Goal: Task Accomplishment & Management: Manage account settings

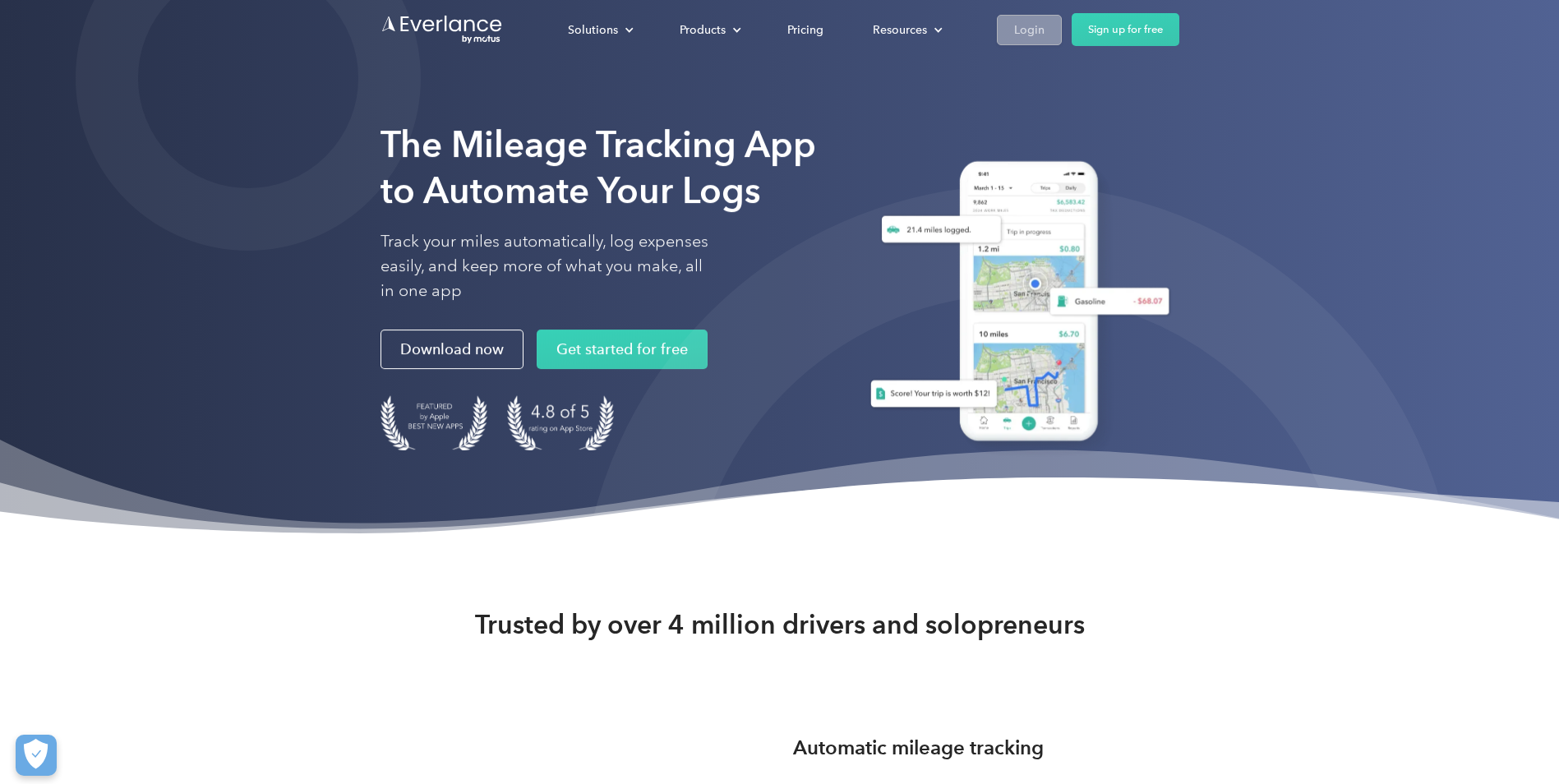
click at [1019, 20] on div "Login" at bounding box center [1029, 30] width 31 height 20
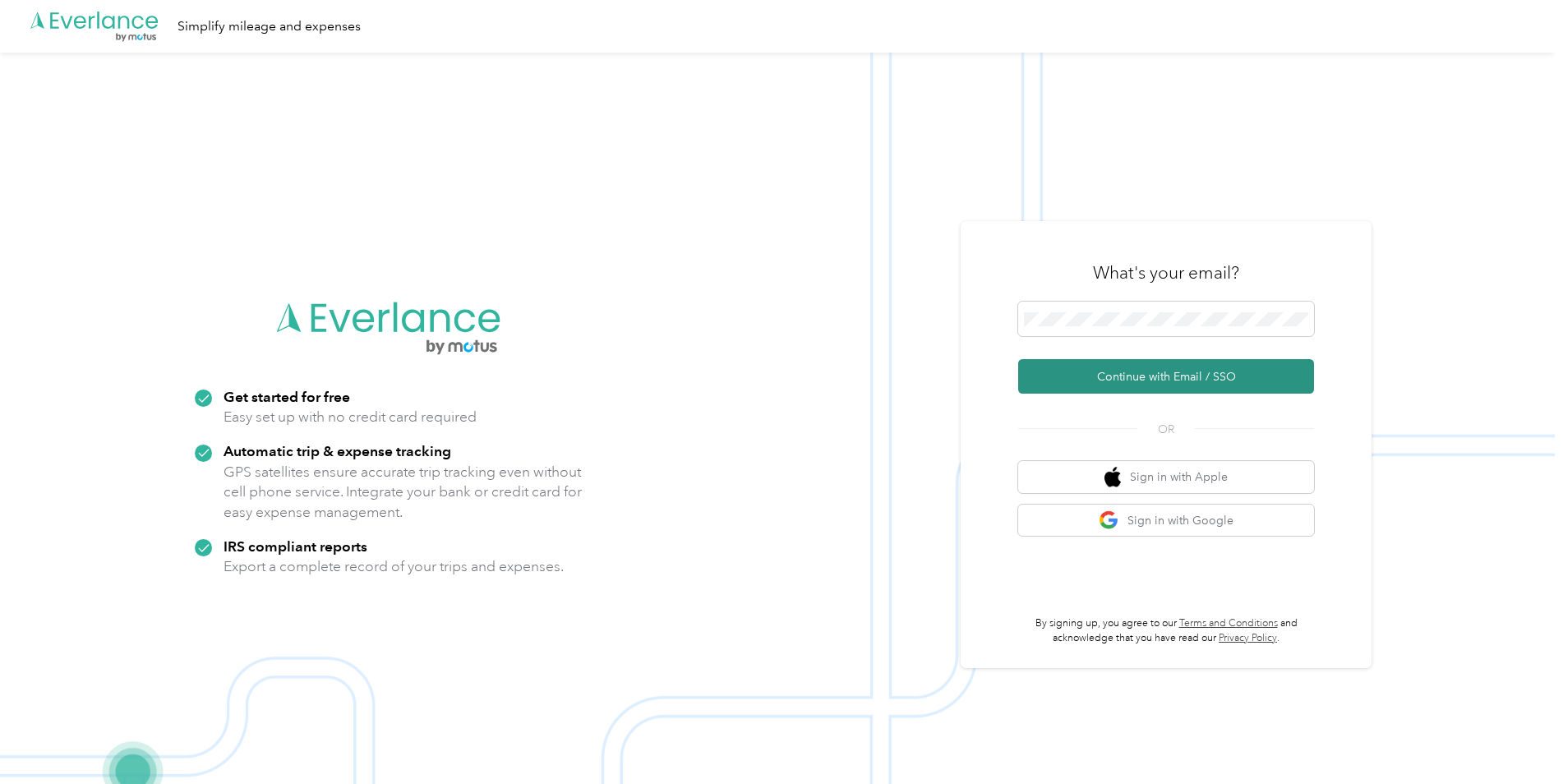
click at [1189, 372] on button "Continue with Email / SSO" at bounding box center [1167, 375] width 296 height 34
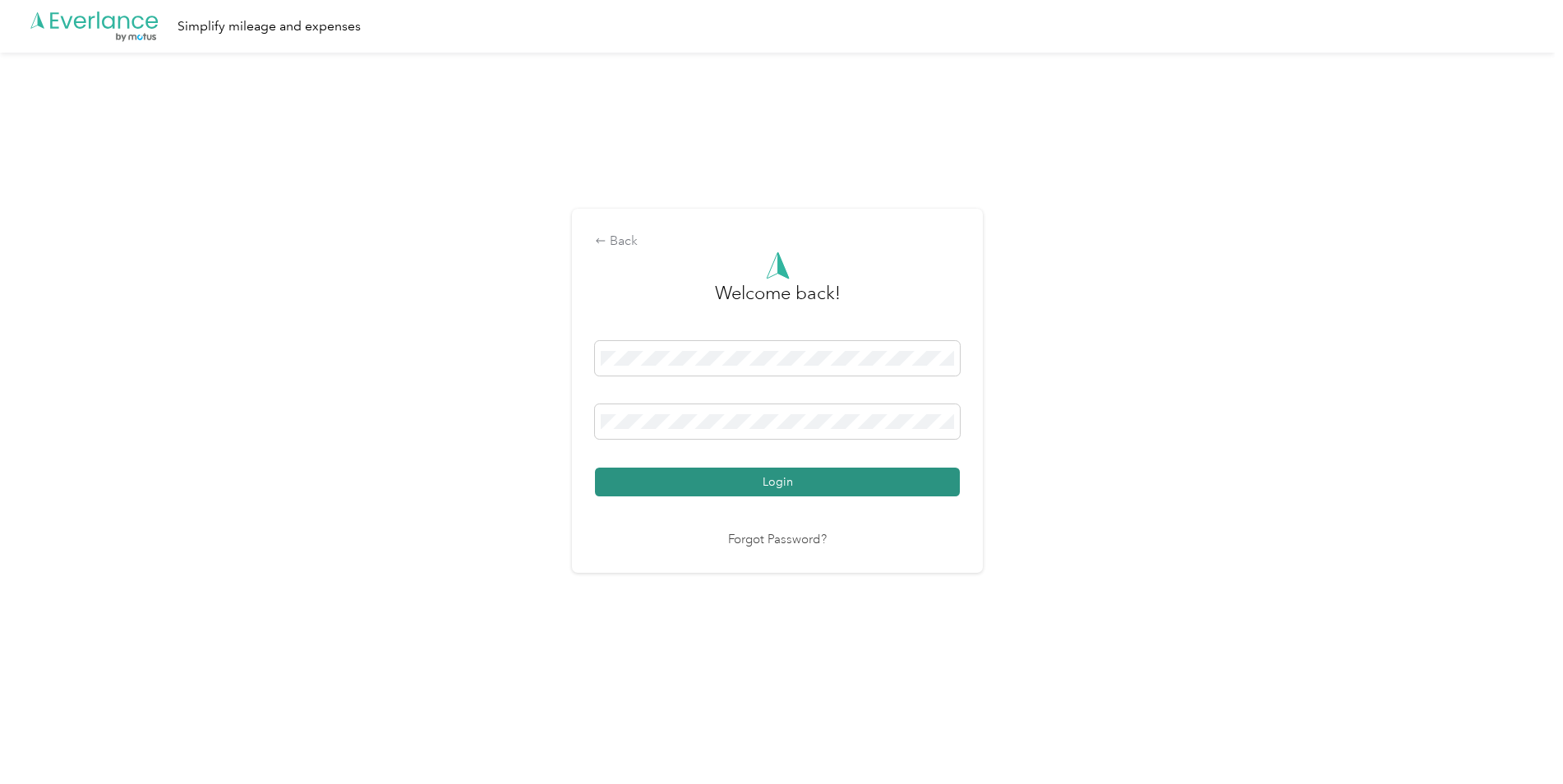
click at [742, 480] on button "Login" at bounding box center [777, 481] width 365 height 29
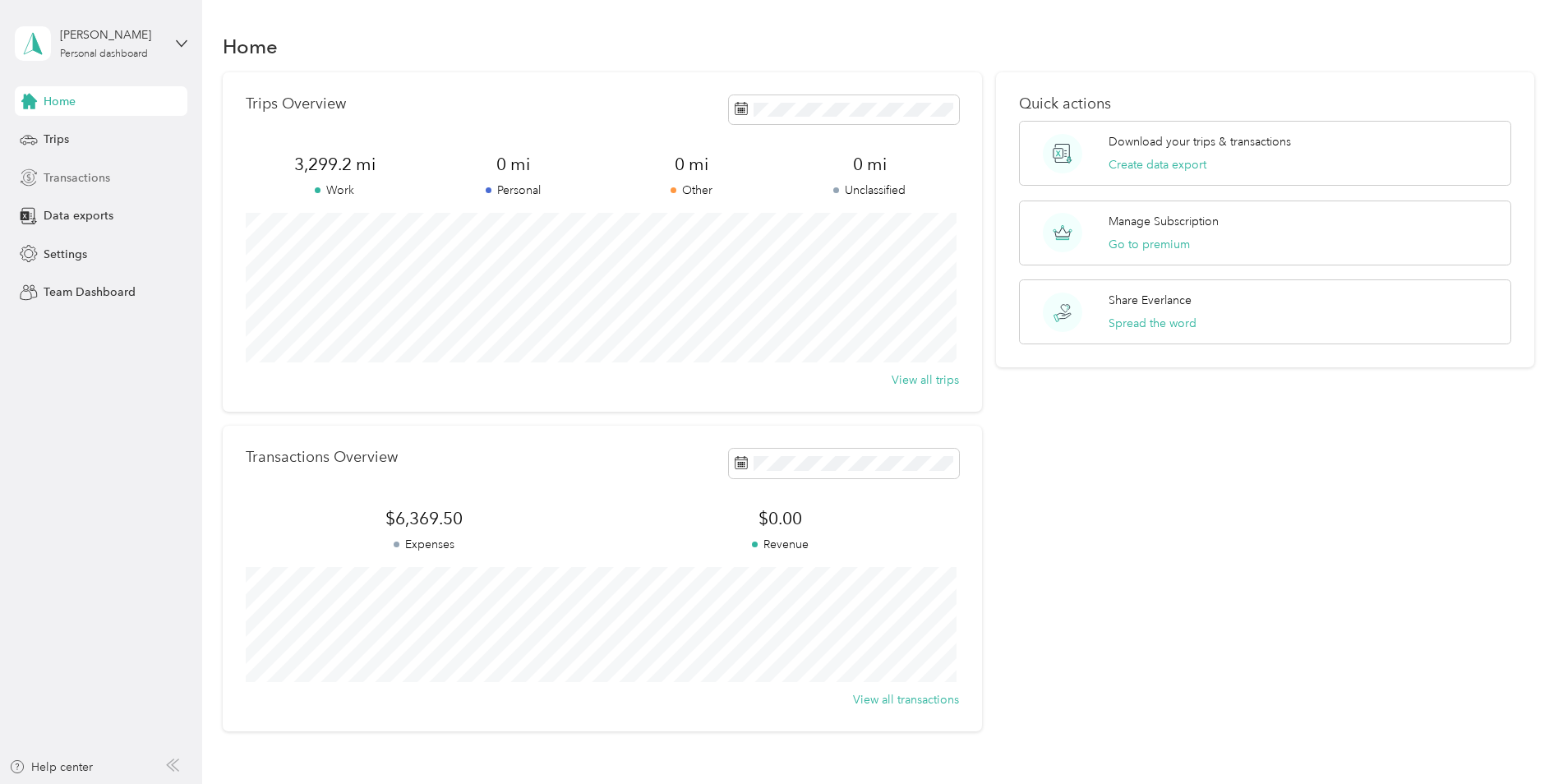
click at [102, 179] on span "Transactions" at bounding box center [77, 178] width 67 height 18
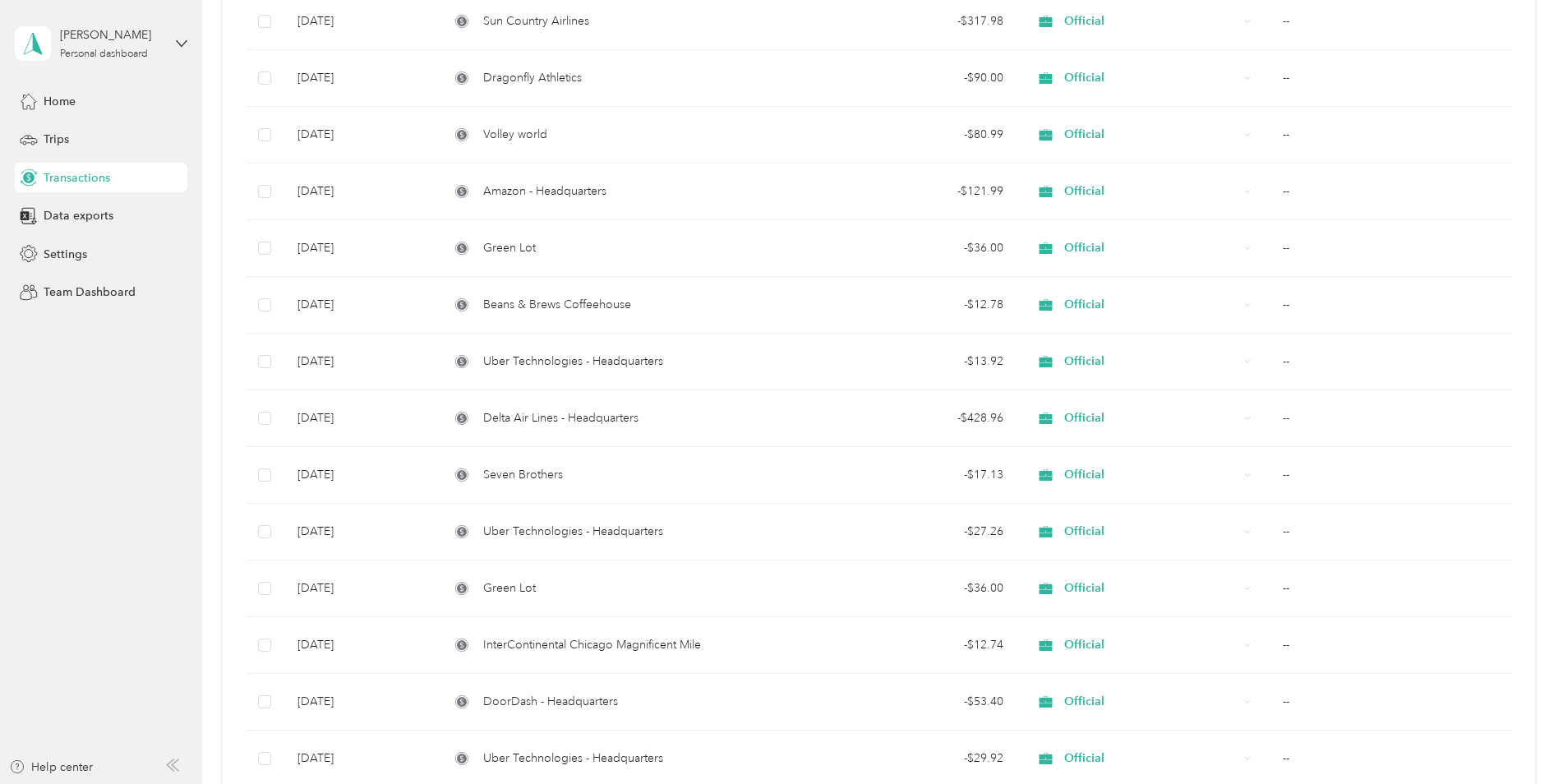
scroll to position [1159, 0]
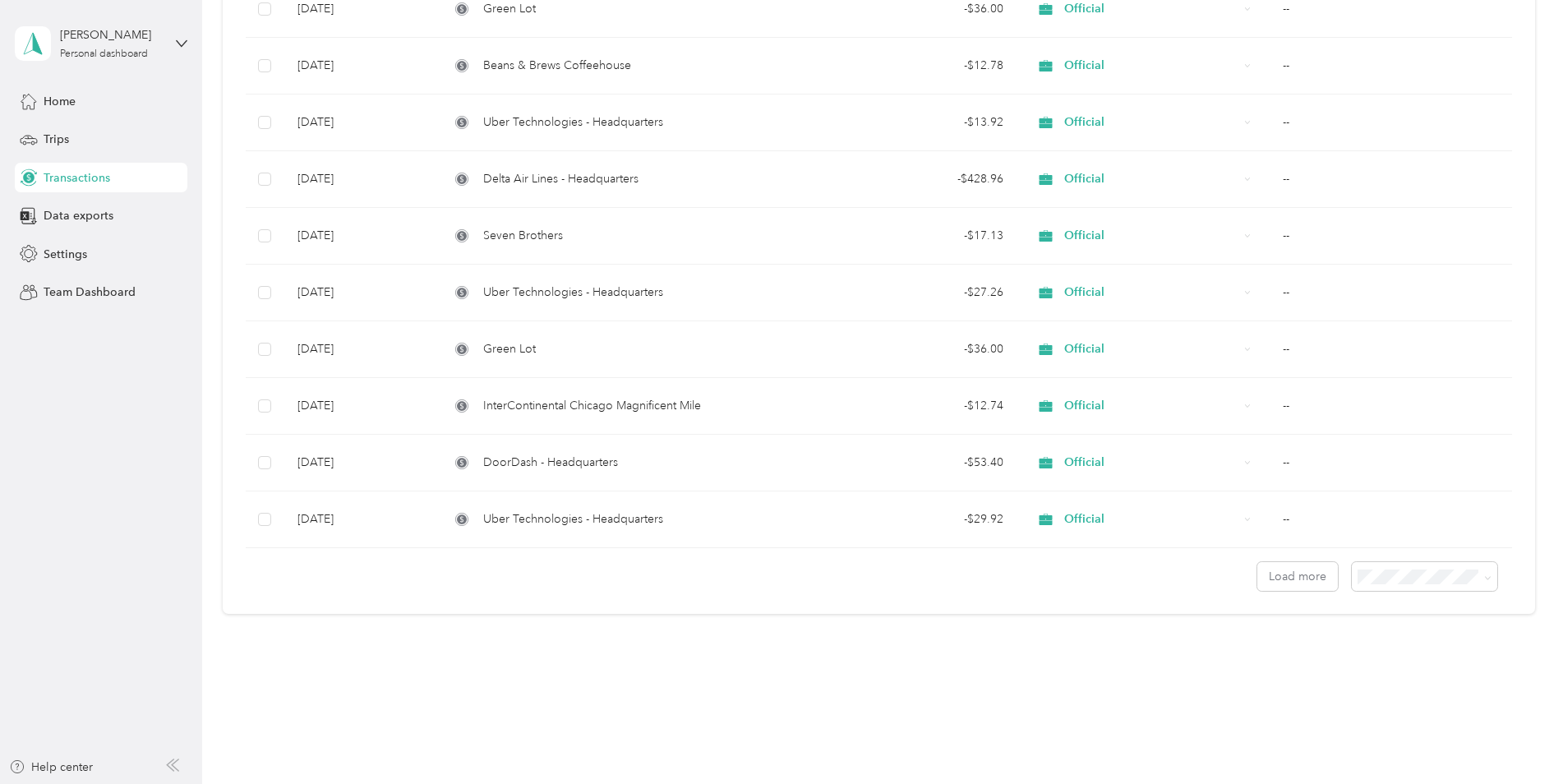
click at [1398, 668] on li "100 per load" at bounding box center [1420, 664] width 145 height 29
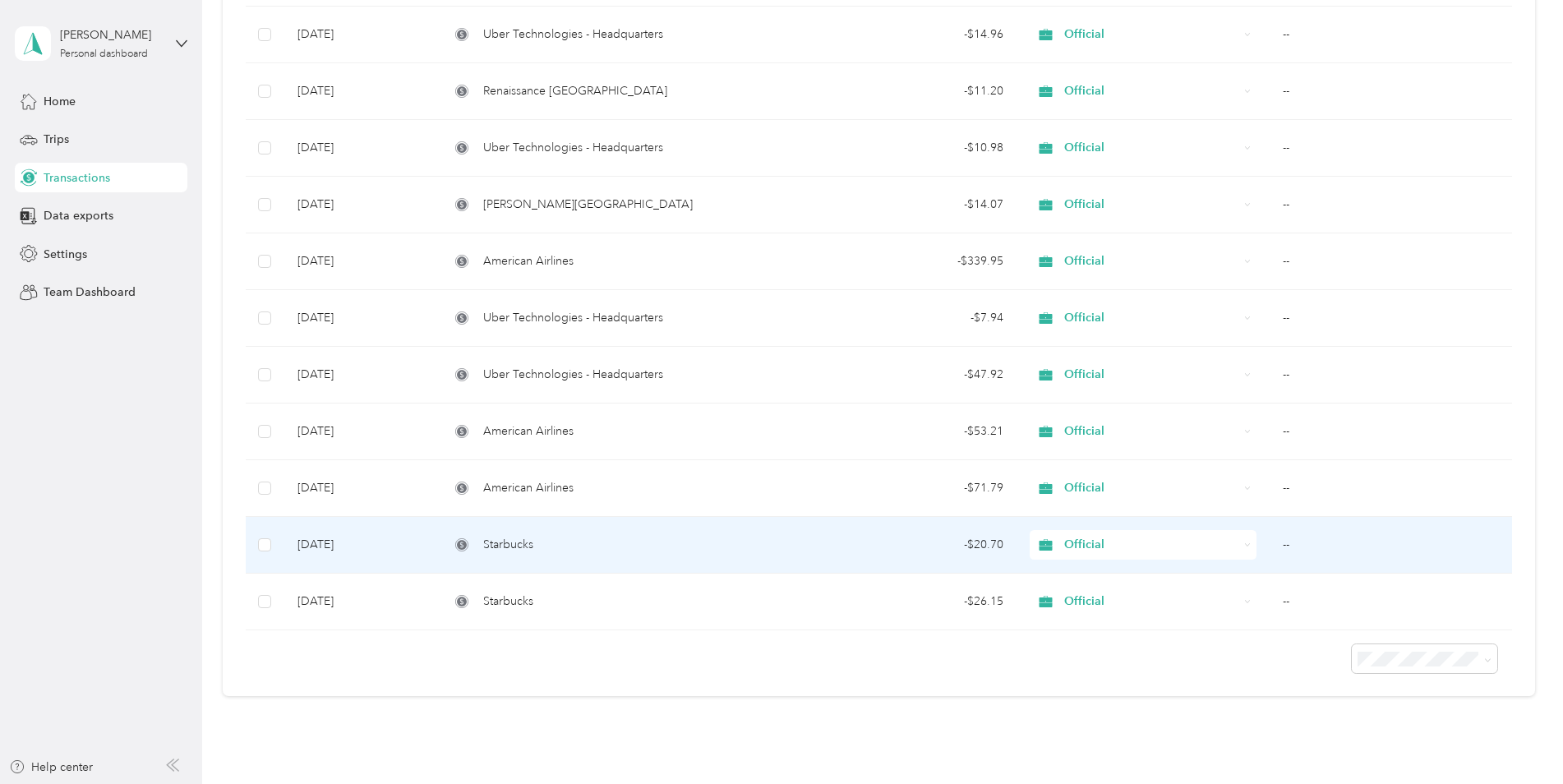
scroll to position [5078, 0]
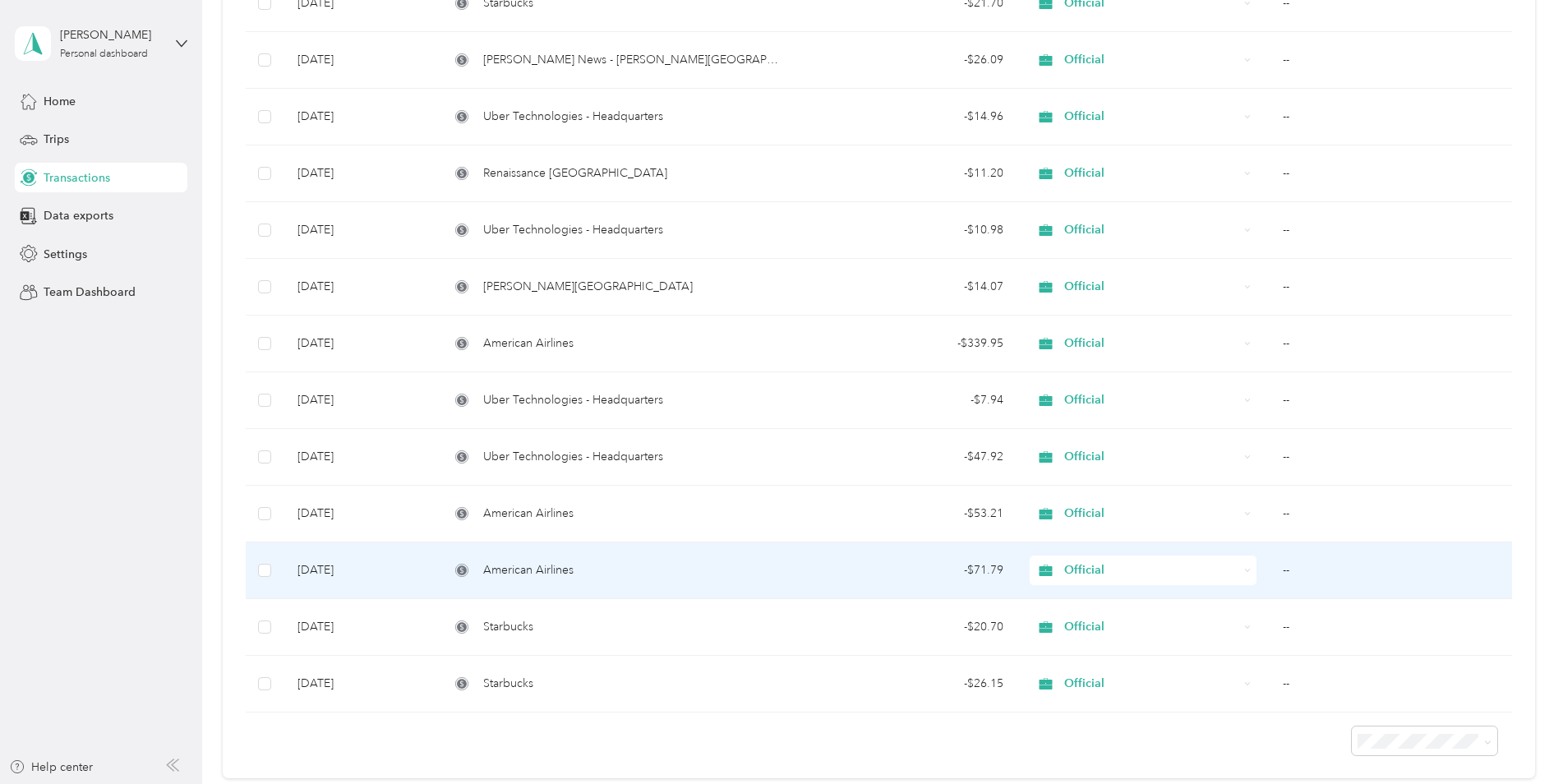
click at [1286, 564] on td "--" at bounding box center [1391, 570] width 242 height 57
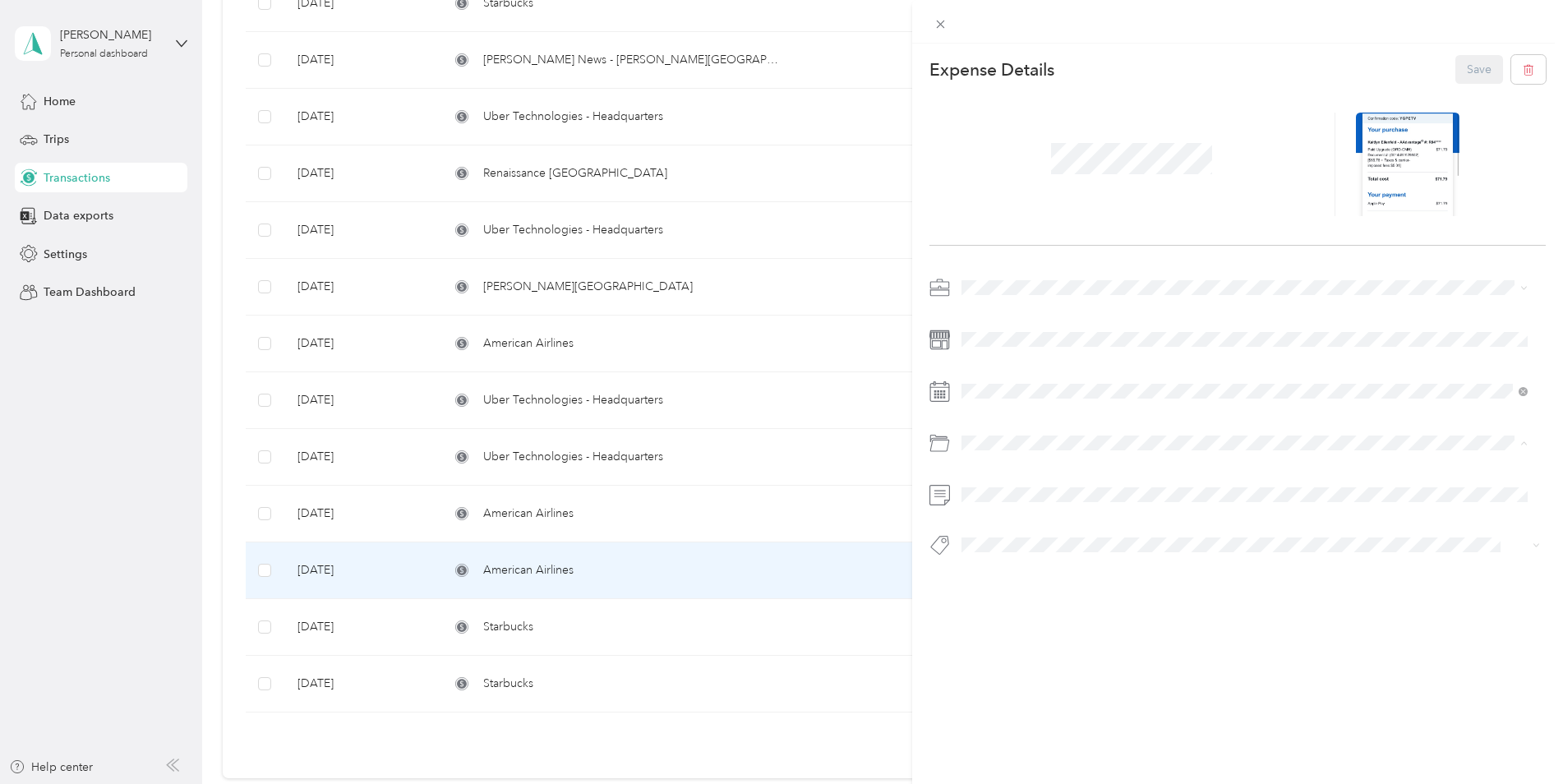
click at [134, 429] on div "This expense cannot be edited because it is either under review, approved, or p…" at bounding box center [782, 392] width 1563 height 784
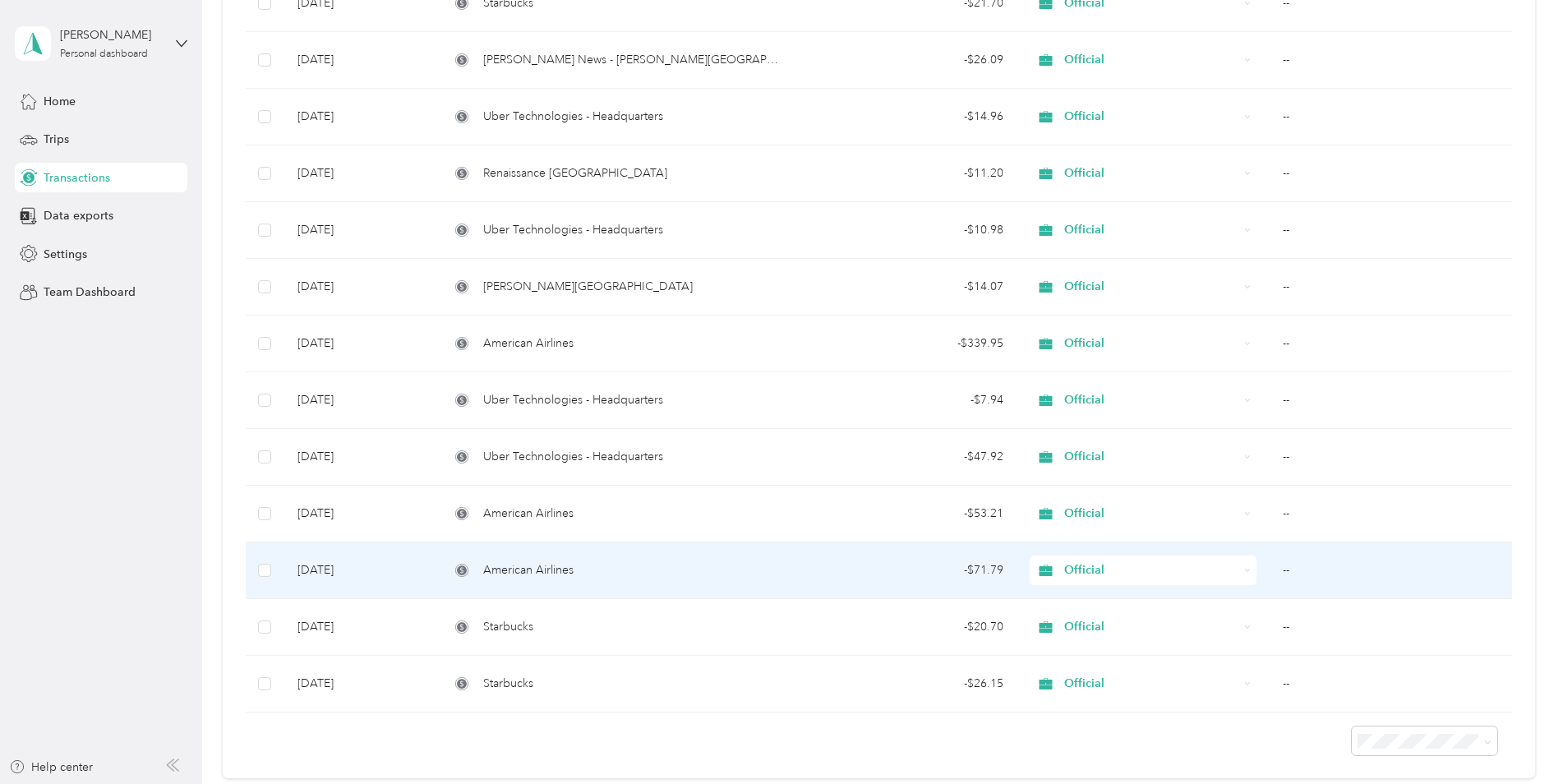
click at [1314, 582] on td "--" at bounding box center [1391, 570] width 242 height 57
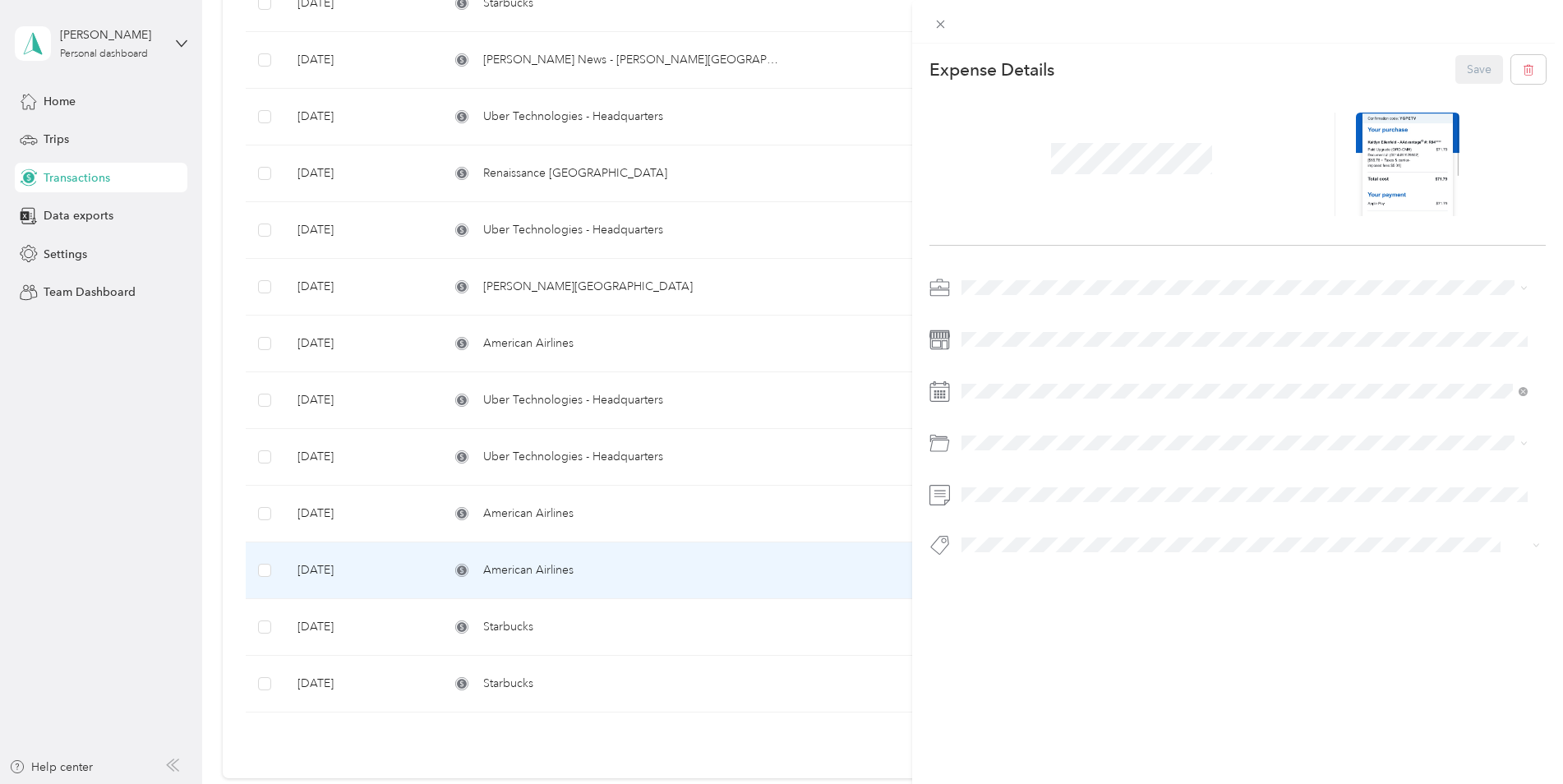
click at [768, 505] on div "This expense cannot be edited because it is either under review, approved, or p…" at bounding box center [782, 392] width 1563 height 784
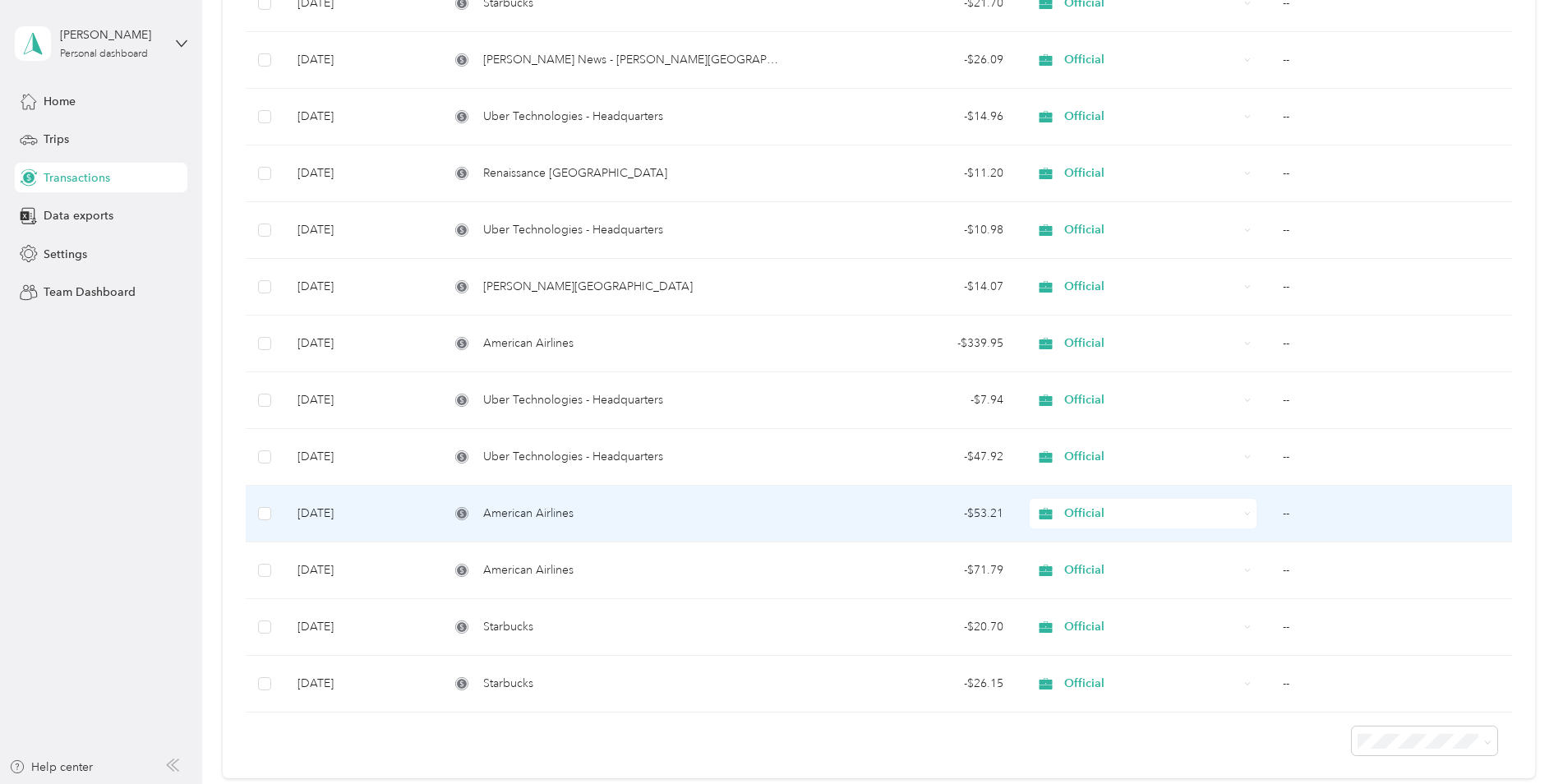
click at [1313, 525] on td "--" at bounding box center [1391, 514] width 242 height 57
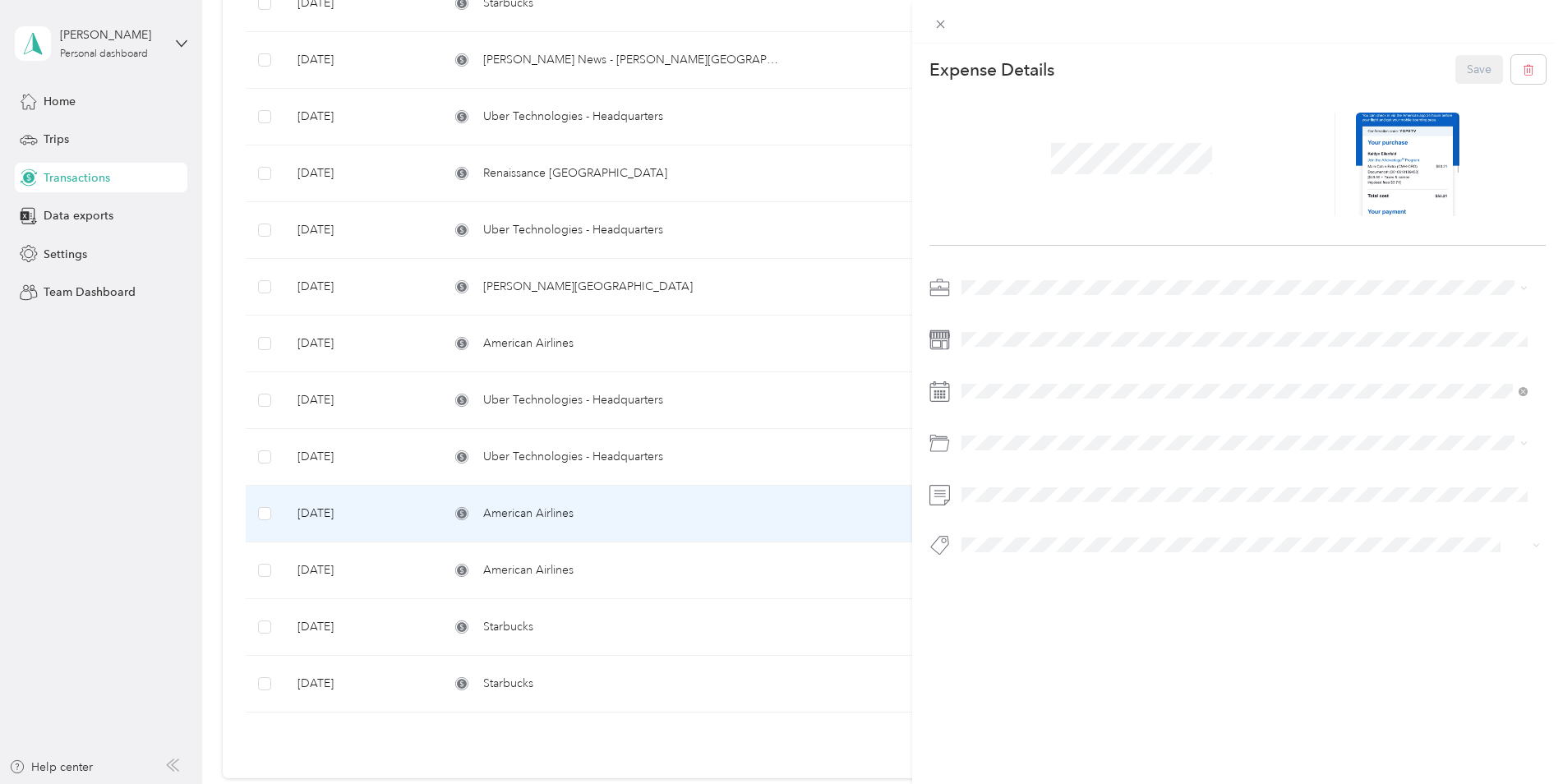
click at [746, 454] on div "This expense cannot be edited because it is either under review, approved, or p…" at bounding box center [782, 392] width 1563 height 784
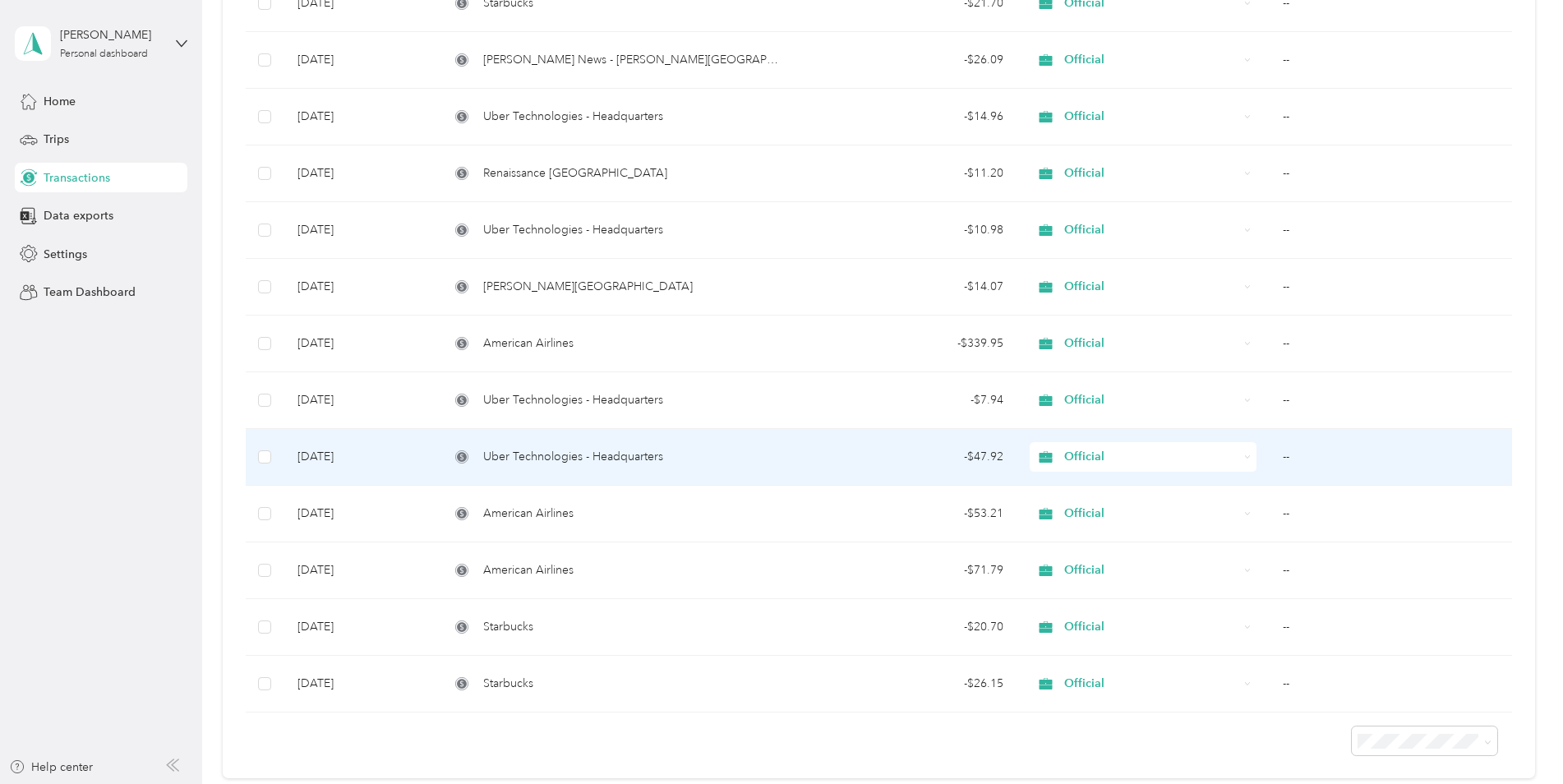
click at [1310, 466] on td "--" at bounding box center [1391, 457] width 242 height 57
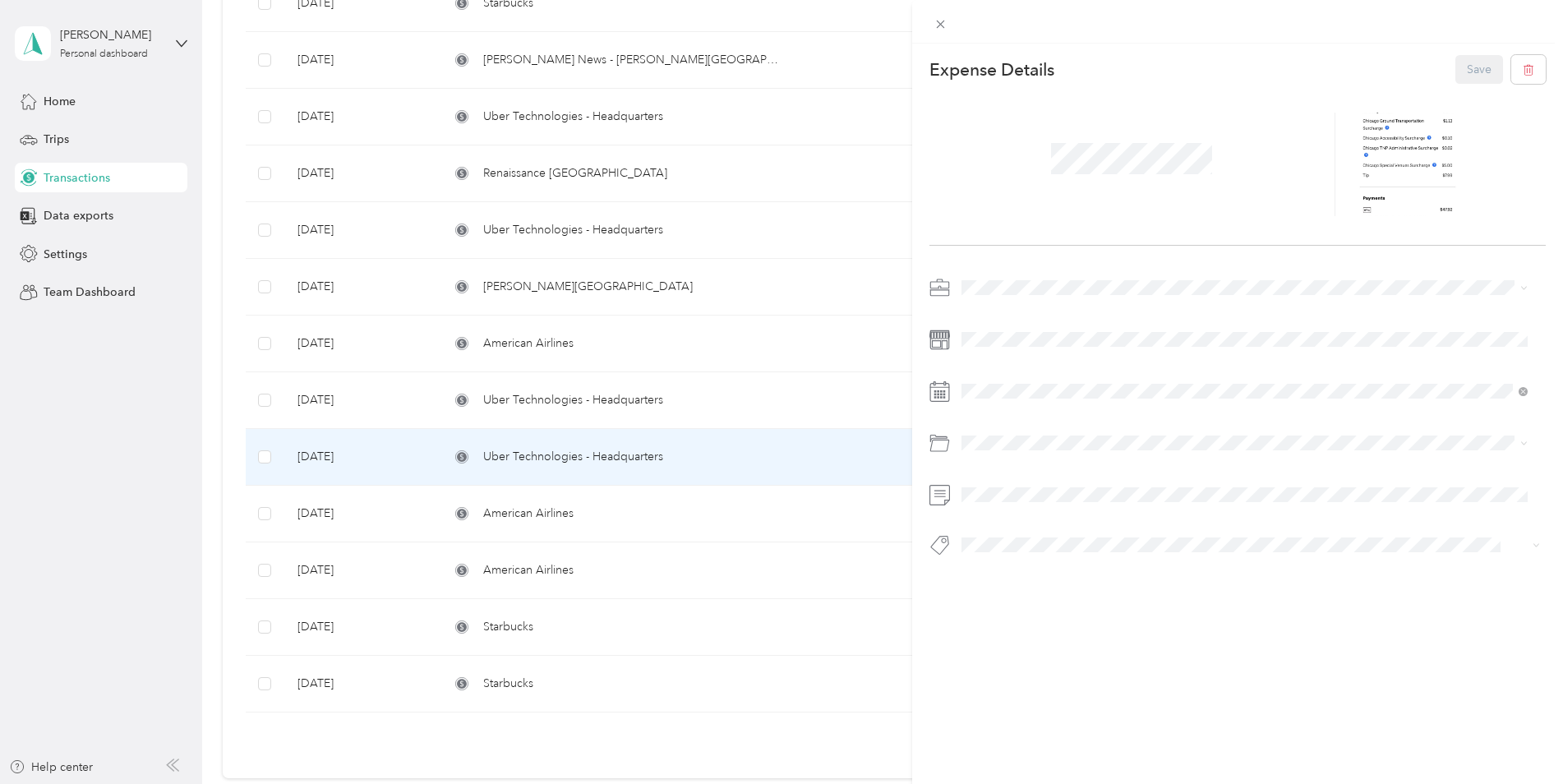
click at [754, 407] on div "This expense cannot be edited because it is either under review, approved, or p…" at bounding box center [782, 392] width 1563 height 784
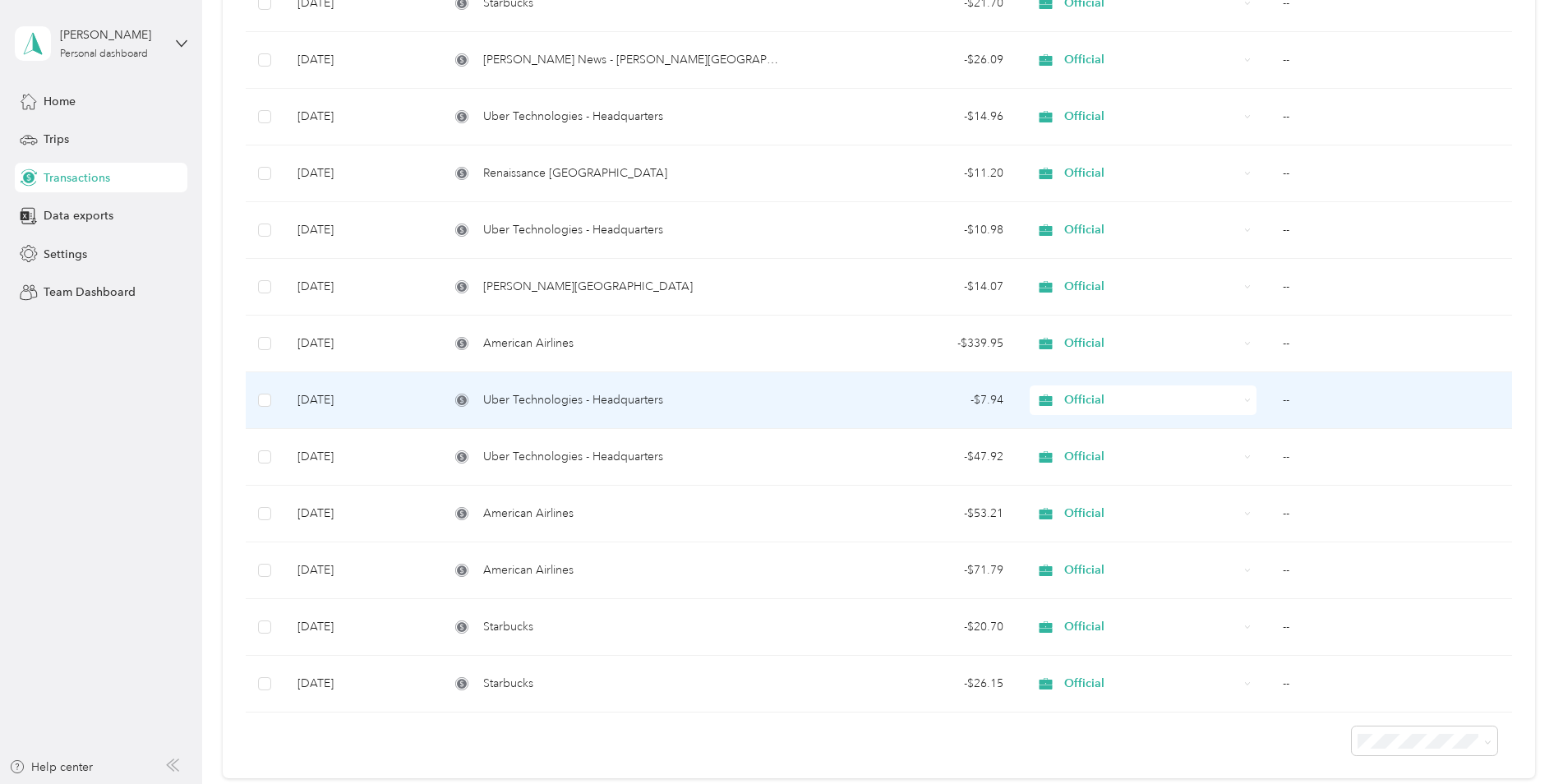
click at [729, 404] on div "Uber Technologies - Headquarters" at bounding box center [618, 400] width 336 height 18
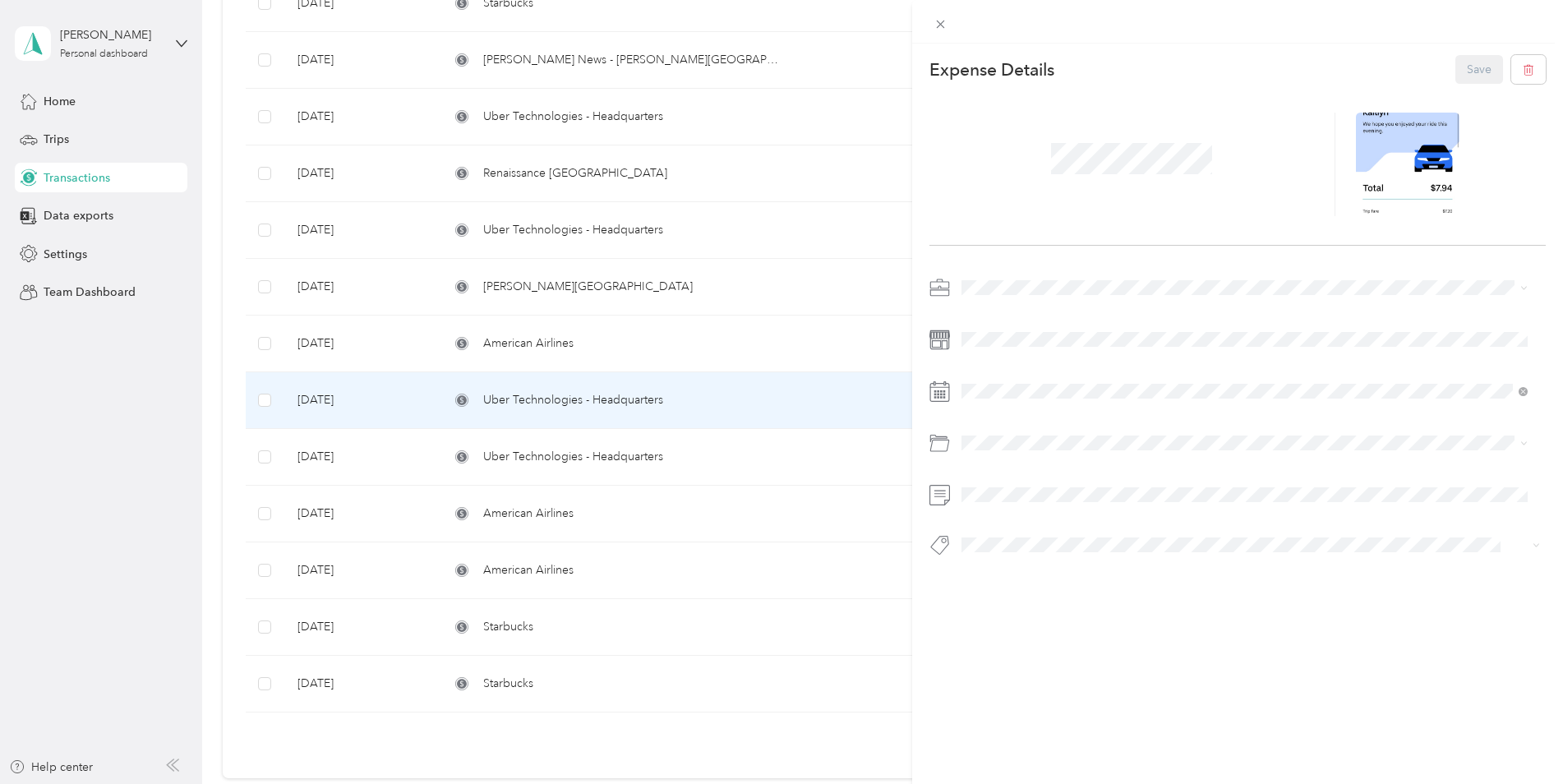
click at [539, 340] on div "This expense cannot be edited because it is either under review, approved, or p…" at bounding box center [782, 392] width 1563 height 784
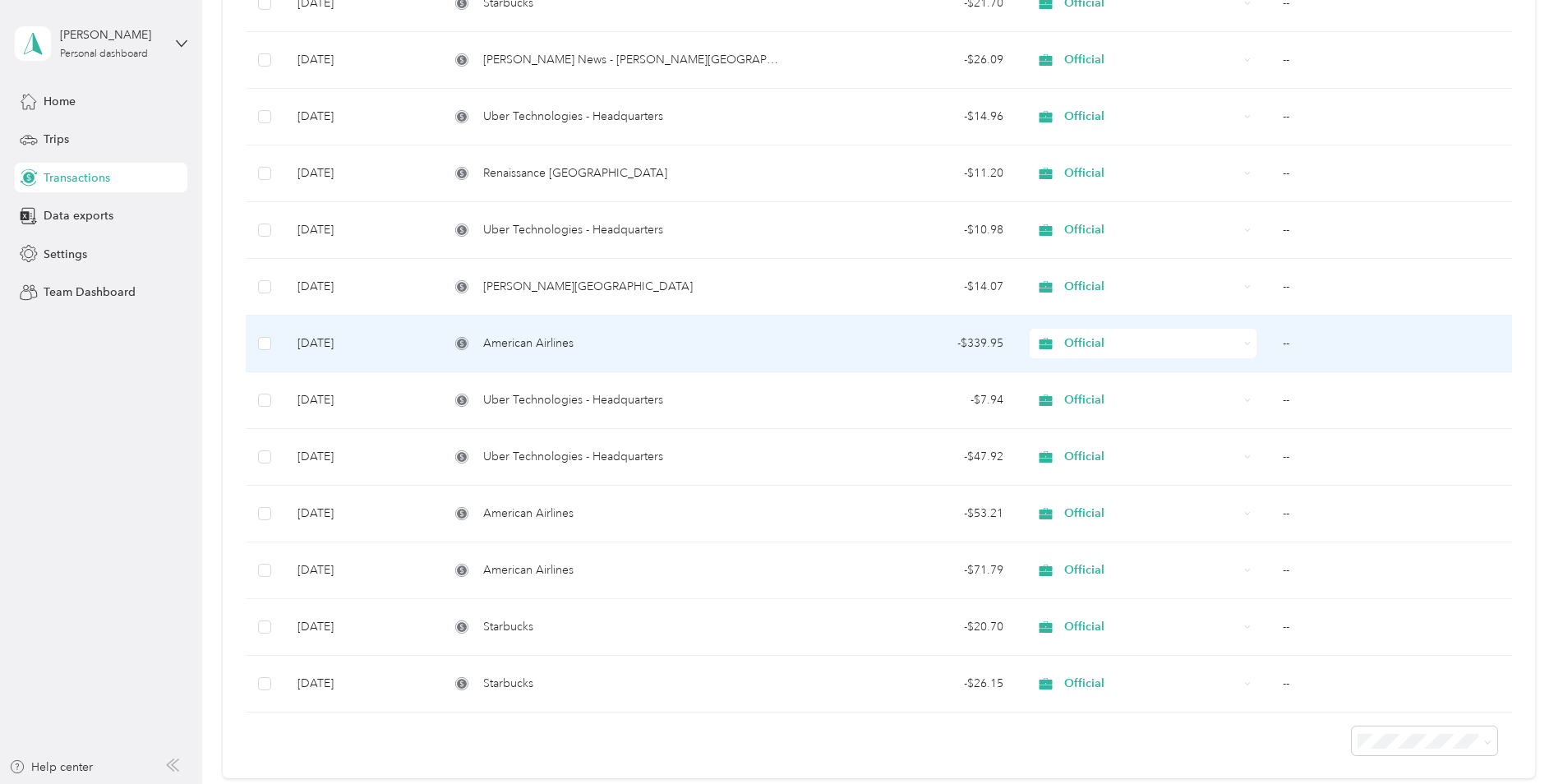
click at [535, 344] on span "American Airlines" at bounding box center [528, 343] width 90 height 18
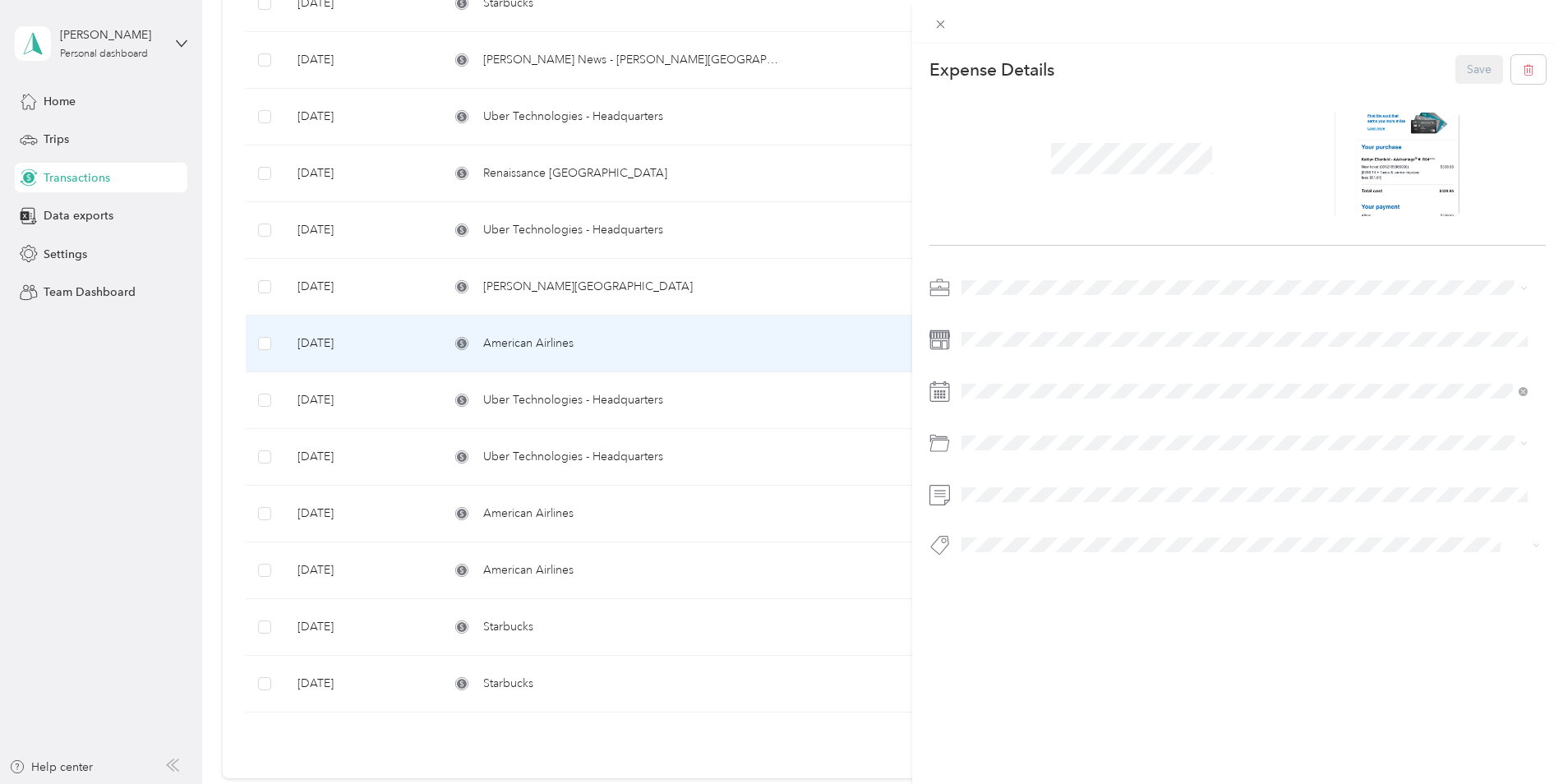
click at [546, 288] on div "This expense cannot be edited because it is either under review, approved, or p…" at bounding box center [782, 392] width 1563 height 784
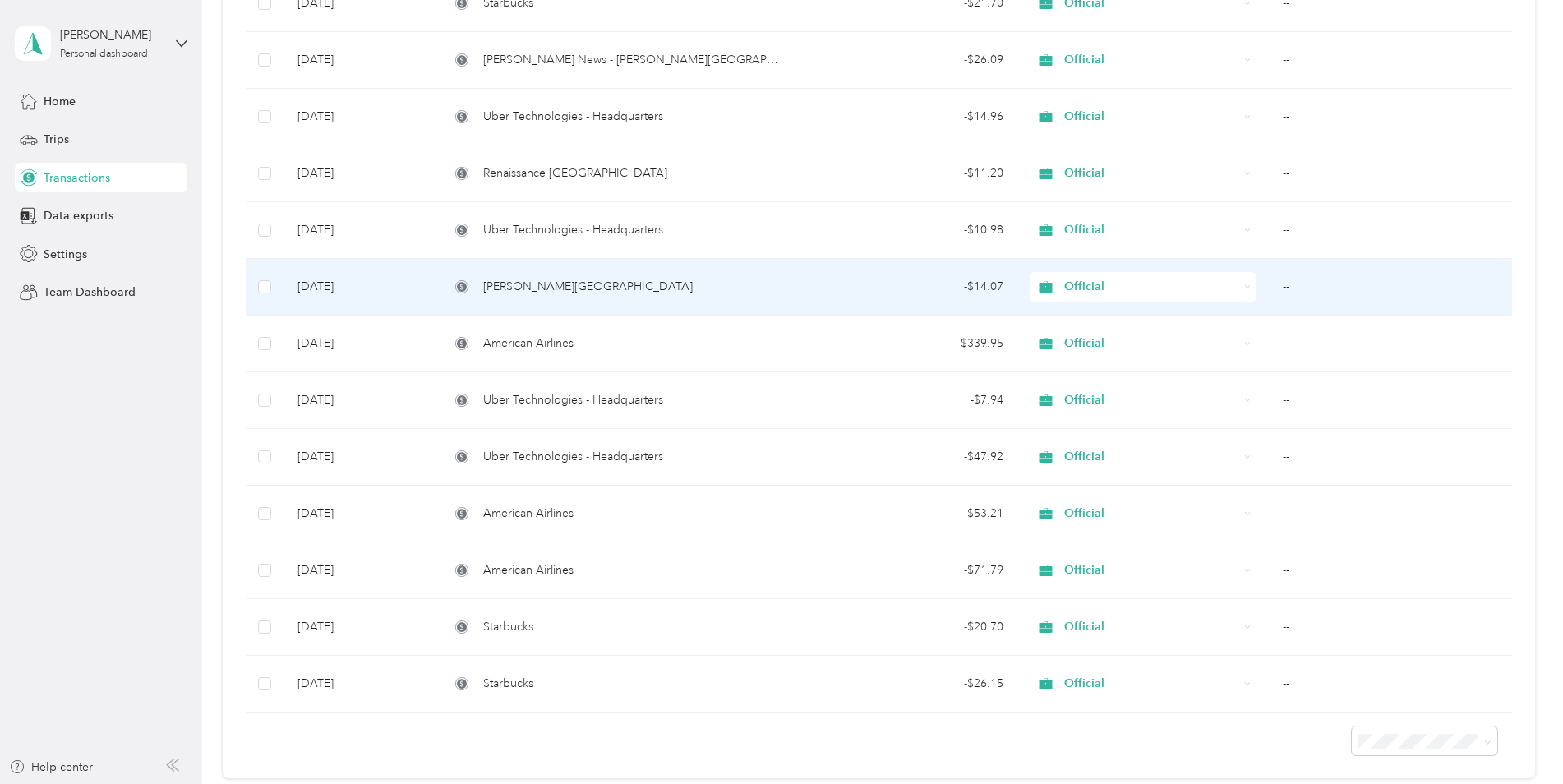
click at [546, 288] on span "[PERSON_NAME][GEOGRAPHIC_DATA]" at bounding box center [587, 286] width 209 height 18
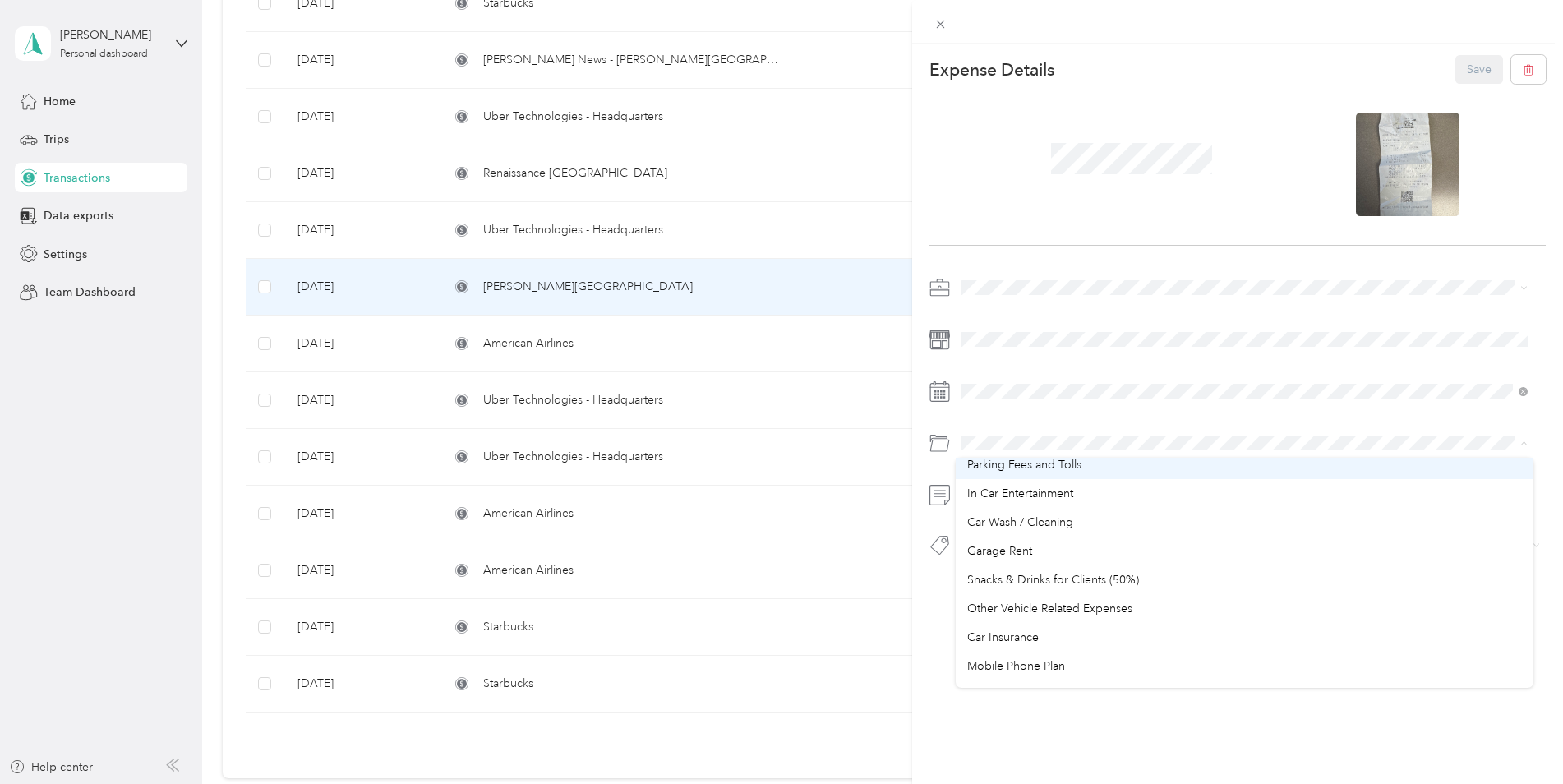
scroll to position [82, 0]
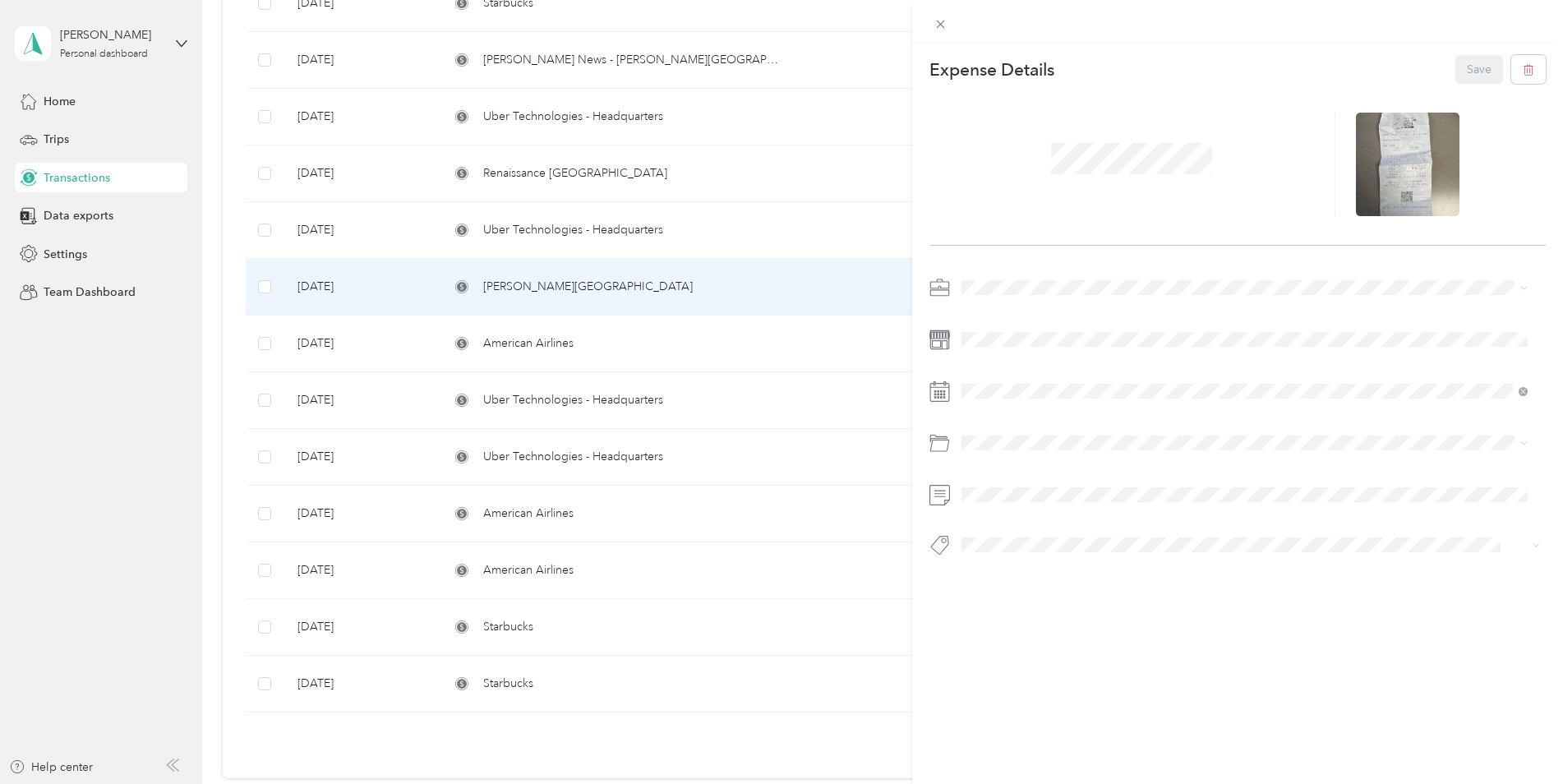
click at [1083, 520] on li "Parking Fees and Tolls" at bounding box center [1244, 508] width 578 height 29
click at [613, 228] on div "This expense cannot be edited because it is either under review, approved, or p…" at bounding box center [782, 392] width 1563 height 784
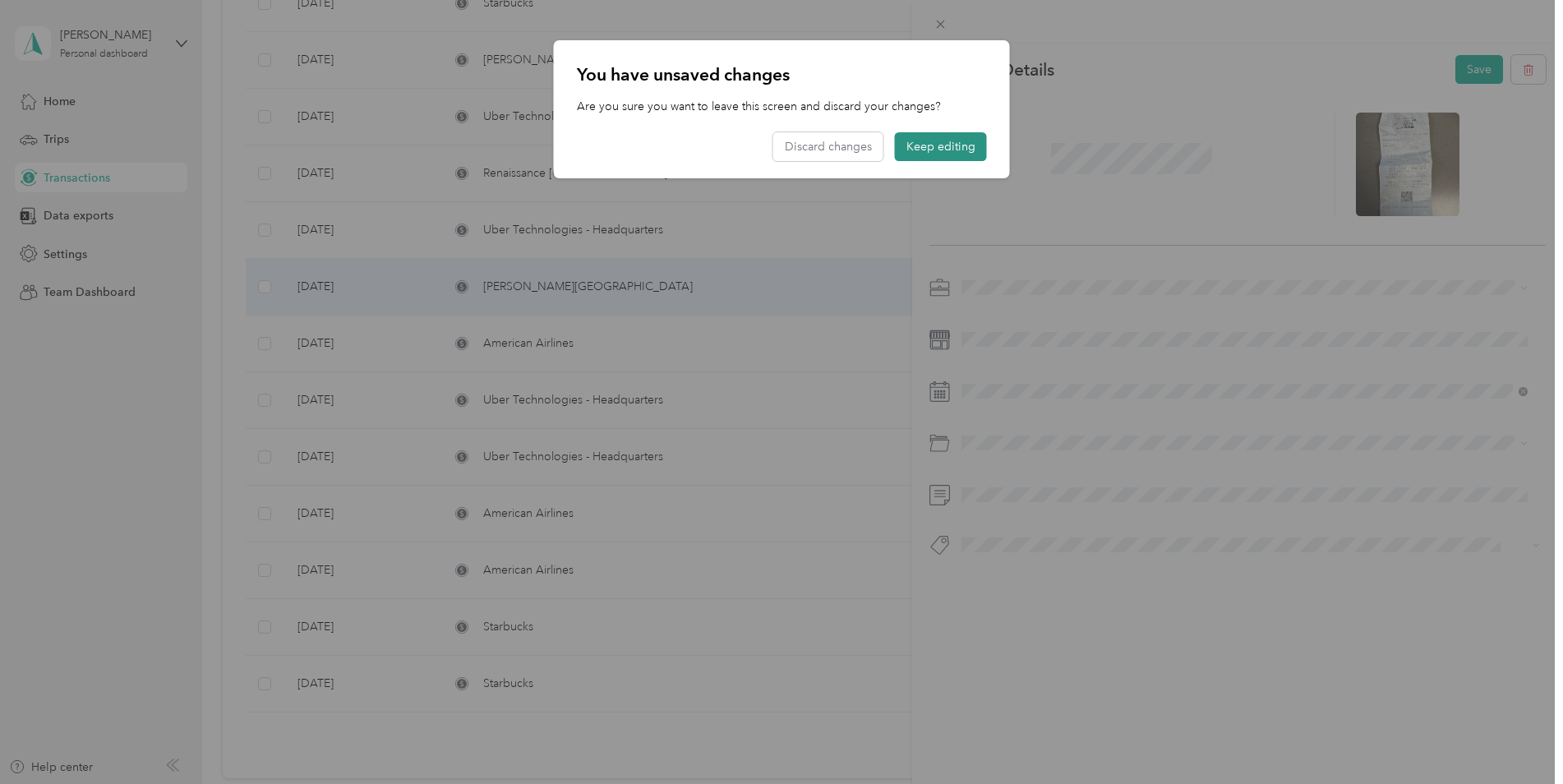
click at [915, 144] on button "Keep editing" at bounding box center [941, 146] width 92 height 29
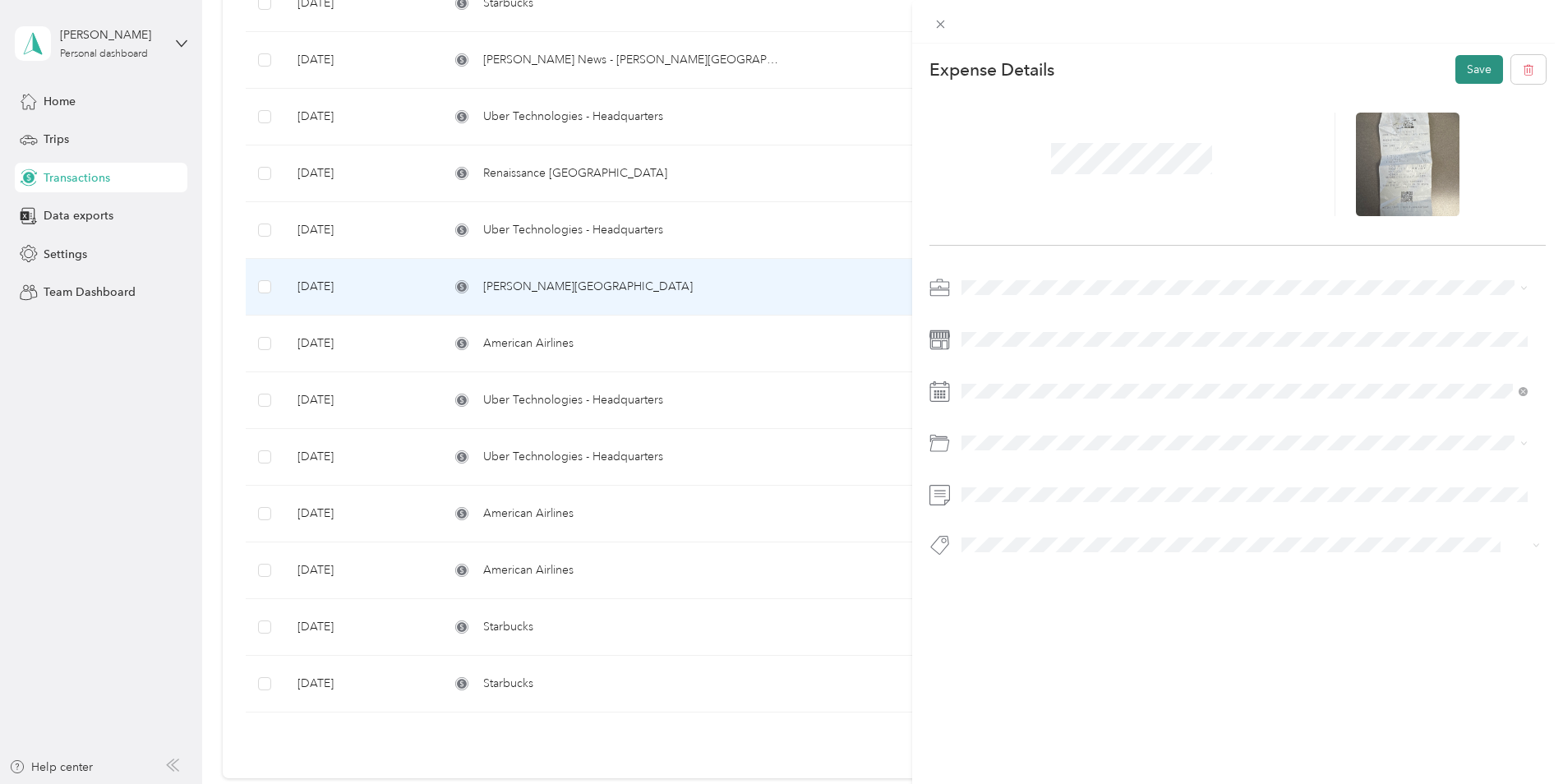
click at [1470, 78] on button "Save" at bounding box center [1479, 69] width 47 height 29
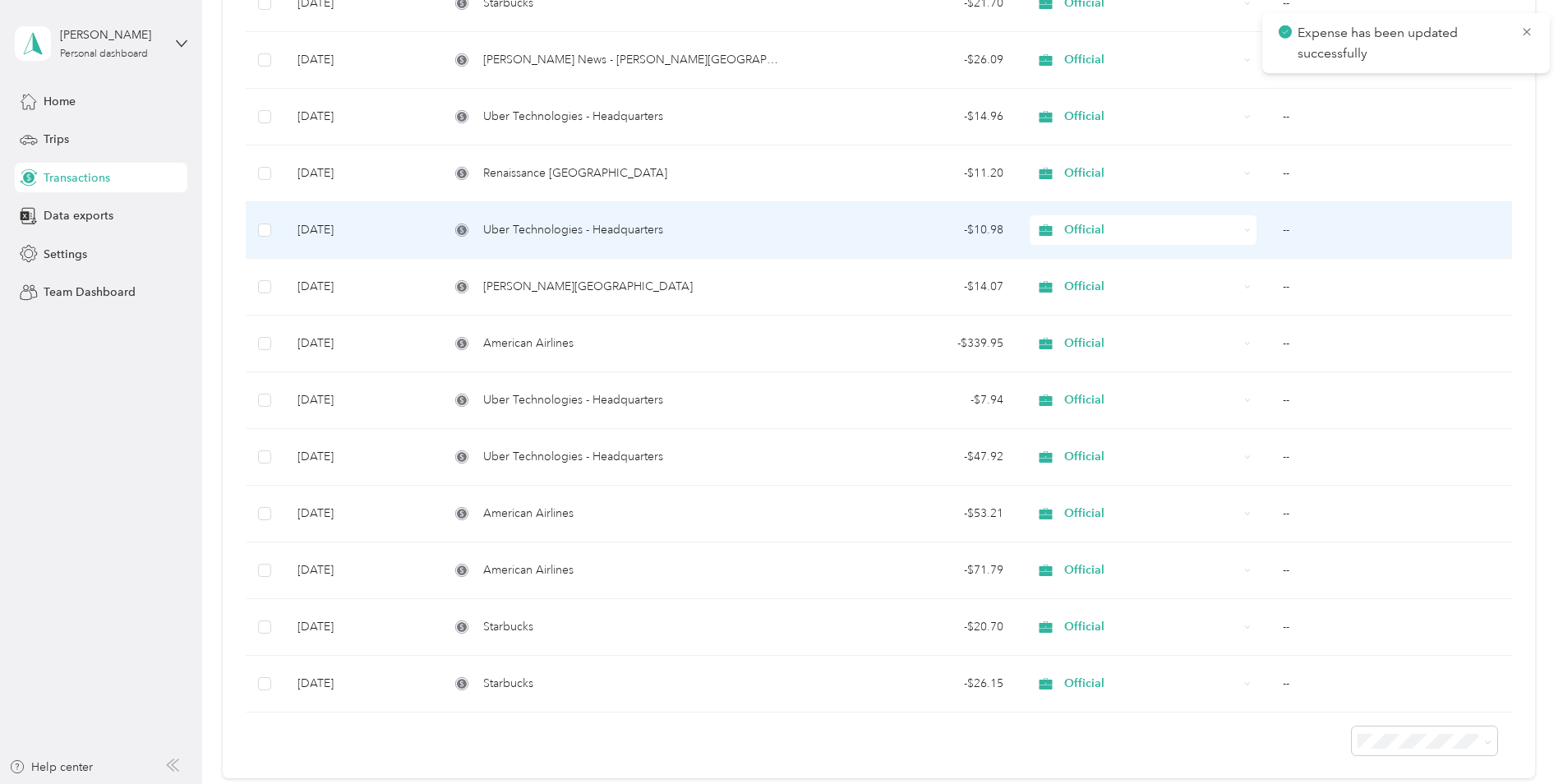
click at [668, 234] on div "Uber Technologies - Headquarters" at bounding box center [618, 230] width 336 height 18
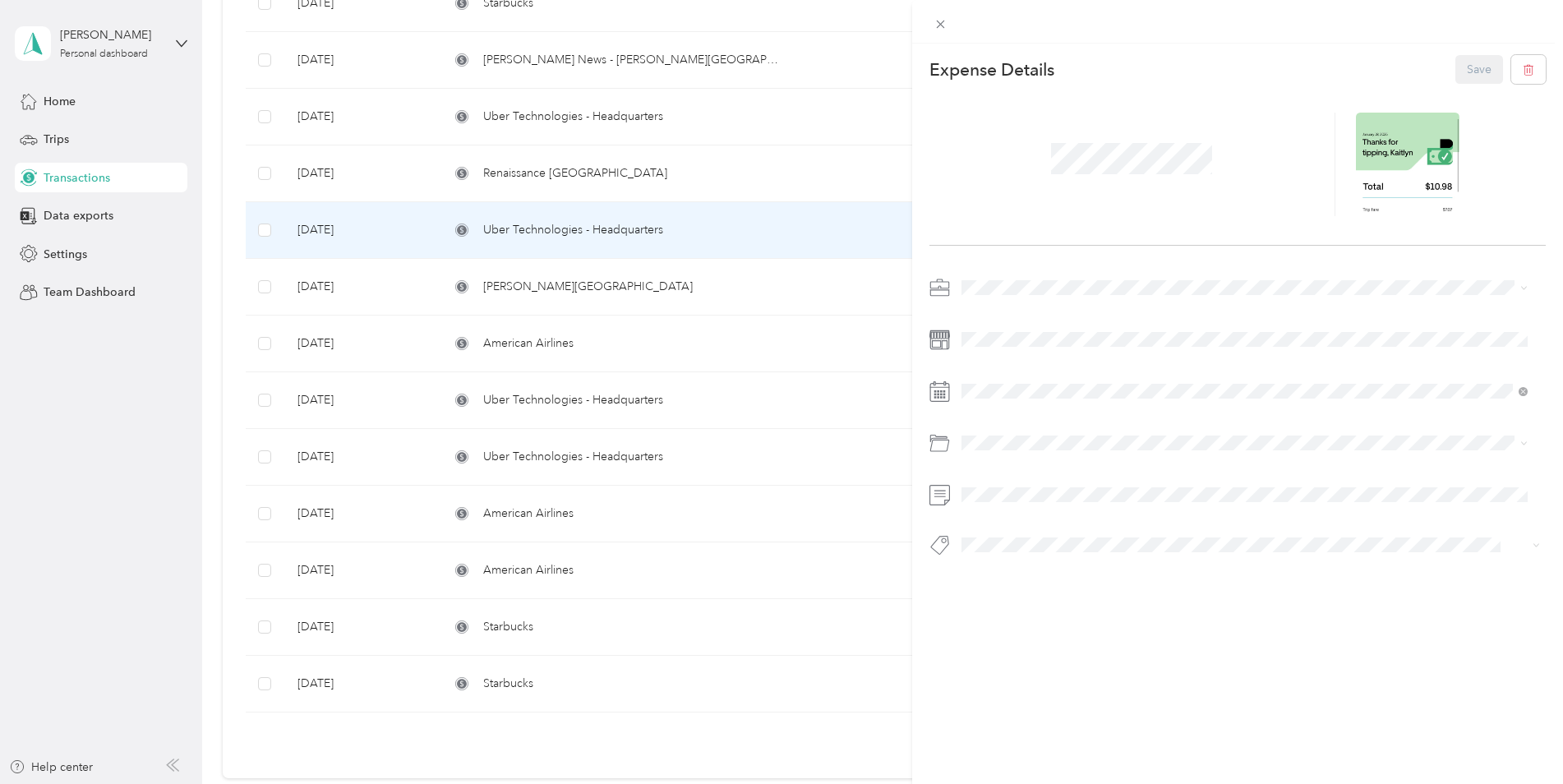
click at [687, 176] on div "This expense cannot be edited because it is either under review, approved, or p…" at bounding box center [782, 392] width 1563 height 784
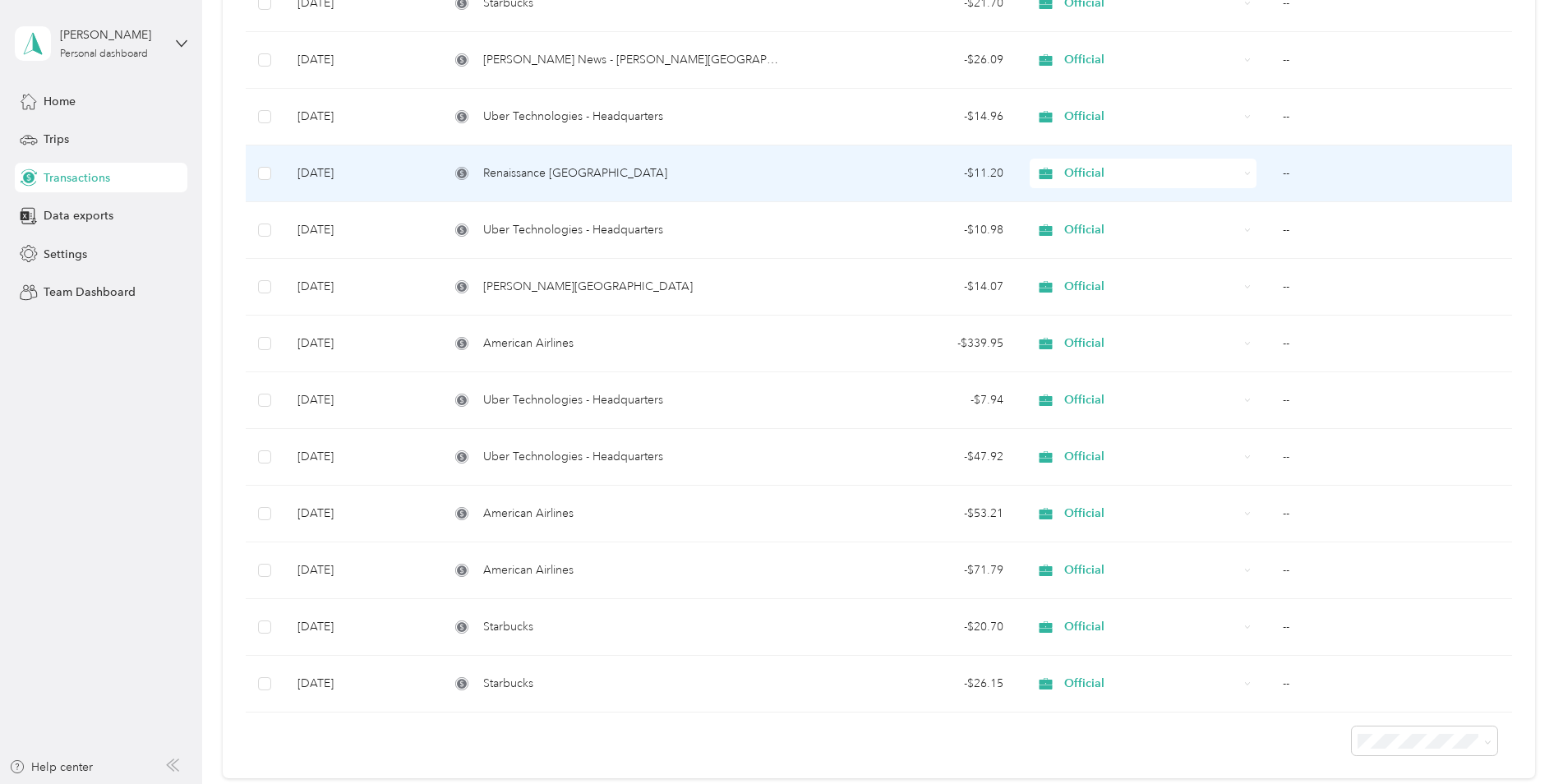
click at [668, 174] on span "Renaissance [GEOGRAPHIC_DATA]" at bounding box center [575, 173] width 184 height 18
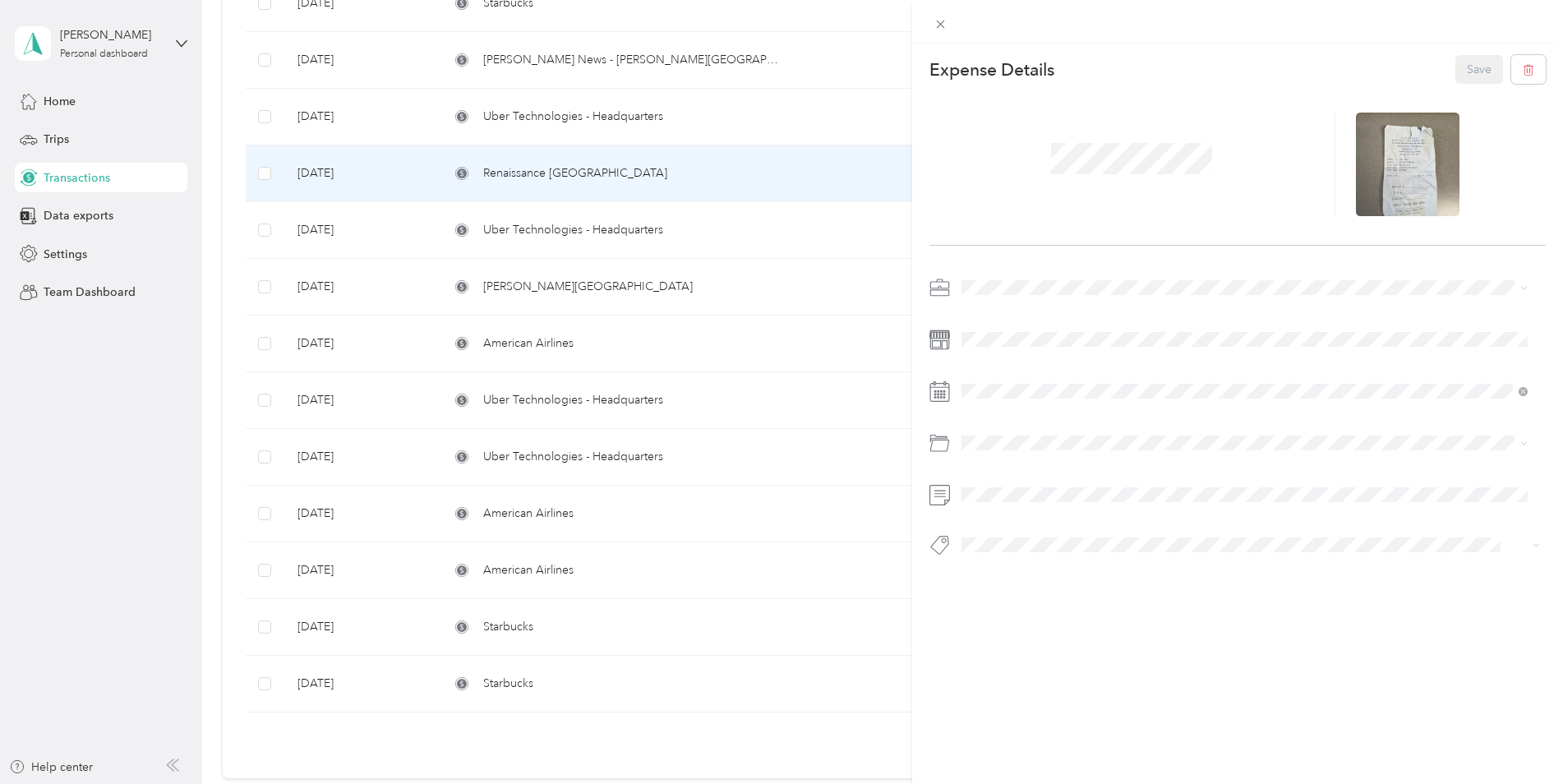
click at [649, 128] on div "This expense cannot be edited because it is either under review, approved, or p…" at bounding box center [782, 392] width 1563 height 784
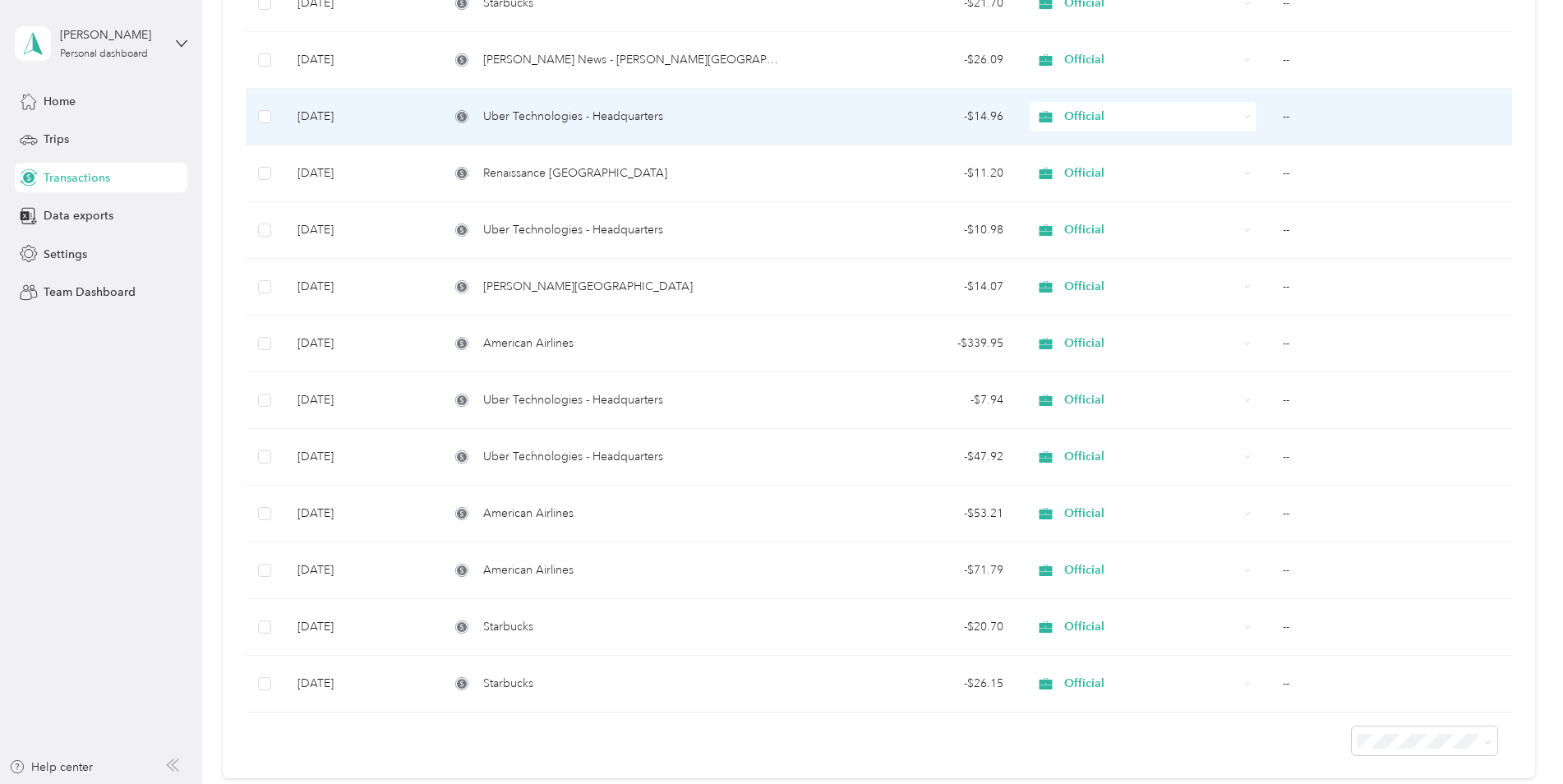
click at [628, 115] on span "Uber Technologies - Headquarters" at bounding box center [573, 116] width 180 height 18
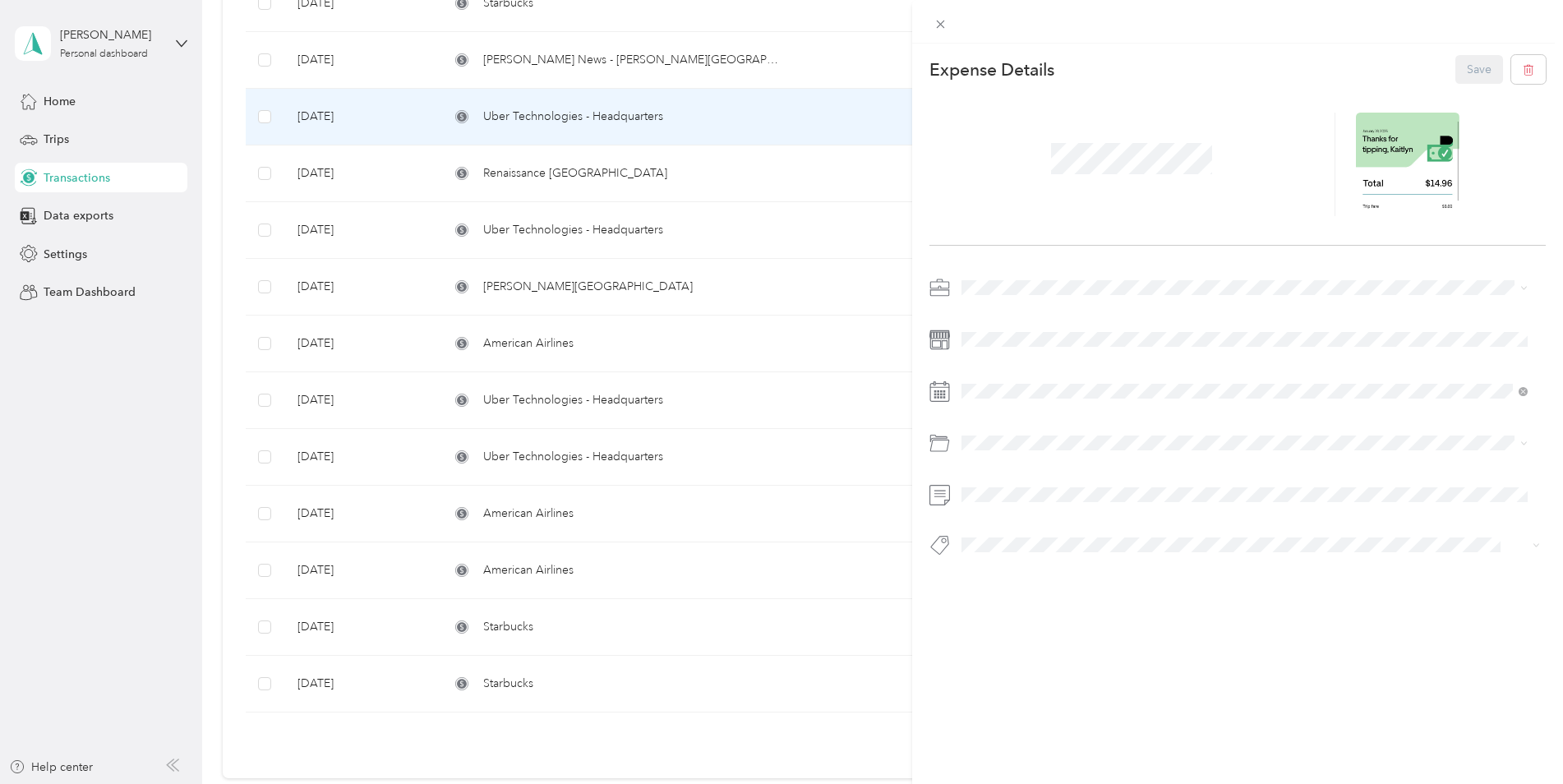
click at [641, 62] on div "This expense cannot be edited because it is either under review, approved, or p…" at bounding box center [782, 392] width 1563 height 784
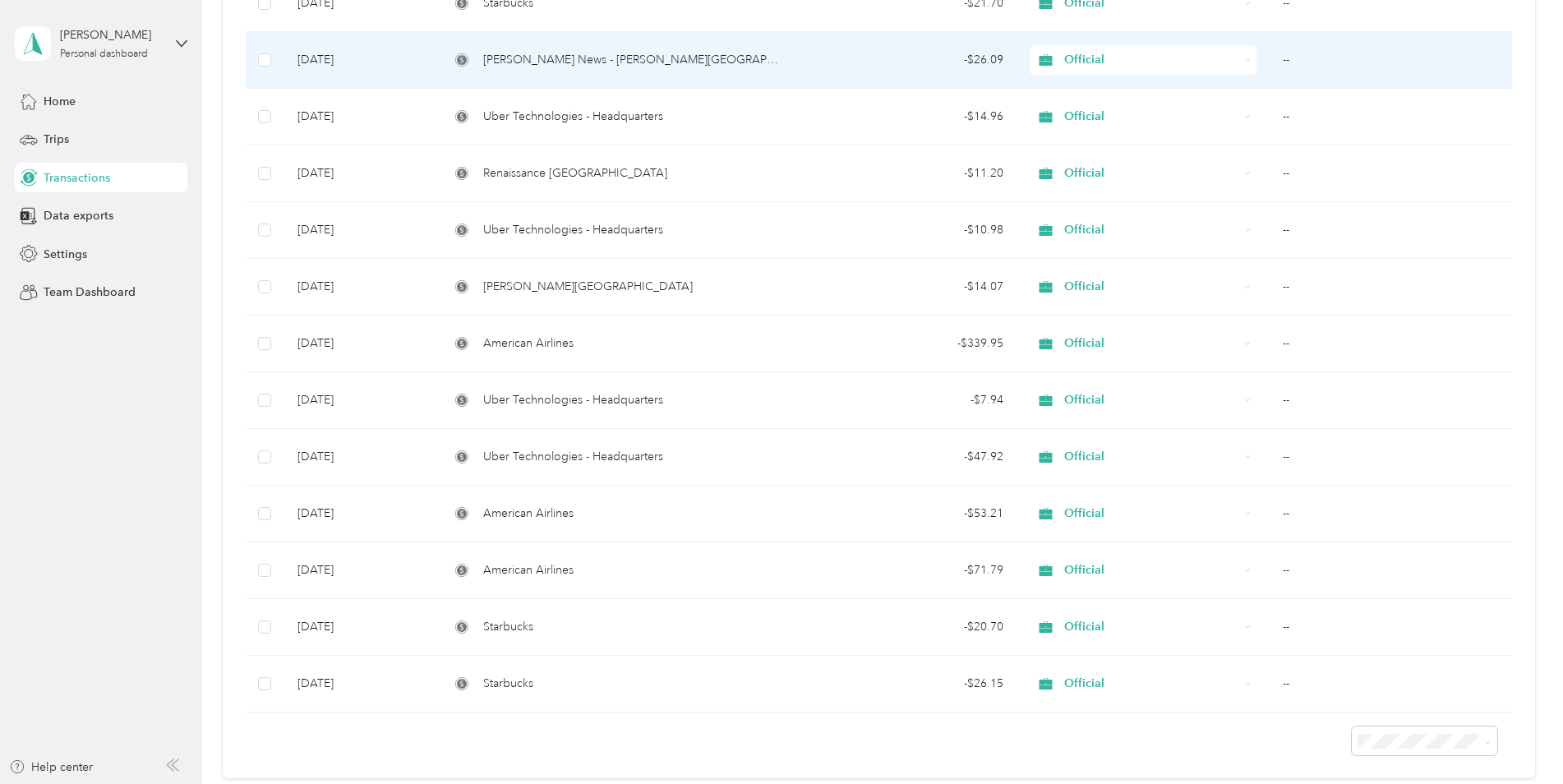
click at [637, 64] on span "[PERSON_NAME] News - [PERSON_NAME][GEOGRAPHIC_DATA]" at bounding box center [634, 60] width 304 height 18
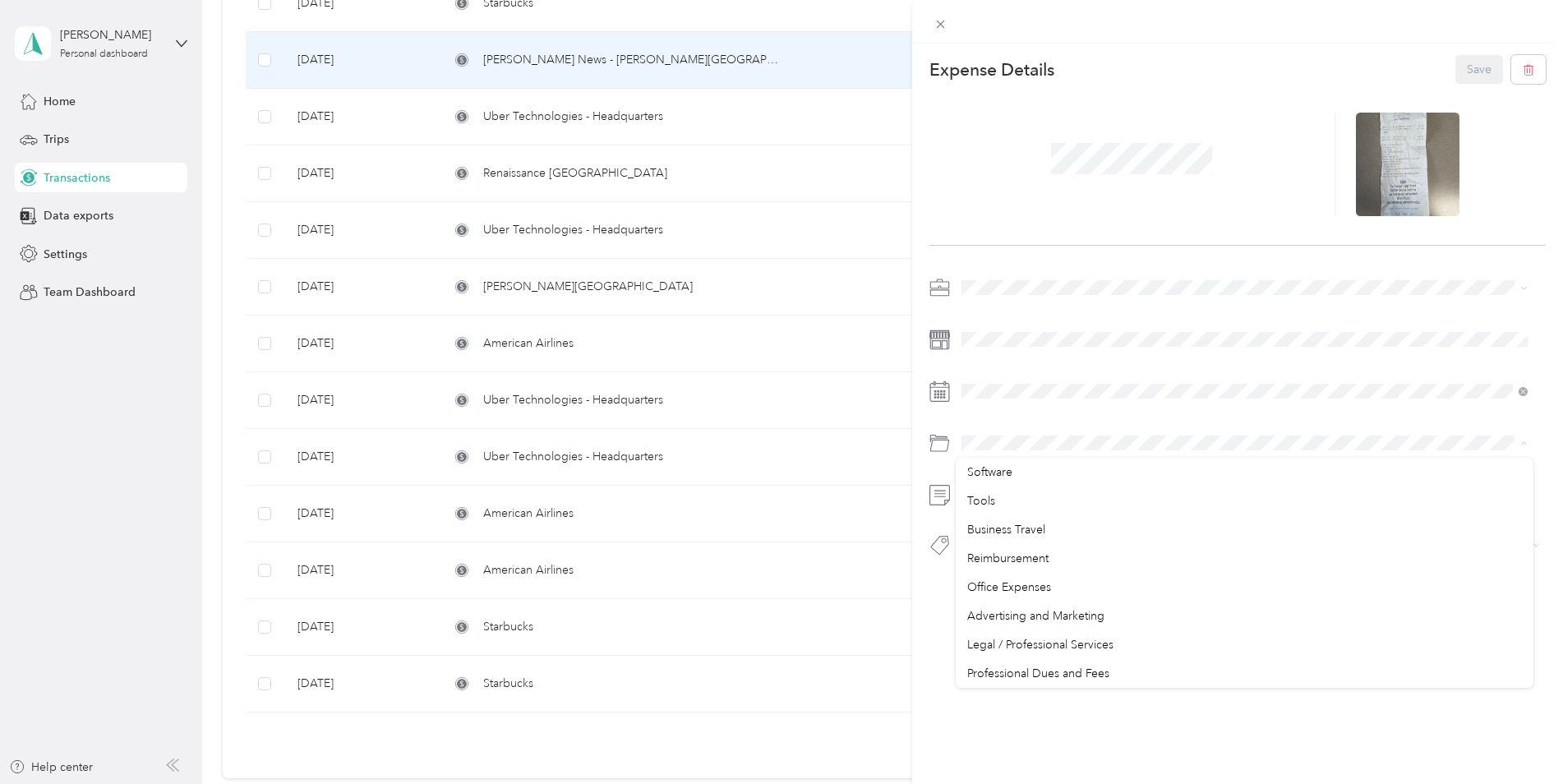
scroll to position [411, 0]
click at [1038, 497] on span "Business Travel" at bounding box center [1006, 493] width 78 height 14
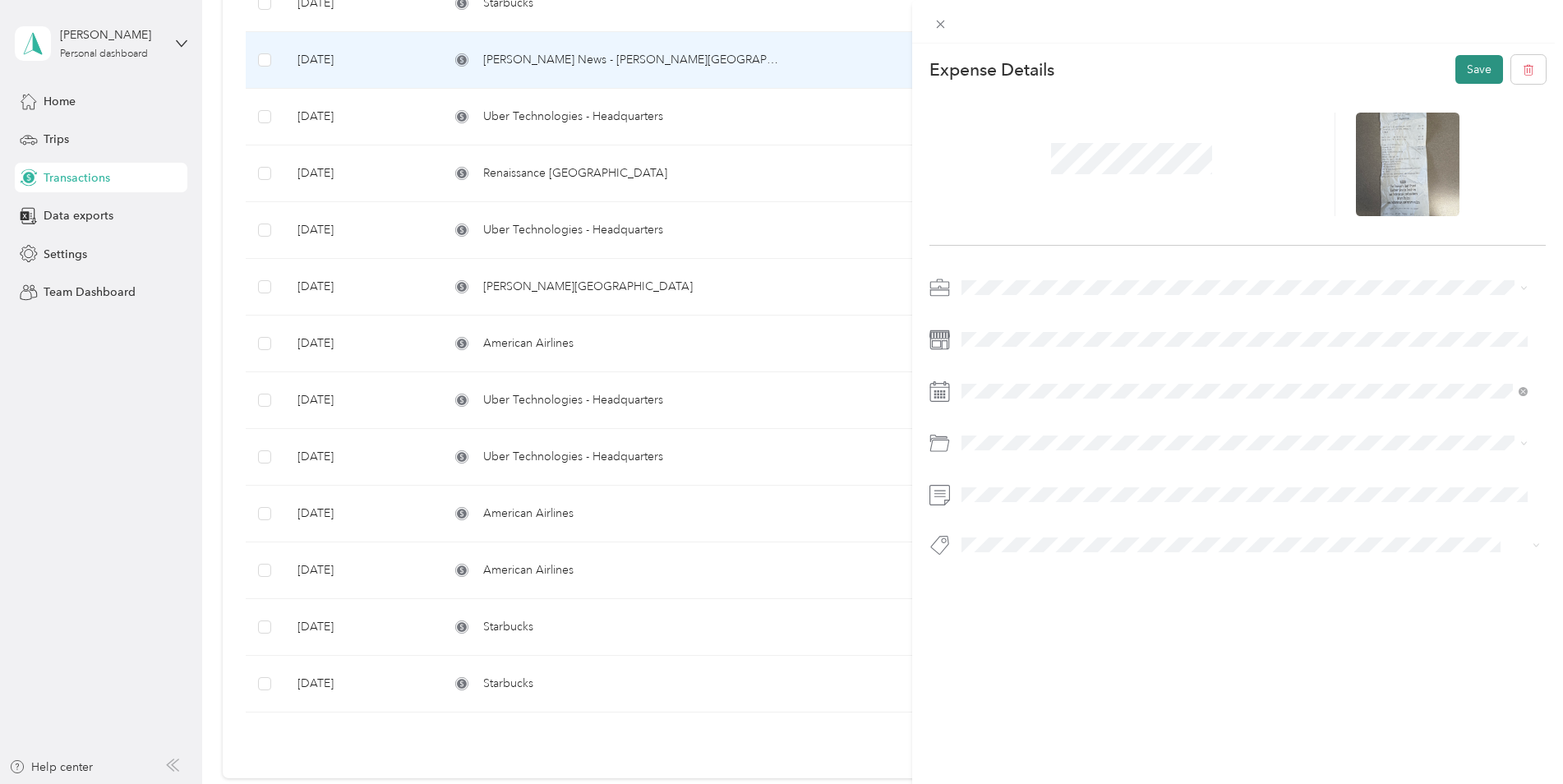
click at [1455, 72] on button "Save" at bounding box center [1479, 69] width 47 height 29
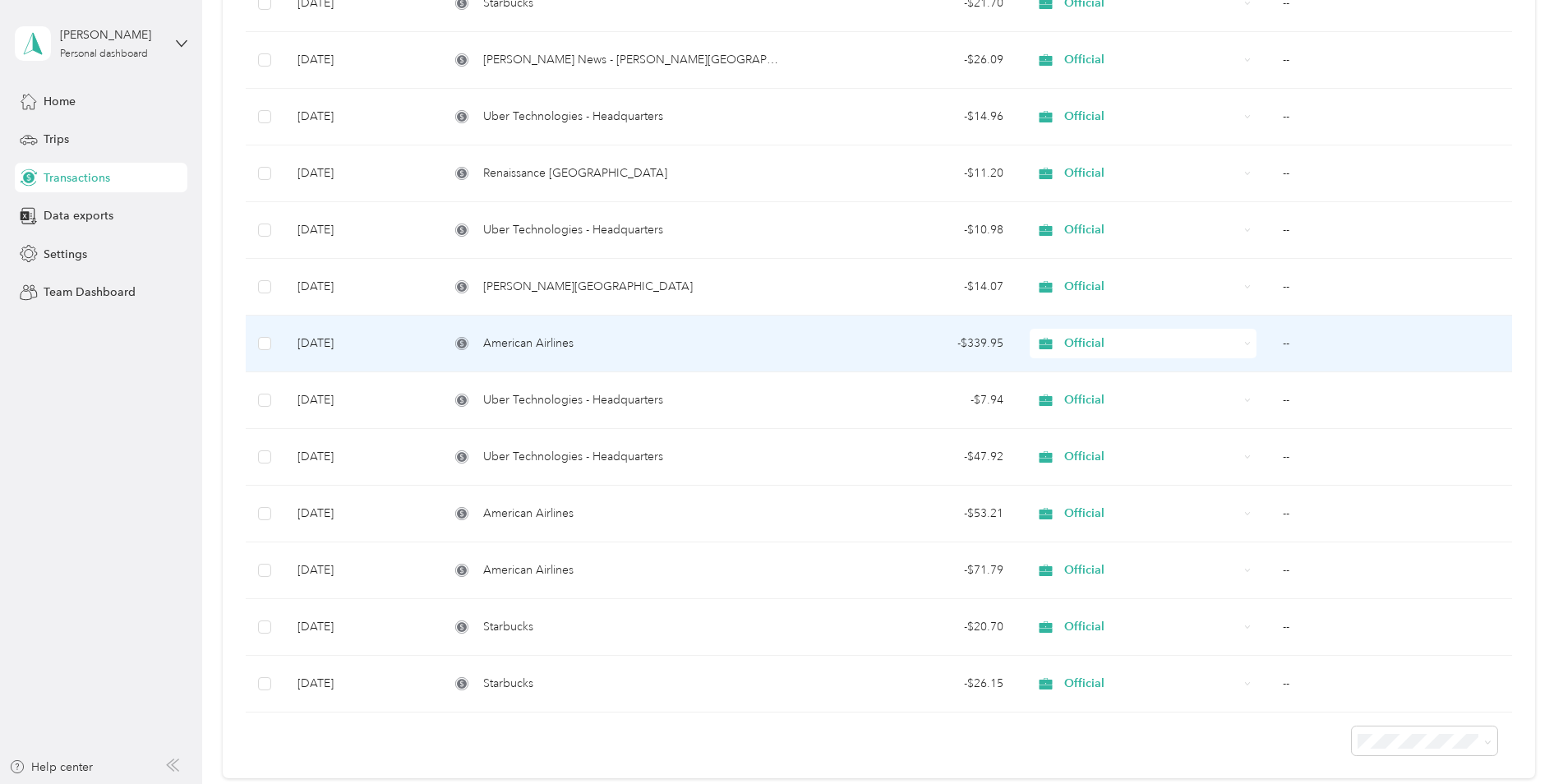
click at [719, 343] on div "American Airlines" at bounding box center [618, 343] width 336 height 18
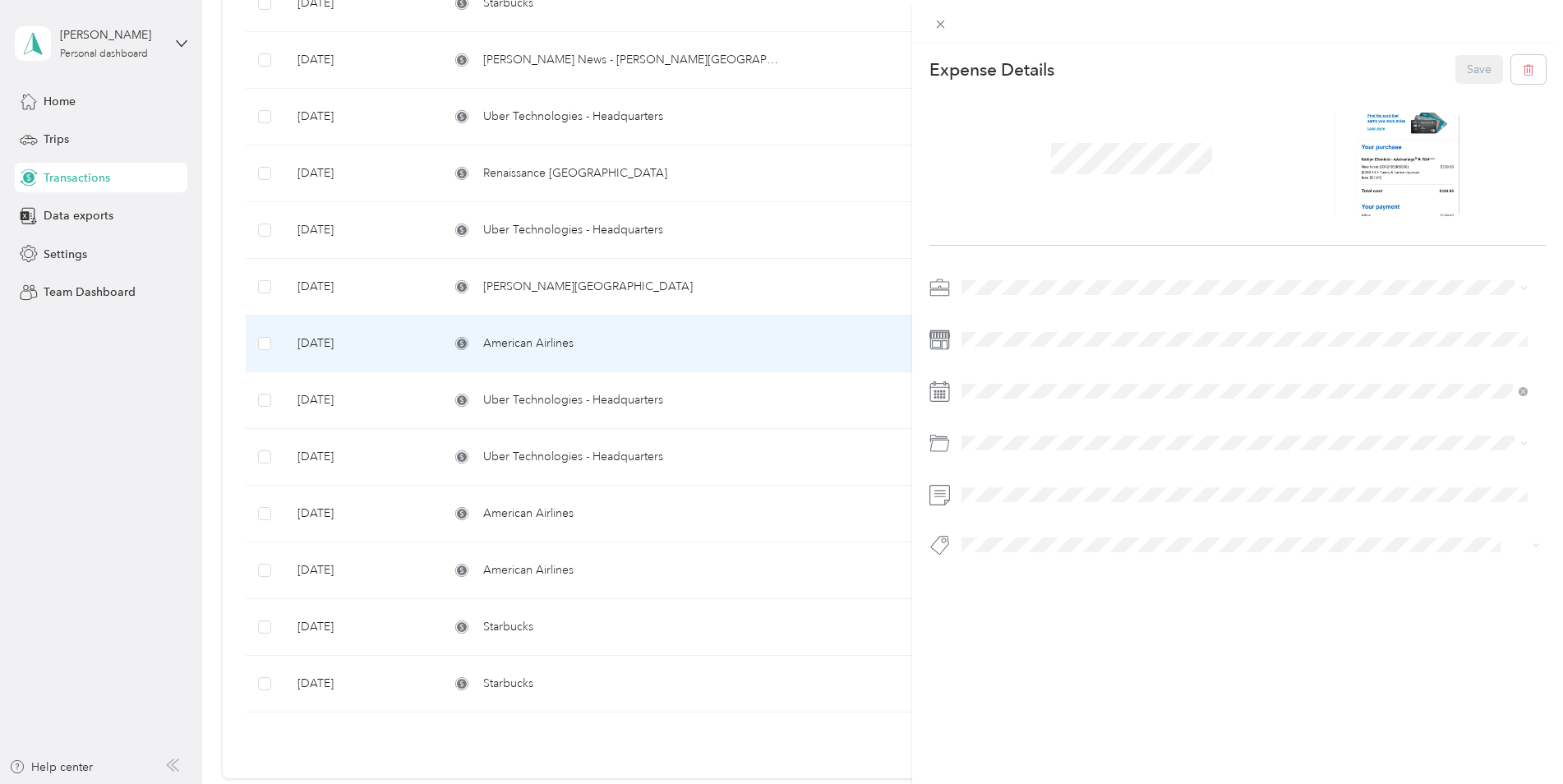
click at [639, 280] on div "This expense cannot be edited because it is either under review, approved, or p…" at bounding box center [782, 392] width 1563 height 784
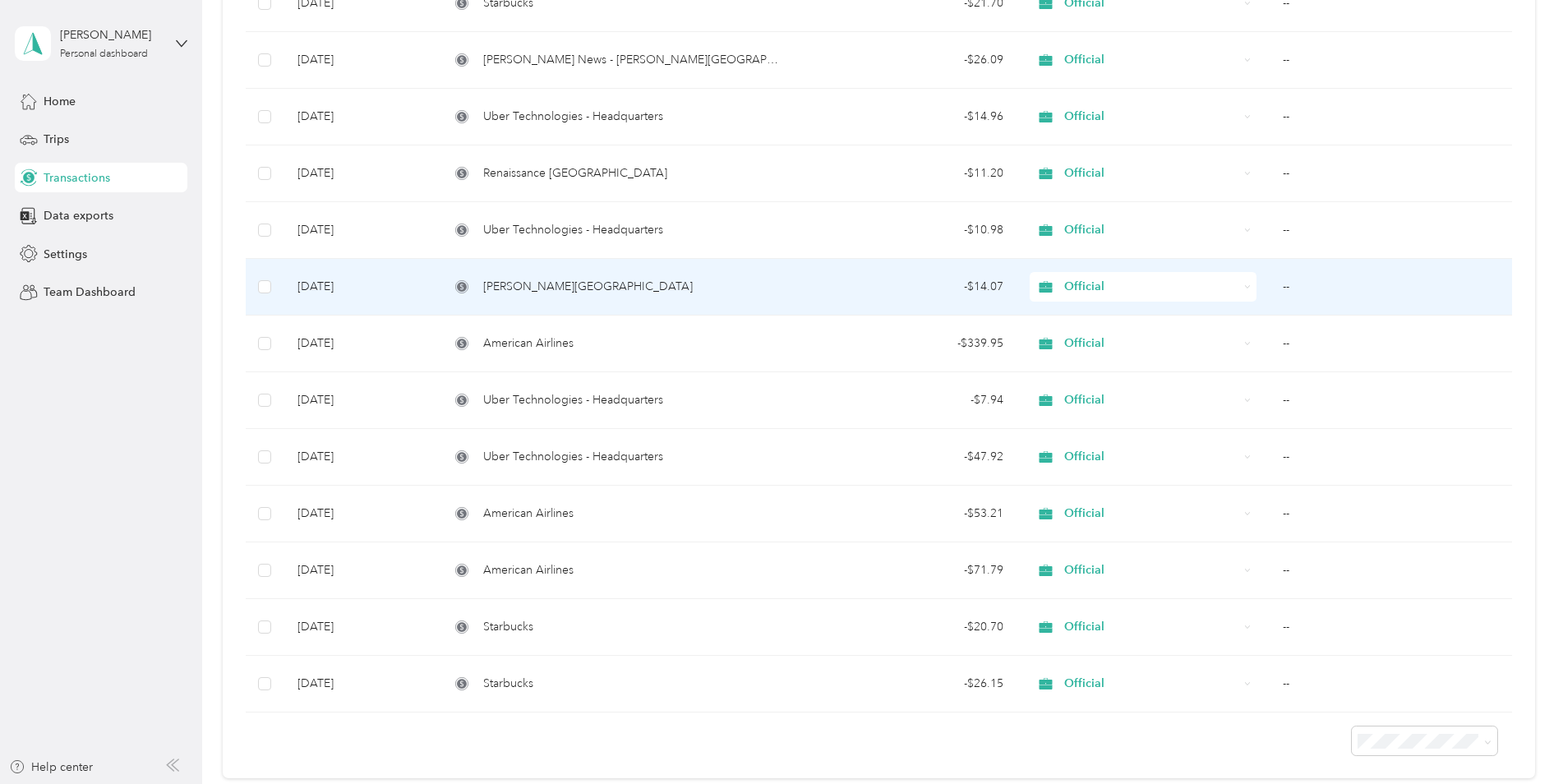
click at [640, 286] on span "[PERSON_NAME][GEOGRAPHIC_DATA]" at bounding box center [587, 286] width 209 height 18
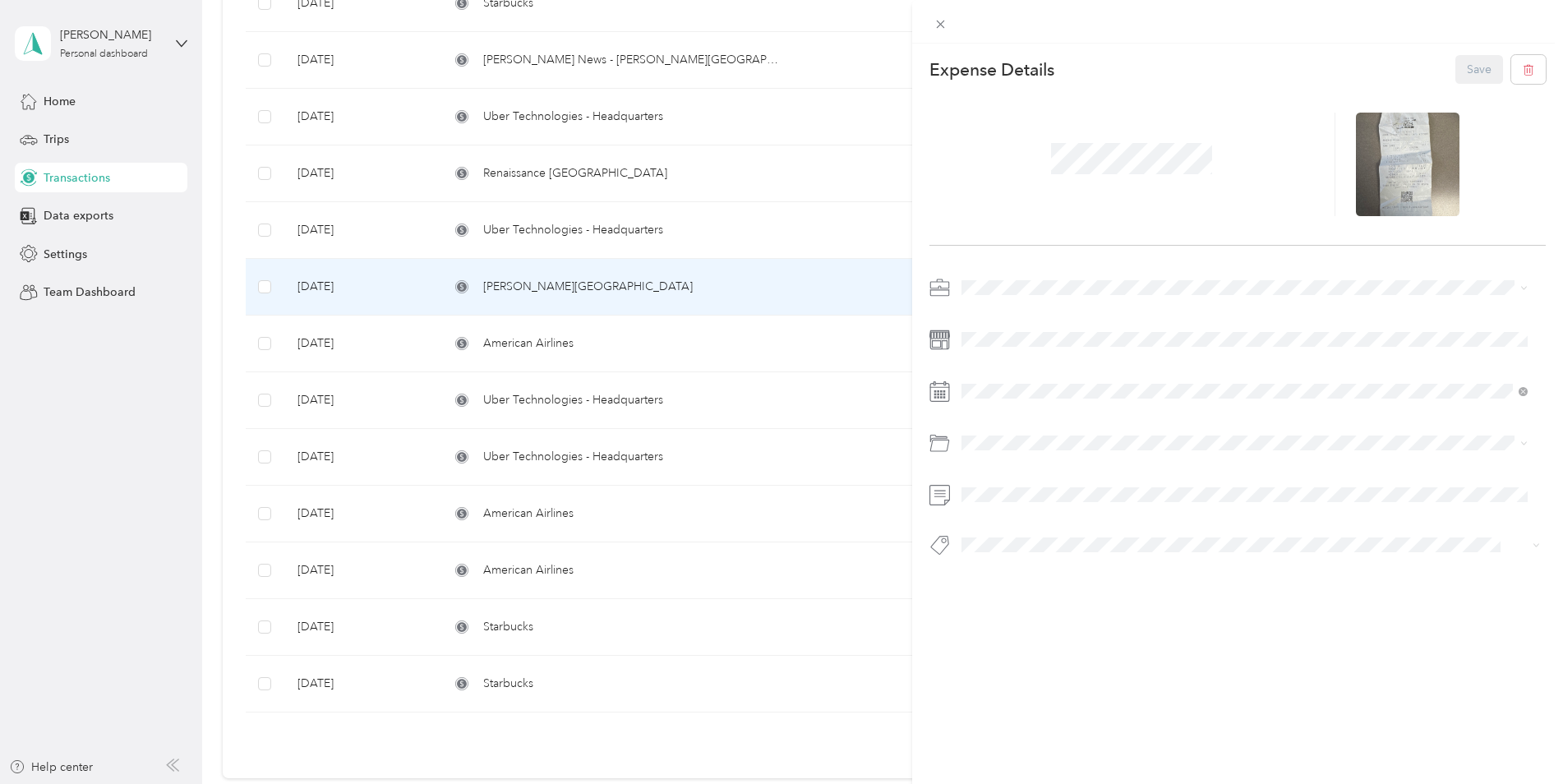
click at [638, 225] on div "This expense cannot be edited because it is either under review, approved, or p…" at bounding box center [782, 392] width 1563 height 784
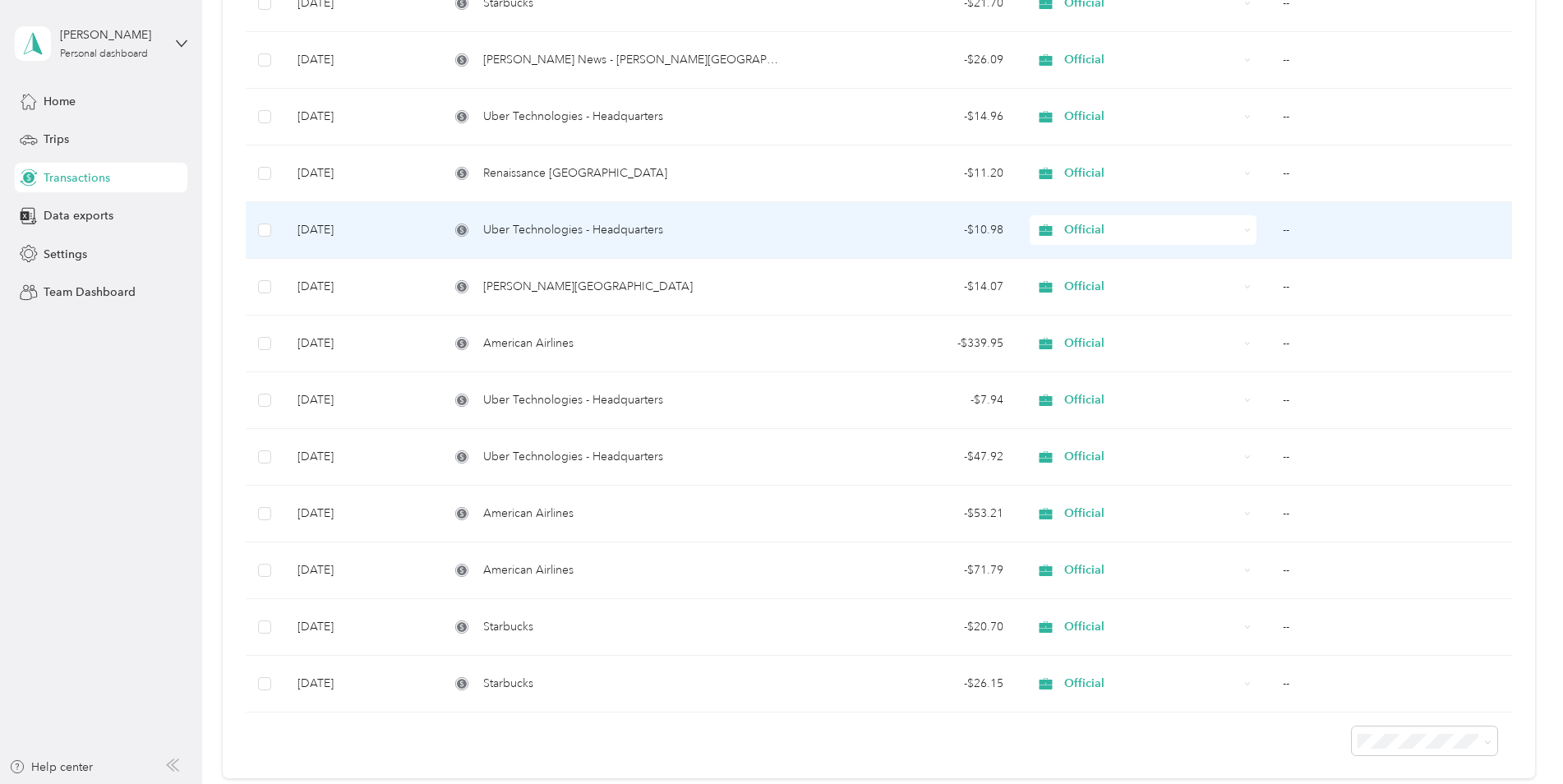
click at [638, 225] on span "Uber Technologies - Headquarters" at bounding box center [573, 230] width 180 height 18
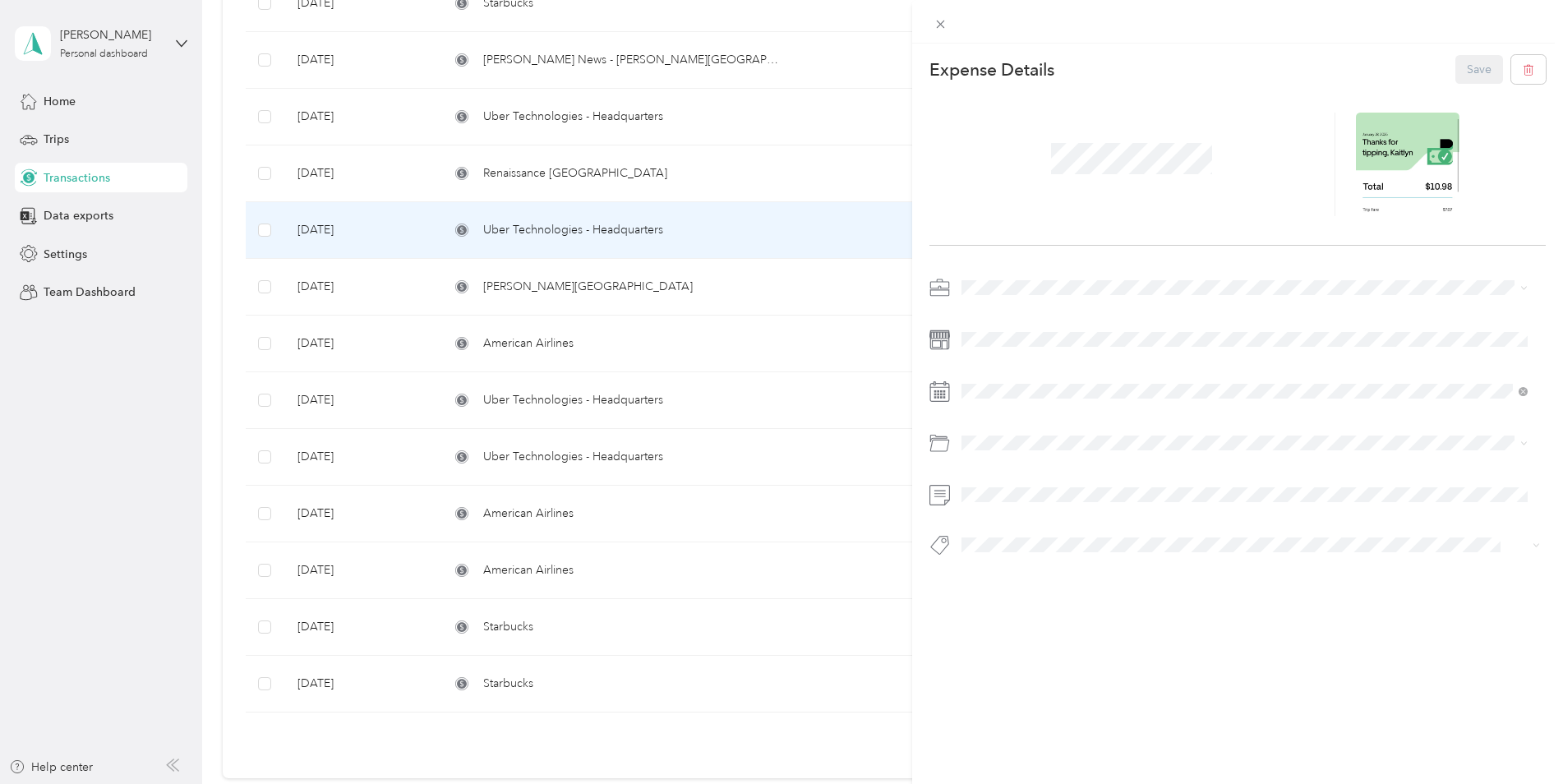
click at [665, 166] on div "This expense cannot be edited because it is either under review, approved, or p…" at bounding box center [782, 392] width 1563 height 784
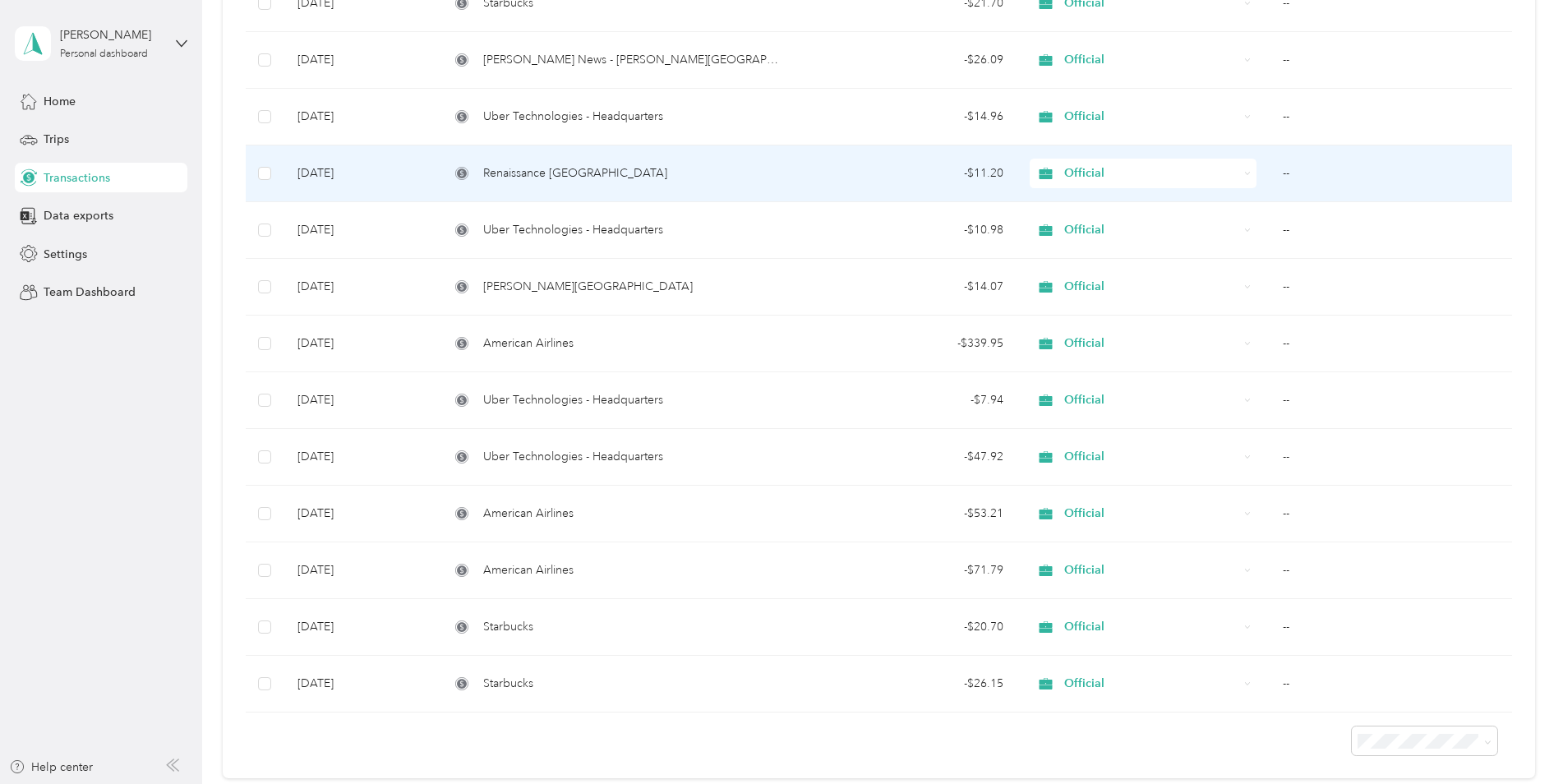
click at [659, 167] on span "Renaissance [GEOGRAPHIC_DATA]" at bounding box center [575, 173] width 184 height 18
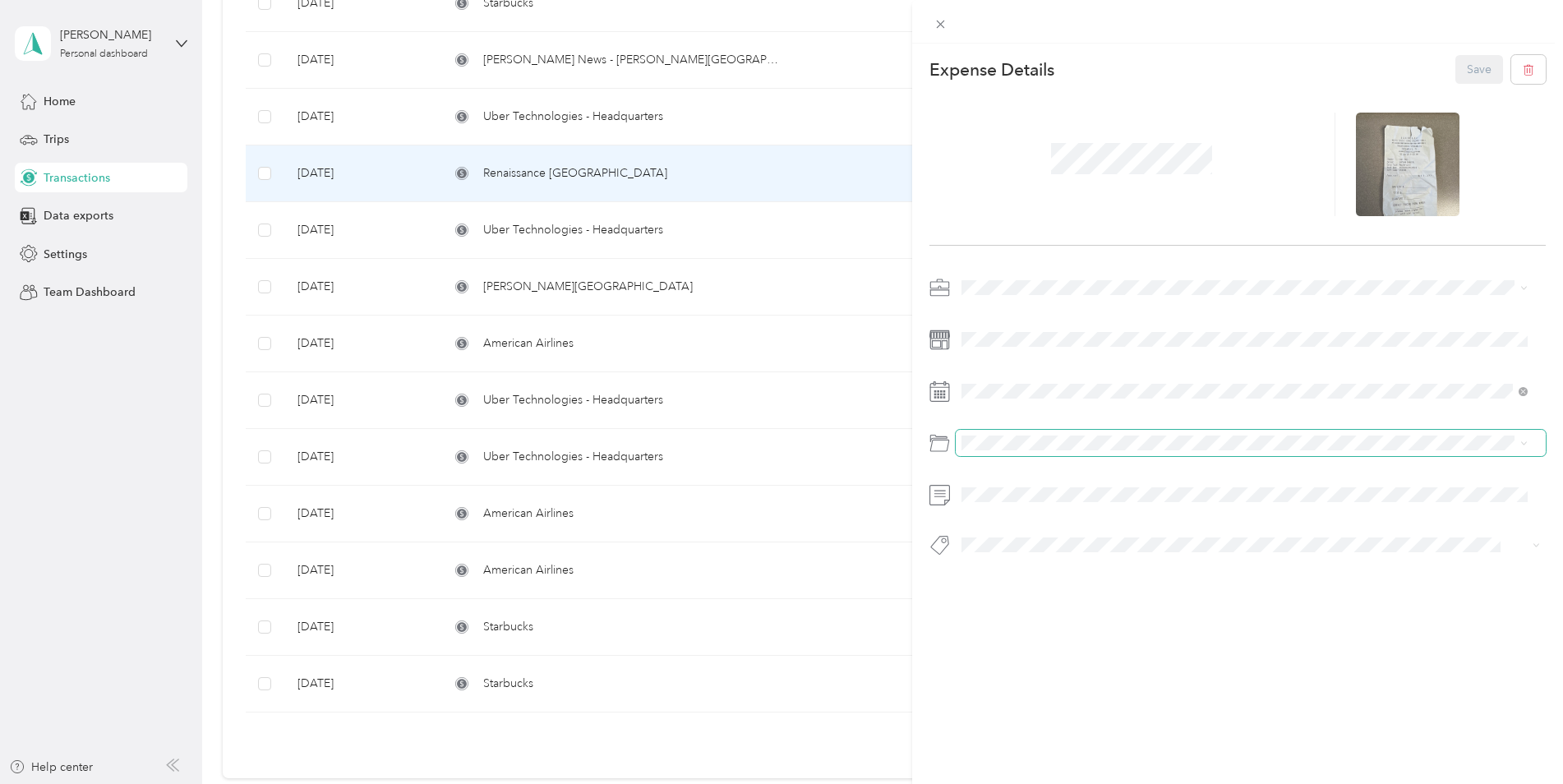
click at [1079, 452] on span at bounding box center [1251, 443] width 591 height 26
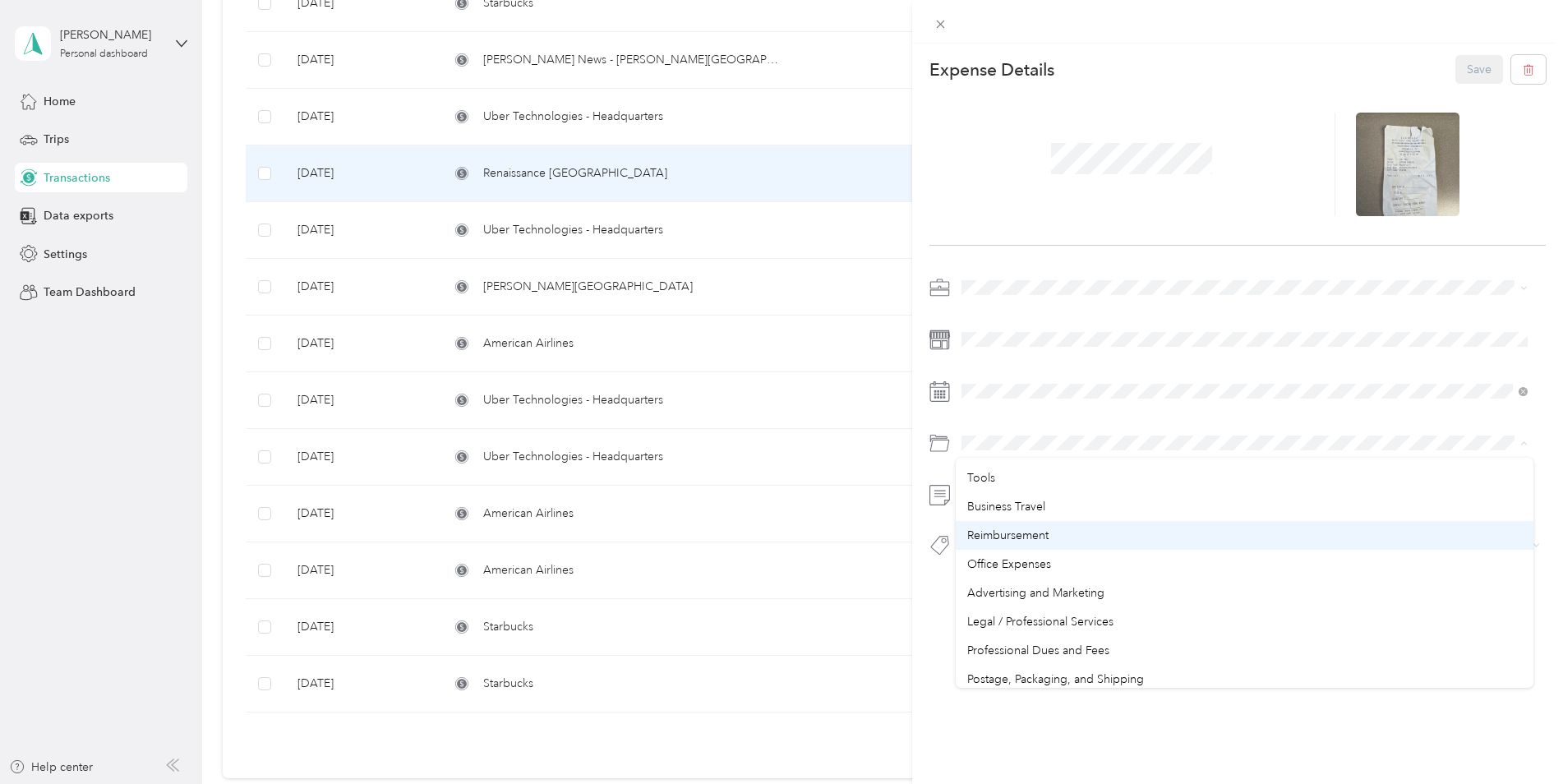
scroll to position [411, 0]
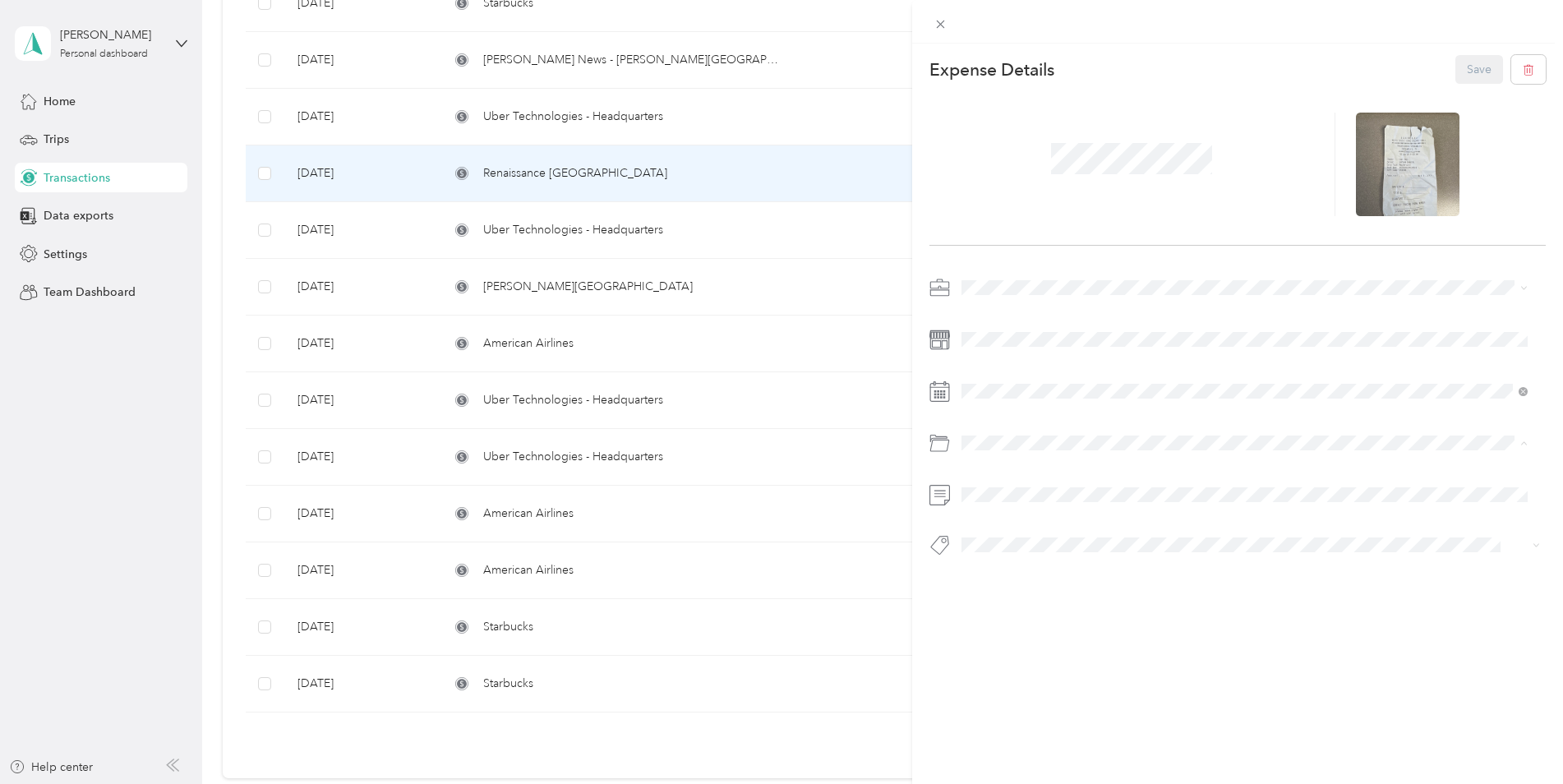
click at [1054, 500] on div "Business Travel" at bounding box center [1244, 501] width 556 height 18
click at [644, 115] on div "This expense cannot be edited because it is either under review, approved, or p…" at bounding box center [782, 392] width 1563 height 784
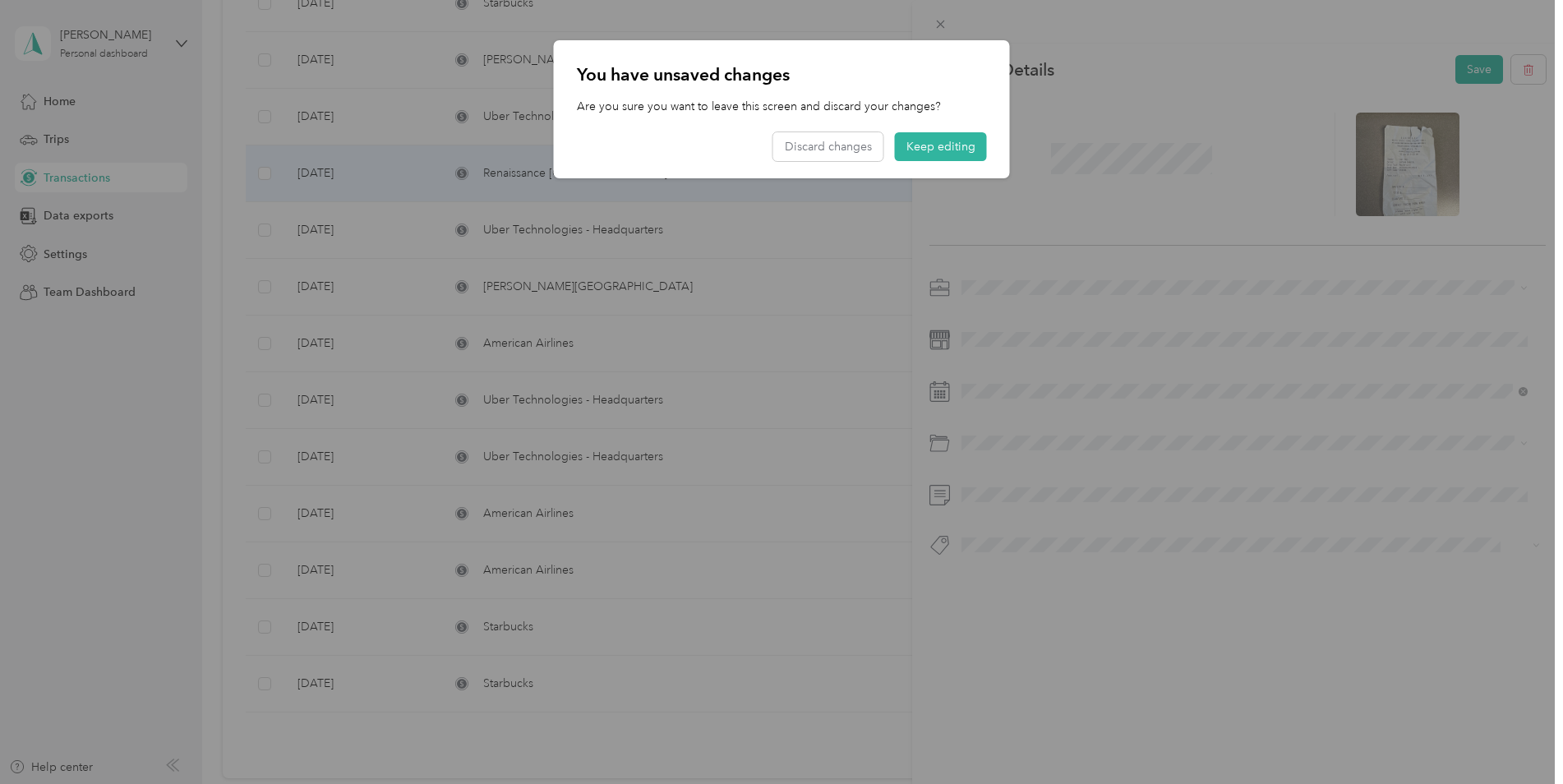
click at [1410, 97] on div at bounding box center [782, 392] width 1563 height 784
click at [1456, 68] on div at bounding box center [782, 392] width 1563 height 784
drag, startPoint x: 925, startPoint y: 143, endPoint x: 945, endPoint y: 143, distance: 20.0
click at [929, 143] on button "Keep editing" at bounding box center [941, 146] width 92 height 29
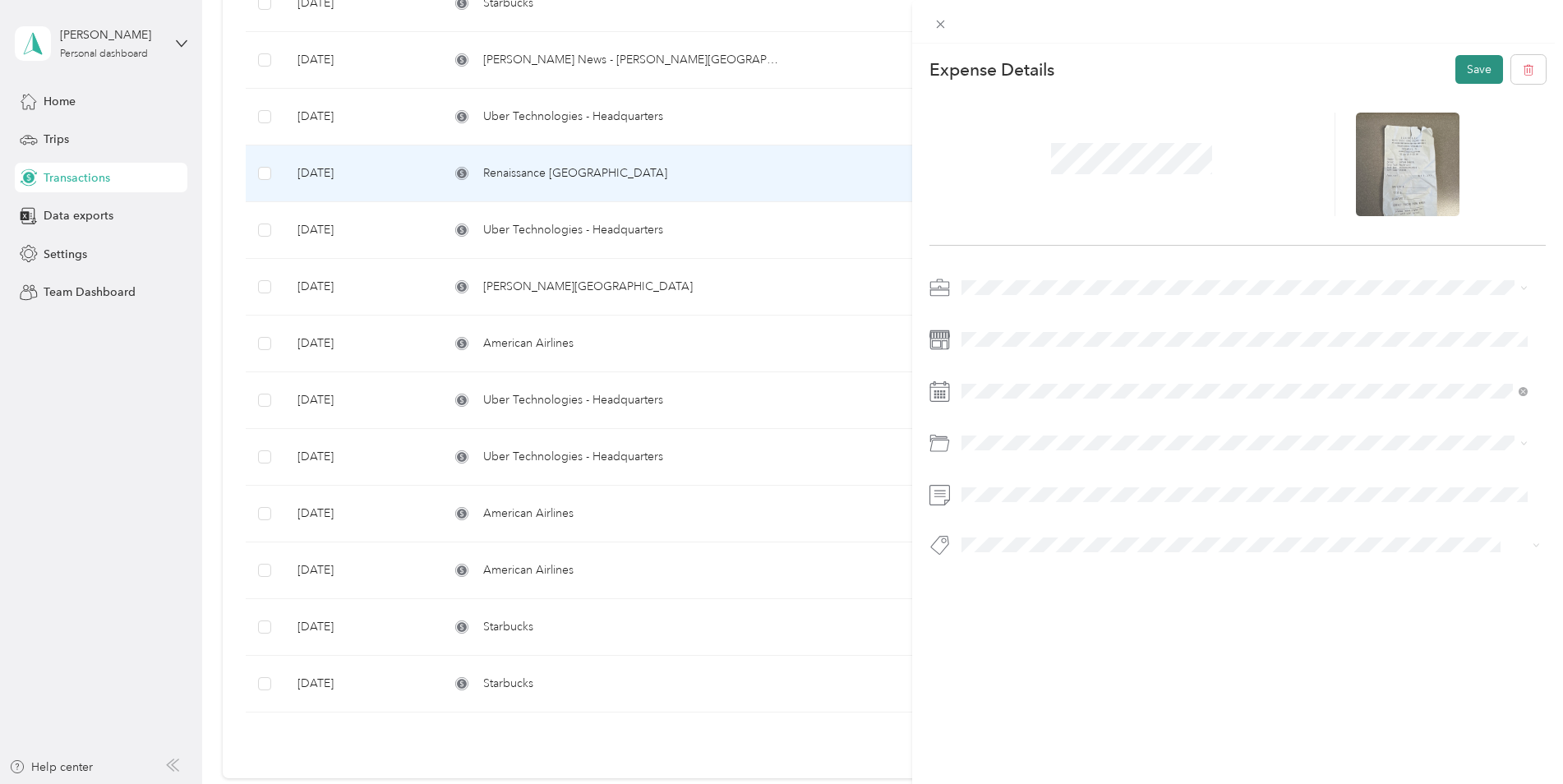
click at [1455, 66] on button "Save" at bounding box center [1479, 69] width 47 height 29
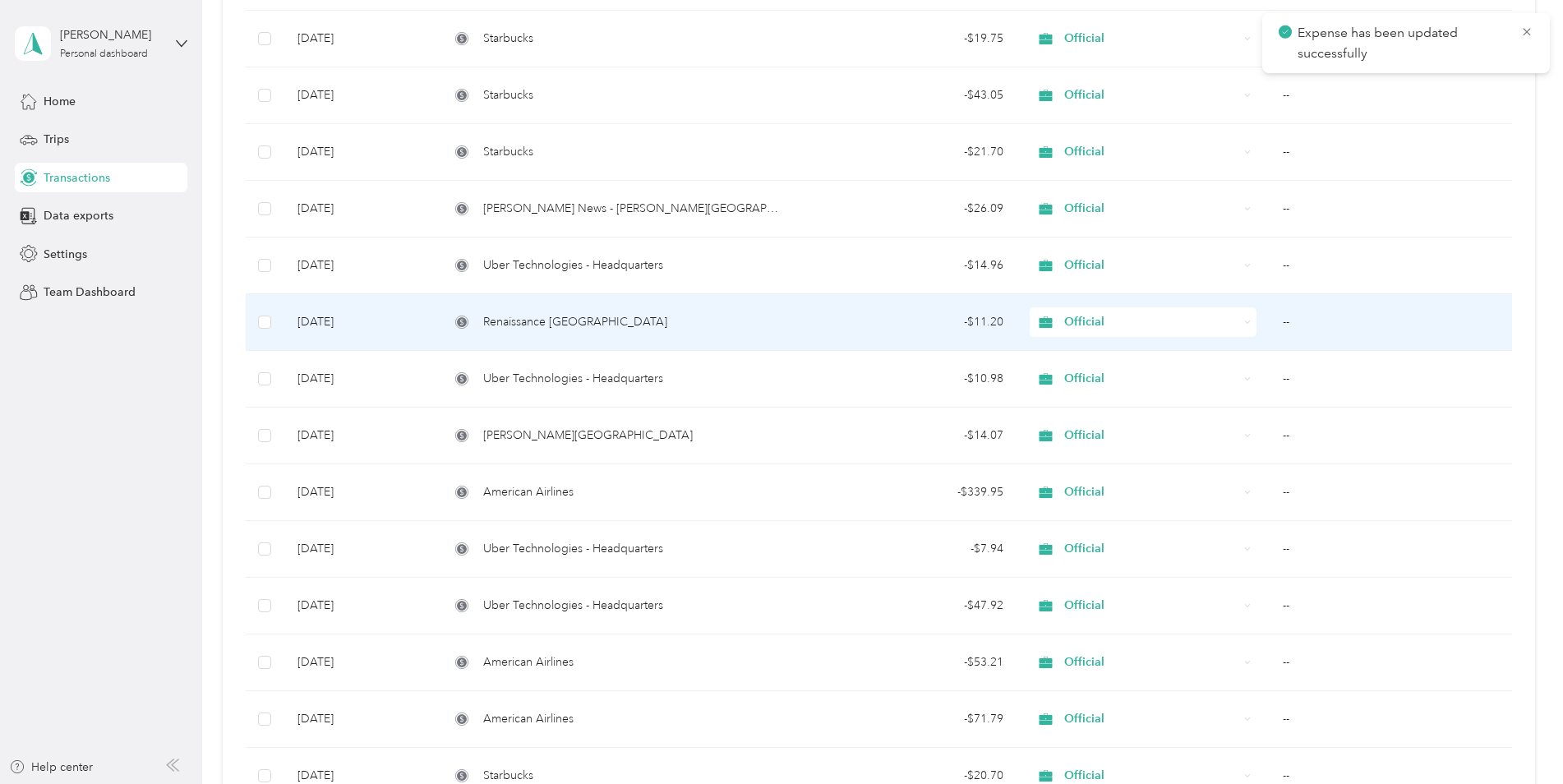
scroll to position [4831, 0]
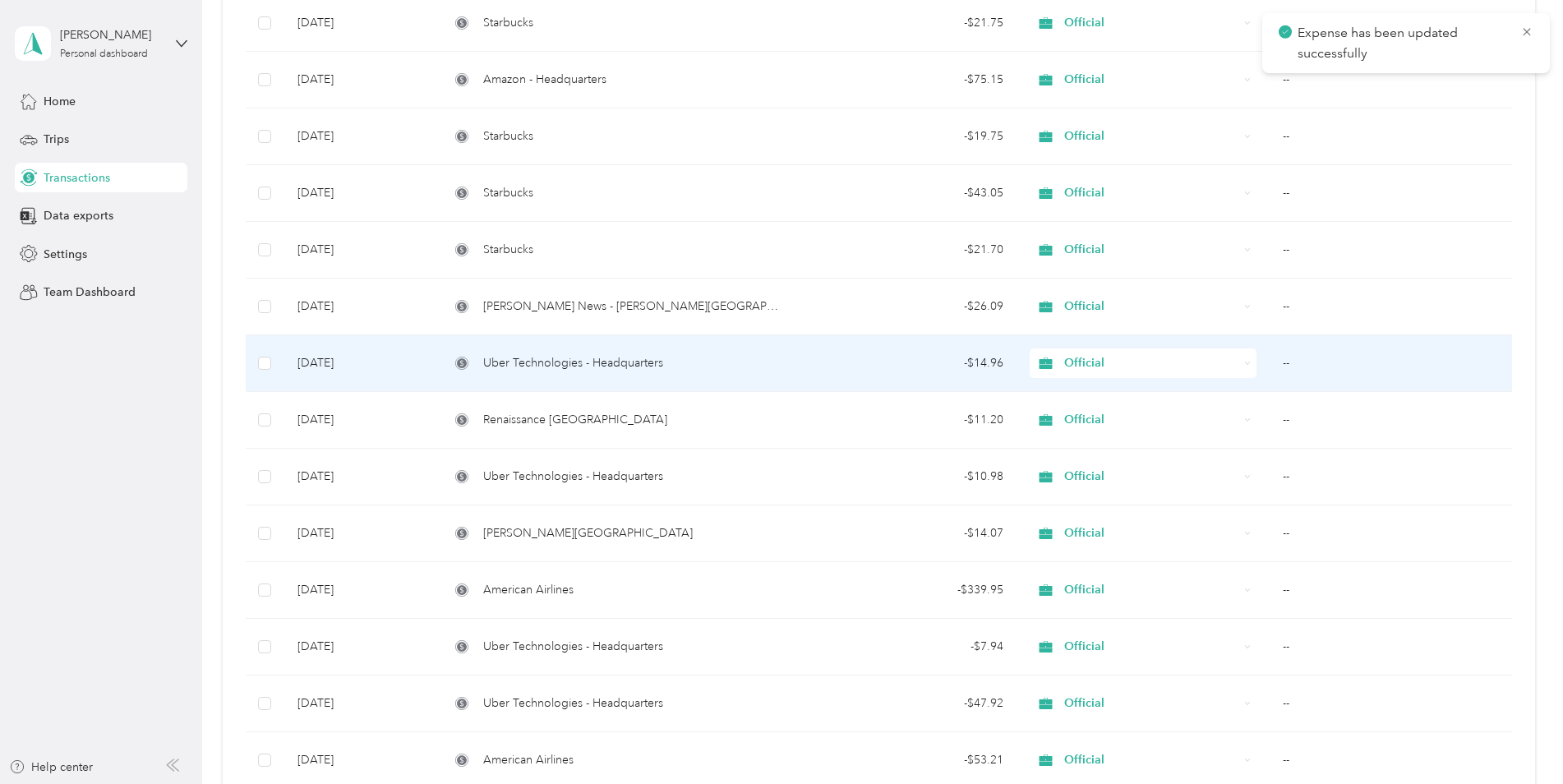
click at [606, 369] on span "Uber Technologies - Headquarters" at bounding box center [573, 363] width 180 height 18
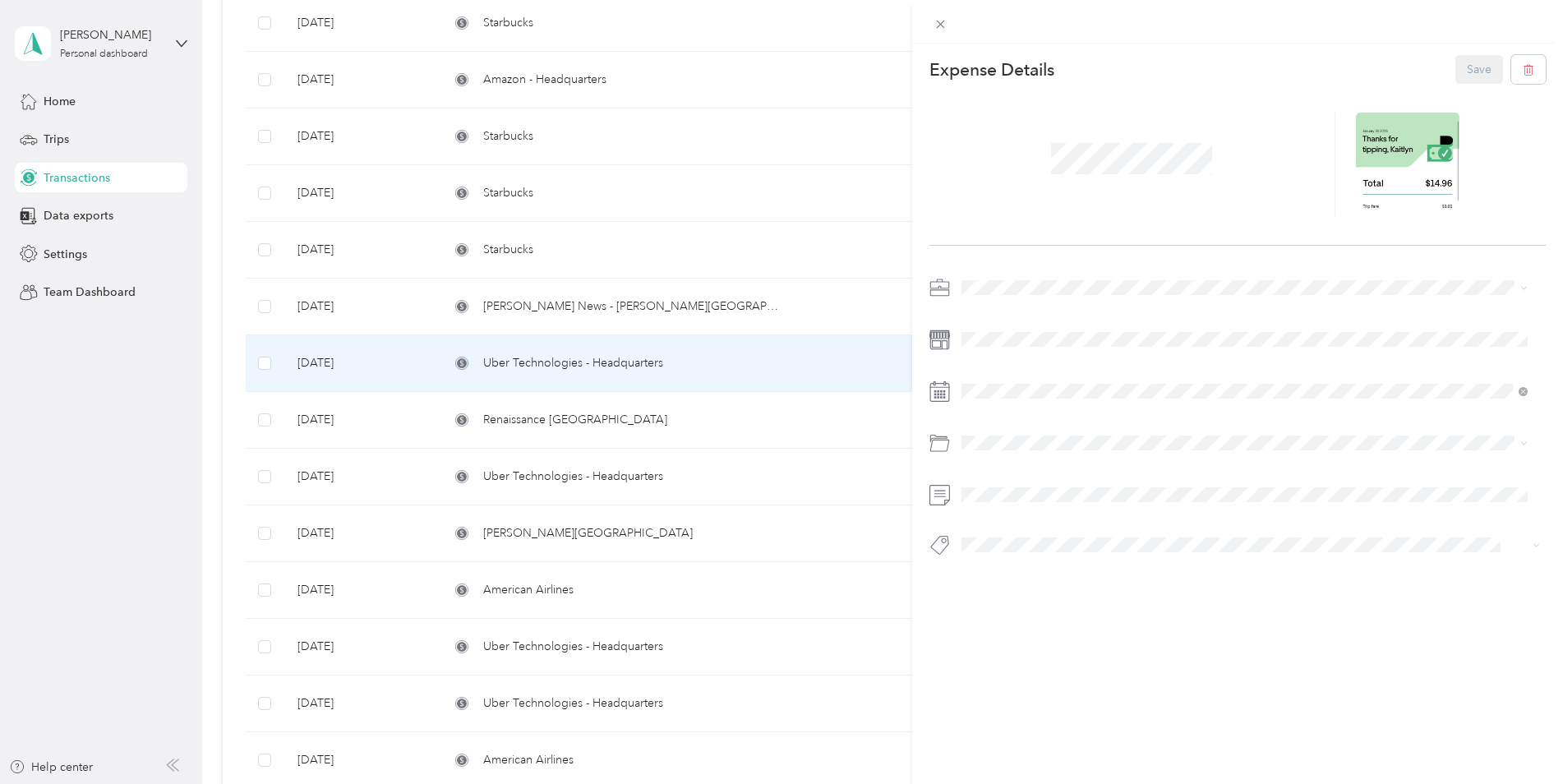
click at [634, 306] on div "This expense cannot be edited because it is either under review, approved, or p…" at bounding box center [782, 392] width 1563 height 784
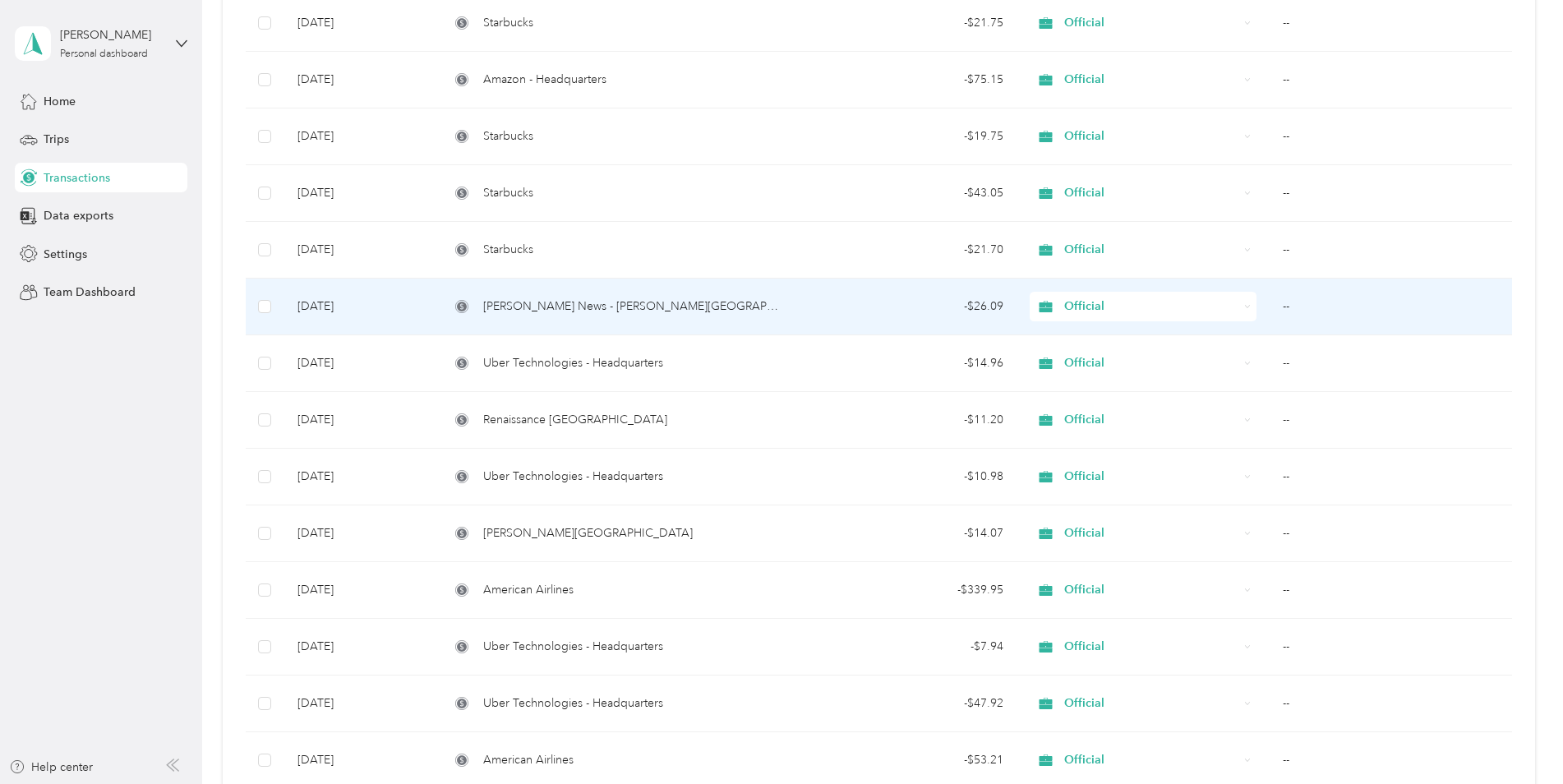
click at [604, 304] on span "[PERSON_NAME] News - [PERSON_NAME][GEOGRAPHIC_DATA]" at bounding box center [634, 306] width 304 height 18
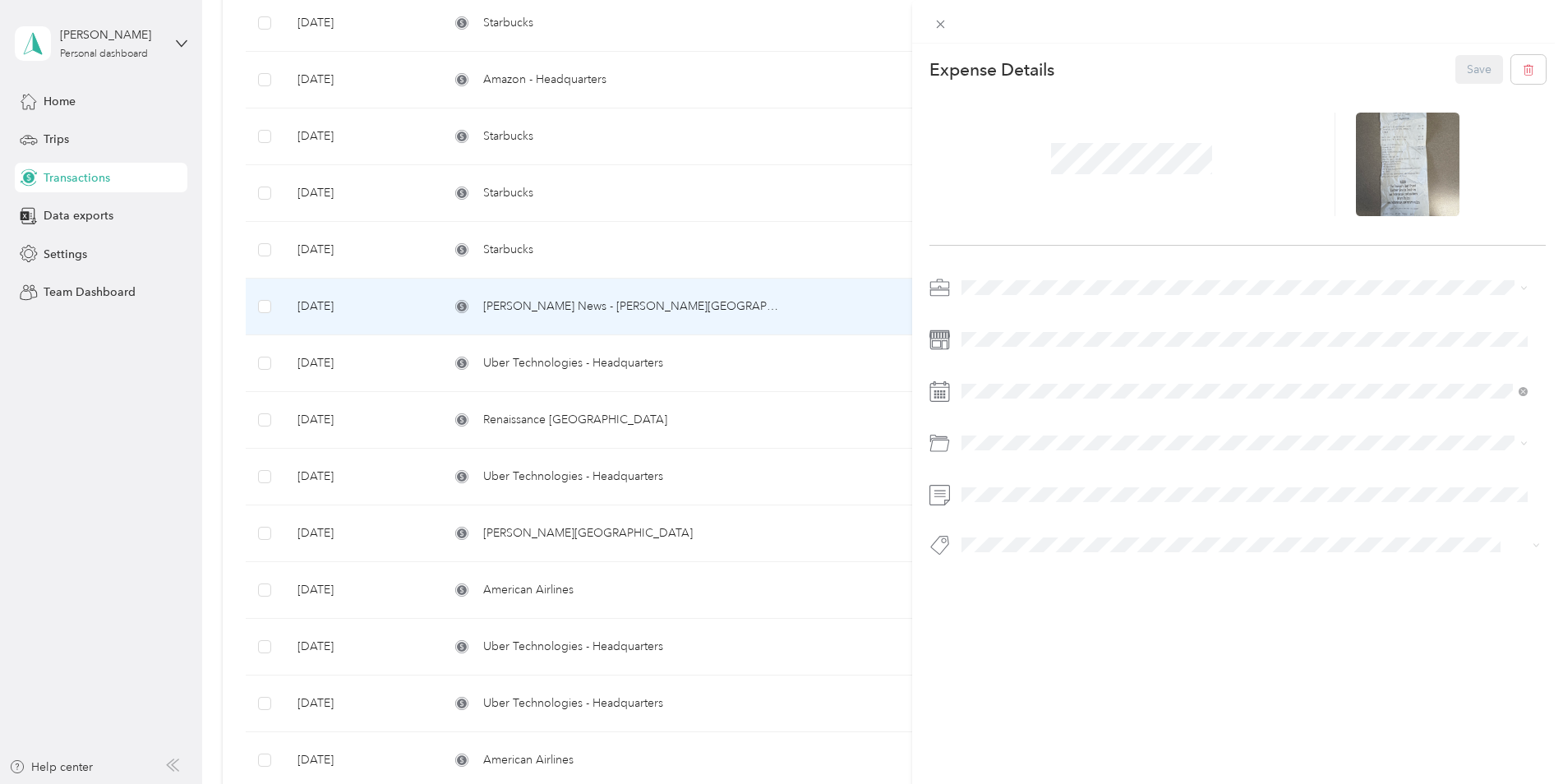
click at [564, 253] on div "This expense cannot be edited because it is either under review, approved, or p…" at bounding box center [782, 392] width 1563 height 784
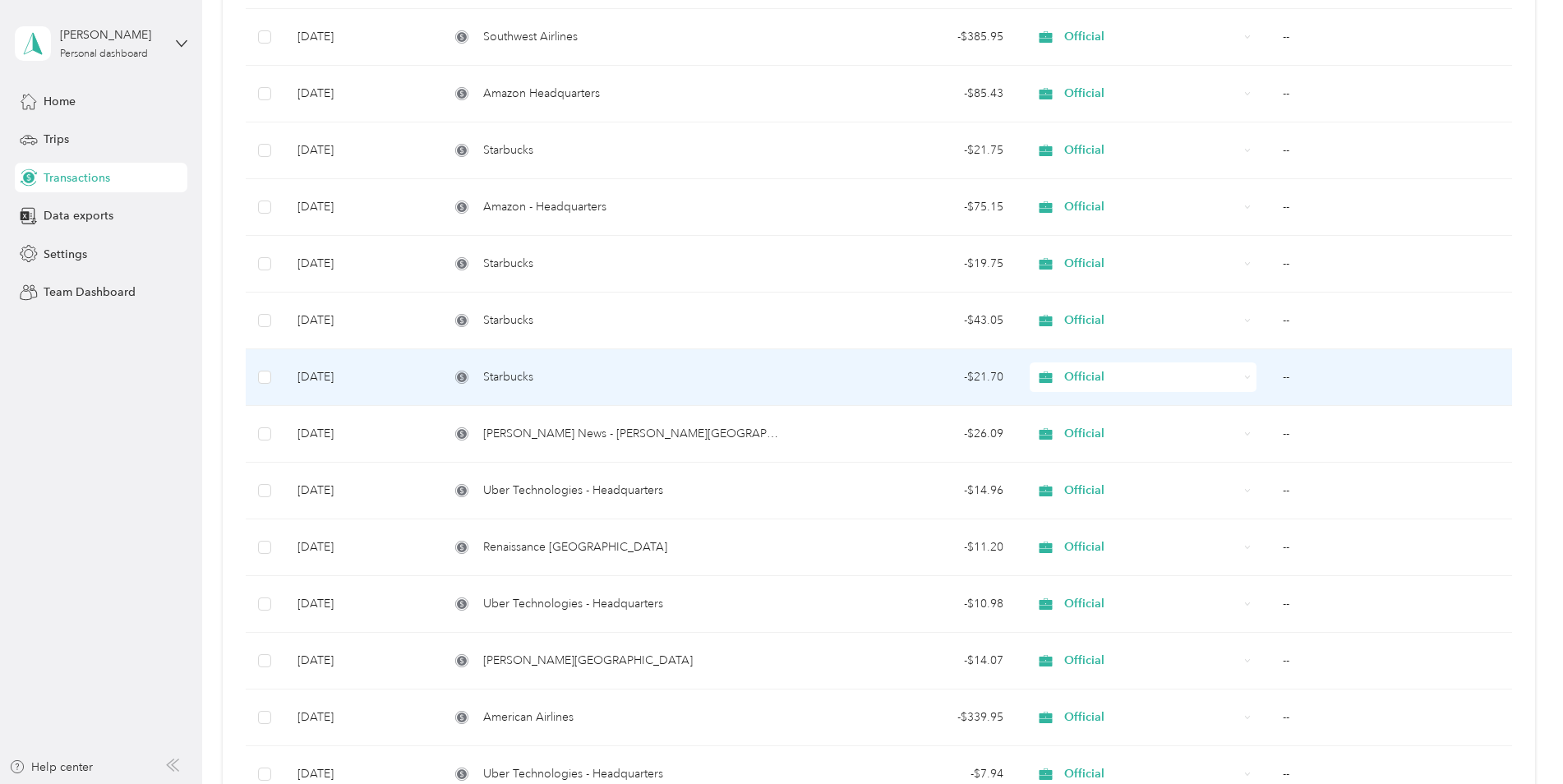
scroll to position [4666, 0]
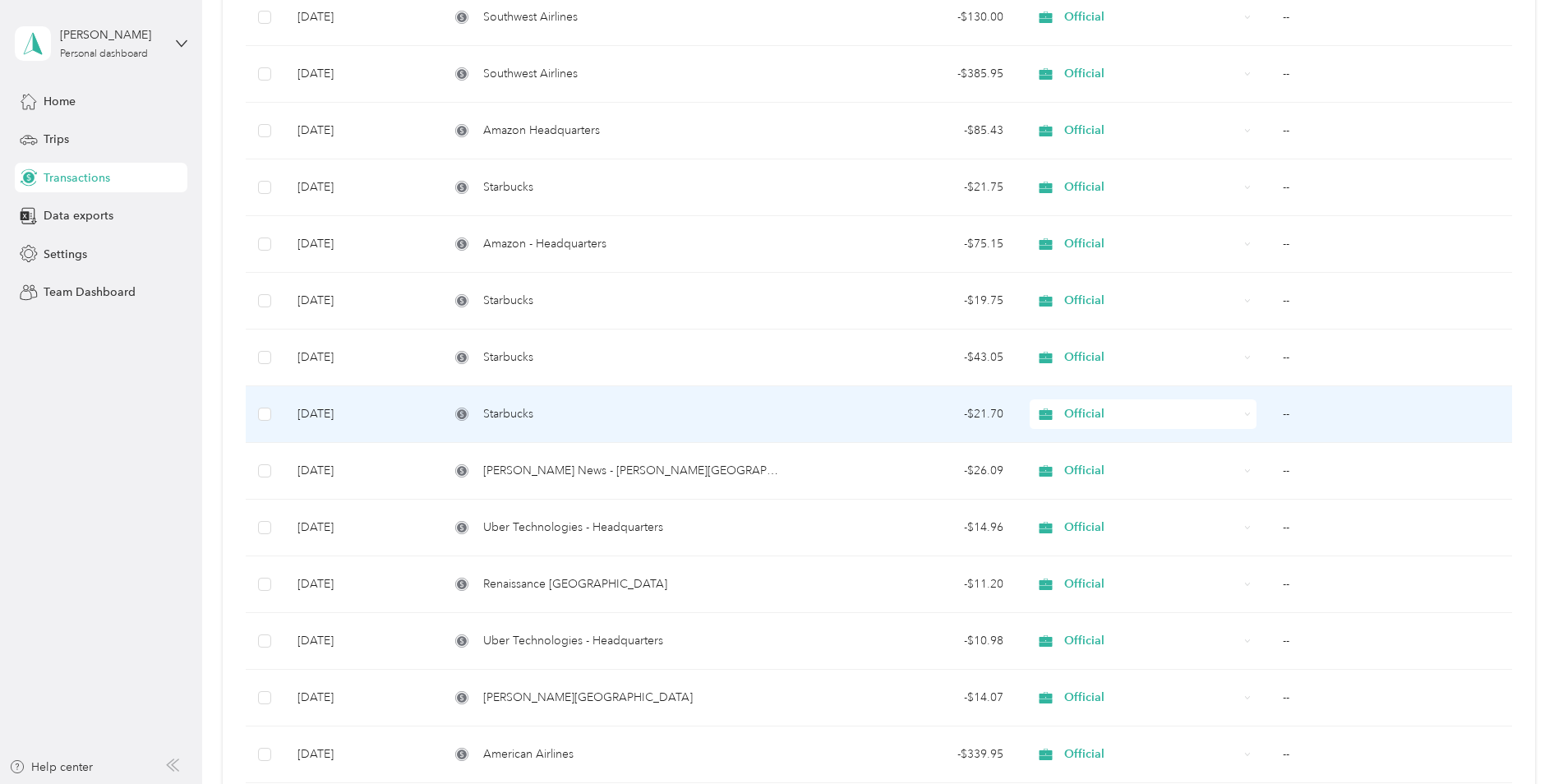
click at [506, 410] on span "Starbucks" at bounding box center [508, 414] width 50 height 18
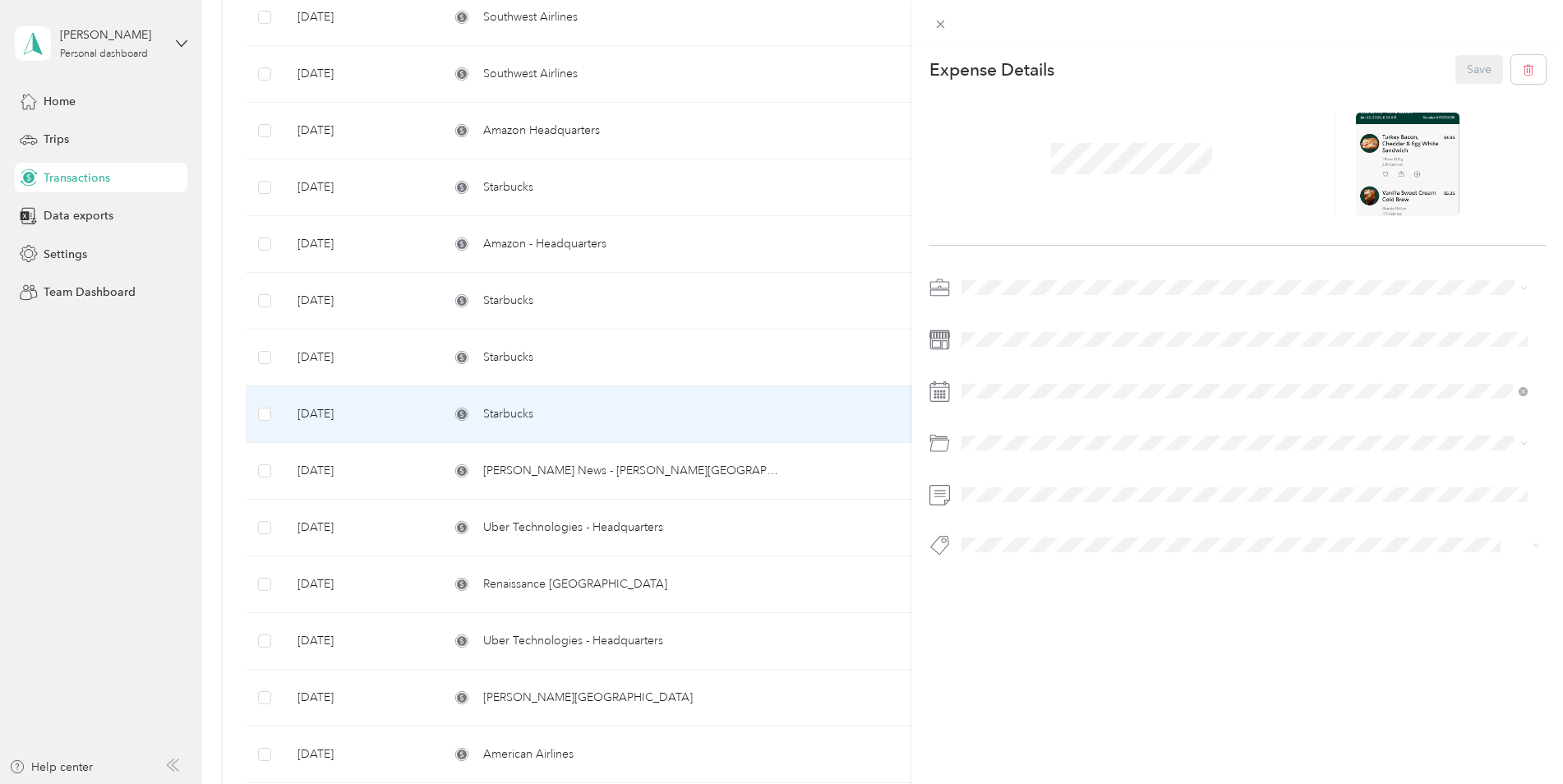
click at [520, 356] on div "This expense cannot be edited because it is either under review, approved, or p…" at bounding box center [782, 392] width 1563 height 784
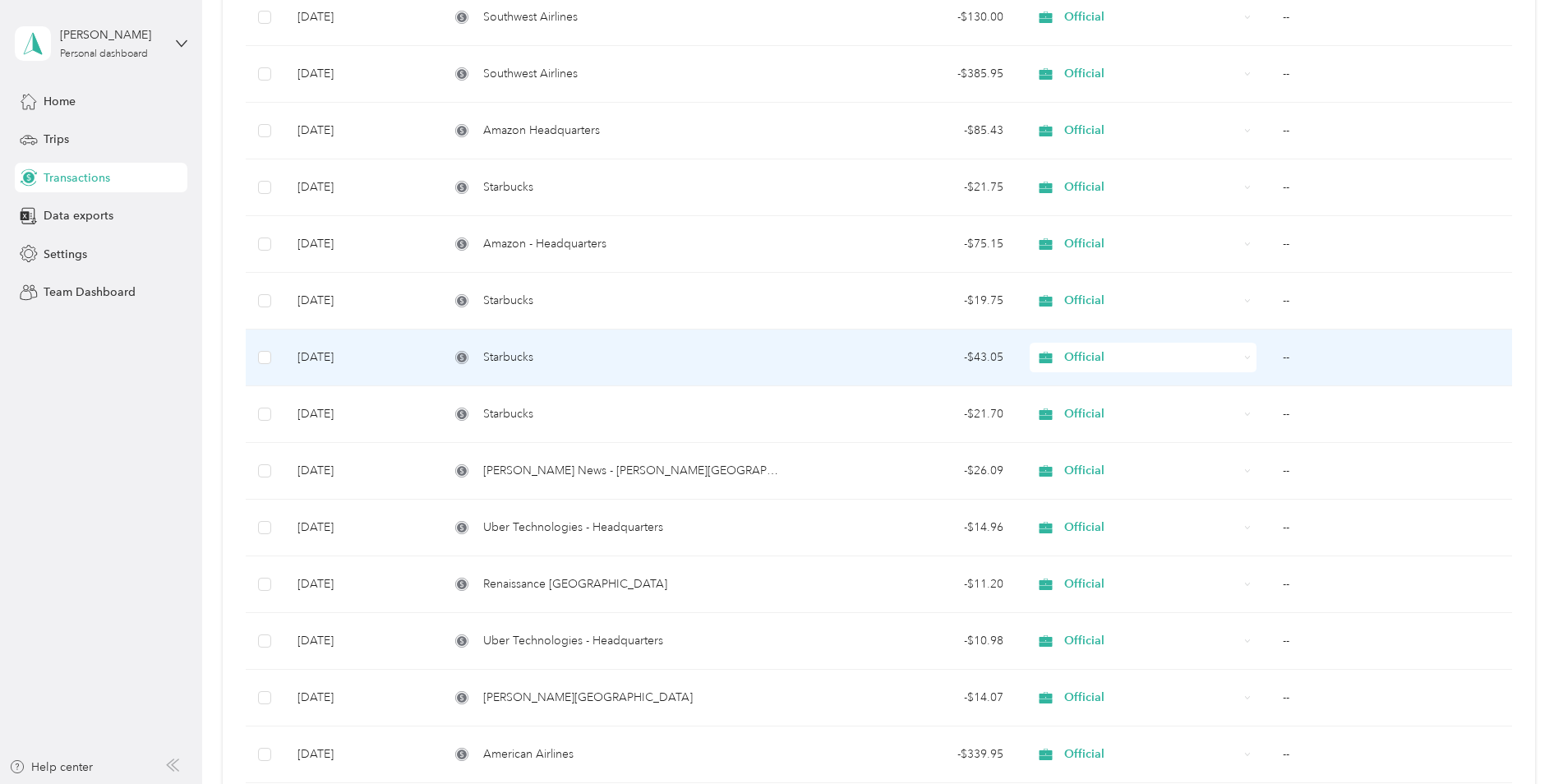
click at [520, 351] on span "Starbucks" at bounding box center [508, 357] width 50 height 18
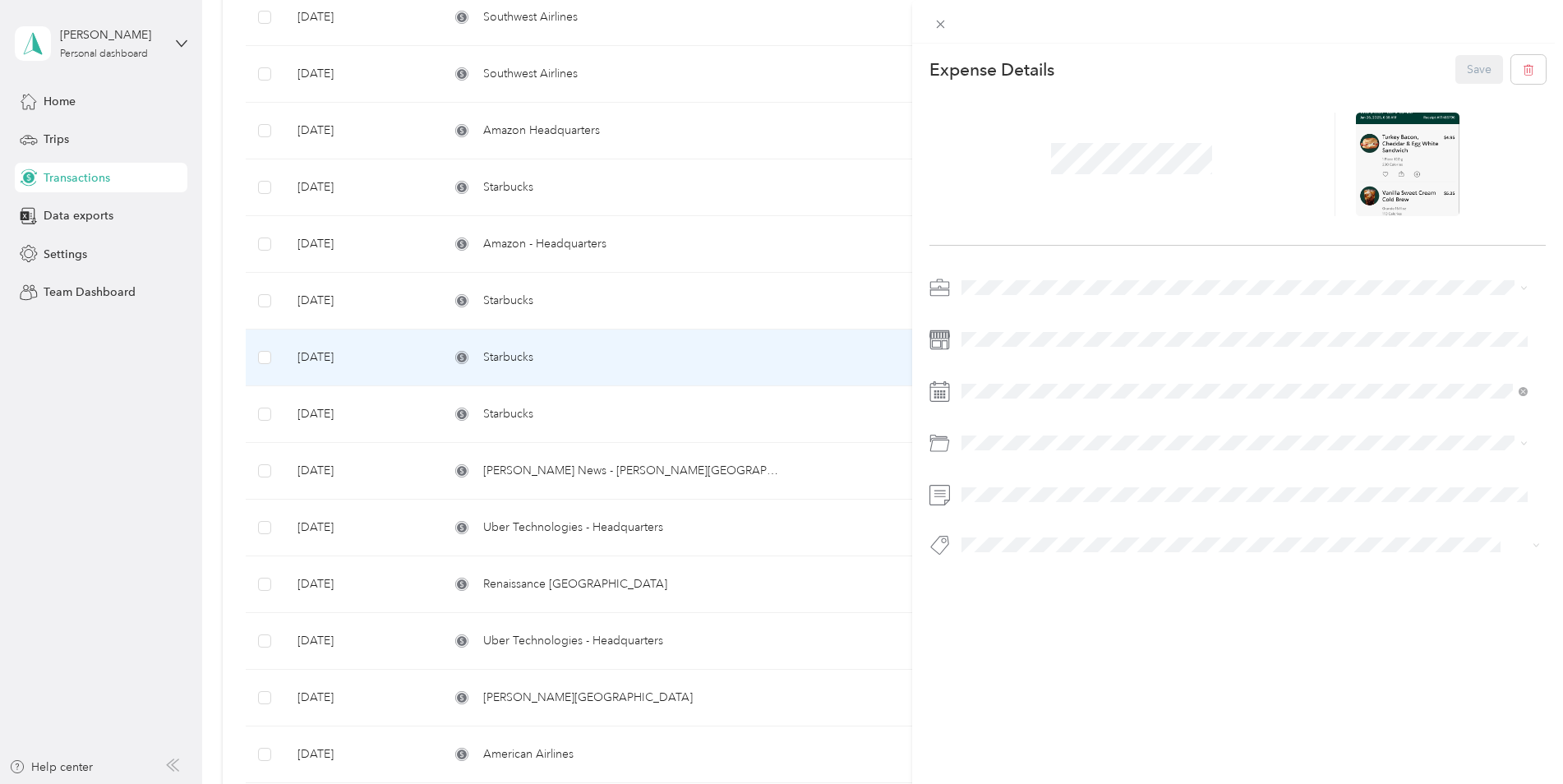
click at [527, 305] on div "This expense cannot be edited because it is either under review, approved, or p…" at bounding box center [782, 392] width 1563 height 784
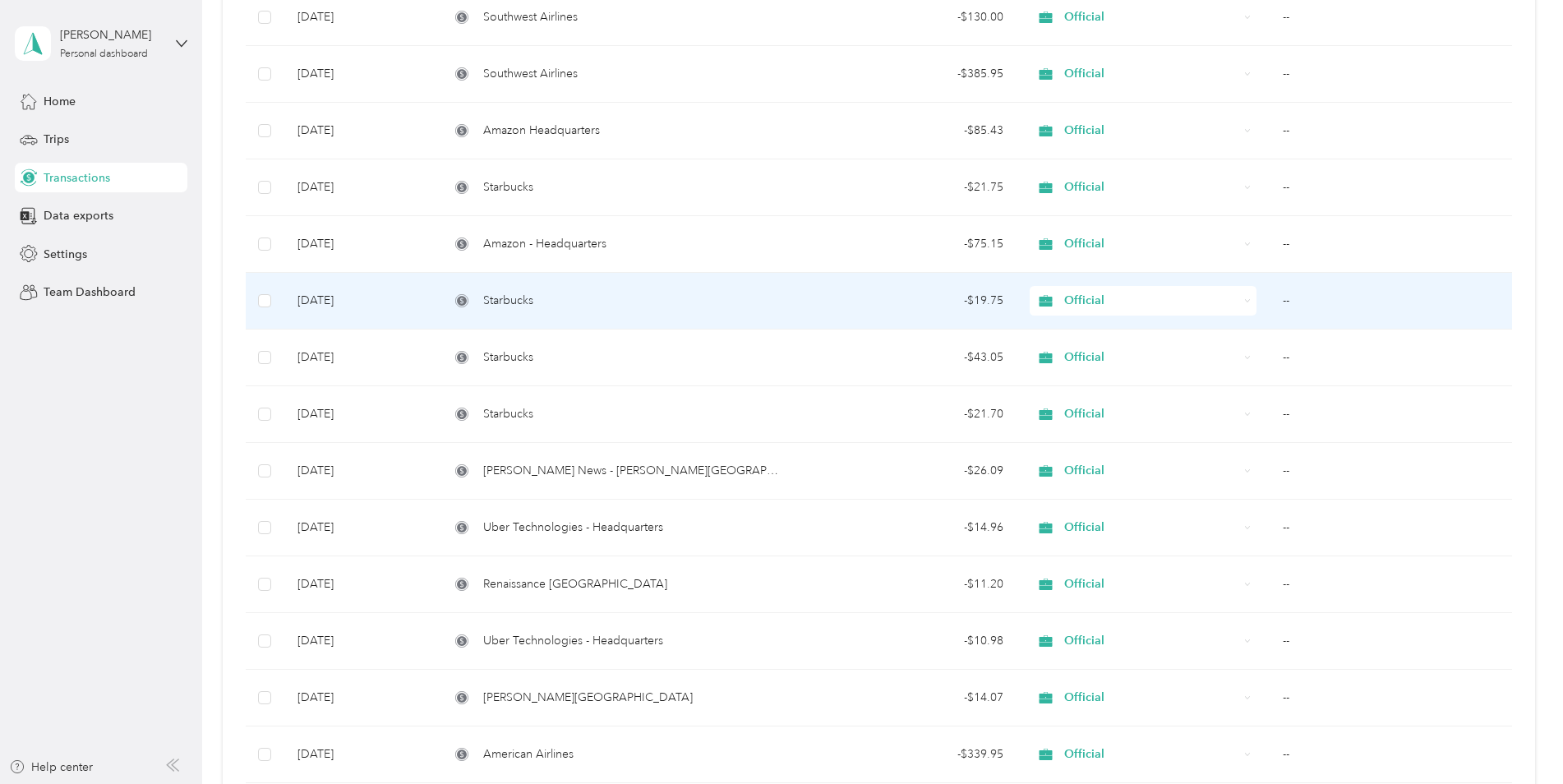
click at [527, 305] on span "Starbucks" at bounding box center [508, 300] width 50 height 18
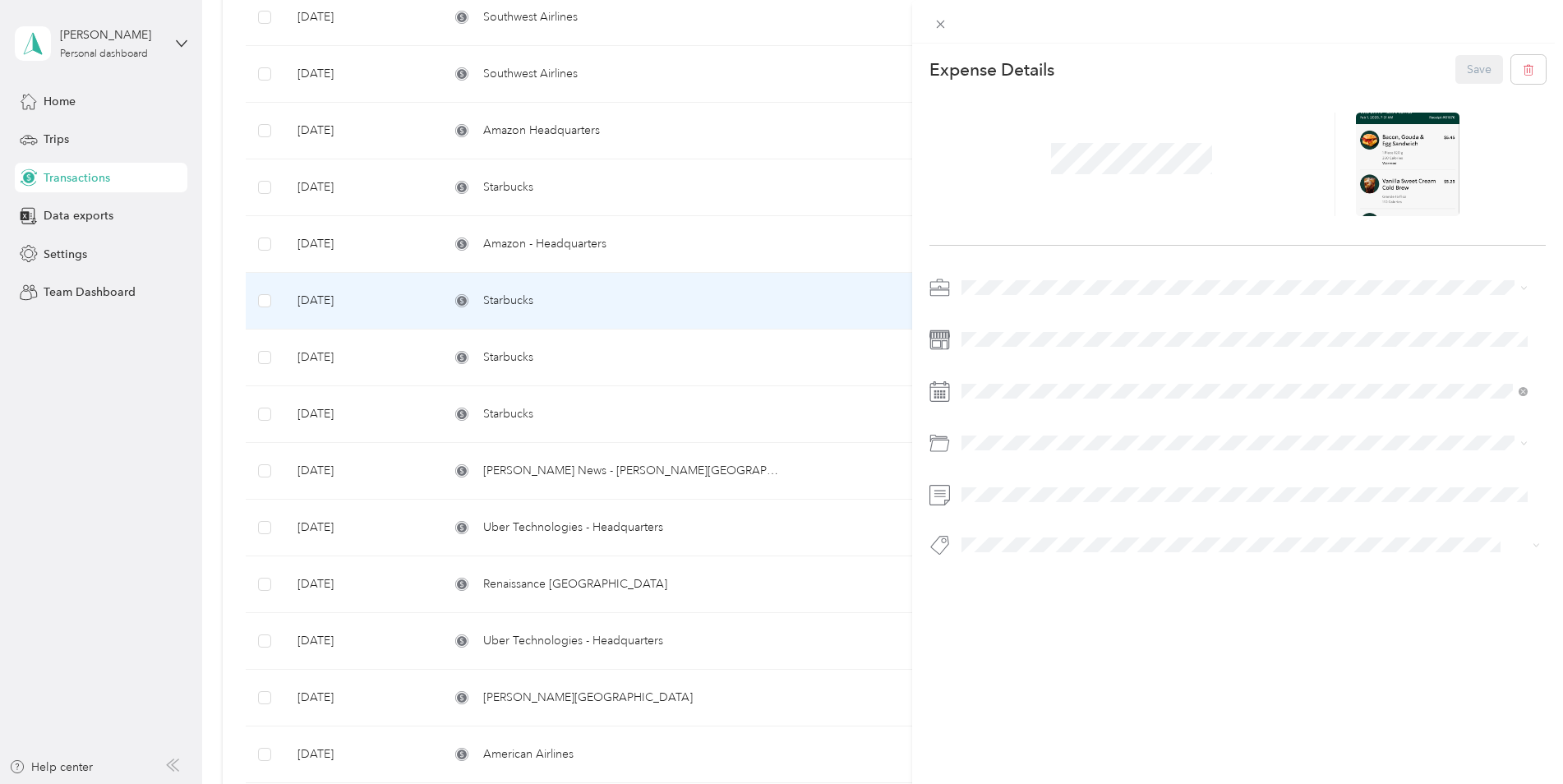
click at [609, 252] on div "This expense cannot be edited because it is either under review, approved, or p…" at bounding box center [782, 392] width 1563 height 784
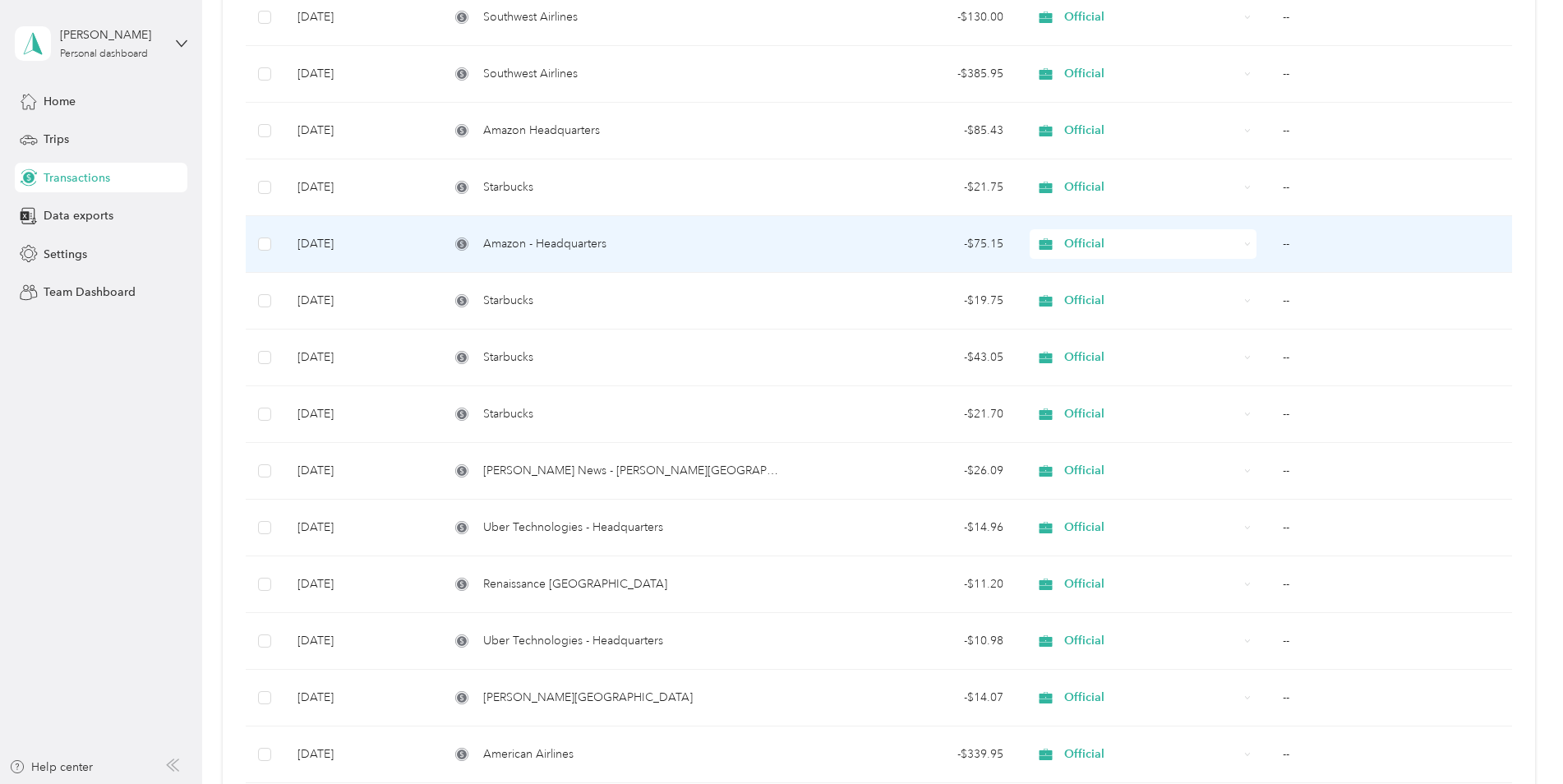
click at [585, 236] on span "Amazon - Headquarters" at bounding box center [544, 244] width 123 height 18
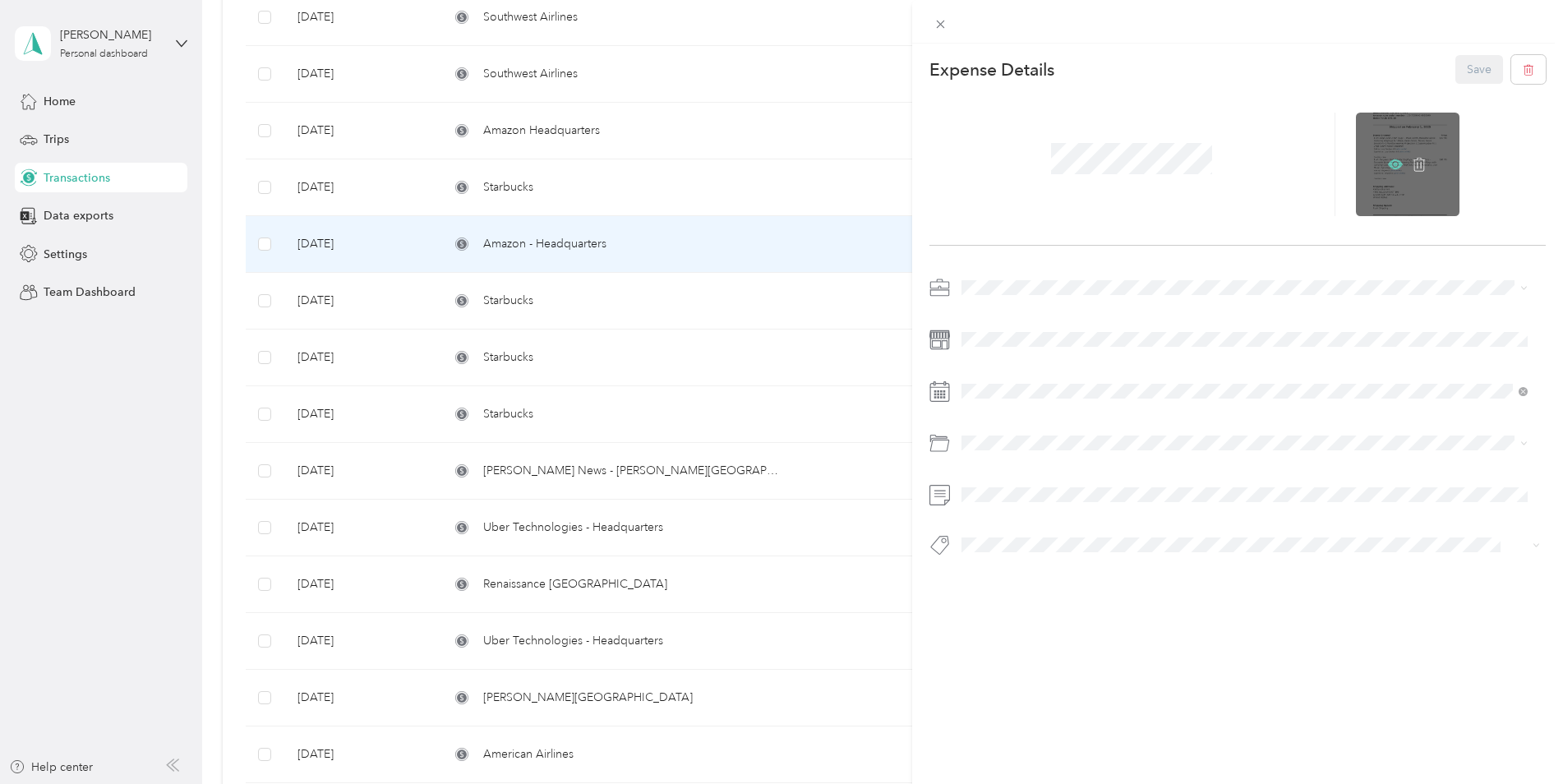
click at [1388, 164] on icon at bounding box center [1395, 164] width 15 height 15
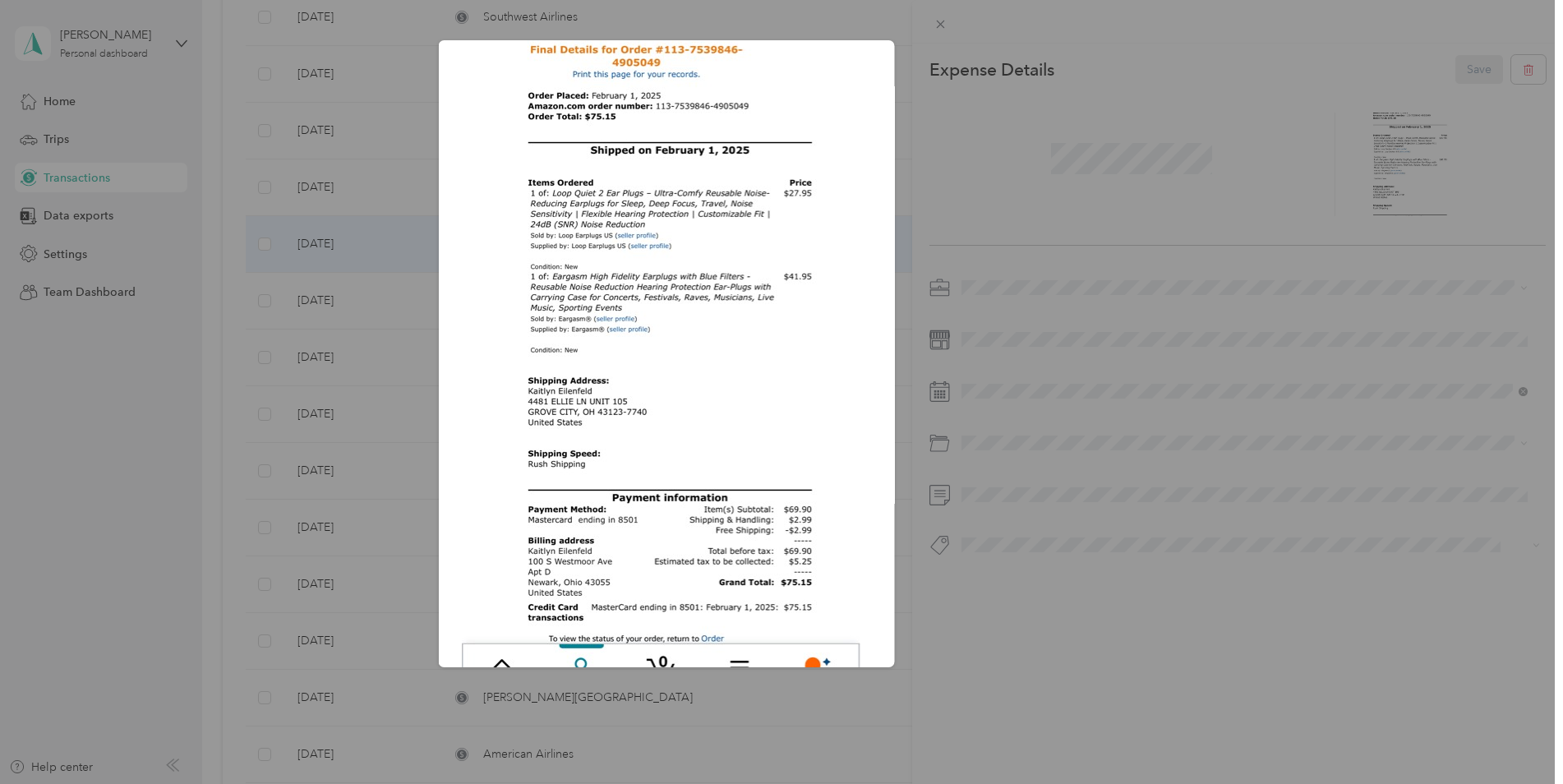
scroll to position [411, 0]
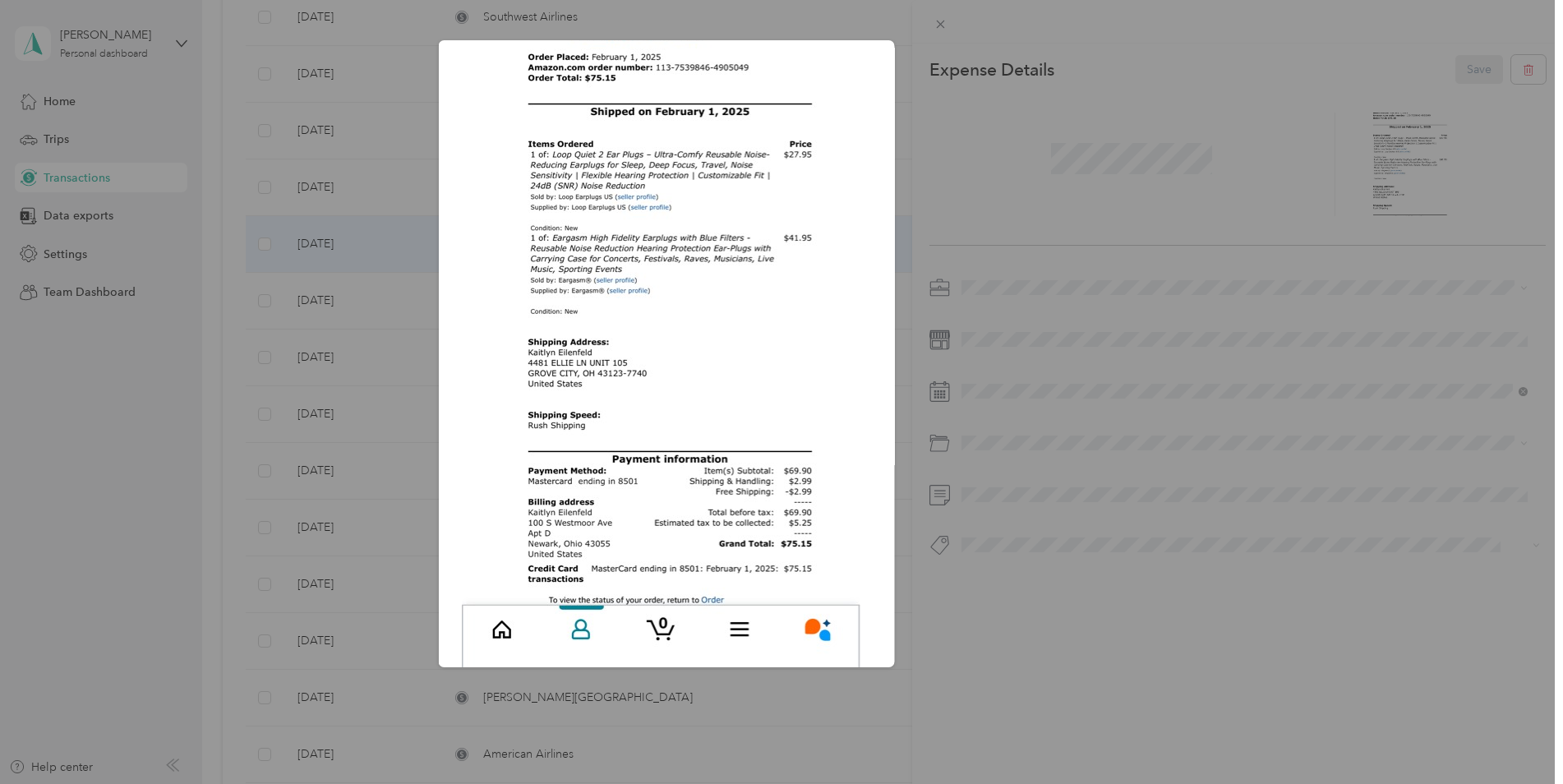
click at [1199, 494] on div "Jun_16__2025?X-Amz-Expires=600&X-Amz-Date=20250929T135736Z&X-Amz-Algorithm=AWS4…" at bounding box center [1009, 356] width 456 height 632
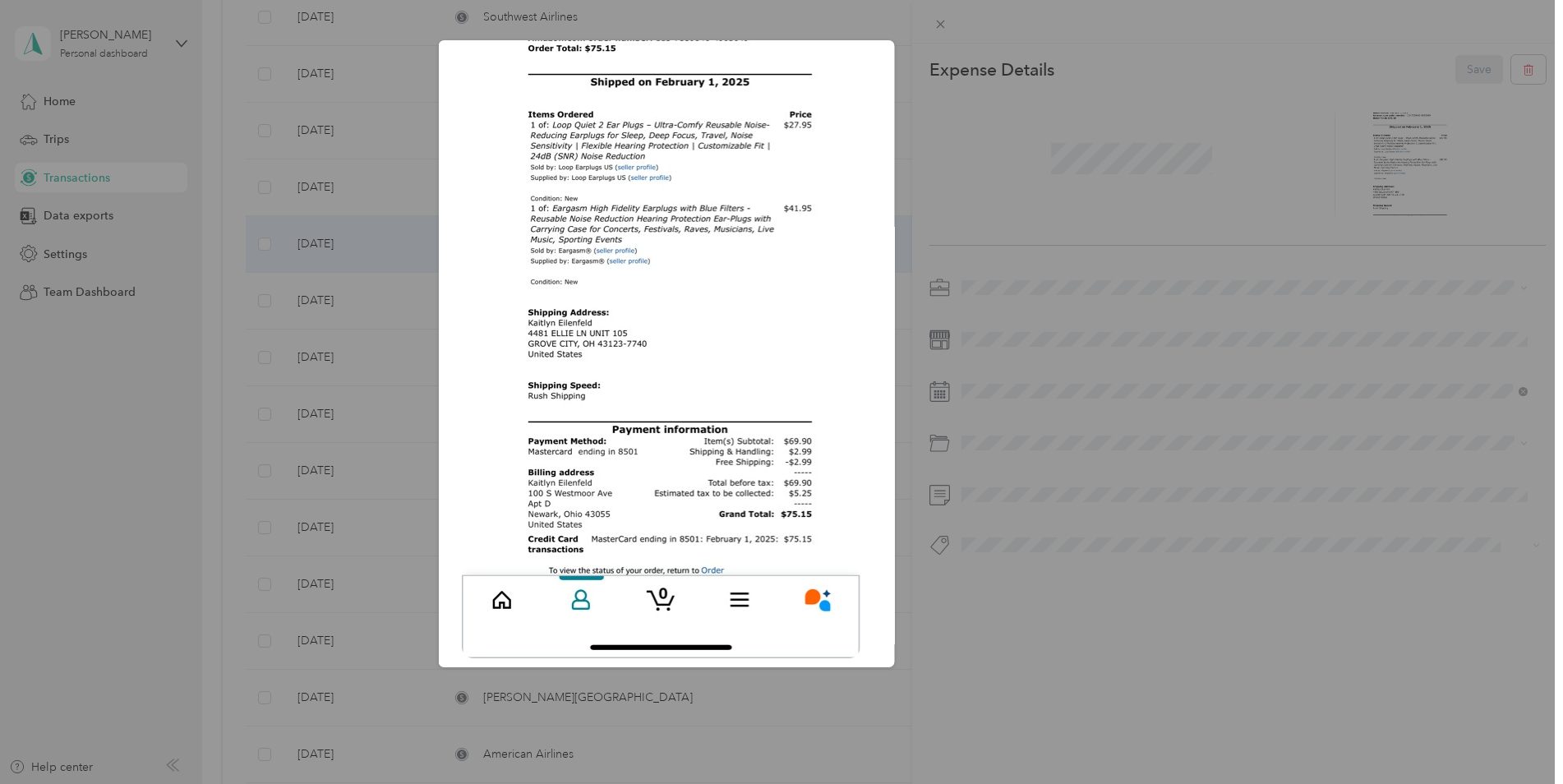
scroll to position [466, 0]
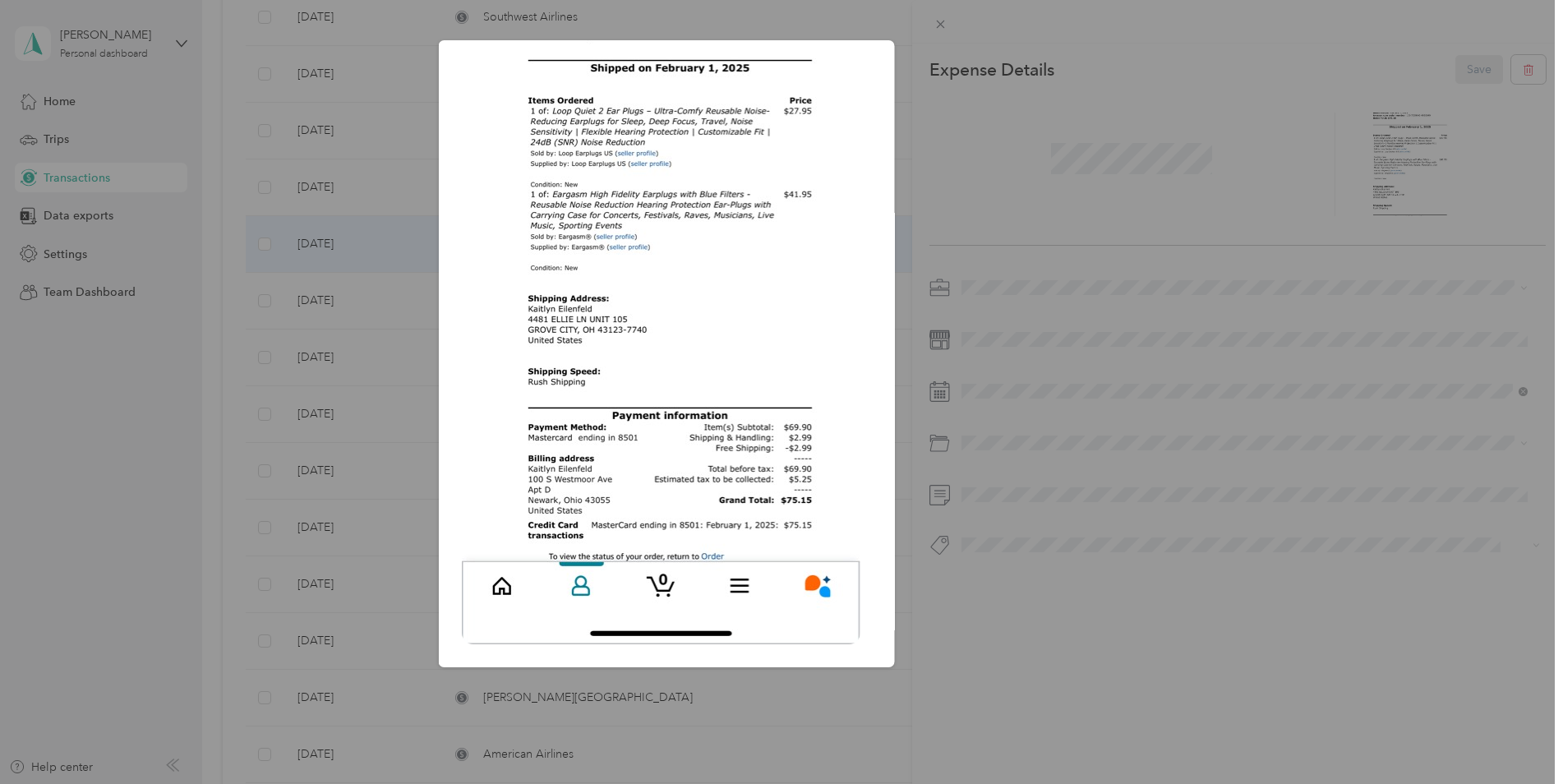
click at [1110, 439] on div "Jun_16__2025?X-Amz-Expires=600&X-Amz-Date=20250929T135736Z&X-Amz-Algorithm=AWS4…" at bounding box center [1009, 356] width 456 height 632
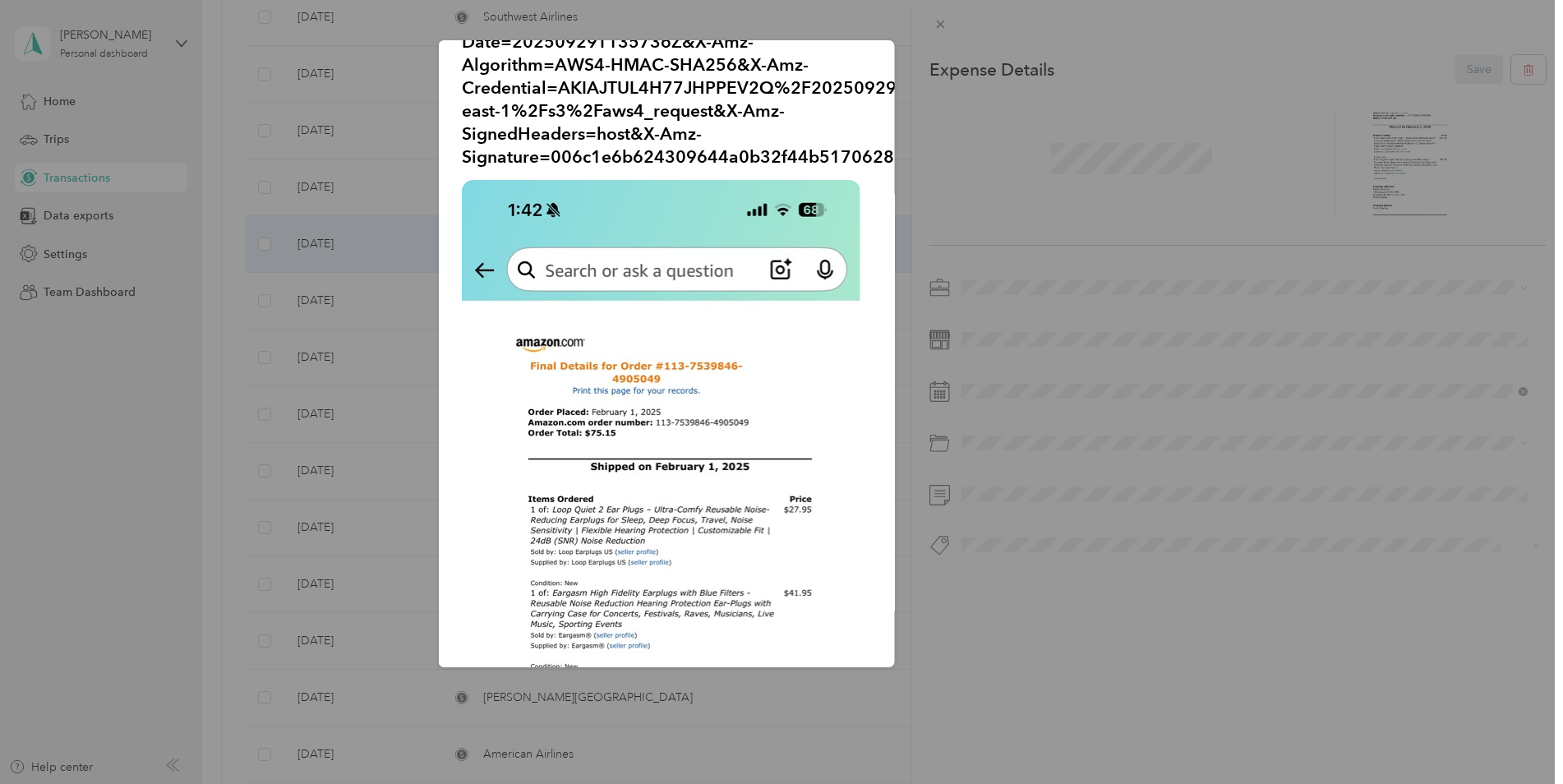
scroll to position [0, 0]
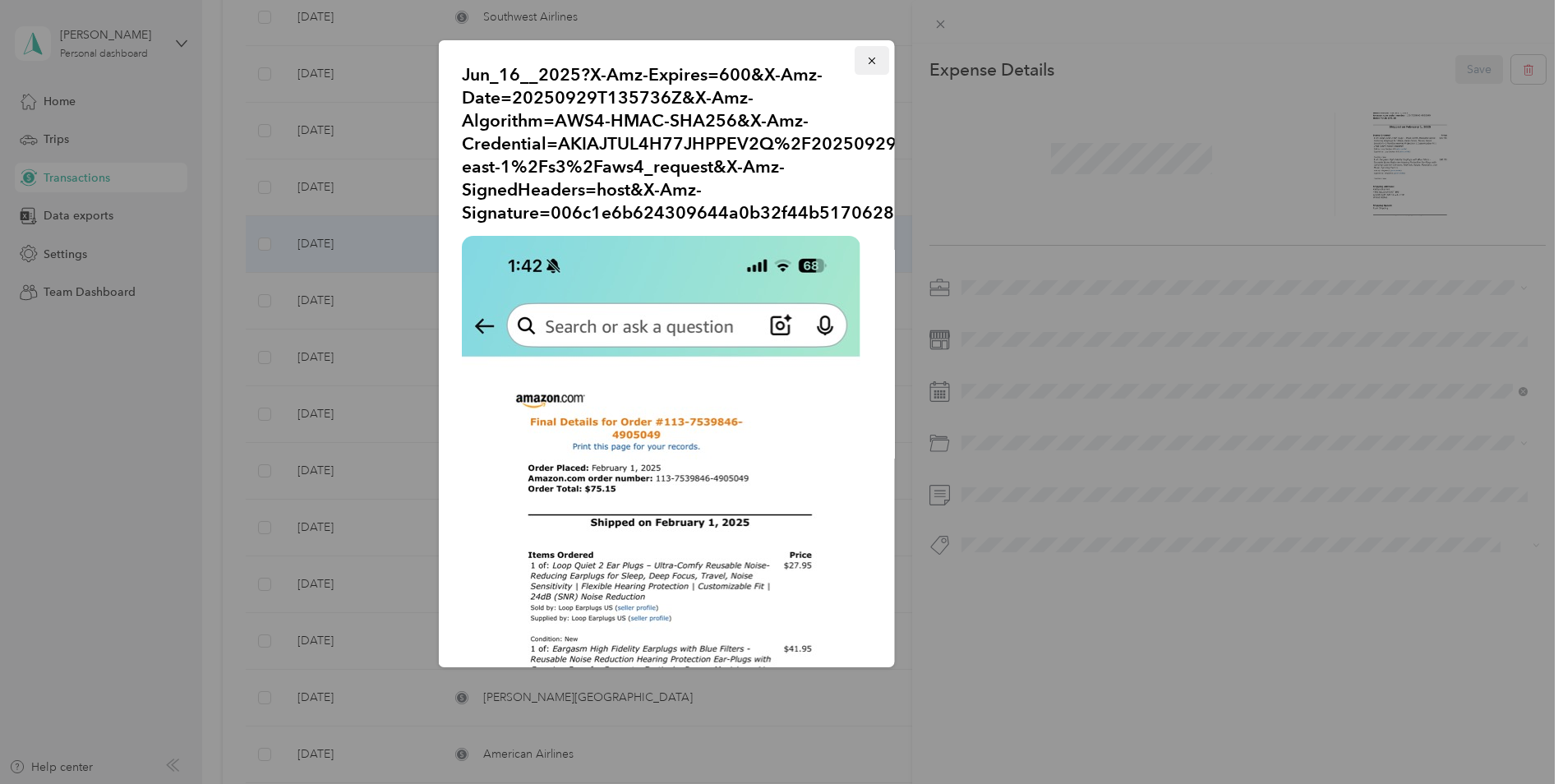
click at [866, 56] on icon "button" at bounding box center [872, 60] width 11 height 11
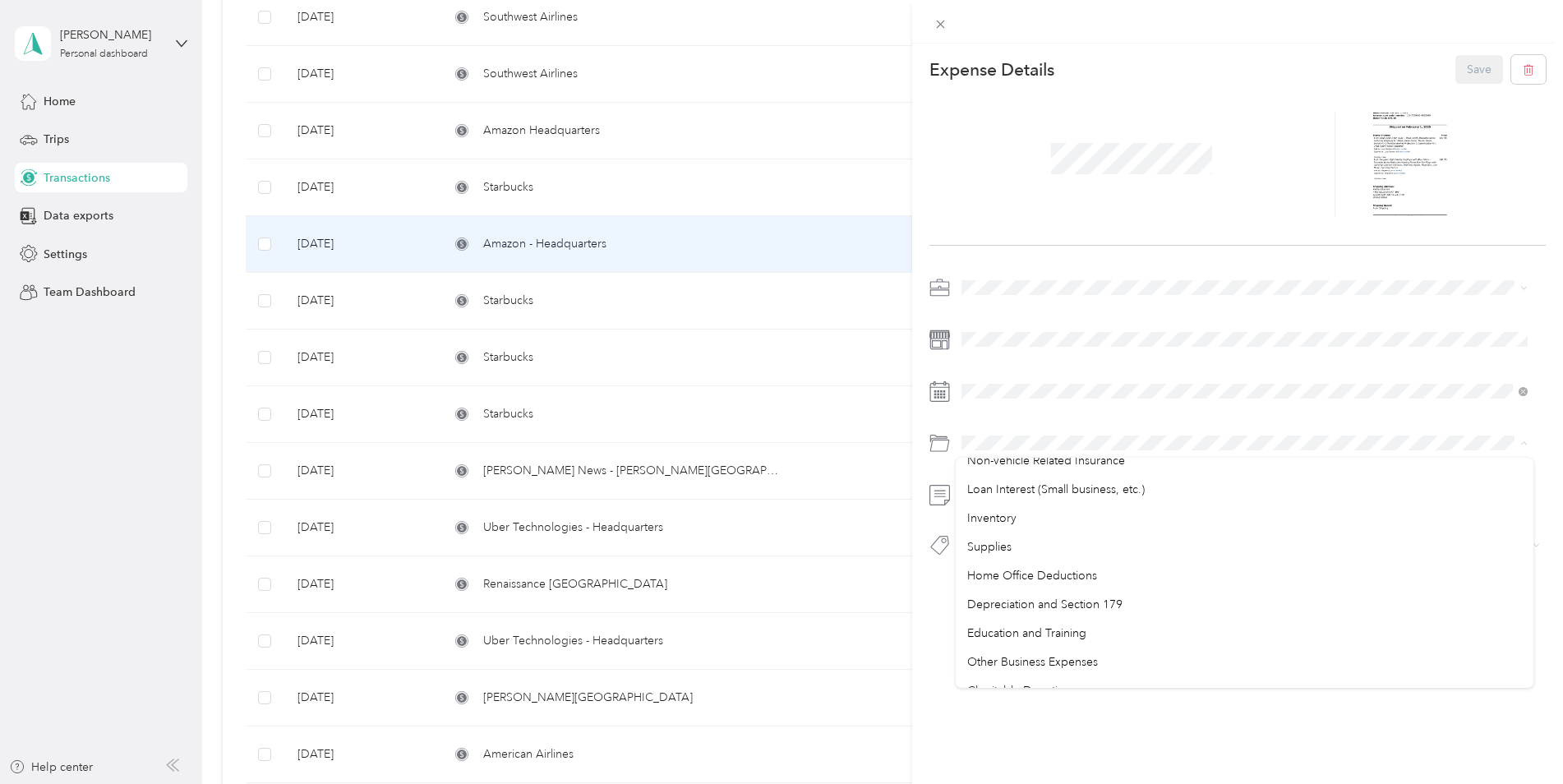
scroll to position [871, 0]
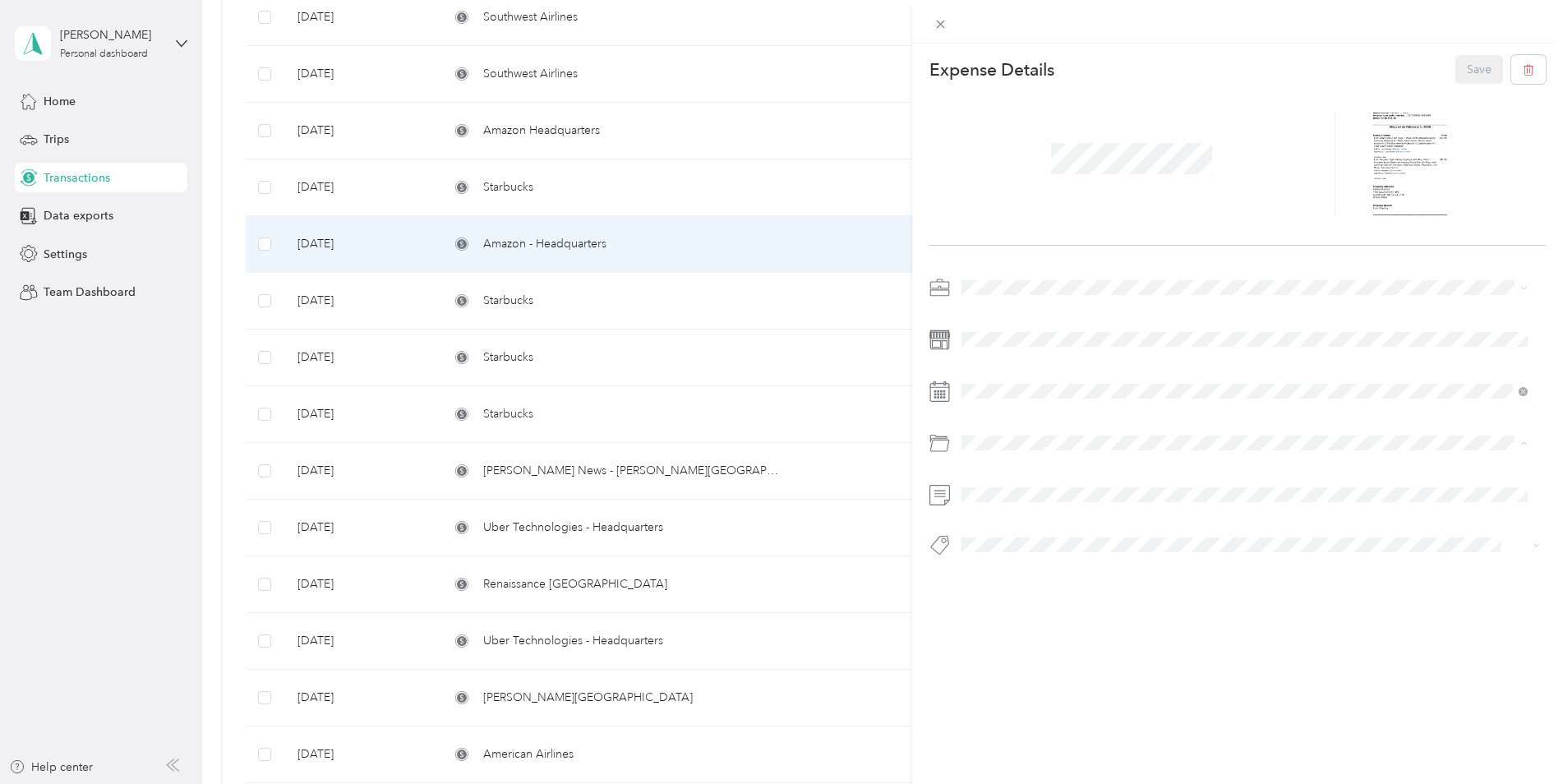
click at [1028, 524] on div "Supplies" at bounding box center [1244, 529] width 556 height 18
click at [1469, 66] on button "Save" at bounding box center [1479, 69] width 47 height 29
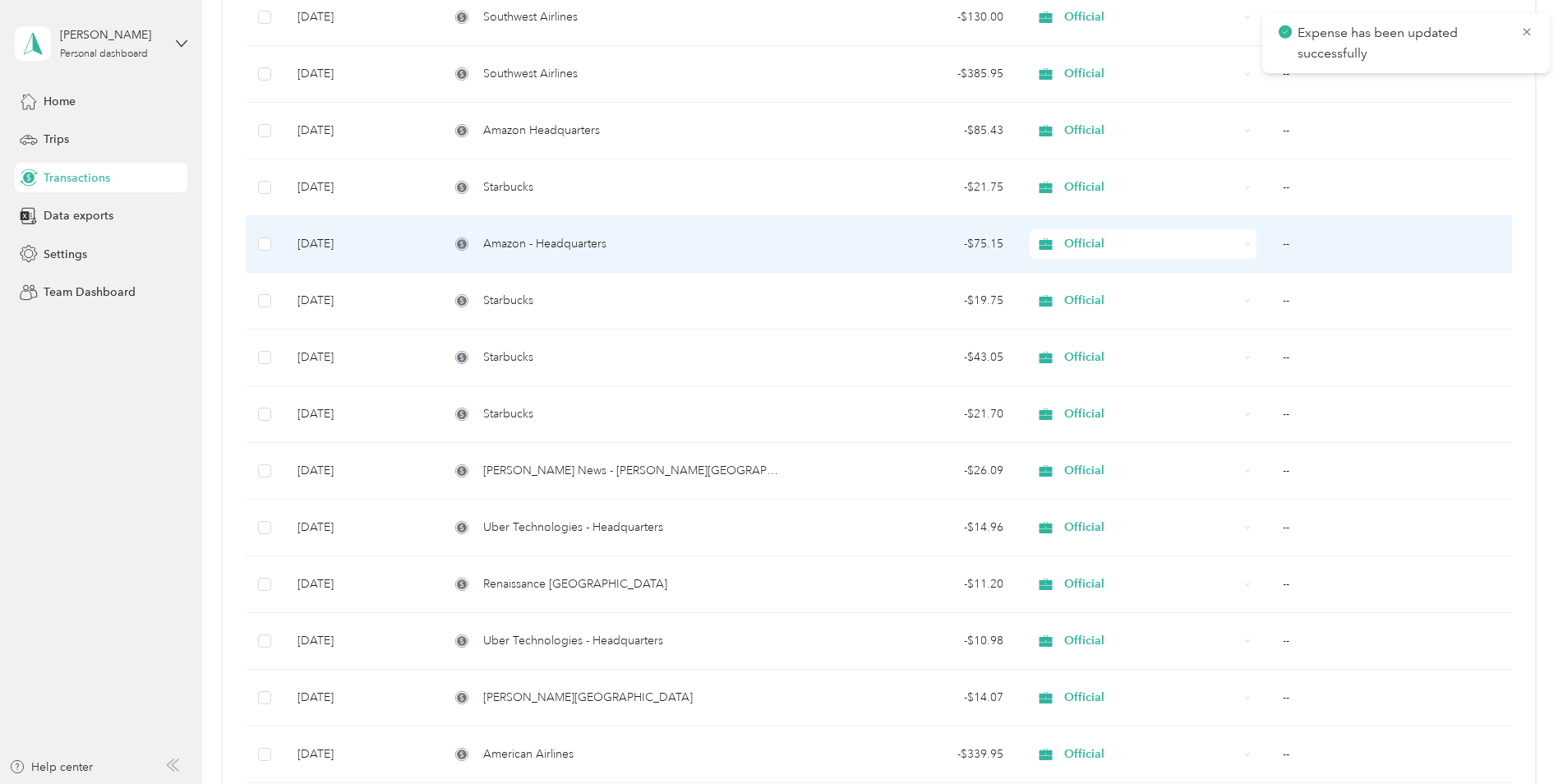
scroll to position [4584, 0]
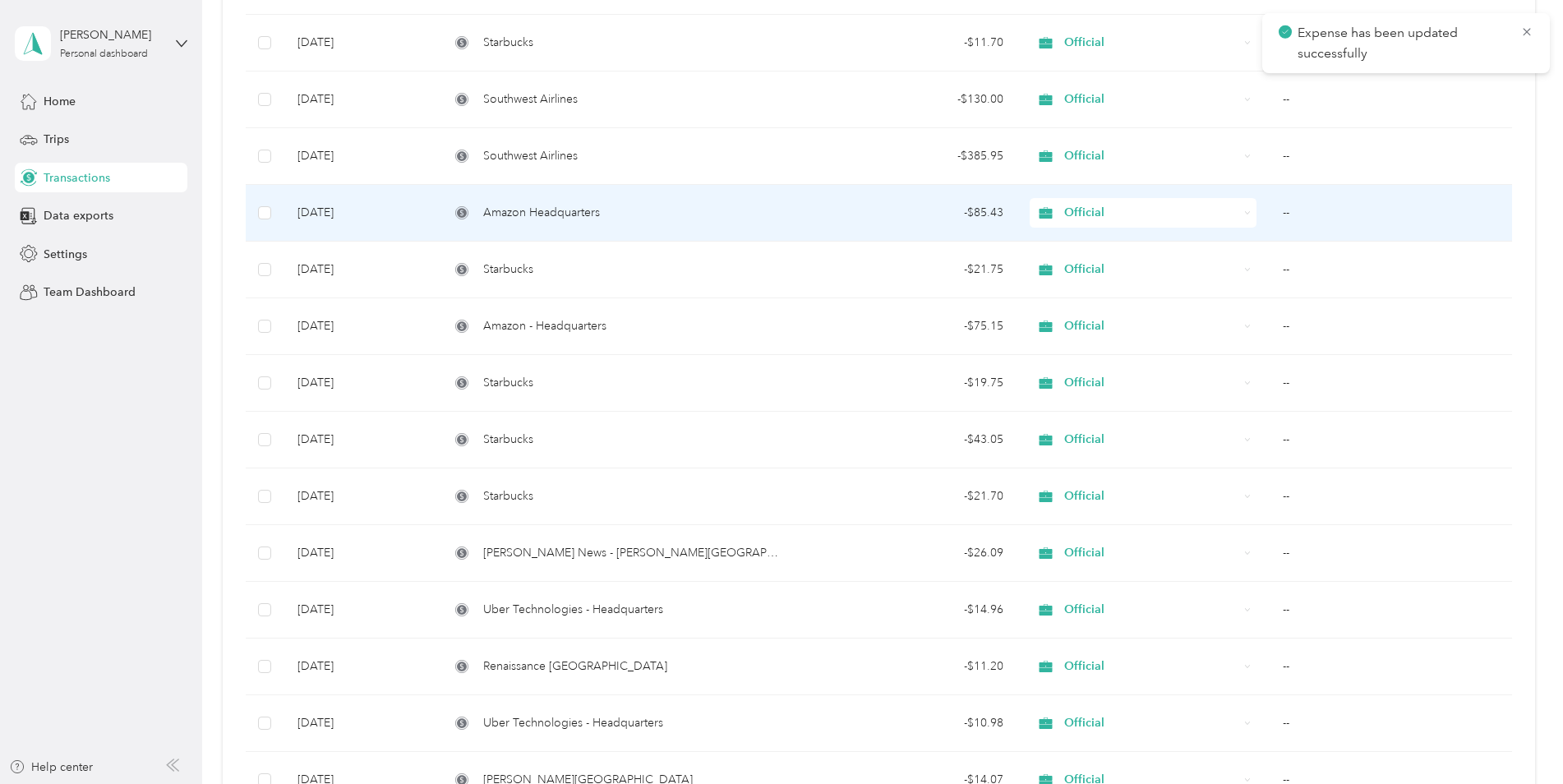
click at [690, 220] on div "Amazon Headquarters" at bounding box center [618, 213] width 336 height 18
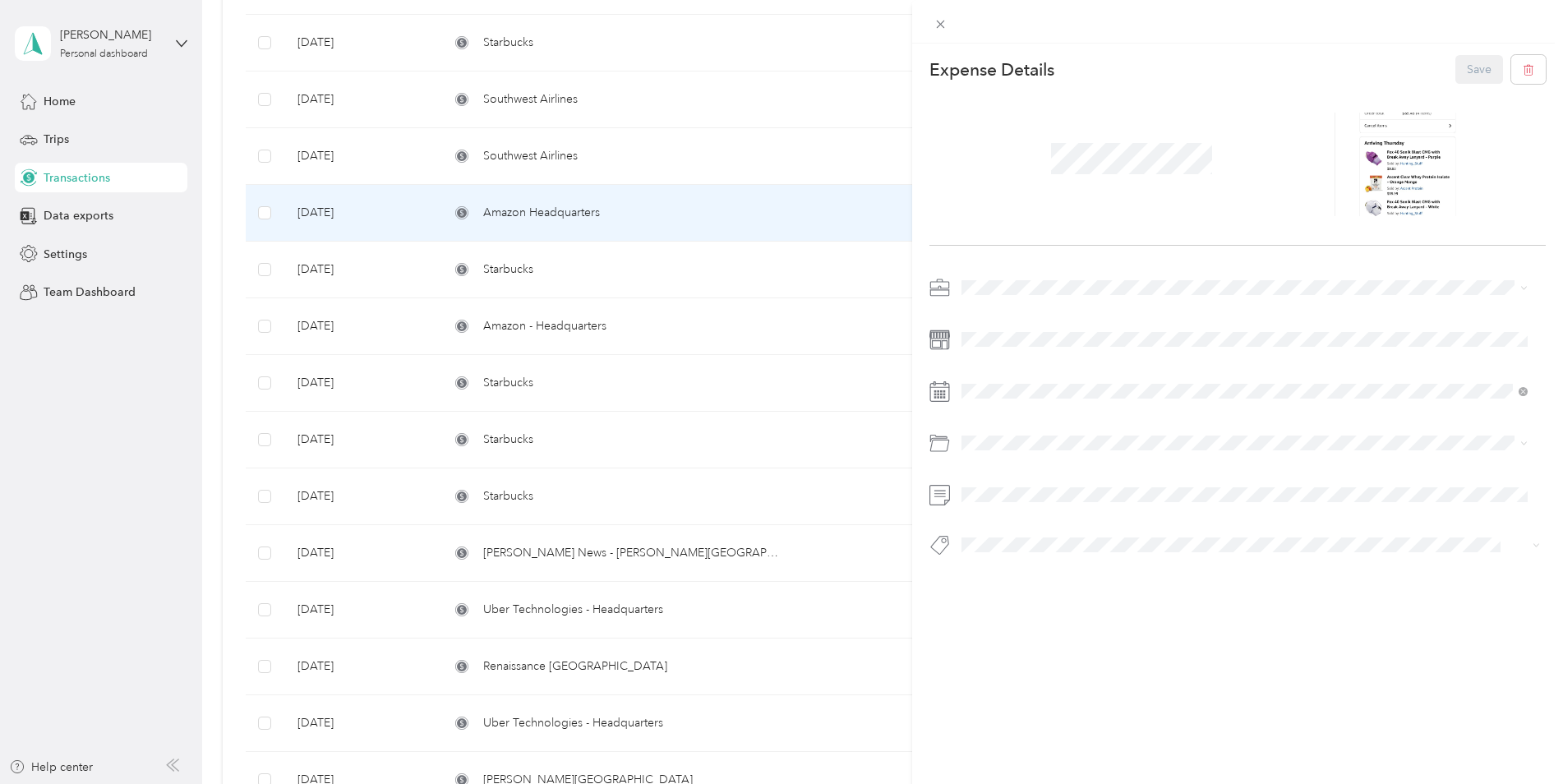
click at [654, 173] on div "This expense cannot be edited because it is either under review, approved, or p…" at bounding box center [782, 392] width 1563 height 784
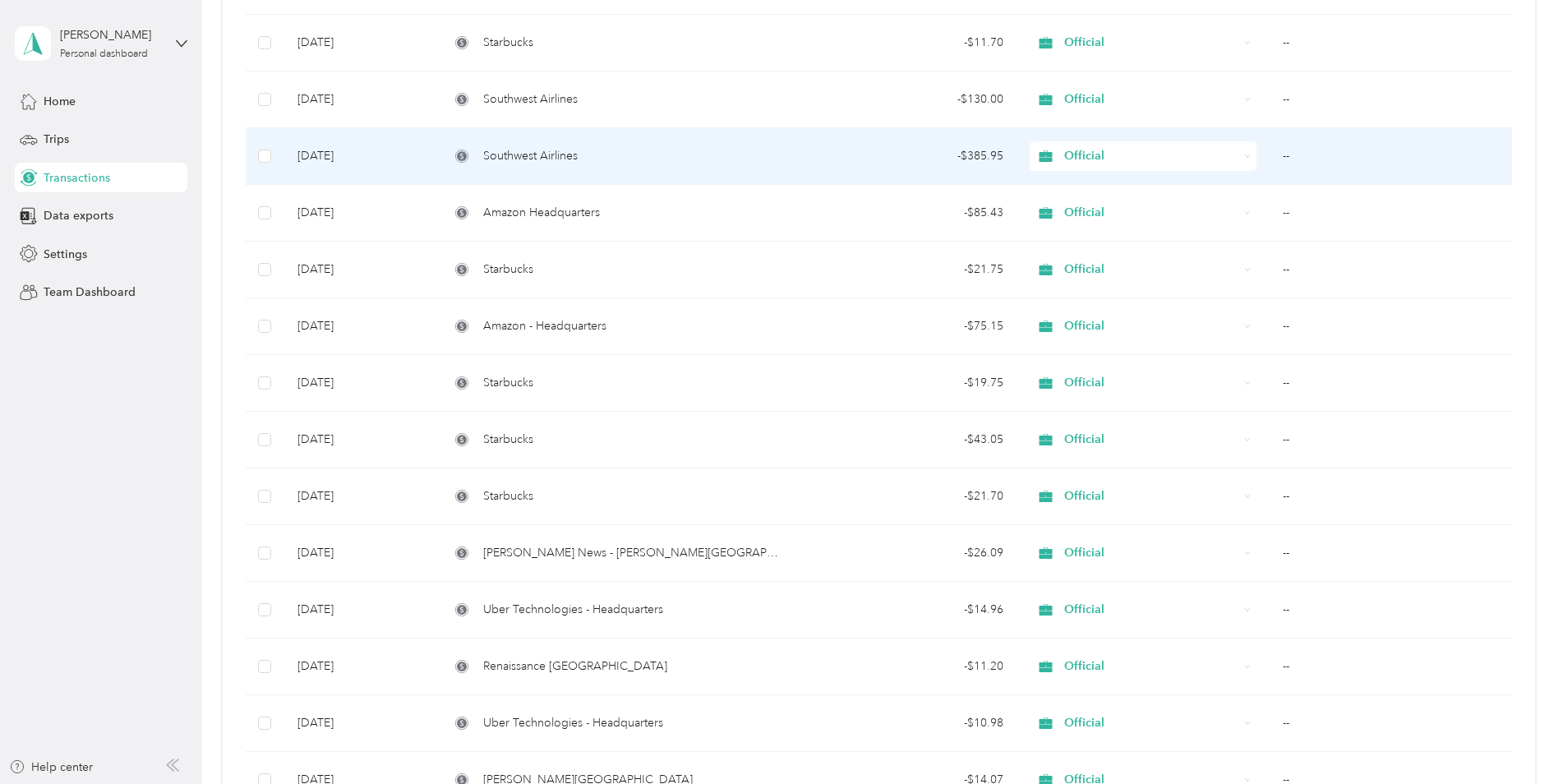
click at [727, 160] on div "Southwest Airlines" at bounding box center [618, 156] width 336 height 18
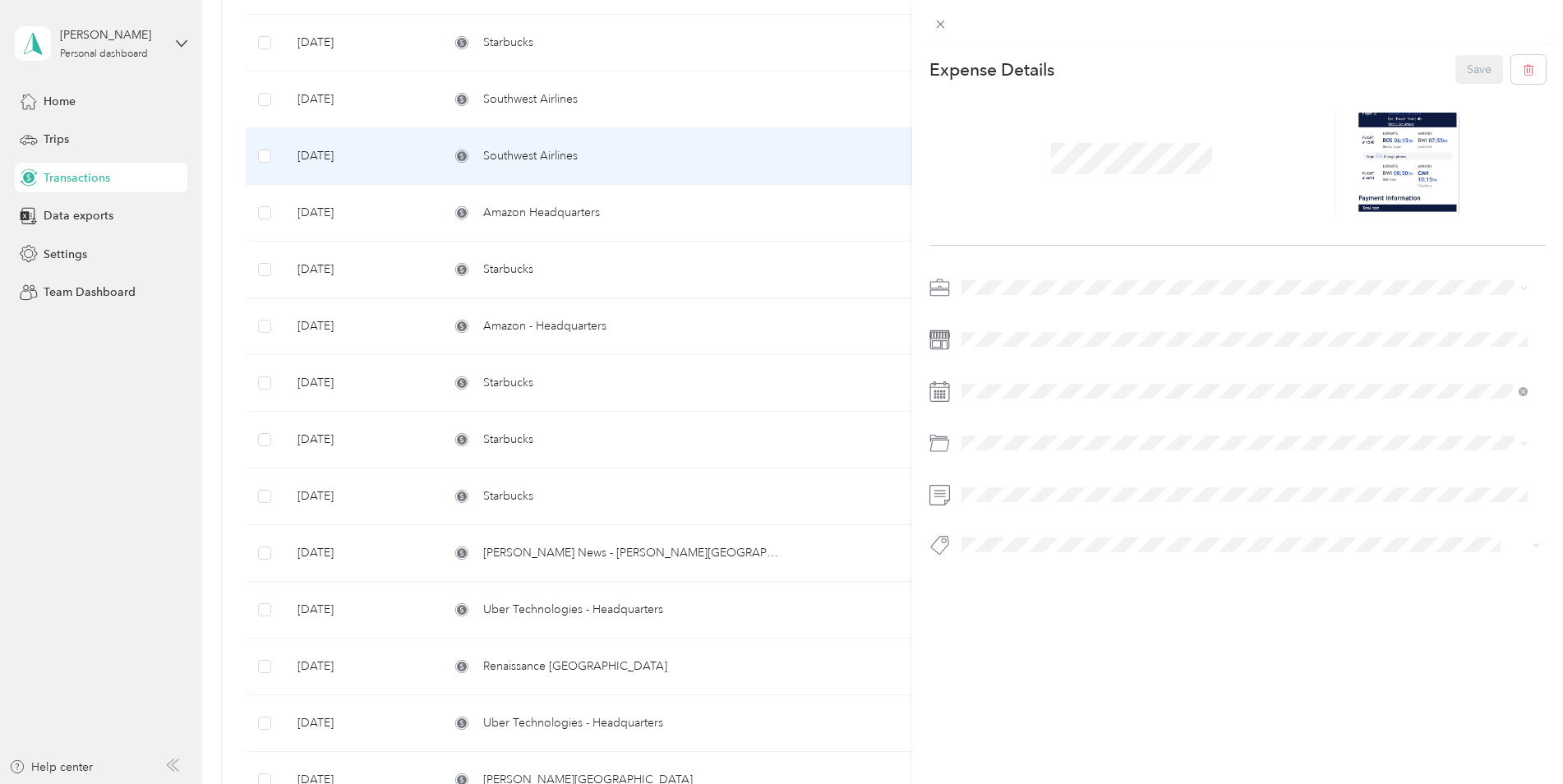
click at [579, 99] on div "This expense cannot be edited because it is either under review, approved, or p…" at bounding box center [782, 392] width 1563 height 784
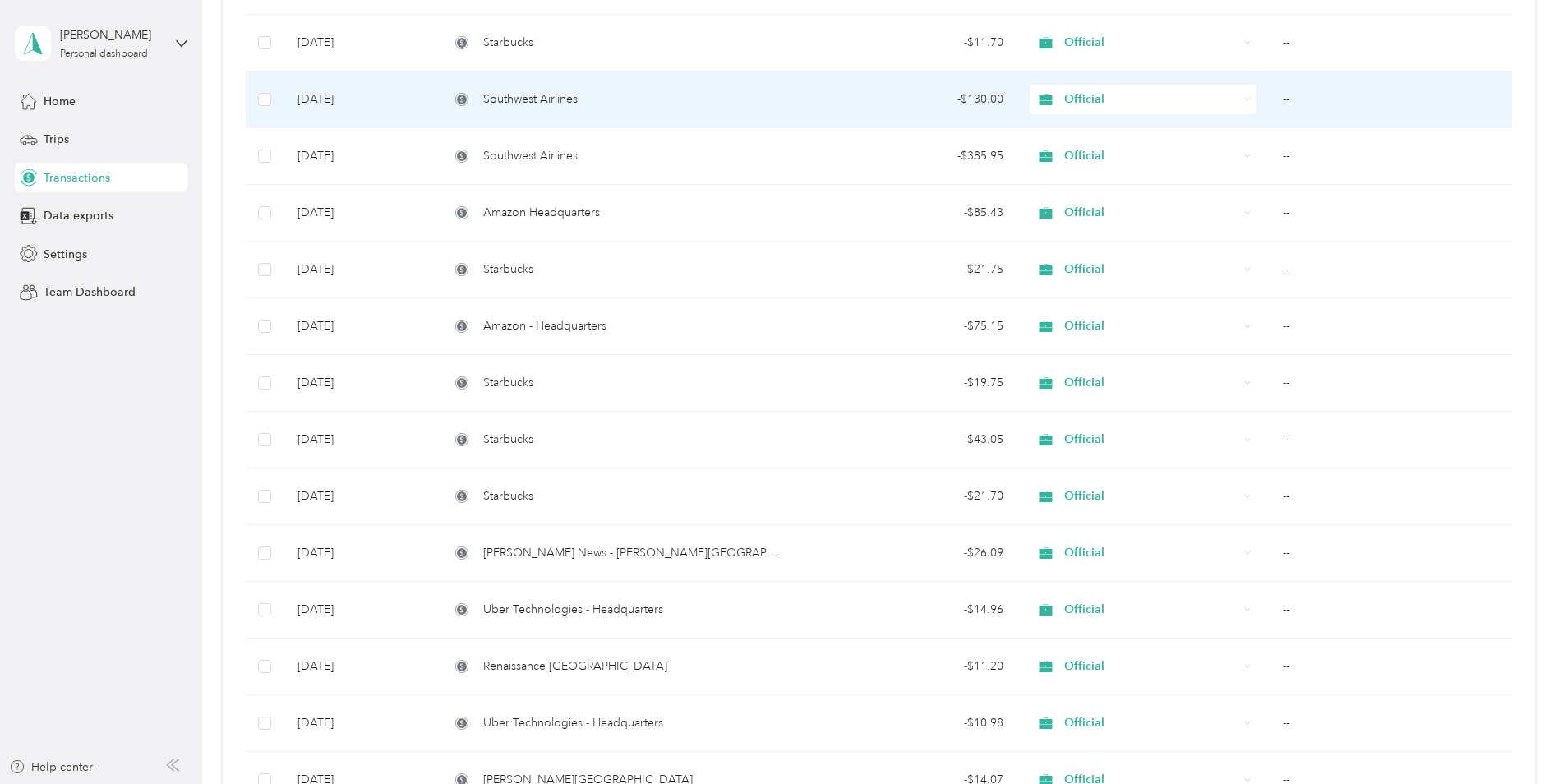
click at [546, 99] on span "Southwest Airlines" at bounding box center [530, 99] width 95 height 18
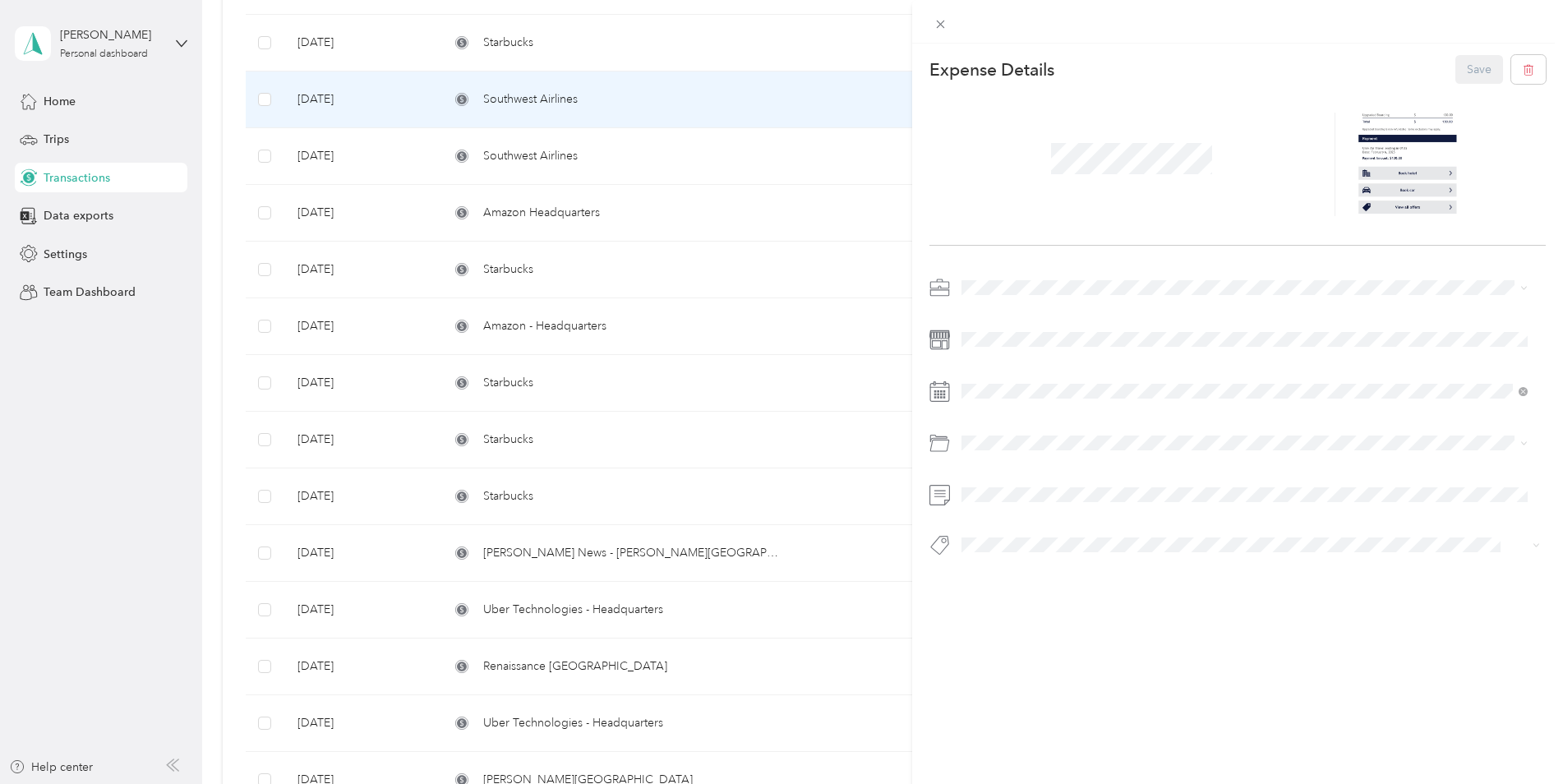
click at [616, 128] on div "This expense cannot be edited because it is either under review, approved, or p…" at bounding box center [782, 392] width 1563 height 784
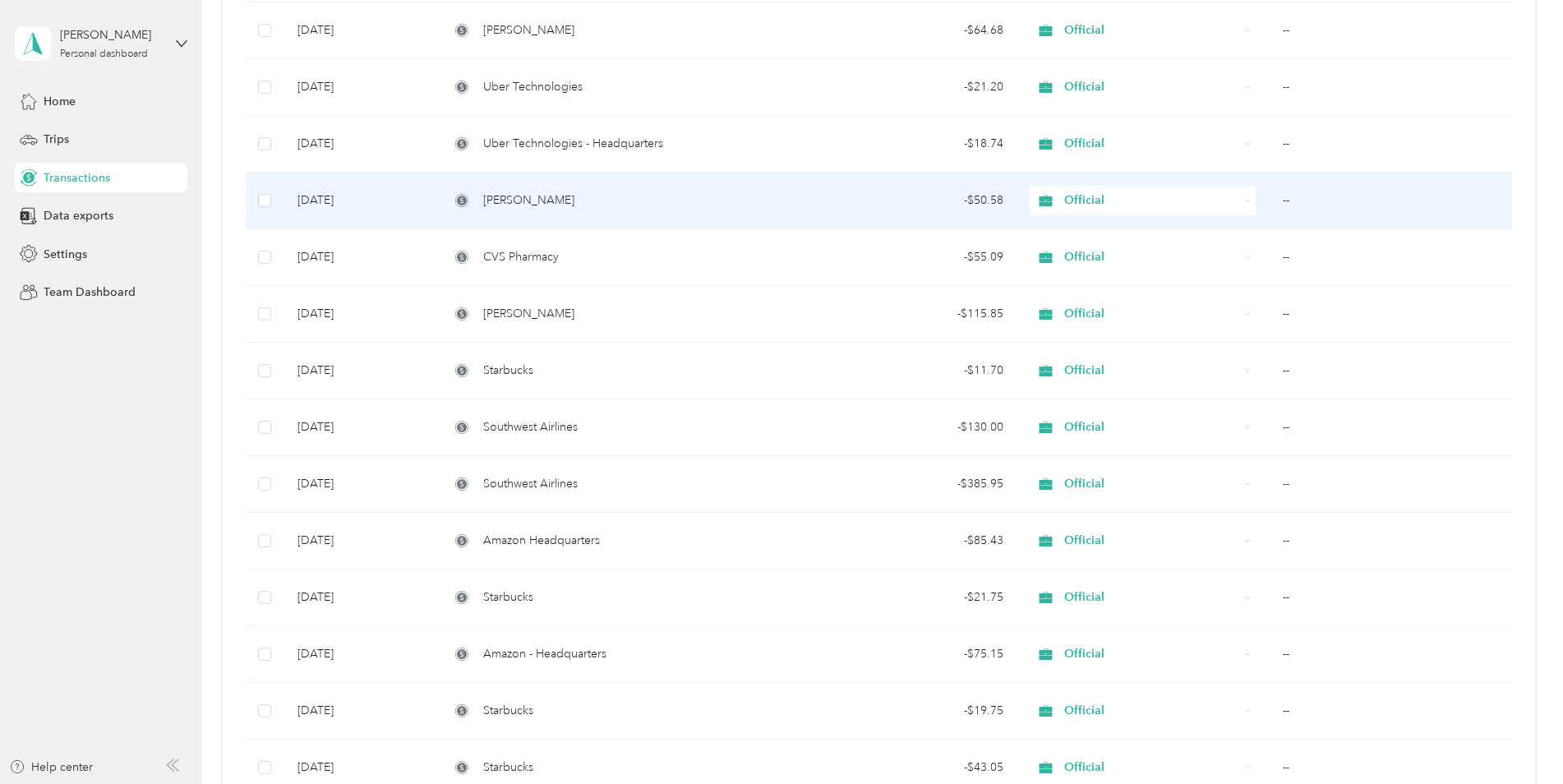
scroll to position [4256, 0]
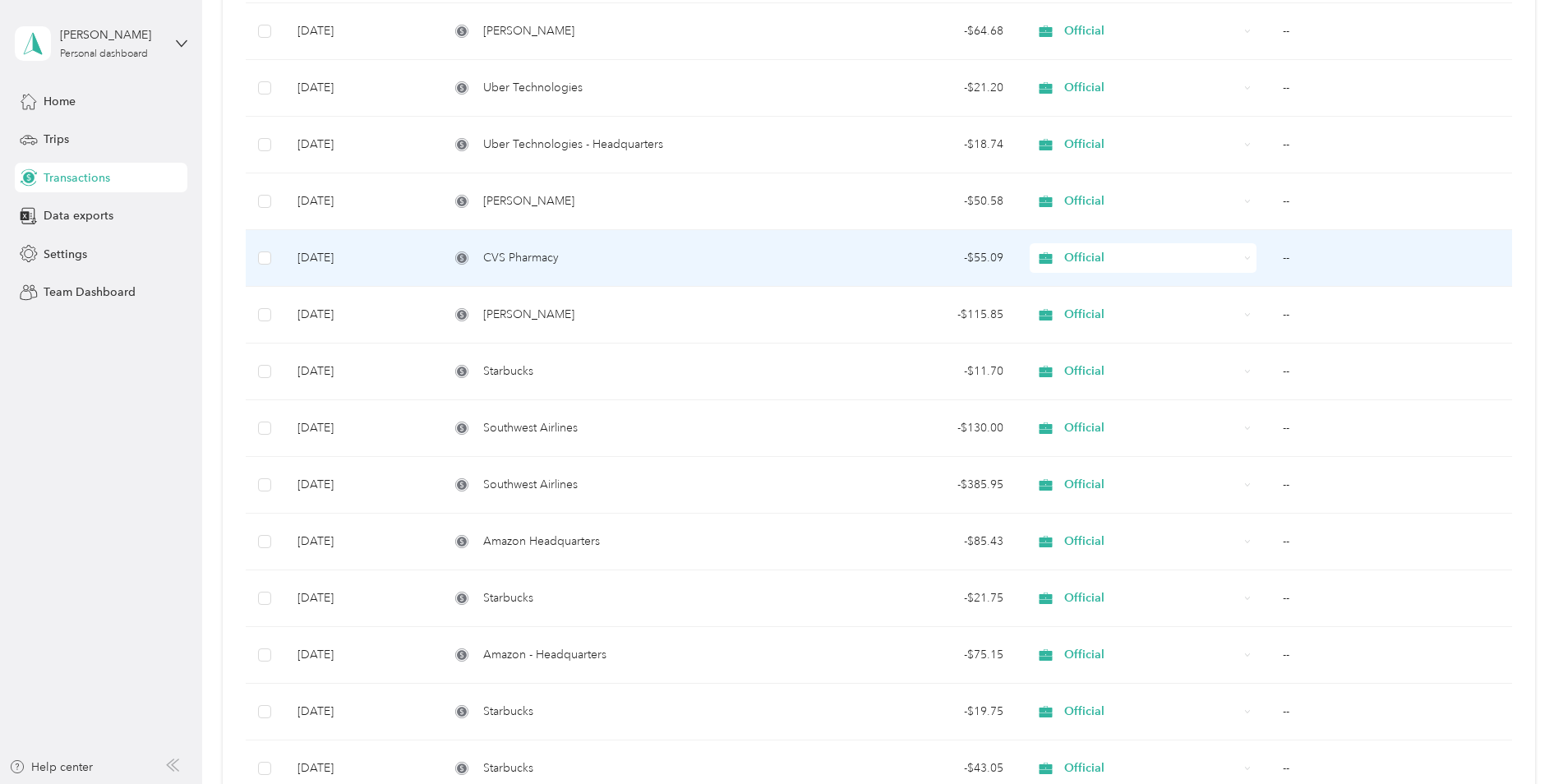
click at [573, 249] on div "CVS Pharmacy" at bounding box center [618, 258] width 336 height 18
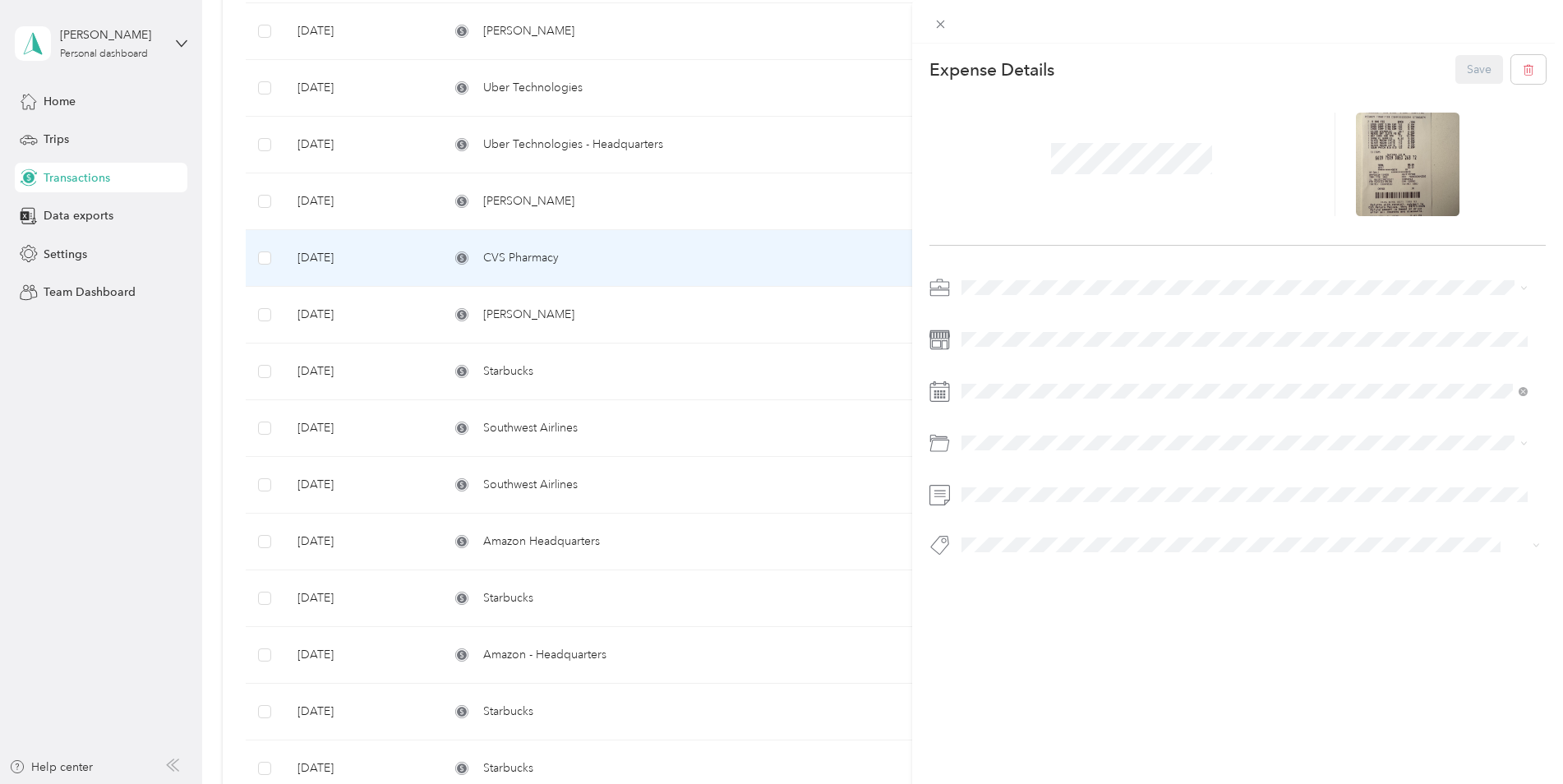
click at [582, 203] on div "This expense cannot be edited because it is either under review, approved, or p…" at bounding box center [782, 392] width 1563 height 784
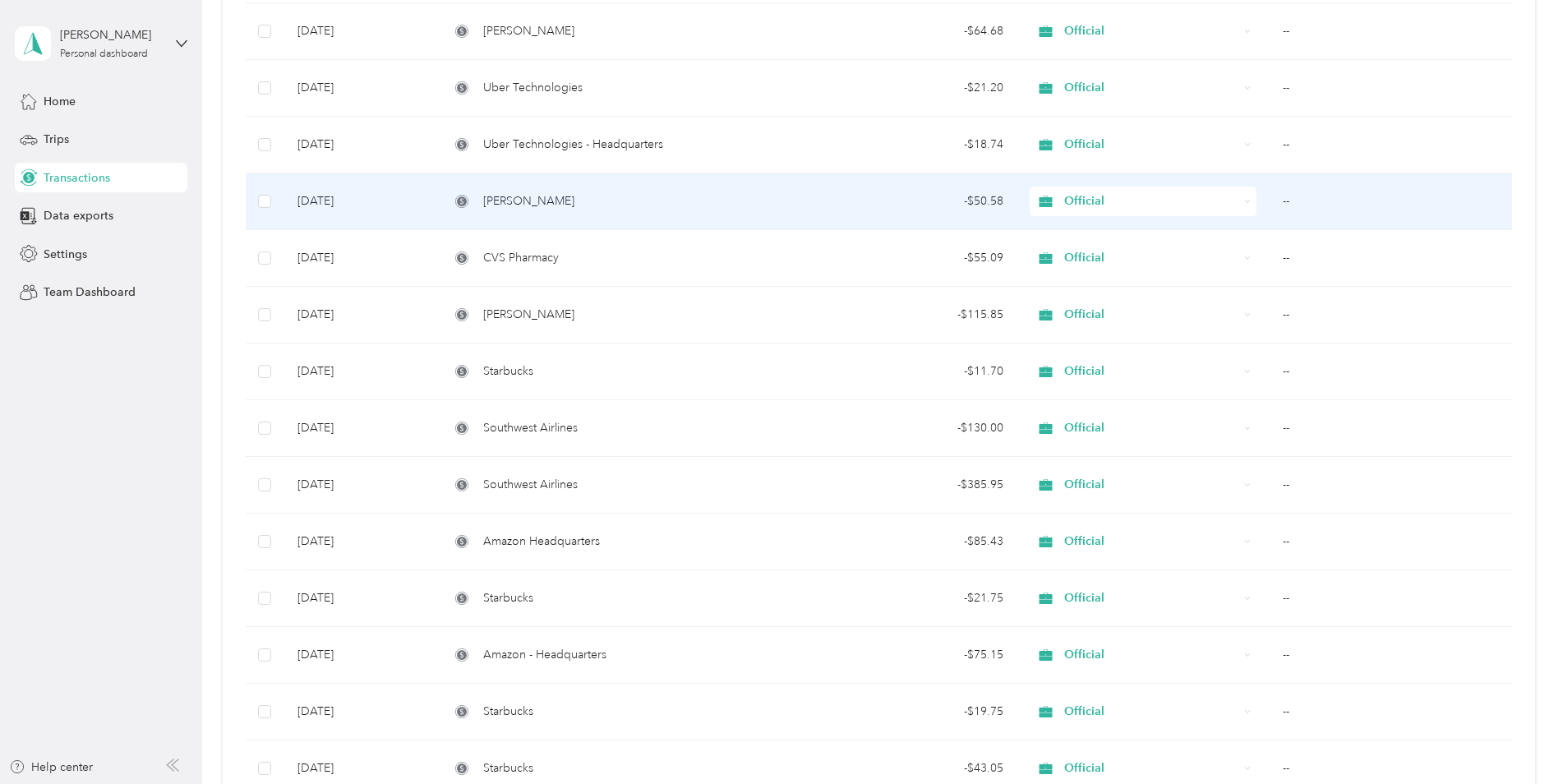
click at [585, 202] on div "[PERSON_NAME]" at bounding box center [618, 201] width 336 height 18
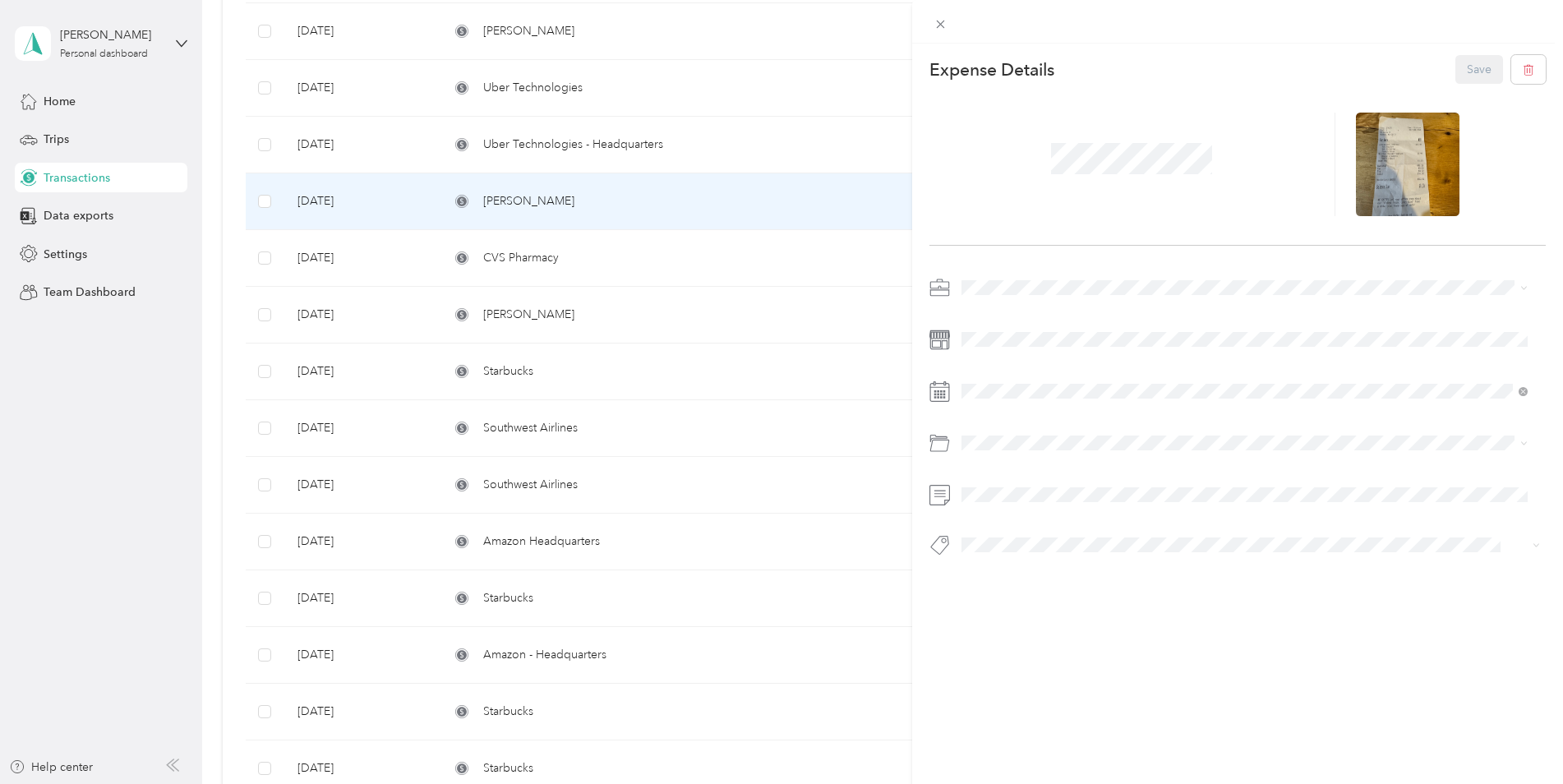
click at [715, 162] on div "This expense cannot be edited because it is either under review, approved, or p…" at bounding box center [782, 392] width 1563 height 784
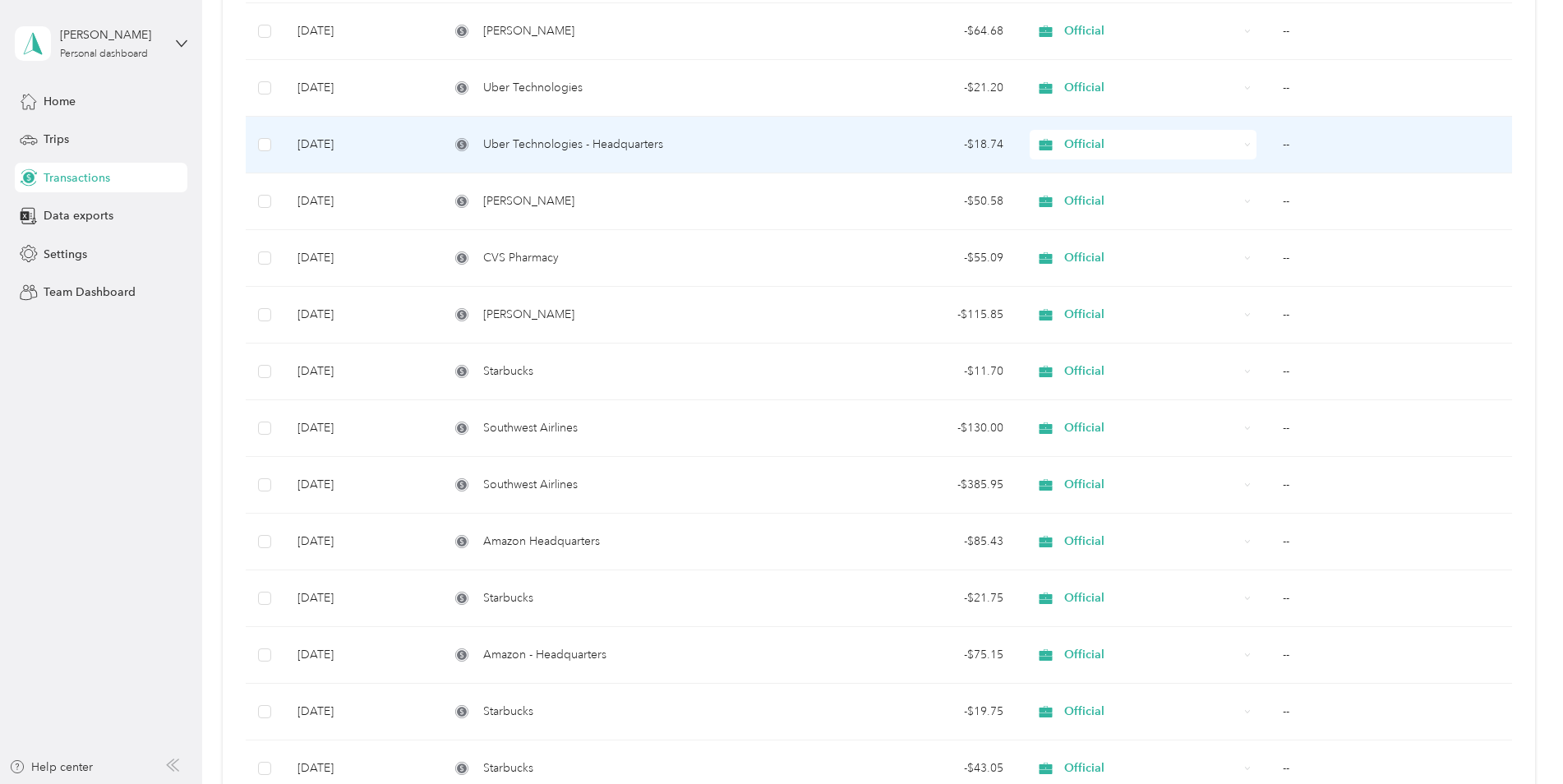
click at [715, 150] on div "Uber Technologies - Headquarters" at bounding box center [618, 144] width 336 height 18
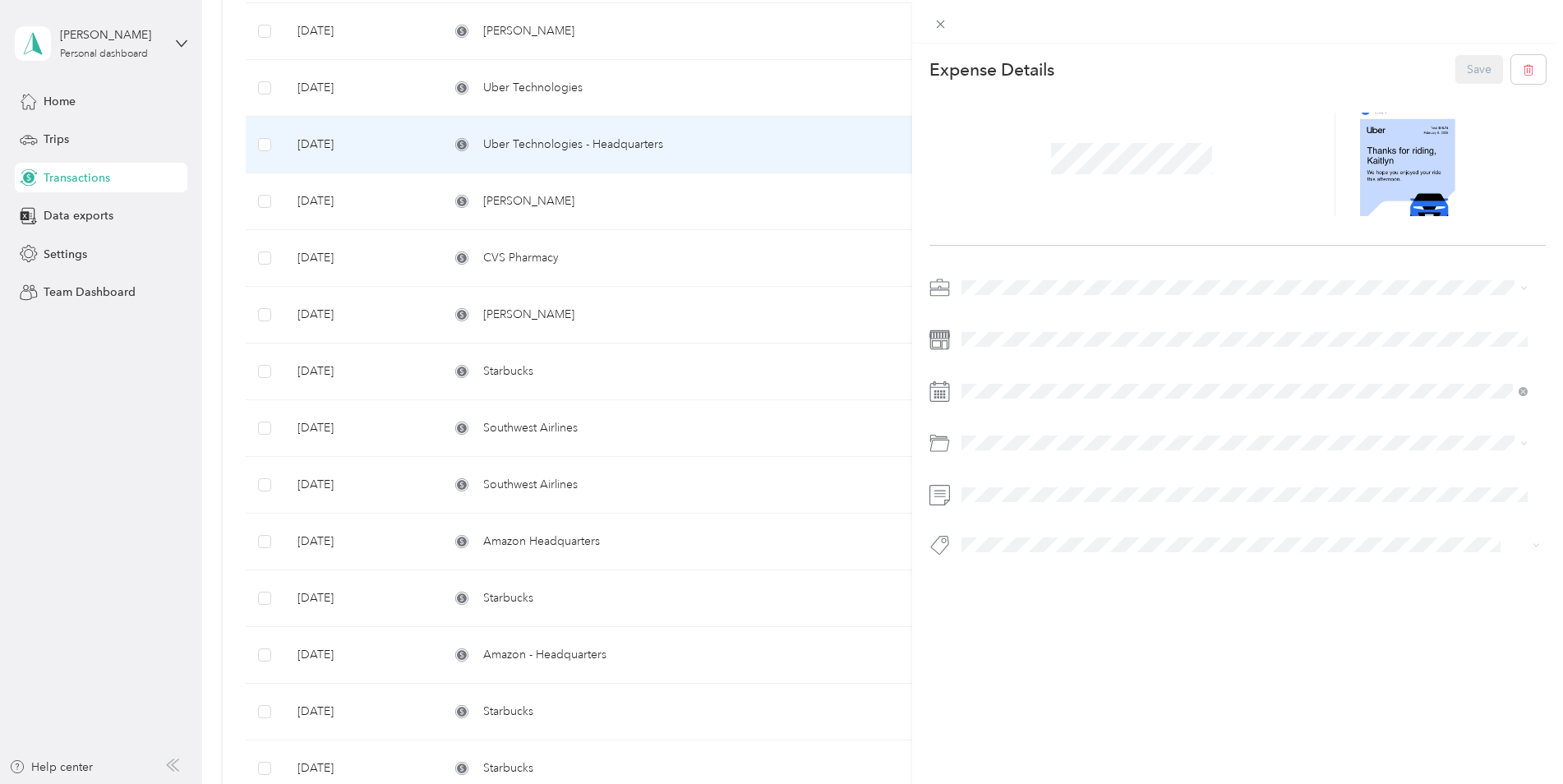
click at [738, 323] on div "This expense cannot be edited because it is either under review, approved, or p…" at bounding box center [782, 392] width 1563 height 784
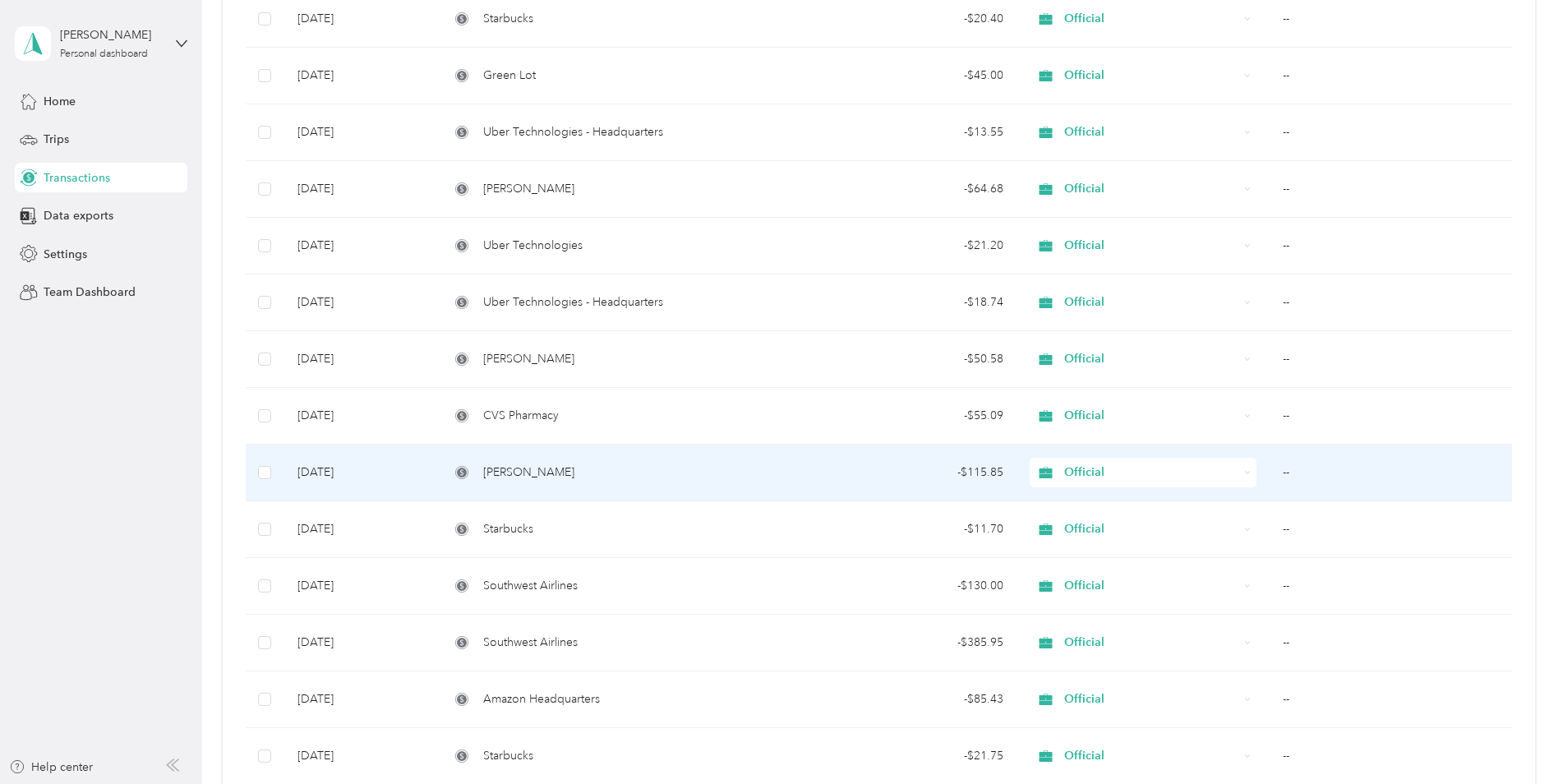
scroll to position [4009, 0]
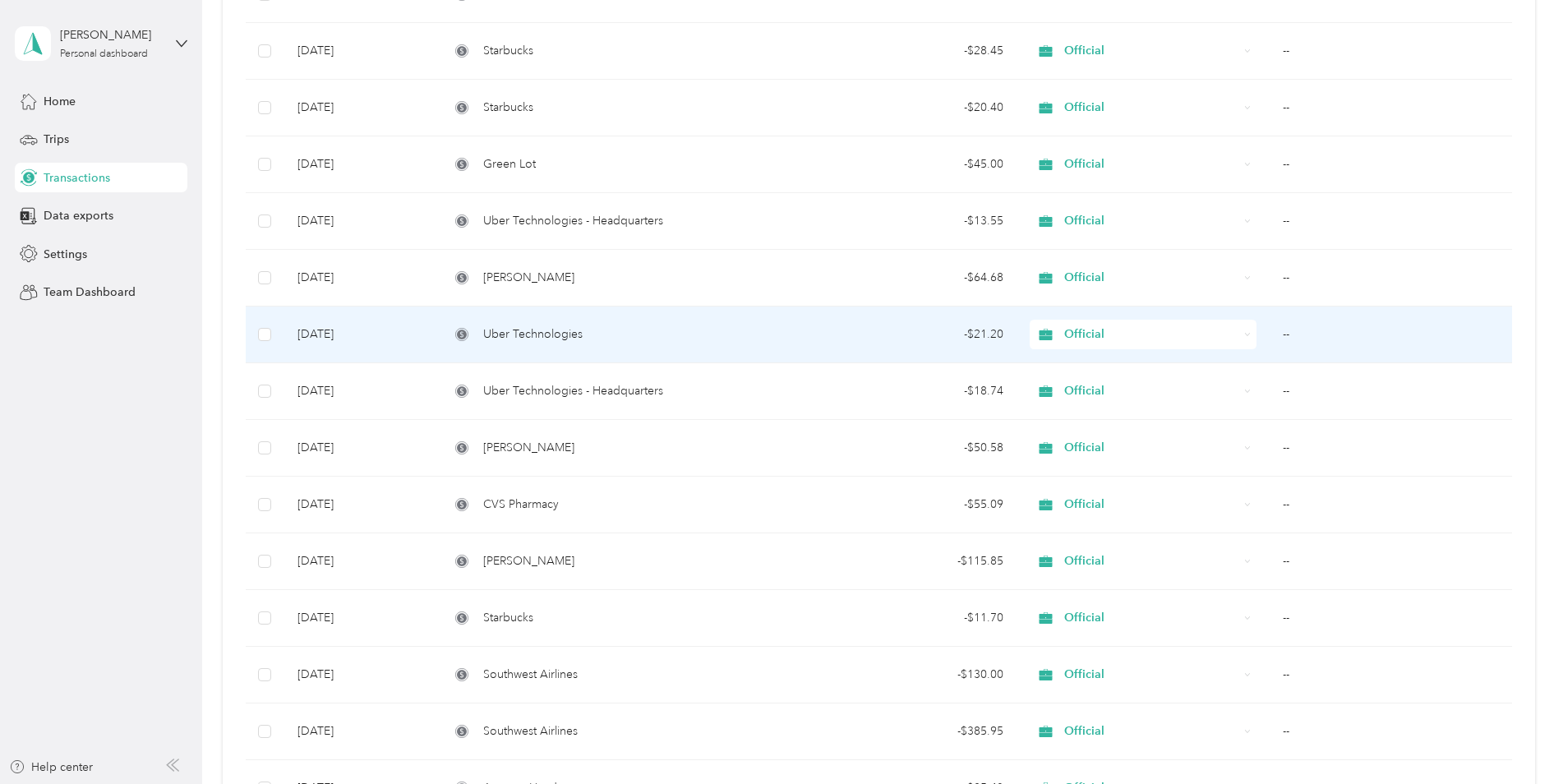
click at [730, 328] on div "Uber Technologies" at bounding box center [618, 334] width 336 height 18
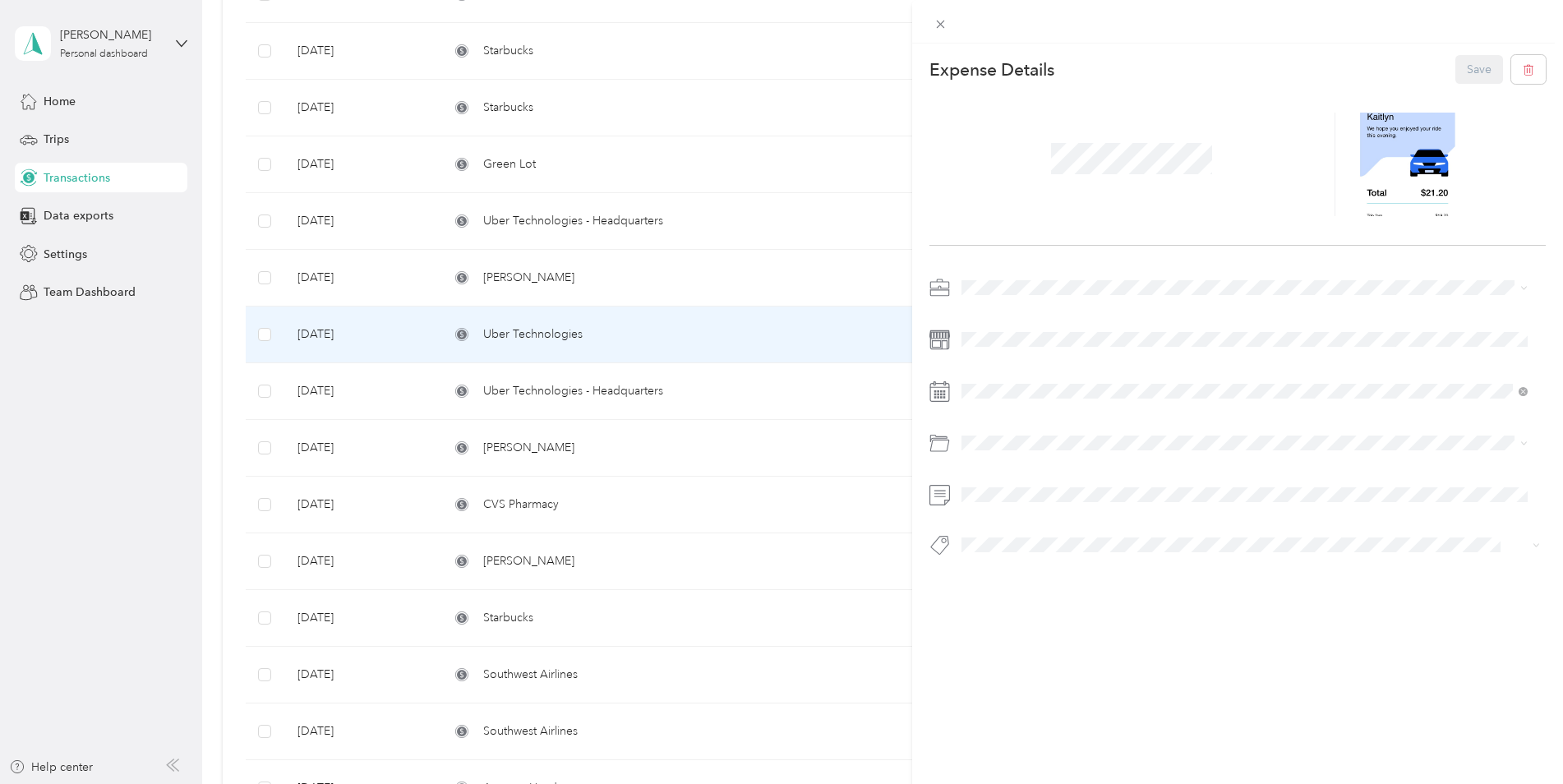
click at [695, 277] on div "This expense cannot be edited because it is either under review, approved, or p…" at bounding box center [782, 392] width 1563 height 784
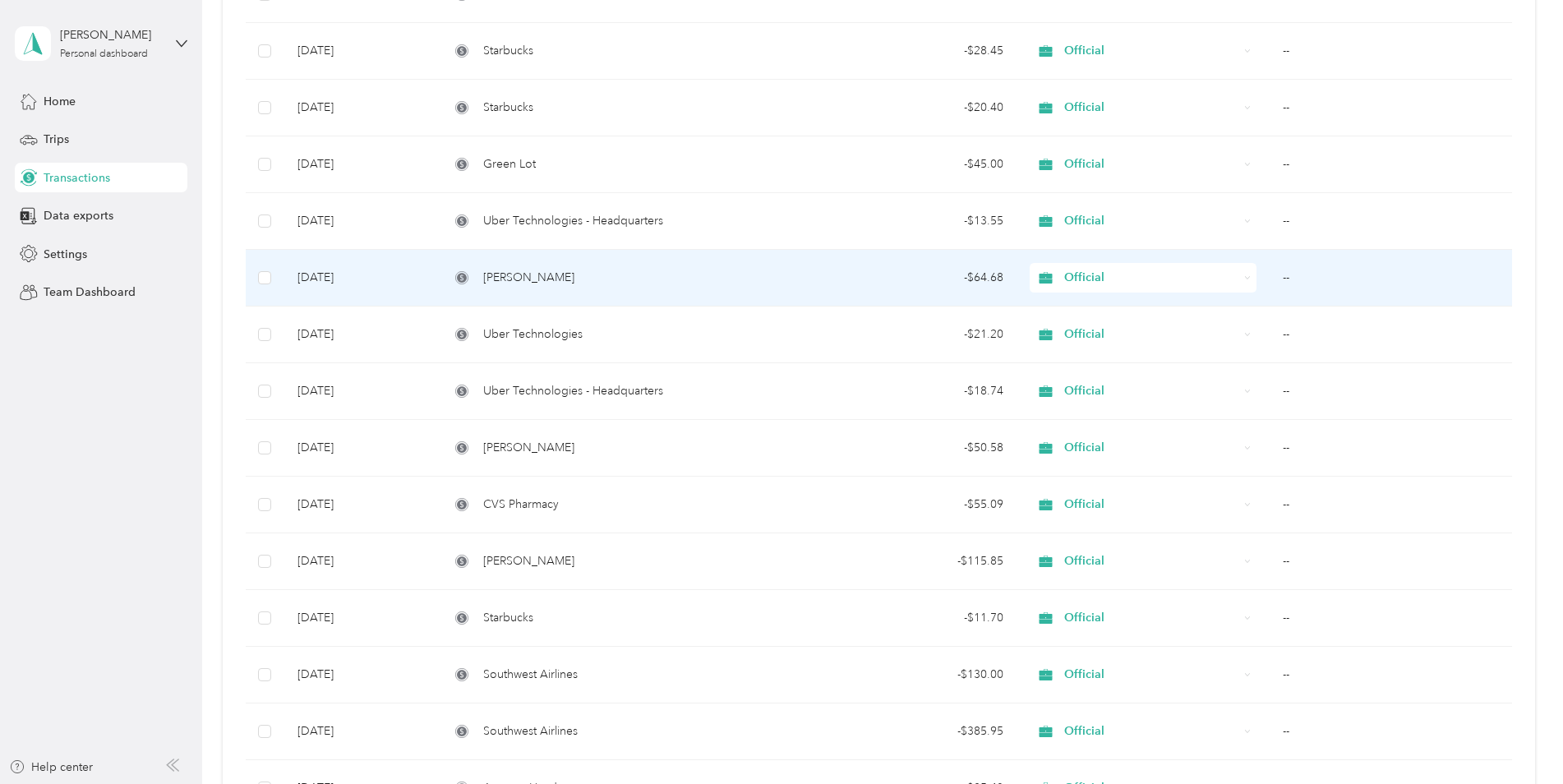
click at [695, 277] on div "[PERSON_NAME]" at bounding box center [618, 277] width 336 height 18
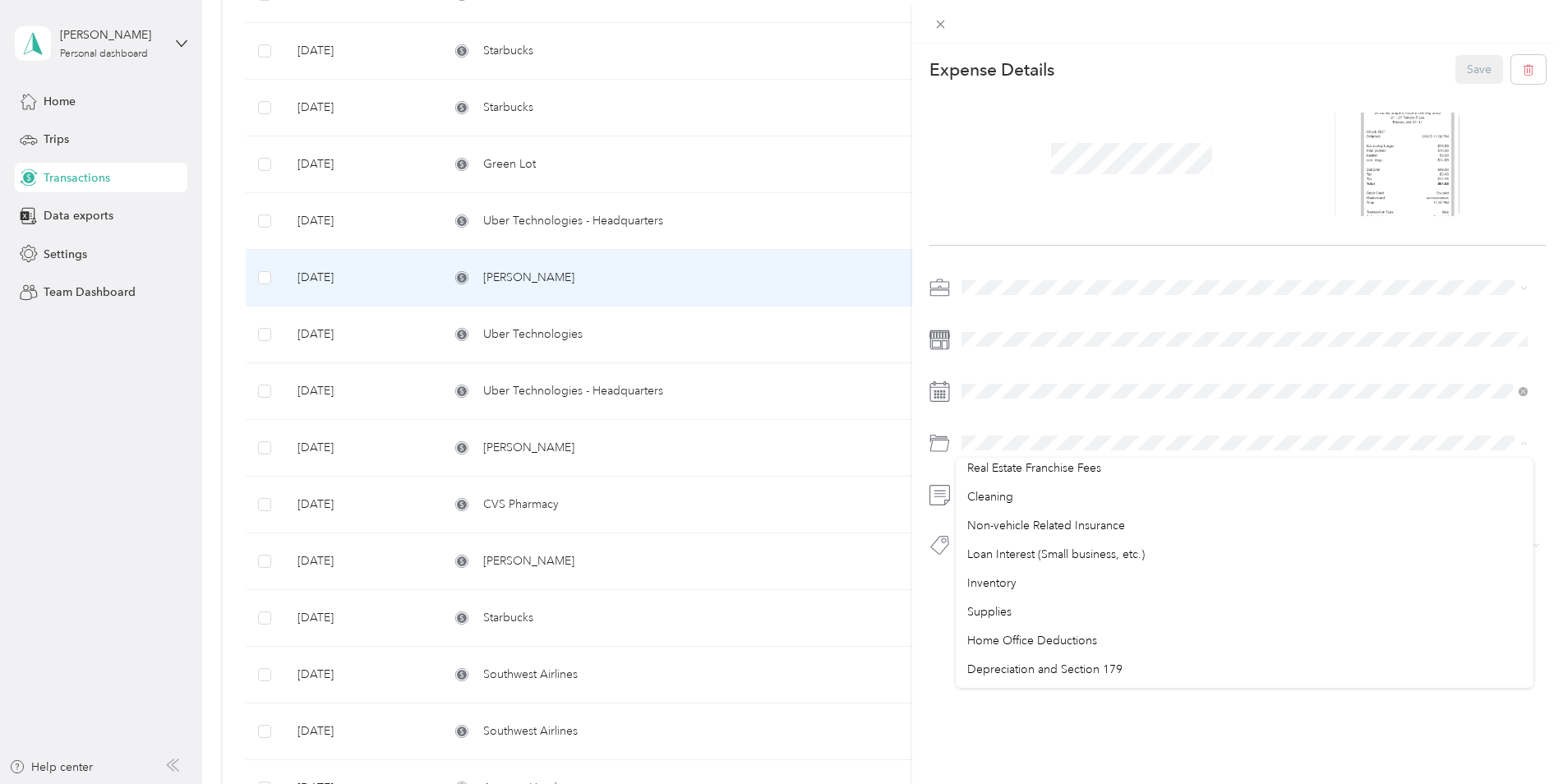
scroll to position [871, 0]
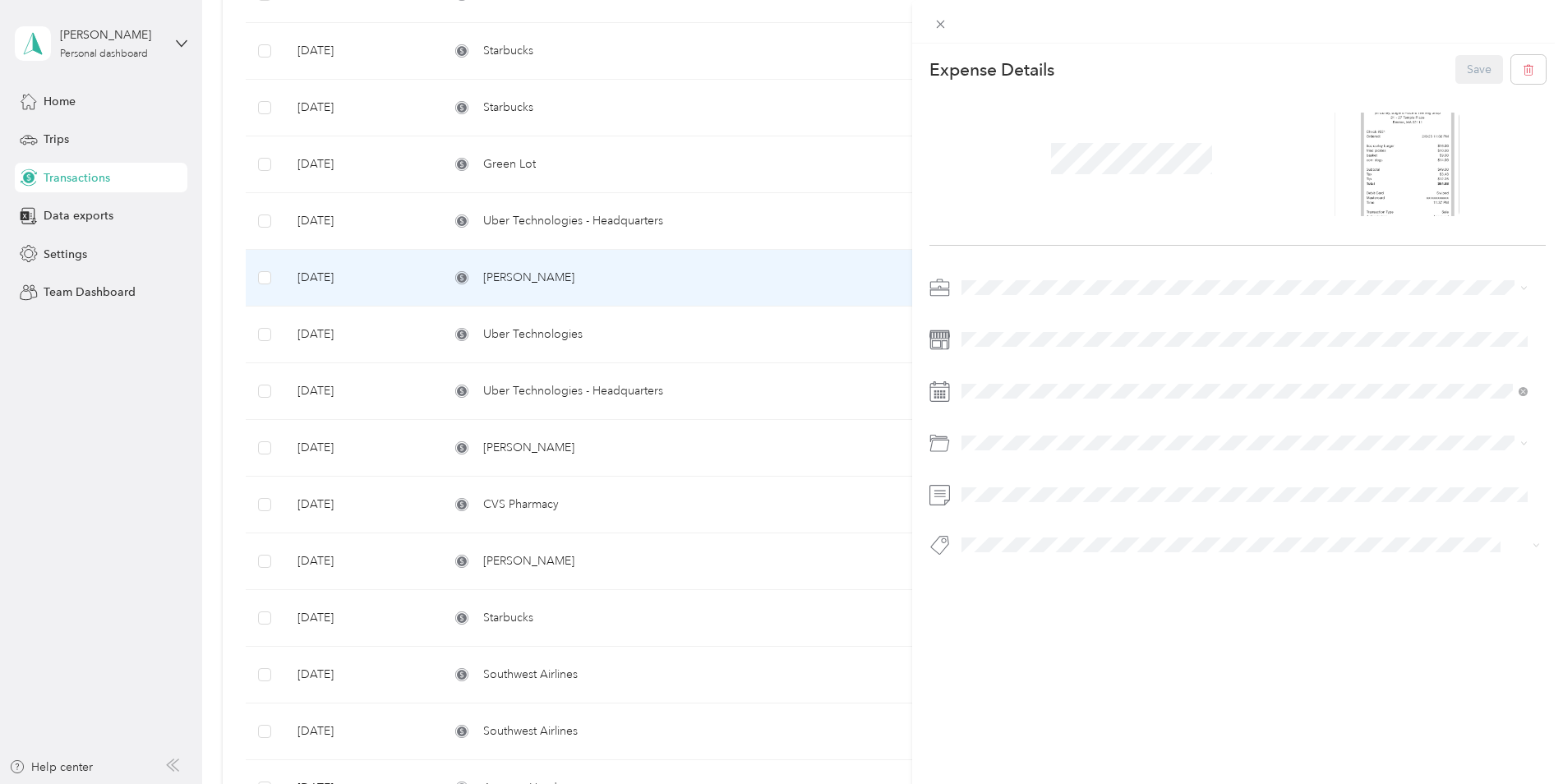
click at [610, 222] on div "This expense cannot be edited because it is either under review, approved, or p…" at bounding box center [782, 392] width 1563 height 784
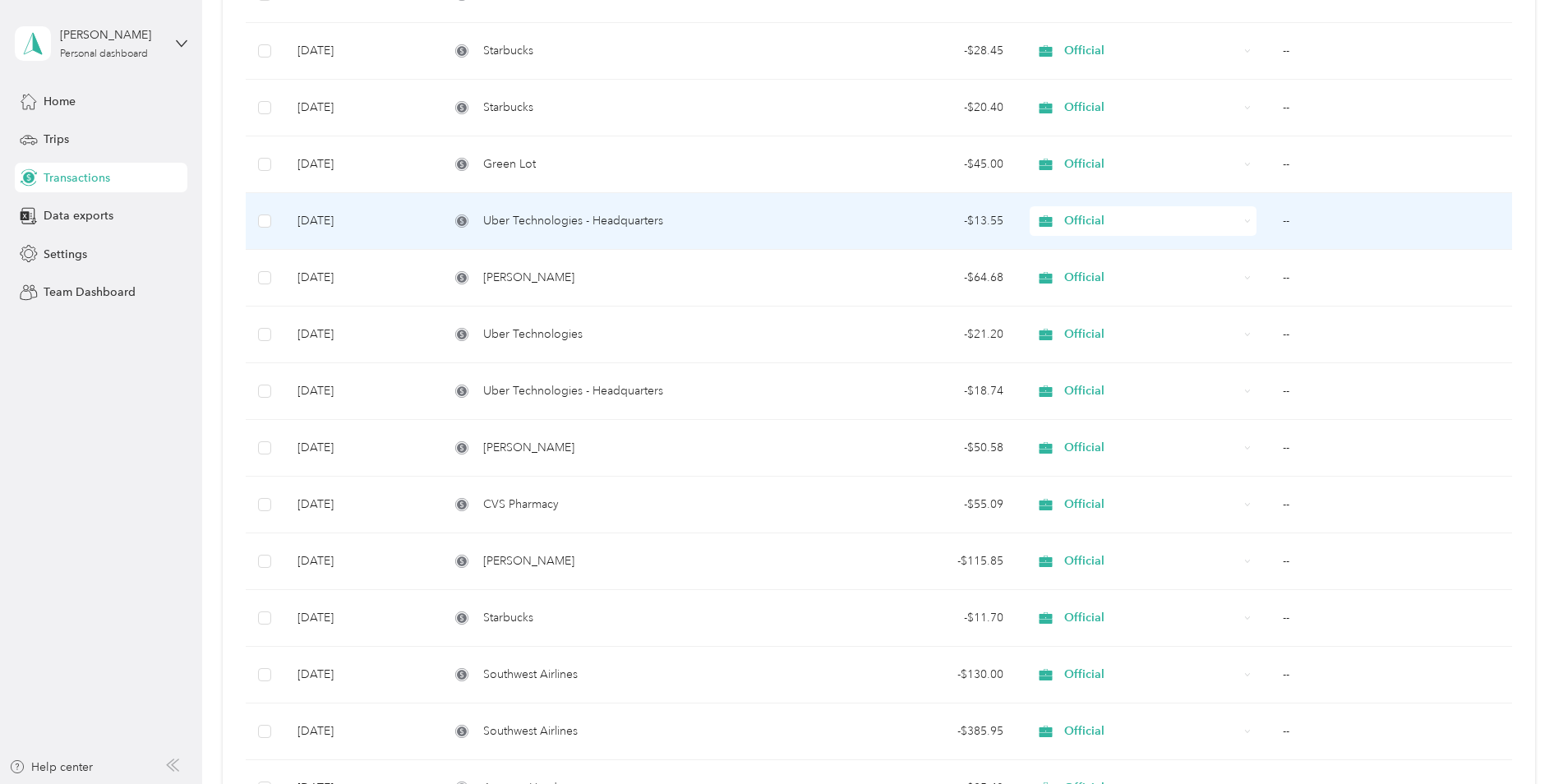
click at [611, 219] on span "Uber Technologies - Headquarters" at bounding box center [573, 220] width 180 height 18
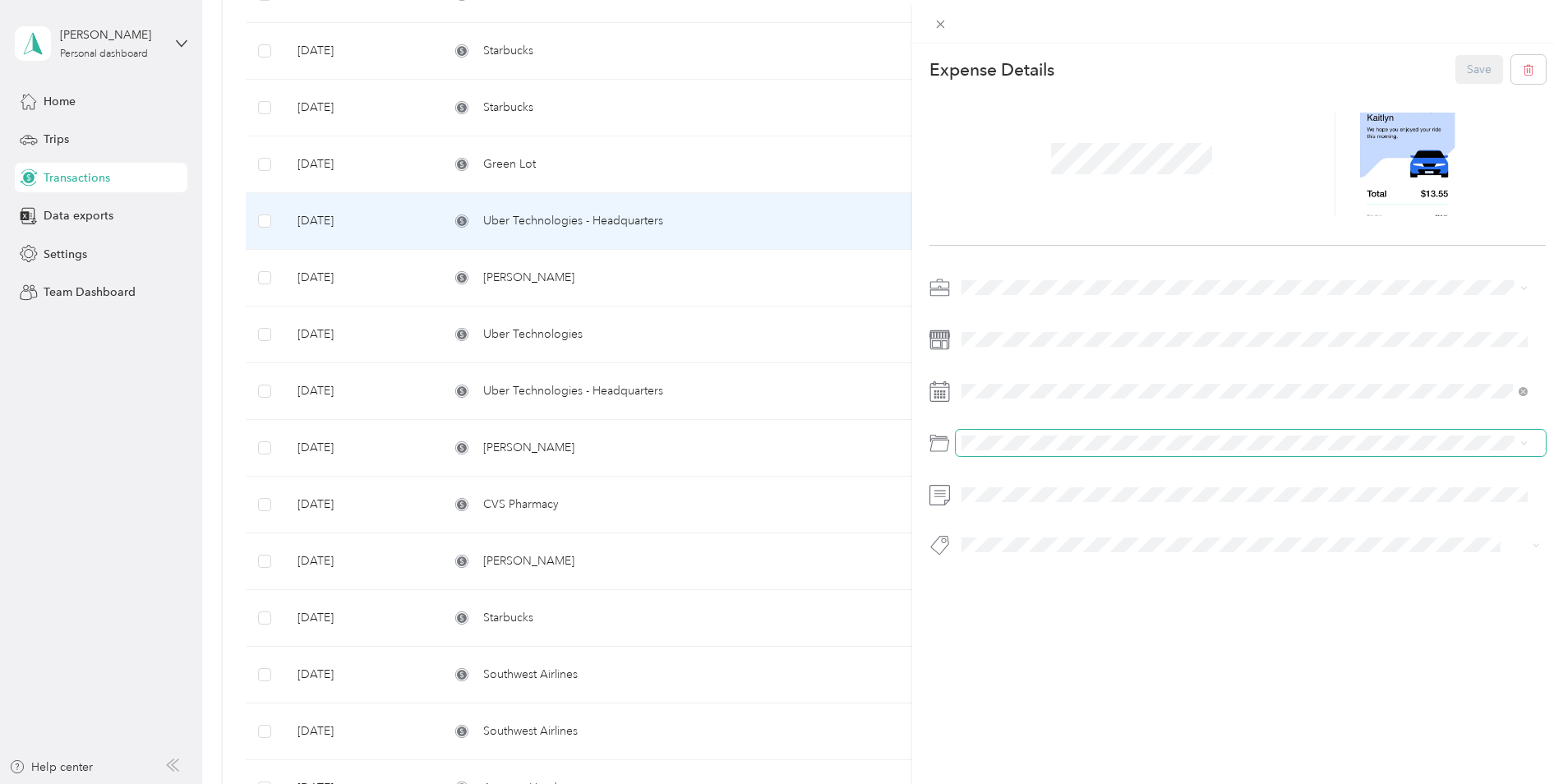
click at [993, 435] on span at bounding box center [1251, 443] width 591 height 26
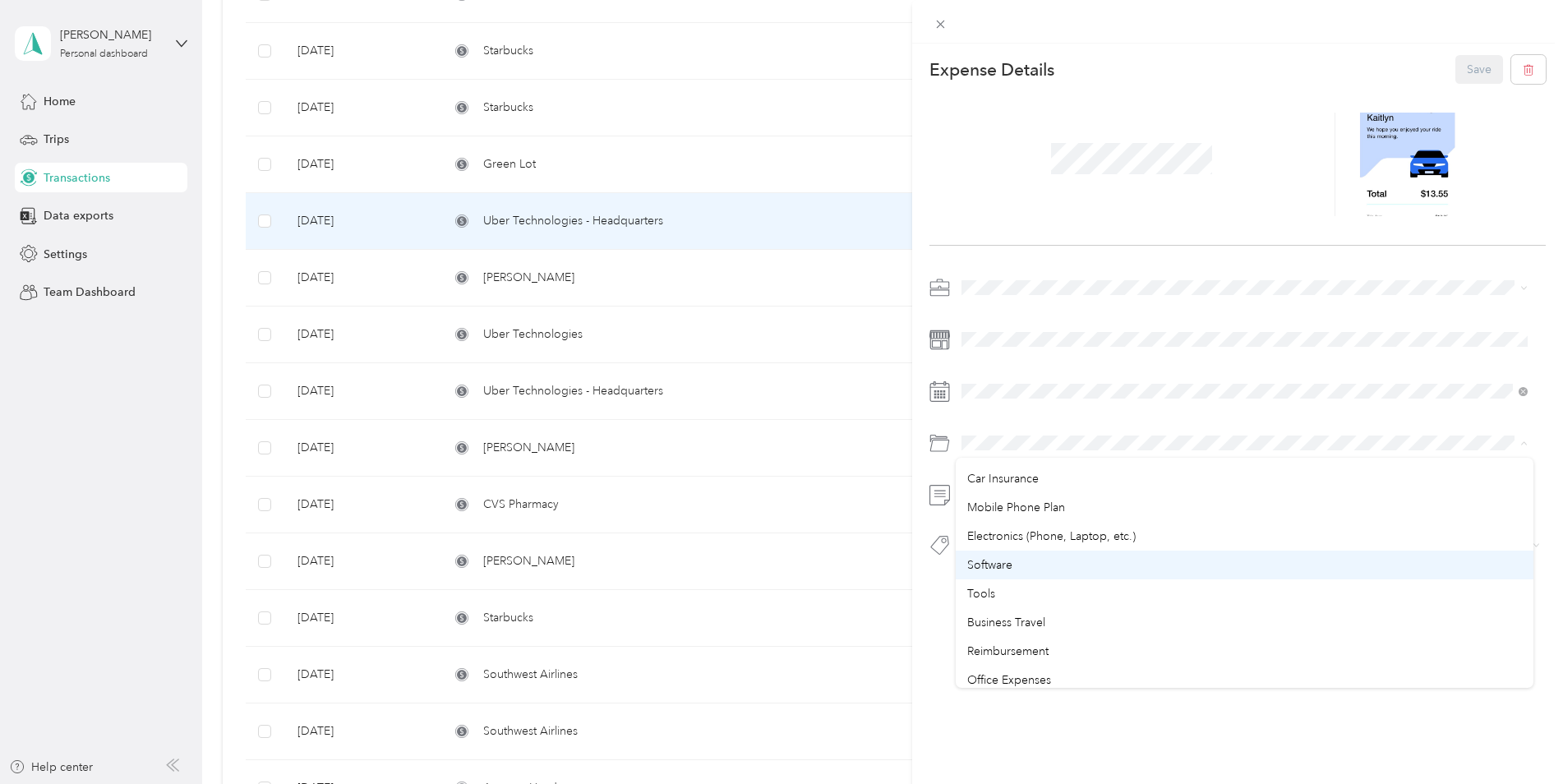
scroll to position [329, 0]
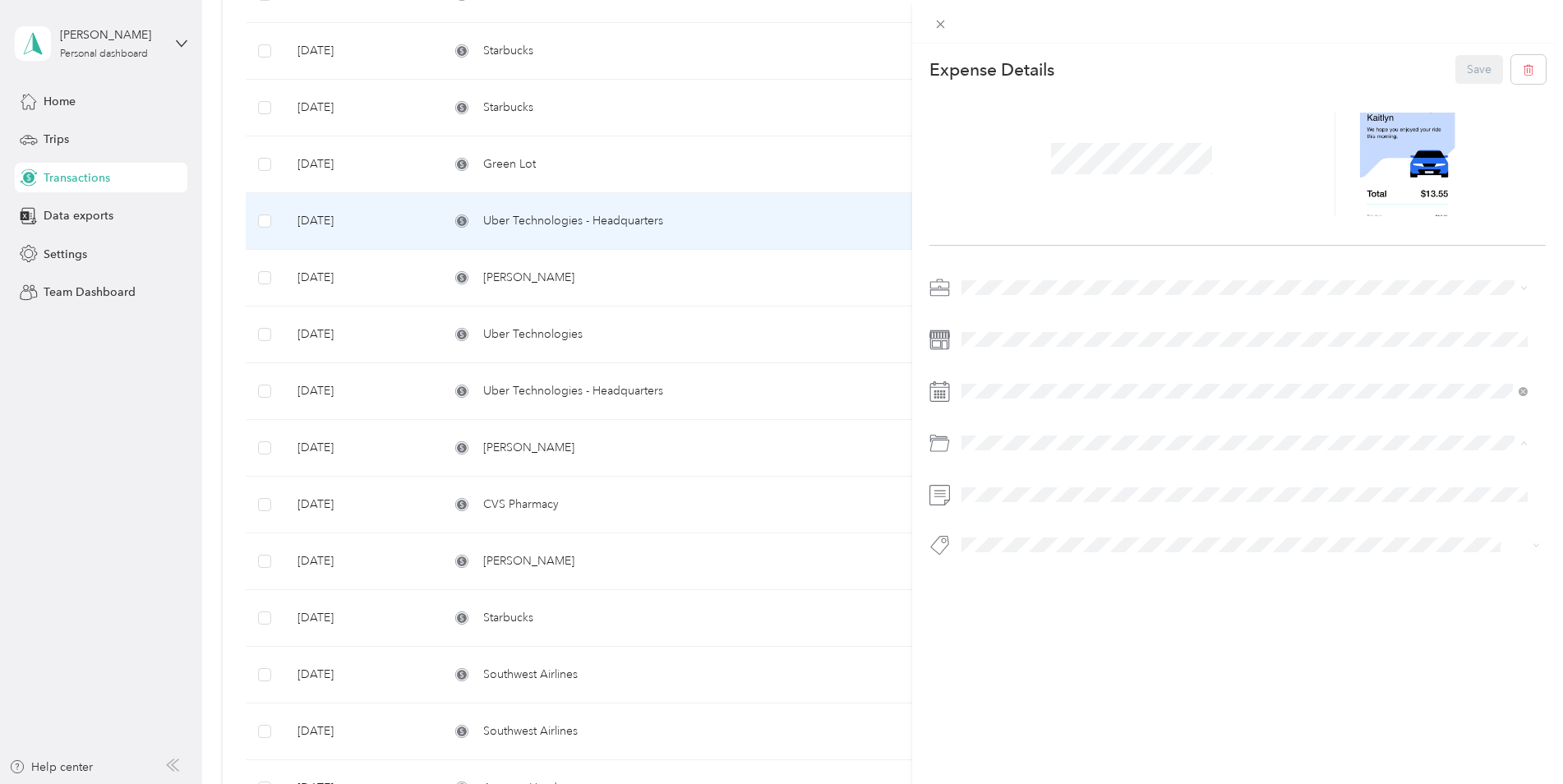
click at [1032, 575] on div "Business Travel" at bounding box center [1244, 583] width 556 height 18
click at [1458, 70] on button "Save" at bounding box center [1479, 69] width 47 height 29
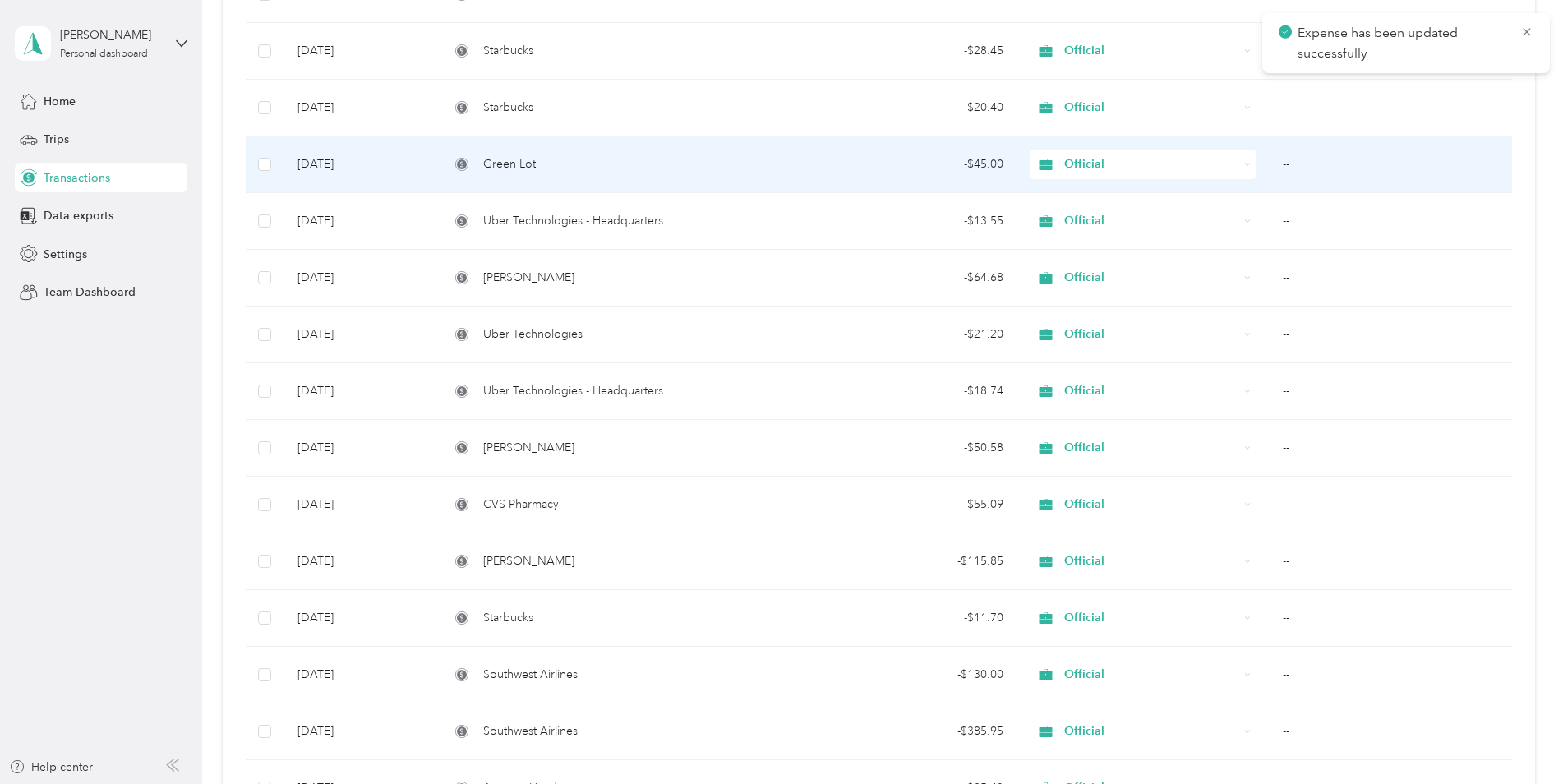
click at [660, 172] on div "Green Lot" at bounding box center [618, 164] width 336 height 18
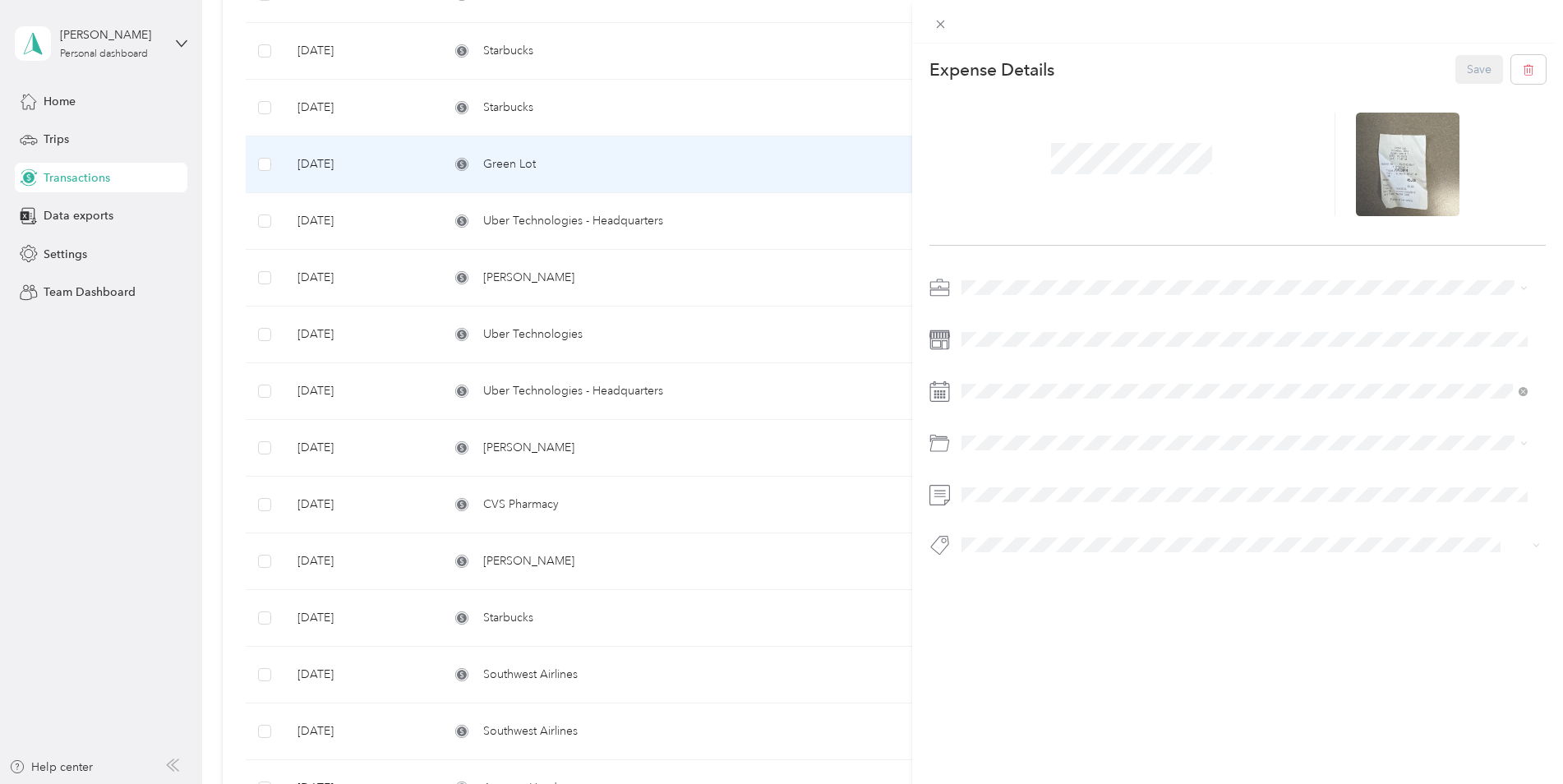
click at [1062, 586] on li "Parking Fees and Tolls" at bounding box center [1244, 593] width 578 height 29
click at [1466, 64] on button "Save" at bounding box center [1479, 69] width 47 height 29
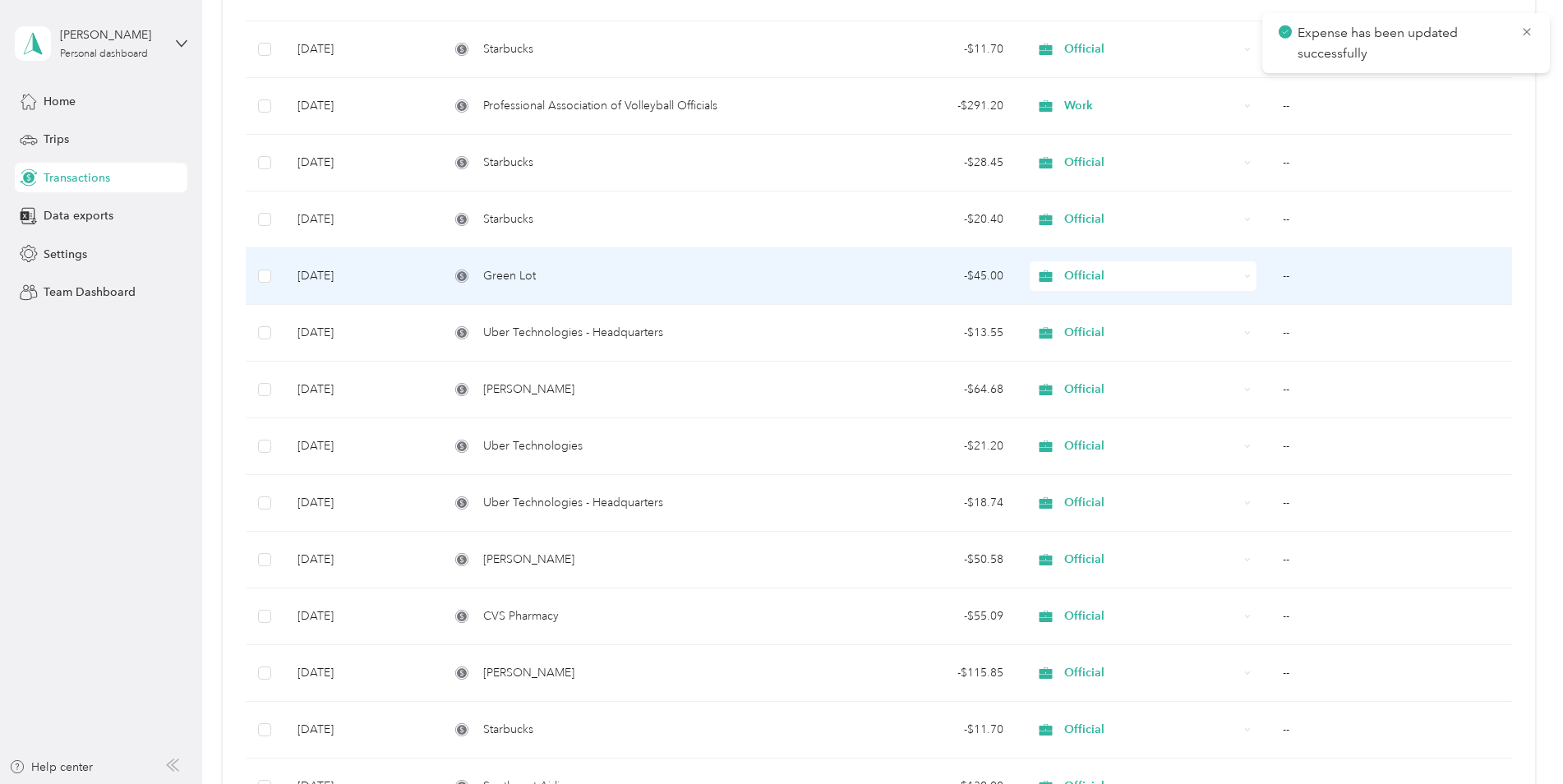
scroll to position [3845, 0]
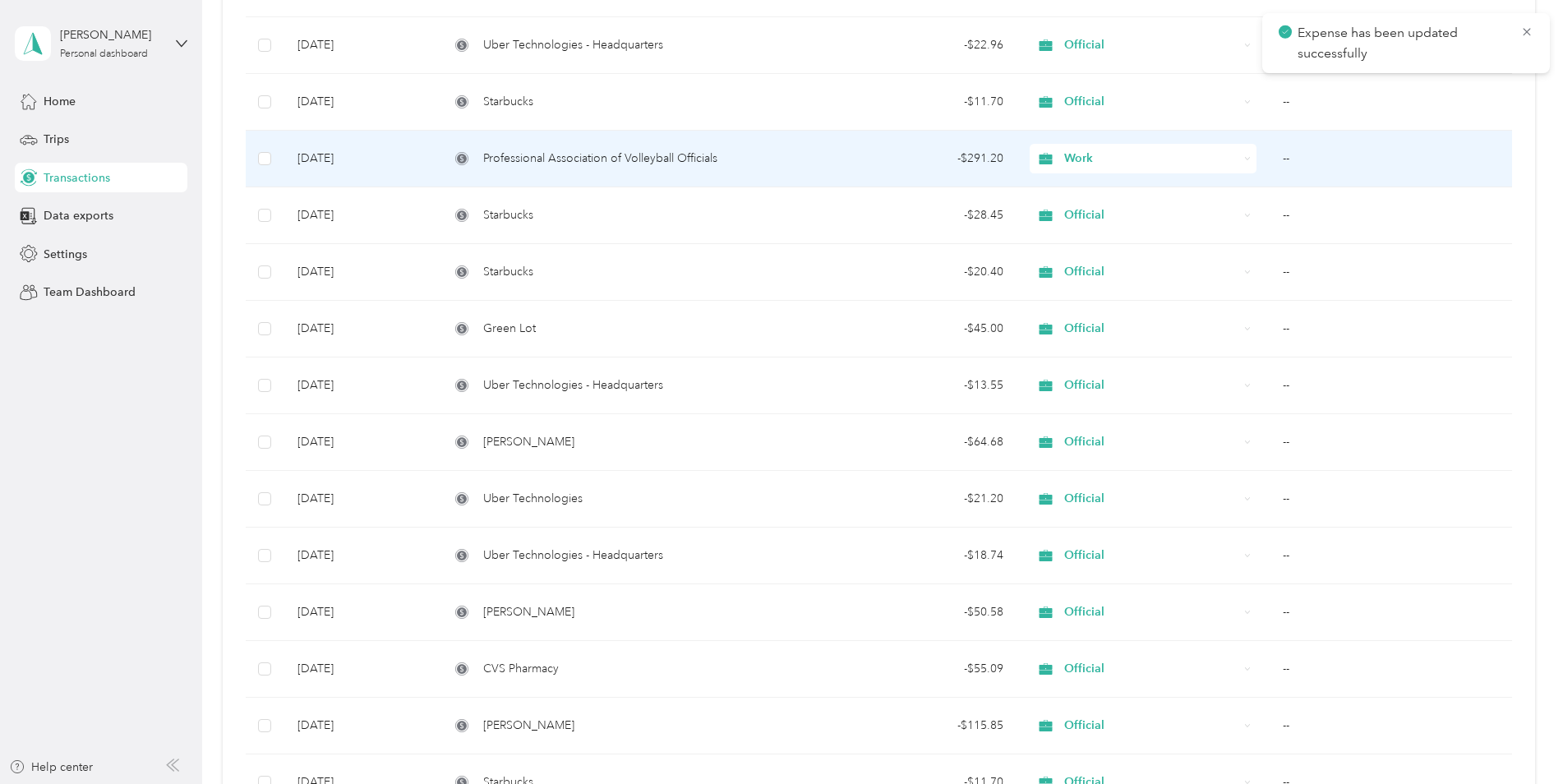
click at [774, 155] on div "Professional Association of Volleyball Officials" at bounding box center [618, 158] width 336 height 18
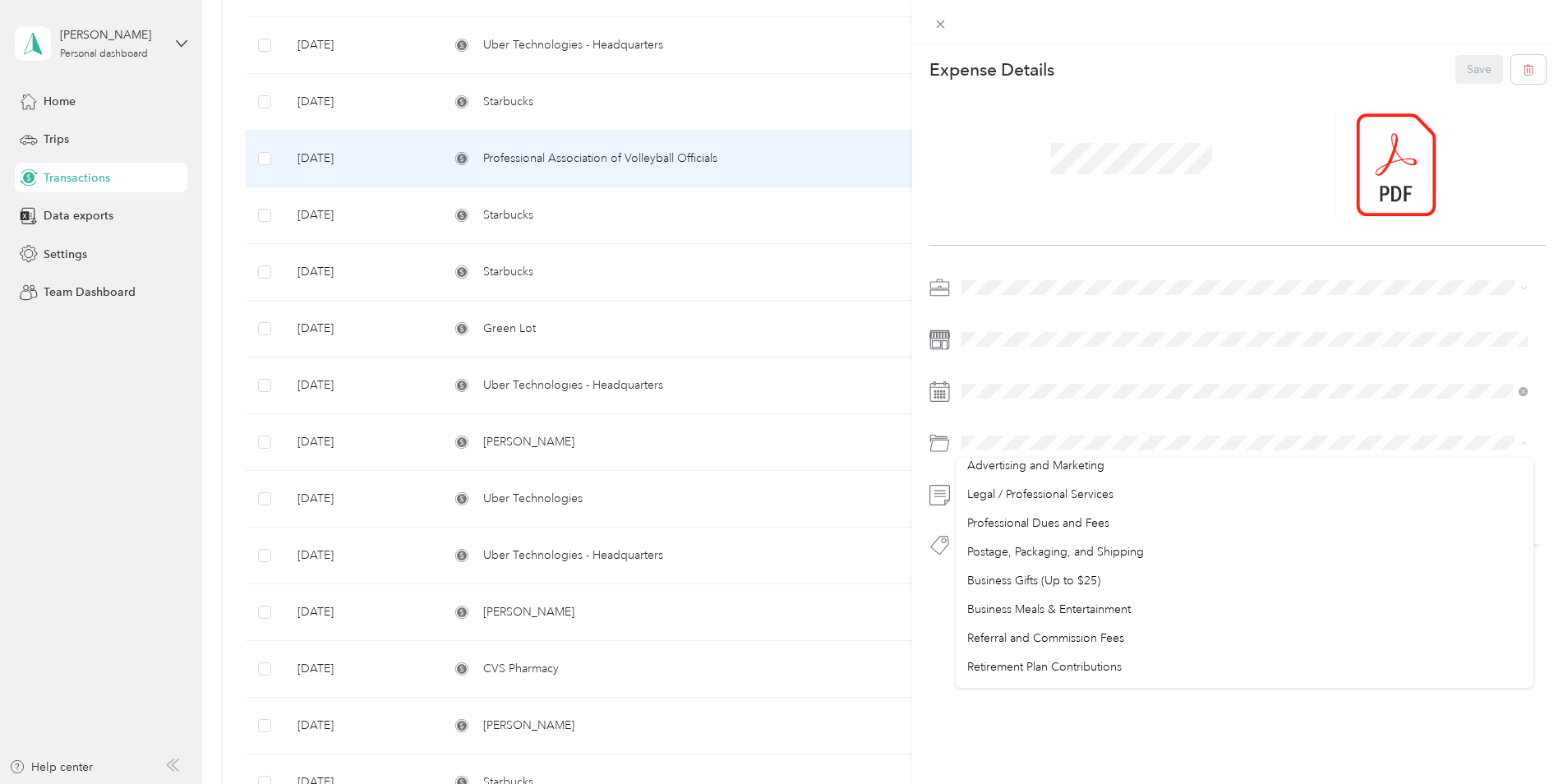
scroll to position [493, 0]
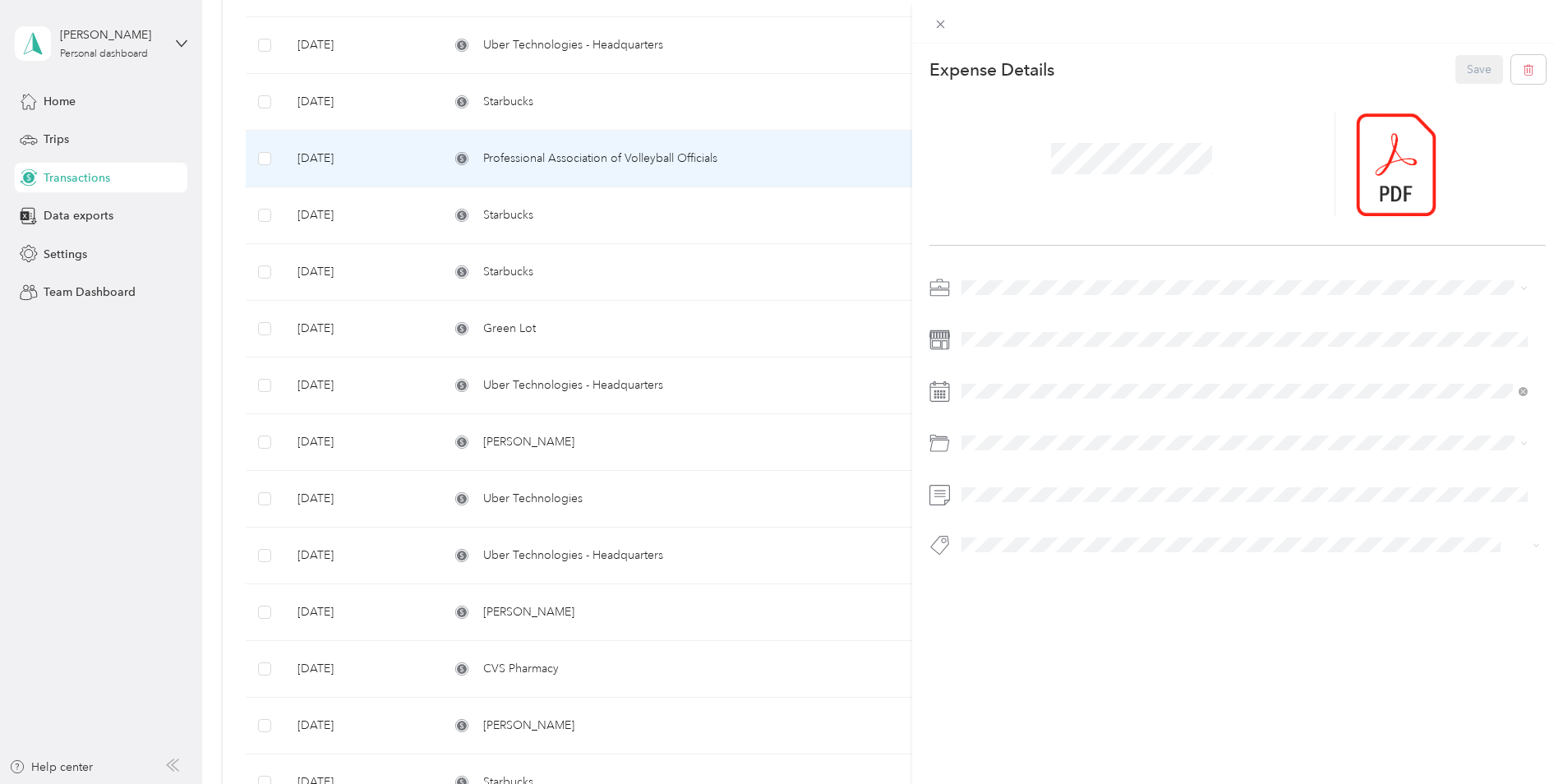
click at [1055, 565] on li "Professional Dues and Fees" at bounding box center [1244, 557] width 578 height 29
click at [1455, 68] on button "Save" at bounding box center [1479, 69] width 47 height 29
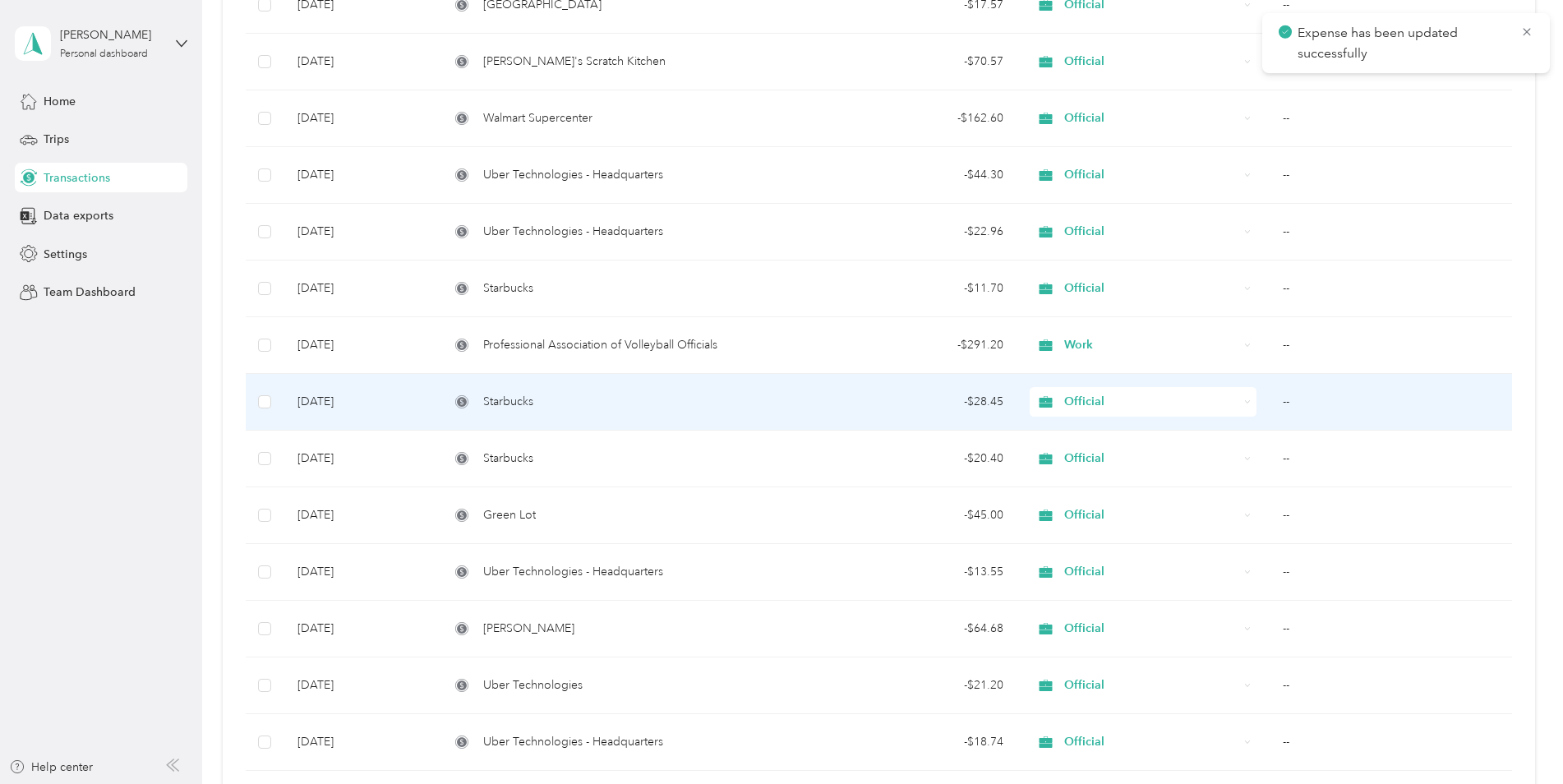
scroll to position [3598, 0]
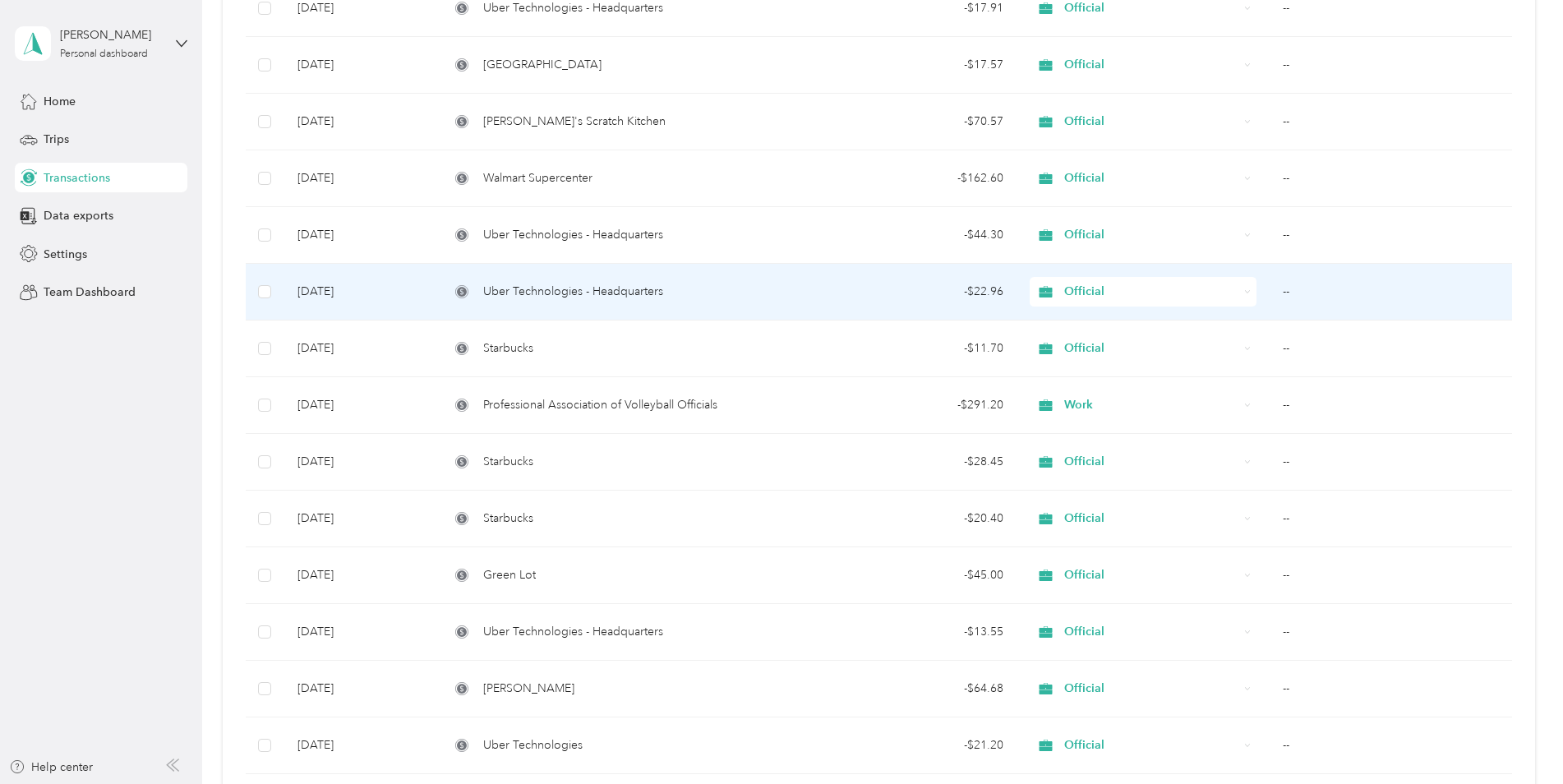
click at [741, 289] on div "Uber Technologies - Headquarters" at bounding box center [618, 291] width 336 height 18
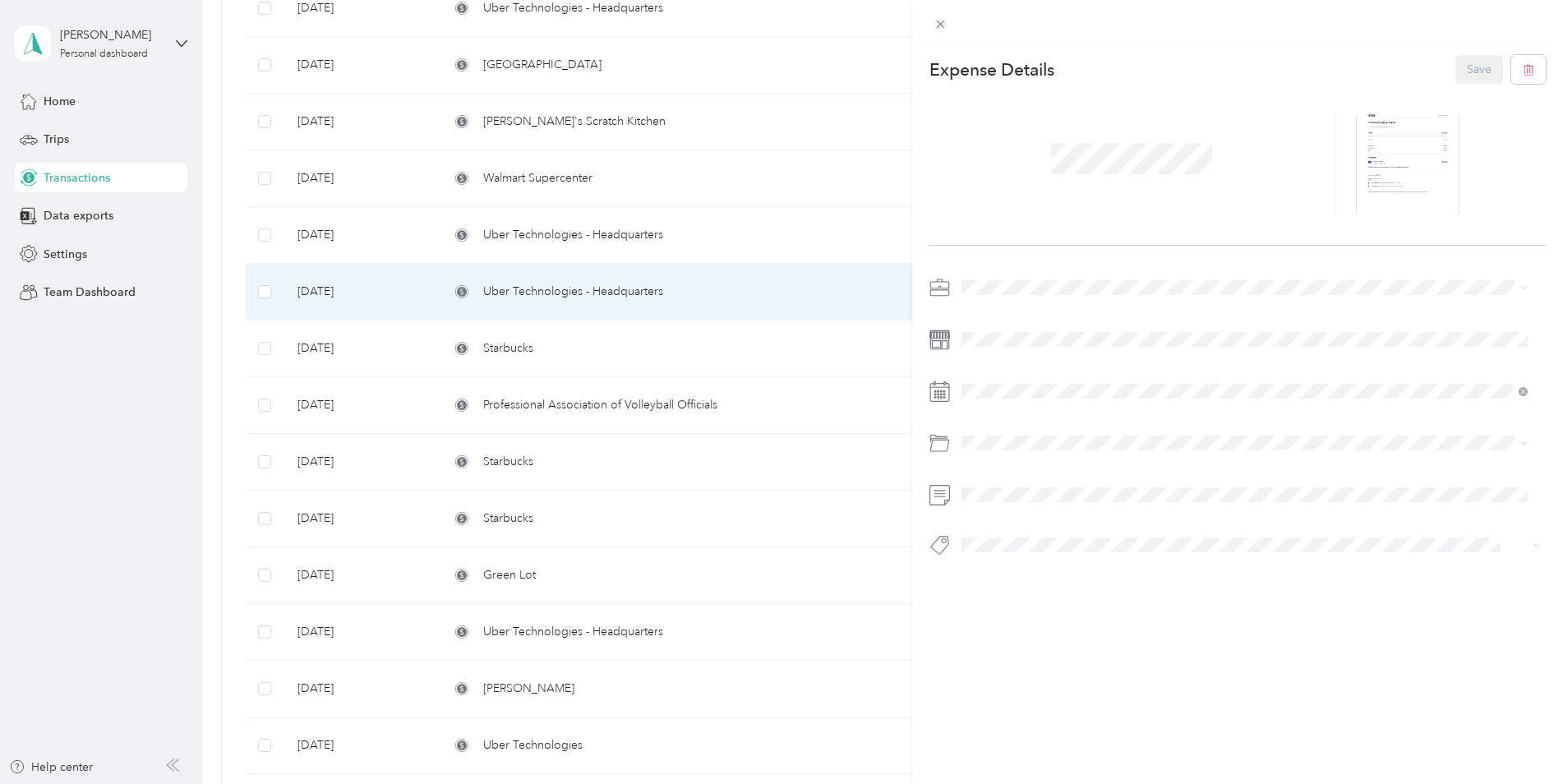
click at [696, 411] on div "This expense cannot be edited because it is either under review, approved, or p…" at bounding box center [782, 392] width 1563 height 784
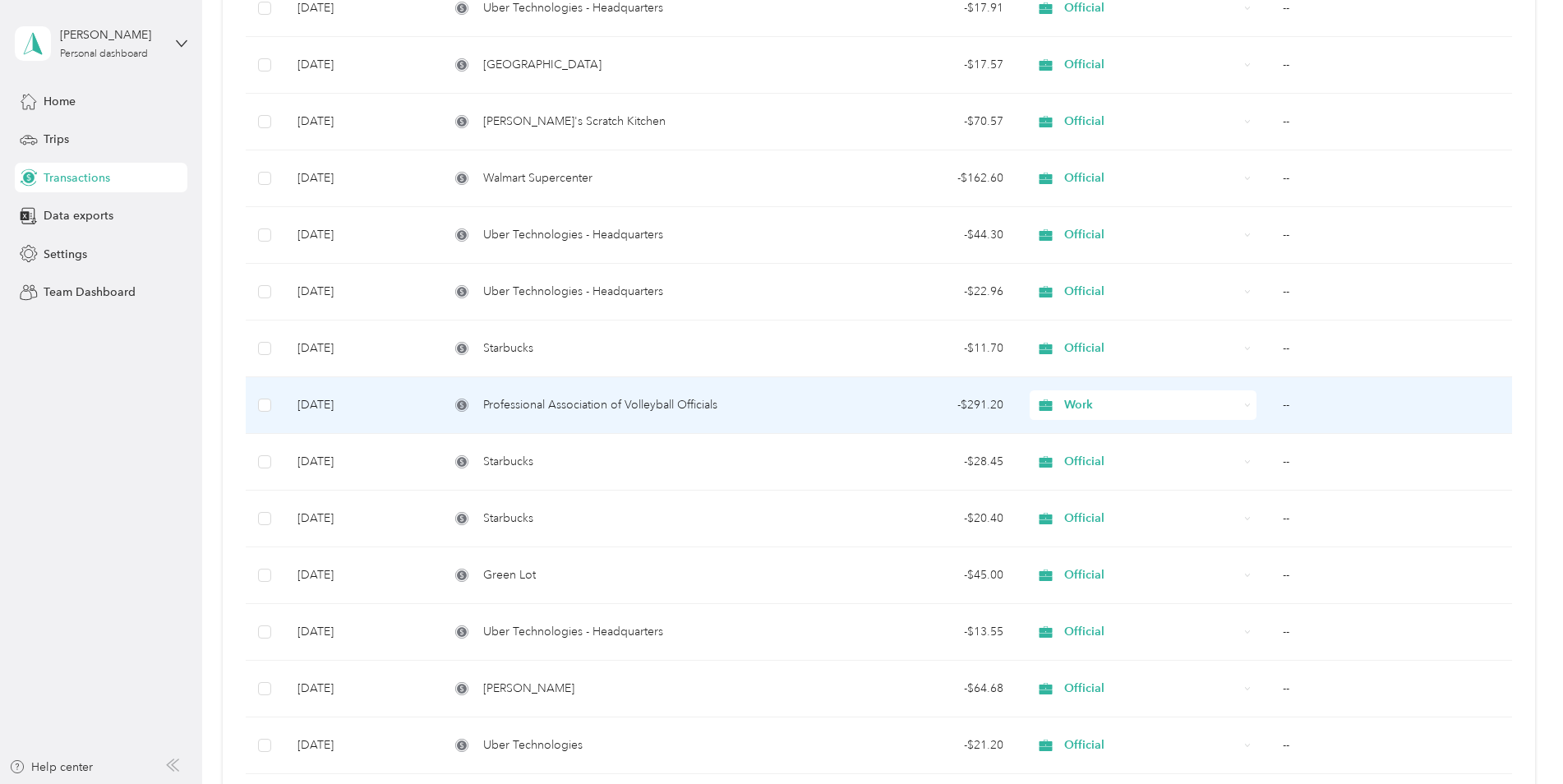
click at [707, 402] on span "Professional Association of Volleyball Officials" at bounding box center [600, 405] width 235 height 18
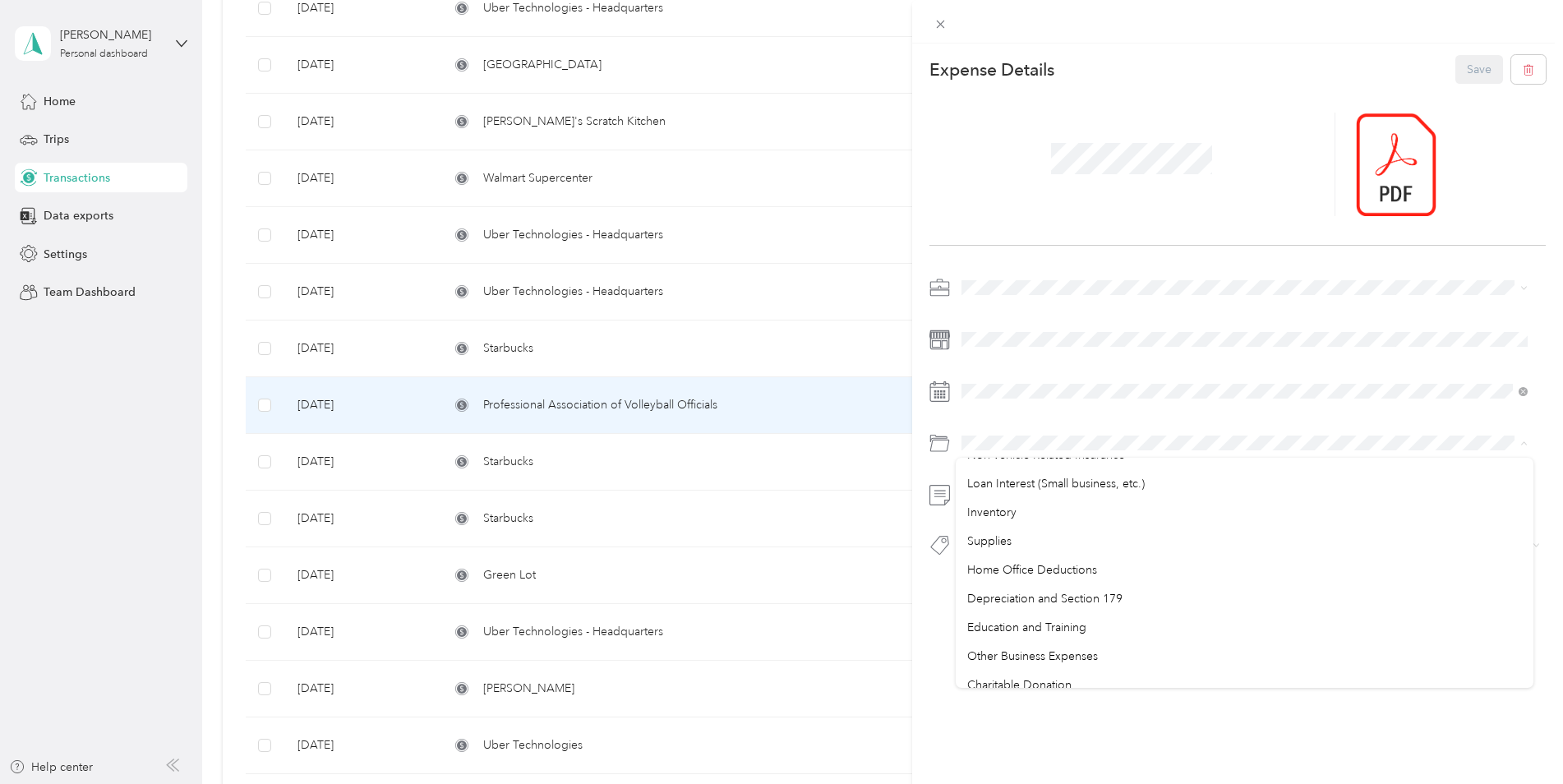
scroll to position [871, 0]
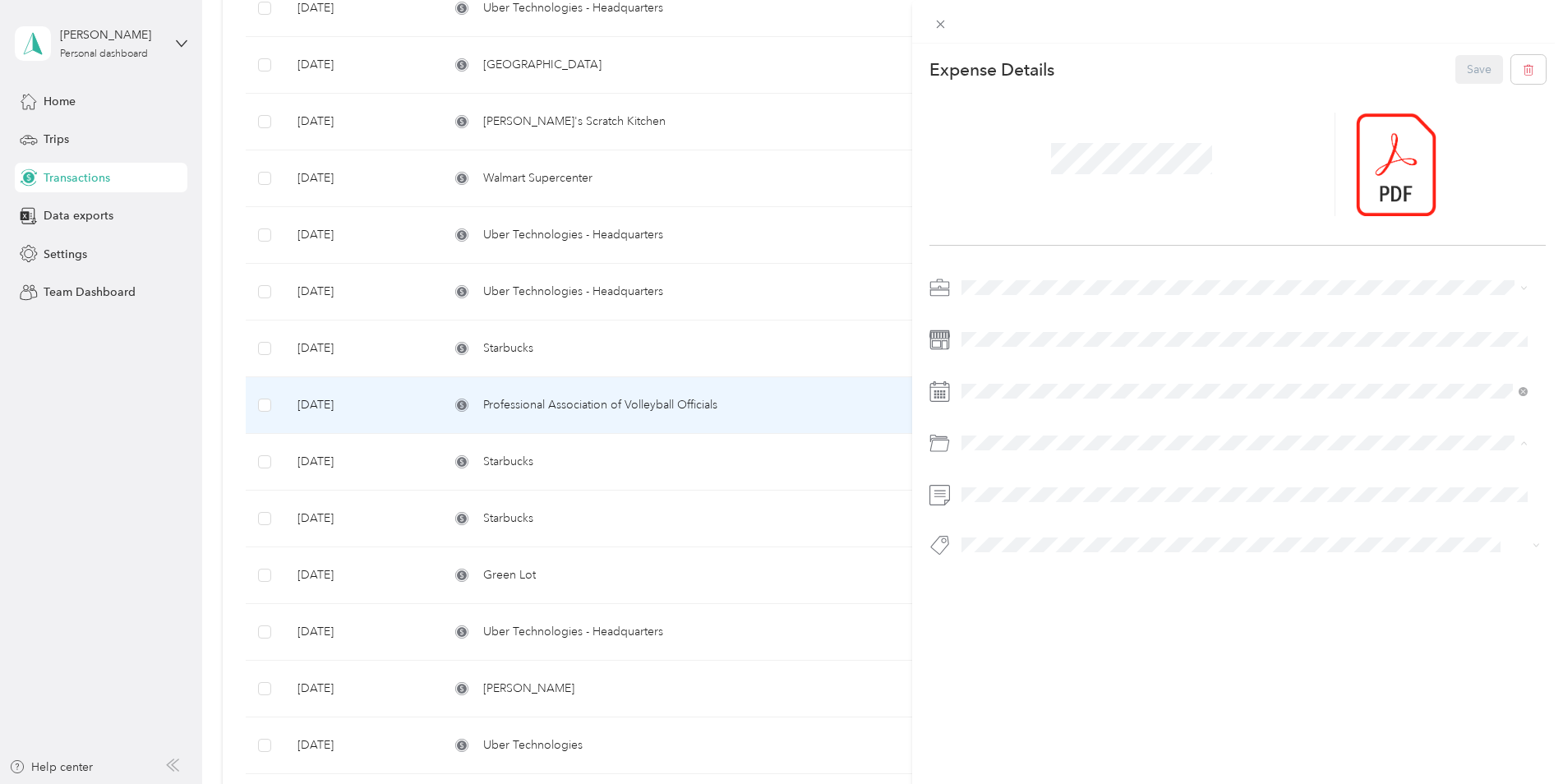
click at [1075, 616] on span "Education and Training" at bounding box center [1027, 616] width 119 height 14
click at [1471, 74] on button "Save" at bounding box center [1479, 69] width 47 height 29
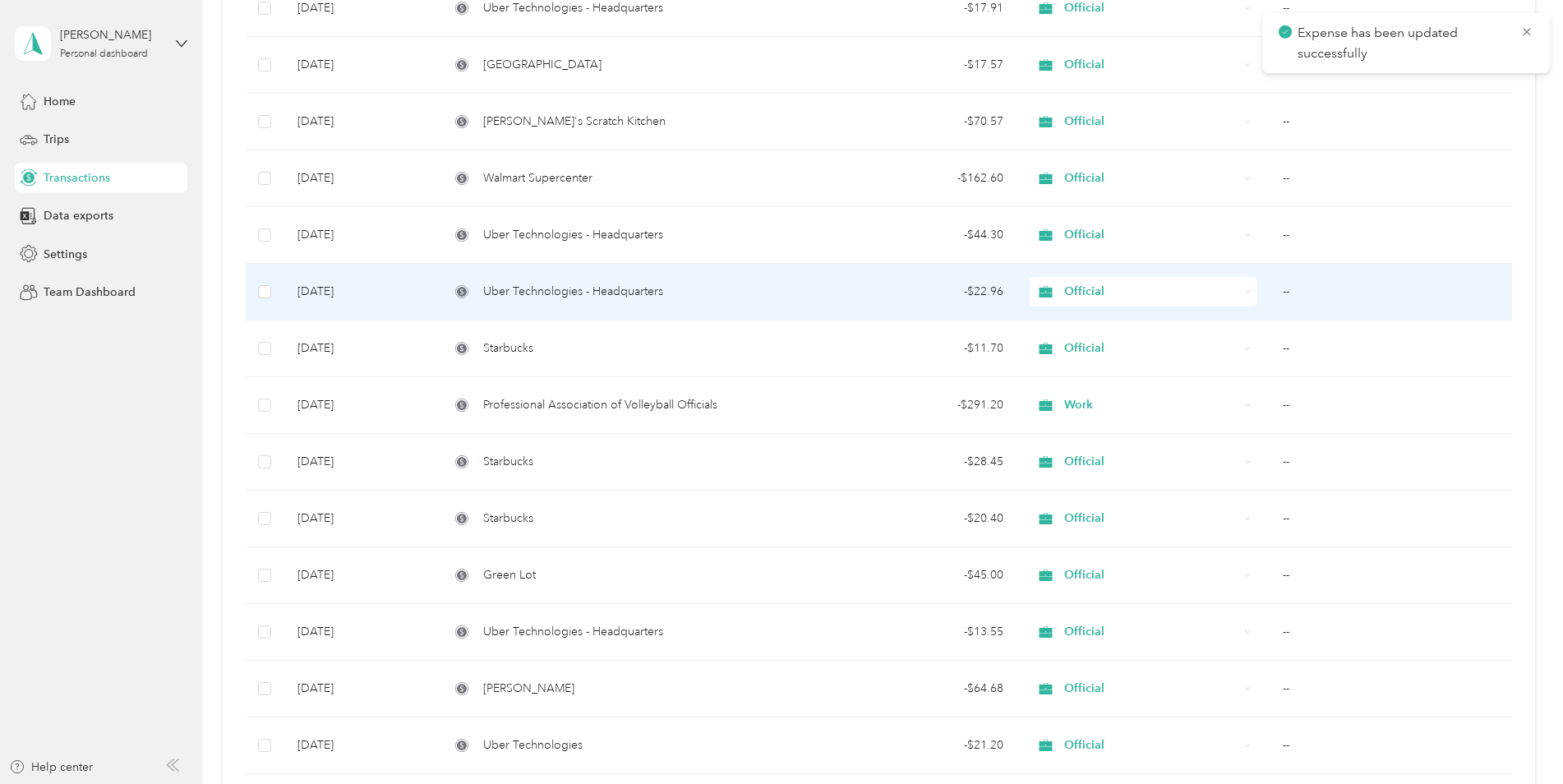
click at [818, 283] on div "- $22.96" at bounding box center [908, 291] width 192 height 18
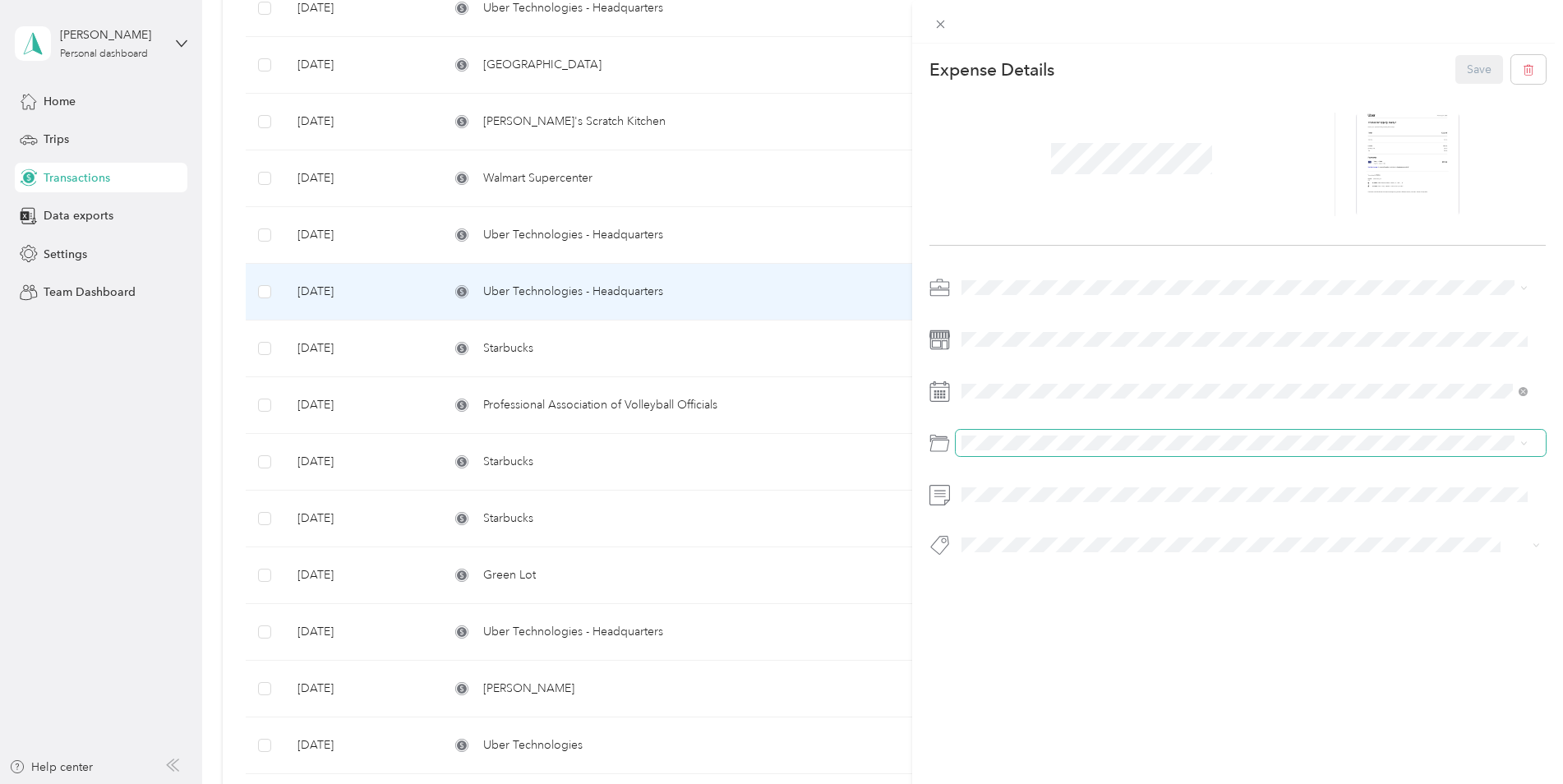
click at [1039, 451] on span at bounding box center [1251, 443] width 591 height 26
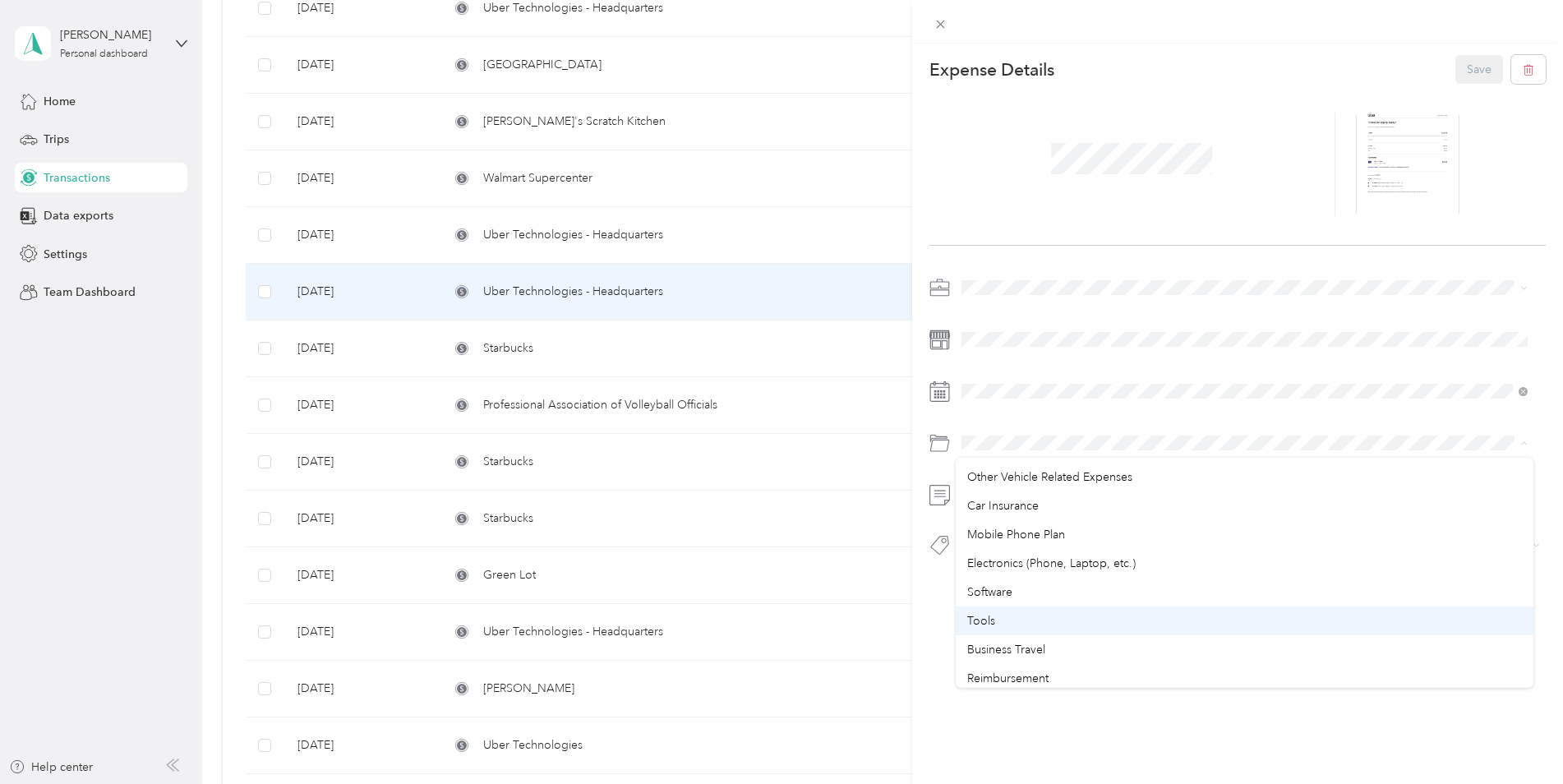
scroll to position [329, 0]
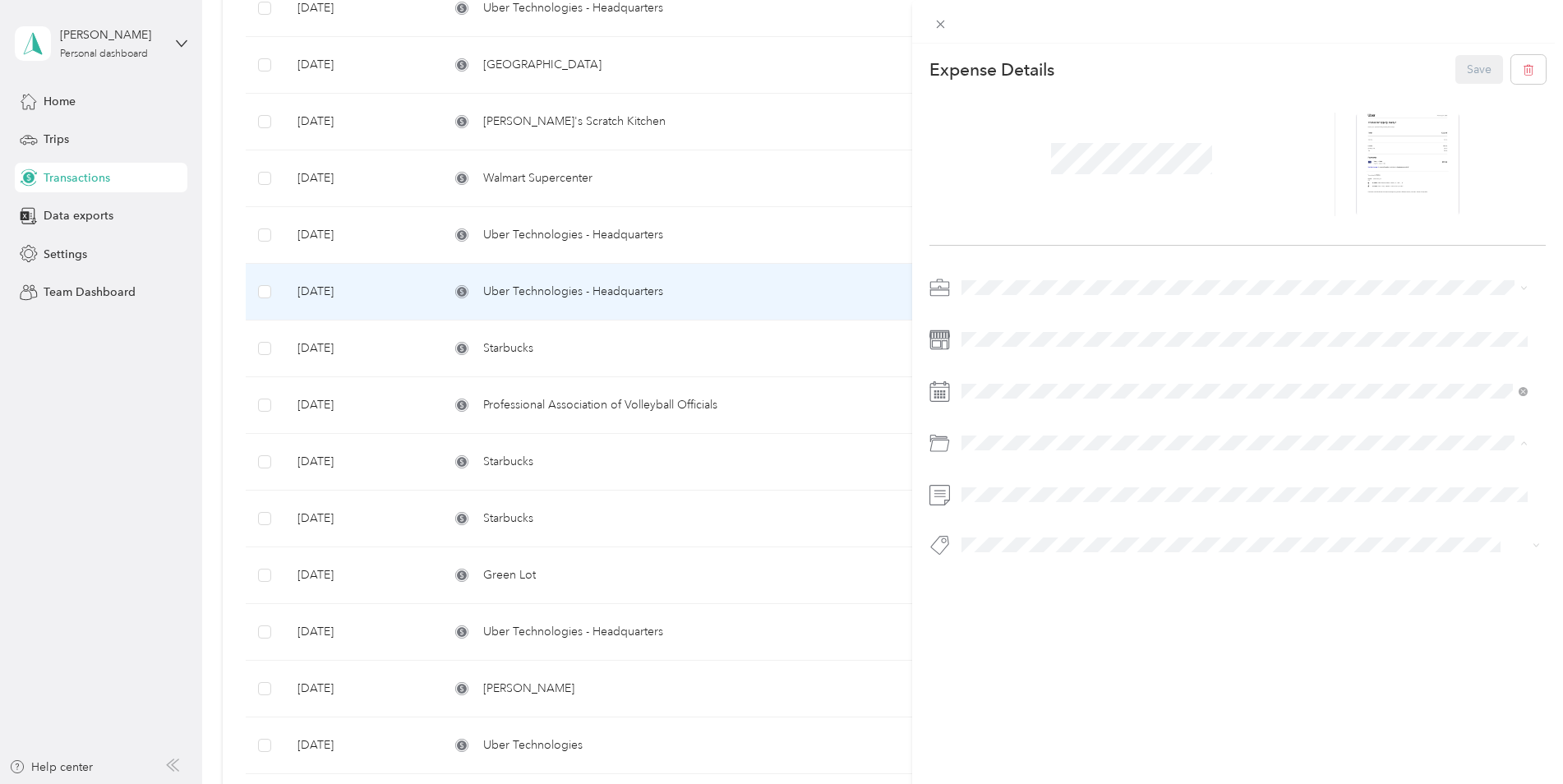
click at [1061, 573] on li "Business Travel" at bounding box center [1244, 583] width 578 height 29
click at [1466, 71] on button "Save" at bounding box center [1479, 69] width 47 height 29
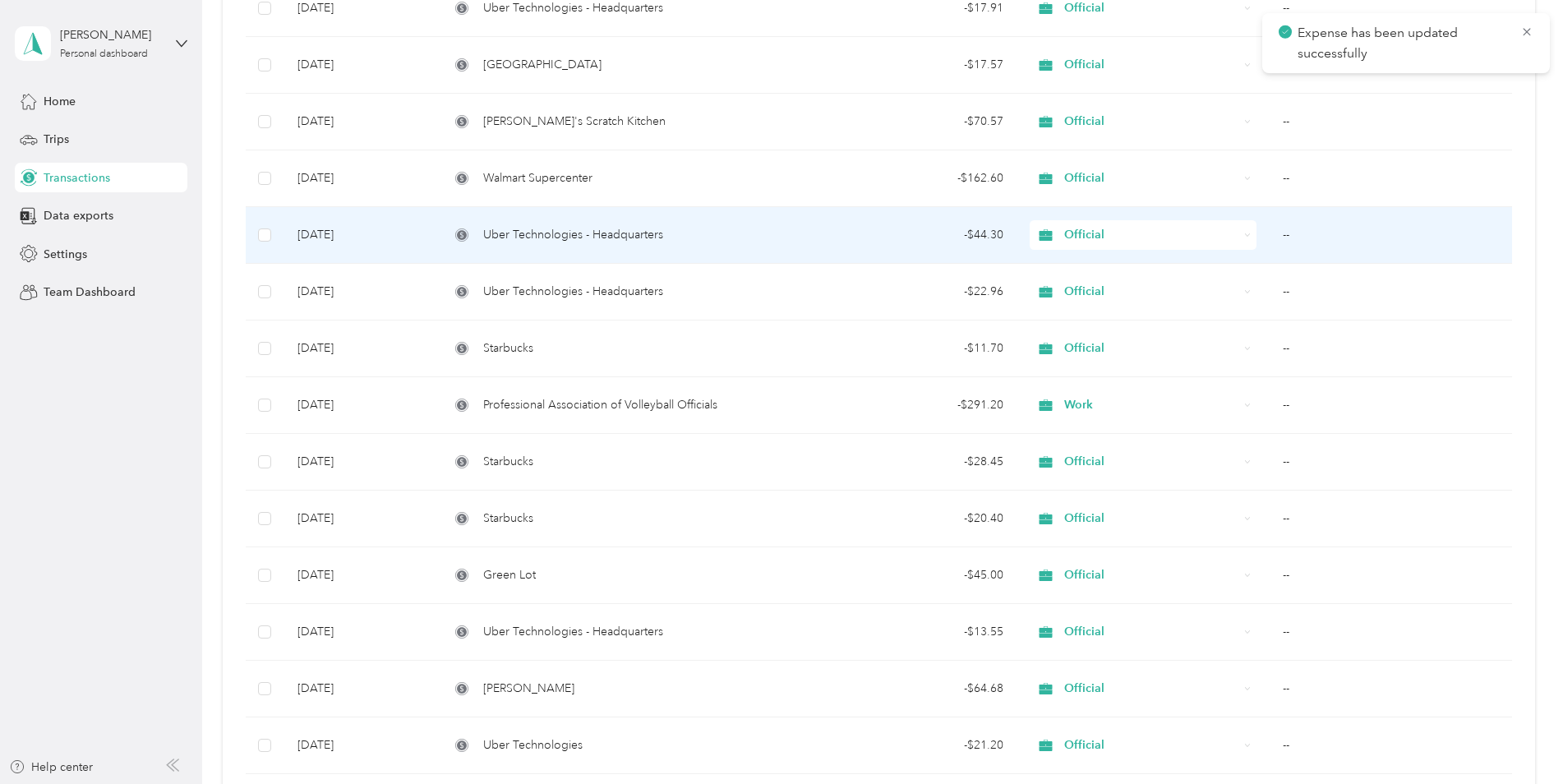
click at [688, 237] on div "Uber Technologies - Headquarters" at bounding box center [618, 234] width 336 height 18
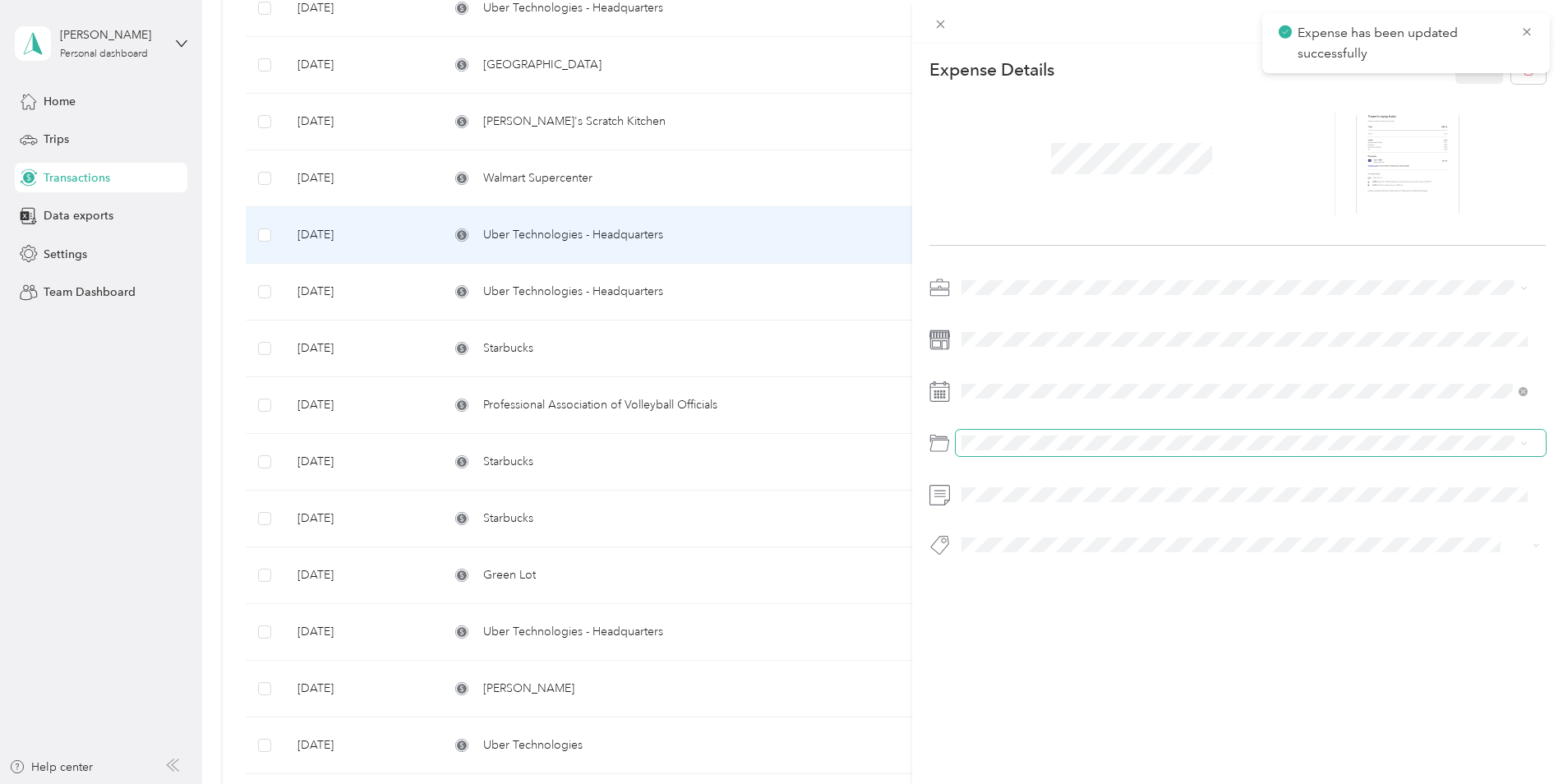
click at [1059, 433] on span at bounding box center [1251, 443] width 591 height 26
click at [1530, 444] on span at bounding box center [1251, 443] width 591 height 26
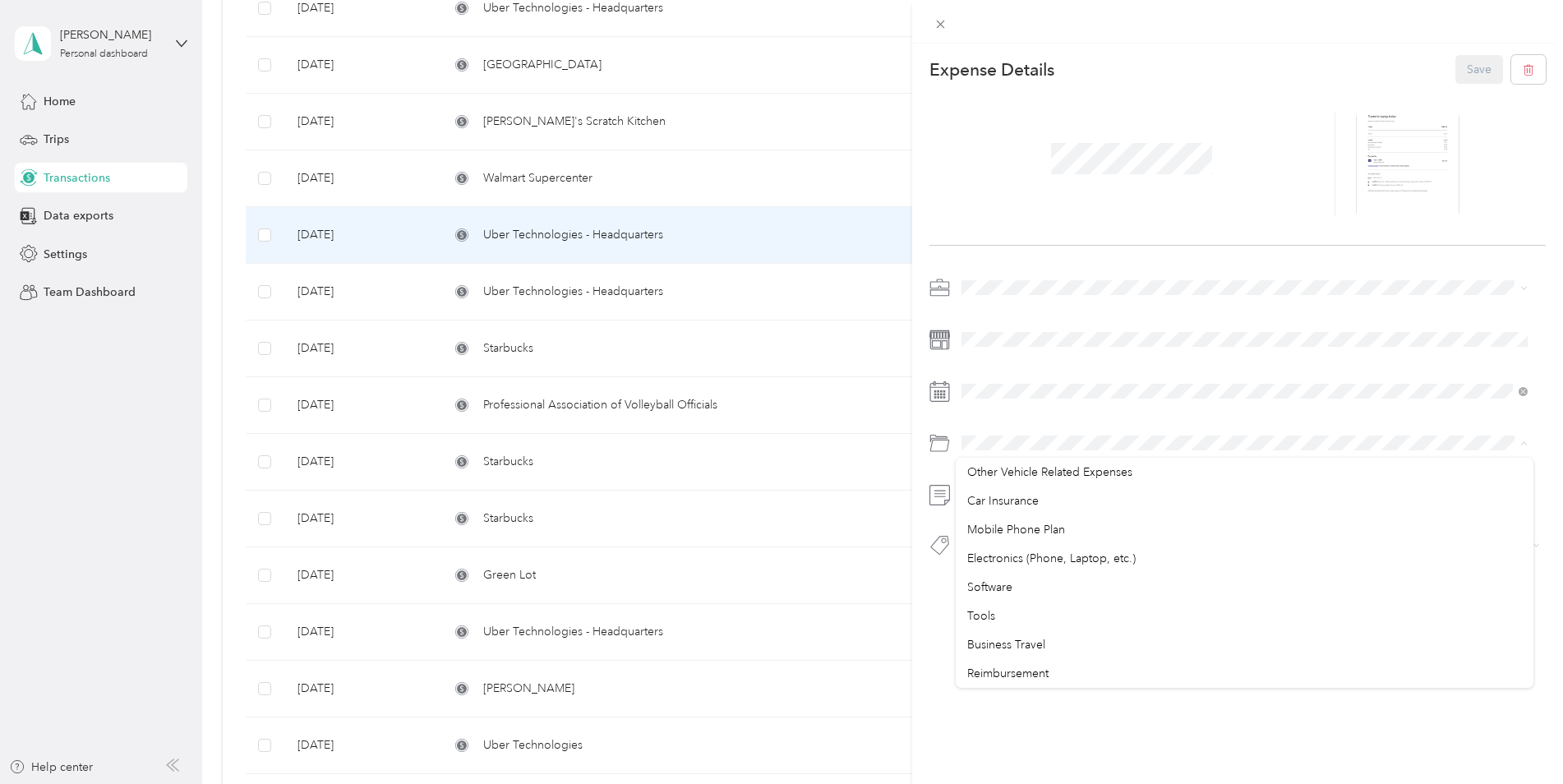
scroll to position [296, 0]
click at [1027, 607] on div "Business Travel" at bounding box center [1244, 616] width 556 height 18
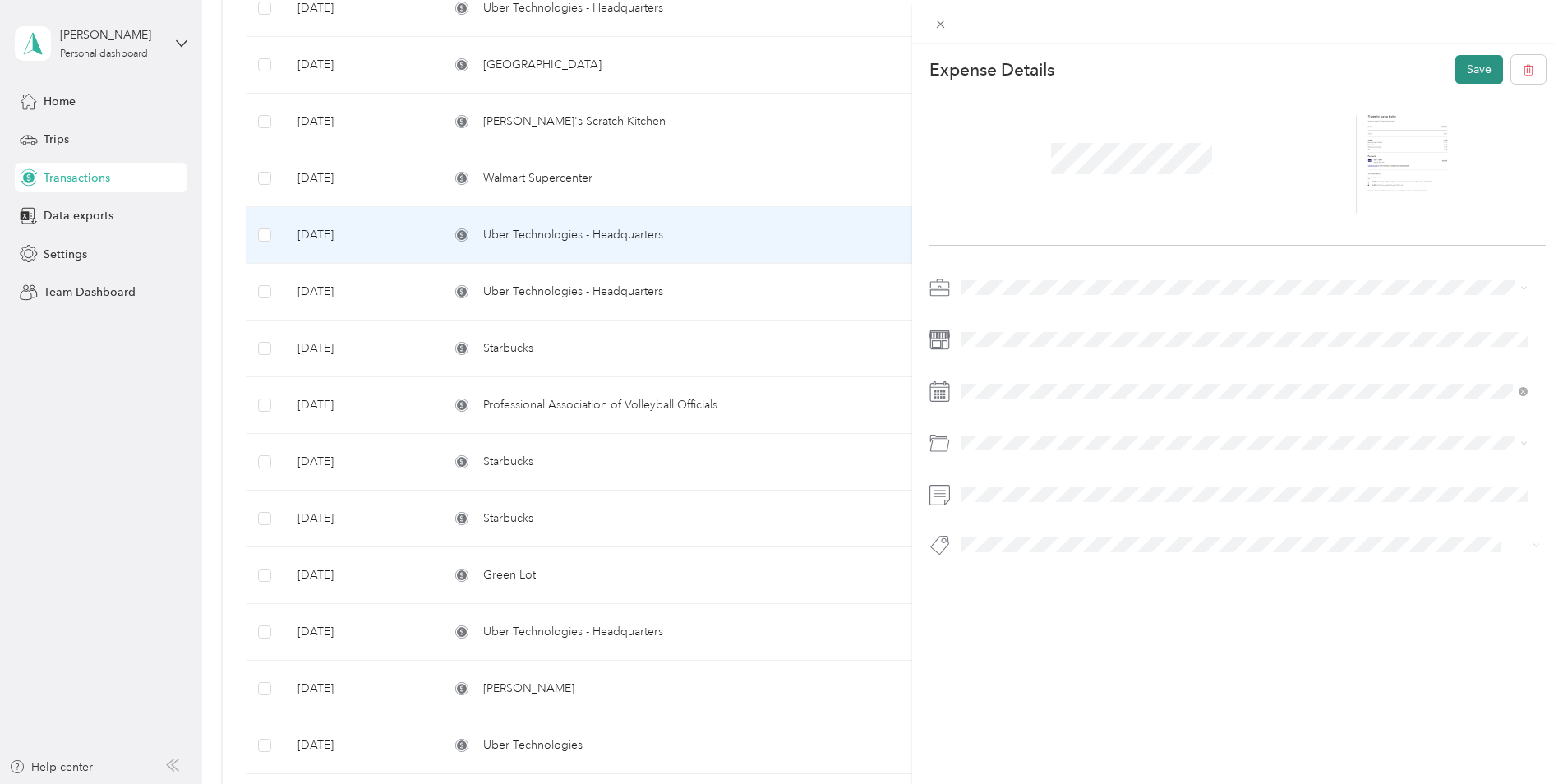
click at [1461, 66] on button "Save" at bounding box center [1479, 69] width 47 height 29
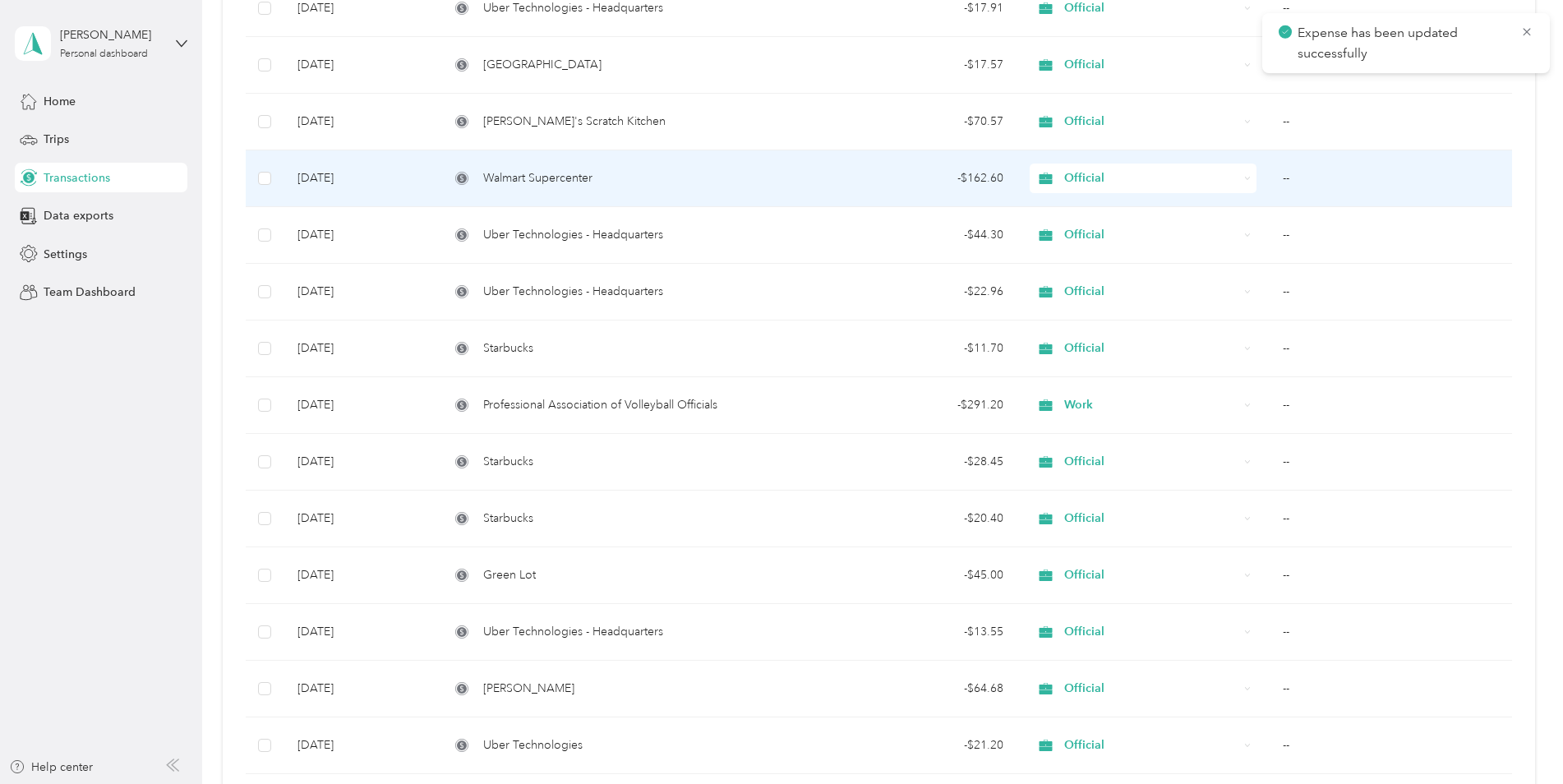
click at [1310, 173] on td "--" at bounding box center [1391, 178] width 242 height 57
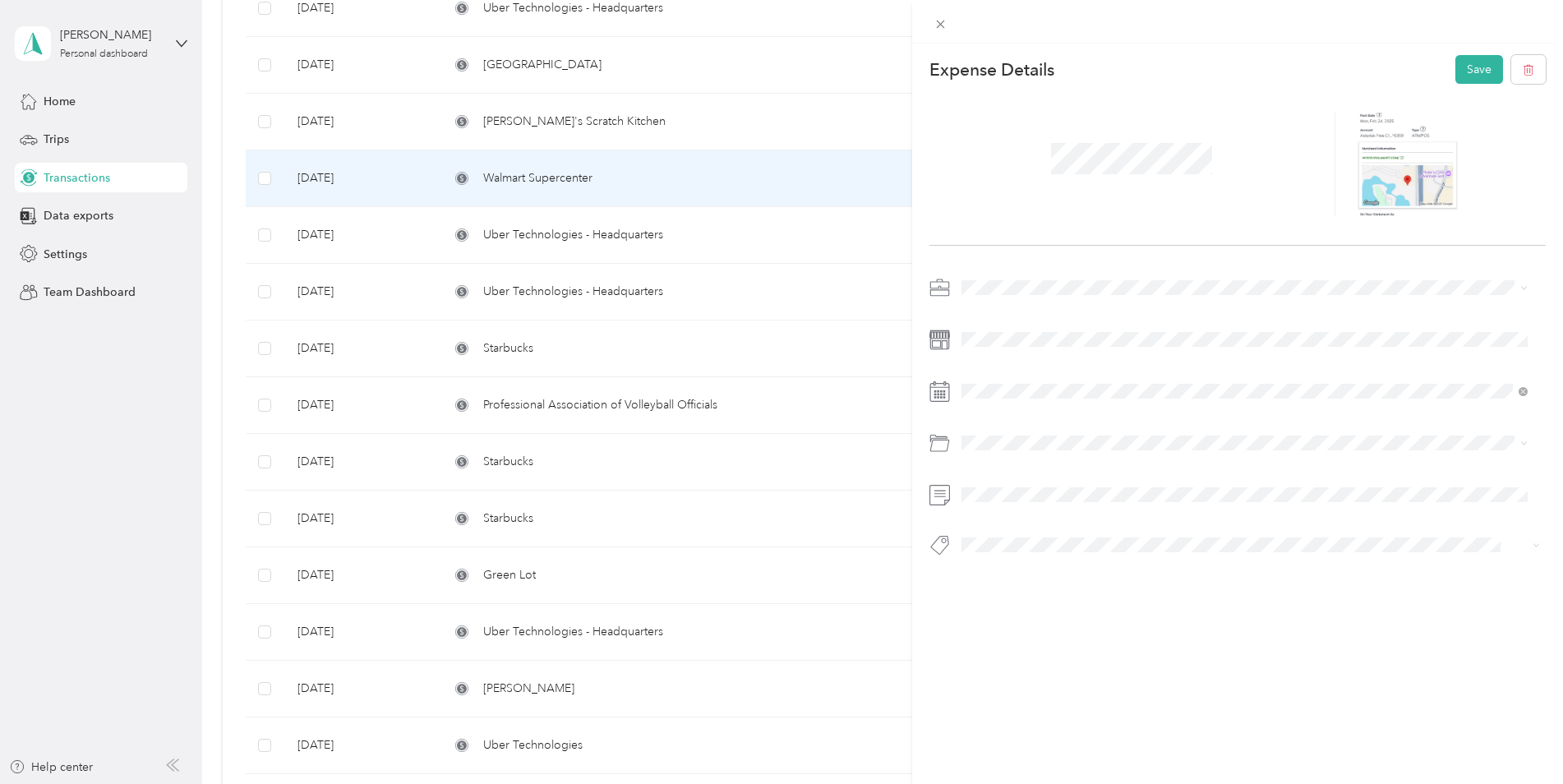
click at [1052, 499] on li "Supplies" at bounding box center [1244, 508] width 578 height 29
click at [1475, 60] on button "Save" at bounding box center [1479, 69] width 47 height 29
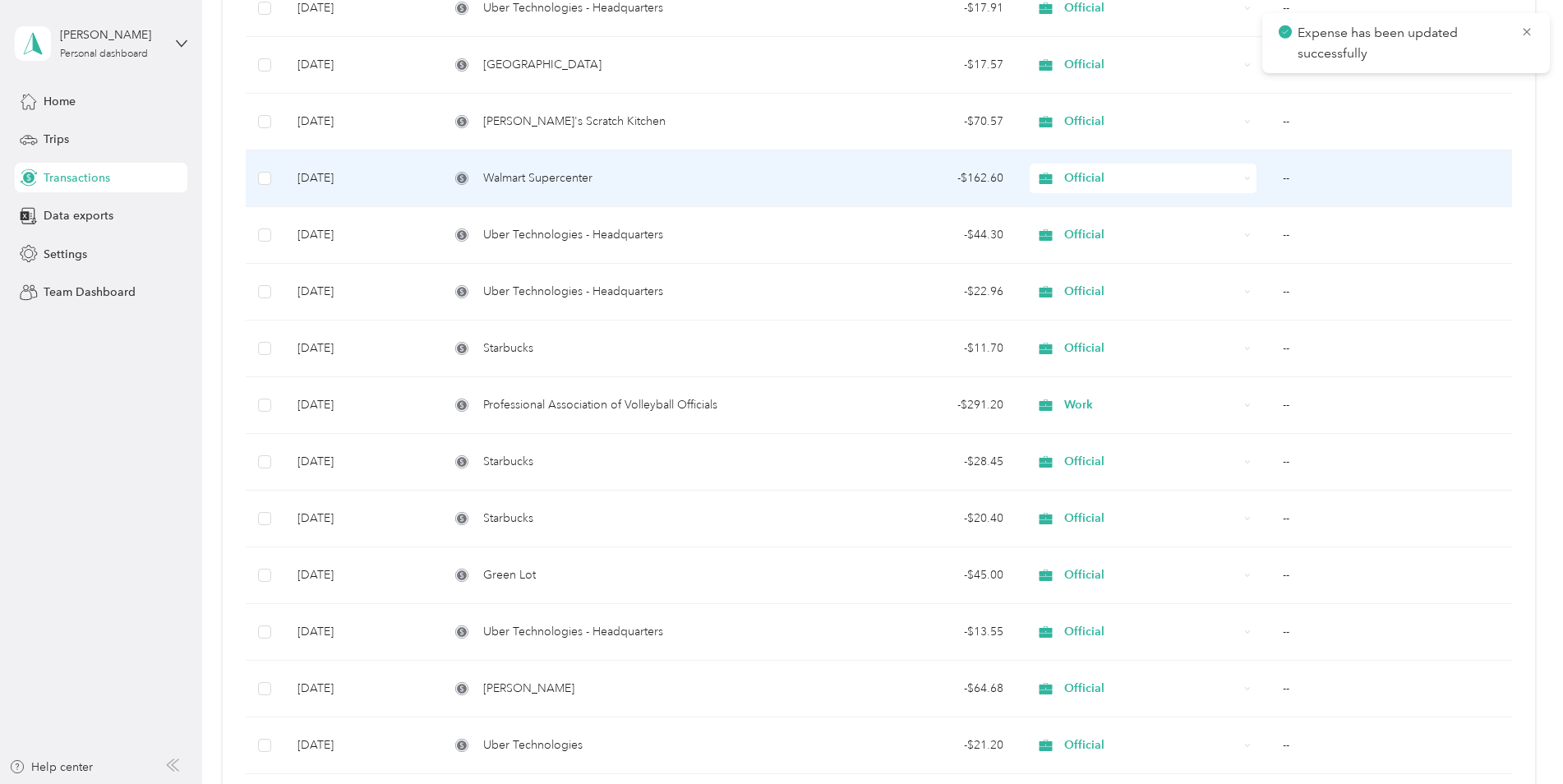
scroll to position [3516, 0]
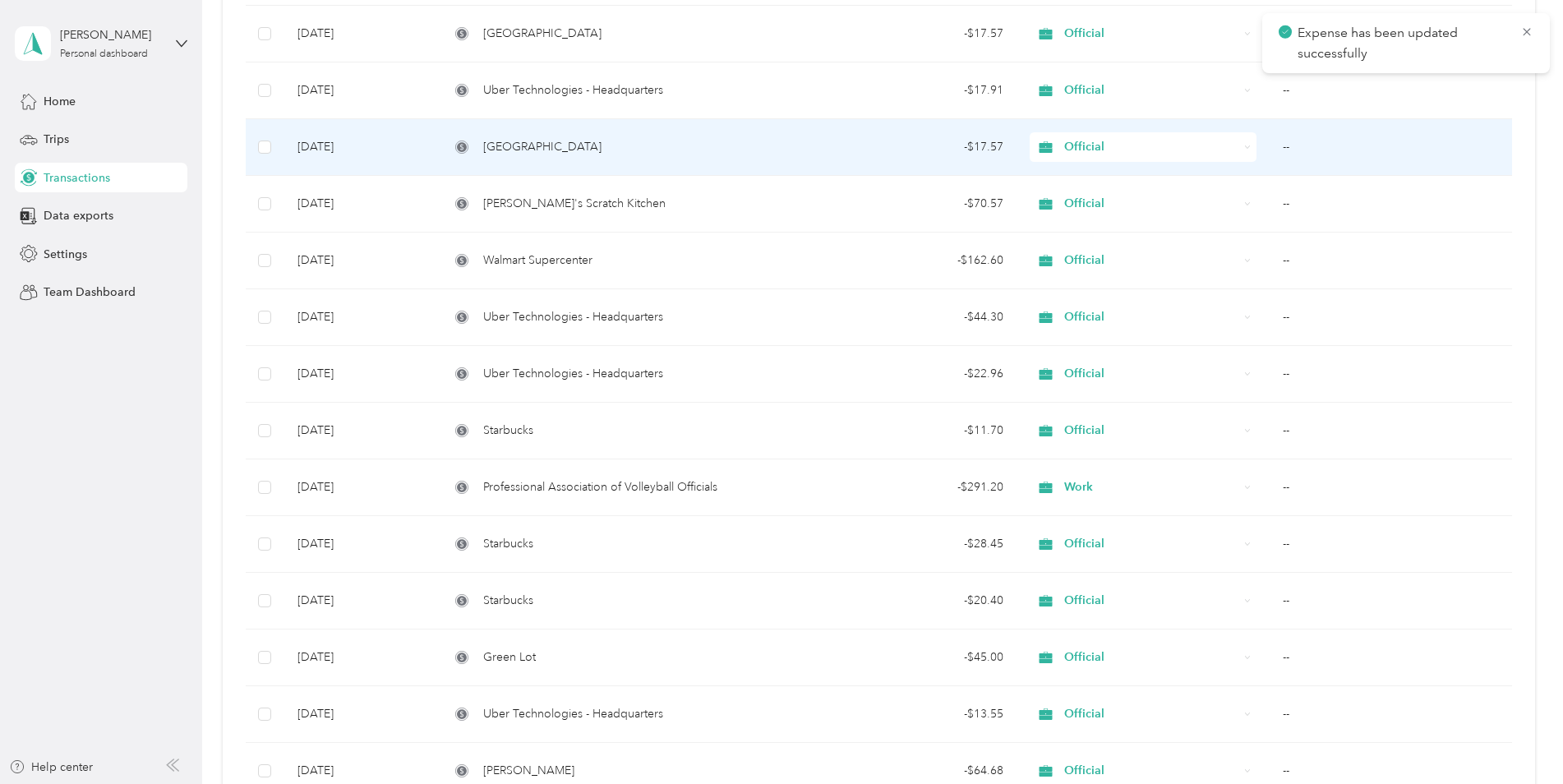
click at [727, 148] on div "[GEOGRAPHIC_DATA]" at bounding box center [618, 147] width 336 height 18
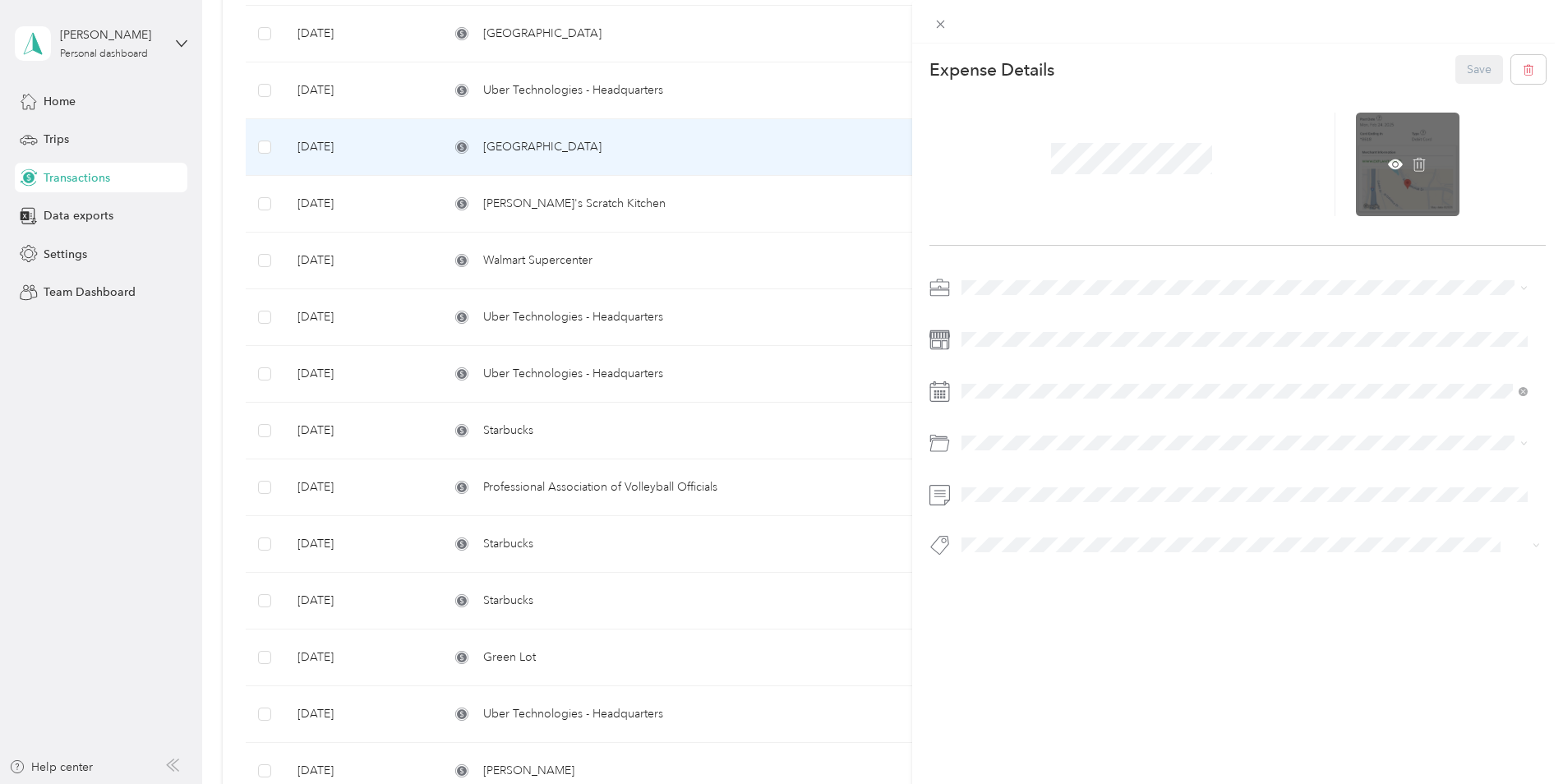
click at [1397, 182] on div at bounding box center [1407, 164] width 103 height 103
click at [1388, 158] on icon at bounding box center [1395, 164] width 15 height 15
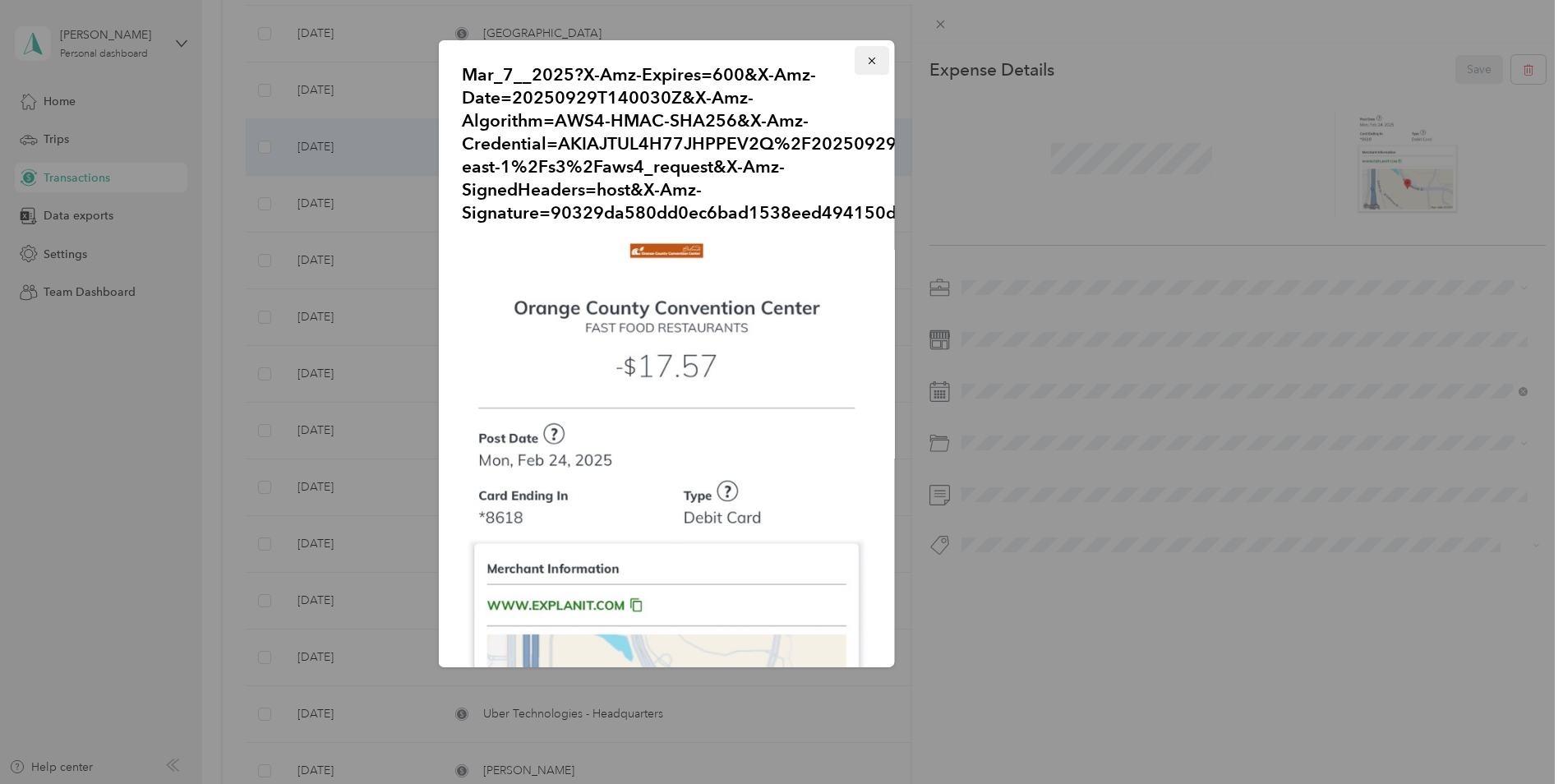
click at [868, 60] on icon "button" at bounding box center [872, 61] width 7 height 7
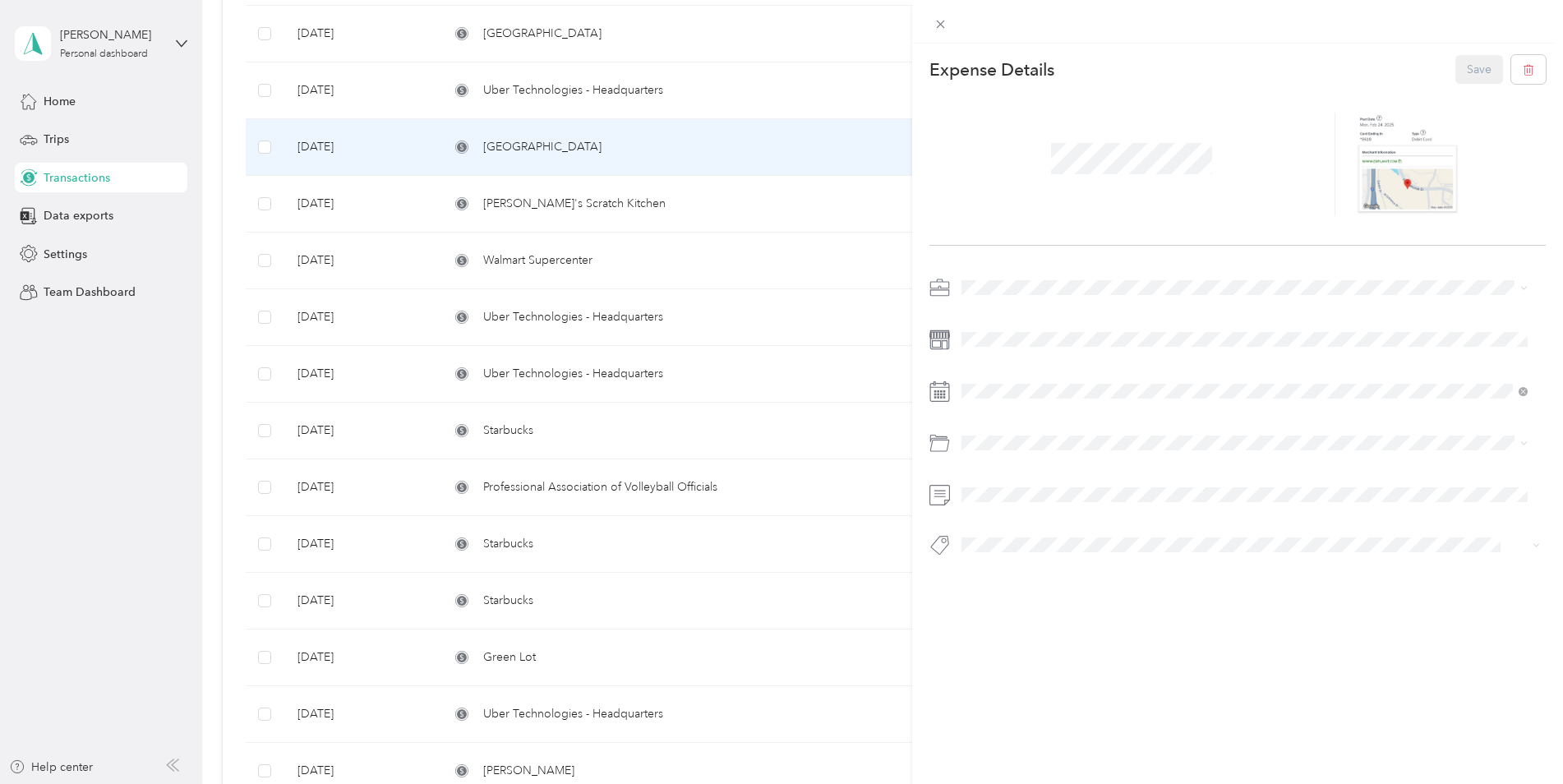
click at [775, 102] on div "This expense cannot be edited because it is either under review, approved, or p…" at bounding box center [782, 392] width 1563 height 784
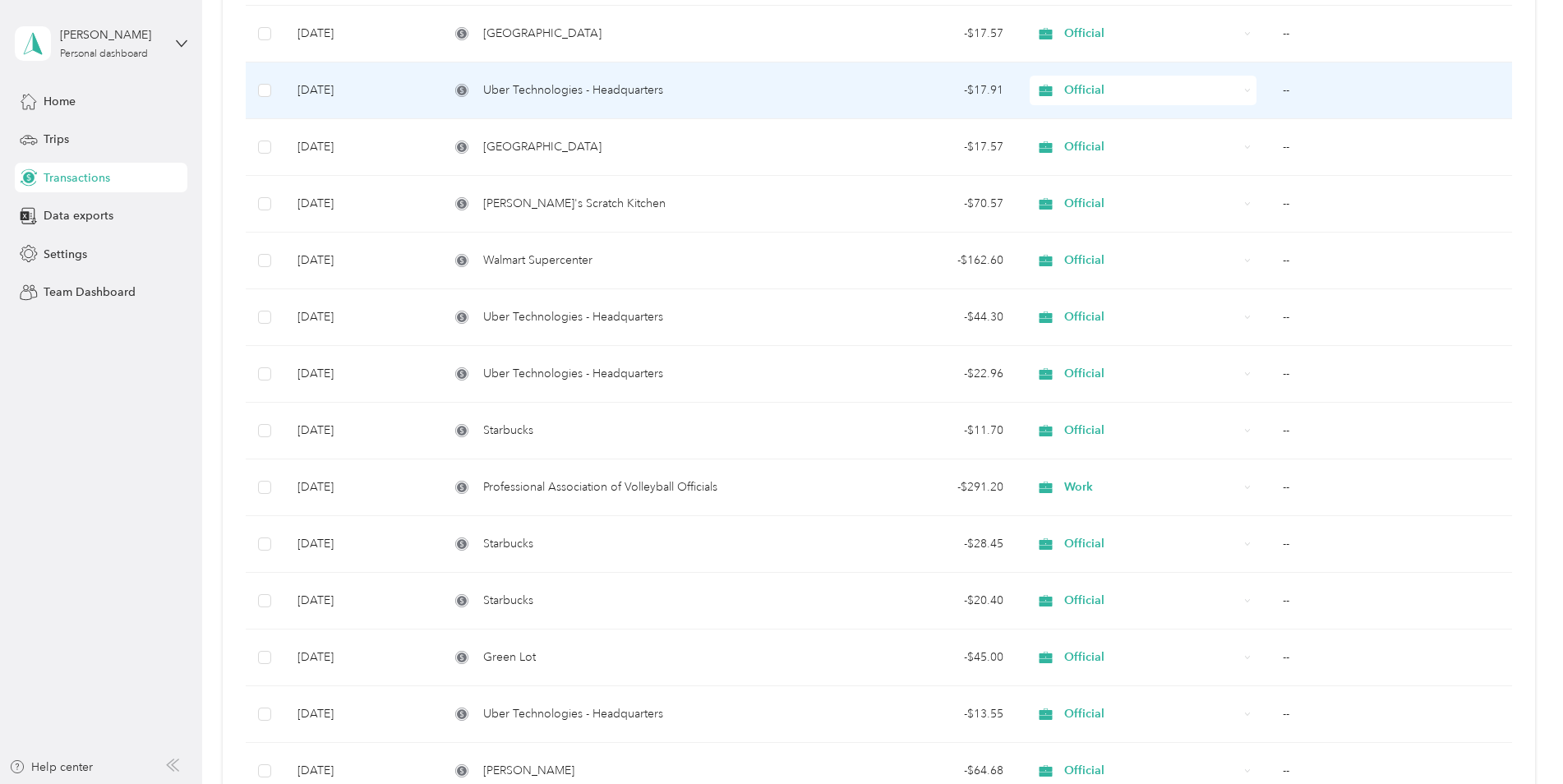
click at [674, 94] on div "Uber Technologies - Headquarters" at bounding box center [618, 90] width 336 height 18
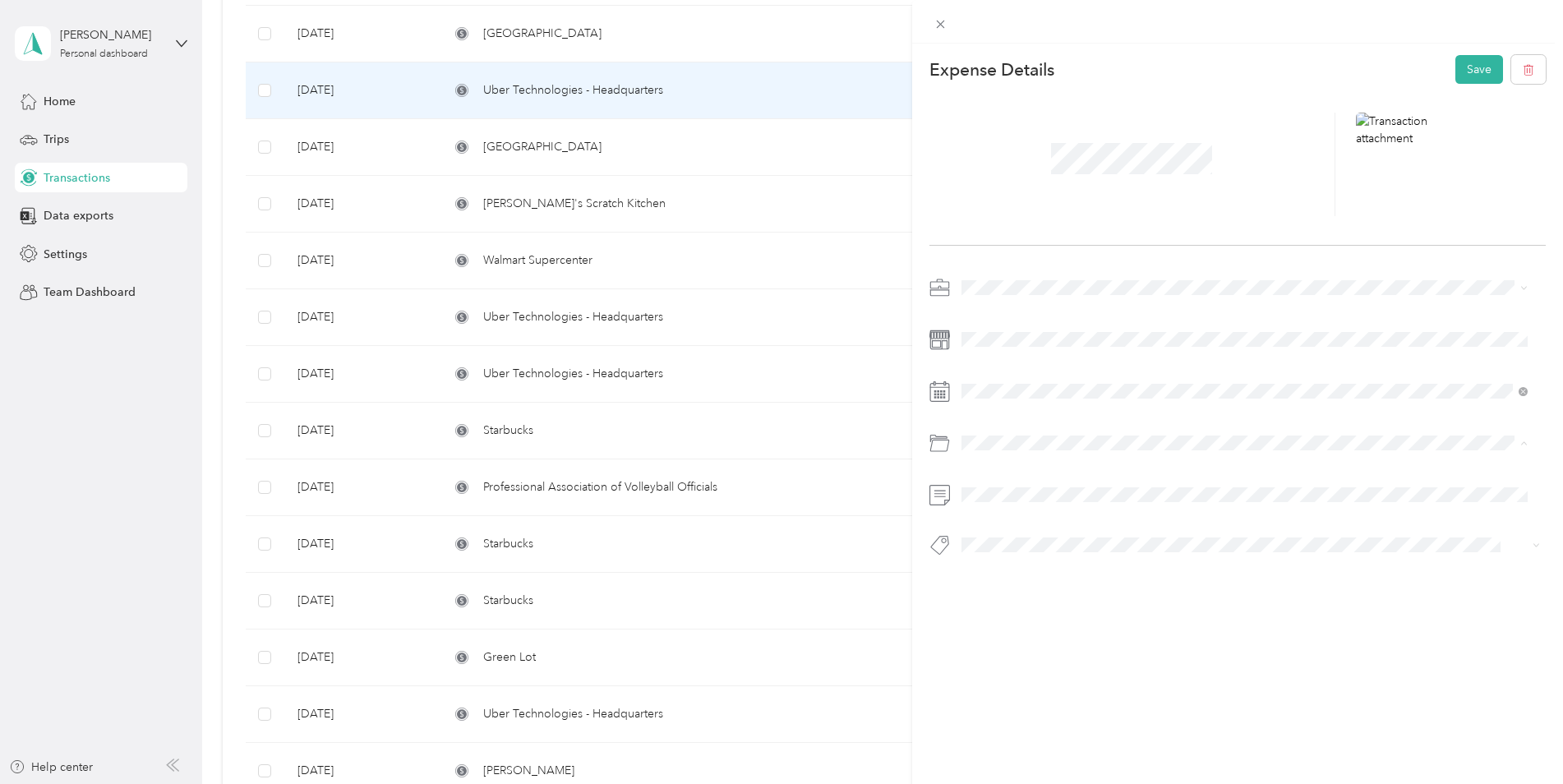
click at [1016, 510] on span "Business Travel" at bounding box center [1006, 509] width 78 height 14
click at [1467, 74] on button "Save" at bounding box center [1479, 69] width 47 height 29
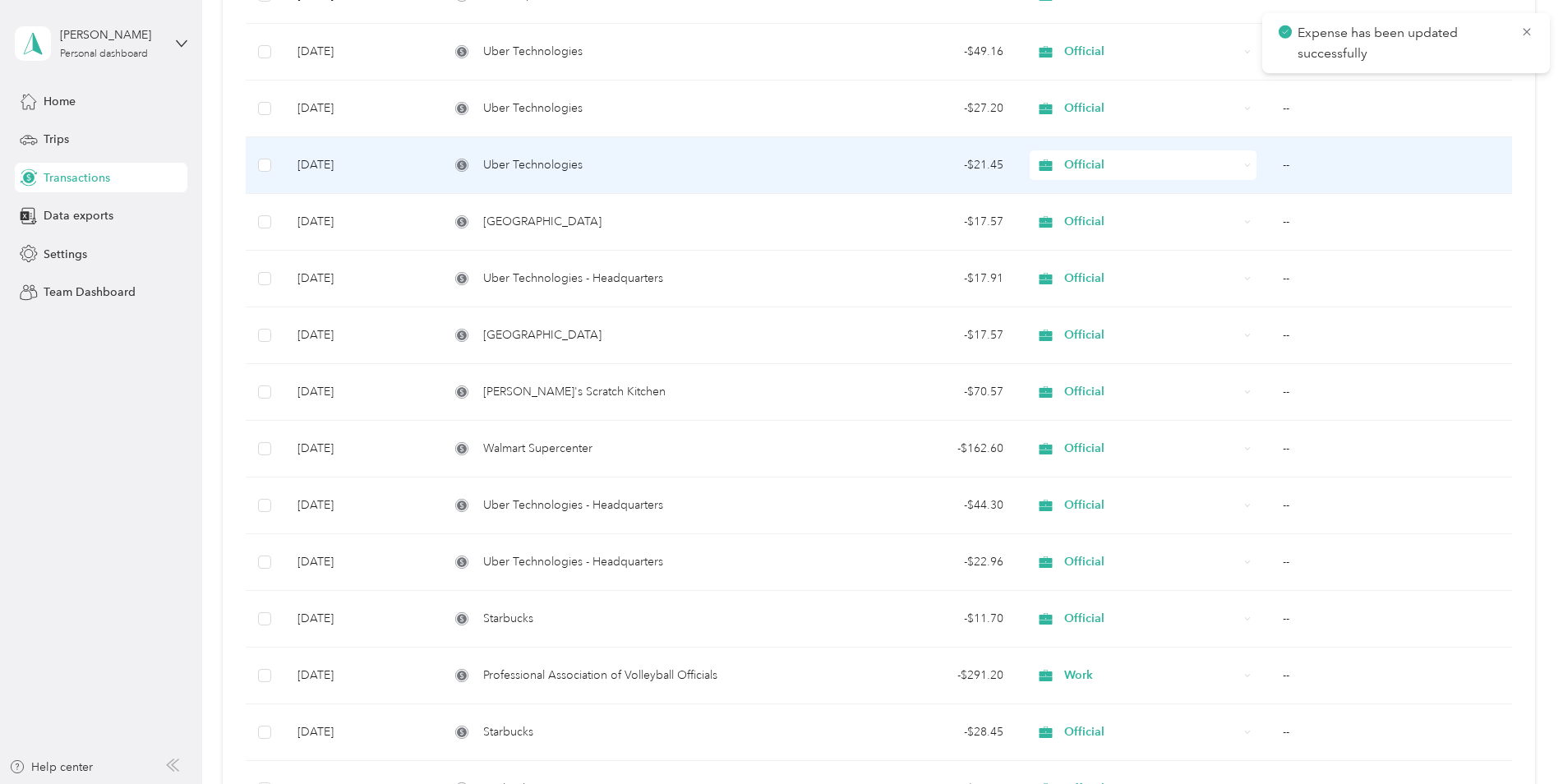
scroll to position [3270, 0]
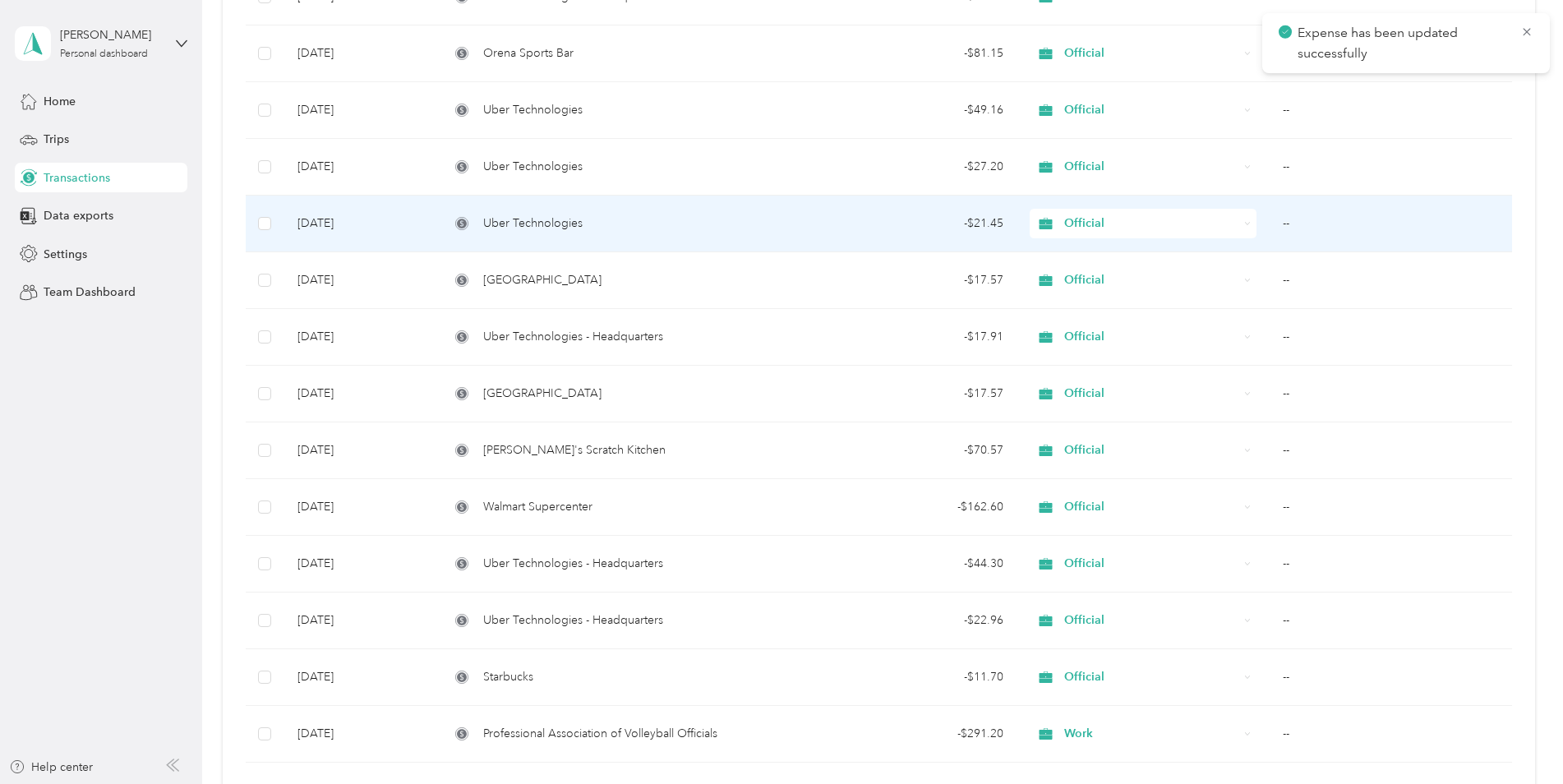
click at [1291, 227] on td "--" at bounding box center [1391, 224] width 242 height 57
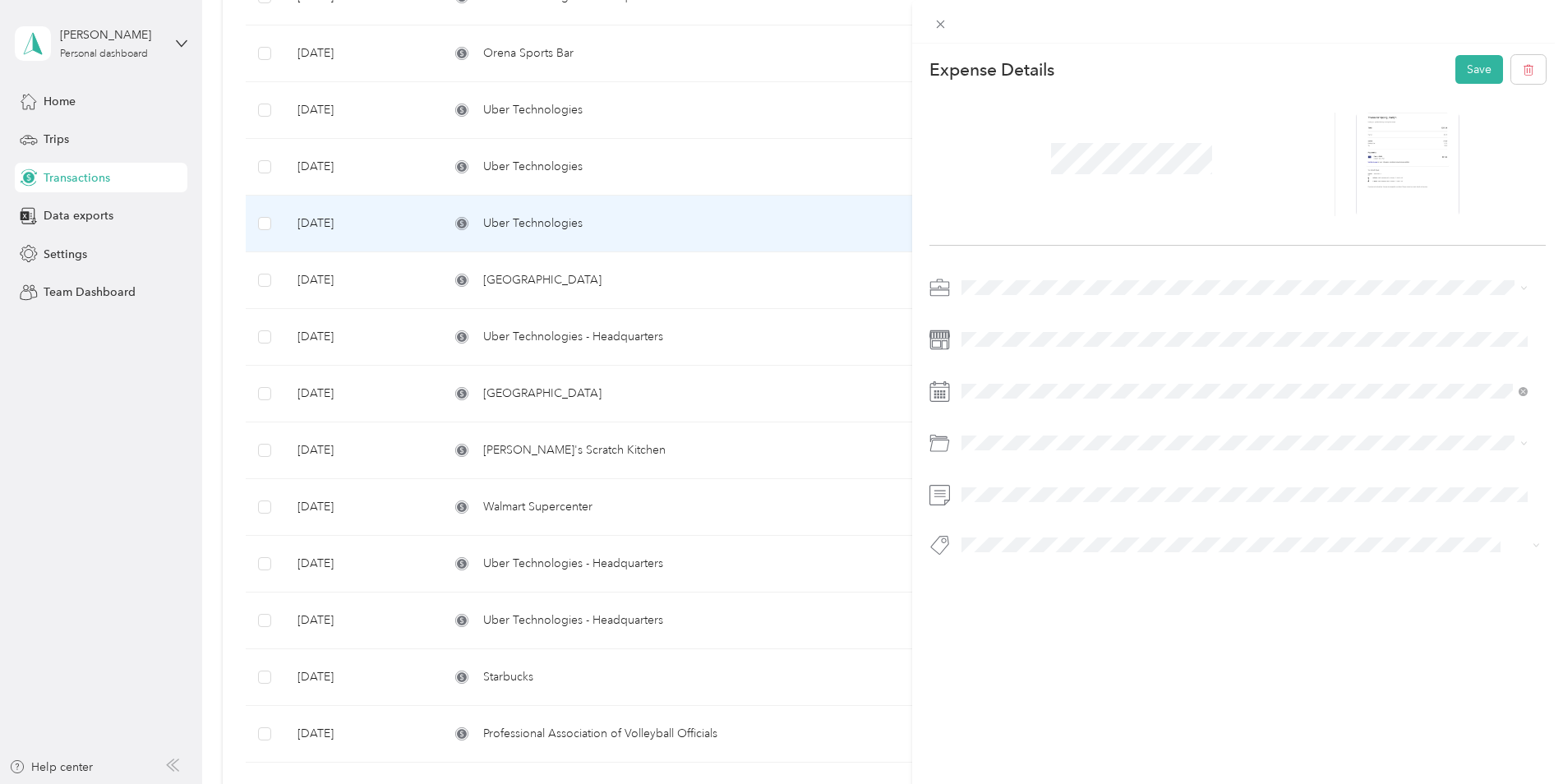
click at [1035, 508] on span "Business Travel" at bounding box center [1006, 508] width 78 height 14
click at [1455, 82] on button "Save" at bounding box center [1479, 69] width 47 height 29
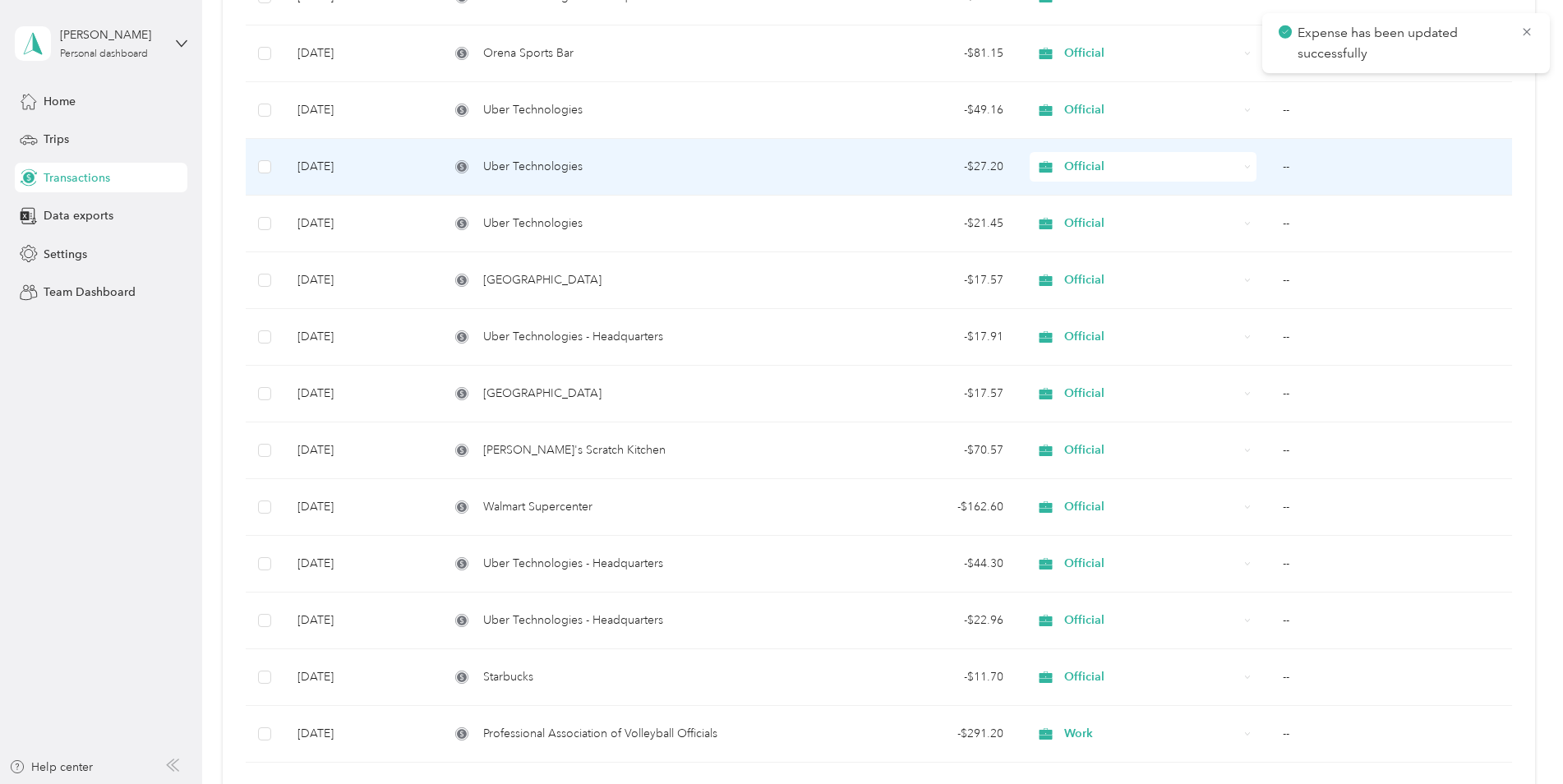
click at [937, 165] on div "- $27.20" at bounding box center [908, 166] width 192 height 18
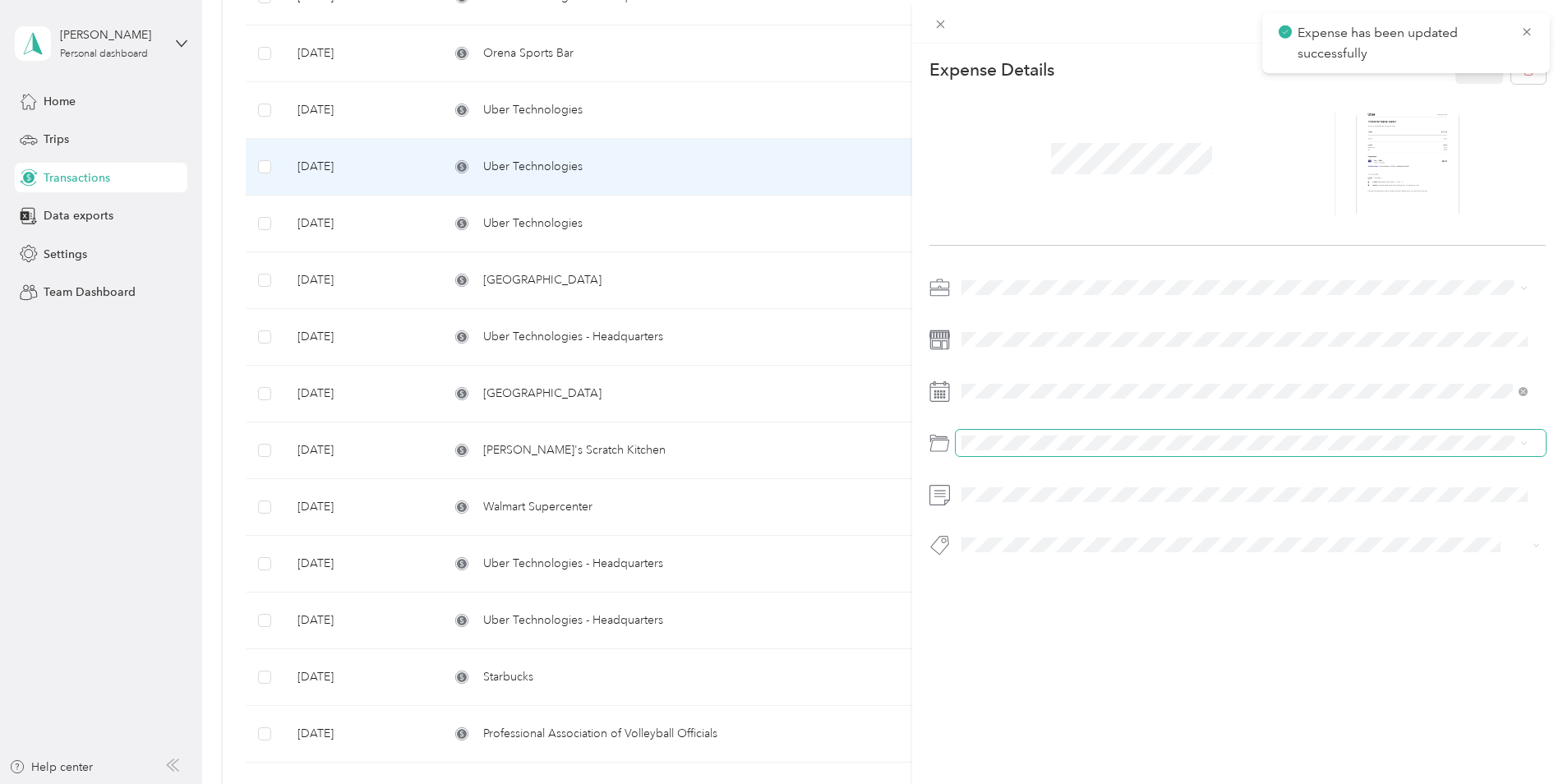
click at [1051, 435] on span at bounding box center [1251, 443] width 591 height 26
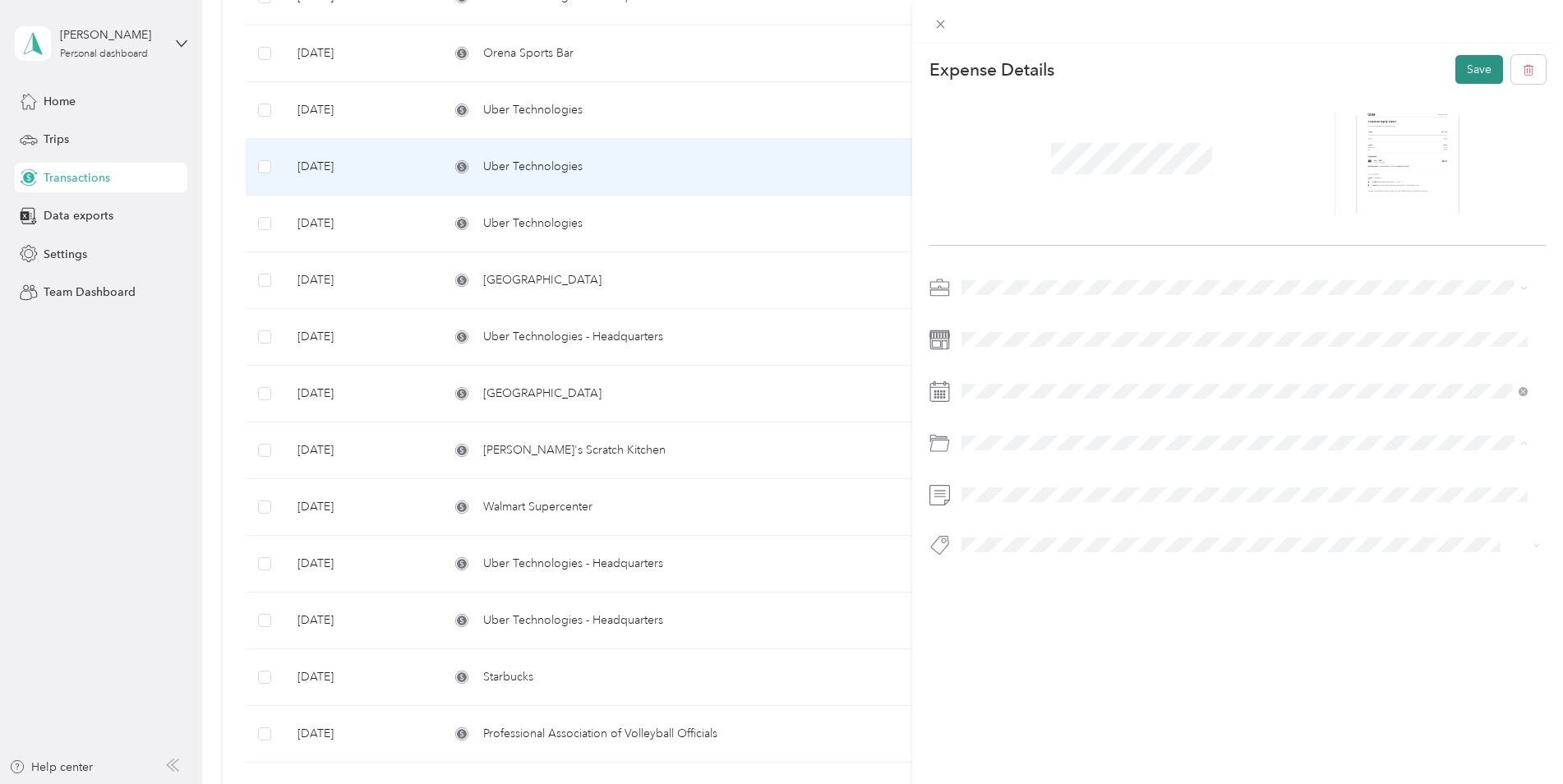
click at [1476, 68] on button "Save" at bounding box center [1479, 69] width 47 height 29
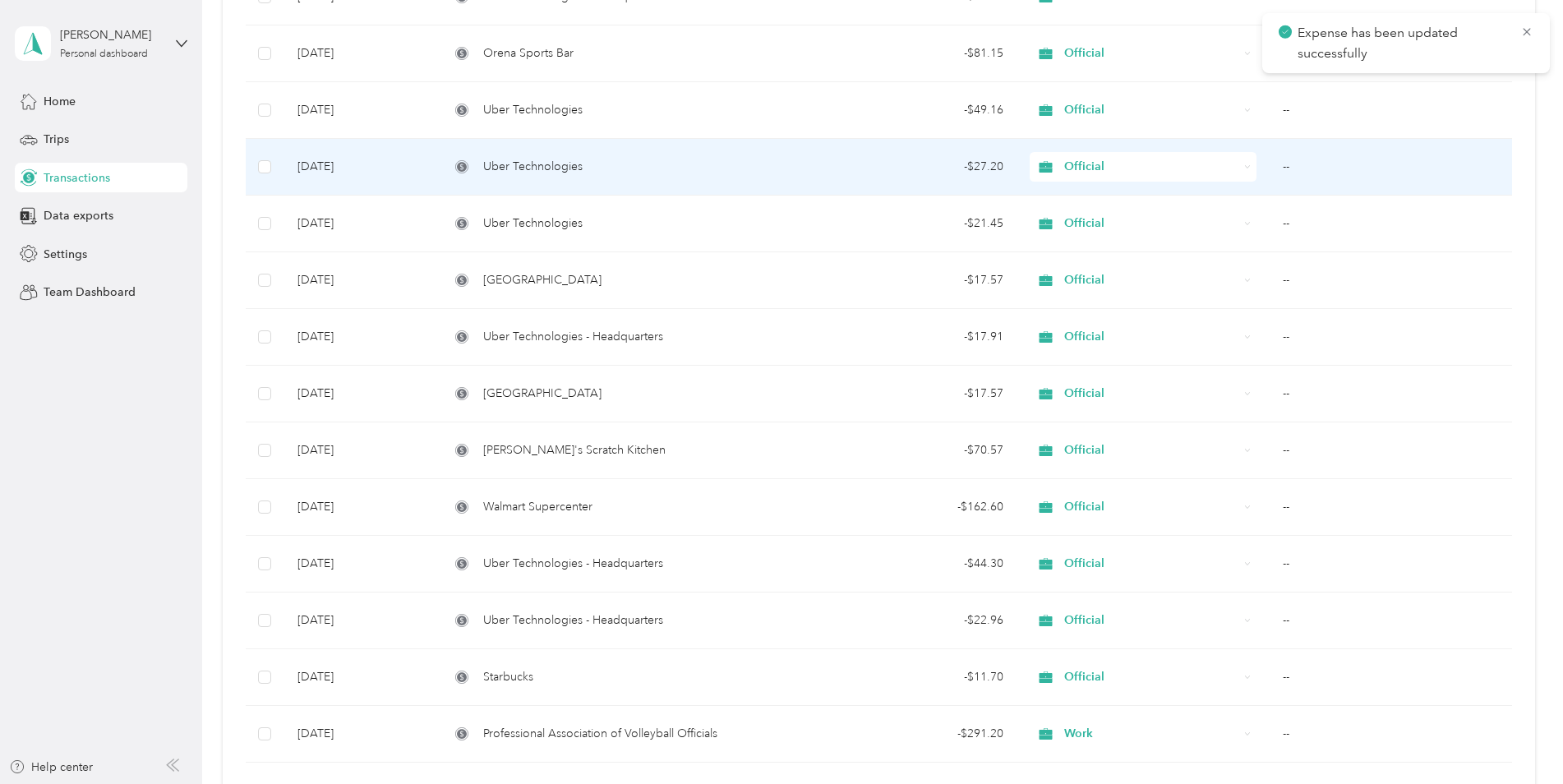
click at [789, 171] on td "Uber Technologies" at bounding box center [618, 167] width 362 height 57
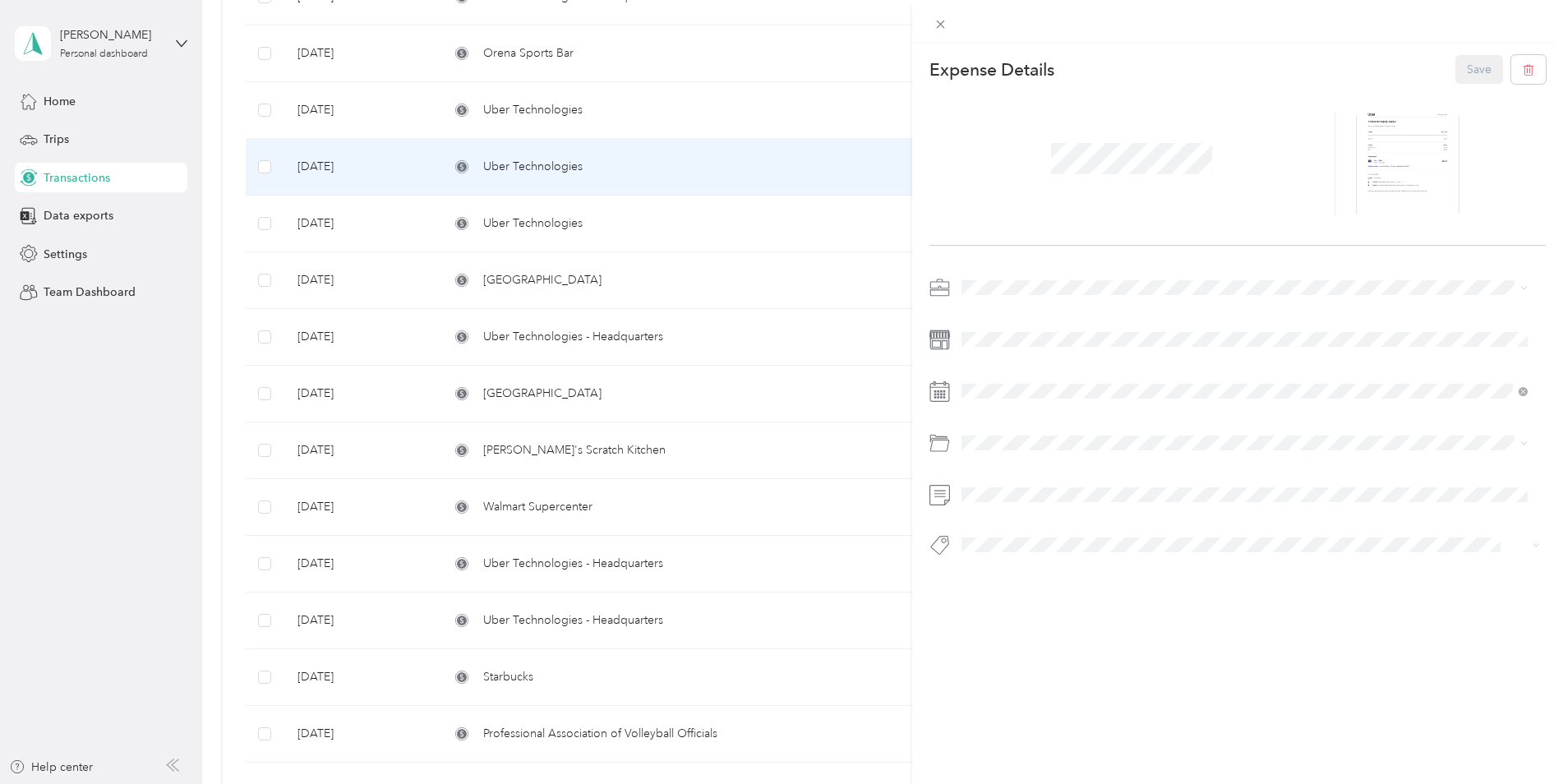
click at [648, 128] on div "This expense cannot be edited because it is either under review, approved, or p…" at bounding box center [782, 392] width 1563 height 784
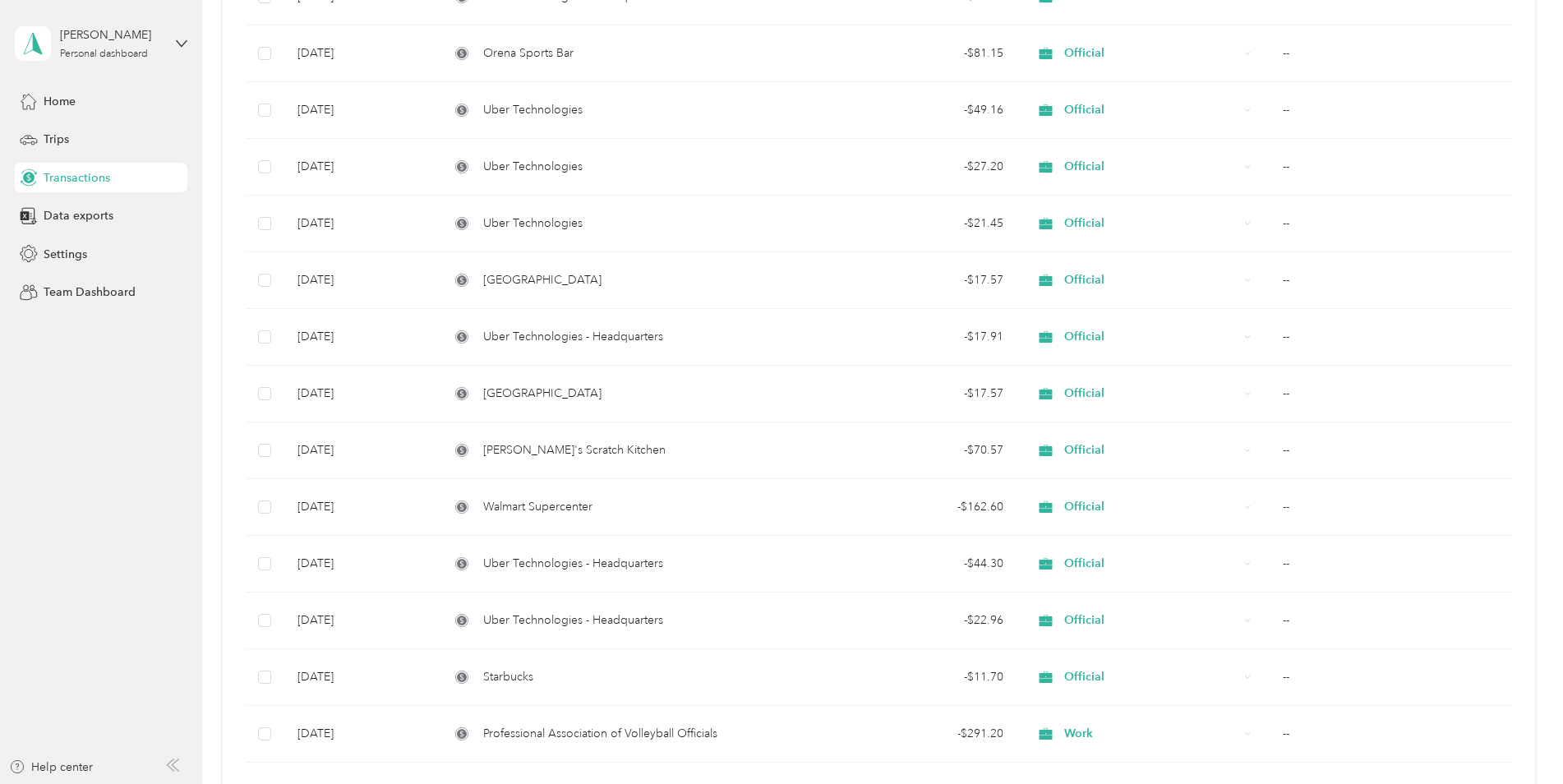
click at [552, 102] on span "Uber Technologies" at bounding box center [533, 110] width 100 height 18
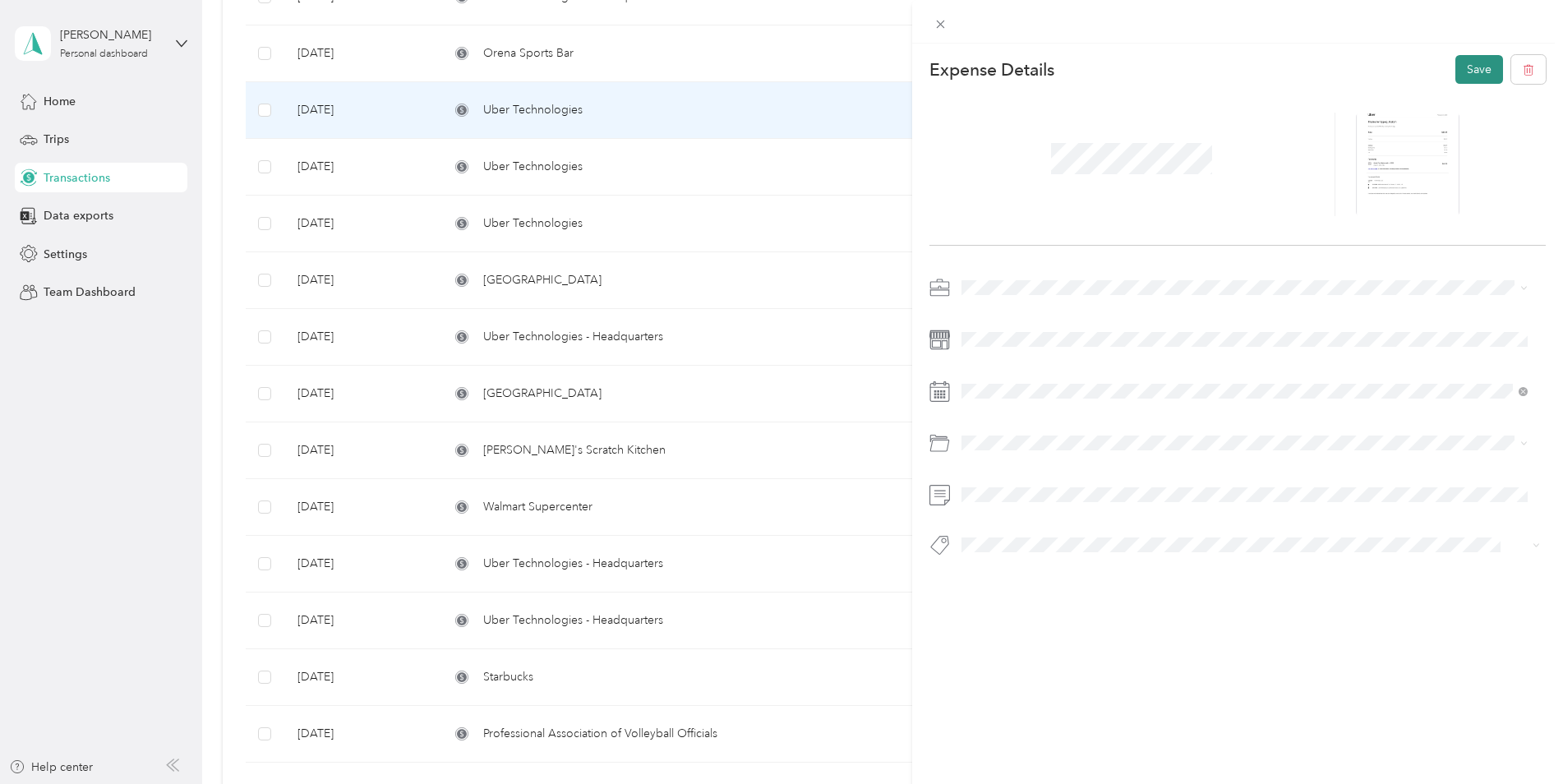
click at [1455, 66] on button "Save" at bounding box center [1479, 69] width 47 height 29
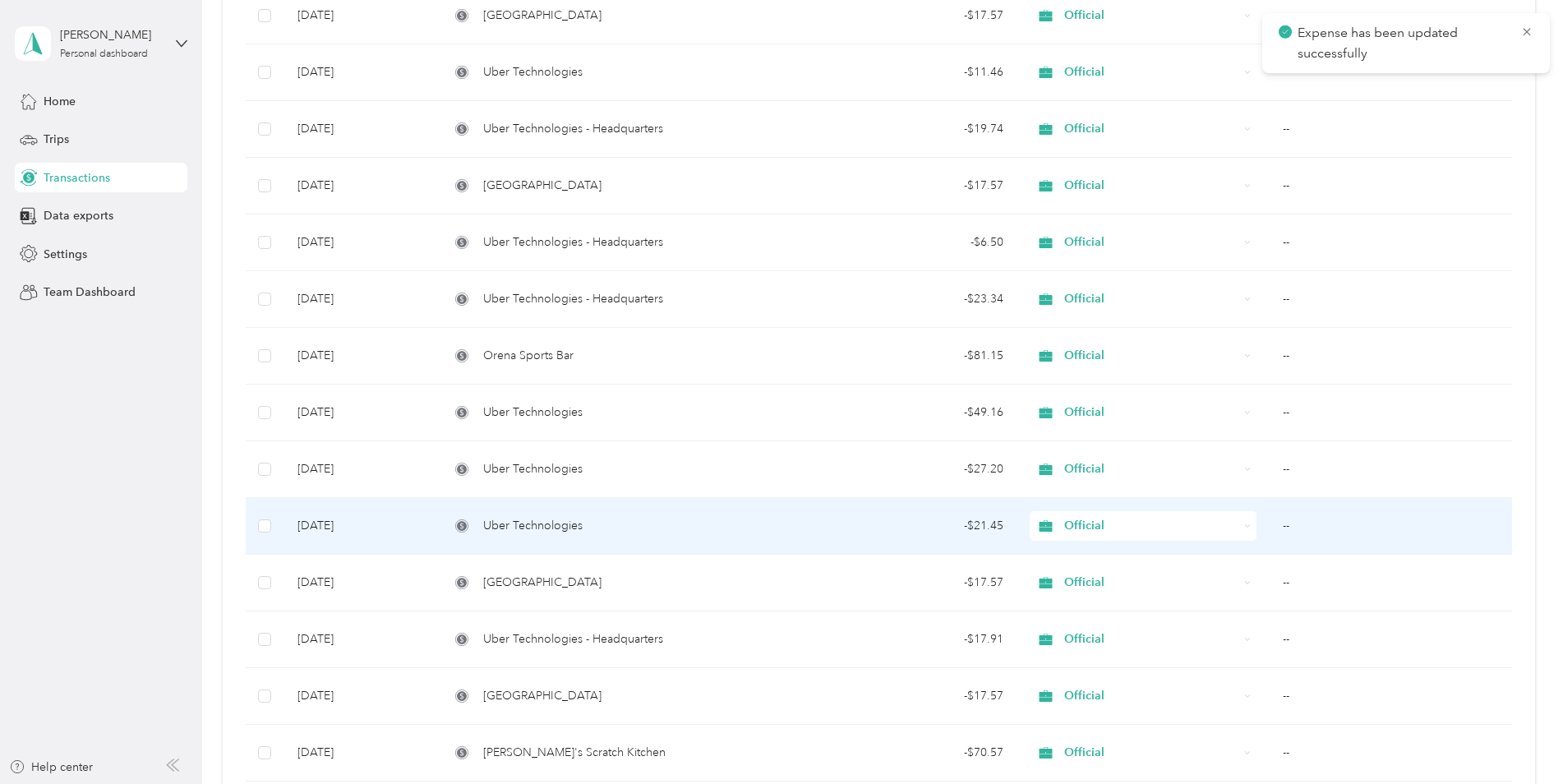
scroll to position [2941, 0]
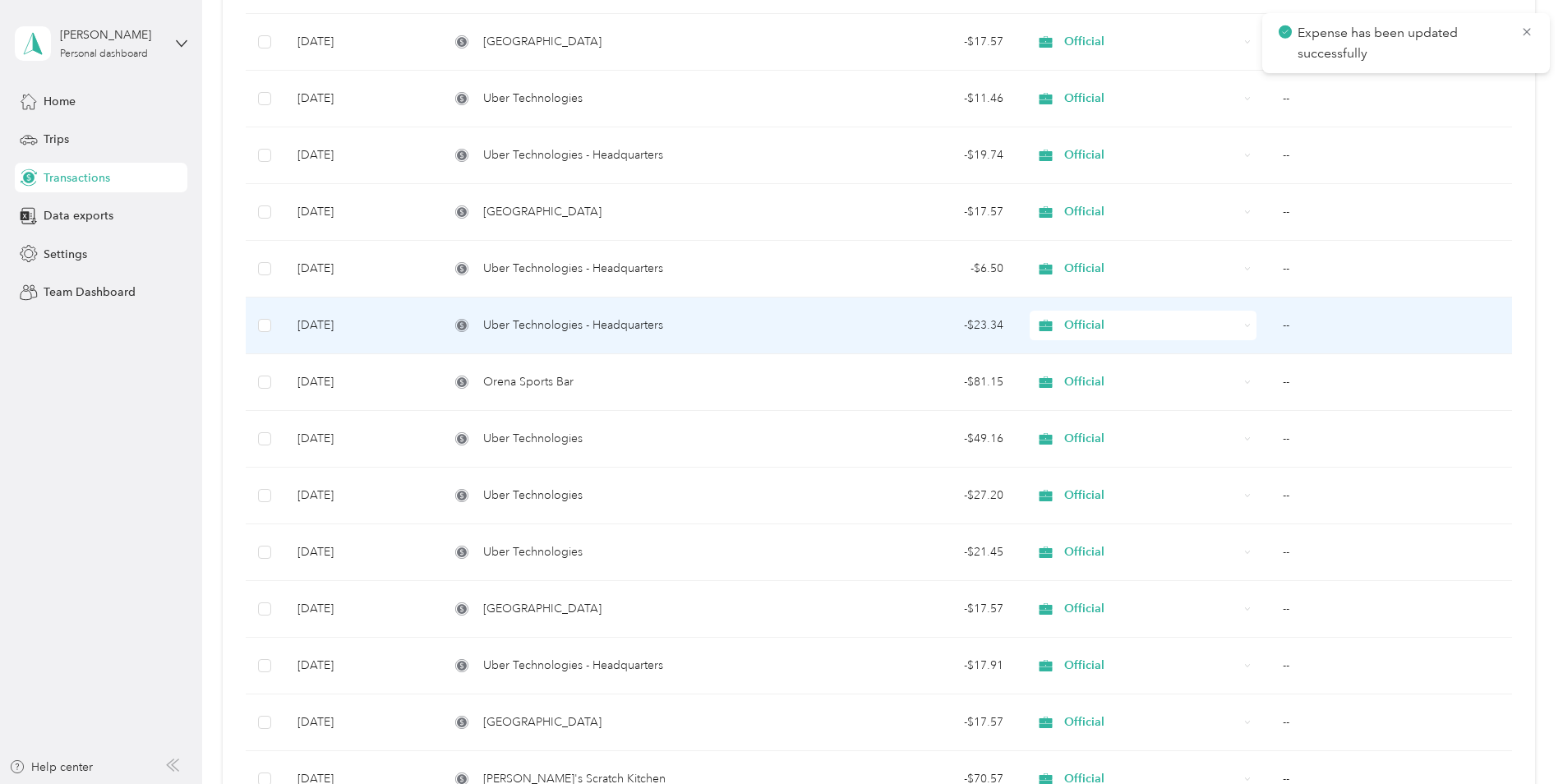
click at [807, 328] on td "- $23.34" at bounding box center [908, 326] width 218 height 57
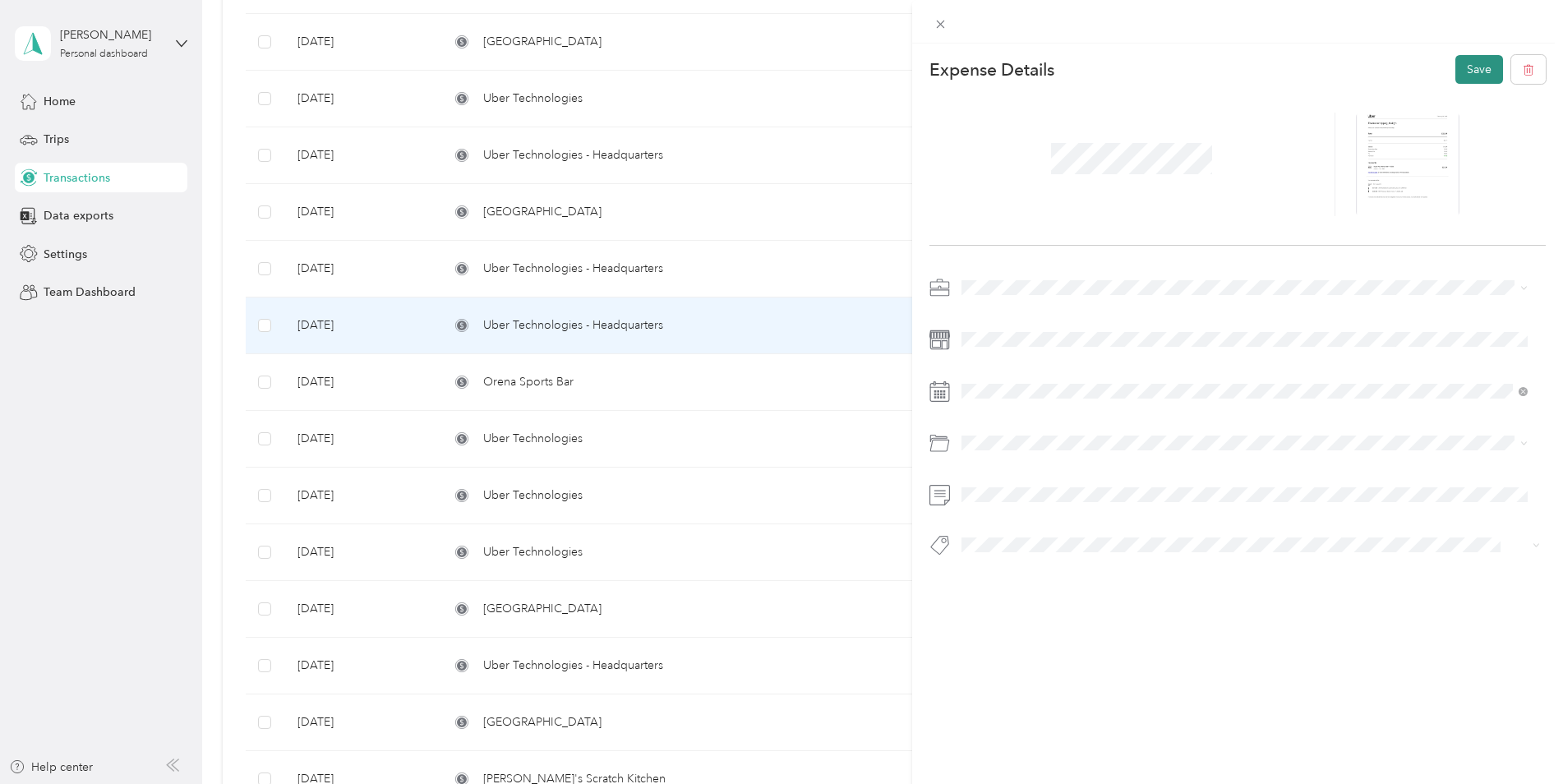
click at [1455, 68] on button "Save" at bounding box center [1479, 69] width 47 height 29
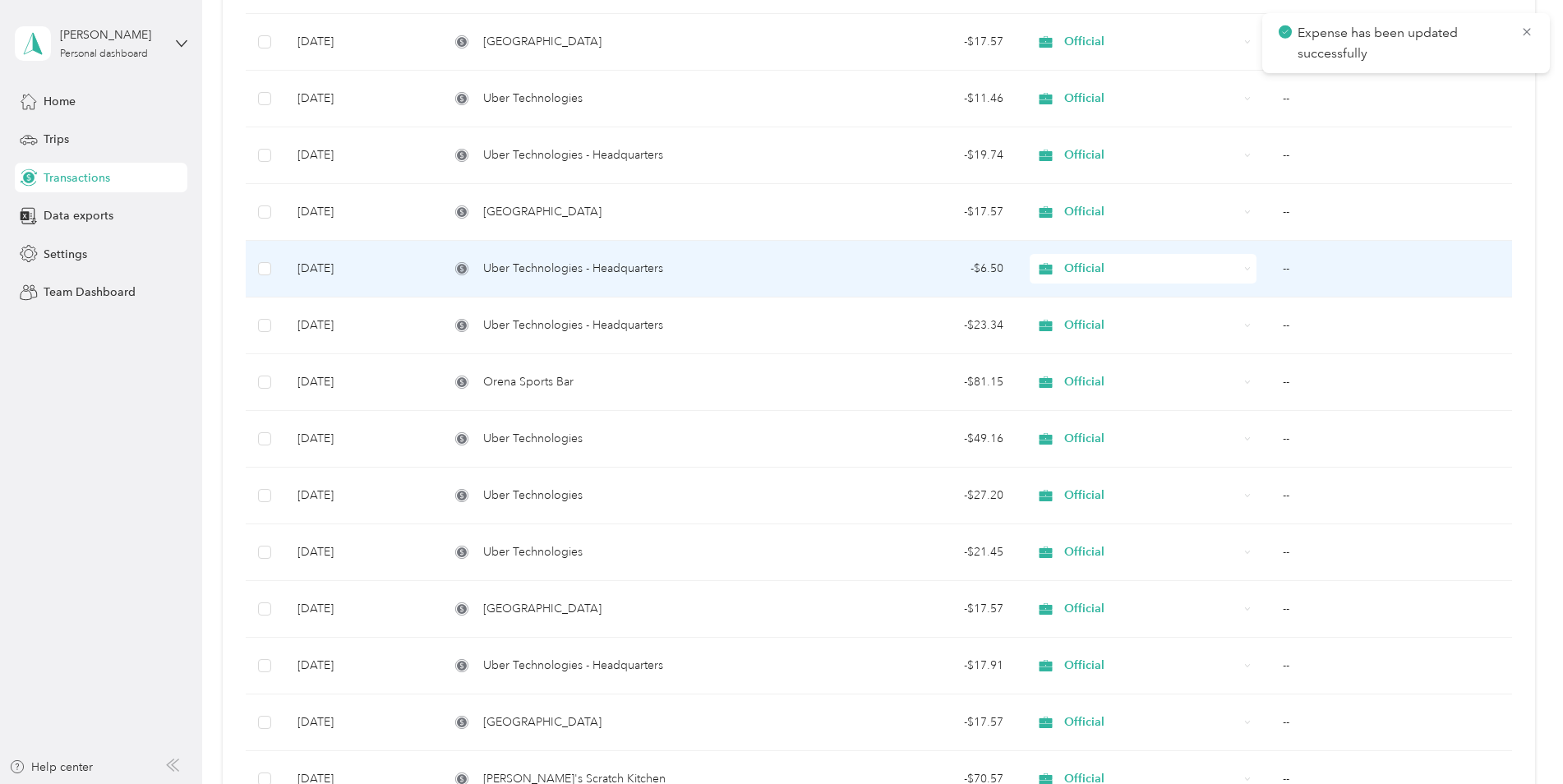
click at [733, 270] on div "Uber Technologies - Headquarters" at bounding box center [618, 269] width 336 height 18
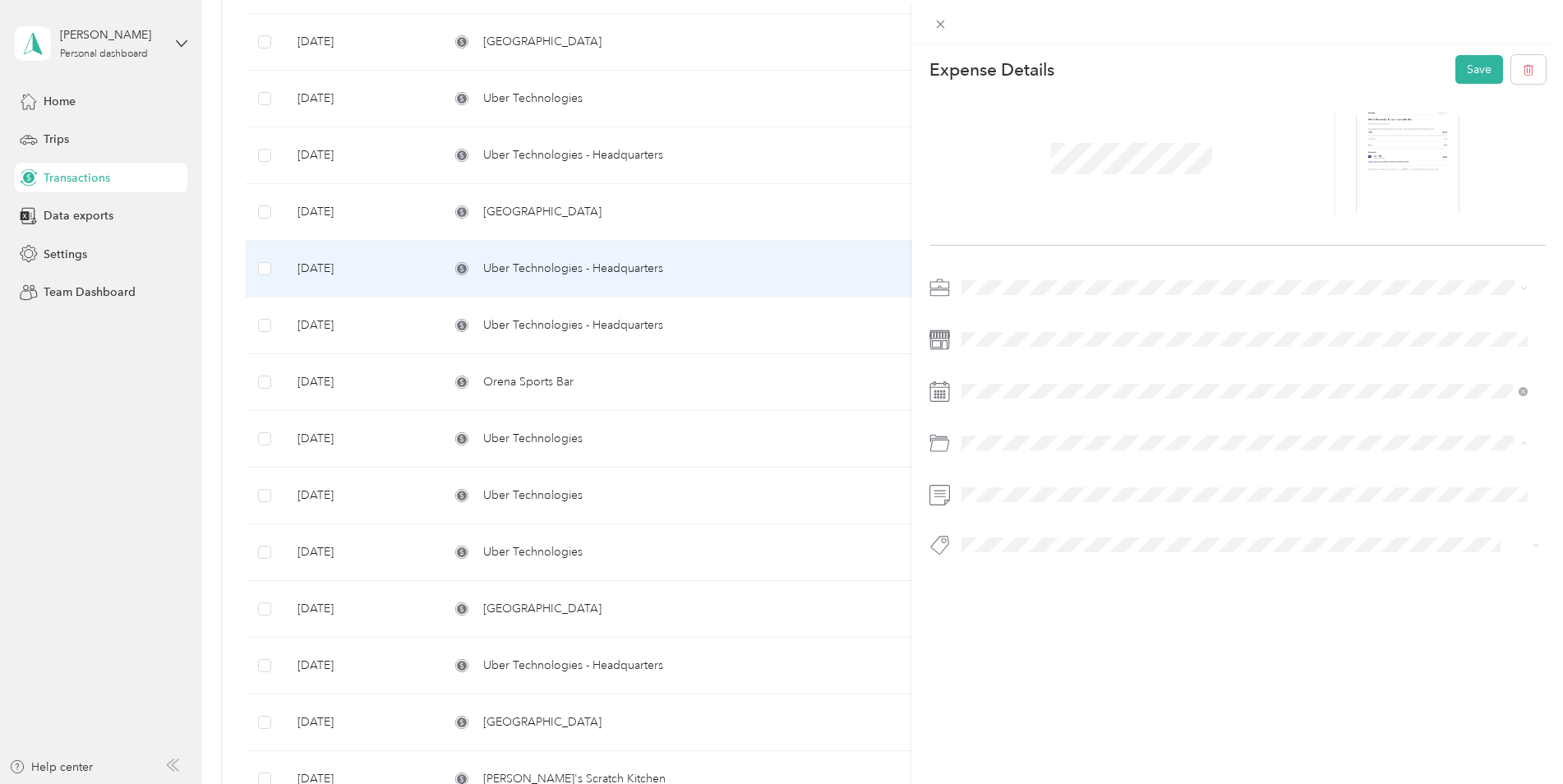
click at [1009, 506] on span "Business Travel" at bounding box center [1006, 509] width 78 height 14
click at [1474, 82] on button "Save" at bounding box center [1479, 69] width 47 height 29
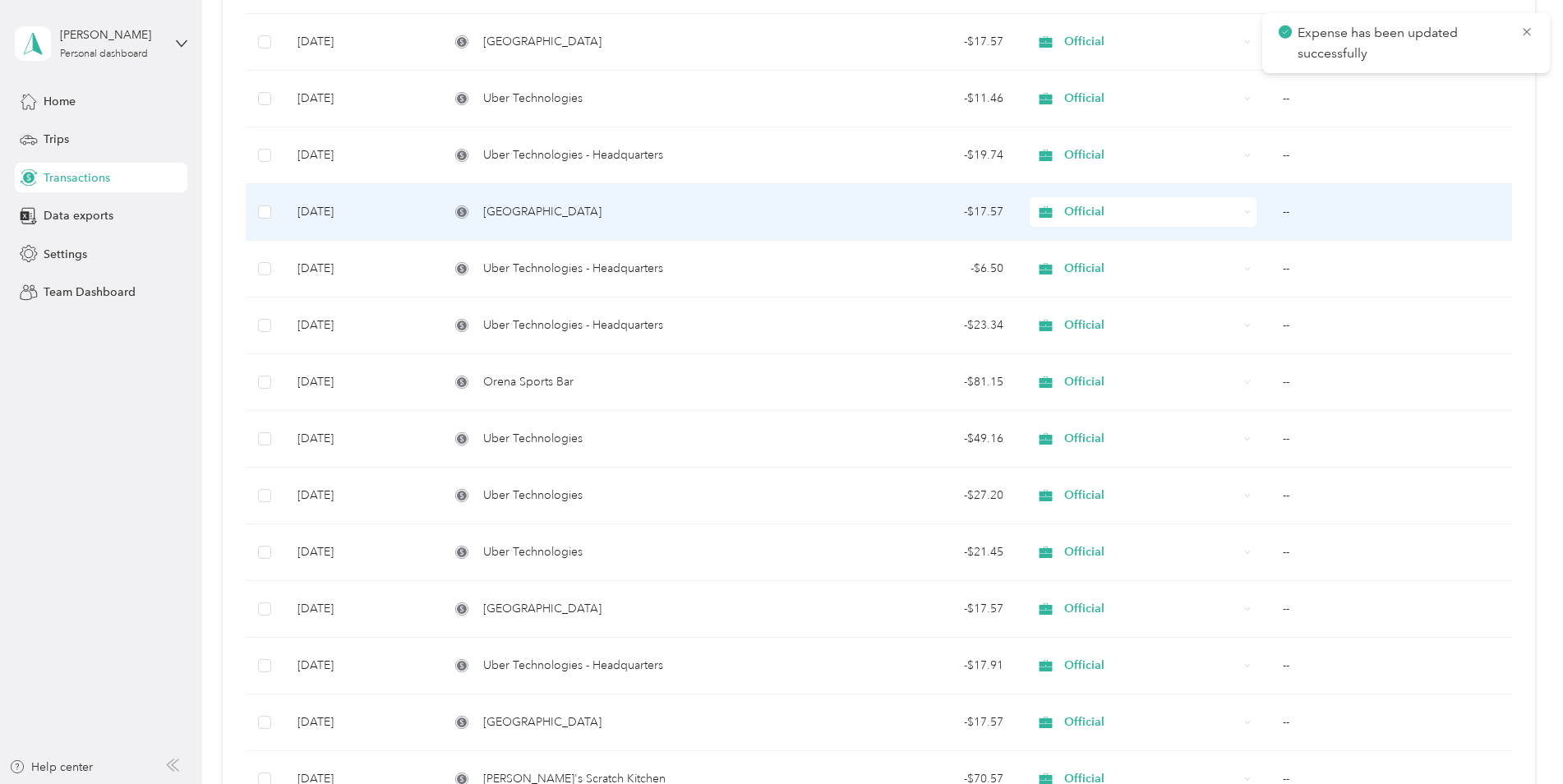
scroll to position [2859, 0]
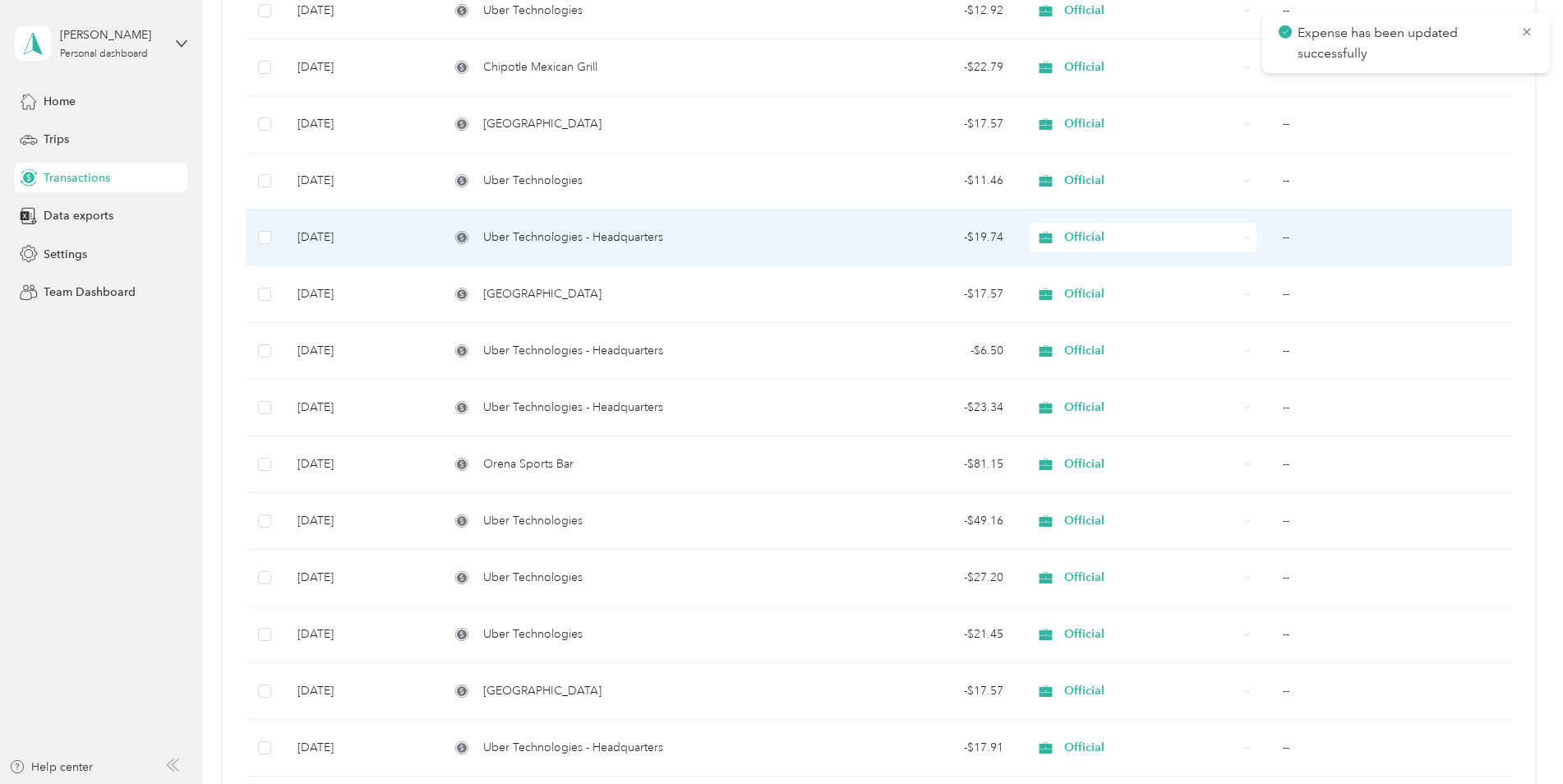
click at [767, 236] on div "Uber Technologies - Headquarters" at bounding box center [618, 237] width 336 height 18
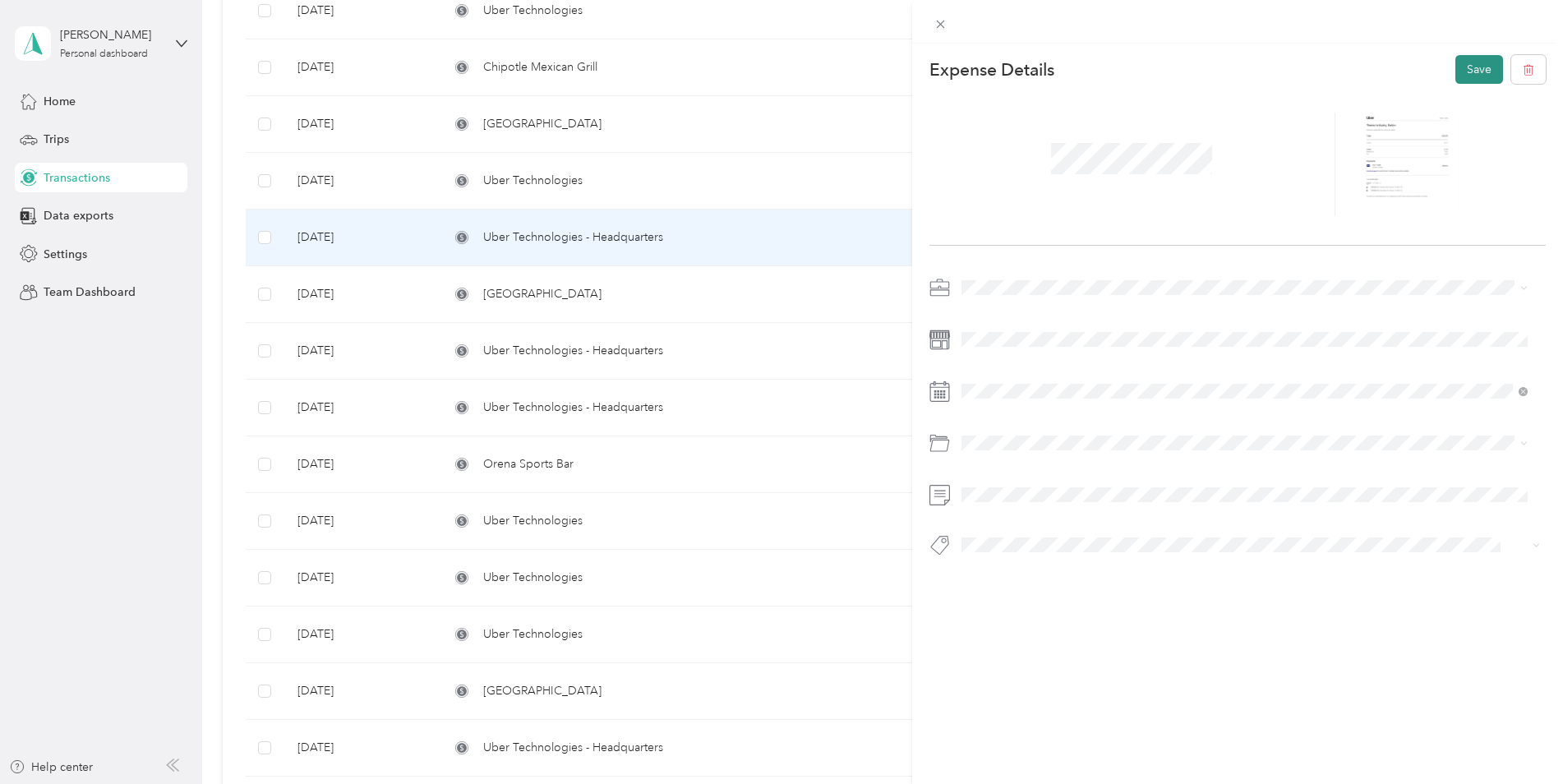
click at [1463, 63] on button "Save" at bounding box center [1479, 69] width 47 height 29
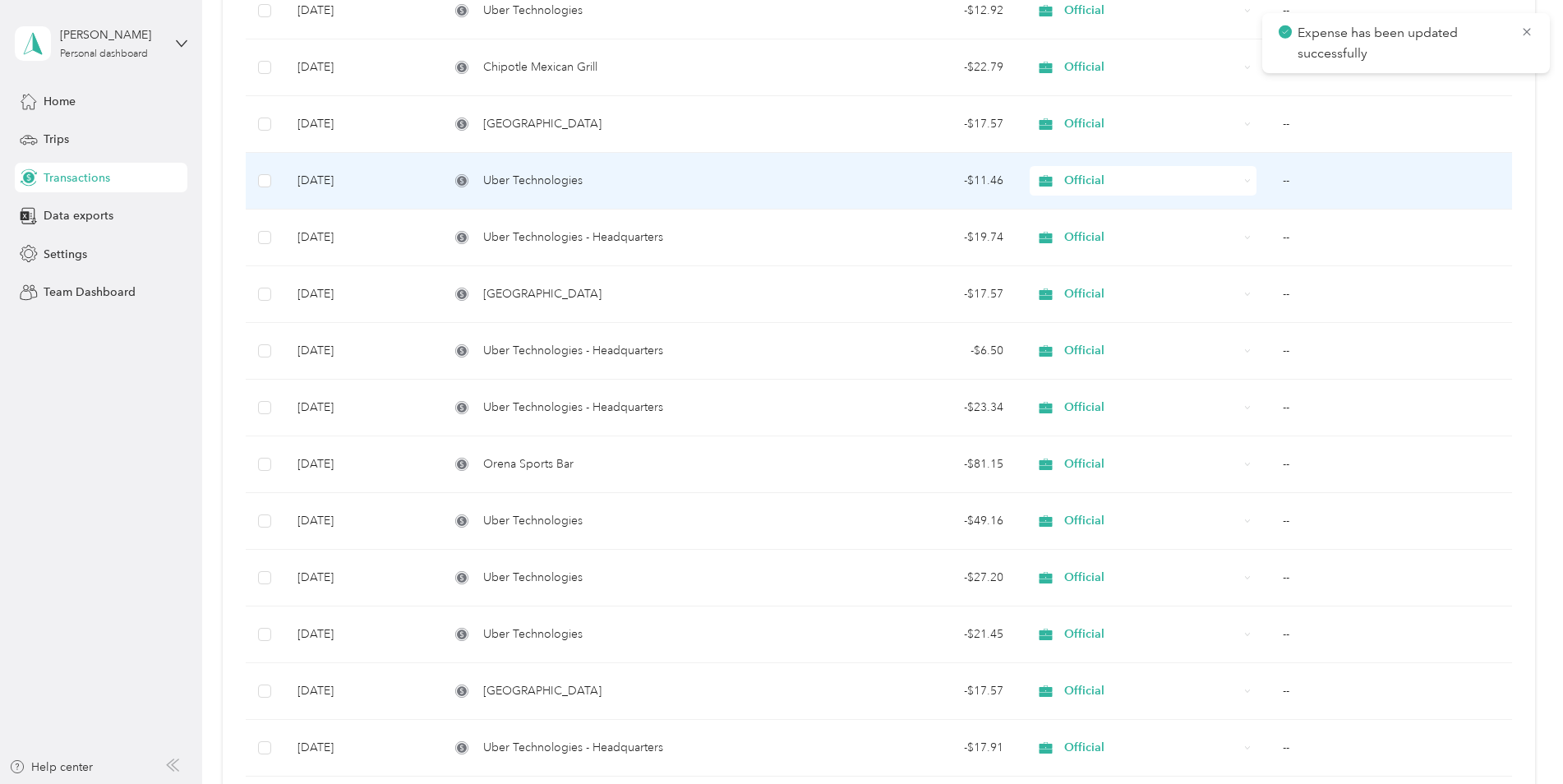
click at [772, 157] on td "Uber Technologies" at bounding box center [618, 181] width 362 height 57
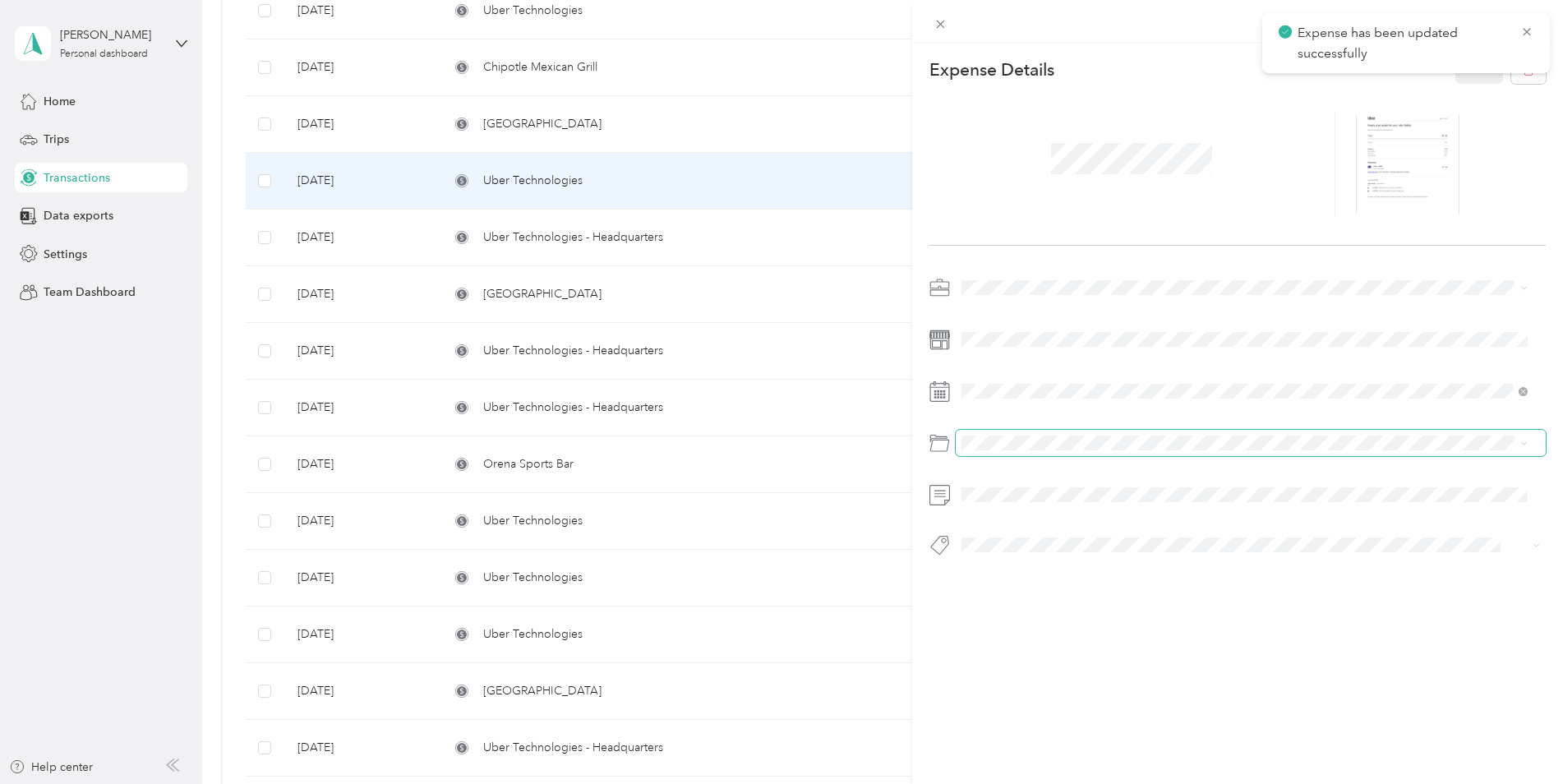
click at [1018, 435] on span at bounding box center [1251, 443] width 591 height 26
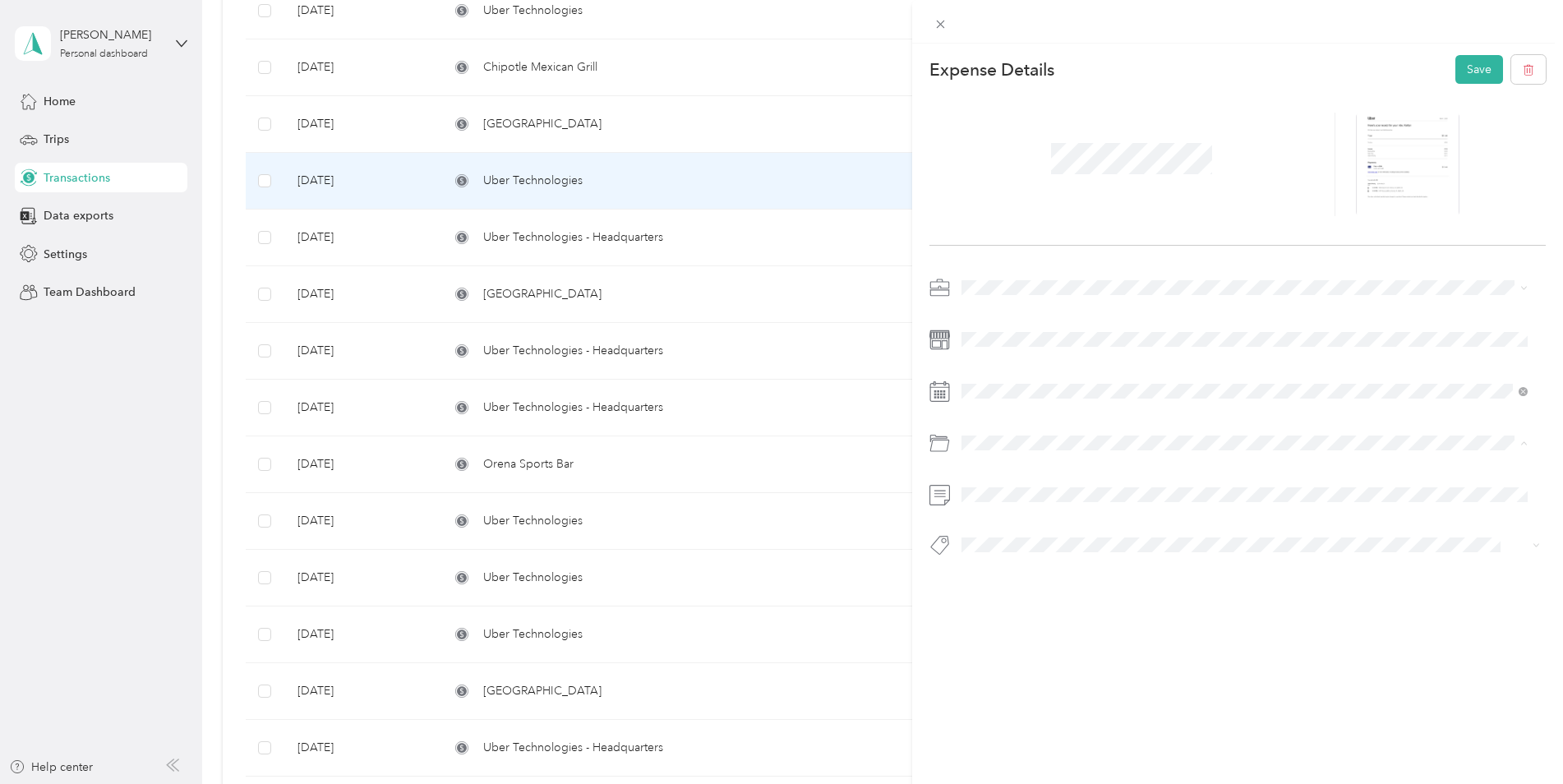
click at [1019, 505] on span "Business Travel" at bounding box center [1006, 509] width 78 height 14
click at [1456, 66] on button "Save" at bounding box center [1479, 69] width 47 height 29
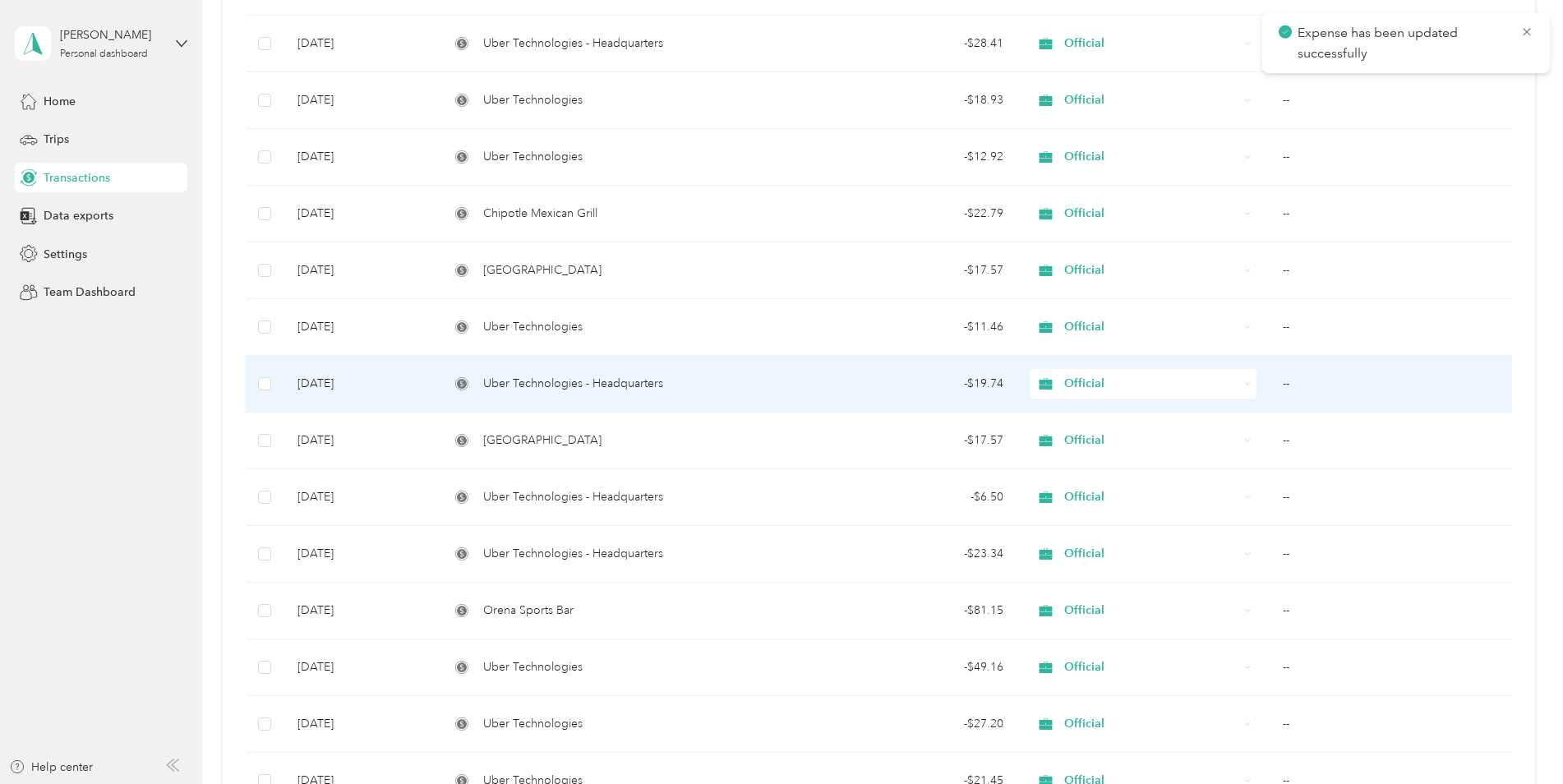
scroll to position [2694, 0]
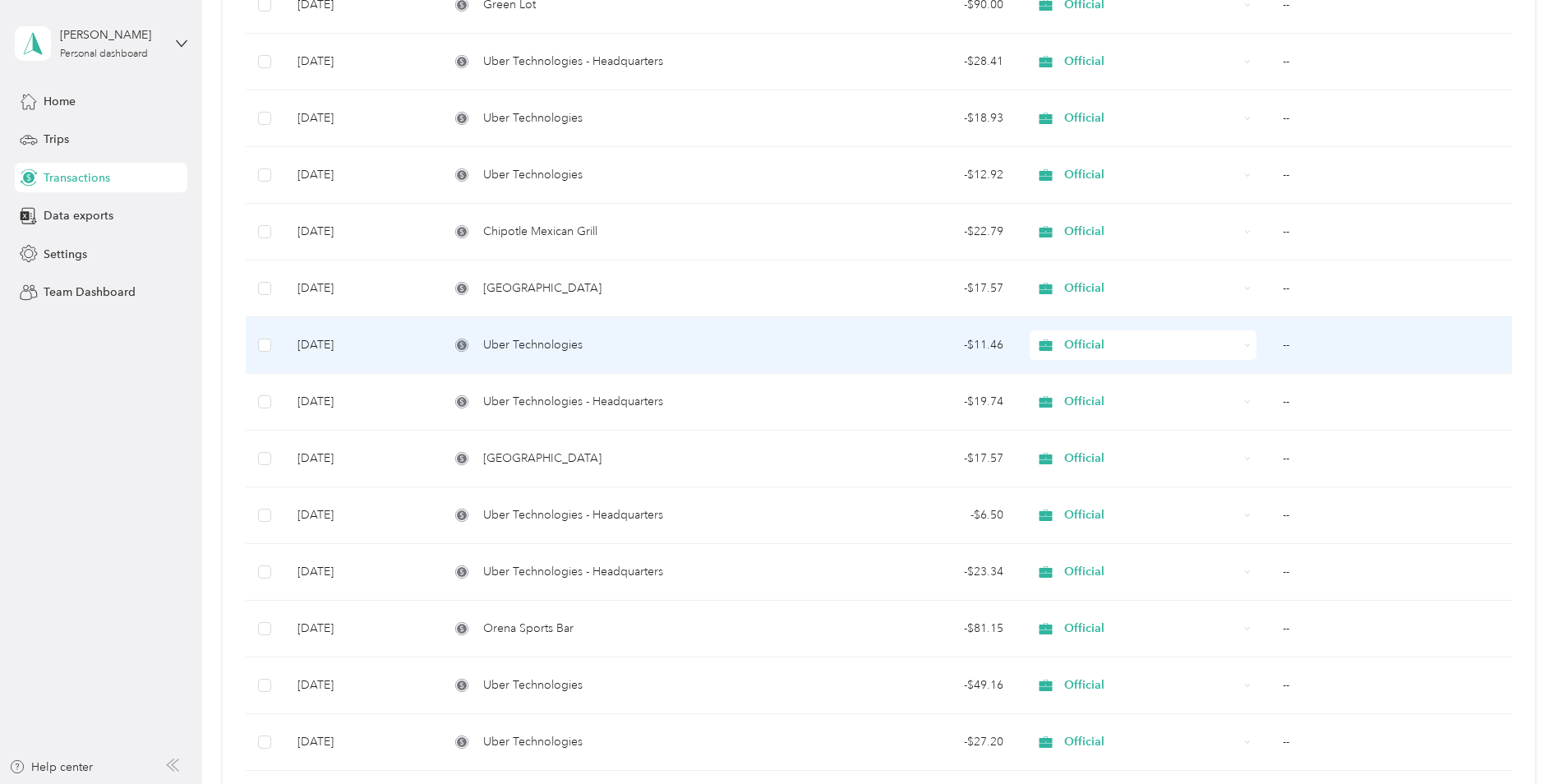
click at [698, 365] on td "Uber Technologies" at bounding box center [618, 345] width 362 height 57
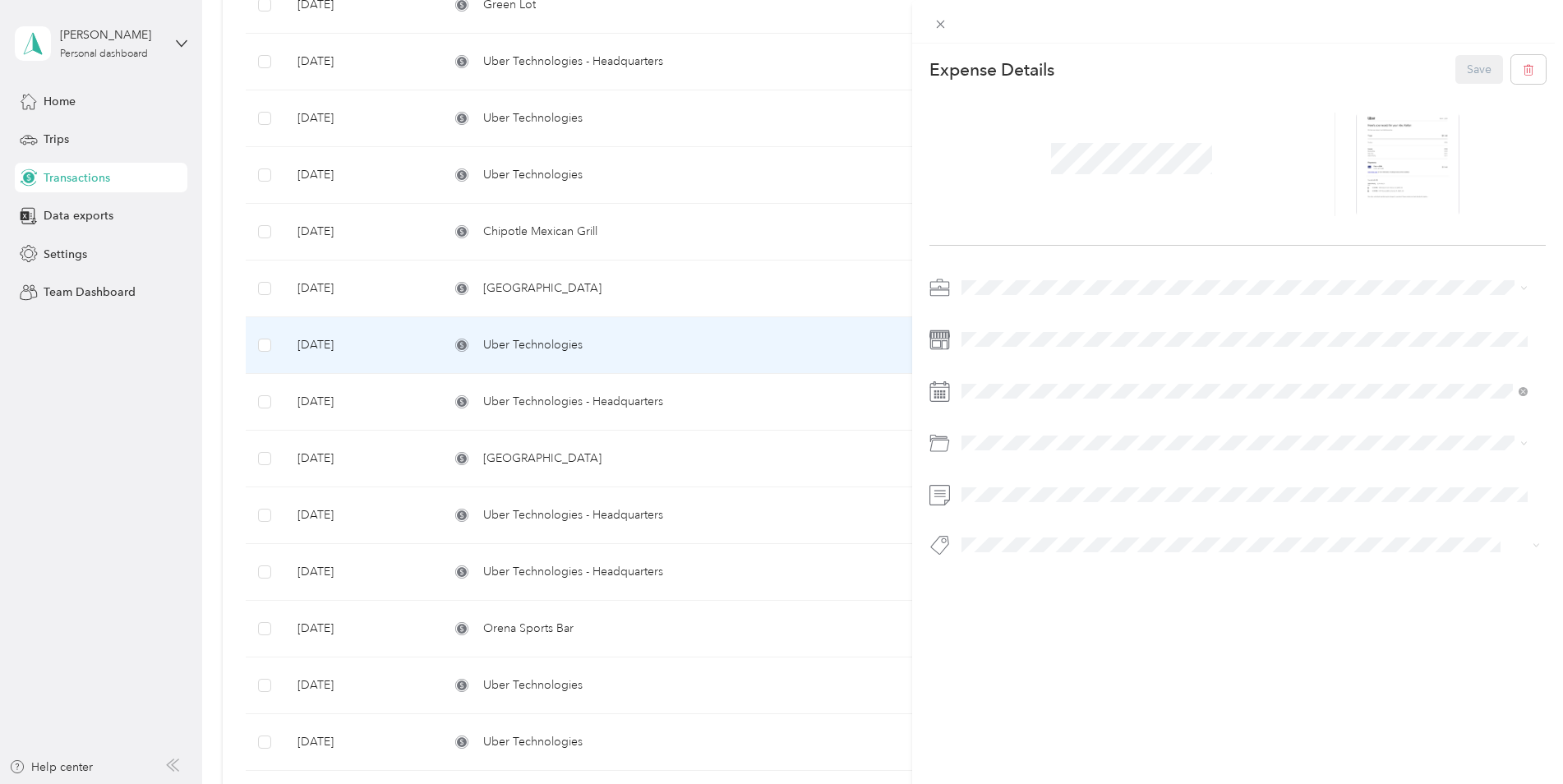
click at [696, 383] on div "This expense cannot be edited because it is either under review, approved, or p…" at bounding box center [782, 392] width 1563 height 784
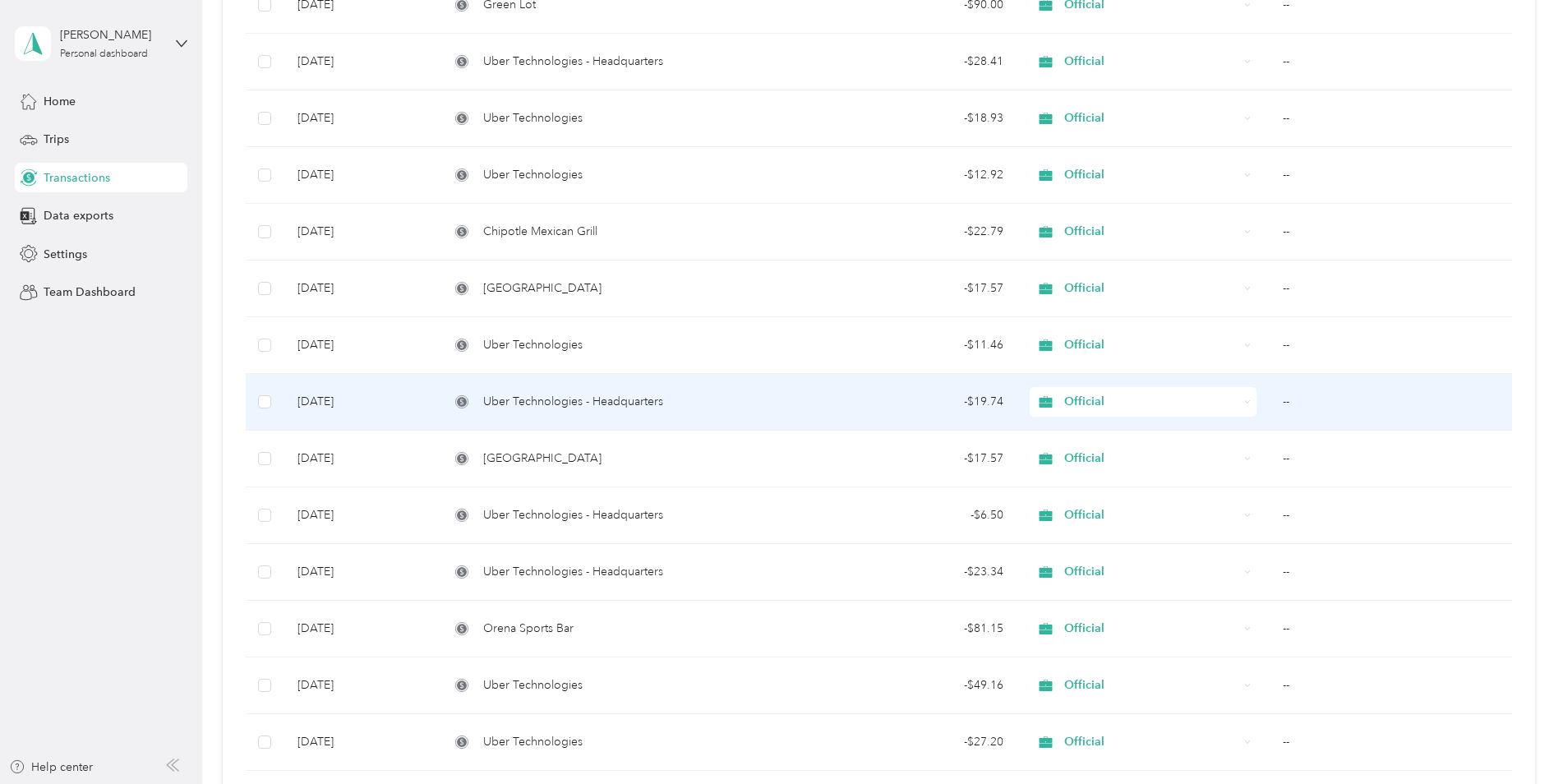
click at [684, 398] on div "Uber Technologies - Headquarters" at bounding box center [618, 402] width 336 height 18
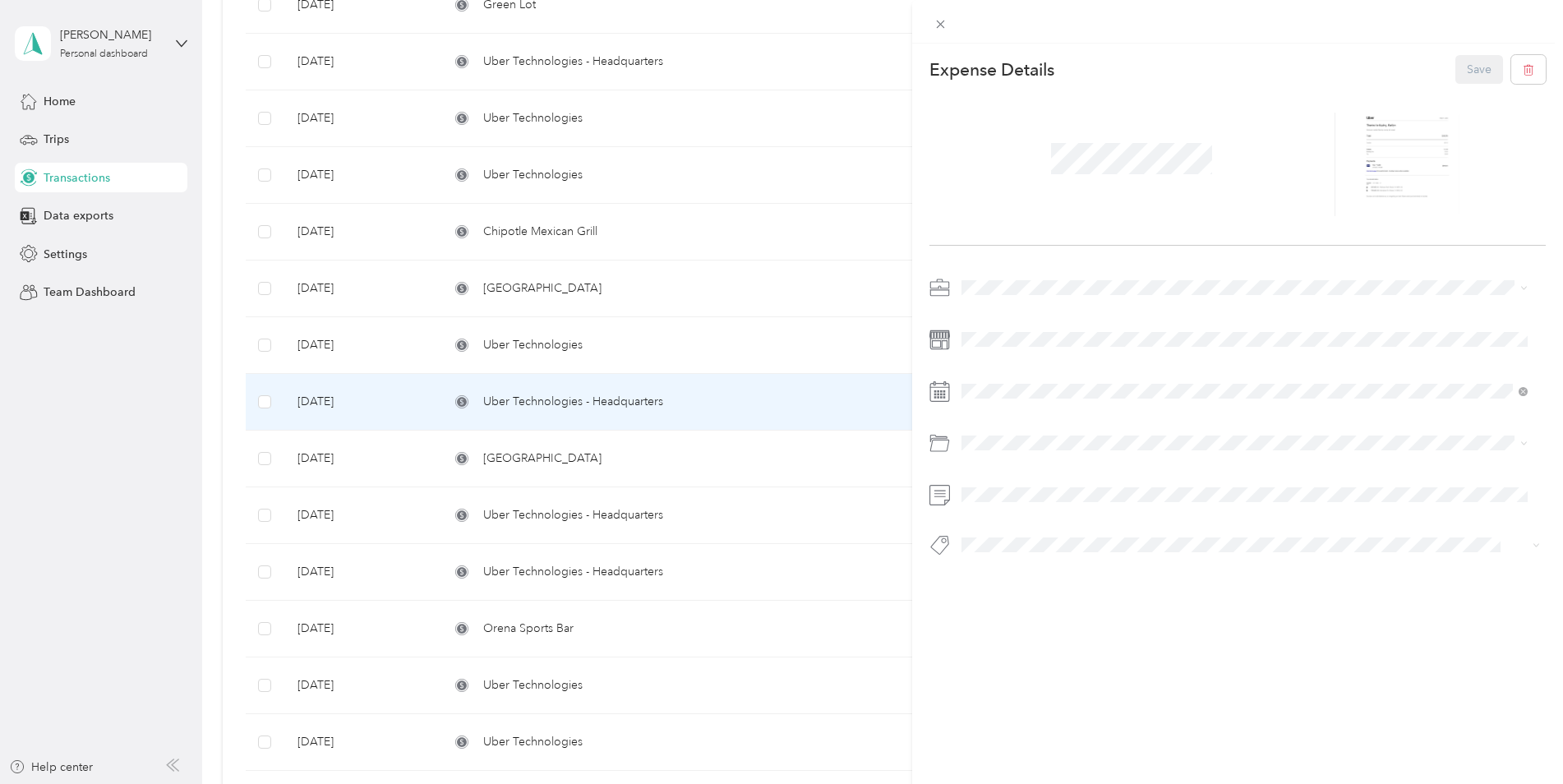
click at [663, 439] on div "This expense cannot be edited because it is either under review, approved, or p…" at bounding box center [782, 392] width 1563 height 784
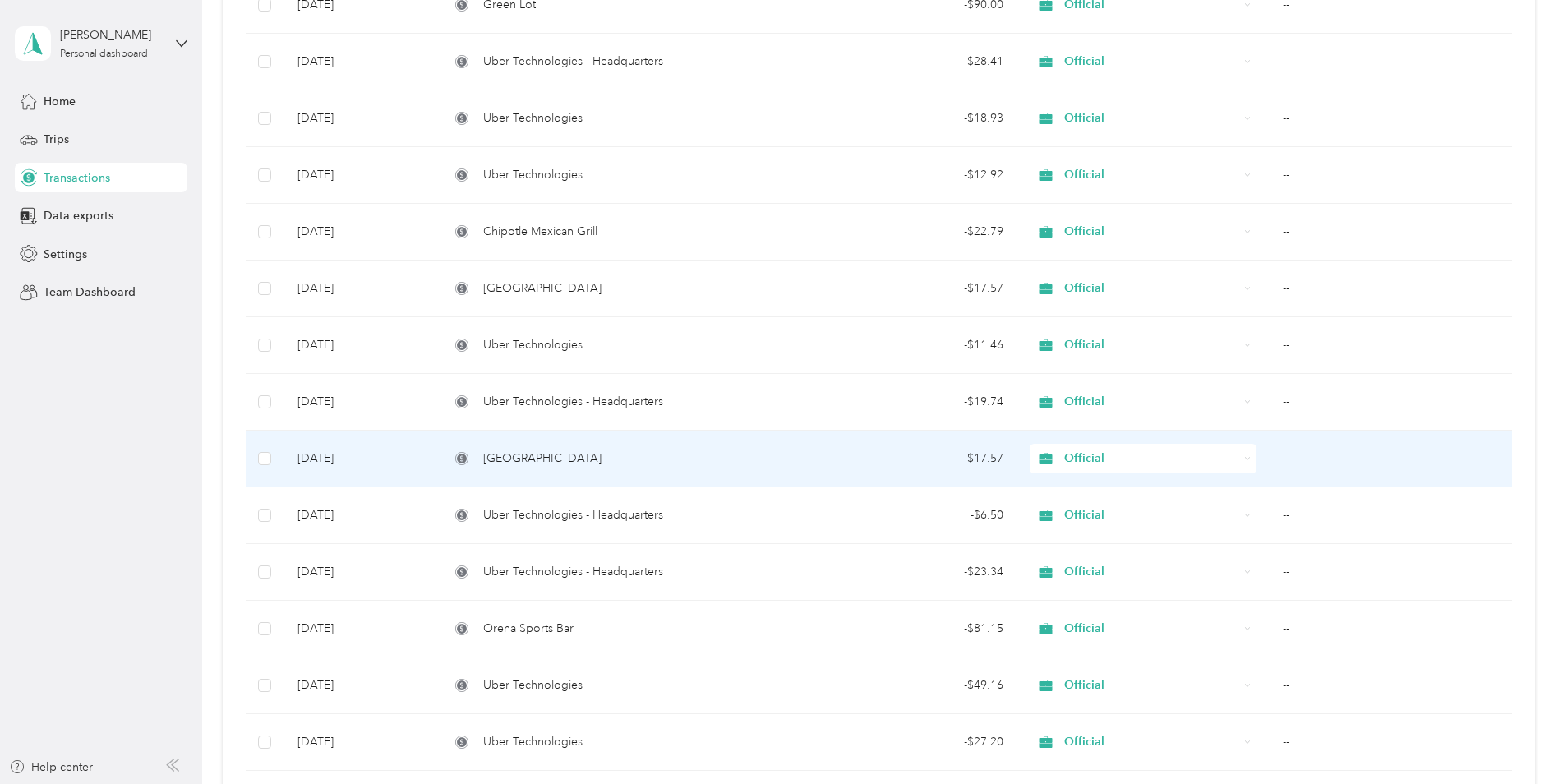
click at [601, 452] on span "[GEOGRAPHIC_DATA]" at bounding box center [542, 458] width 118 height 18
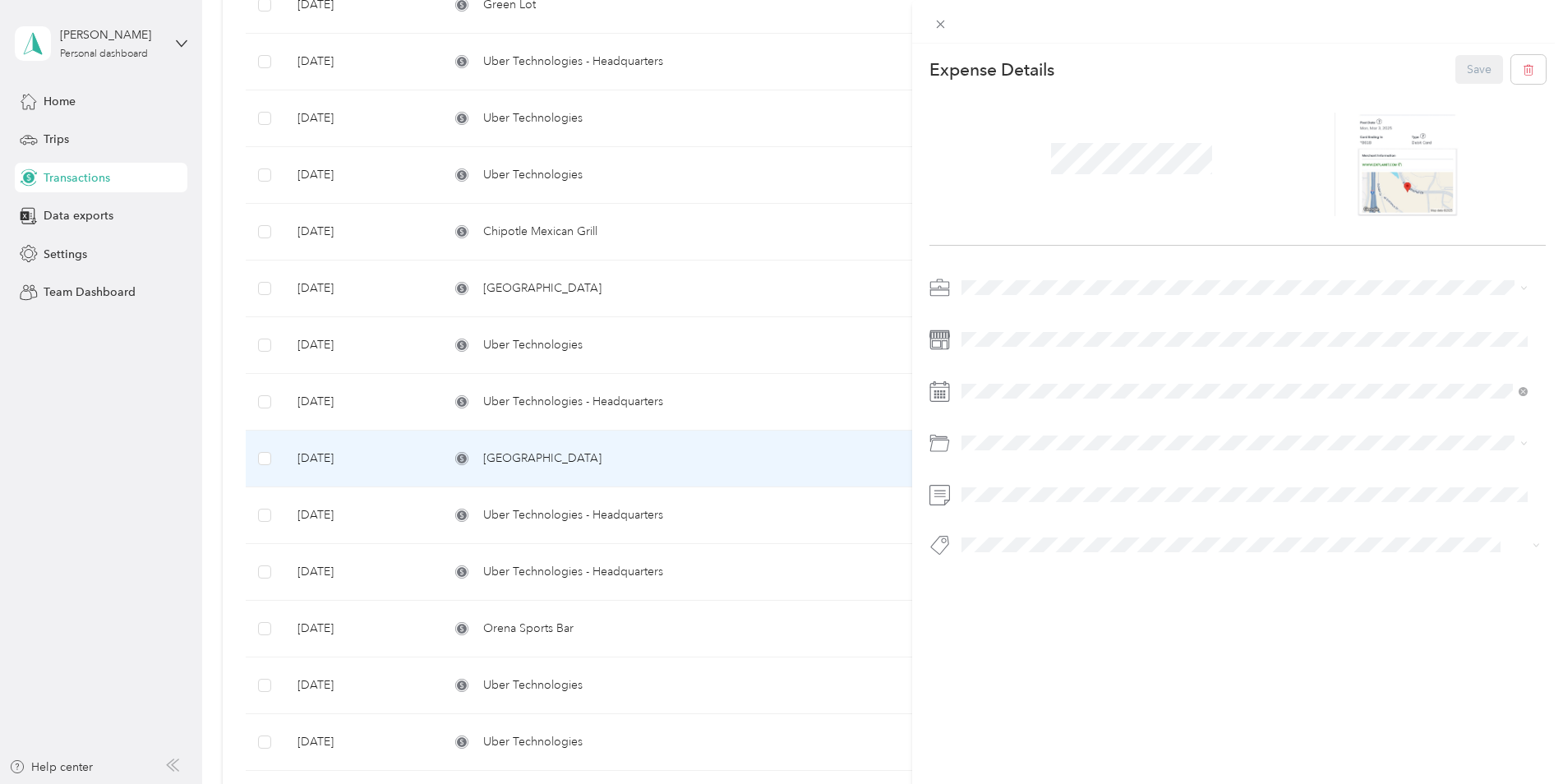
click at [641, 182] on div "This expense cannot be edited because it is either under review, approved, or p…" at bounding box center [782, 392] width 1563 height 784
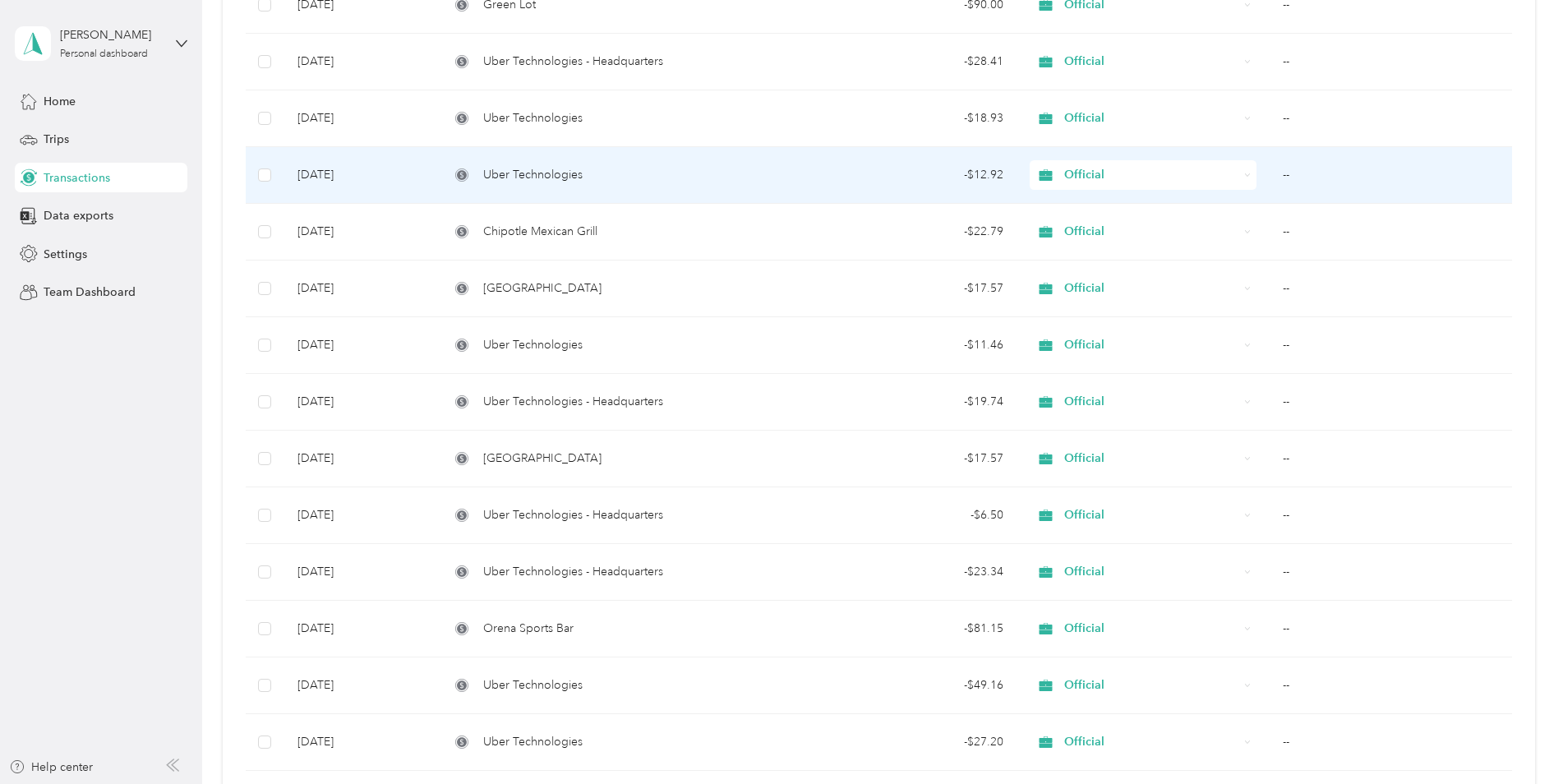
click at [577, 174] on span "Uber Technologies" at bounding box center [533, 175] width 100 height 18
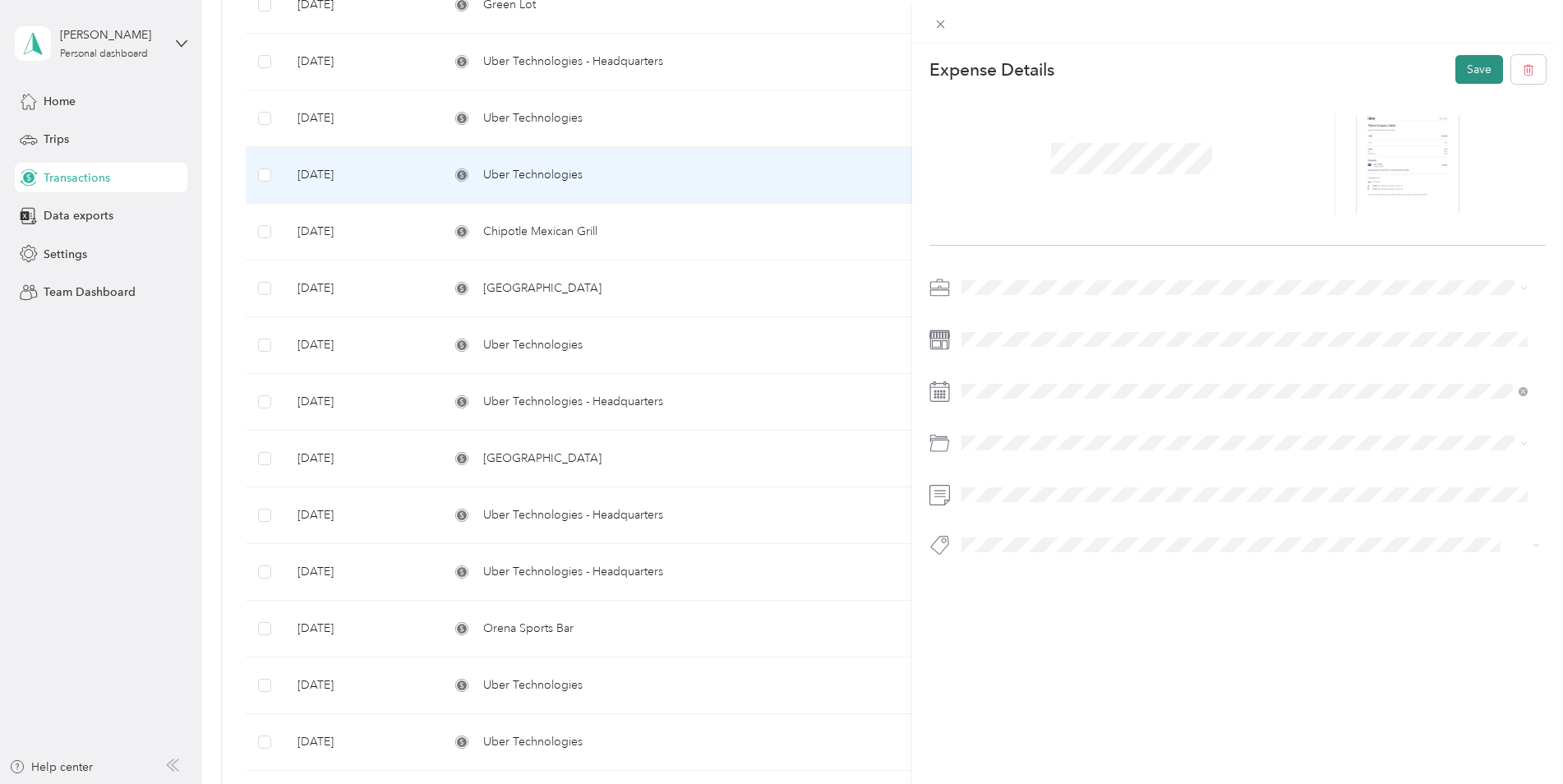
click at [1462, 60] on button "Save" at bounding box center [1479, 69] width 47 height 29
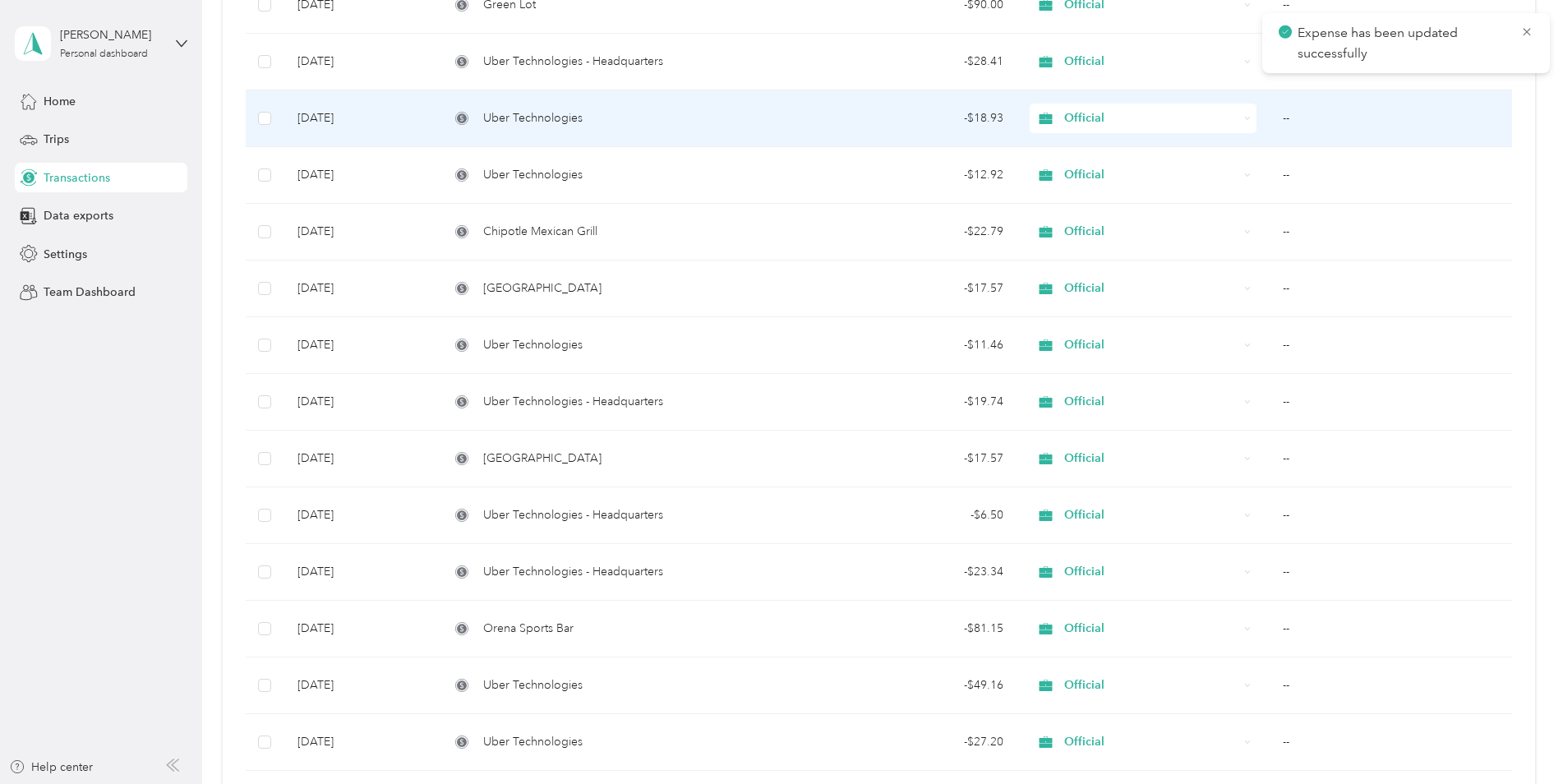
click at [749, 116] on div "Uber Technologies" at bounding box center [618, 118] width 336 height 18
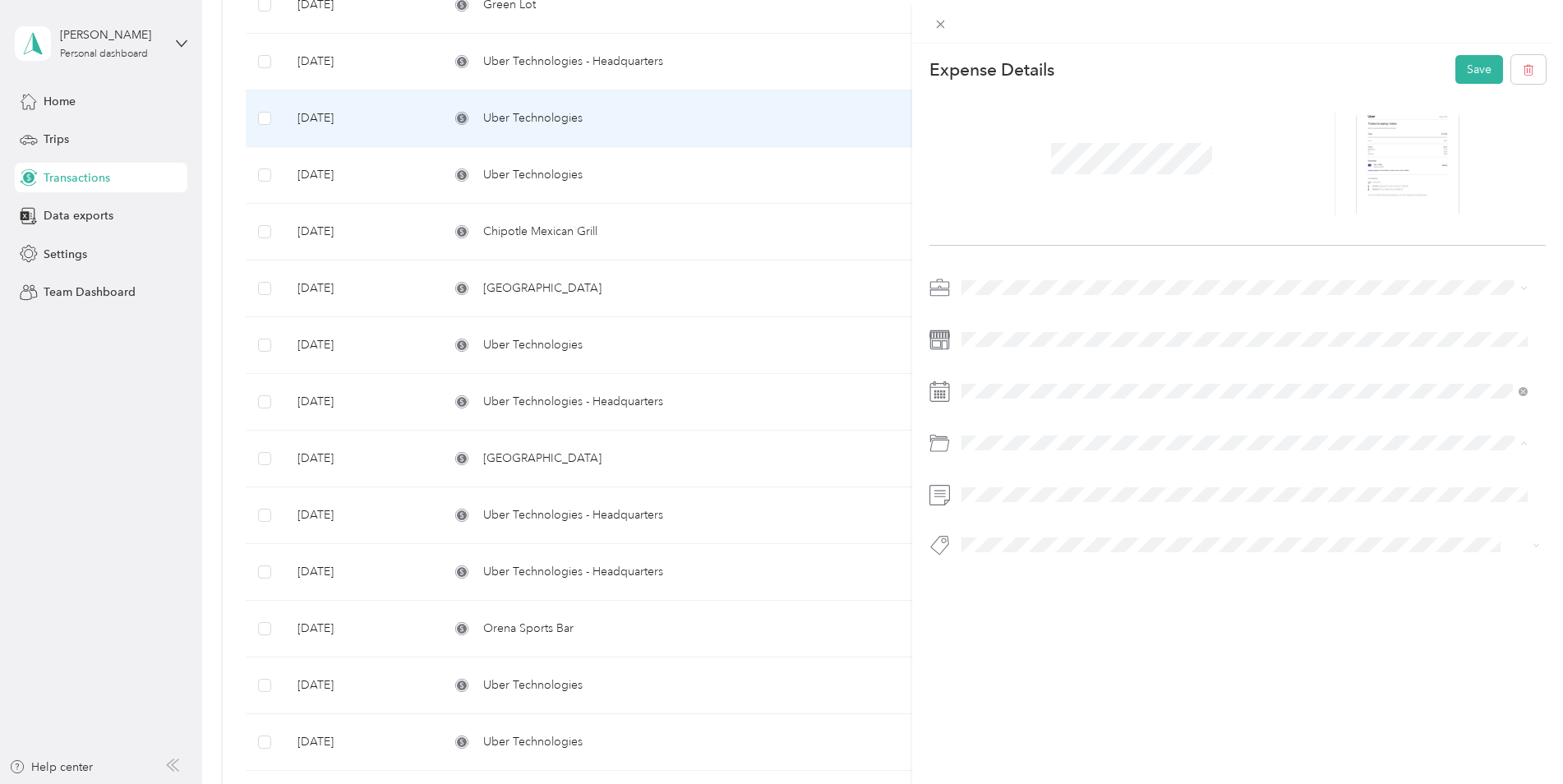
click at [1045, 513] on div "Business Travel" at bounding box center [1244, 509] width 556 height 18
click at [1455, 70] on button "Save" at bounding box center [1479, 69] width 47 height 29
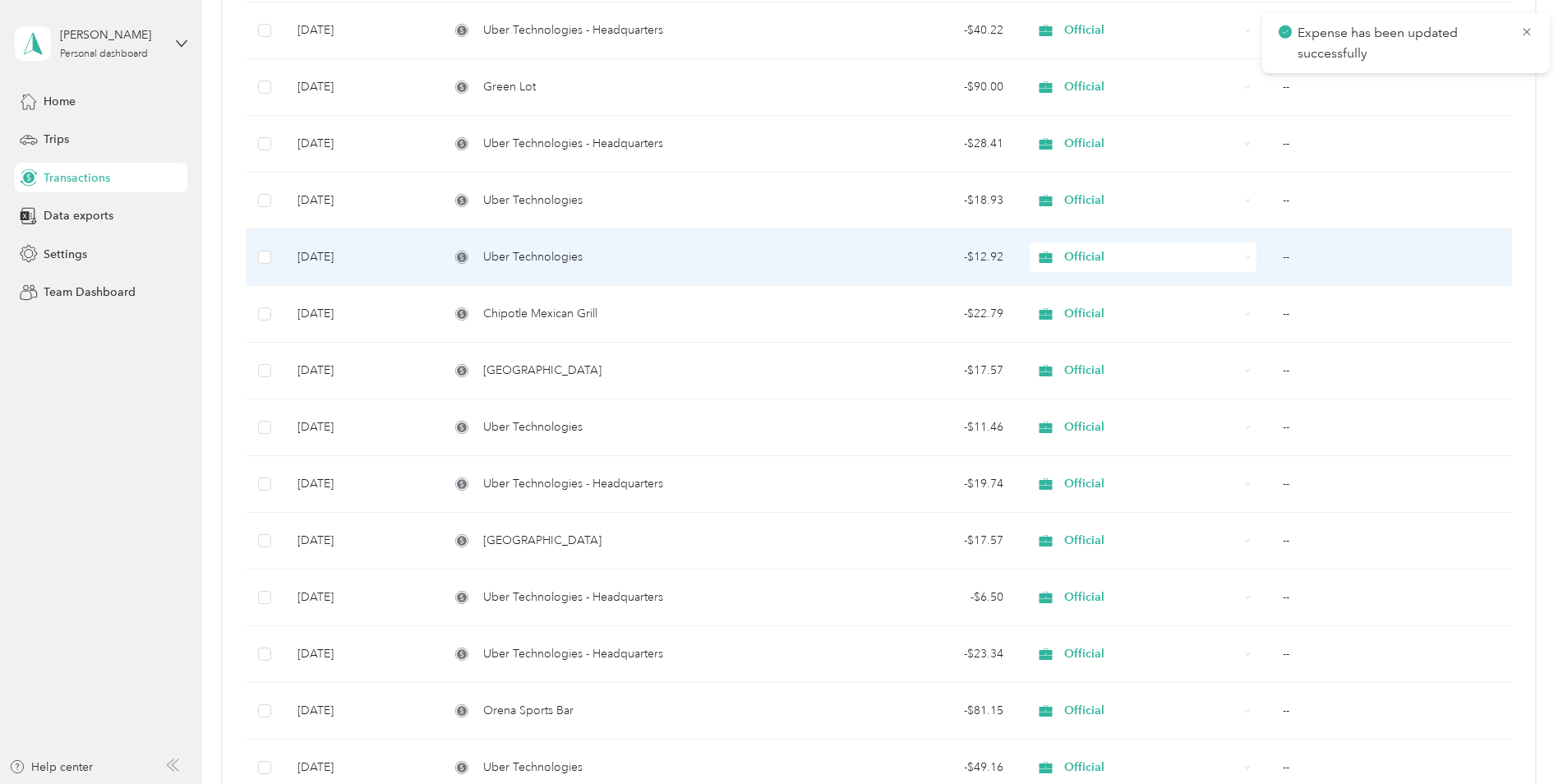
scroll to position [2530, 0]
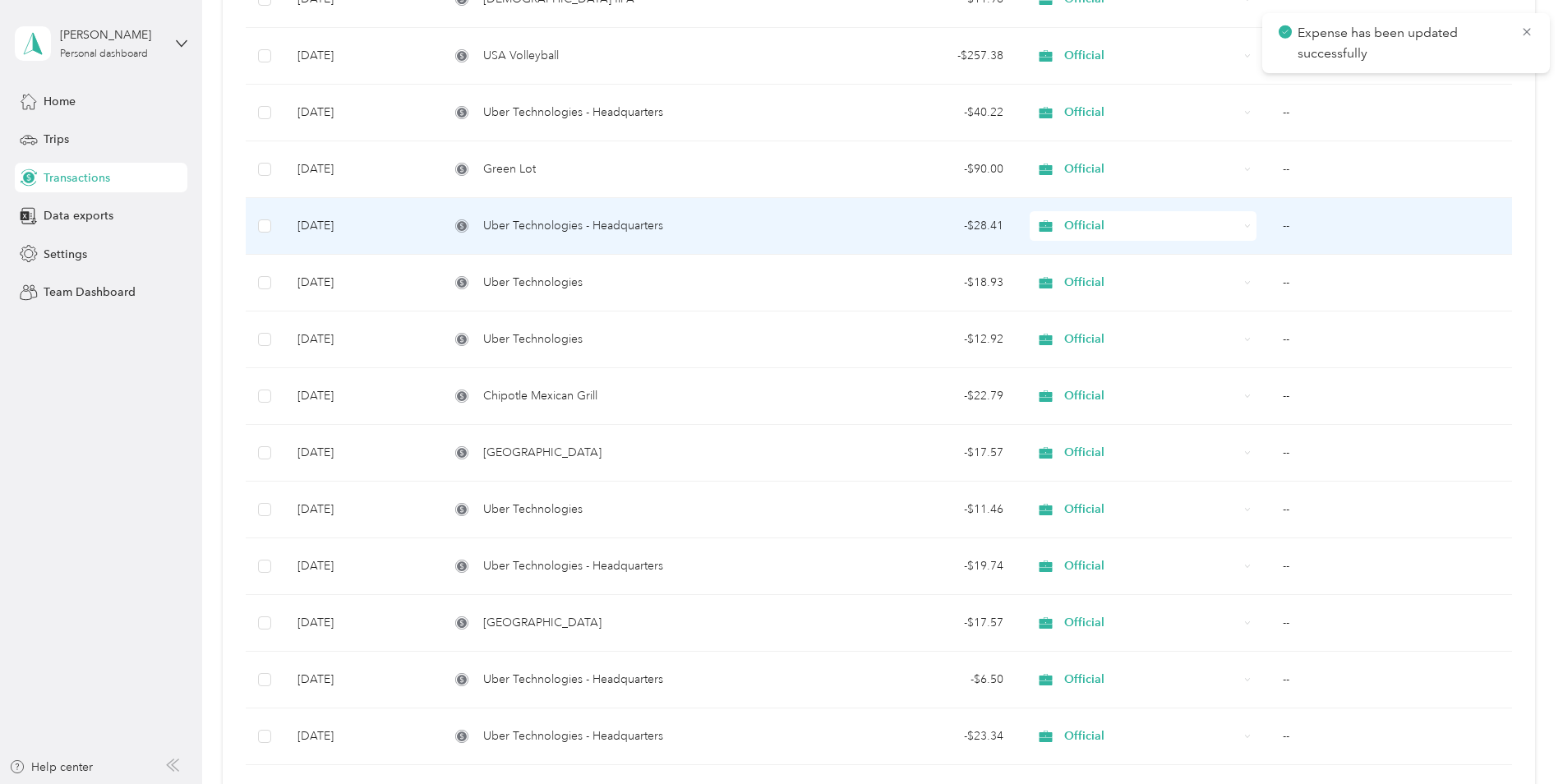
click at [704, 227] on div "Uber Technologies - Headquarters" at bounding box center [618, 226] width 336 height 18
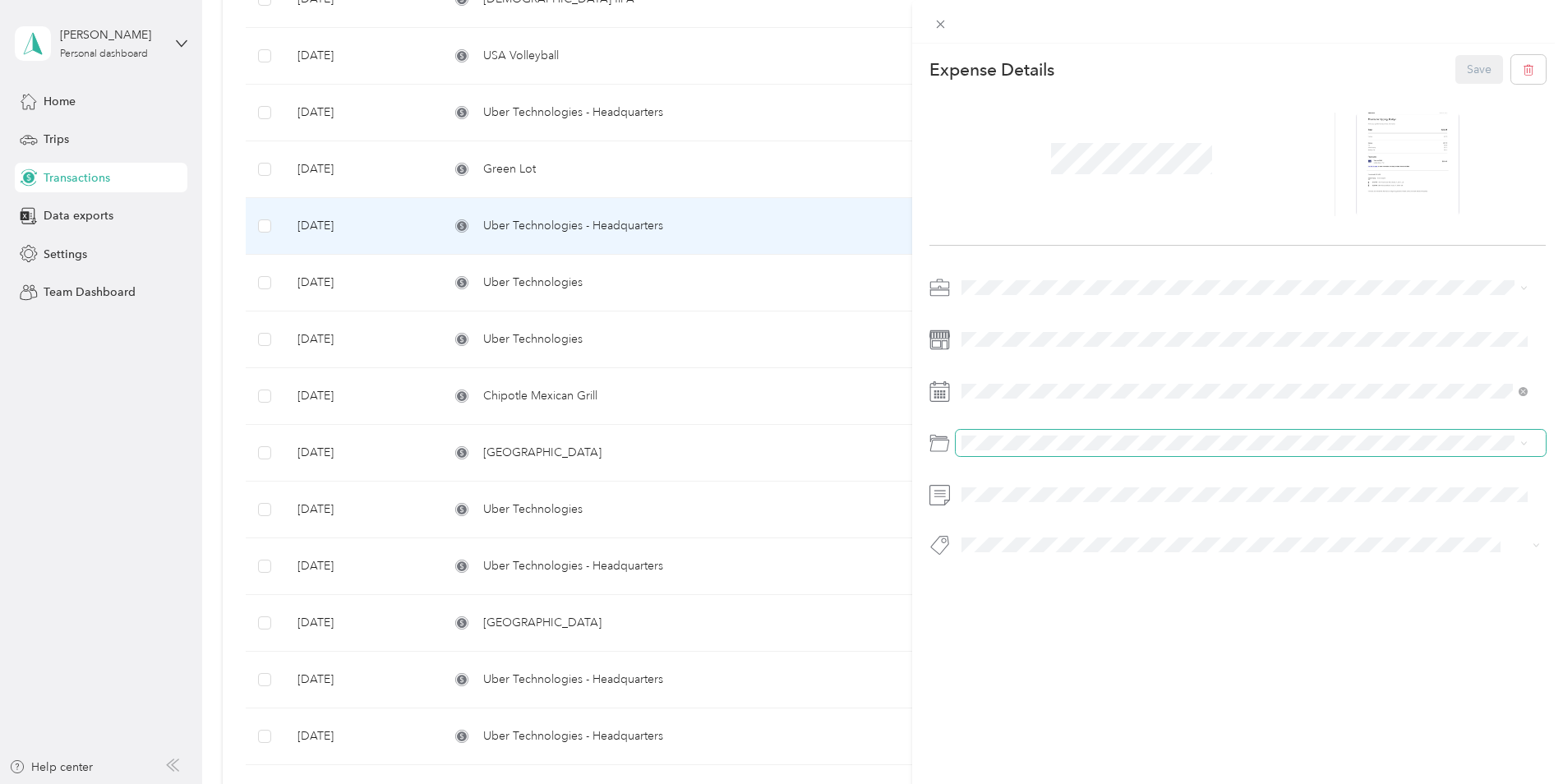
click at [986, 435] on span at bounding box center [1251, 443] width 591 height 26
click at [1024, 506] on span "Business Travel" at bounding box center [1006, 509] width 78 height 14
click at [1458, 76] on button "Save" at bounding box center [1479, 69] width 47 height 29
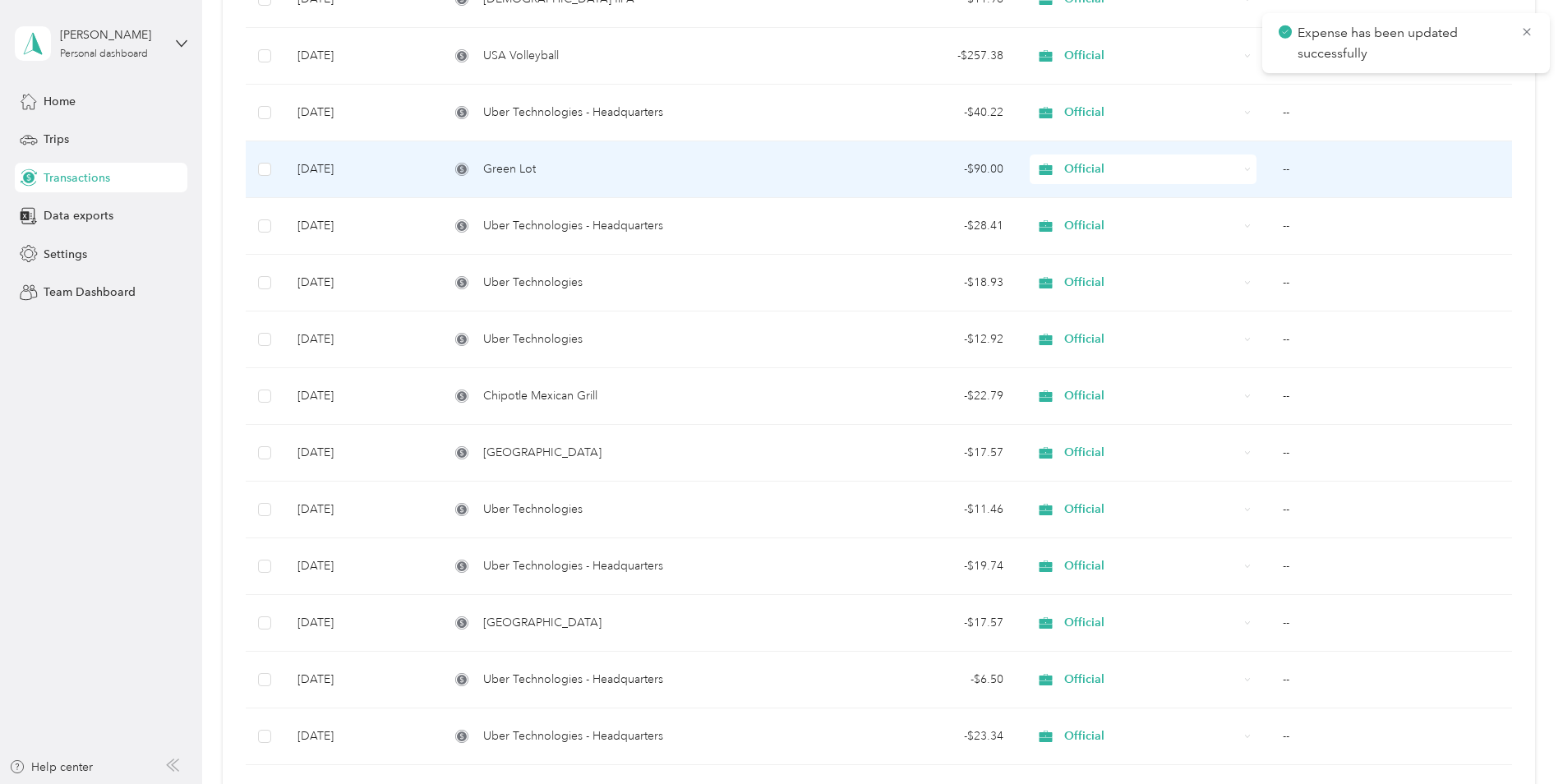
click at [739, 172] on div "Green Lot" at bounding box center [618, 169] width 336 height 18
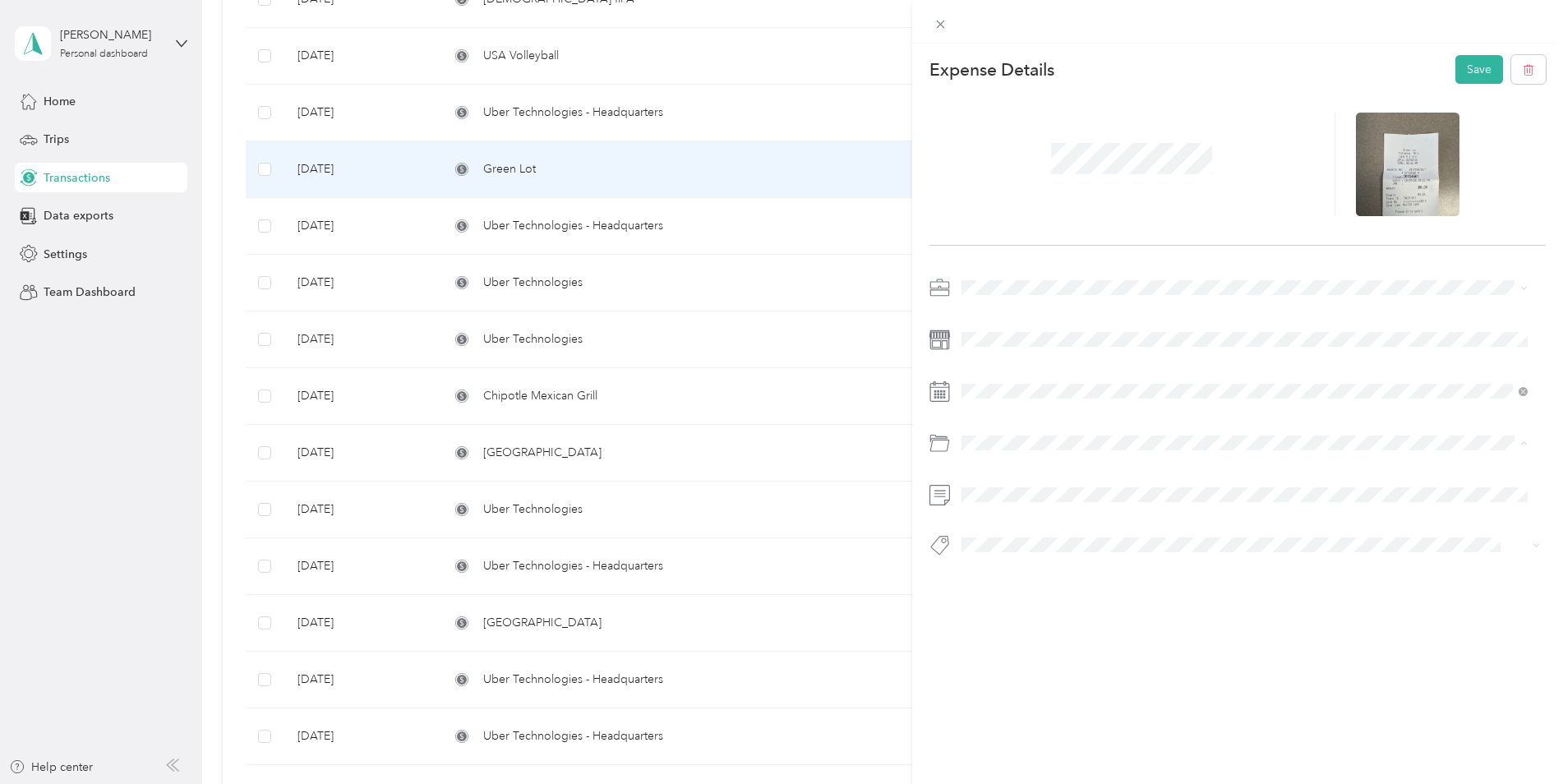
click at [1020, 503] on span "Parking Fees and Tolls" at bounding box center [1024, 509] width 115 height 14
click at [1477, 72] on button "Save" at bounding box center [1479, 69] width 47 height 29
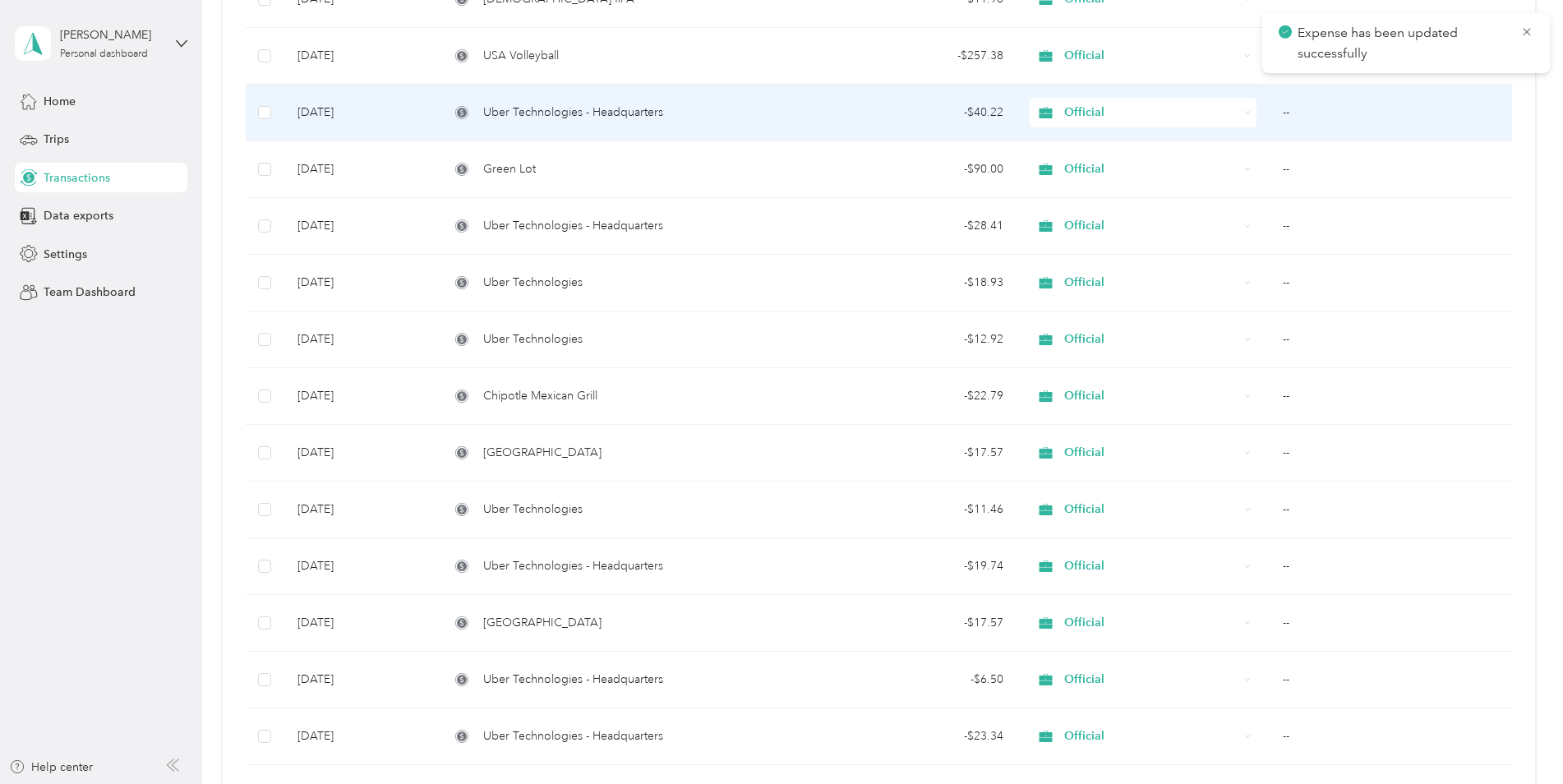
click at [742, 119] on div "Uber Technologies - Headquarters" at bounding box center [618, 112] width 336 height 18
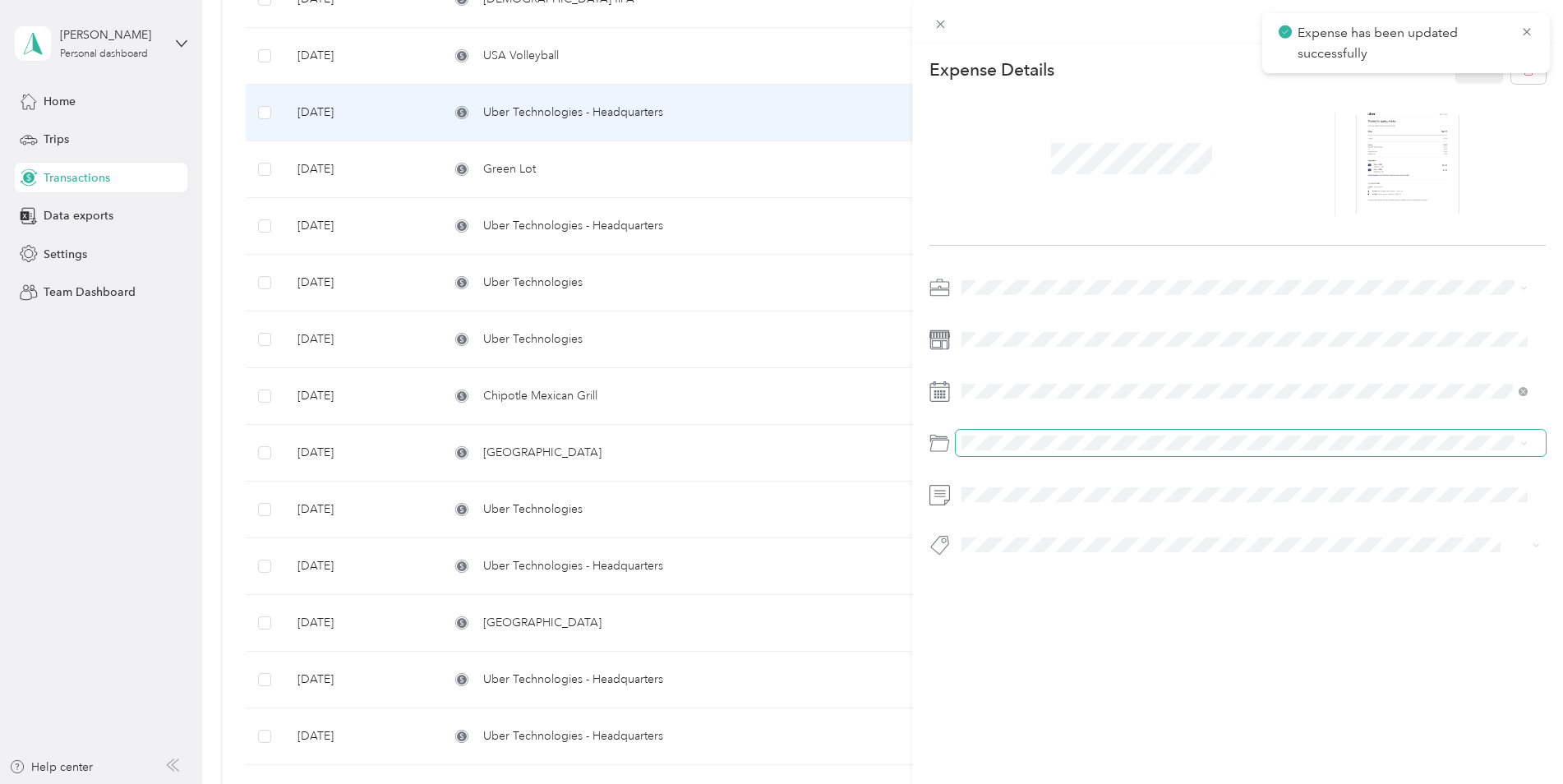
click at [1004, 451] on span at bounding box center [1251, 443] width 591 height 26
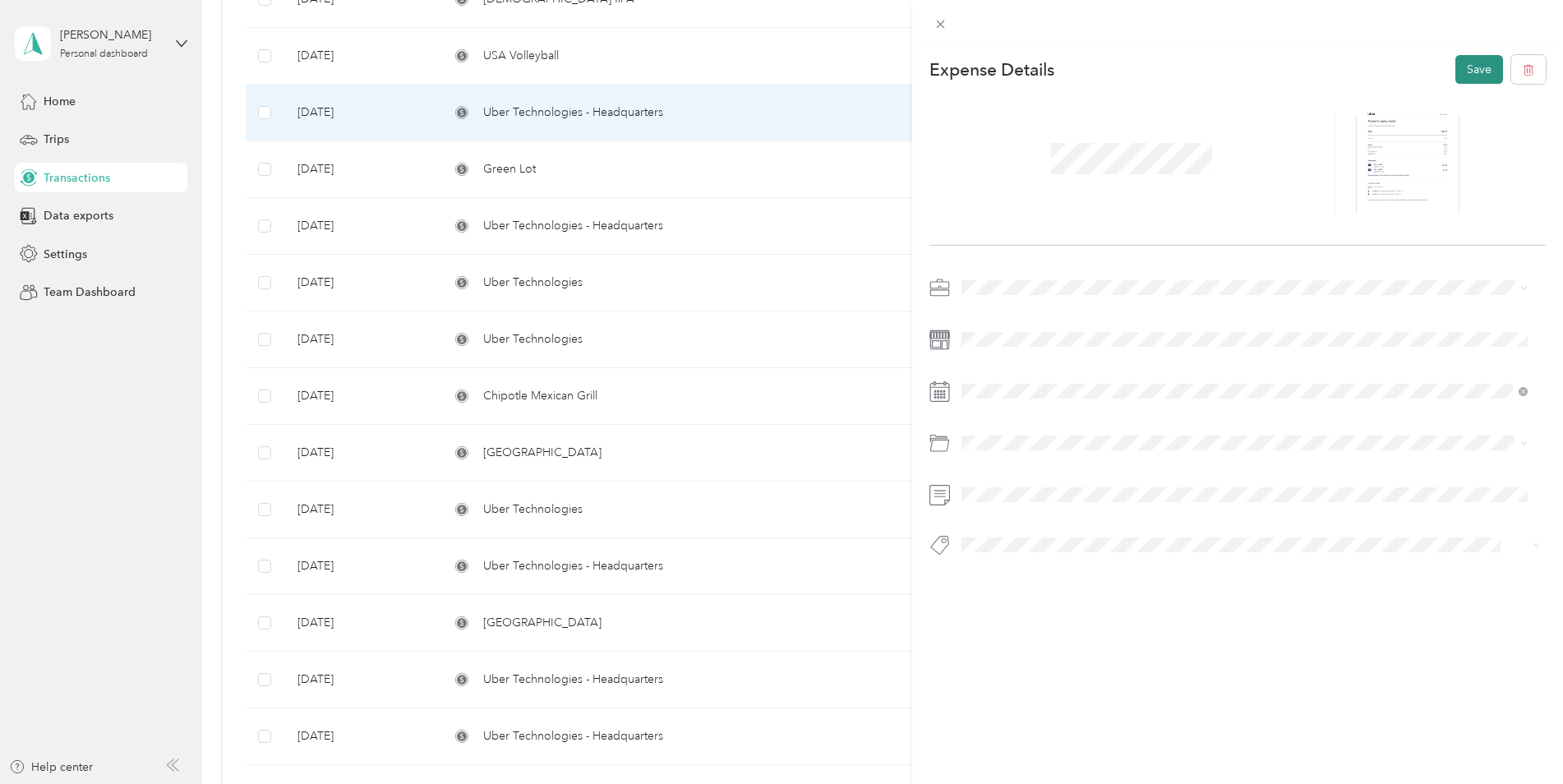
click at [1455, 73] on button "Save" at bounding box center [1479, 69] width 47 height 29
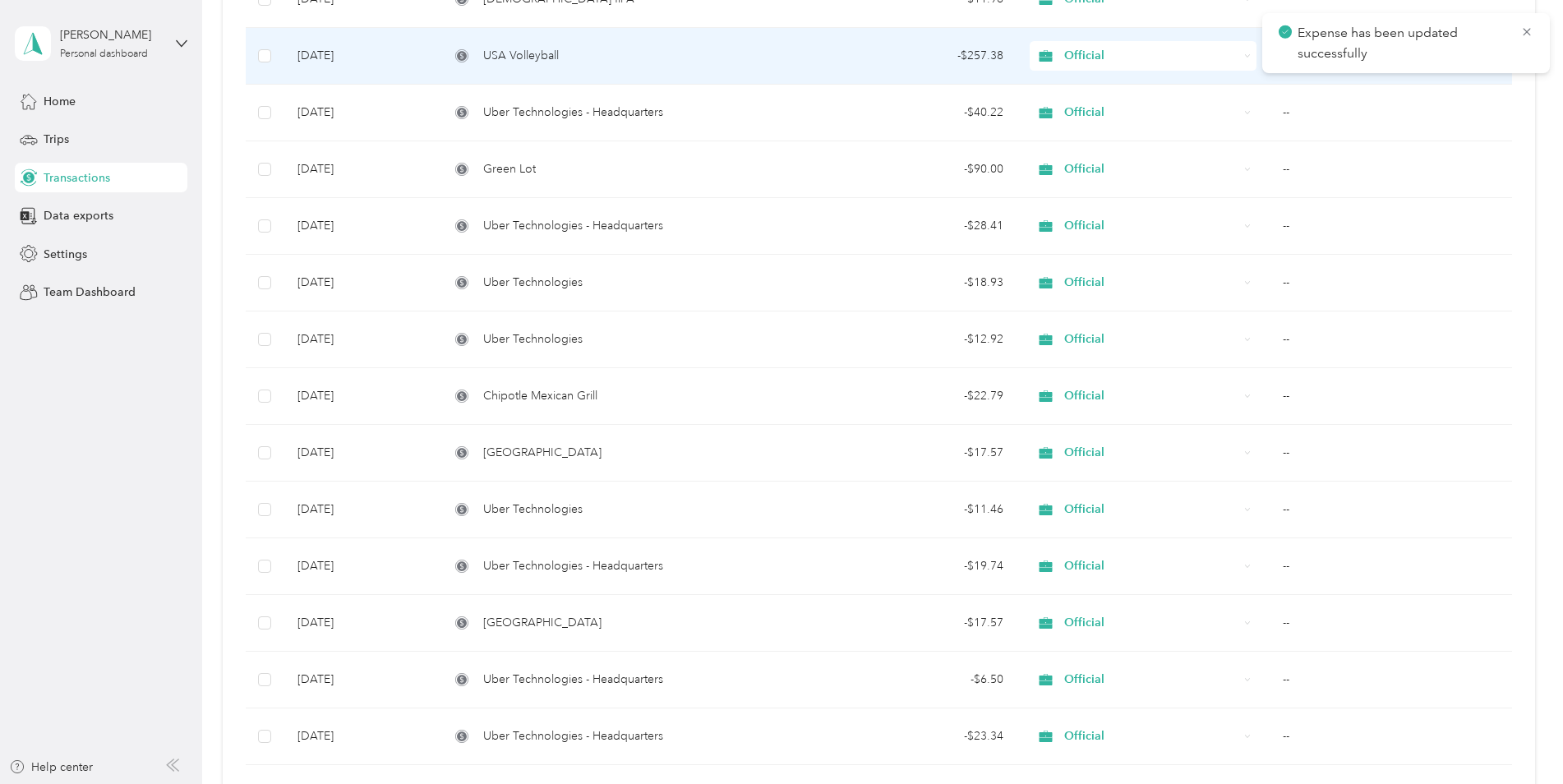
click at [676, 49] on div "USA Volleyball" at bounding box center [618, 56] width 336 height 18
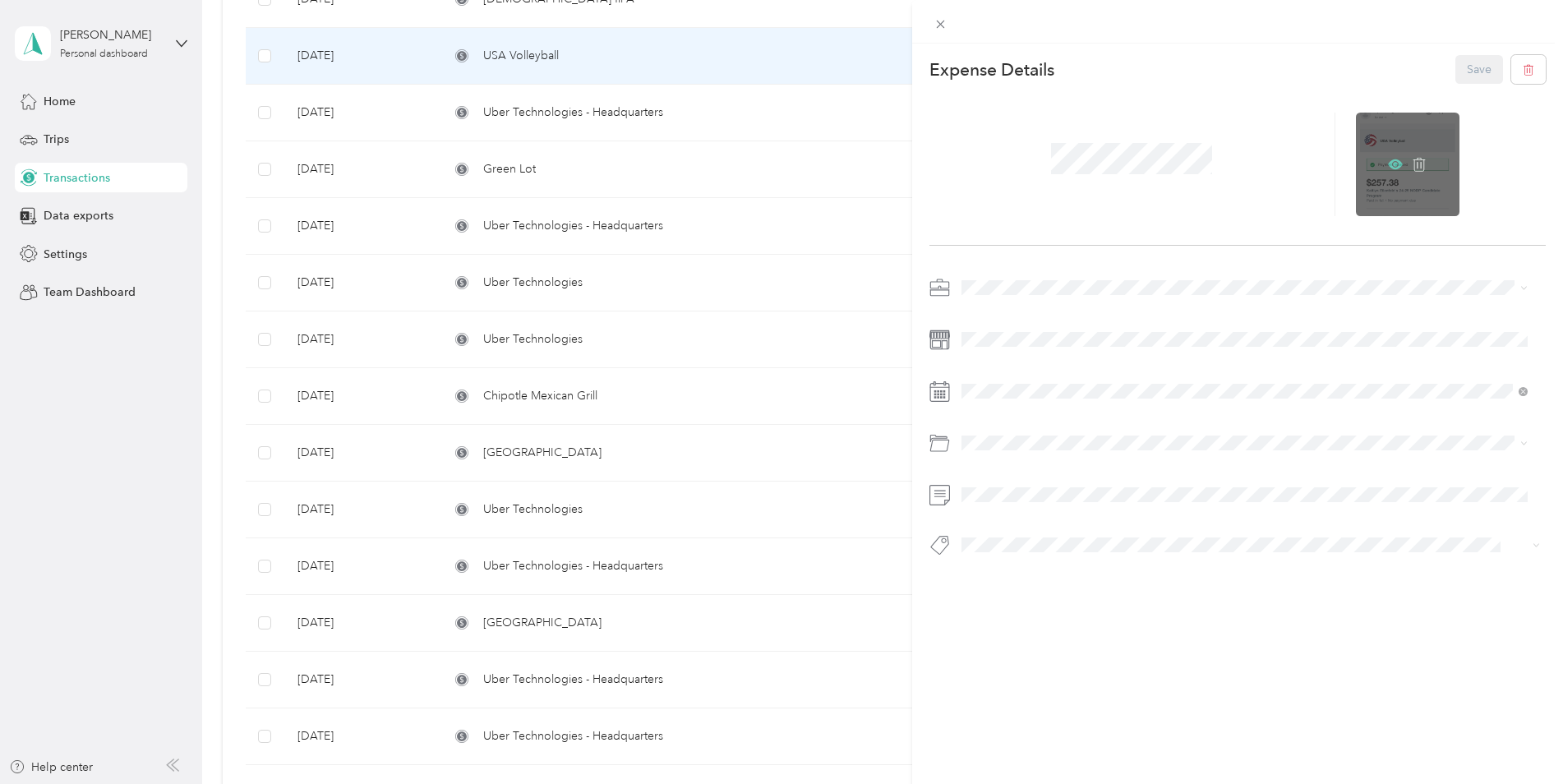
click at [1388, 162] on icon at bounding box center [1395, 164] width 15 height 15
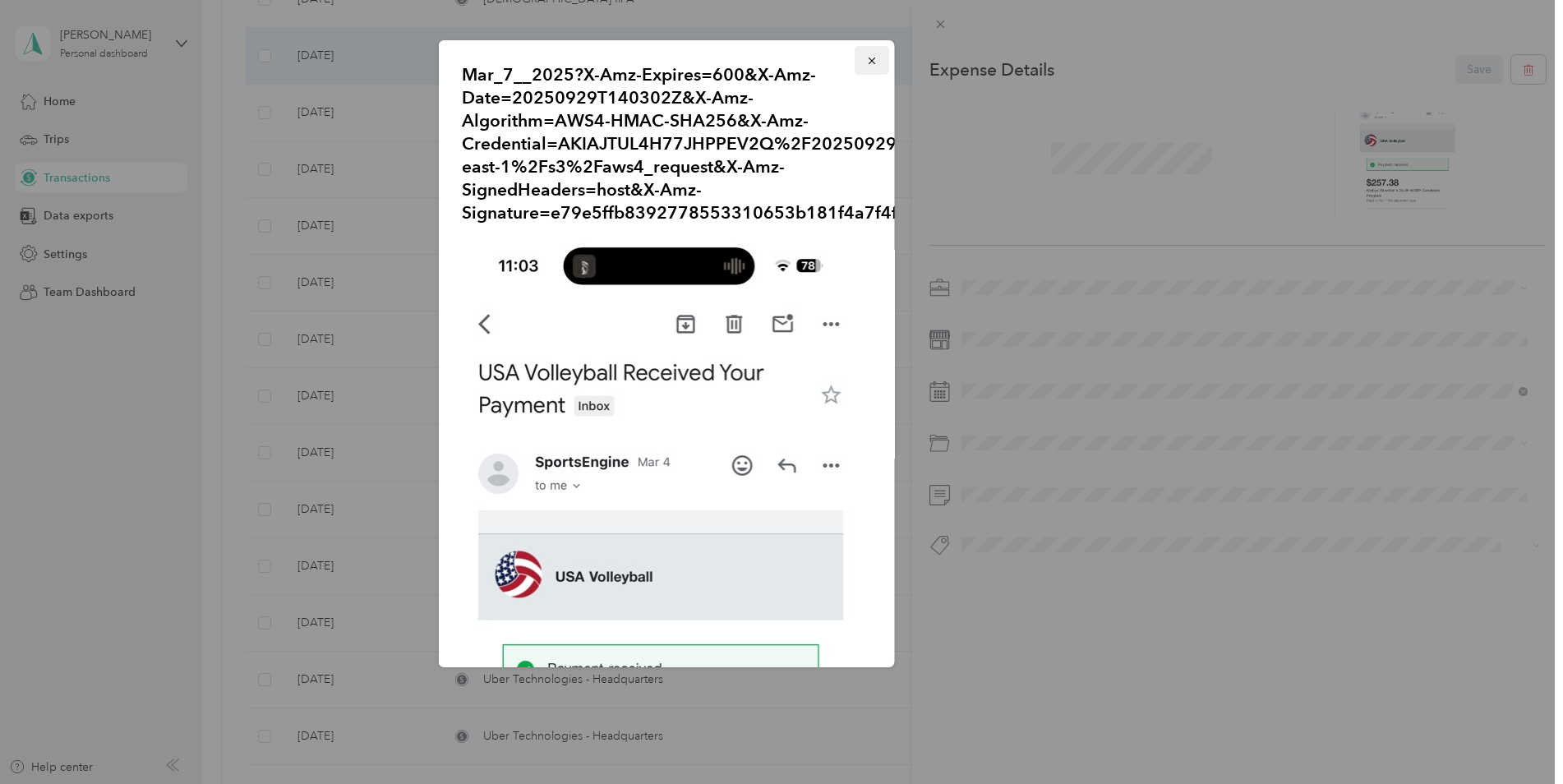
click at [866, 59] on icon "button" at bounding box center [872, 60] width 11 height 11
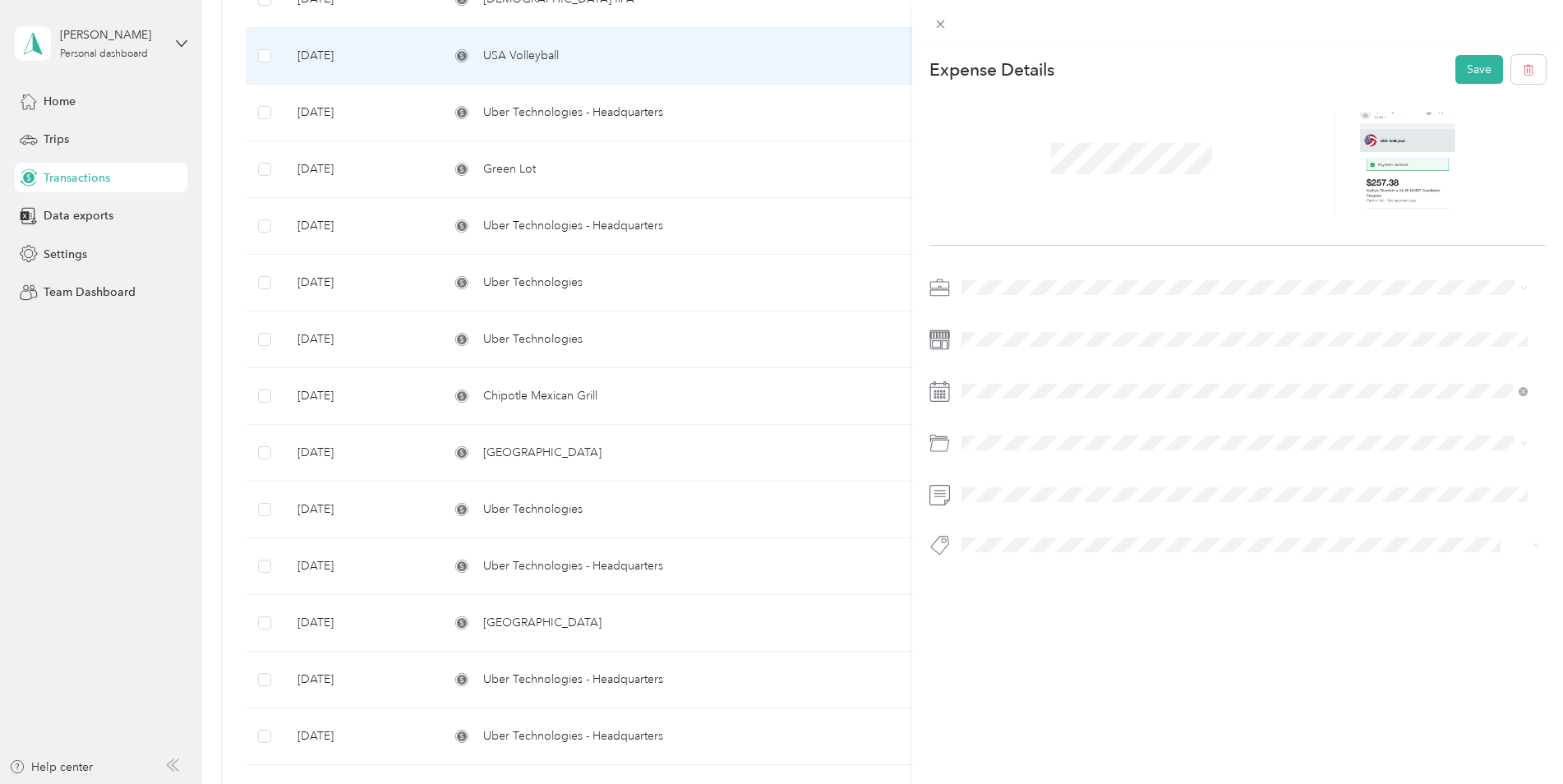
click at [1023, 513] on div "Education and Training" at bounding box center [1244, 508] width 556 height 18
click at [1455, 74] on button "Save" at bounding box center [1479, 69] width 47 height 29
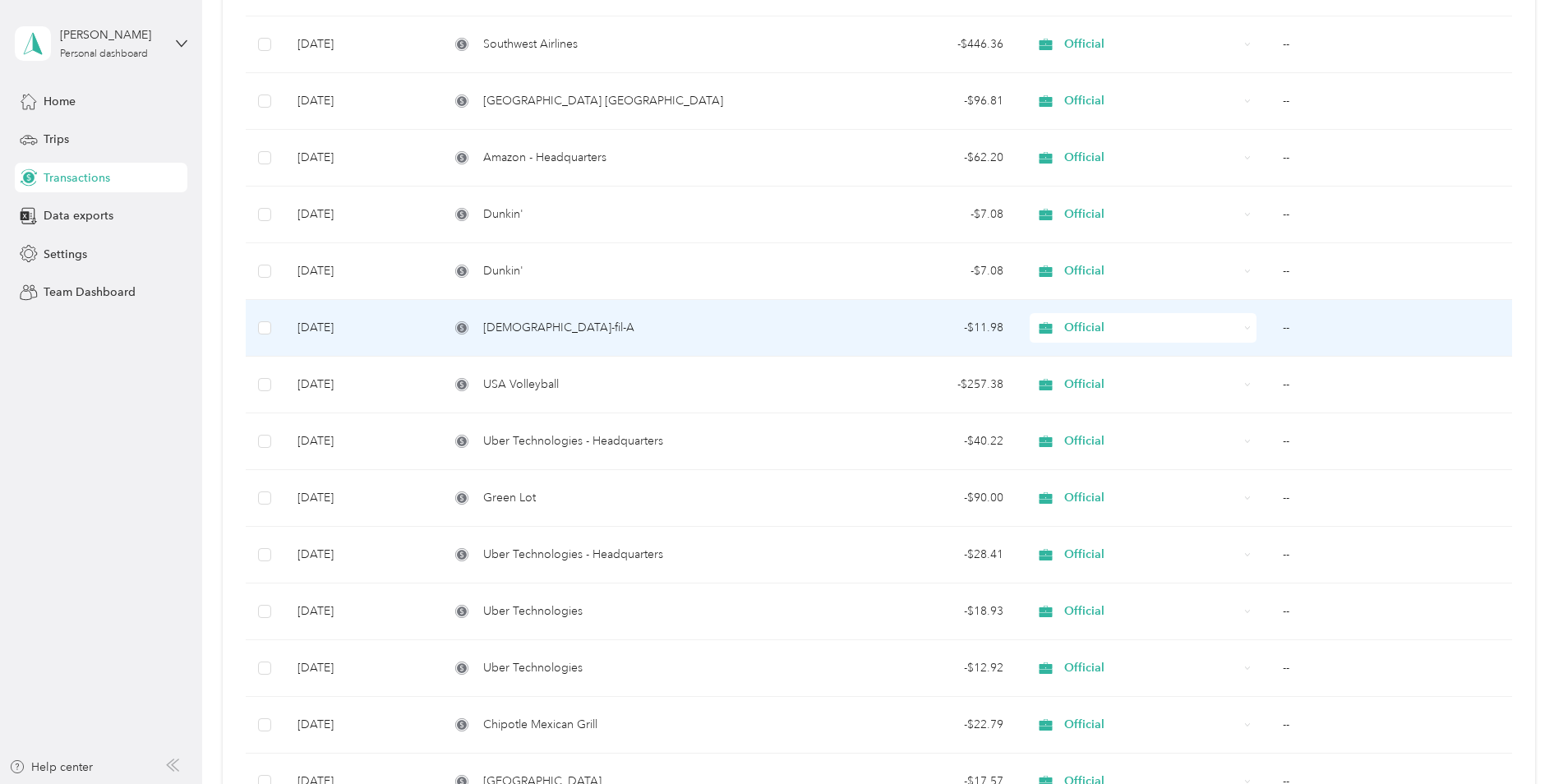
scroll to position [2119, 0]
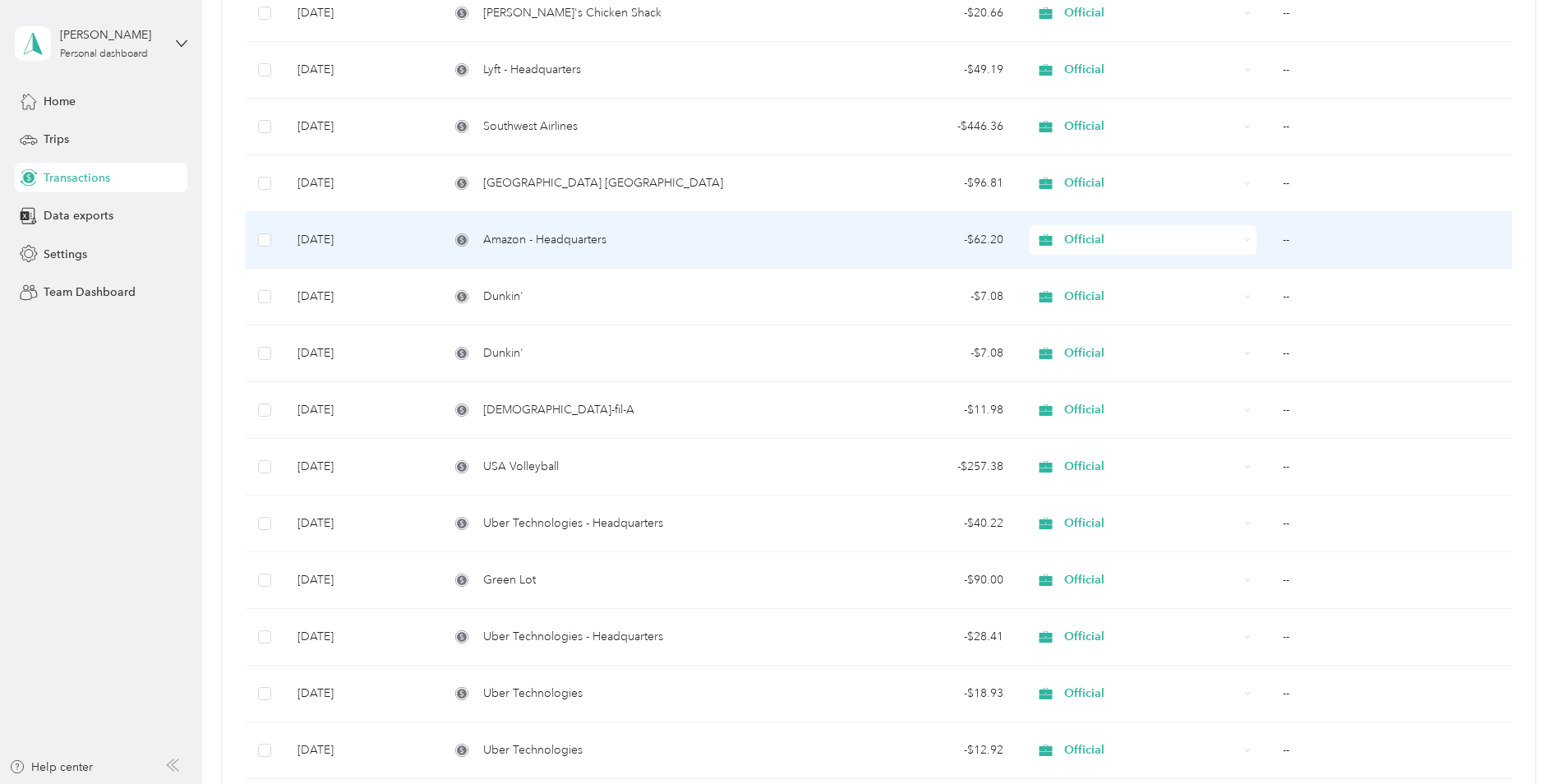
click at [728, 239] on div "Amazon - Headquarters" at bounding box center [618, 240] width 336 height 18
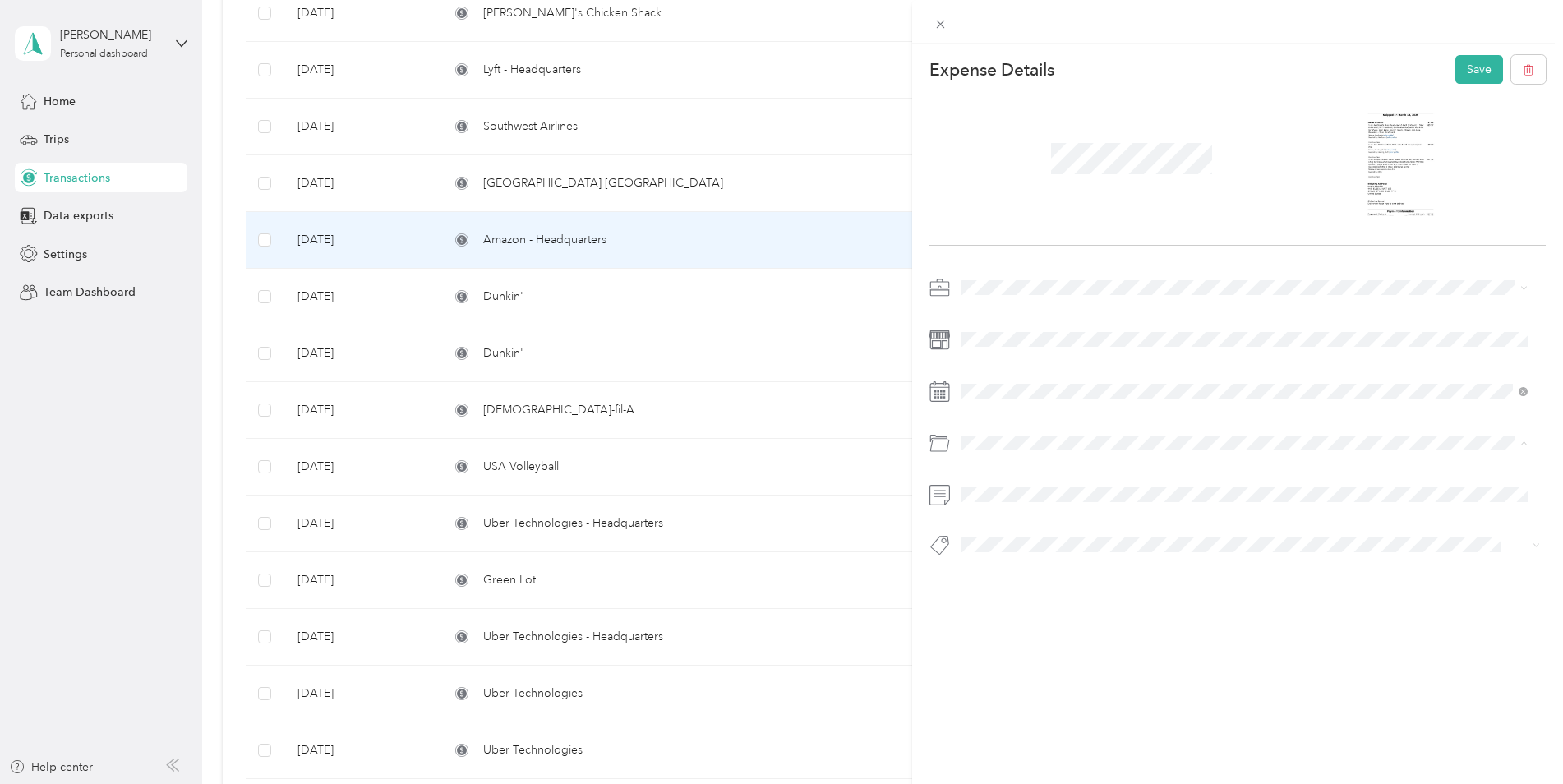
click at [1019, 509] on div "Supplies" at bounding box center [1244, 509] width 556 height 18
click at [1461, 71] on button "Save" at bounding box center [1479, 69] width 47 height 29
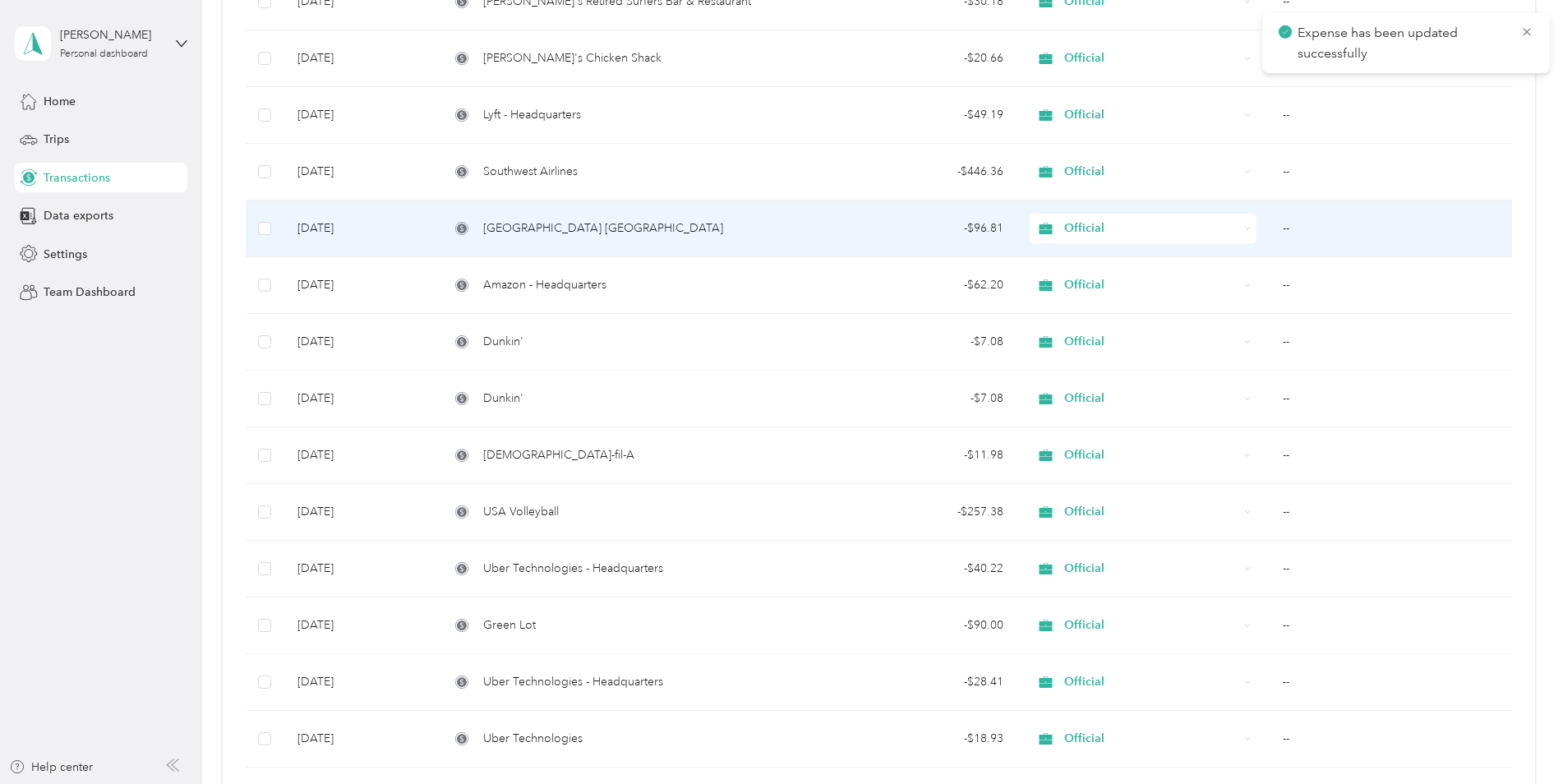
scroll to position [2037, 0]
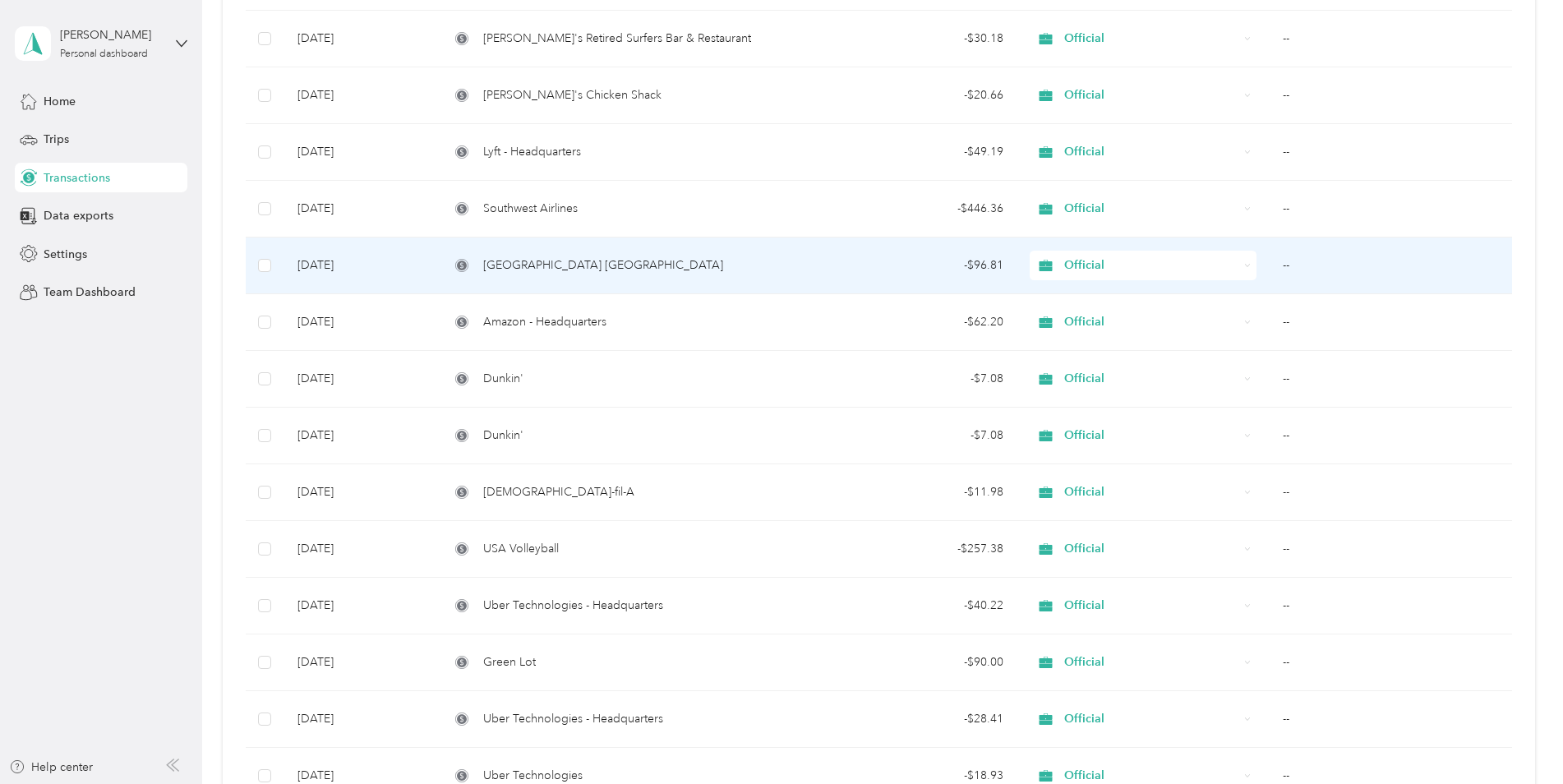
click at [822, 260] on div "- $96.81" at bounding box center [908, 265] width 192 height 18
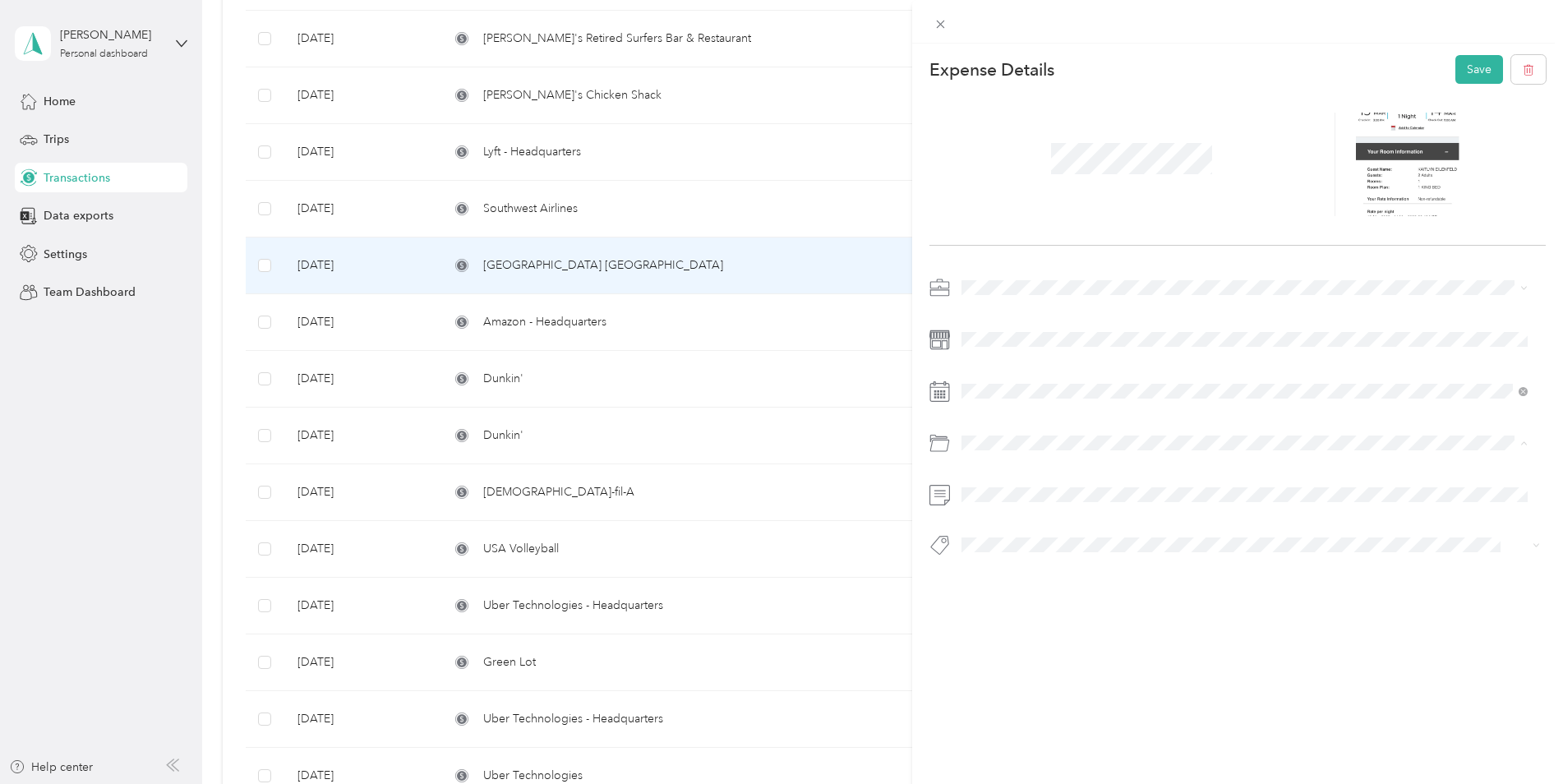
click at [999, 506] on span "Business Travel" at bounding box center [1006, 509] width 78 height 14
click at [1472, 63] on button "Save" at bounding box center [1479, 69] width 47 height 29
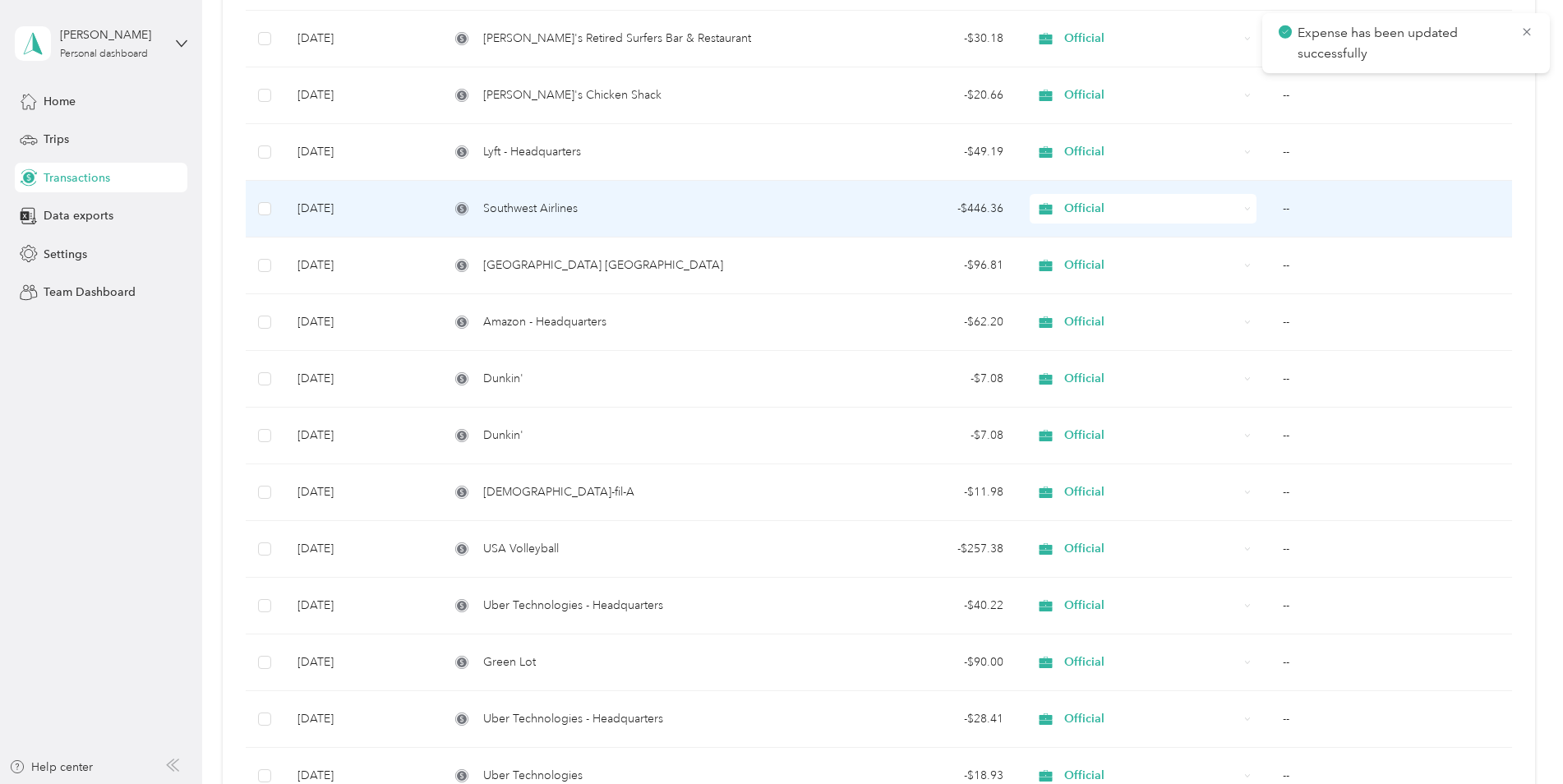
click at [903, 204] on div "- $446.36" at bounding box center [908, 208] width 192 height 18
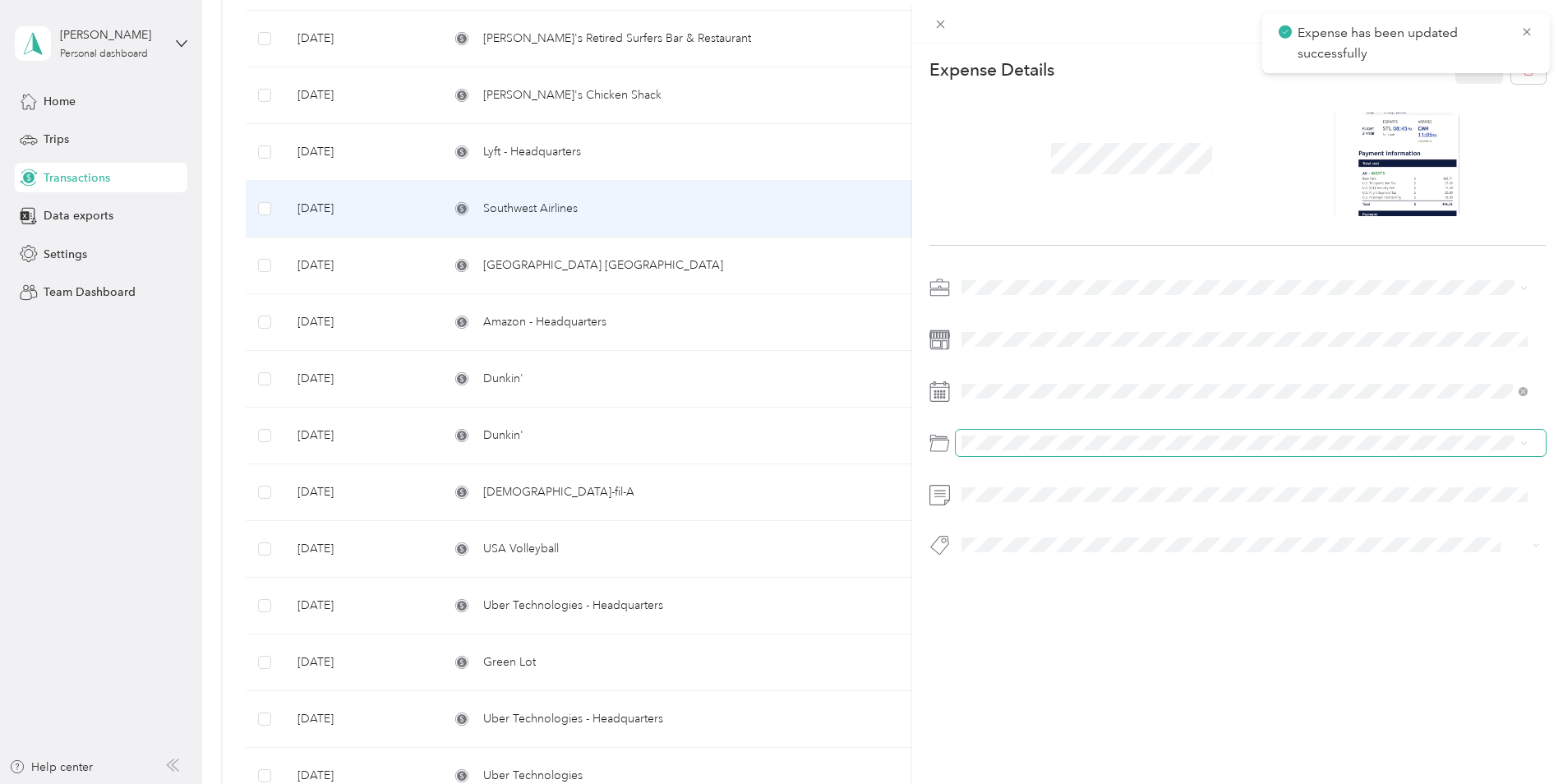
click at [1033, 433] on span at bounding box center [1251, 443] width 591 height 26
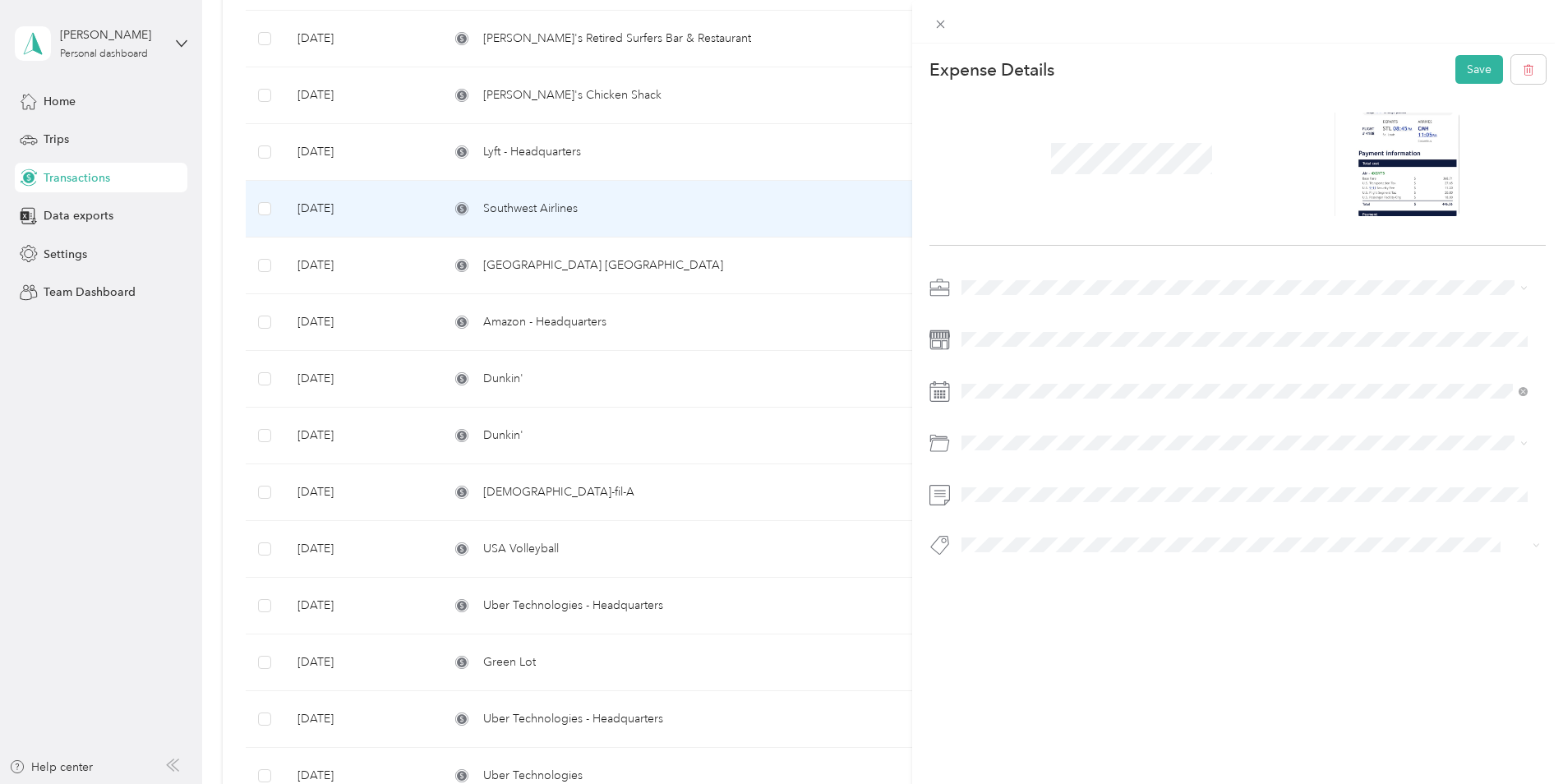
click at [1024, 499] on li "Business Travel" at bounding box center [1244, 507] width 578 height 29
click at [1455, 60] on button "Save" at bounding box center [1479, 69] width 47 height 29
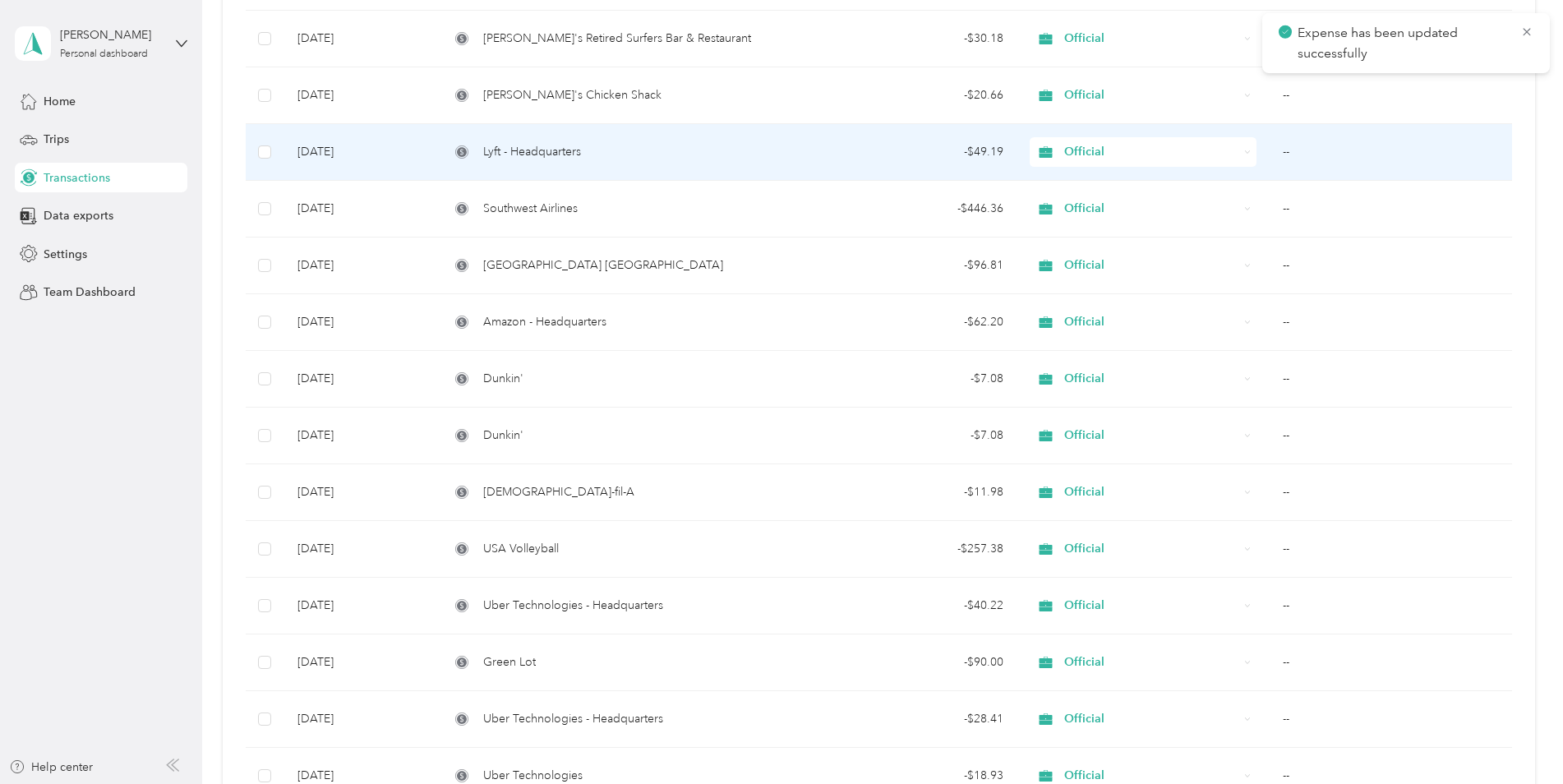
click at [729, 148] on div "Lyft - Headquarters" at bounding box center [618, 151] width 336 height 18
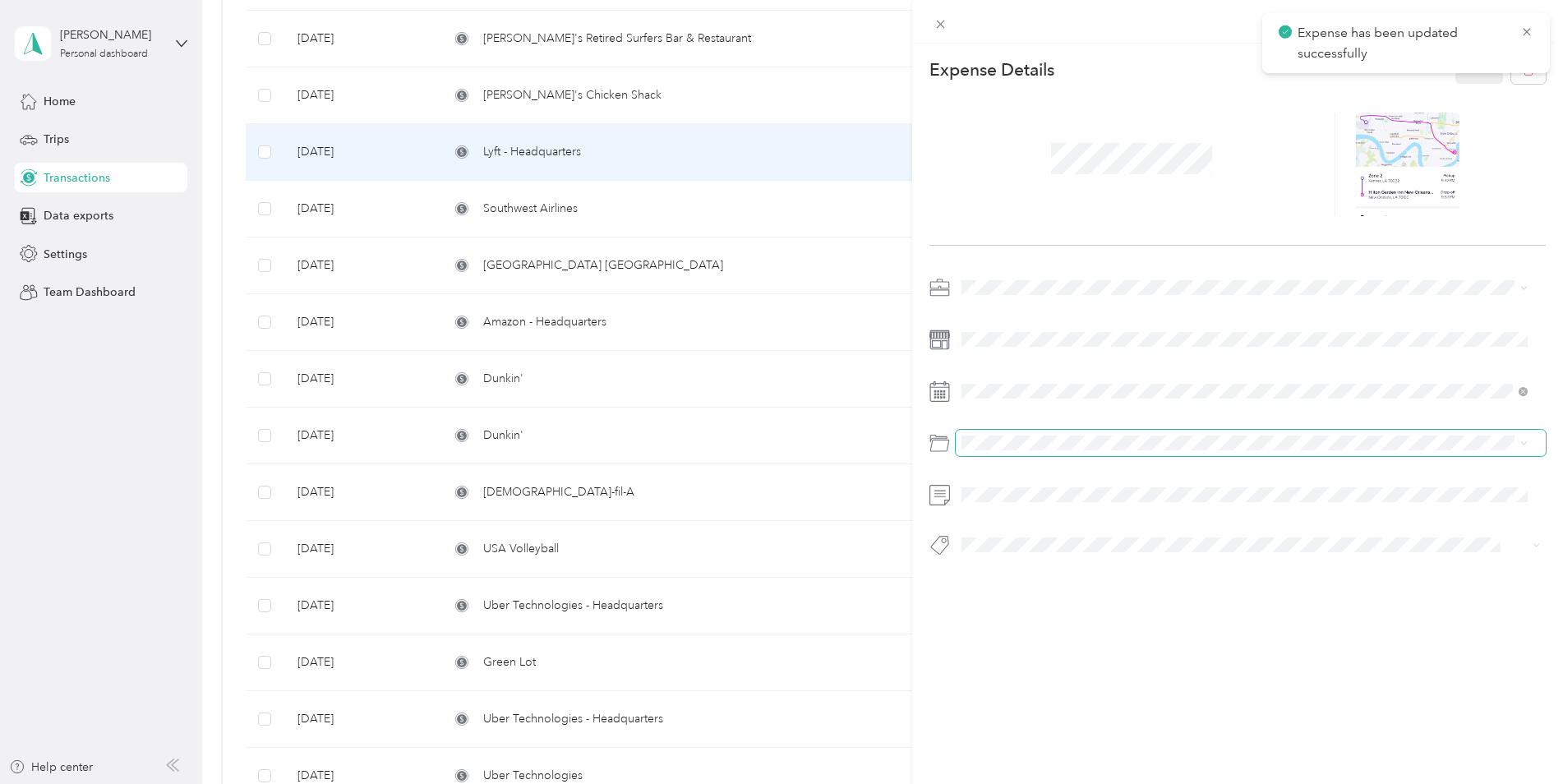
click at [989, 455] on span at bounding box center [1251, 443] width 591 height 26
click at [978, 453] on span at bounding box center [1251, 443] width 591 height 26
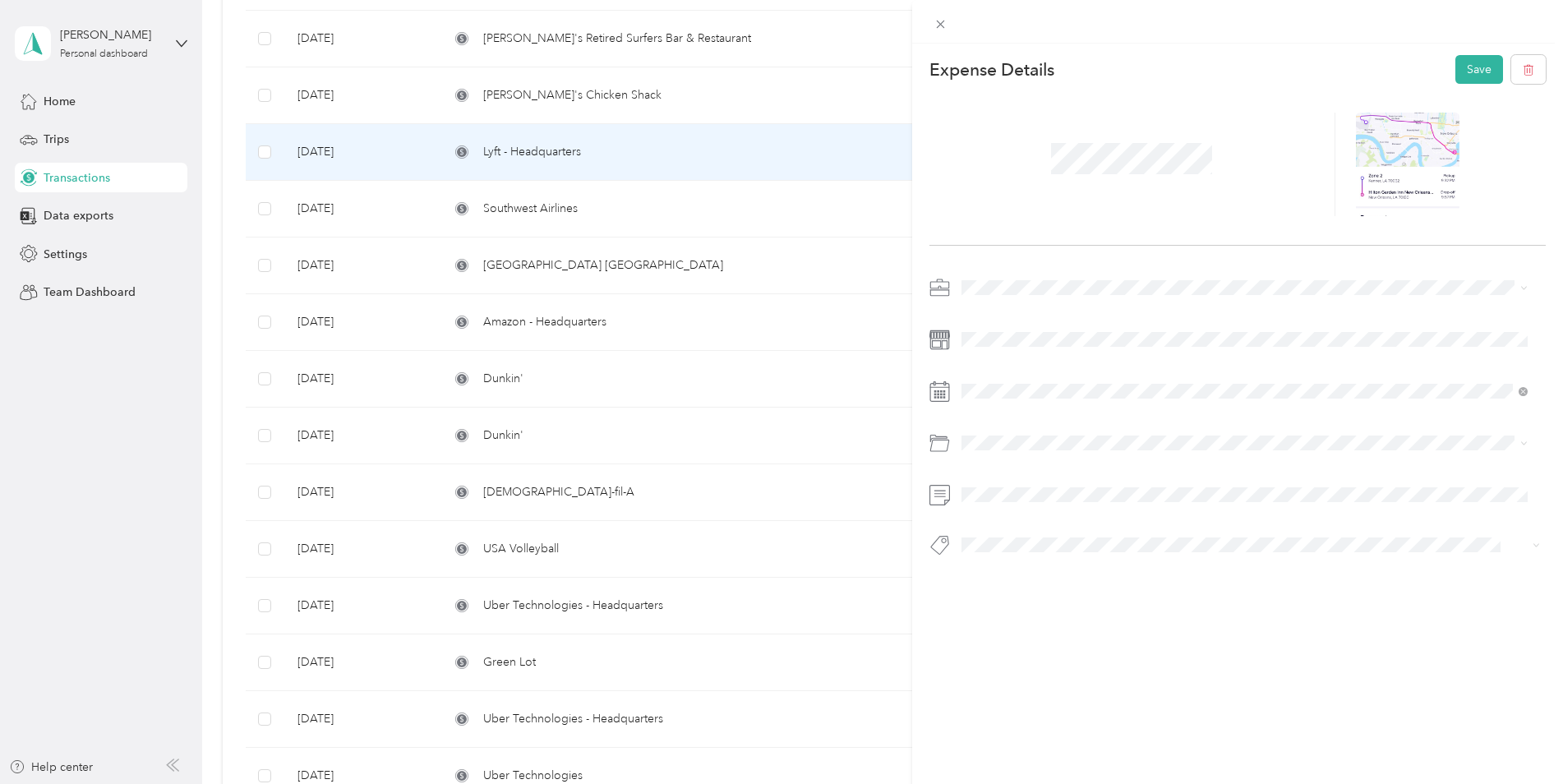
drag, startPoint x: 1018, startPoint y: 506, endPoint x: 1176, endPoint y: 419, distance: 180.4
click at [1022, 503] on span "Business Travel" at bounding box center [1006, 500] width 78 height 14
click at [1469, 74] on button "Save" at bounding box center [1479, 69] width 47 height 29
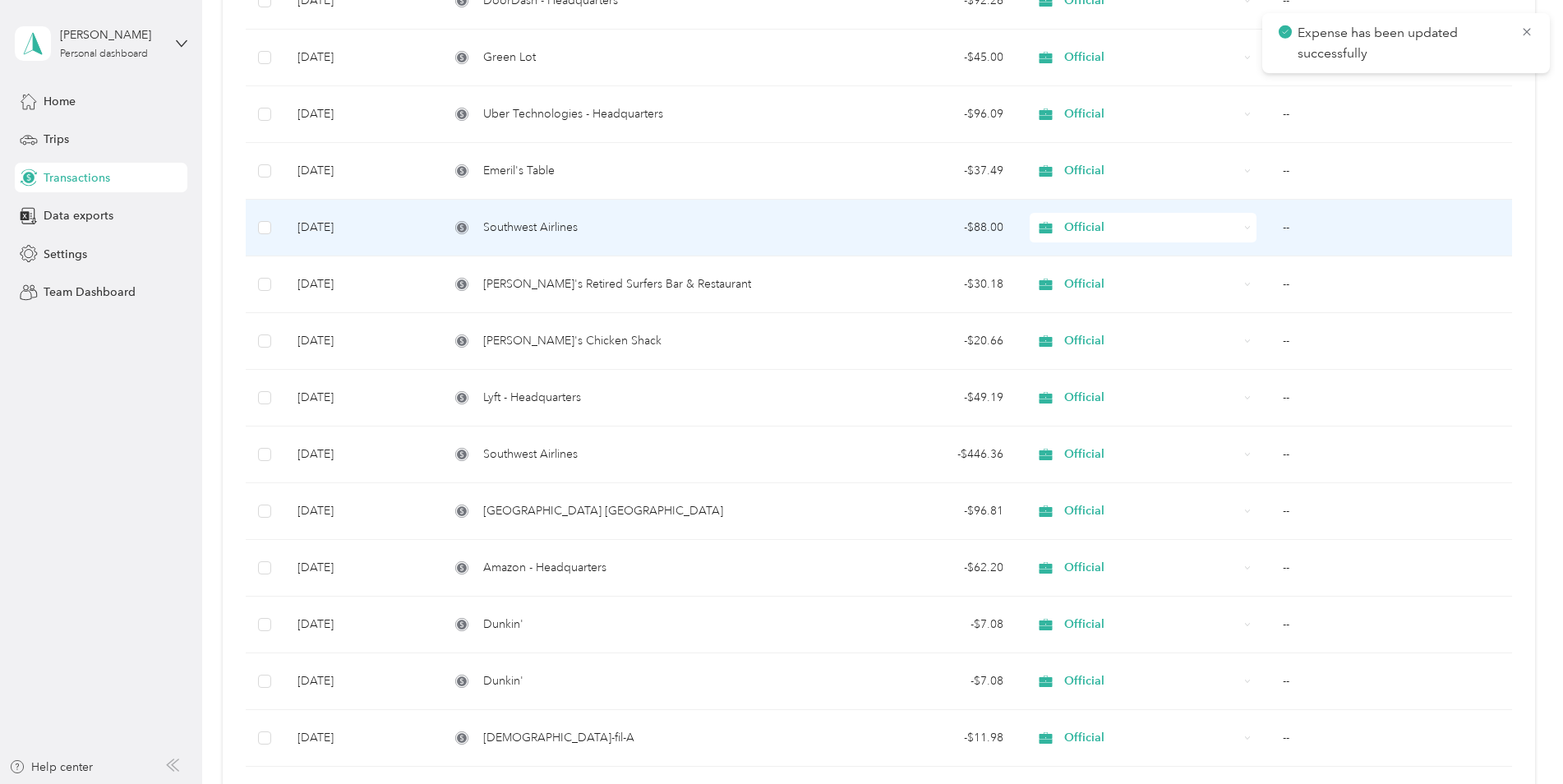
scroll to position [1790, 0]
click at [741, 222] on div "Southwest Airlines" at bounding box center [618, 228] width 336 height 18
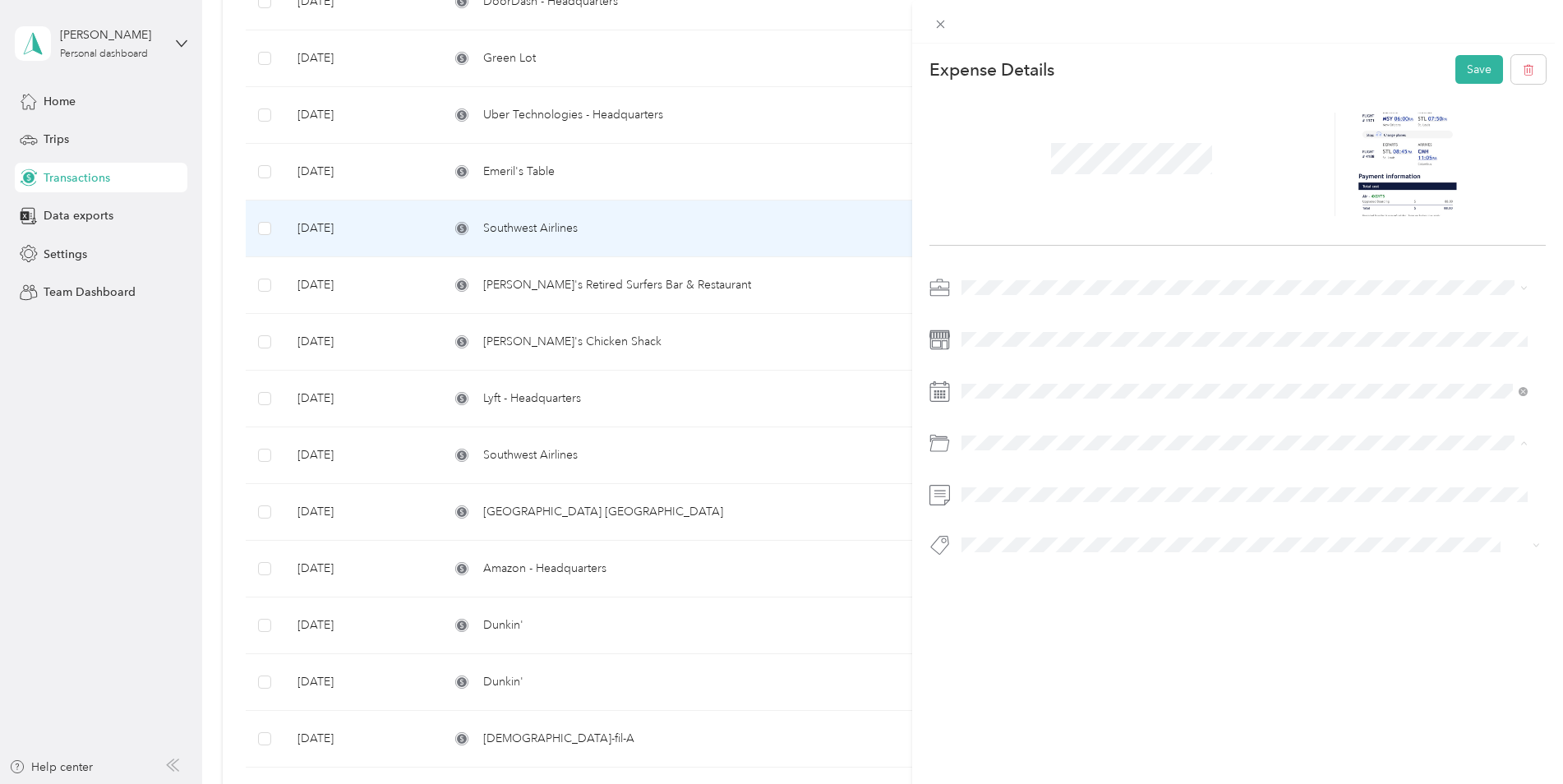
click at [1029, 501] on div "Business Travel" at bounding box center [1244, 509] width 556 height 18
click at [1457, 75] on button "Save" at bounding box center [1479, 69] width 47 height 29
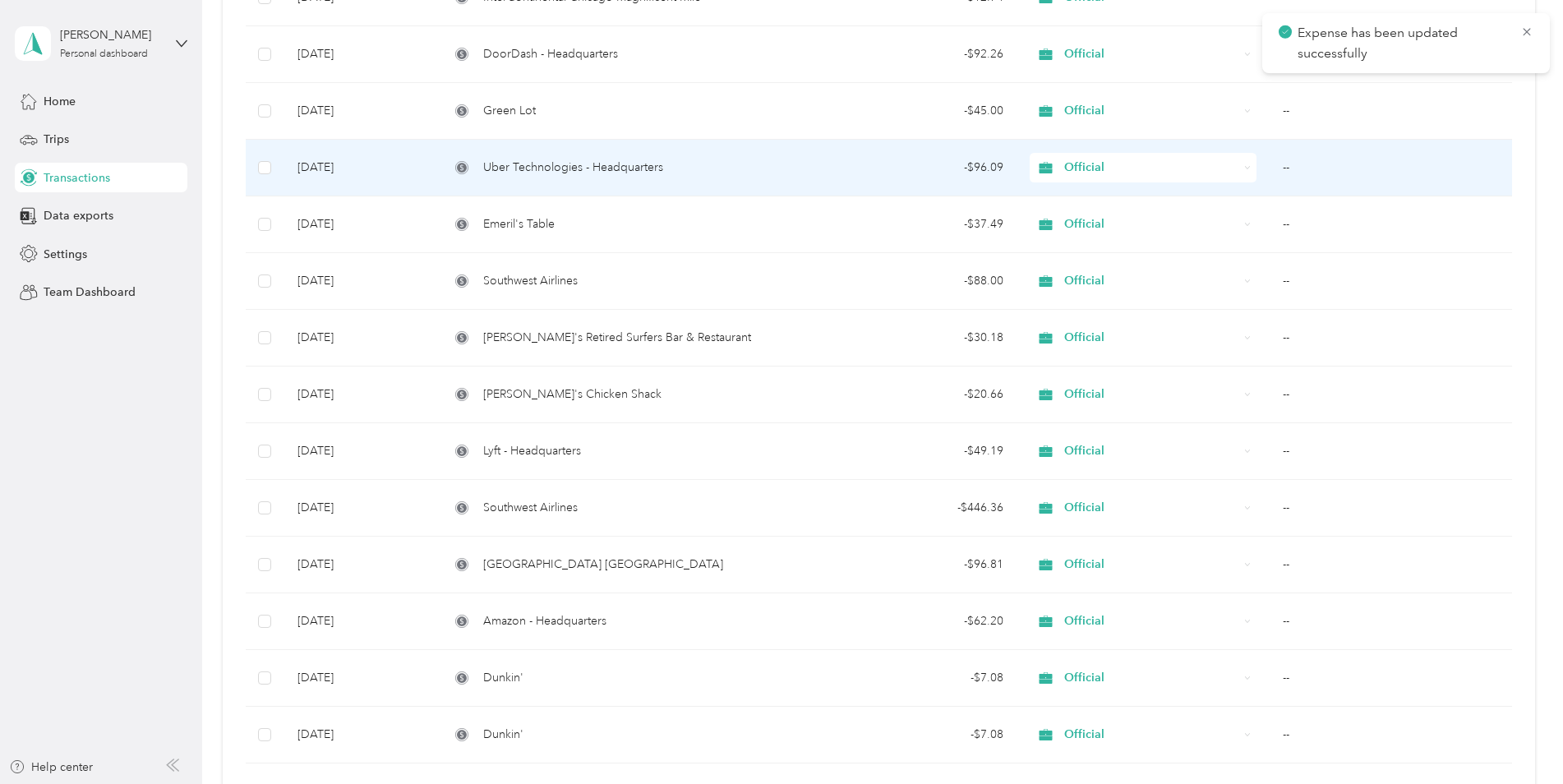
scroll to position [1708, 0]
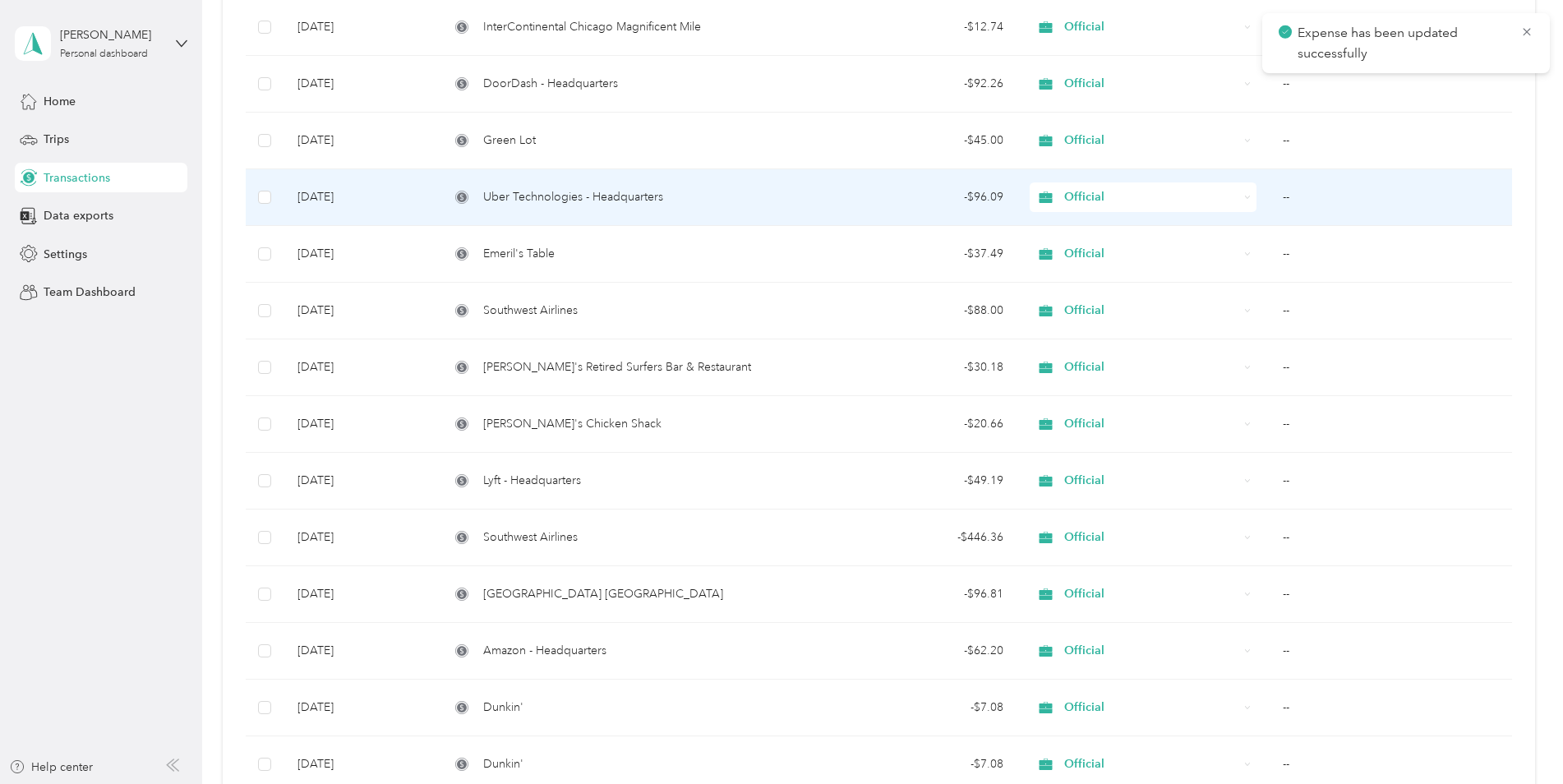
click at [708, 199] on div "Uber Technologies - Headquarters" at bounding box center [618, 197] width 336 height 18
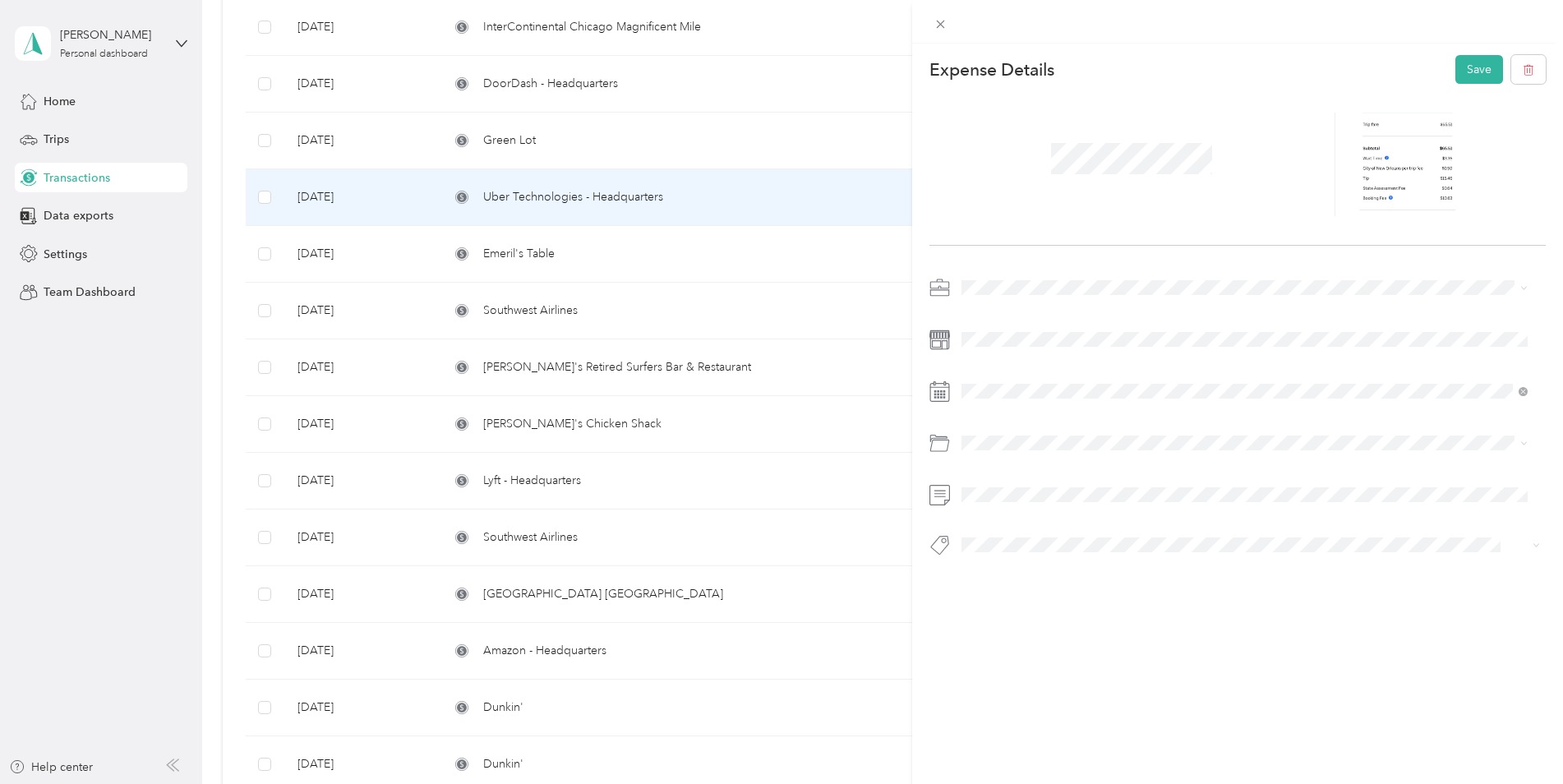
click at [1031, 506] on span "Business Travel" at bounding box center [1006, 508] width 78 height 14
click at [1483, 74] on button "Save" at bounding box center [1479, 69] width 47 height 29
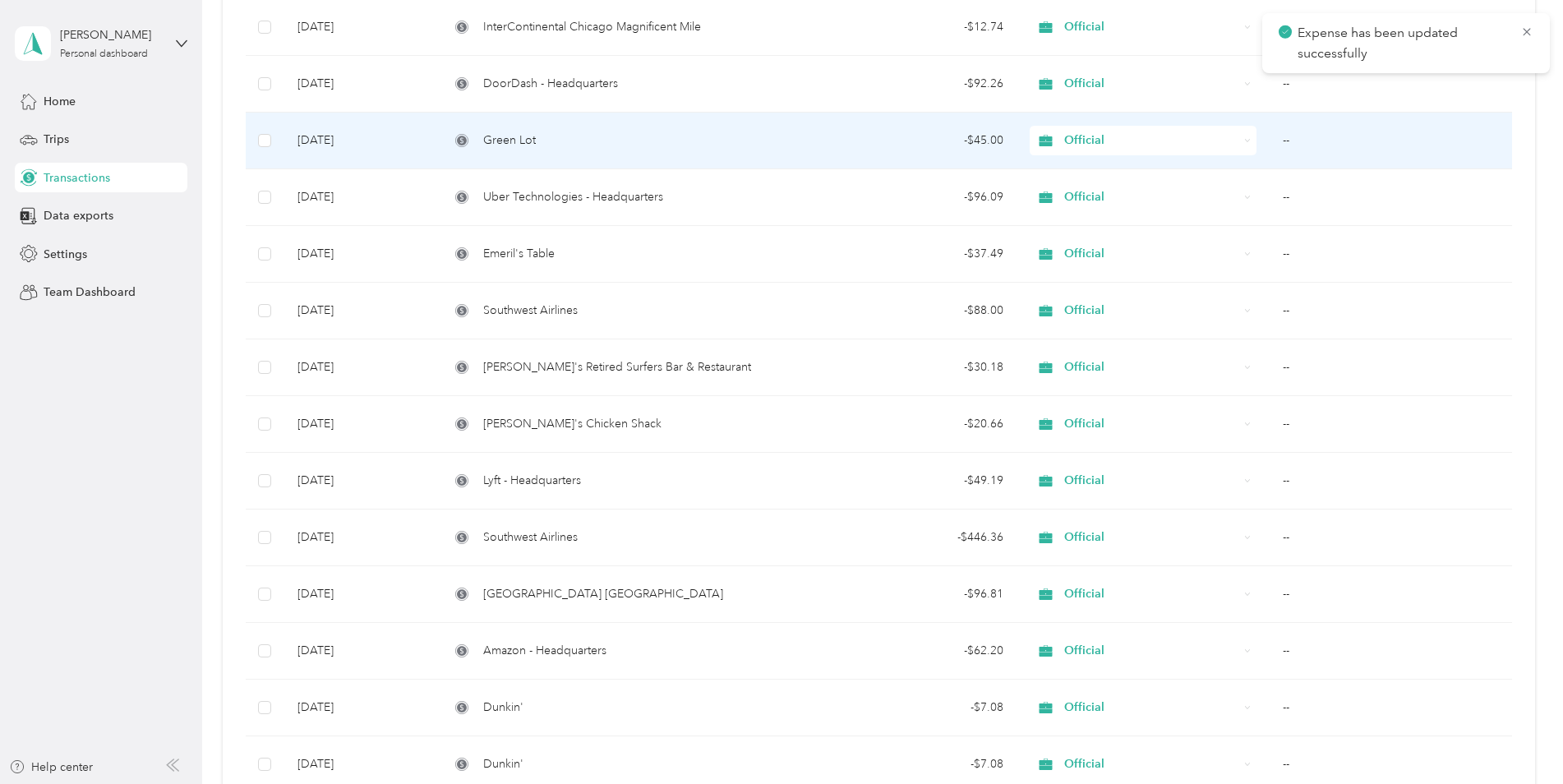
click at [655, 135] on div "Green Lot" at bounding box center [618, 140] width 336 height 18
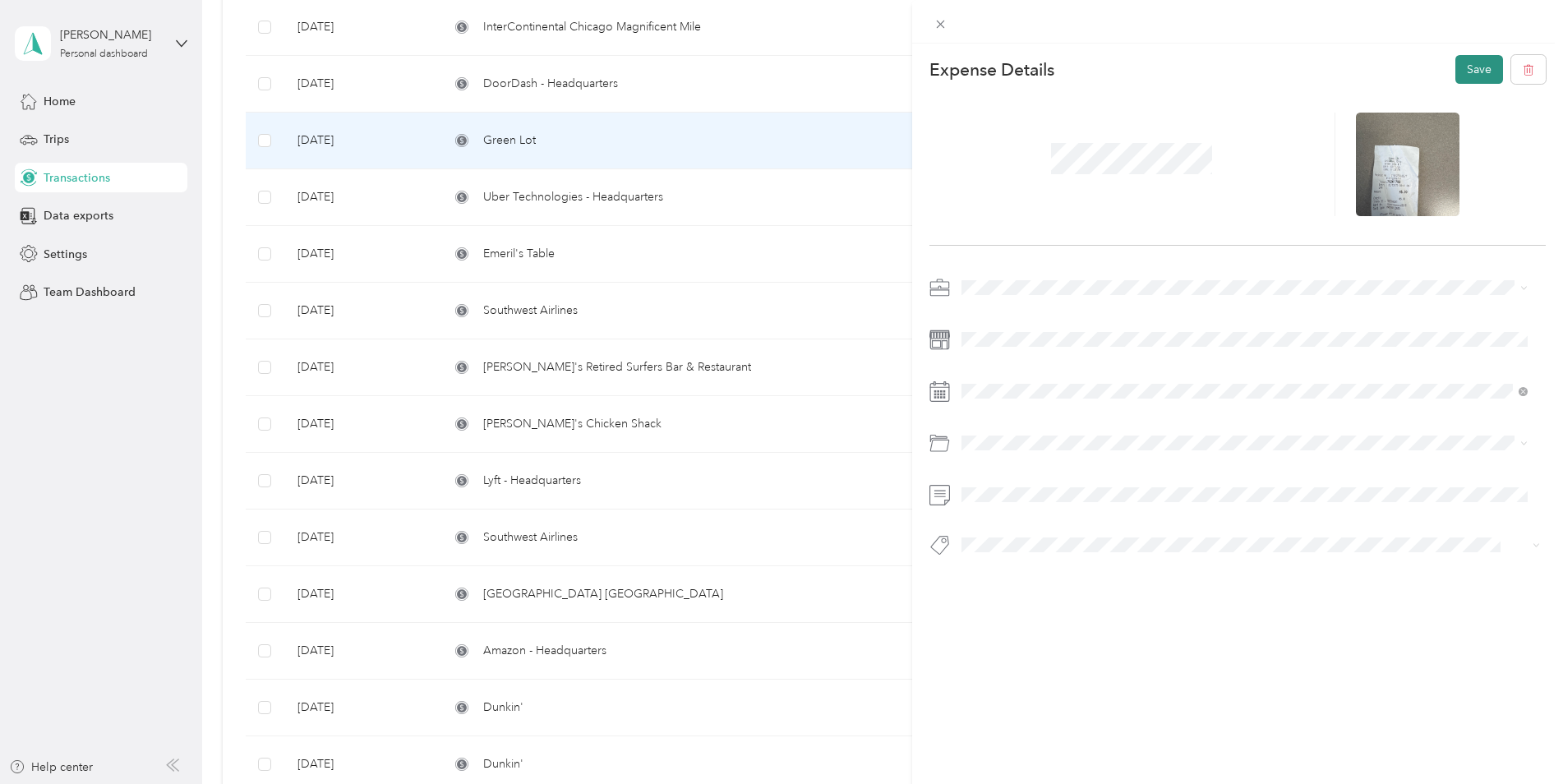
click at [1474, 61] on button "Save" at bounding box center [1479, 69] width 47 height 29
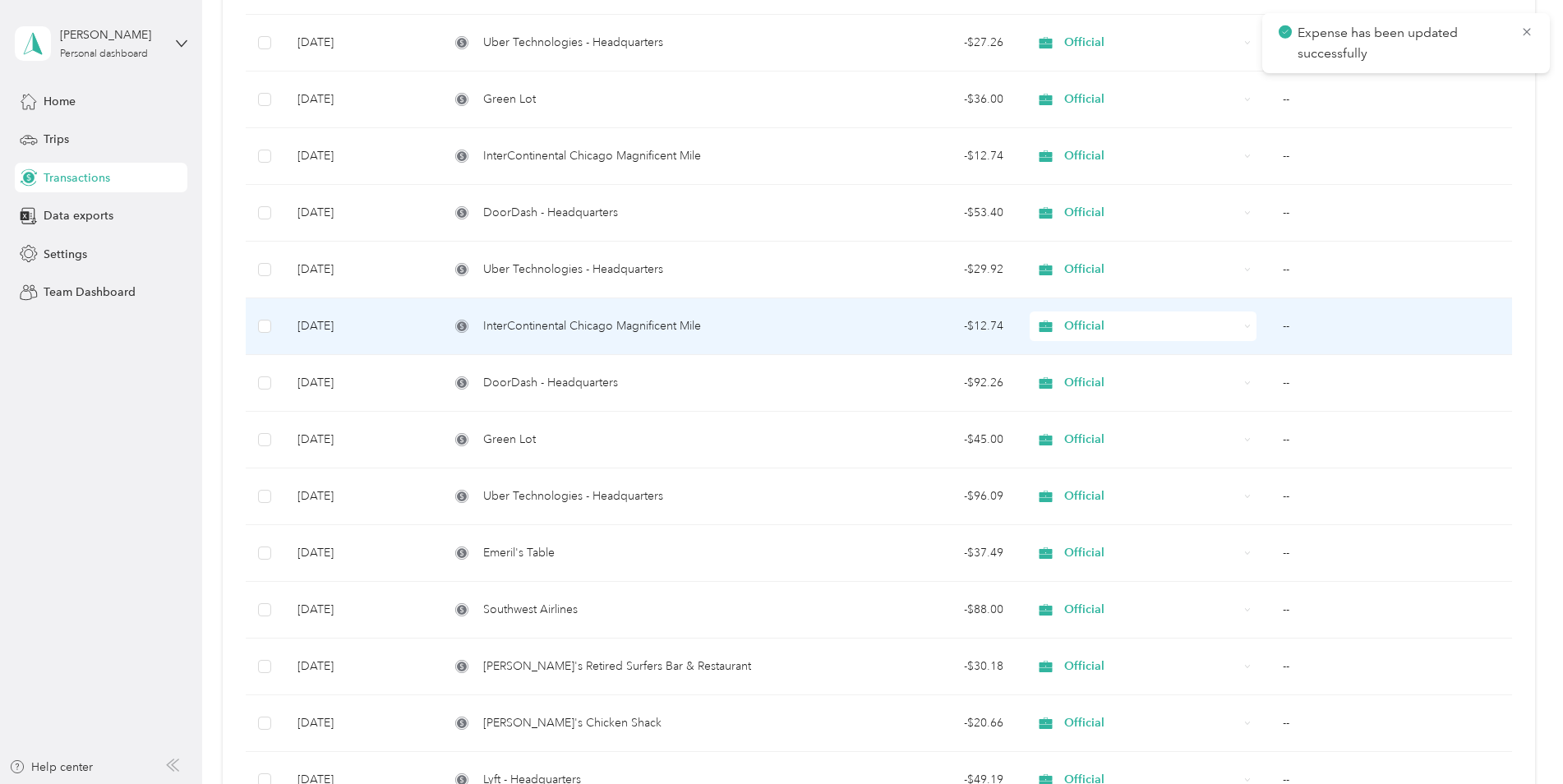
scroll to position [1380, 0]
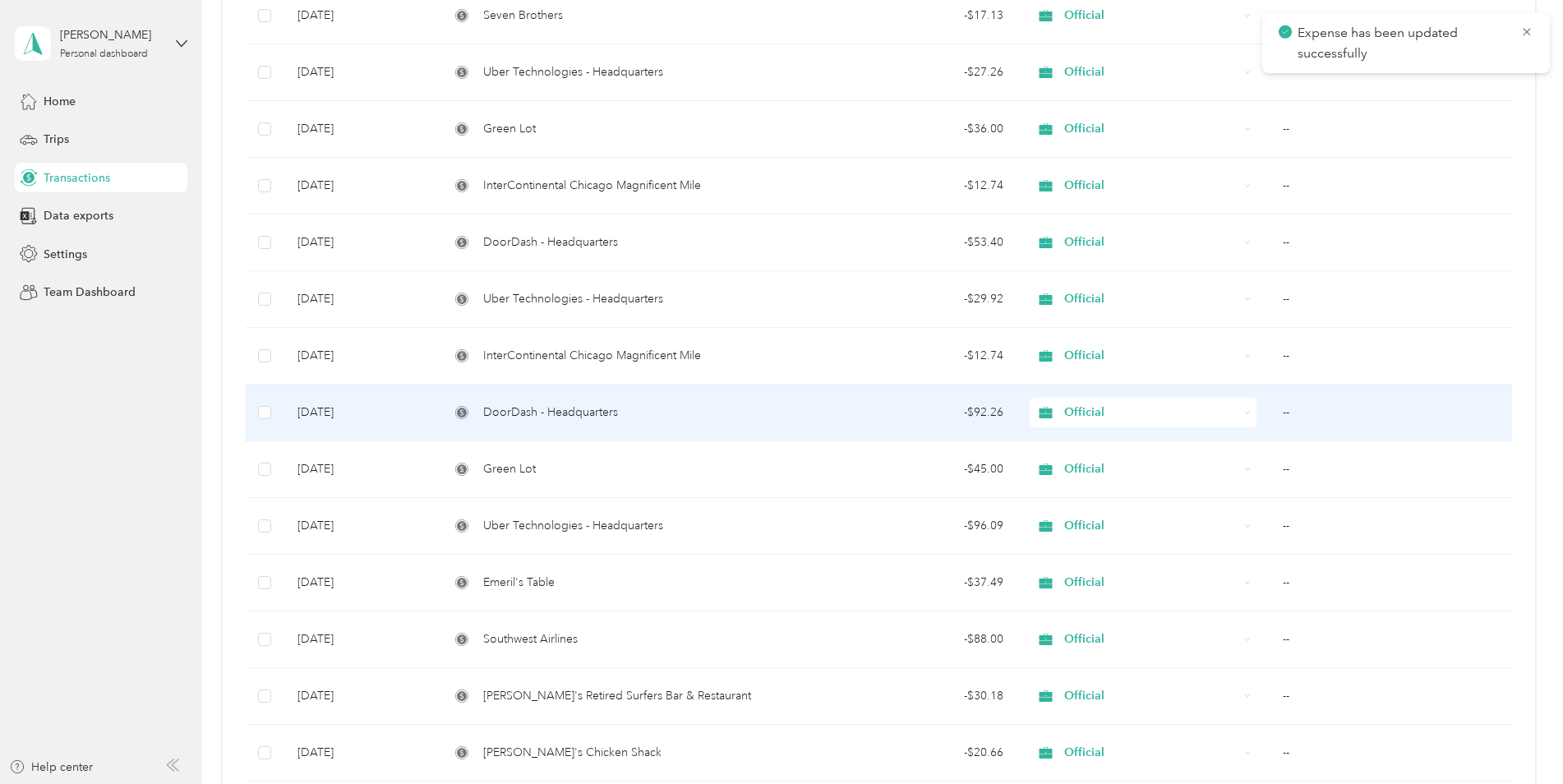
click at [715, 401] on td "DoorDash - Headquarters" at bounding box center [618, 412] width 362 height 57
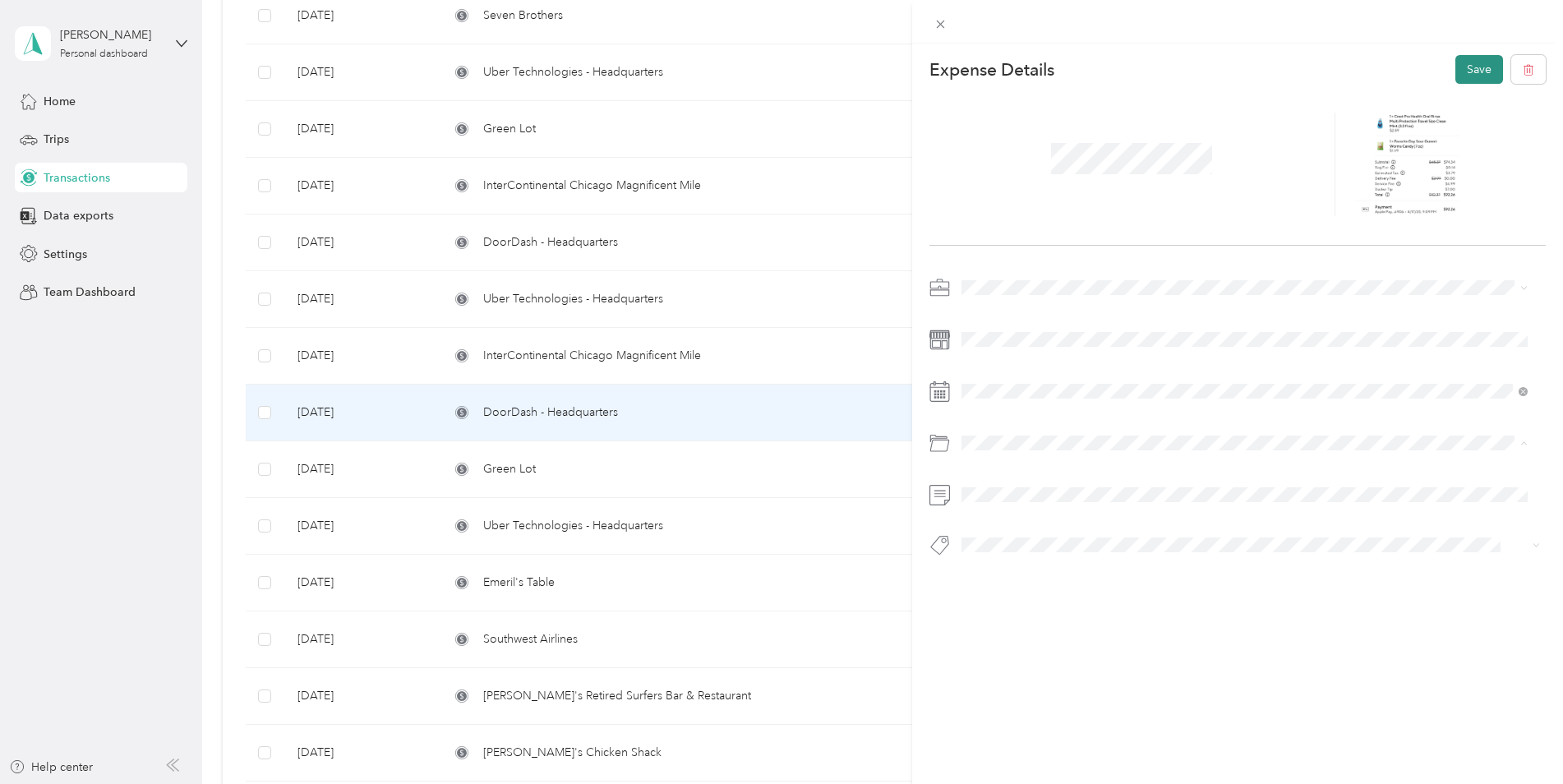
click at [1460, 77] on button "Save" at bounding box center [1479, 69] width 47 height 29
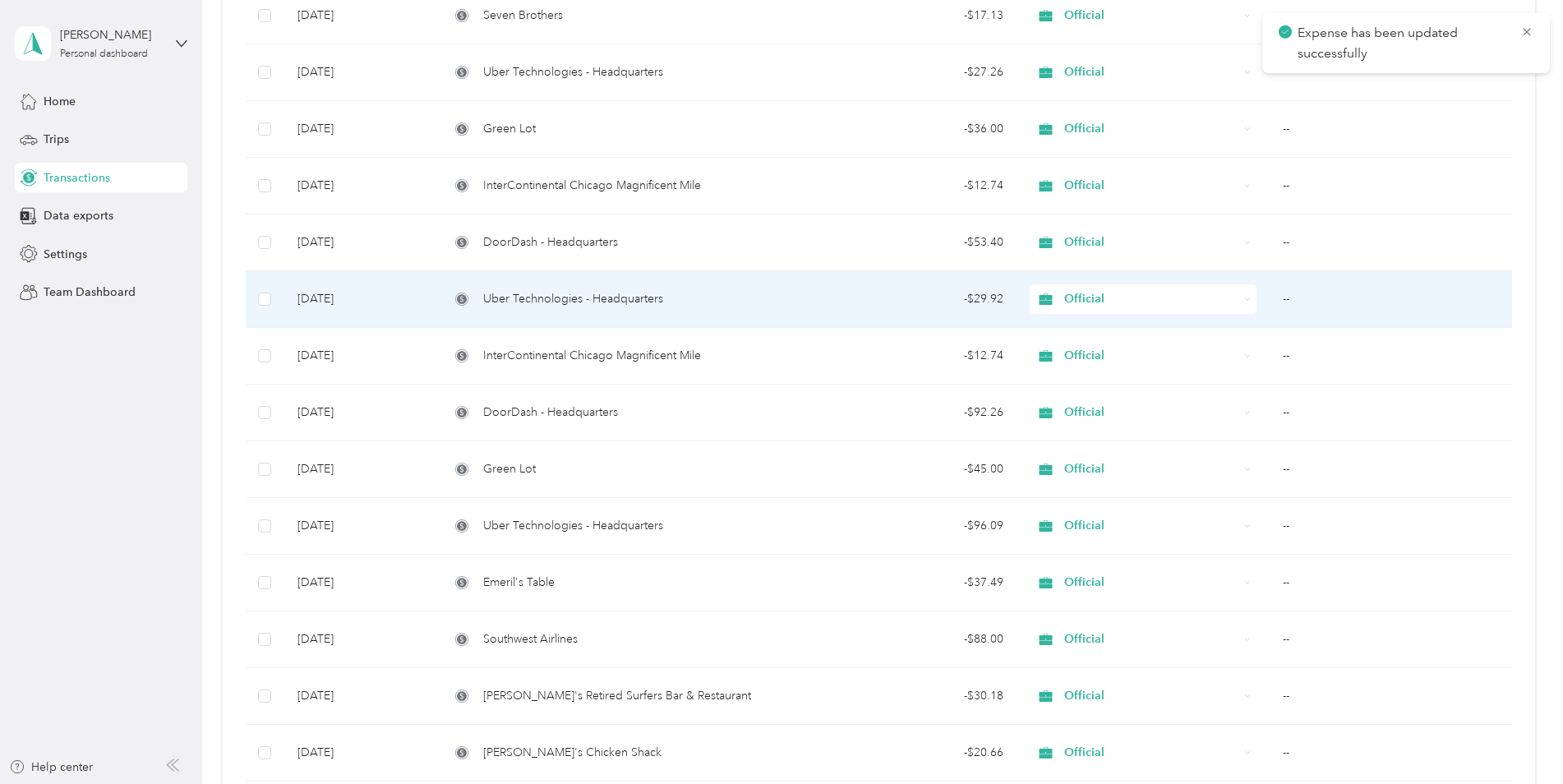
click at [670, 306] on div "Uber Technologies - Headquarters" at bounding box center [618, 298] width 336 height 18
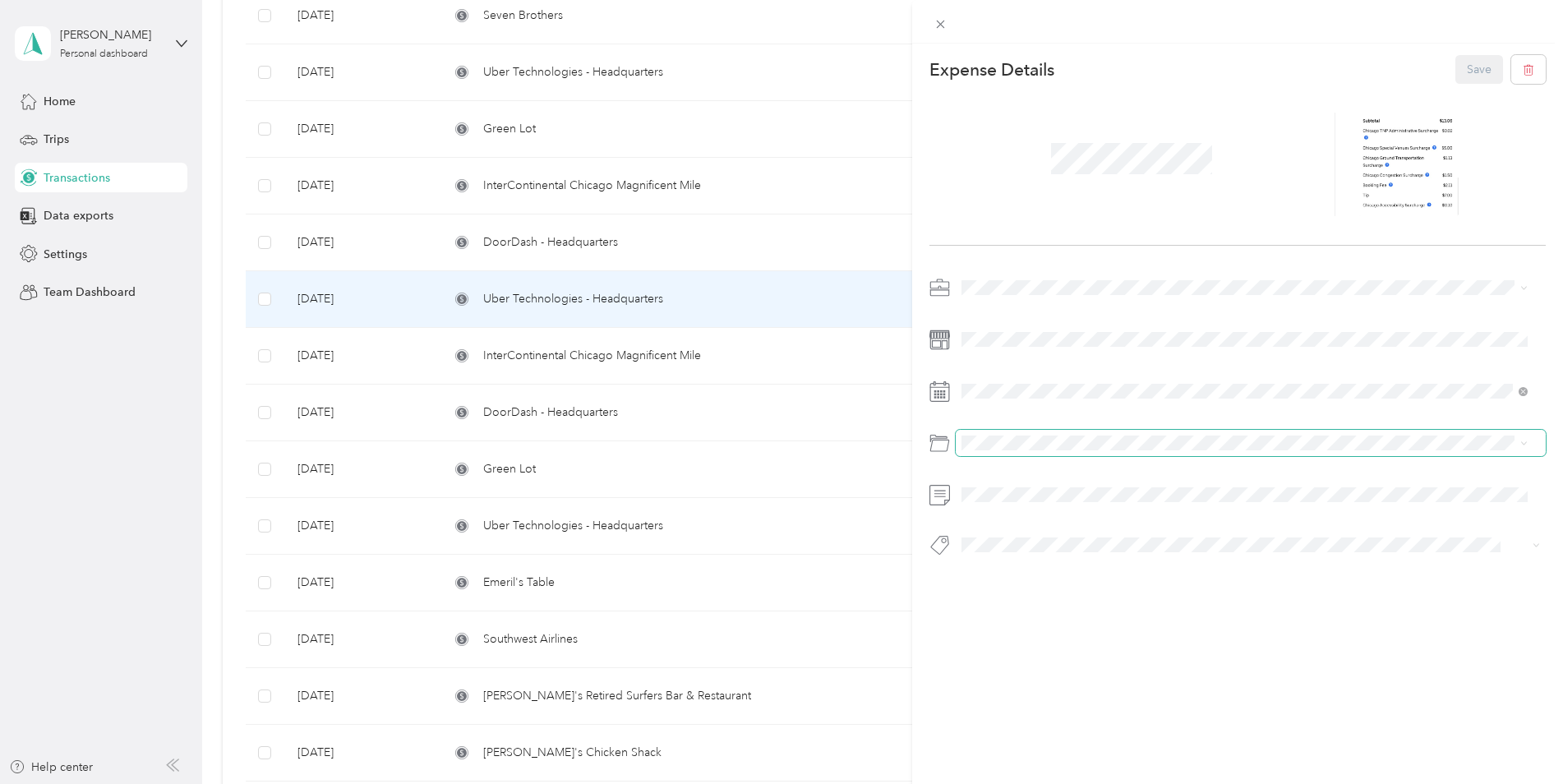
click at [1053, 432] on span at bounding box center [1251, 443] width 591 height 26
click at [1037, 435] on span at bounding box center [1251, 443] width 591 height 26
click at [1458, 74] on button "Save" at bounding box center [1479, 69] width 47 height 29
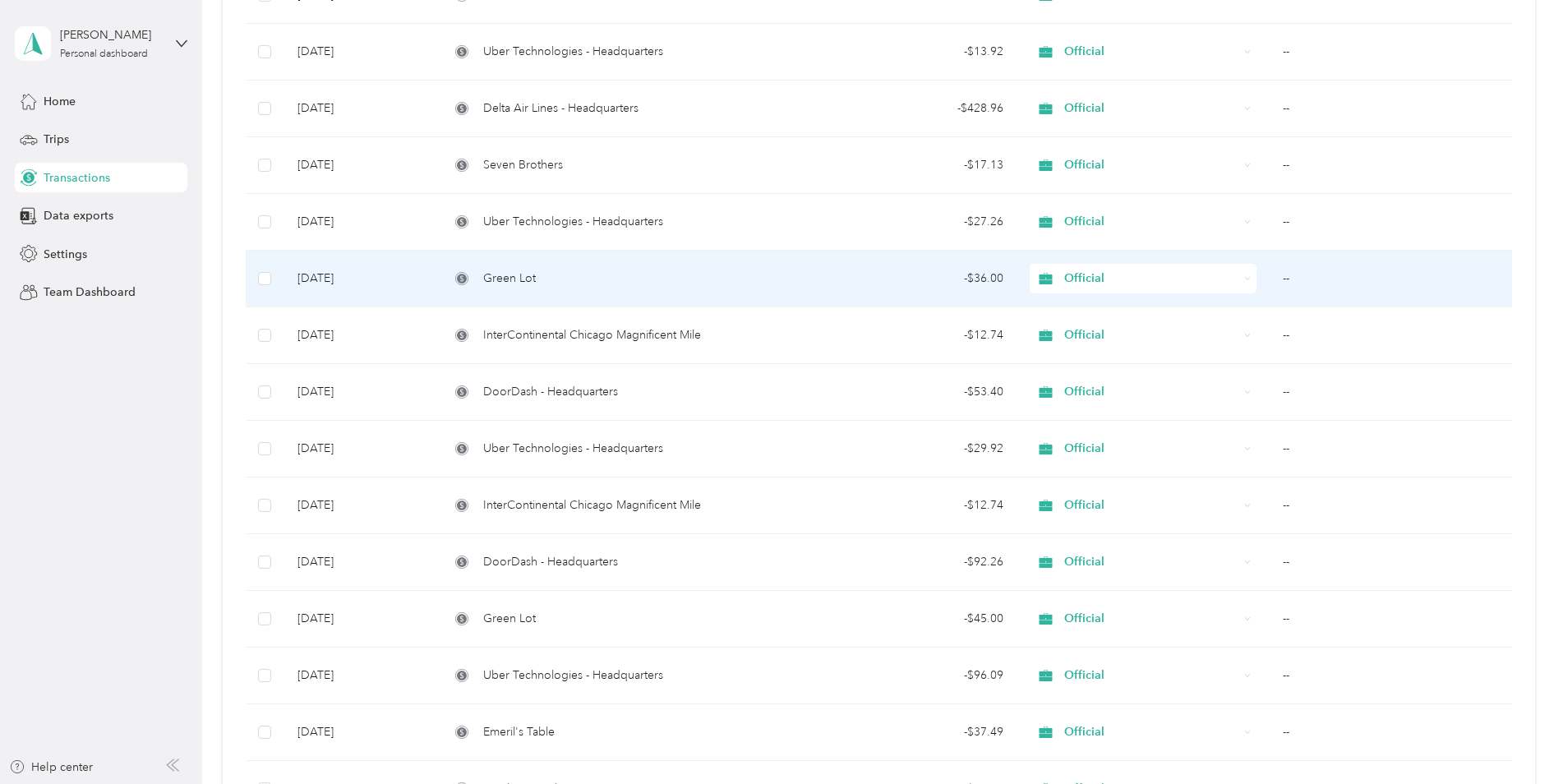
scroll to position [1215, 0]
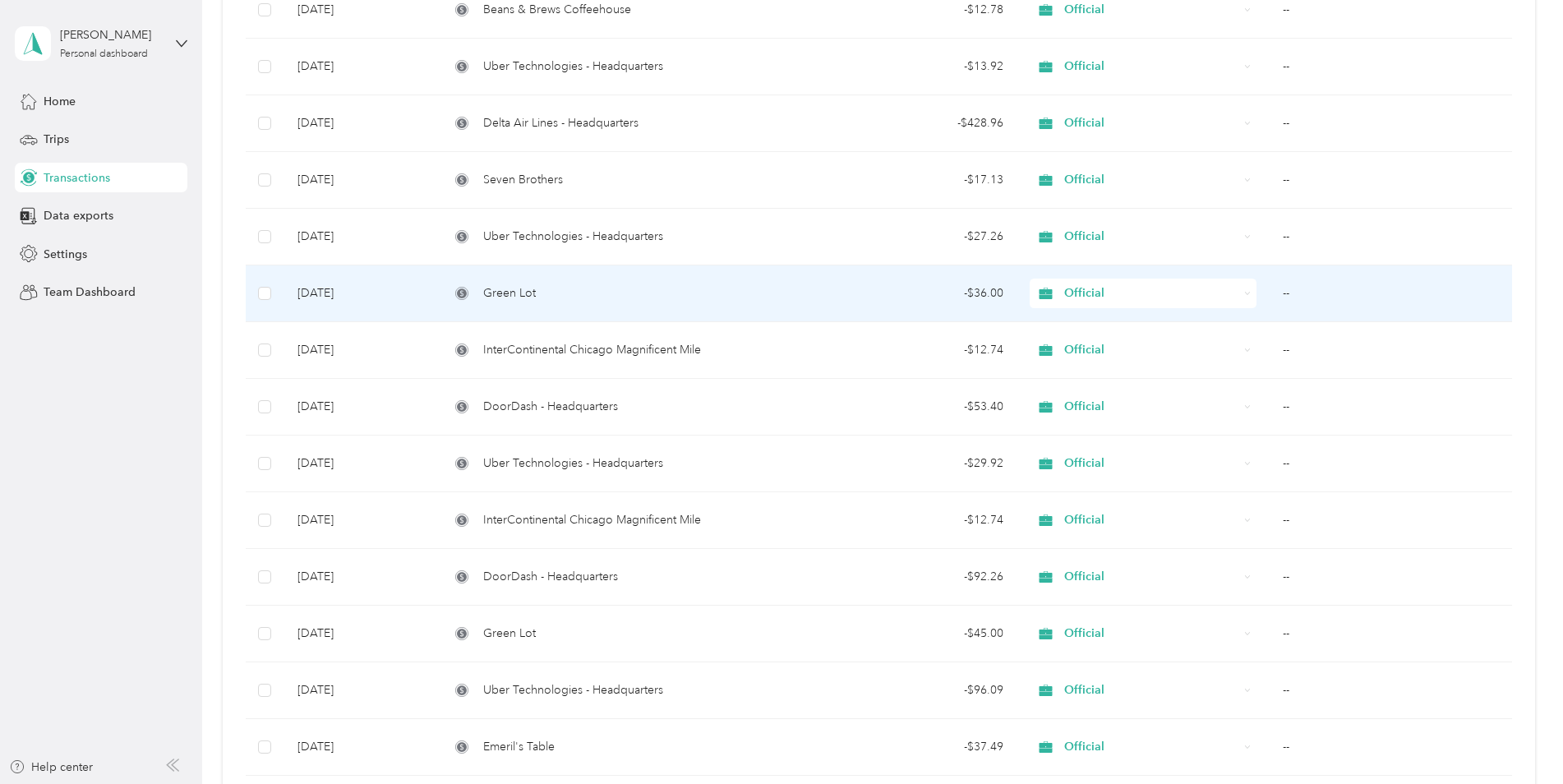
click at [796, 292] on td "Green Lot" at bounding box center [618, 293] width 362 height 57
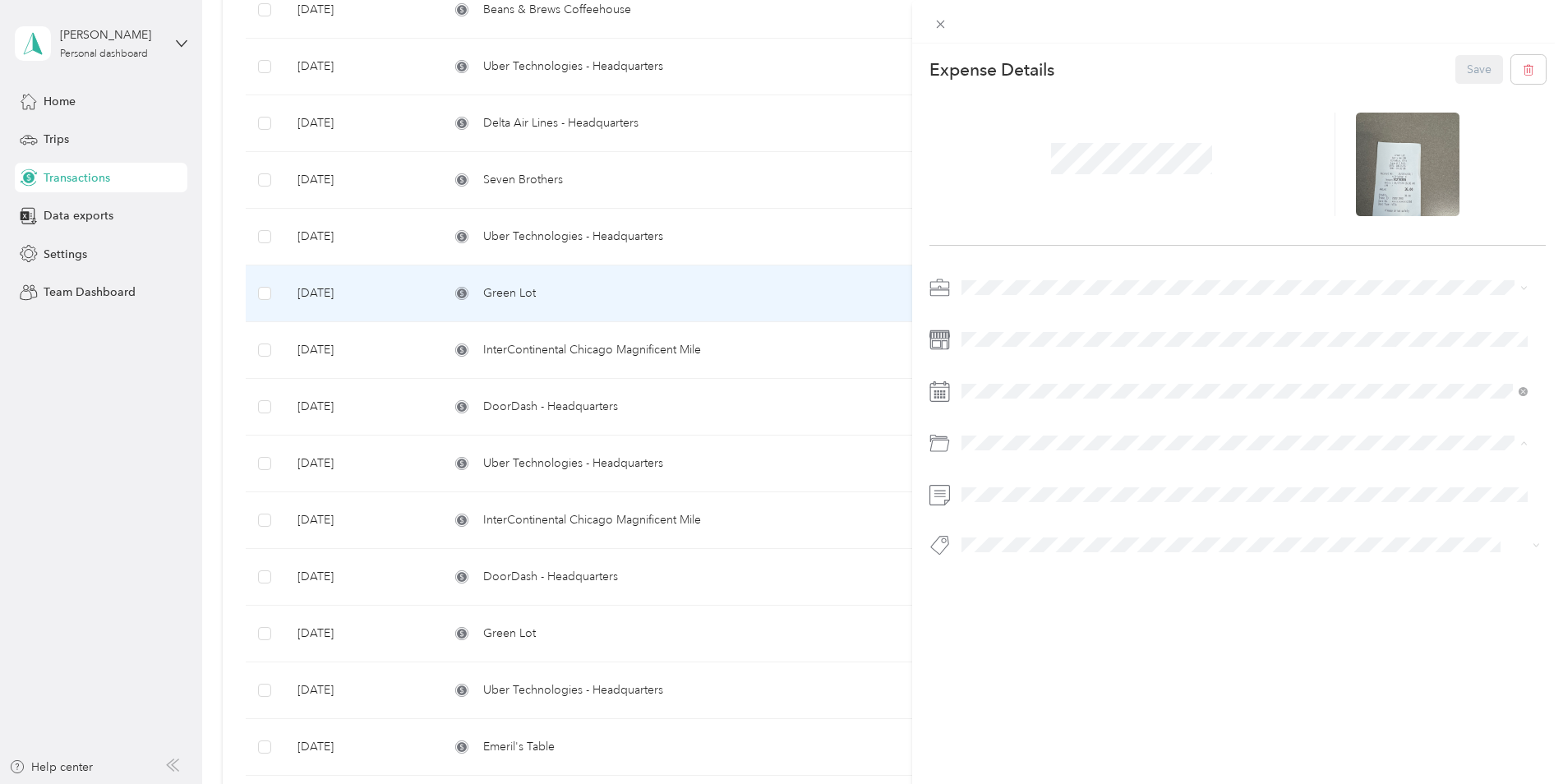
click at [1042, 587] on div "Parking Fees and Tolls" at bounding box center [1244, 596] width 556 height 18
click at [1482, 61] on button "Save" at bounding box center [1479, 69] width 47 height 29
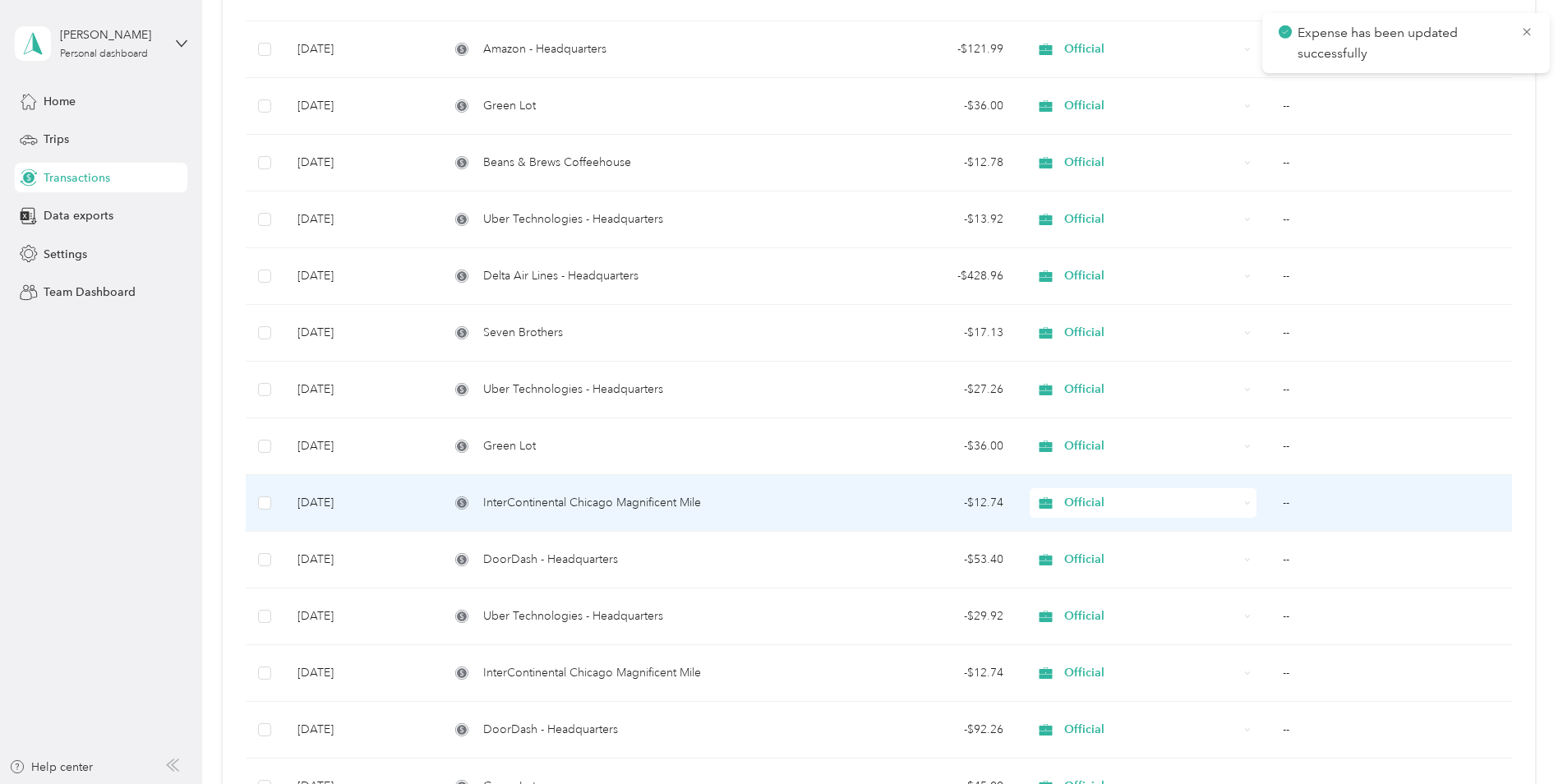
scroll to position [1051, 0]
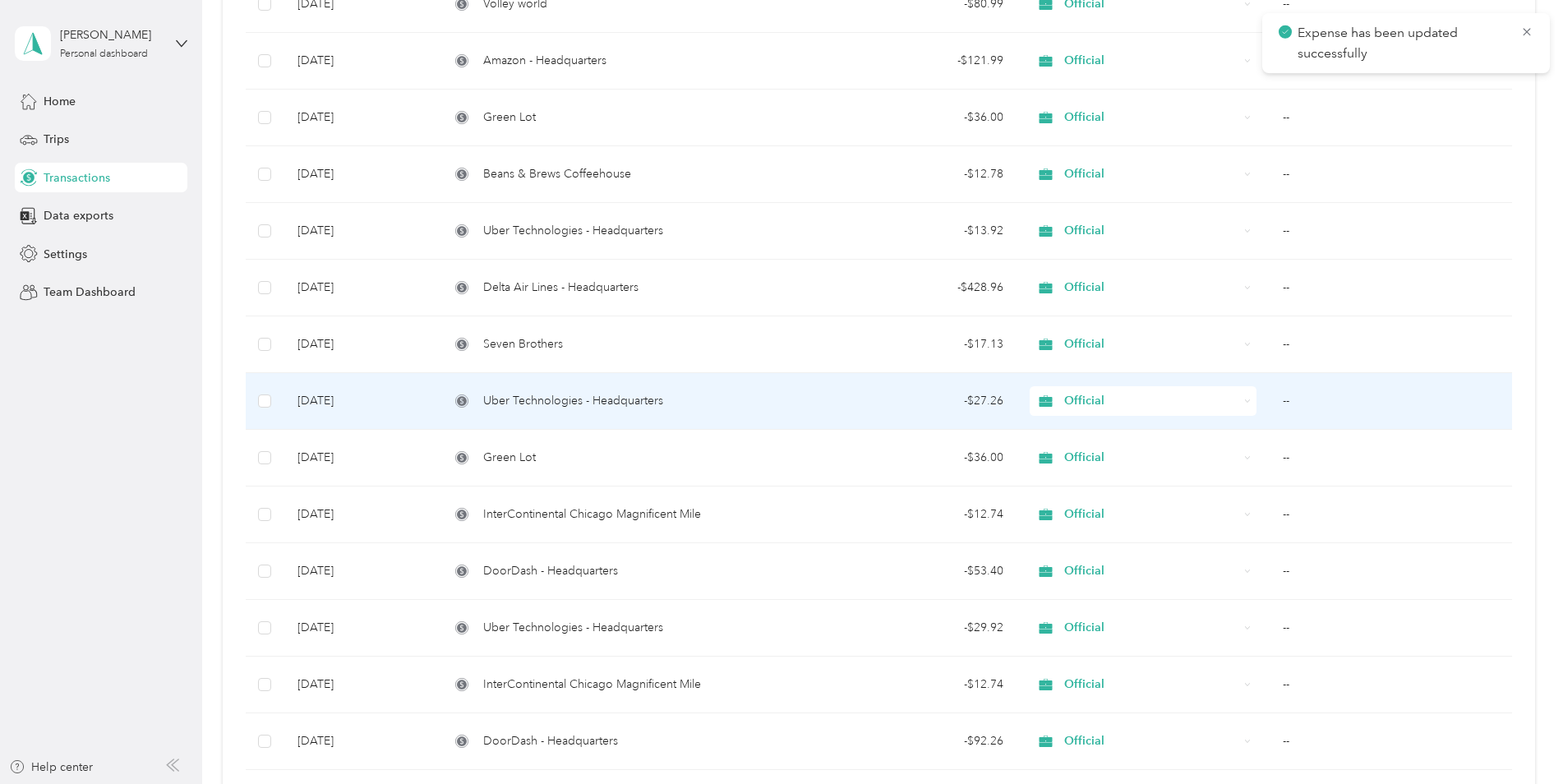
click at [1288, 400] on td "--" at bounding box center [1391, 401] width 242 height 57
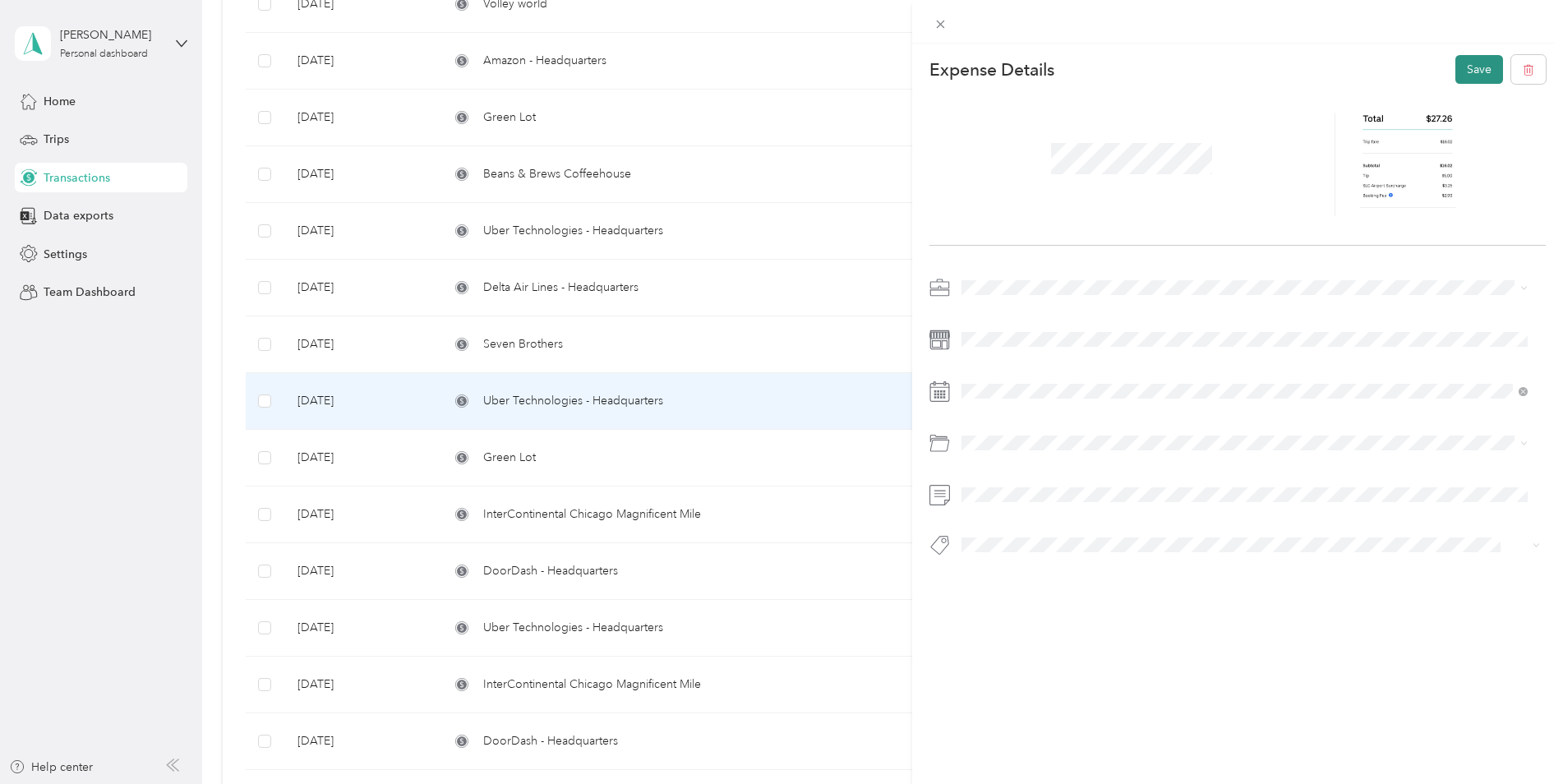
click at [1455, 72] on button "Save" at bounding box center [1479, 69] width 47 height 29
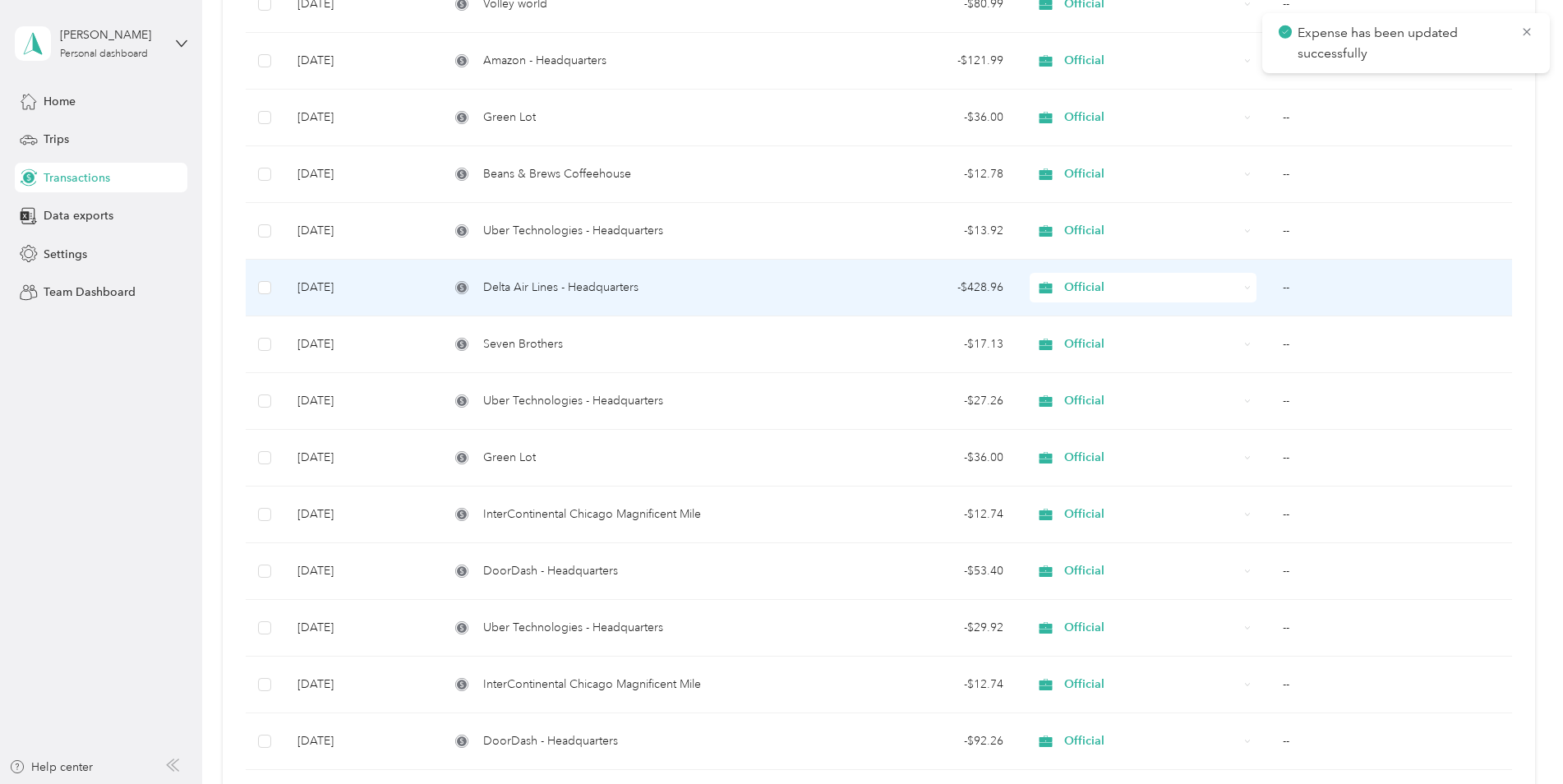
click at [1272, 289] on td "--" at bounding box center [1391, 288] width 242 height 57
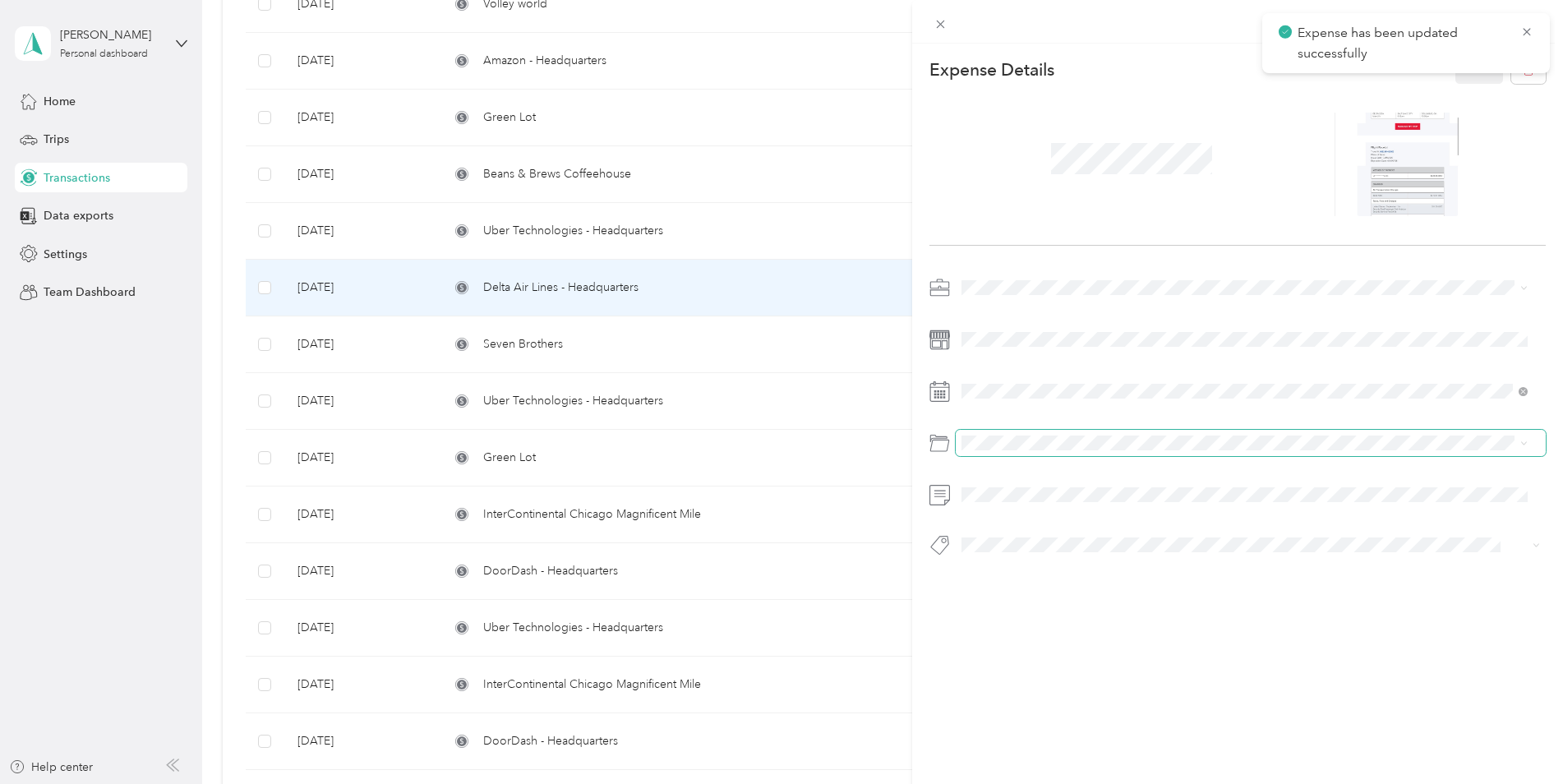
click at [1077, 436] on span at bounding box center [1251, 443] width 591 height 26
click at [1046, 452] on span at bounding box center [1251, 443] width 591 height 26
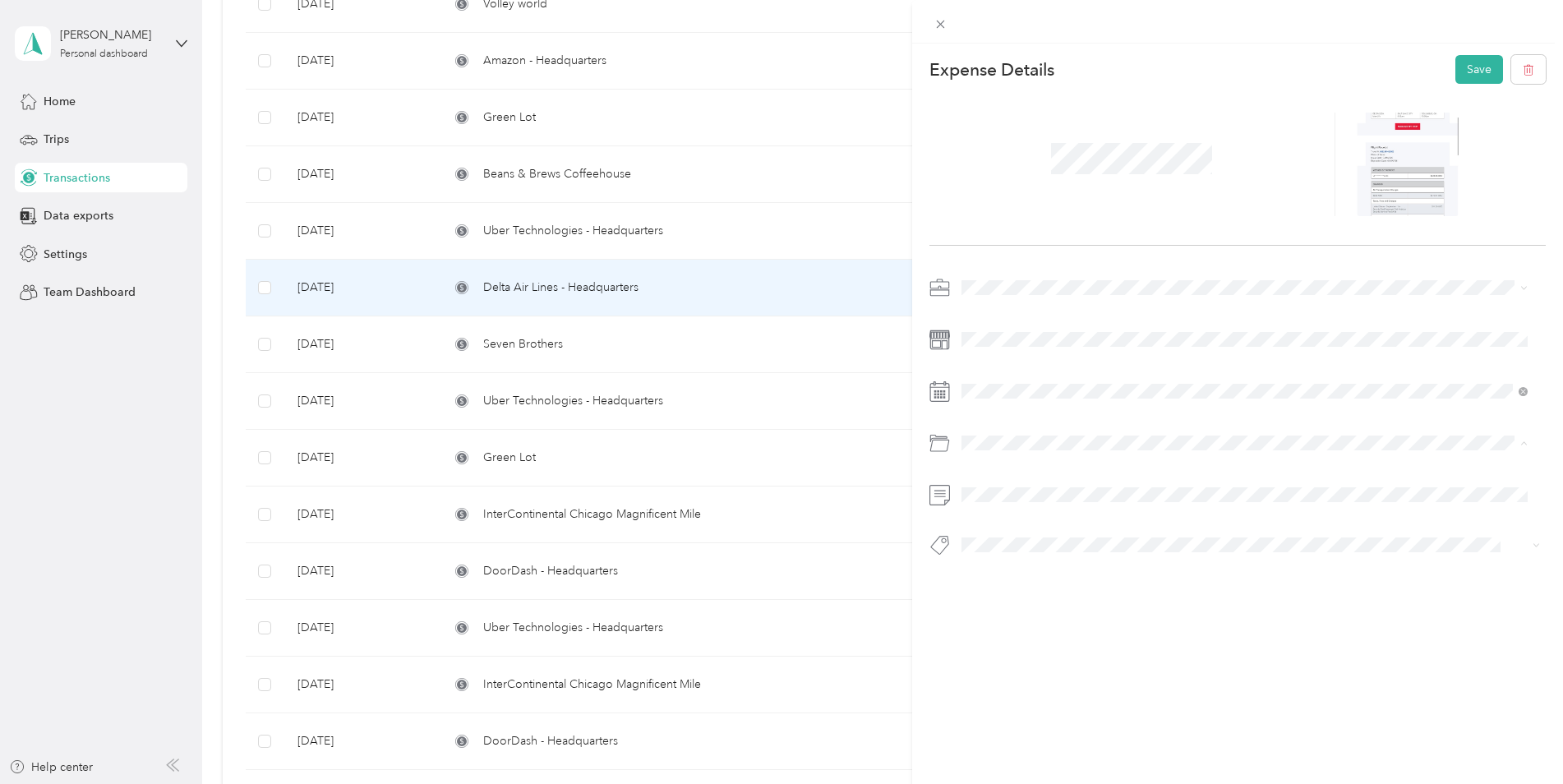
click at [1086, 503] on div "Business Travel" at bounding box center [1244, 509] width 556 height 18
click at [1473, 70] on button "Save" at bounding box center [1479, 69] width 47 height 29
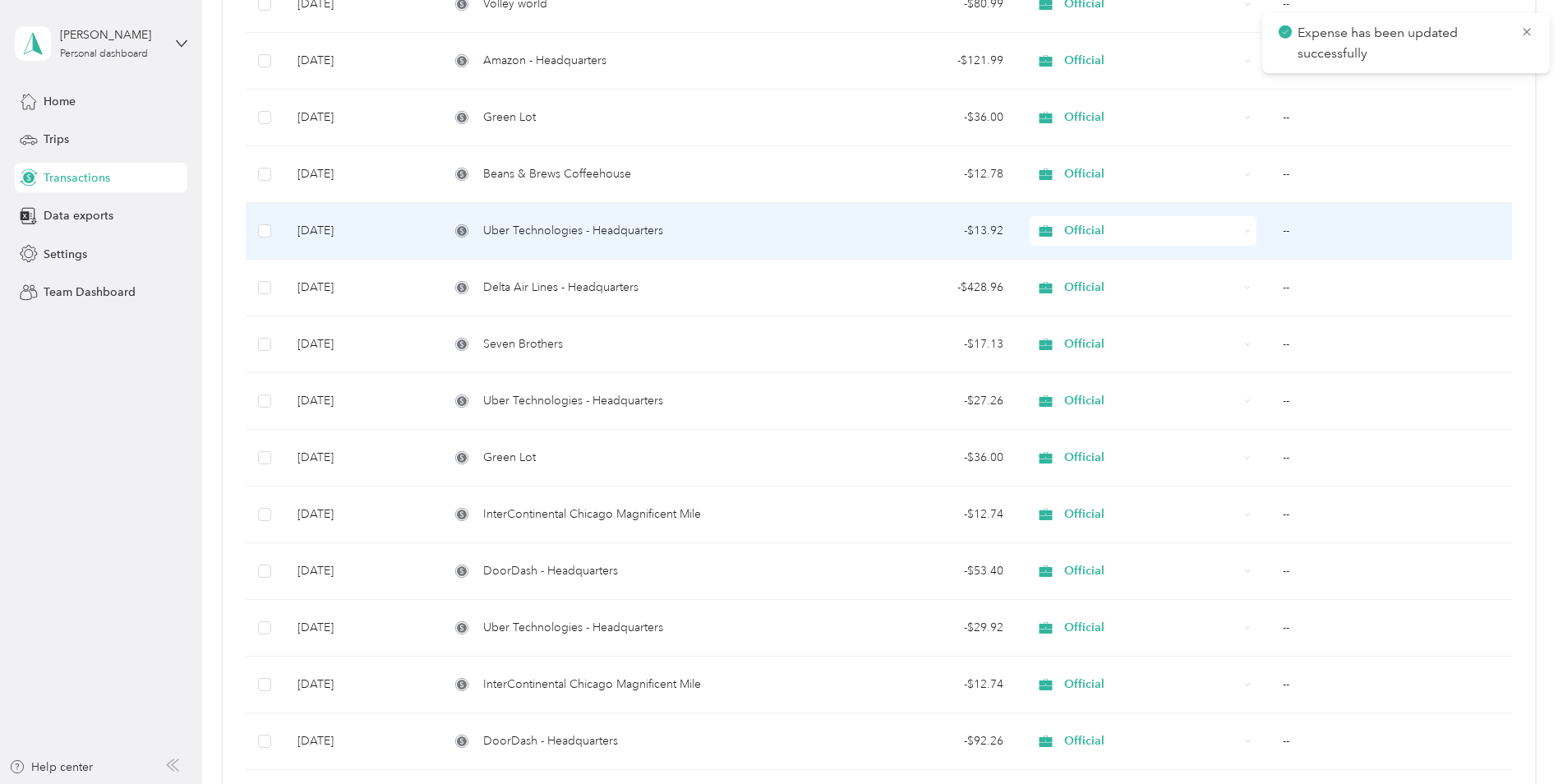
click at [1313, 230] on td "--" at bounding box center [1391, 231] width 242 height 57
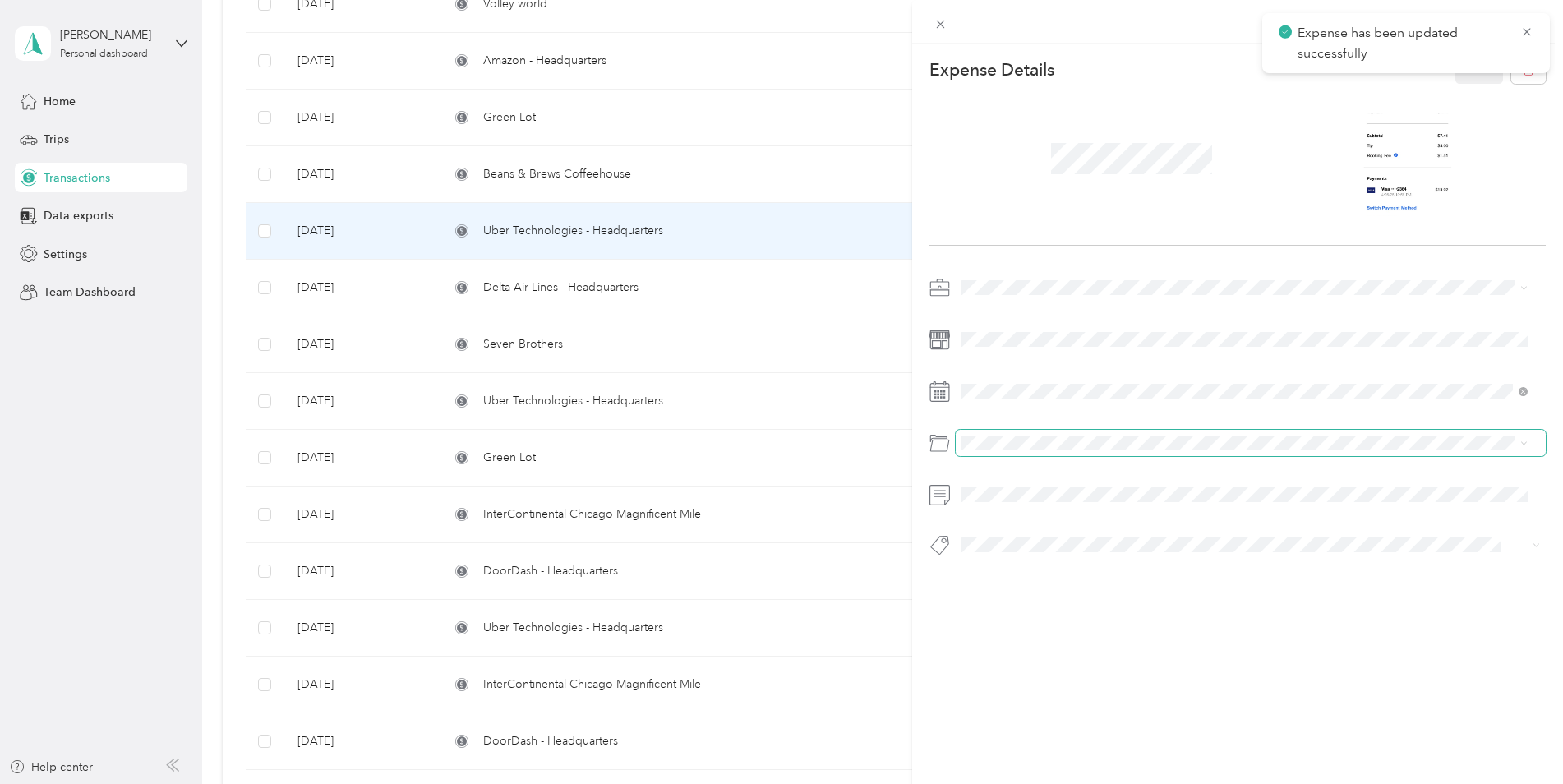
click at [1054, 452] on span at bounding box center [1251, 443] width 591 height 26
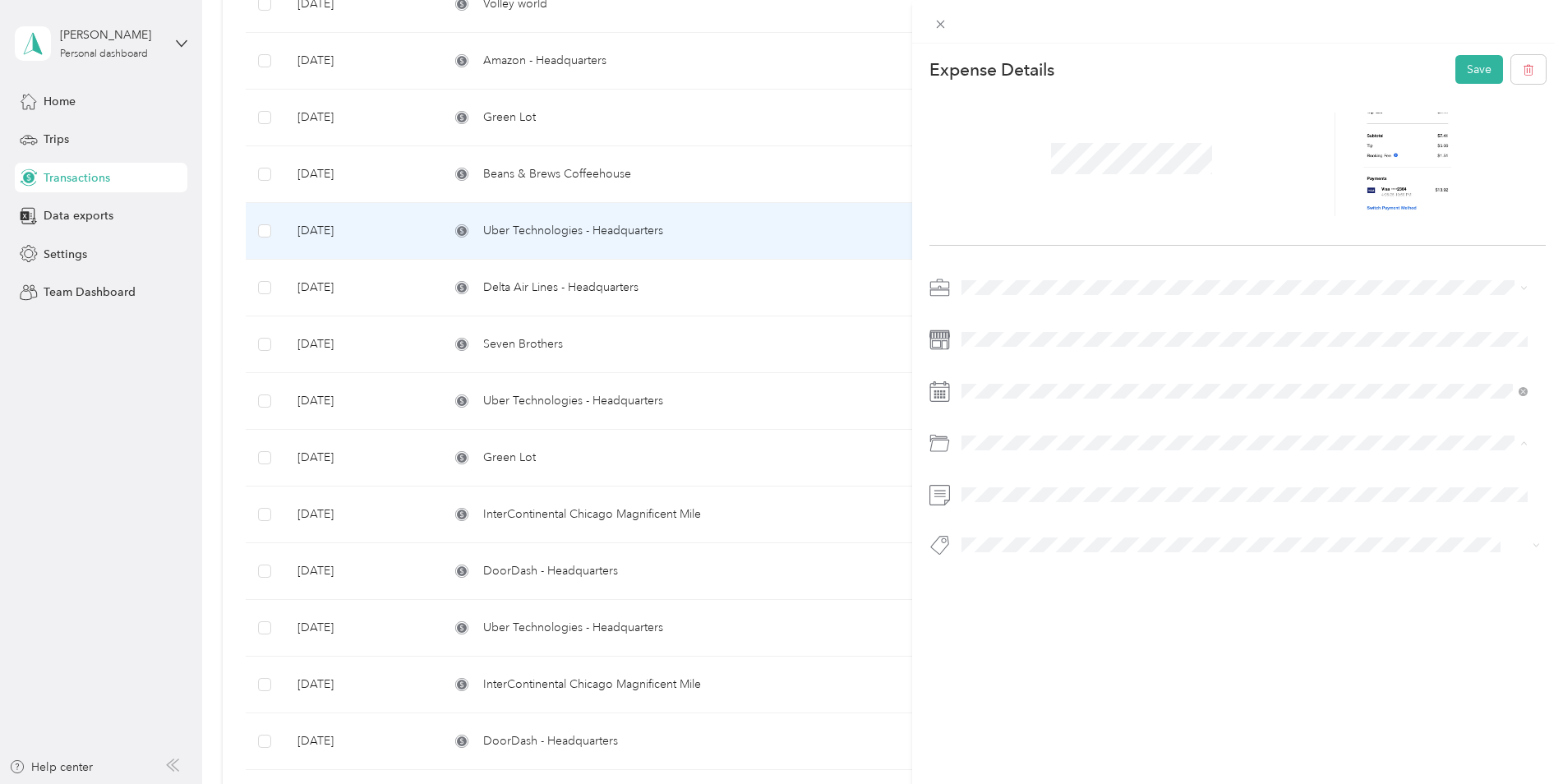
click at [1072, 503] on div "Business Travel" at bounding box center [1244, 509] width 556 height 18
click at [1468, 60] on button "Save" at bounding box center [1479, 69] width 47 height 29
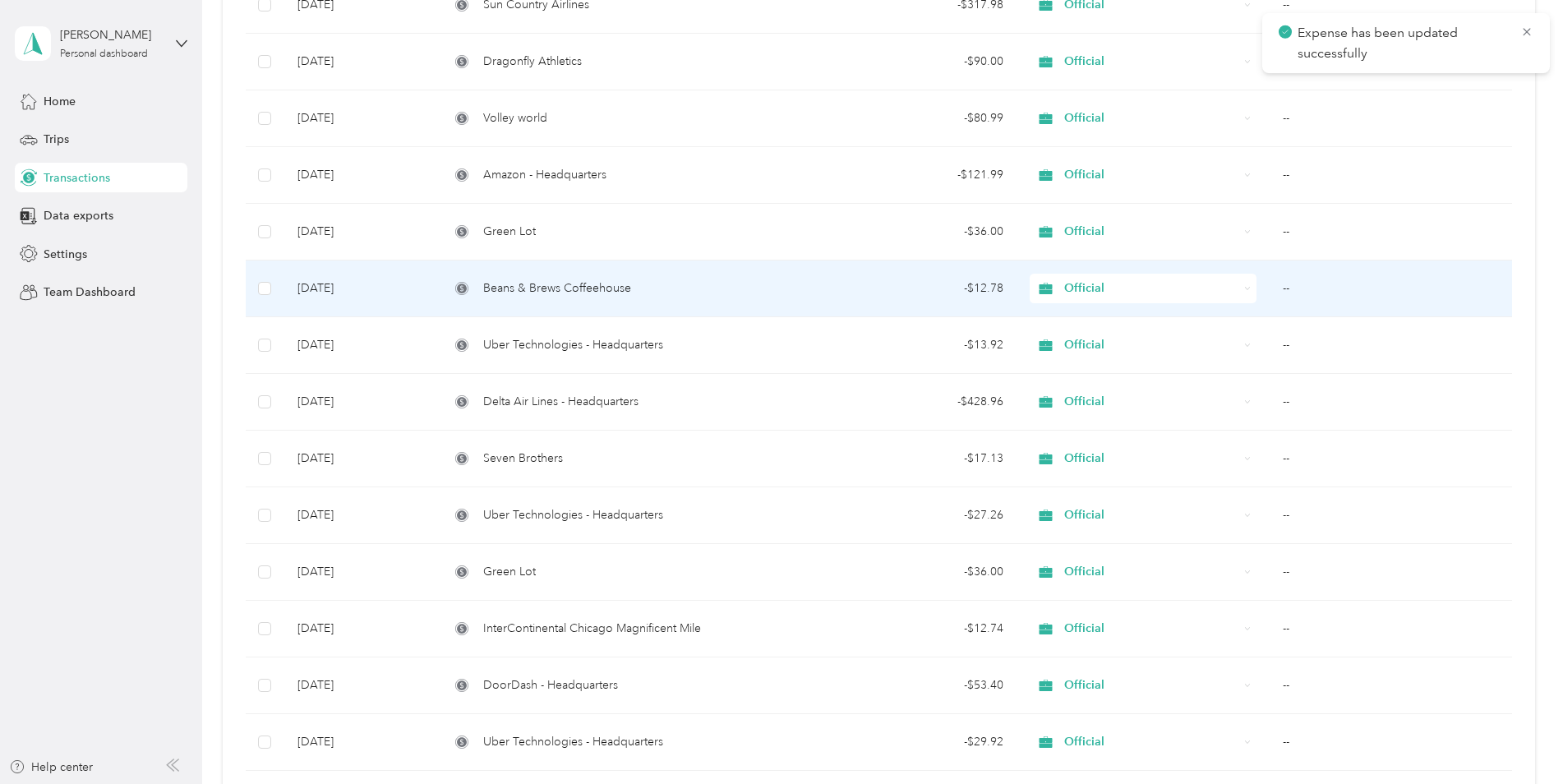
scroll to position [886, 0]
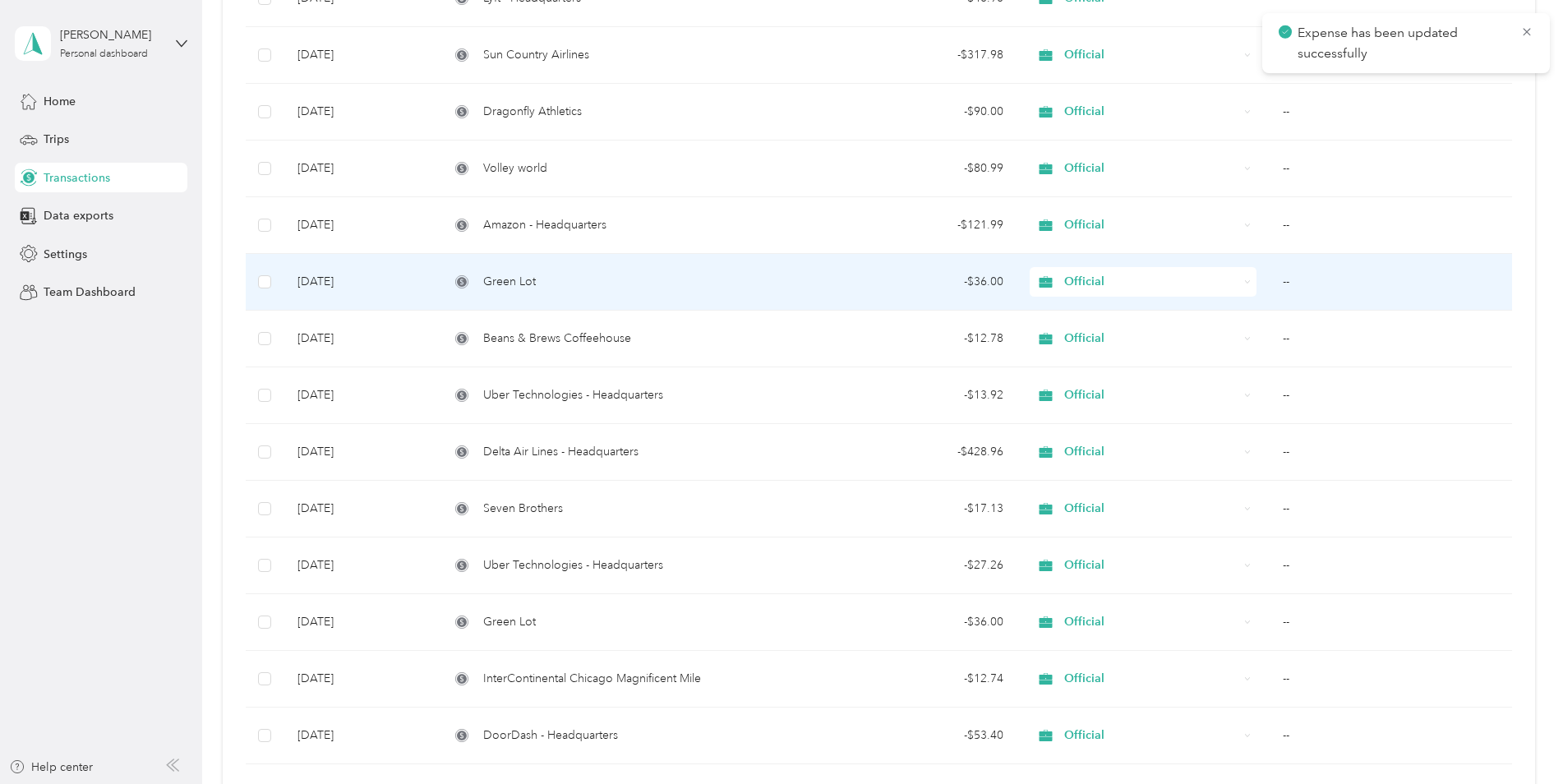
click at [1302, 279] on td "--" at bounding box center [1391, 282] width 242 height 57
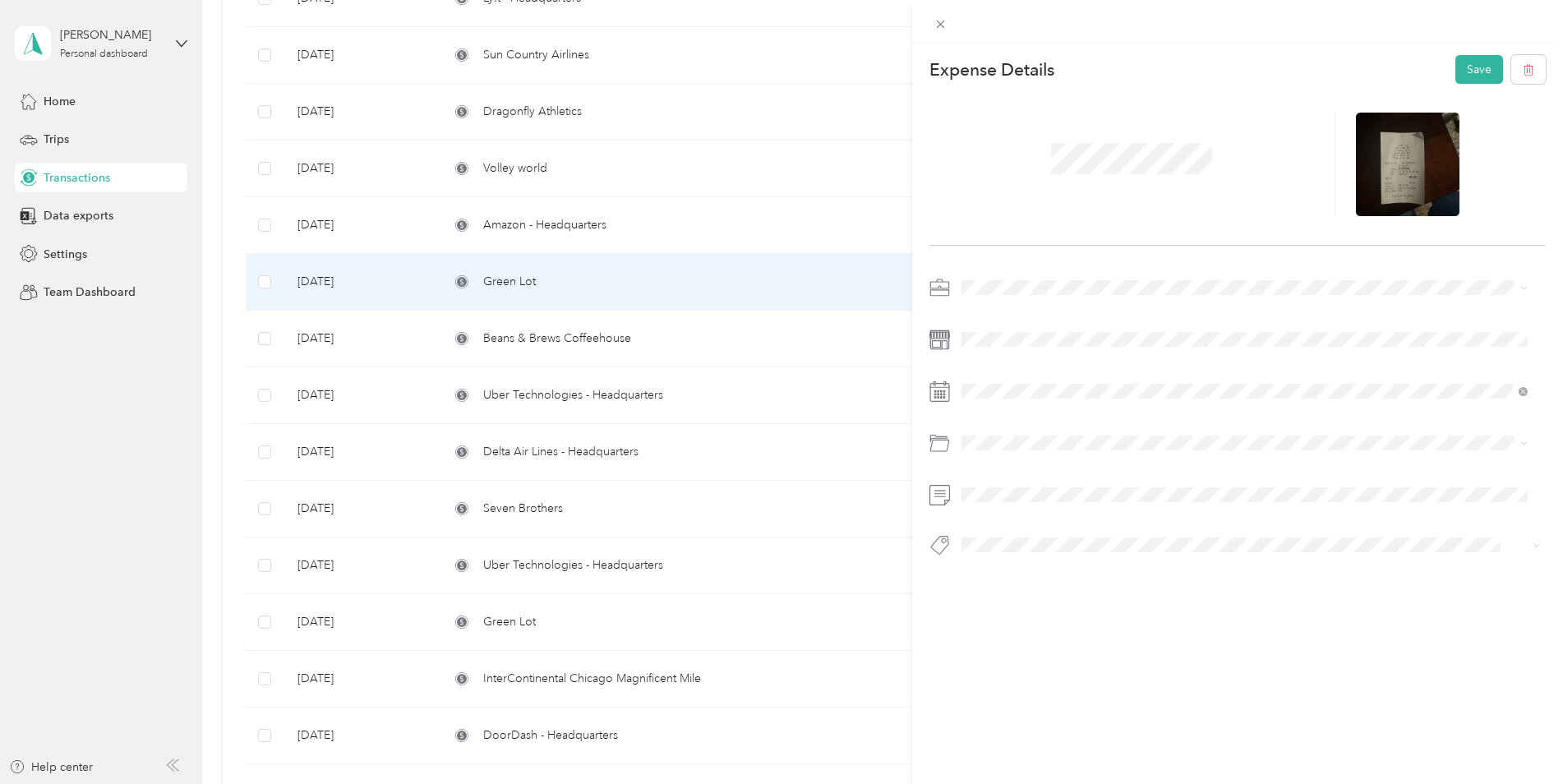
click at [1011, 508] on span "Parking Fees and Tolls" at bounding box center [1024, 508] width 115 height 14
click at [1460, 58] on button "Save" at bounding box center [1479, 69] width 47 height 29
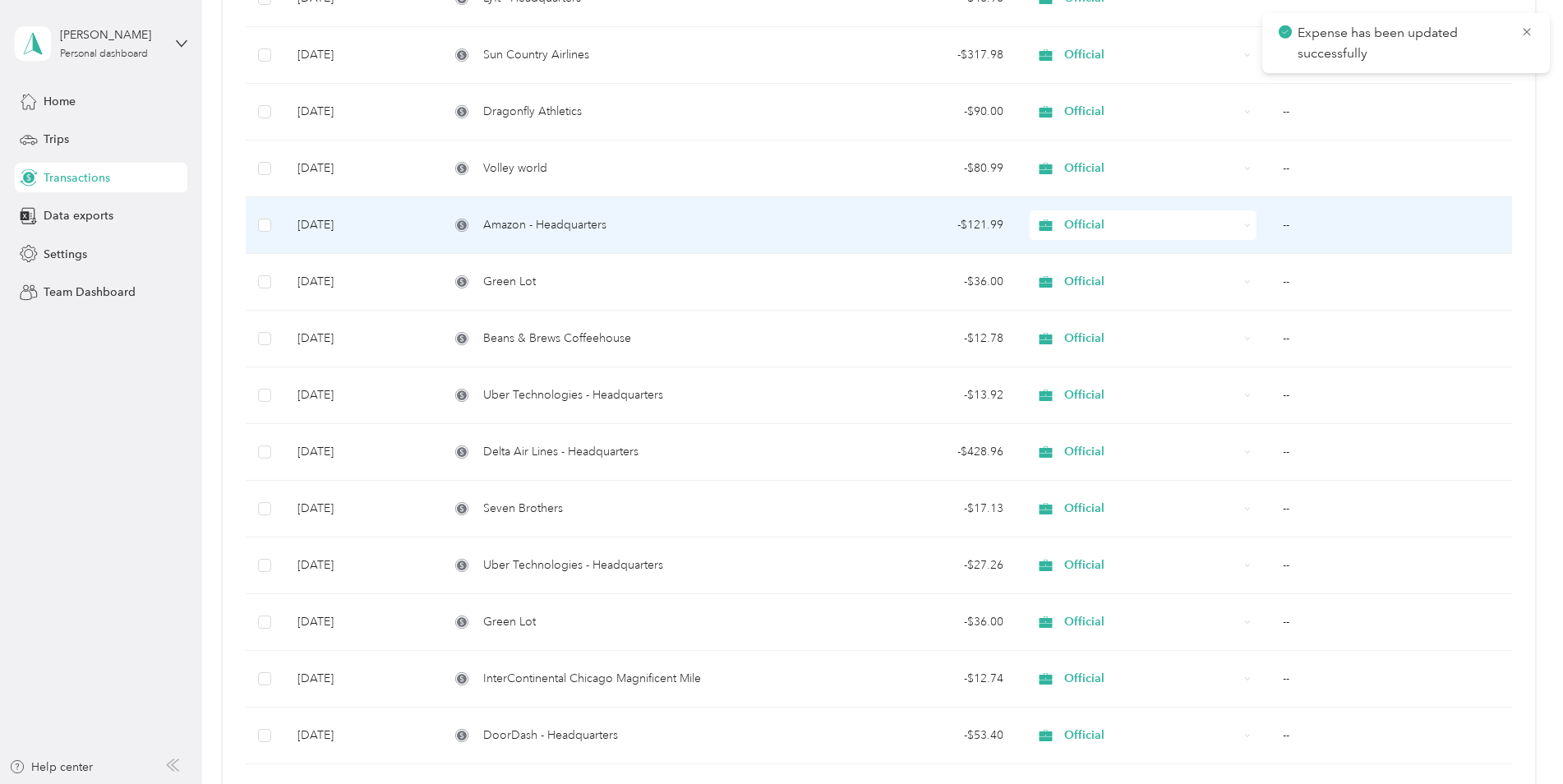
click at [1313, 239] on td "--" at bounding box center [1391, 225] width 242 height 57
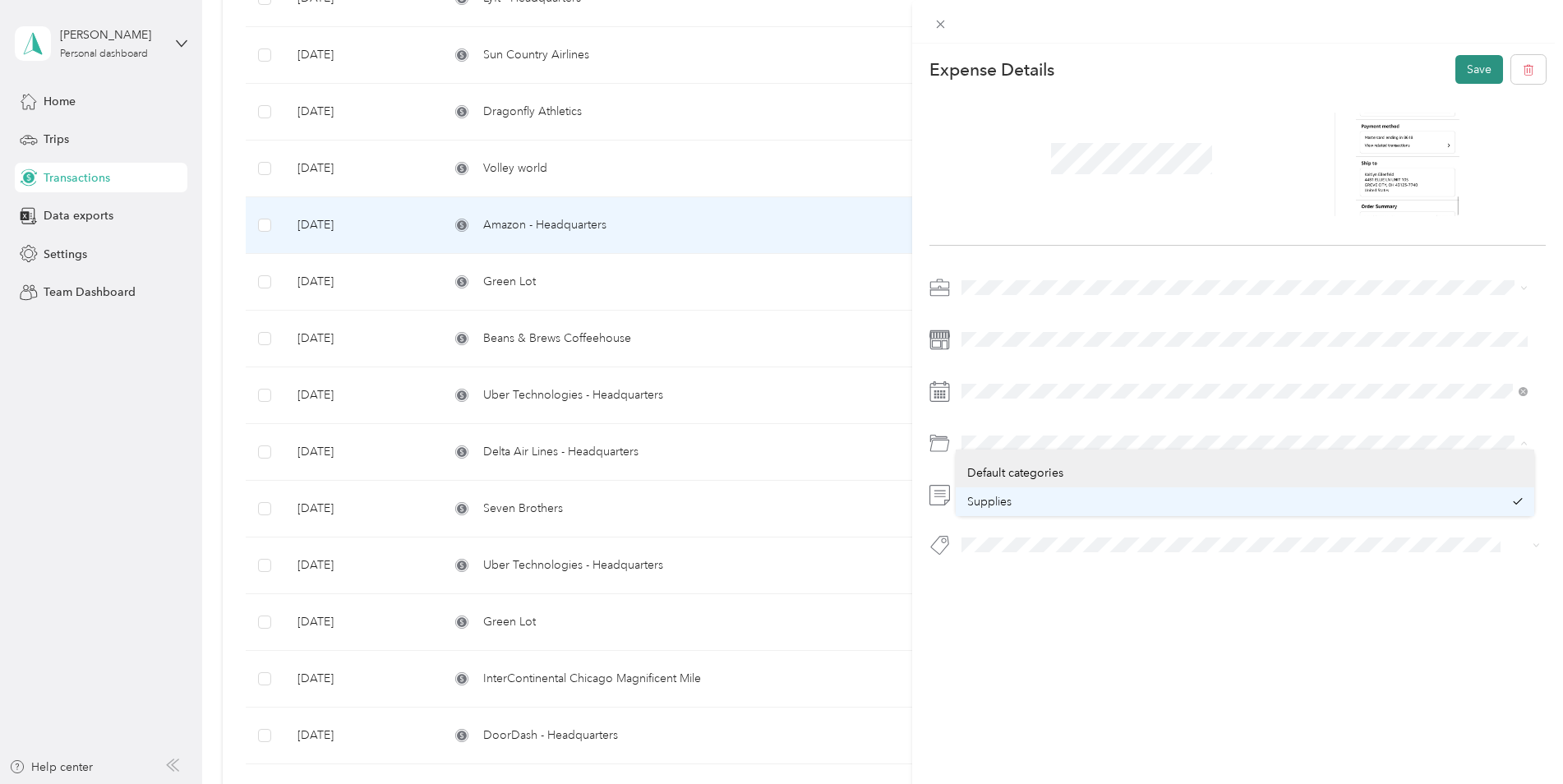
click at [1455, 73] on button "Save" at bounding box center [1479, 69] width 47 height 29
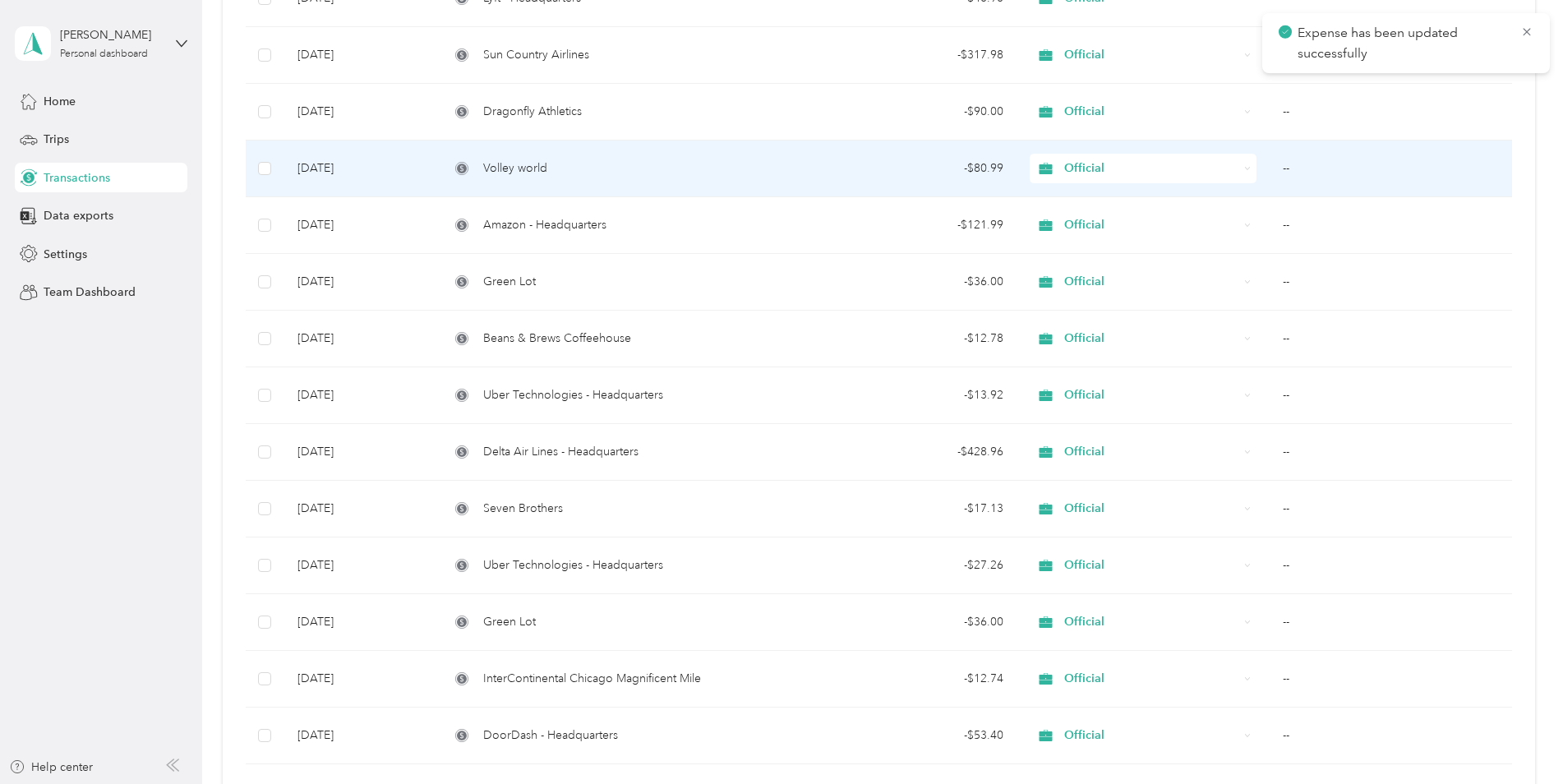
click at [1275, 169] on td "--" at bounding box center [1391, 169] width 242 height 57
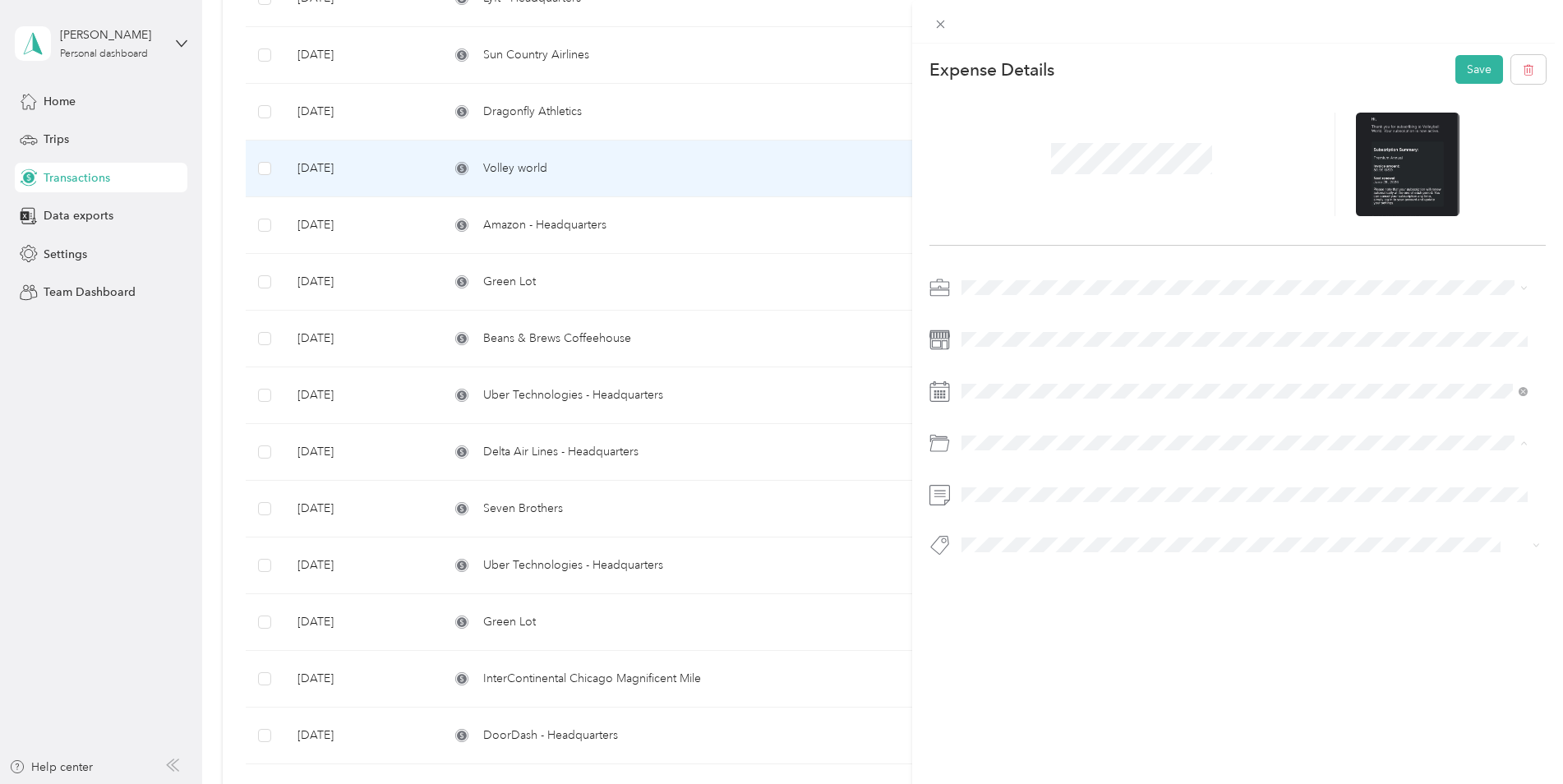
click at [1078, 543] on li "Education and Training" at bounding box center [1244, 537] width 578 height 29
click at [1472, 68] on button "Save" at bounding box center [1479, 69] width 47 height 29
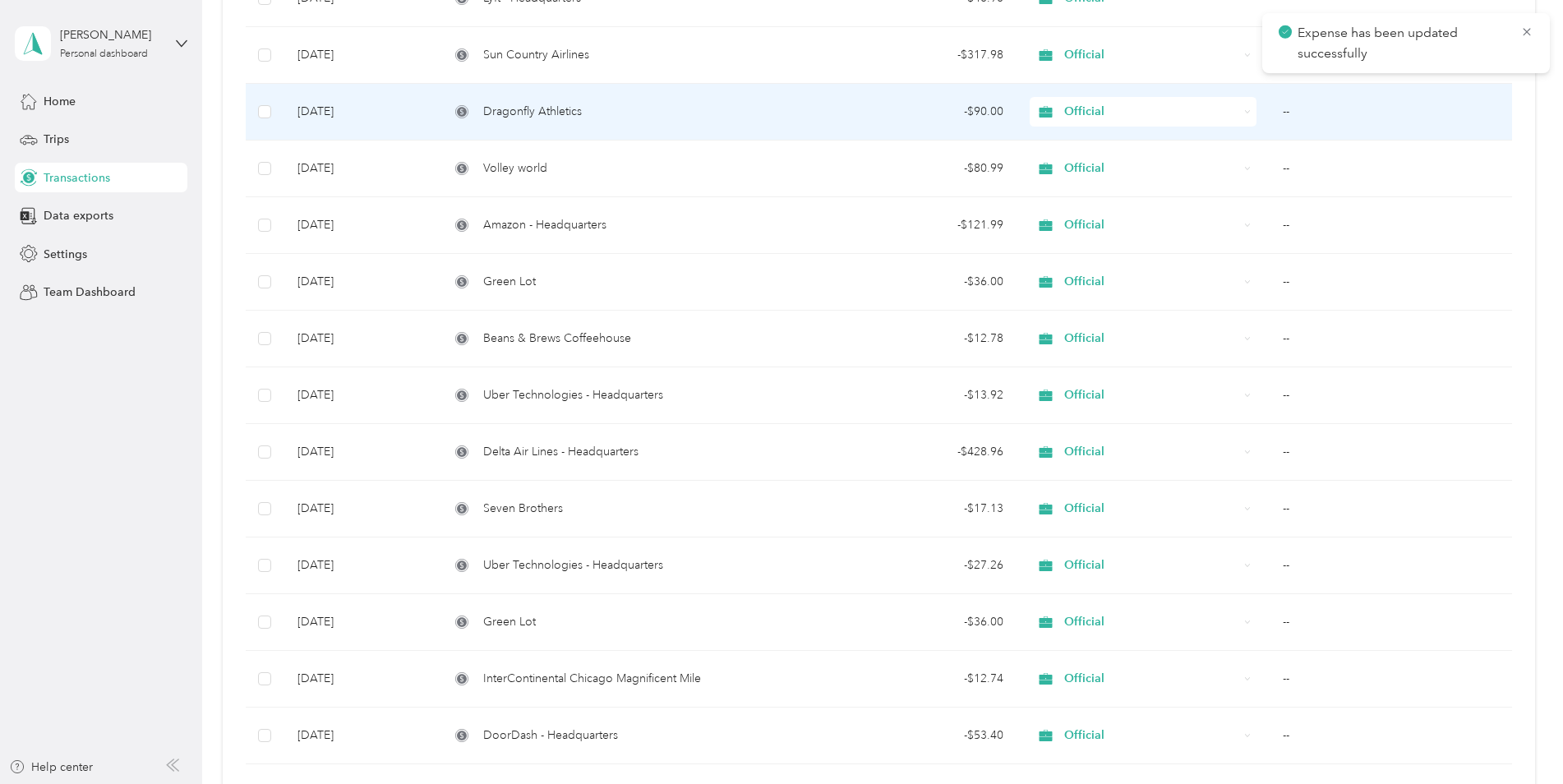
click at [1311, 106] on td "--" at bounding box center [1391, 112] width 242 height 57
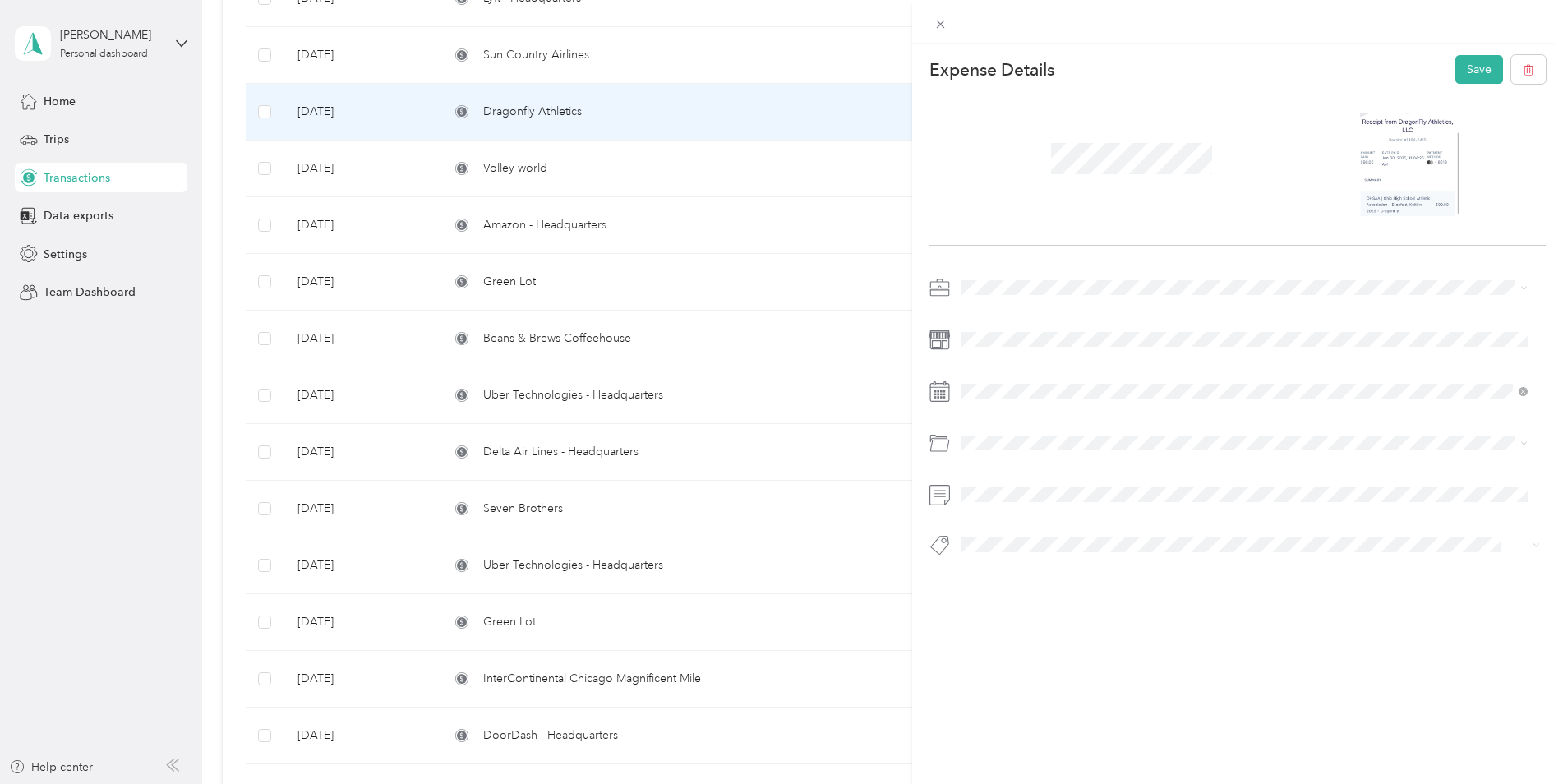
click at [1055, 514] on li "Professional Dues and Fees" at bounding box center [1244, 504] width 578 height 29
click at [1461, 69] on button "Save" at bounding box center [1479, 69] width 47 height 29
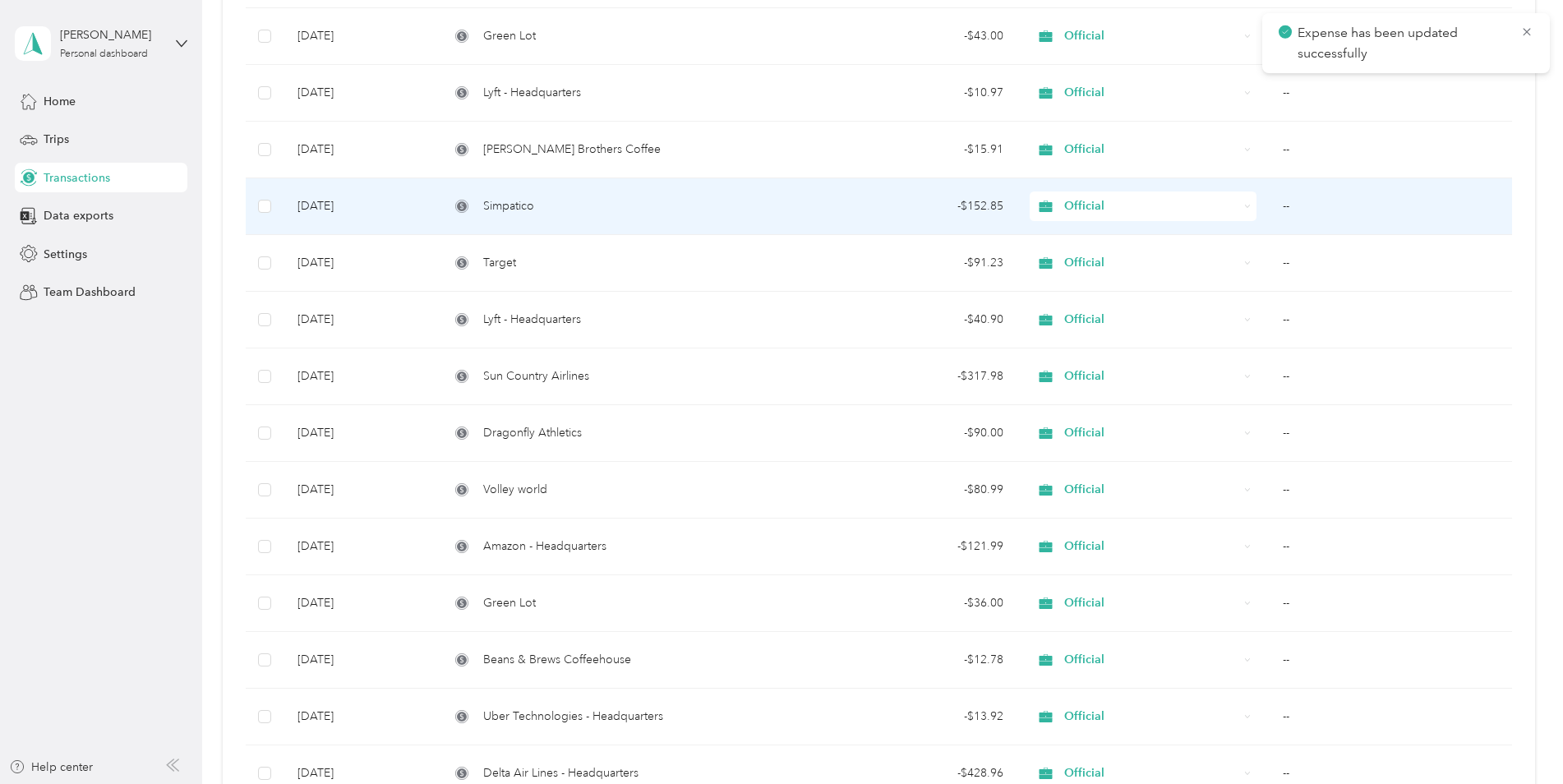
scroll to position [558, 0]
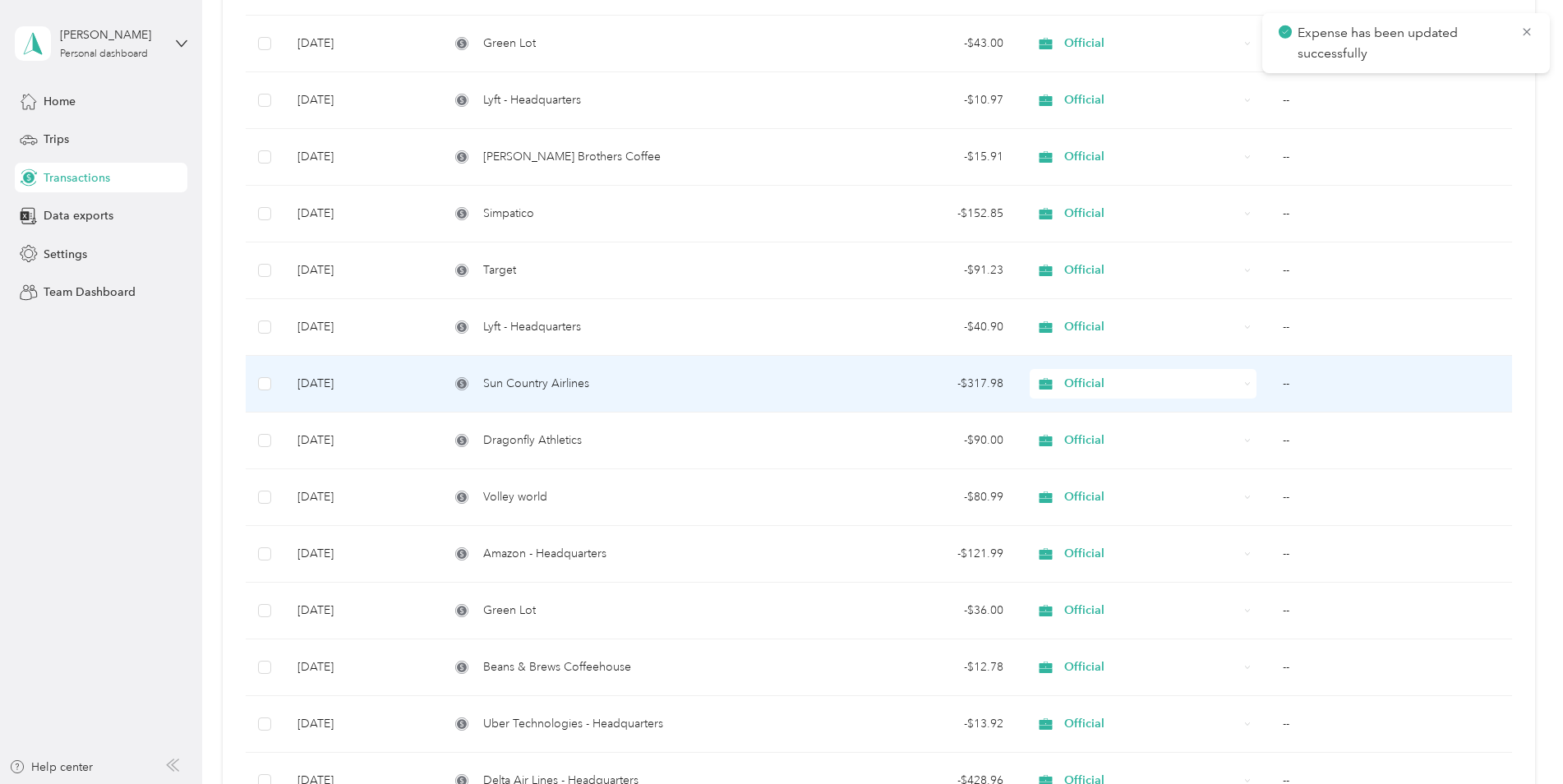
click at [1307, 385] on td "--" at bounding box center [1391, 384] width 242 height 57
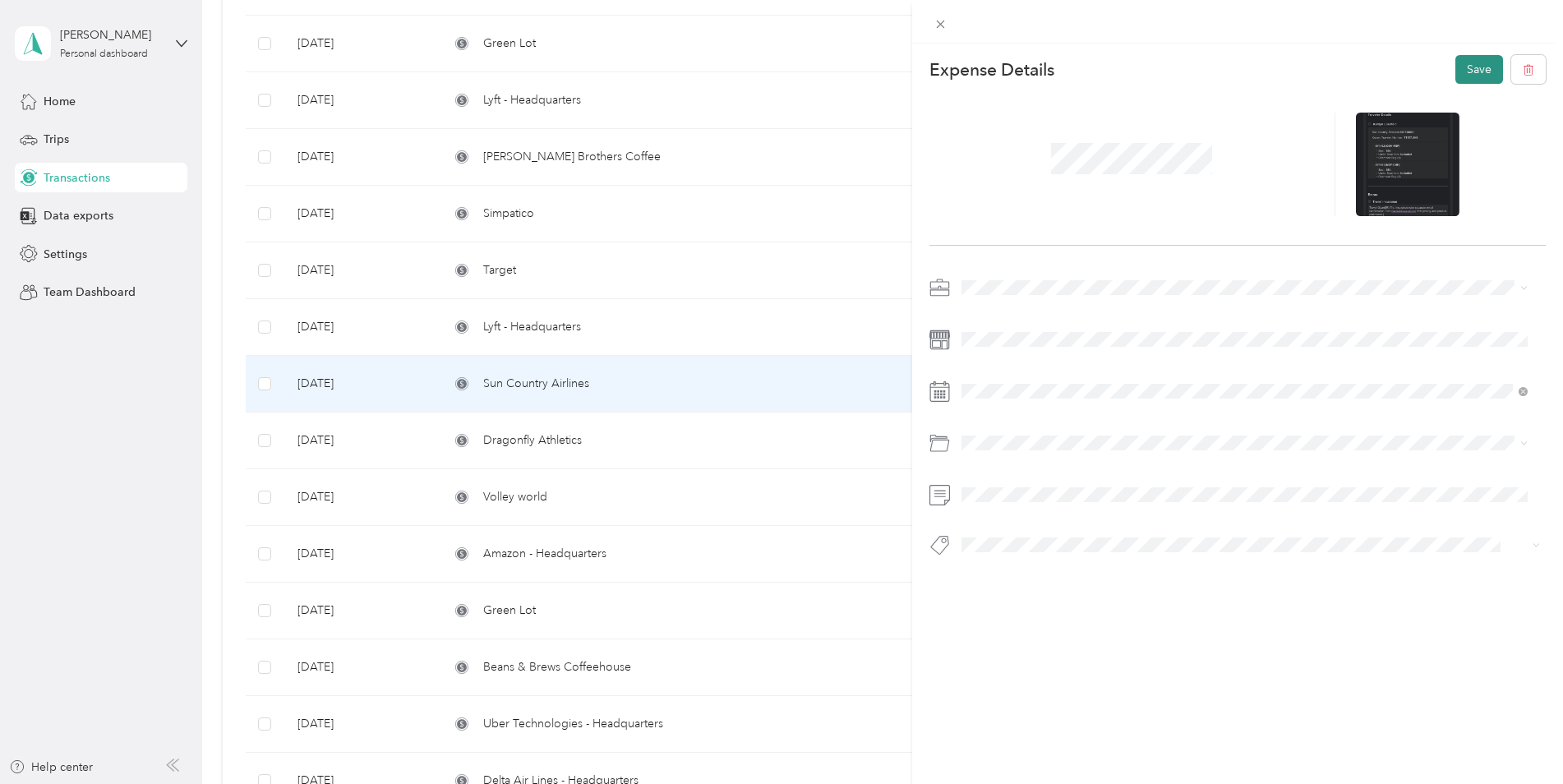
click at [1478, 68] on button "Save" at bounding box center [1479, 69] width 47 height 29
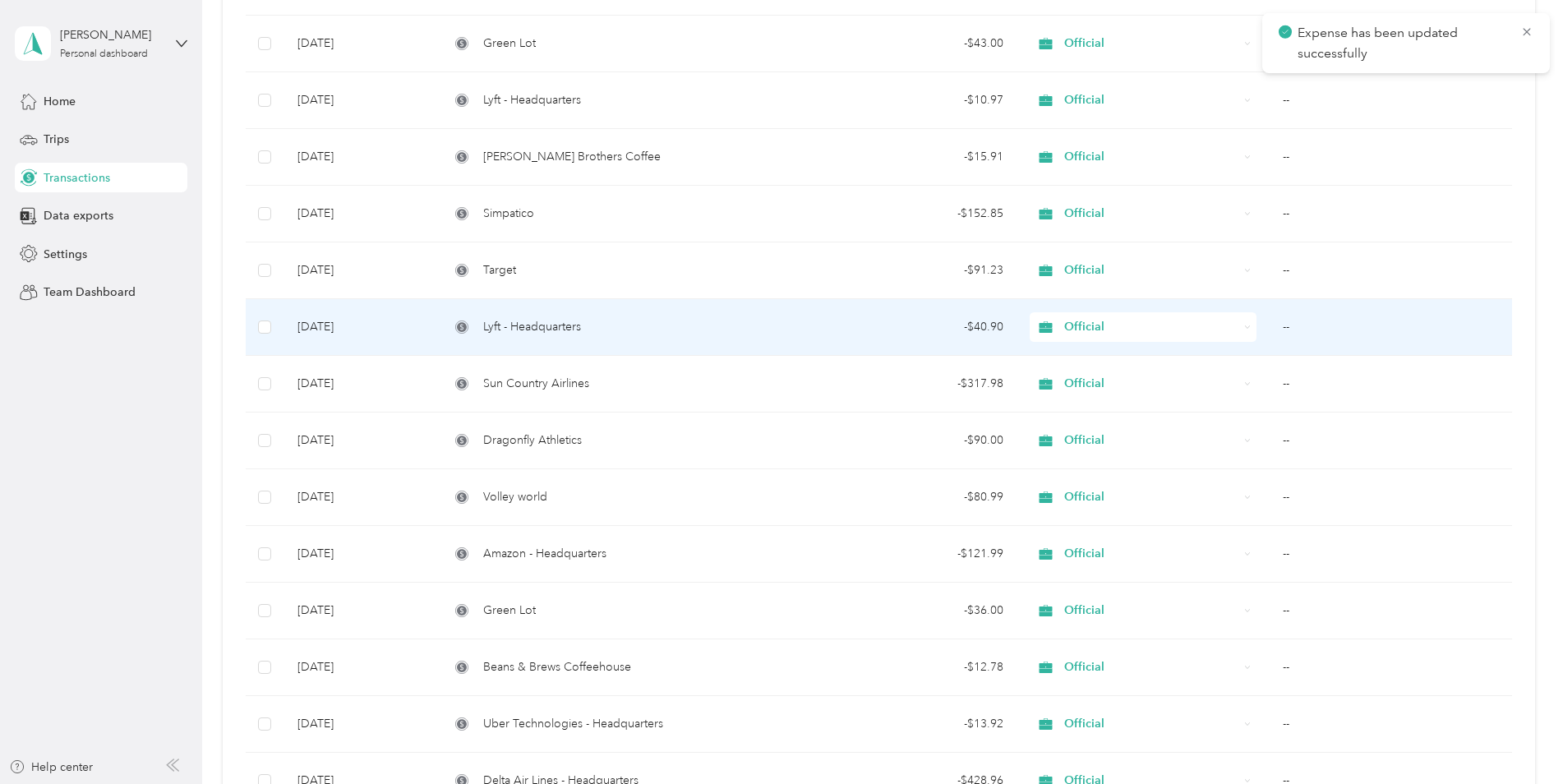
click at [735, 332] on div "Lyft - Headquarters" at bounding box center [618, 326] width 336 height 18
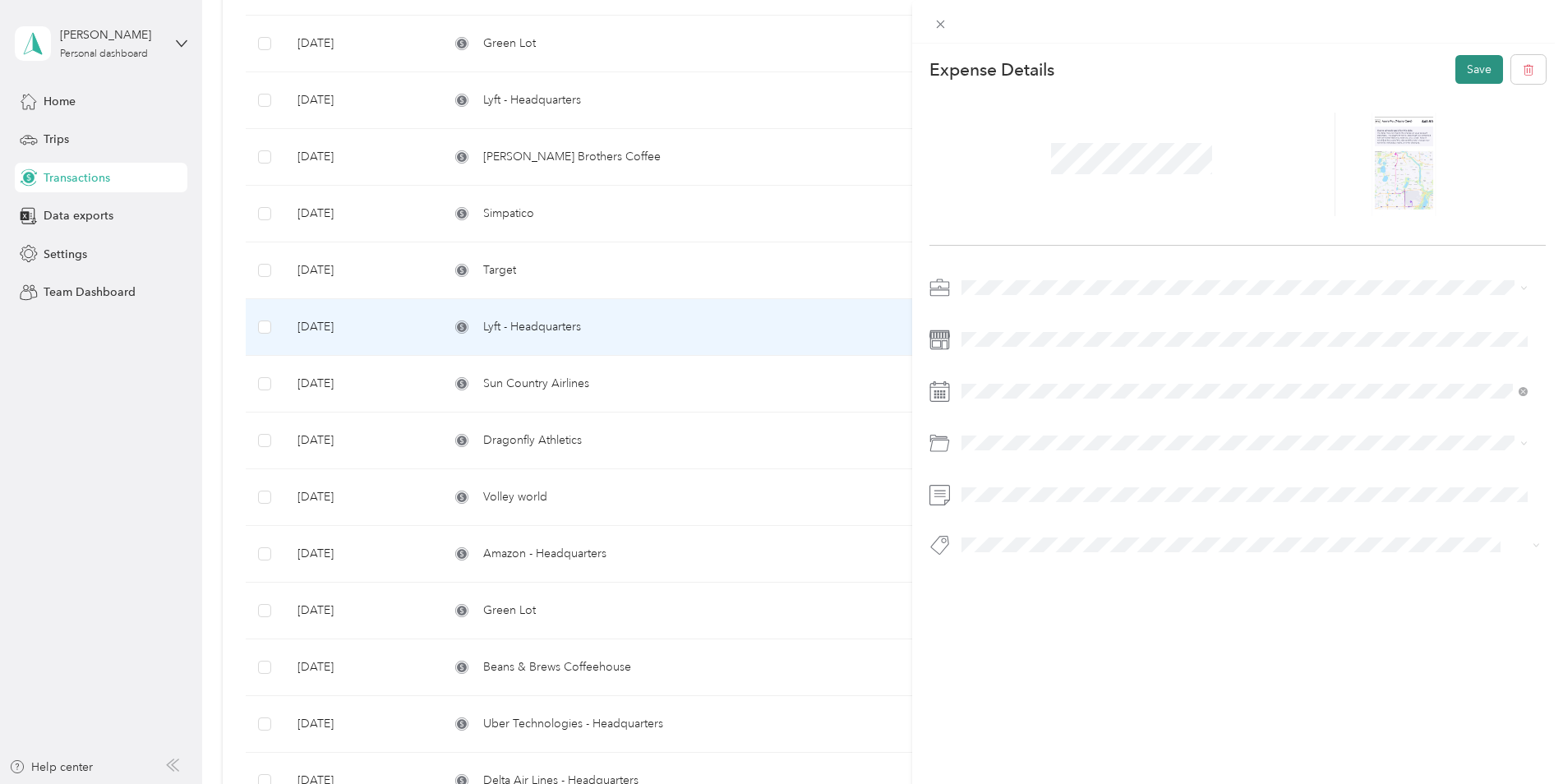
click at [1455, 74] on button "Save" at bounding box center [1479, 69] width 47 height 29
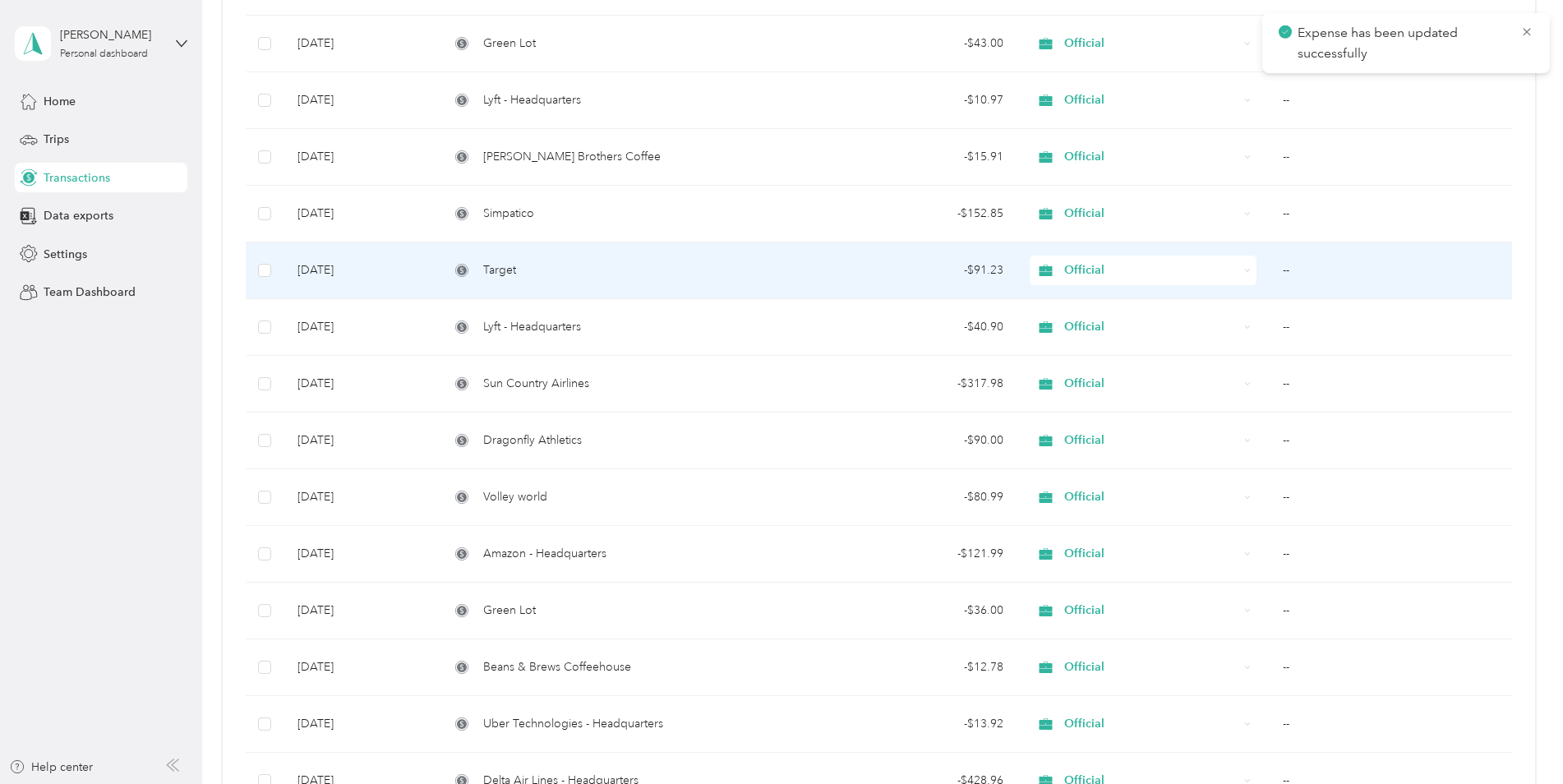
click at [1293, 277] on td "--" at bounding box center [1391, 270] width 242 height 57
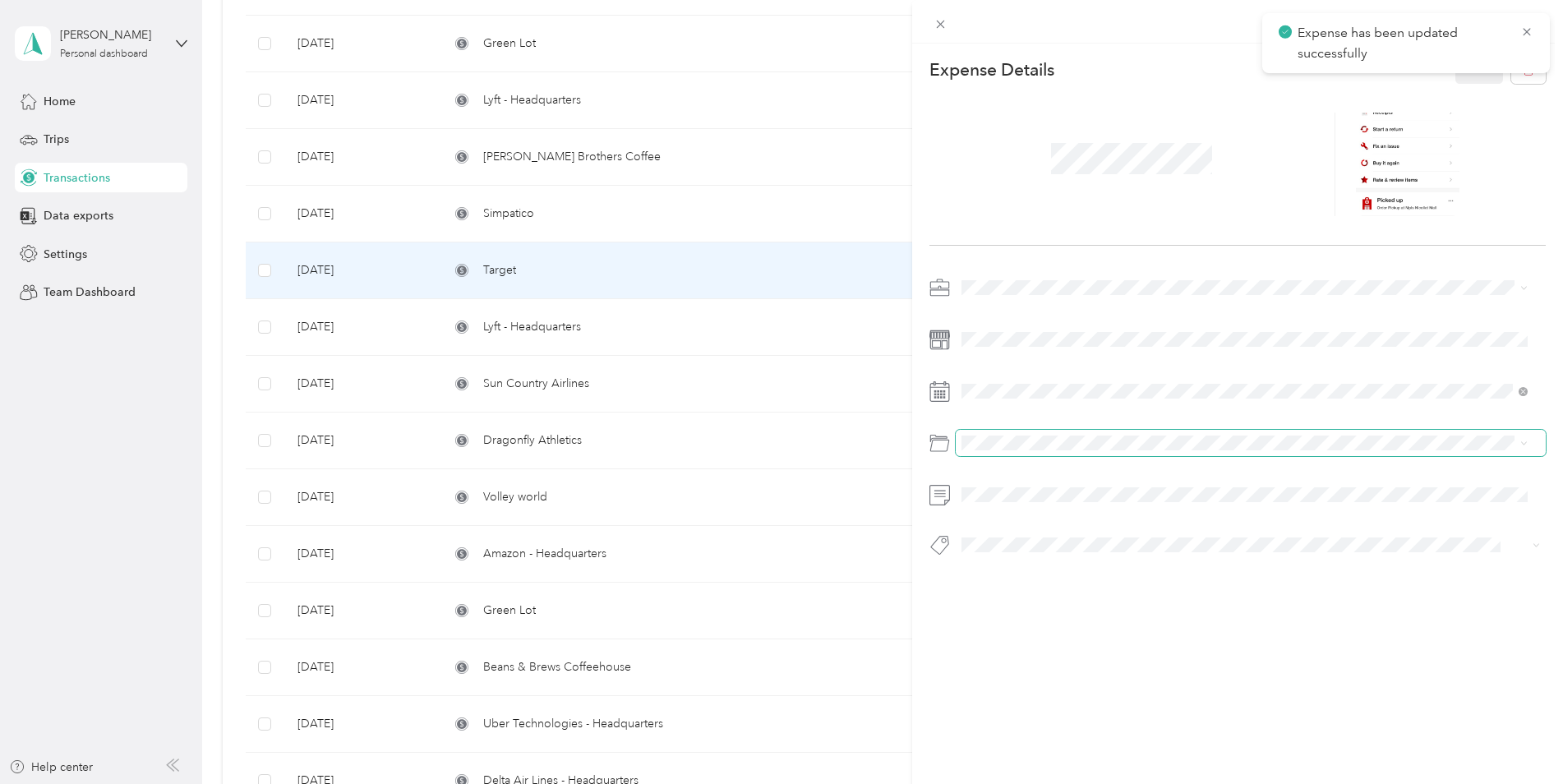
click at [1037, 433] on span at bounding box center [1251, 443] width 591 height 26
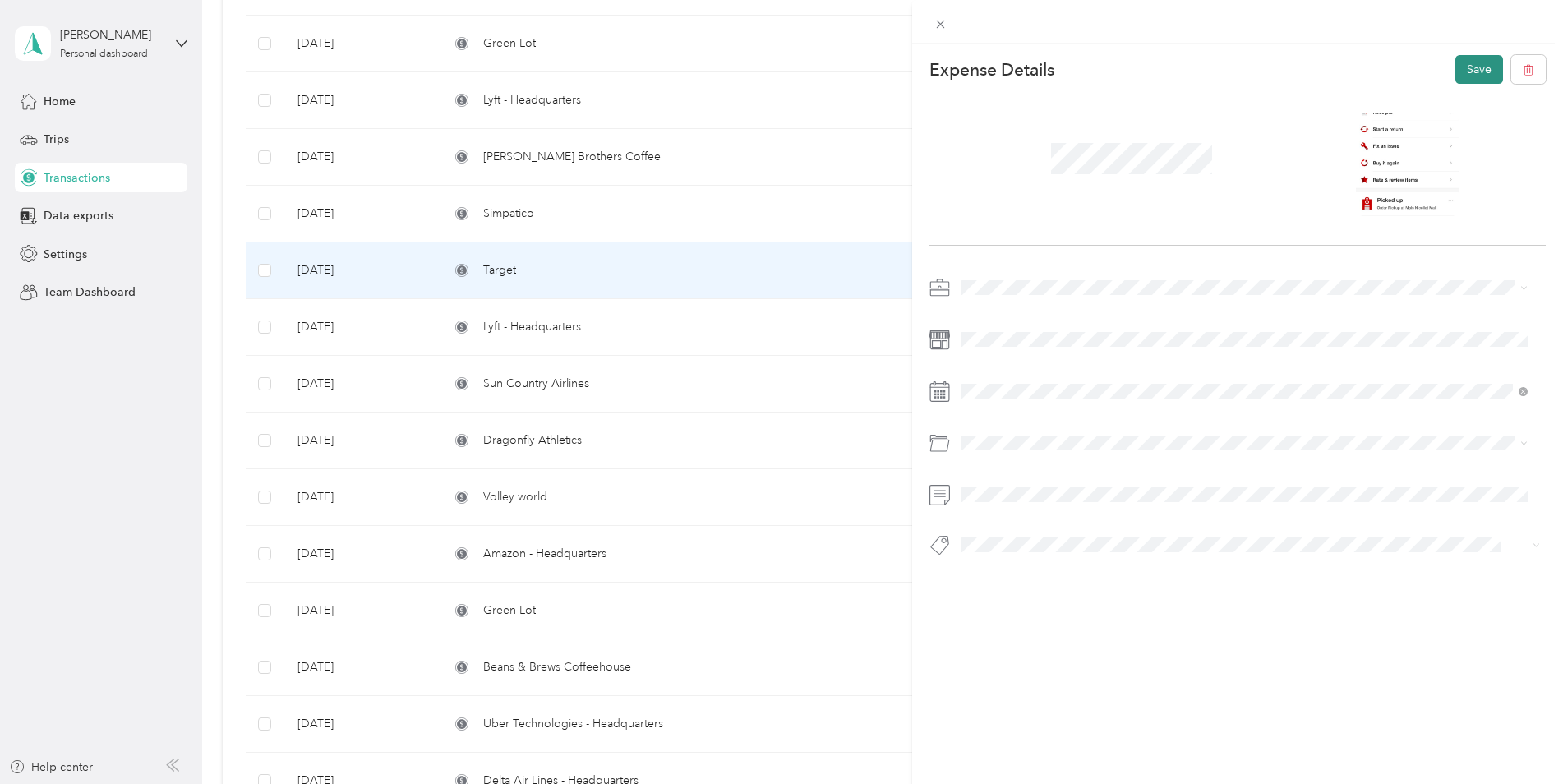
click at [1458, 63] on button "Save" at bounding box center [1479, 69] width 47 height 29
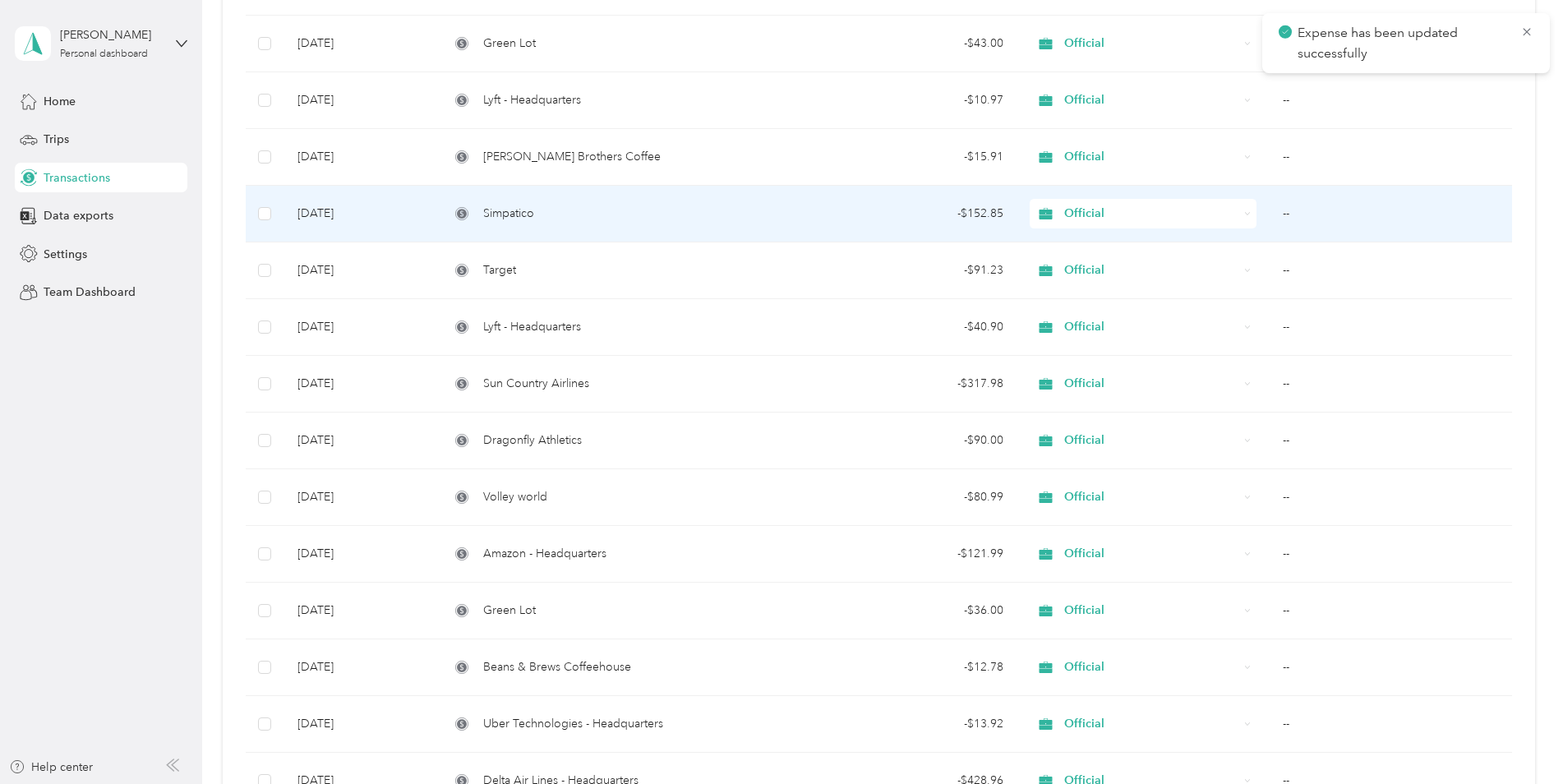
click at [1297, 212] on td "--" at bounding box center [1391, 214] width 242 height 57
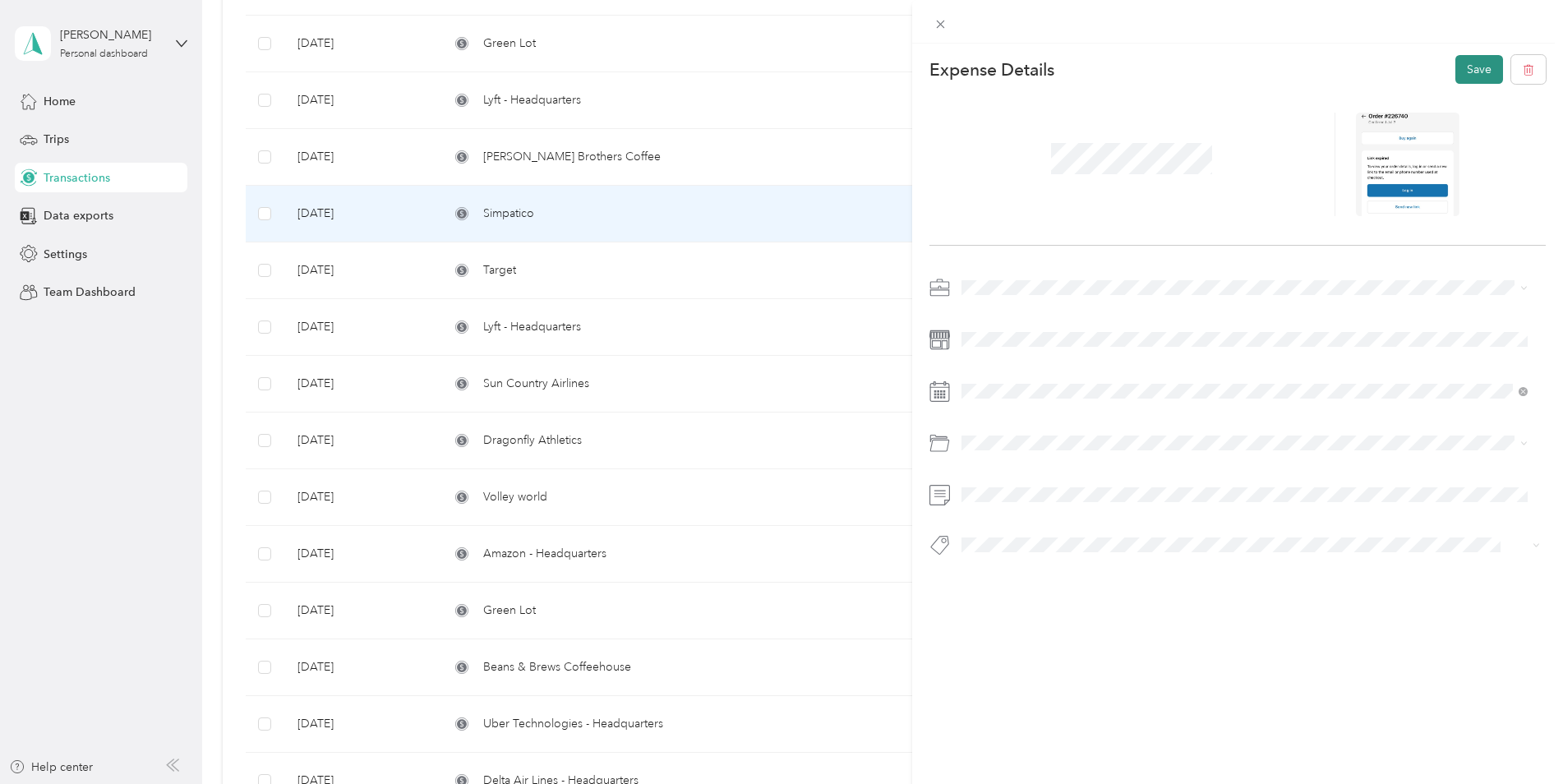
click at [1456, 69] on button "Save" at bounding box center [1479, 69] width 47 height 29
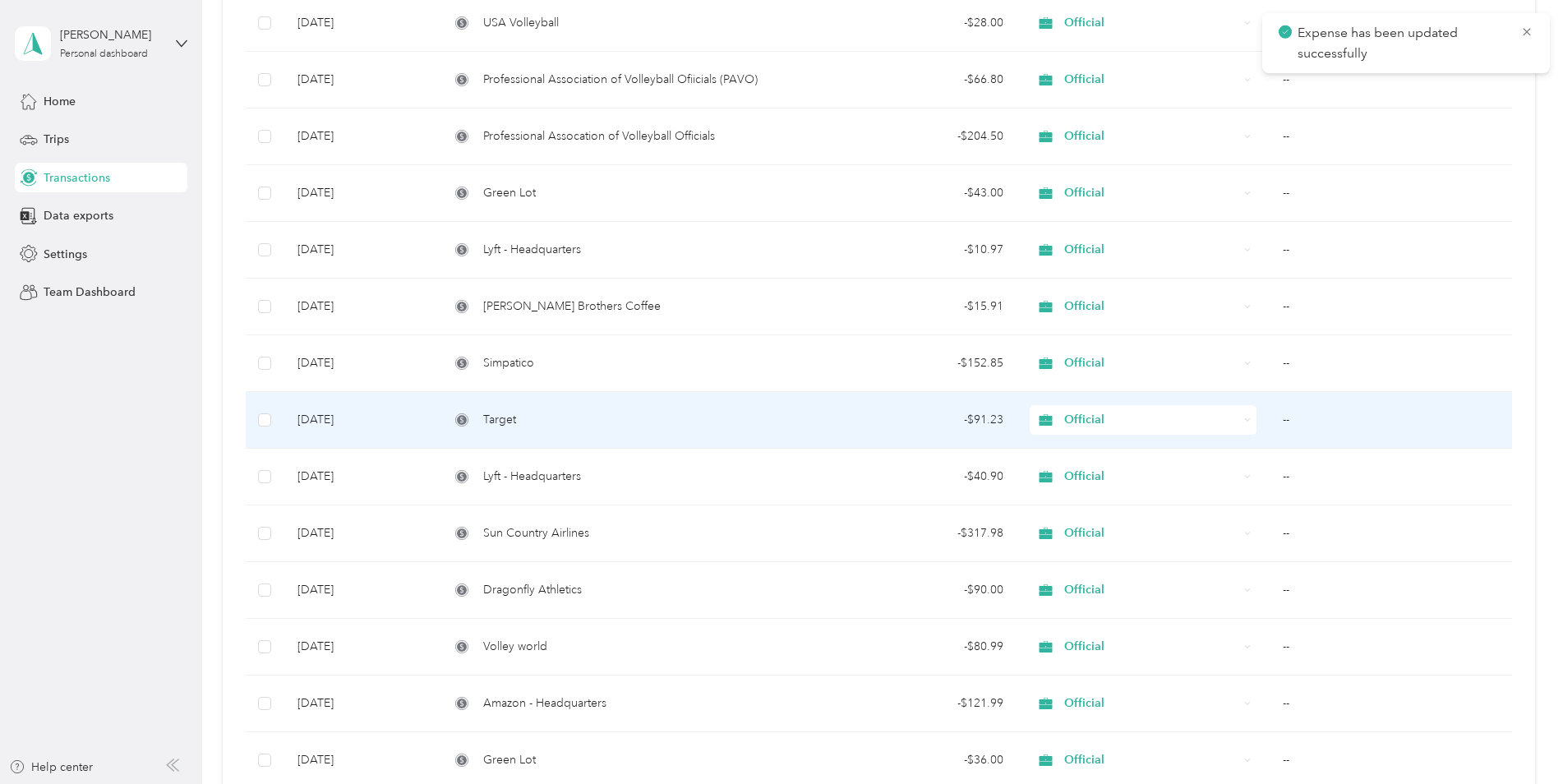
scroll to position [394, 0]
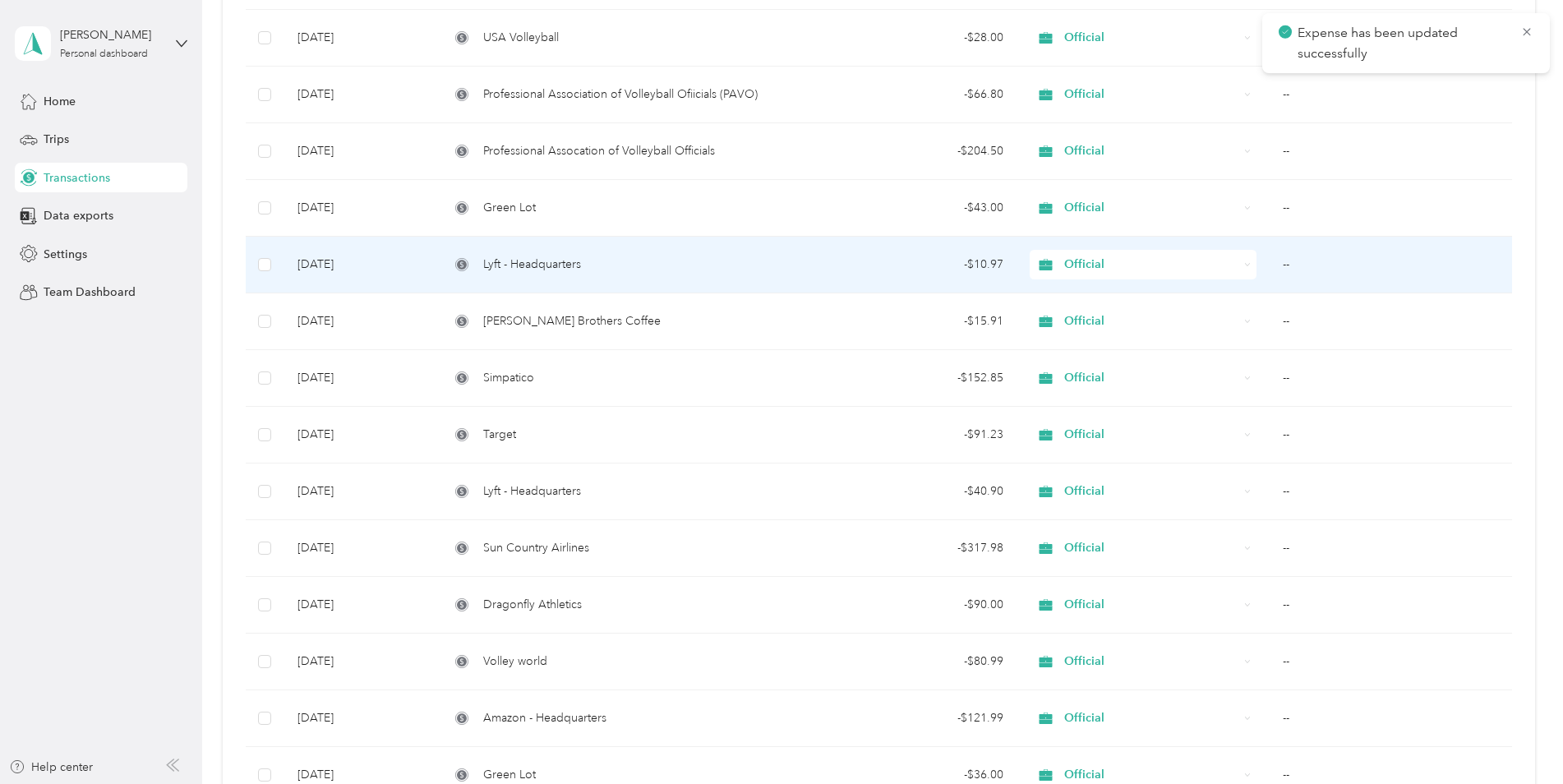
click at [1280, 259] on td "--" at bounding box center [1391, 264] width 242 height 57
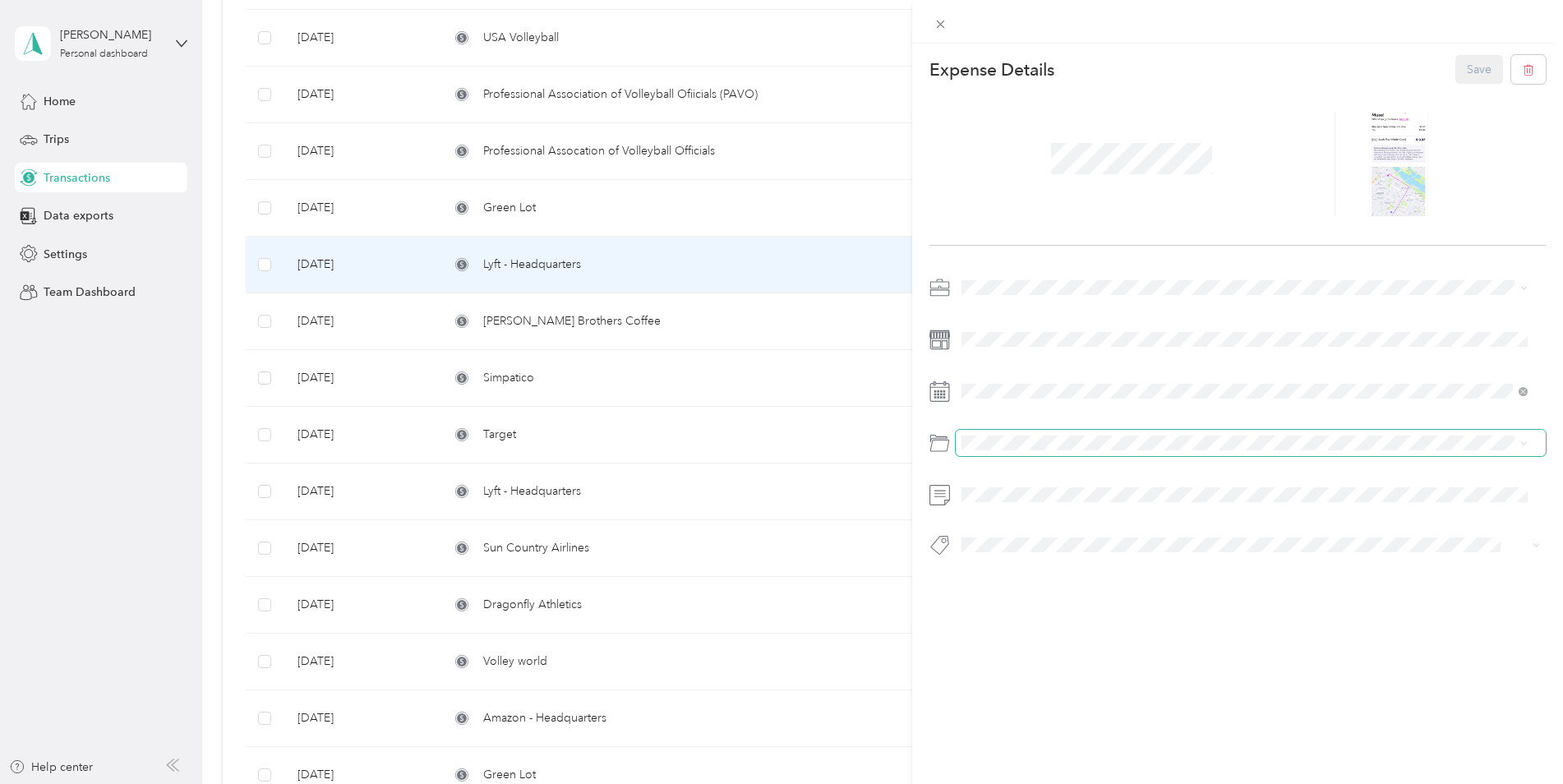
click at [986, 433] on span at bounding box center [1251, 443] width 591 height 26
click at [1475, 65] on button "Save" at bounding box center [1479, 69] width 47 height 29
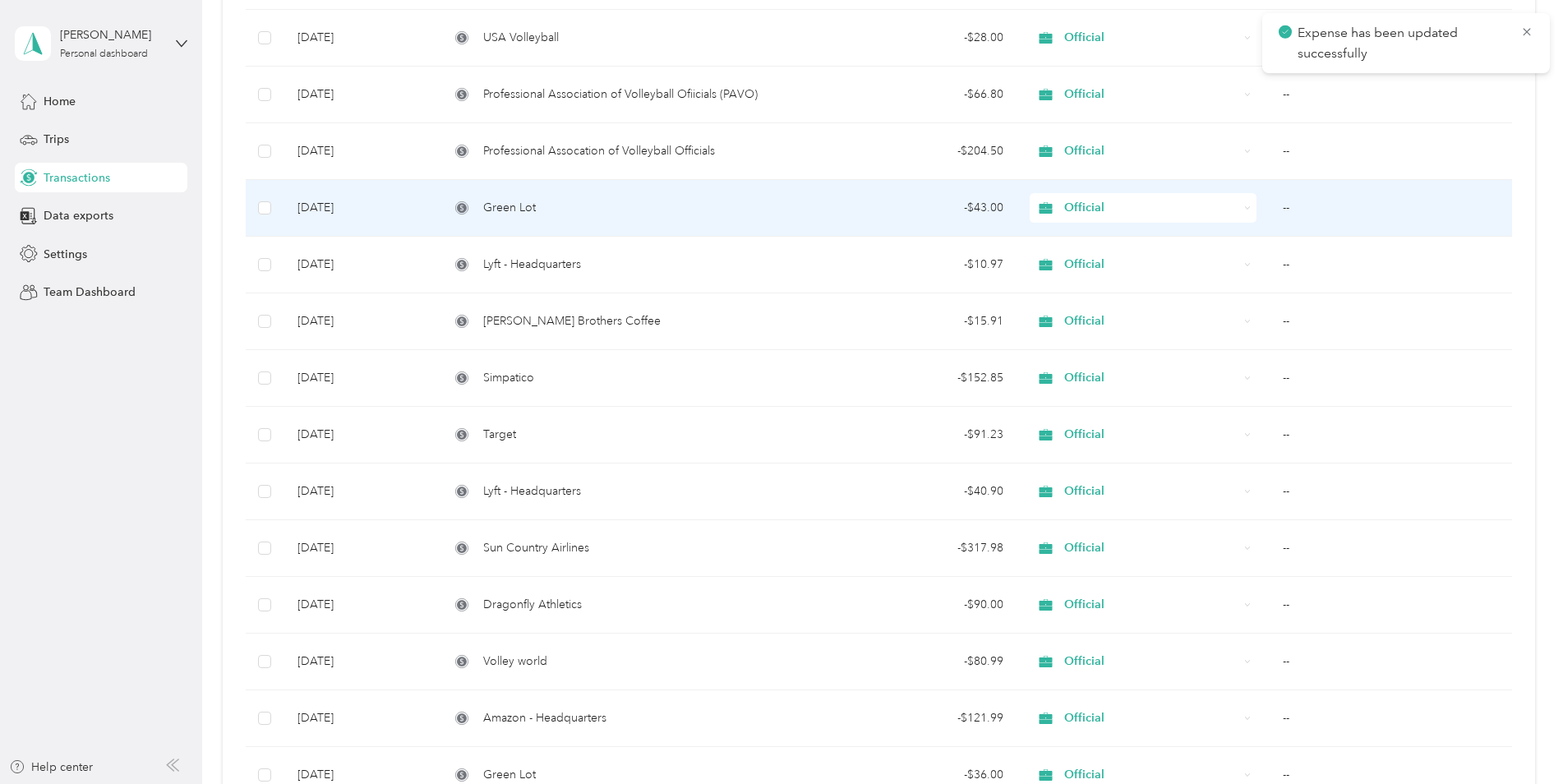
click at [1270, 209] on td "--" at bounding box center [1391, 208] width 242 height 57
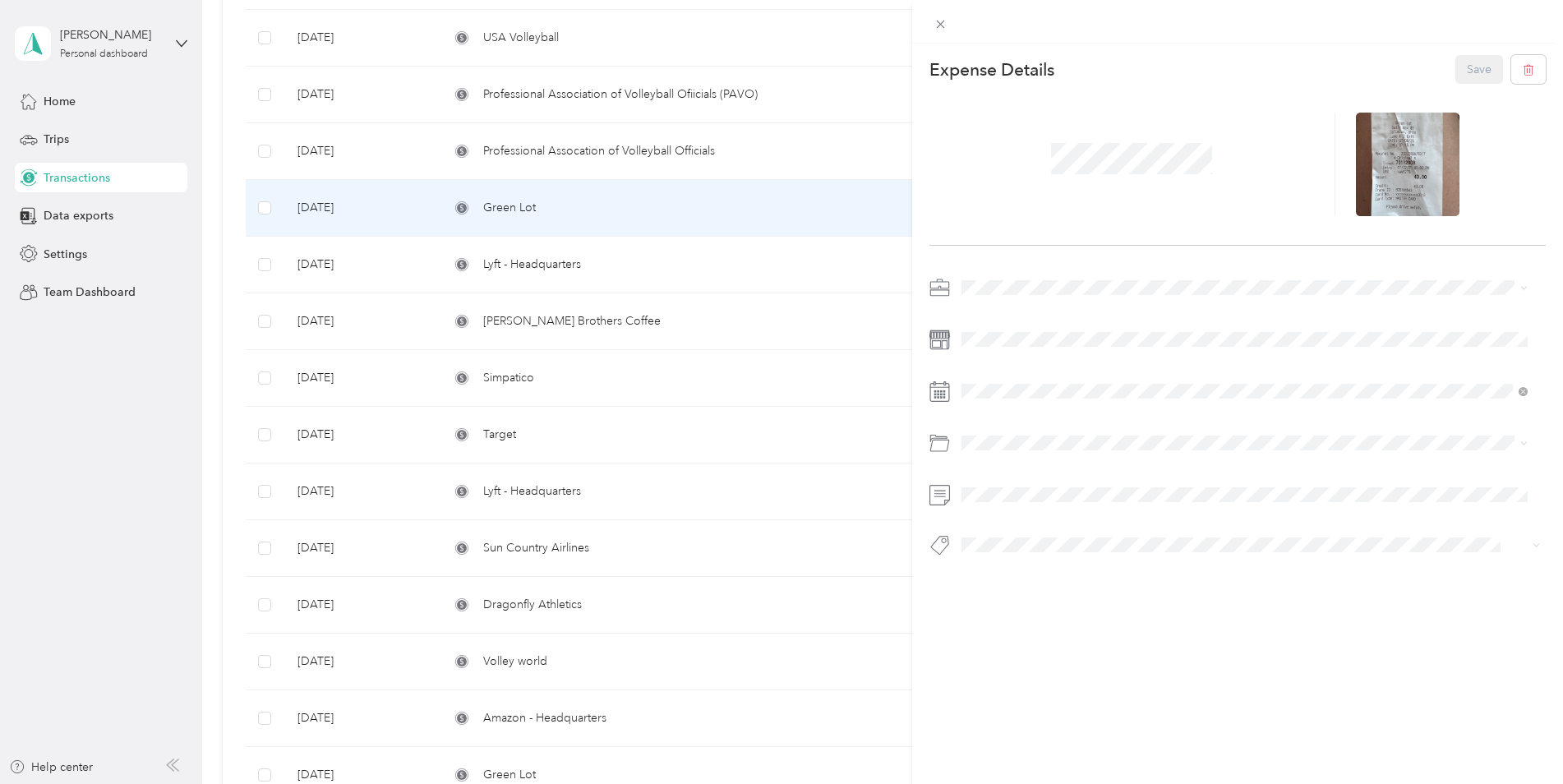
click at [722, 211] on div "This expense cannot be edited because it is either under review, approved, or p…" at bounding box center [782, 392] width 1563 height 784
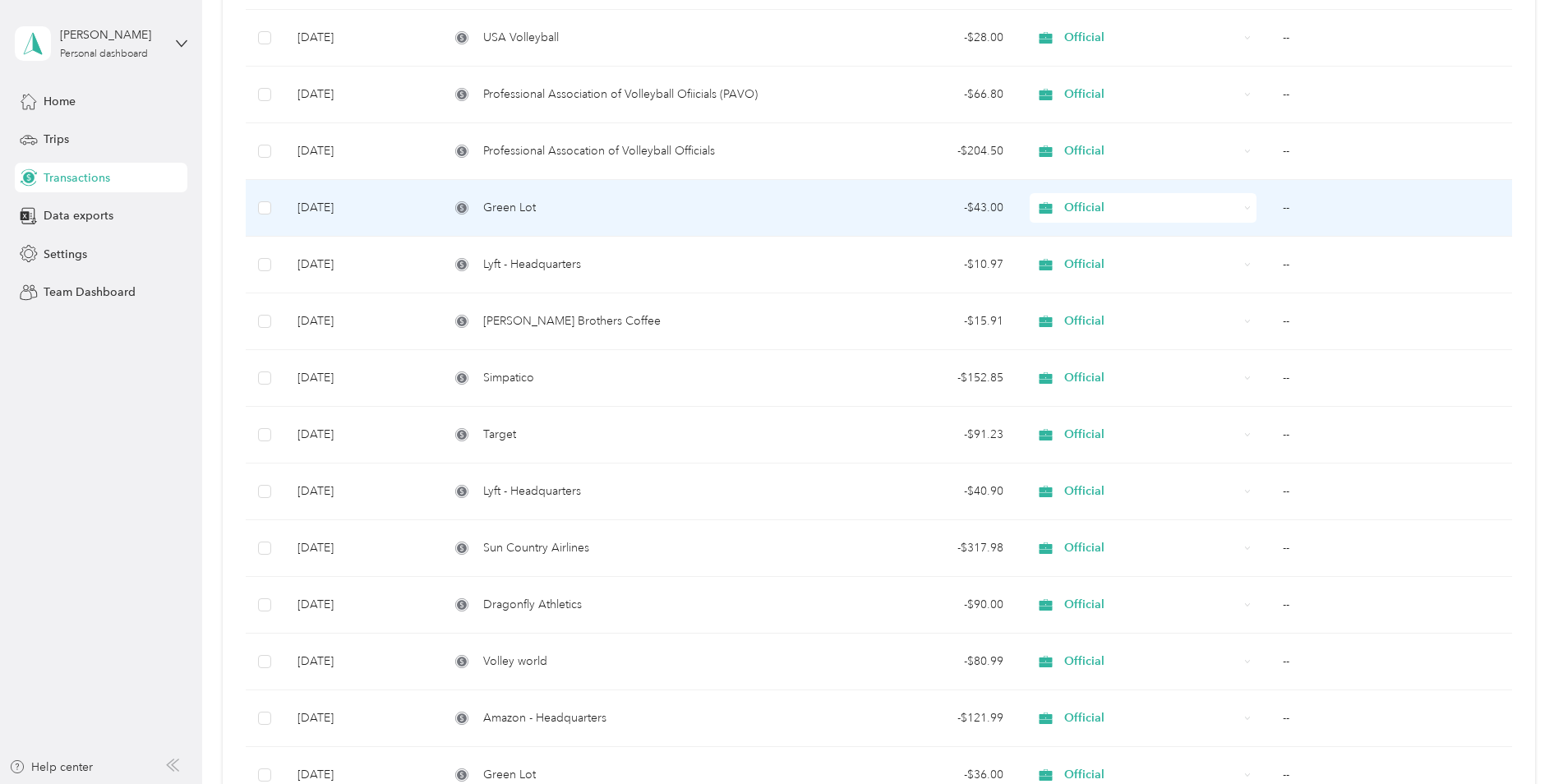
click at [825, 210] on div "- $43.00" at bounding box center [908, 207] width 192 height 18
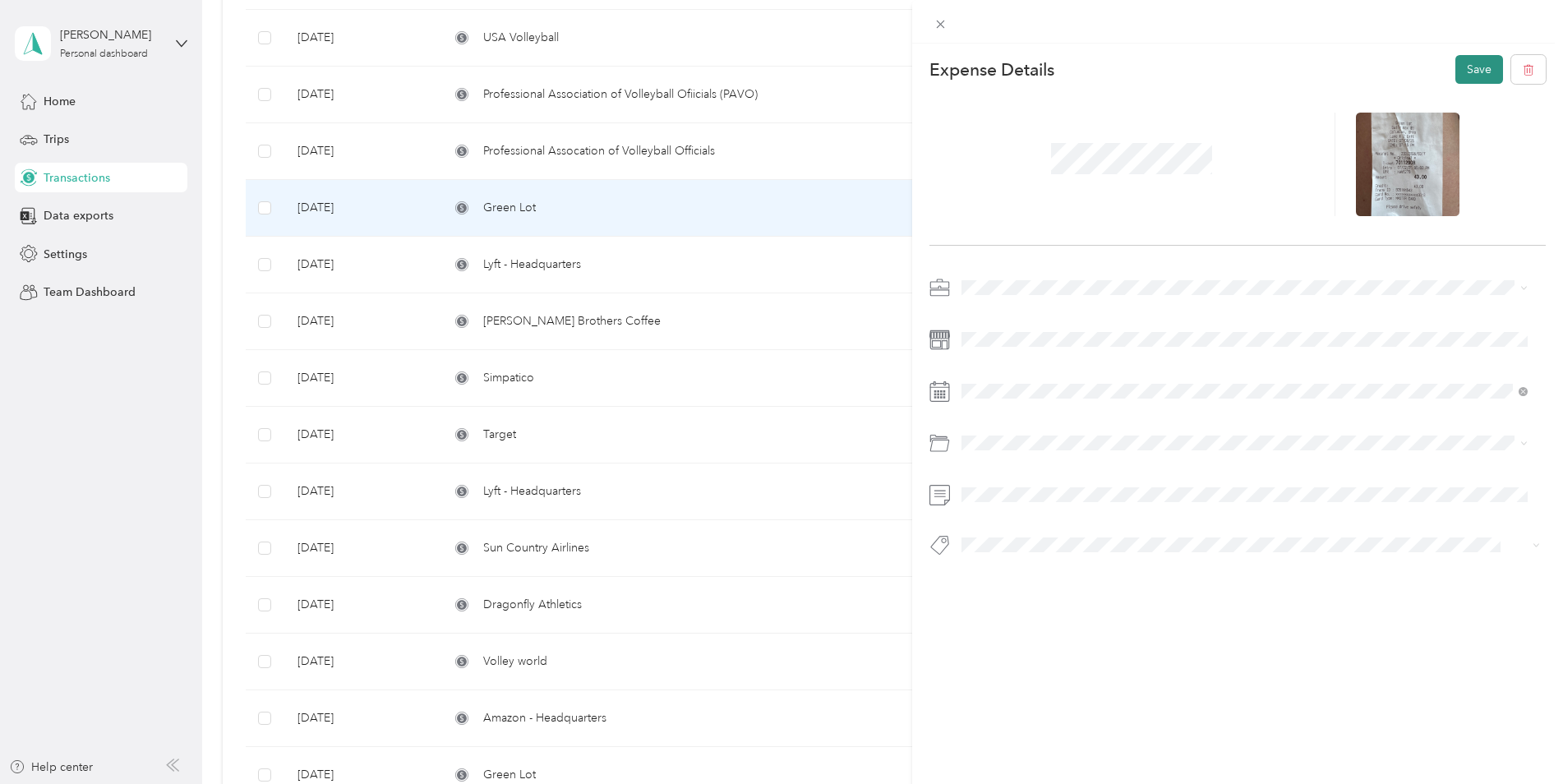
click at [1455, 80] on button "Save" at bounding box center [1479, 69] width 47 height 29
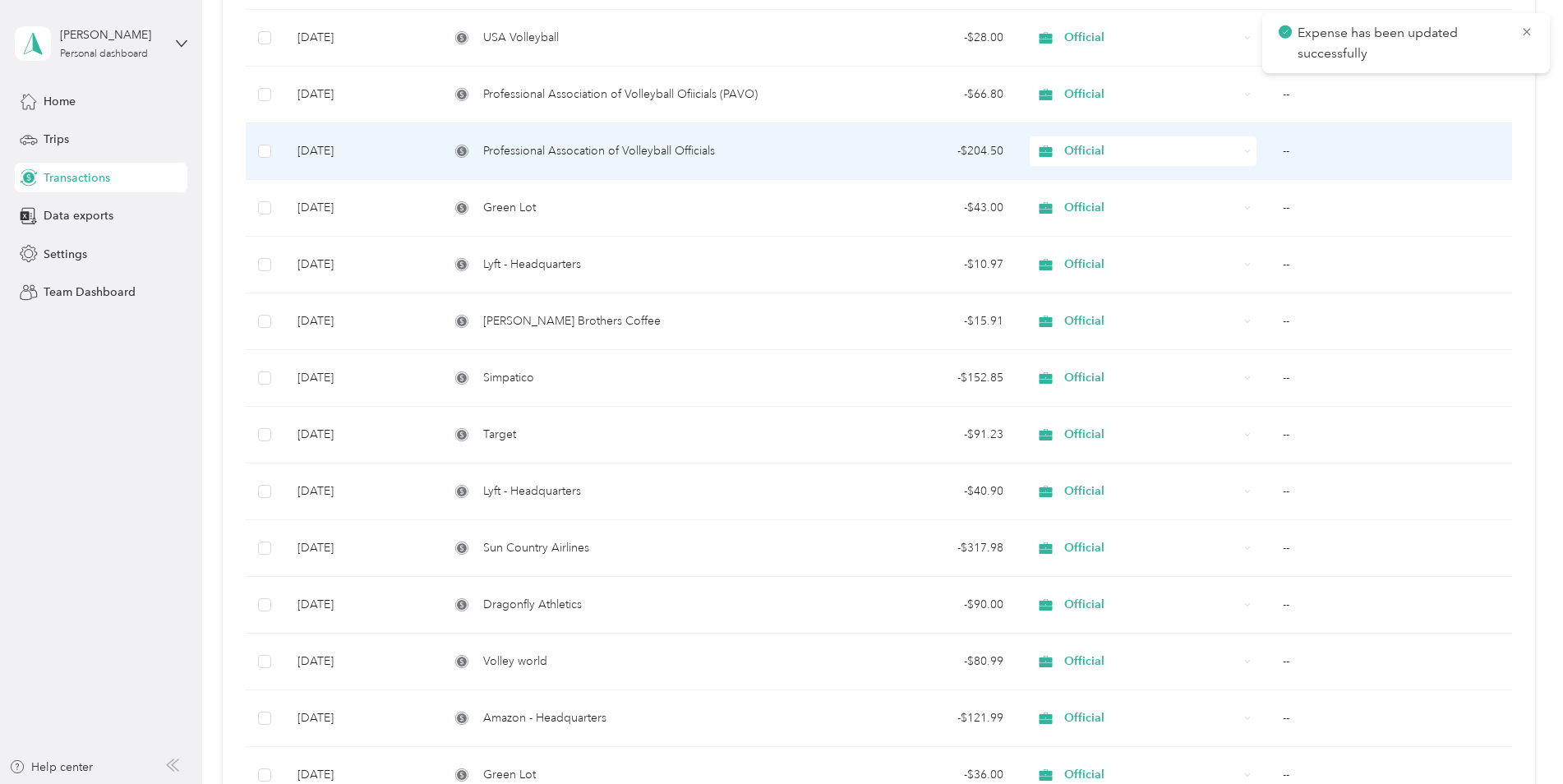
click at [1290, 147] on td "--" at bounding box center [1391, 151] width 242 height 57
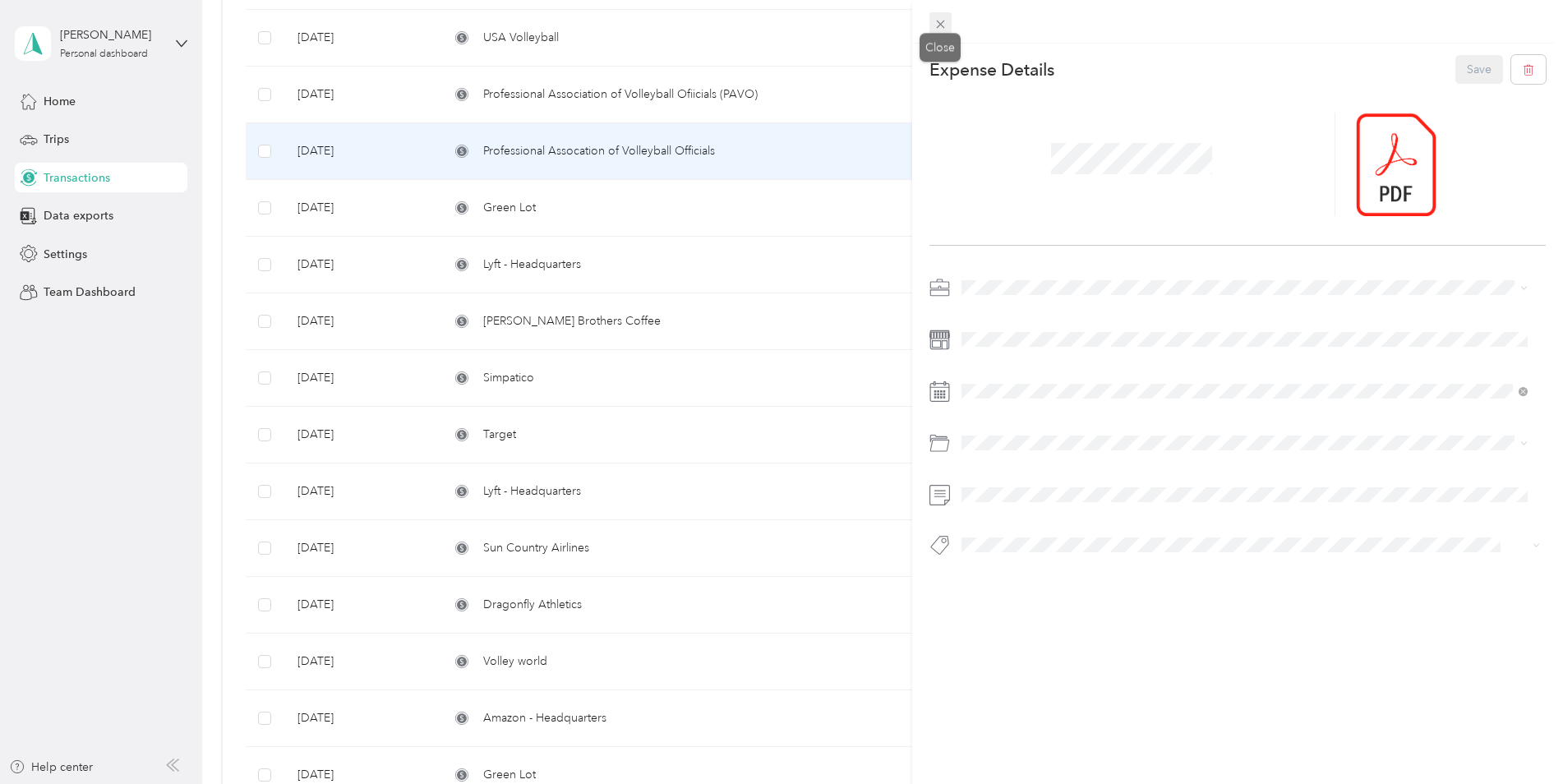
click at [940, 22] on icon at bounding box center [941, 24] width 14 height 14
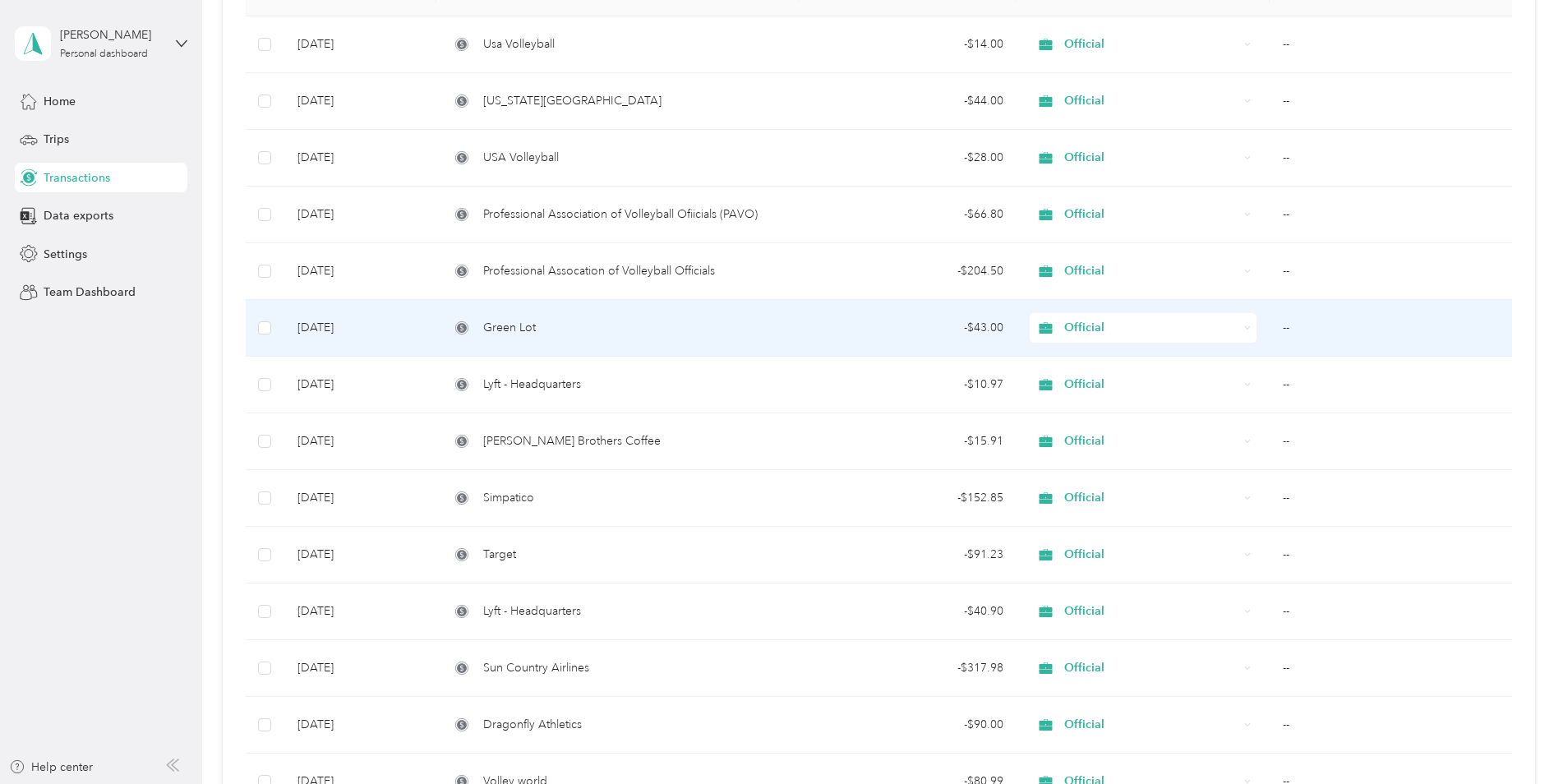
scroll to position [229, 0]
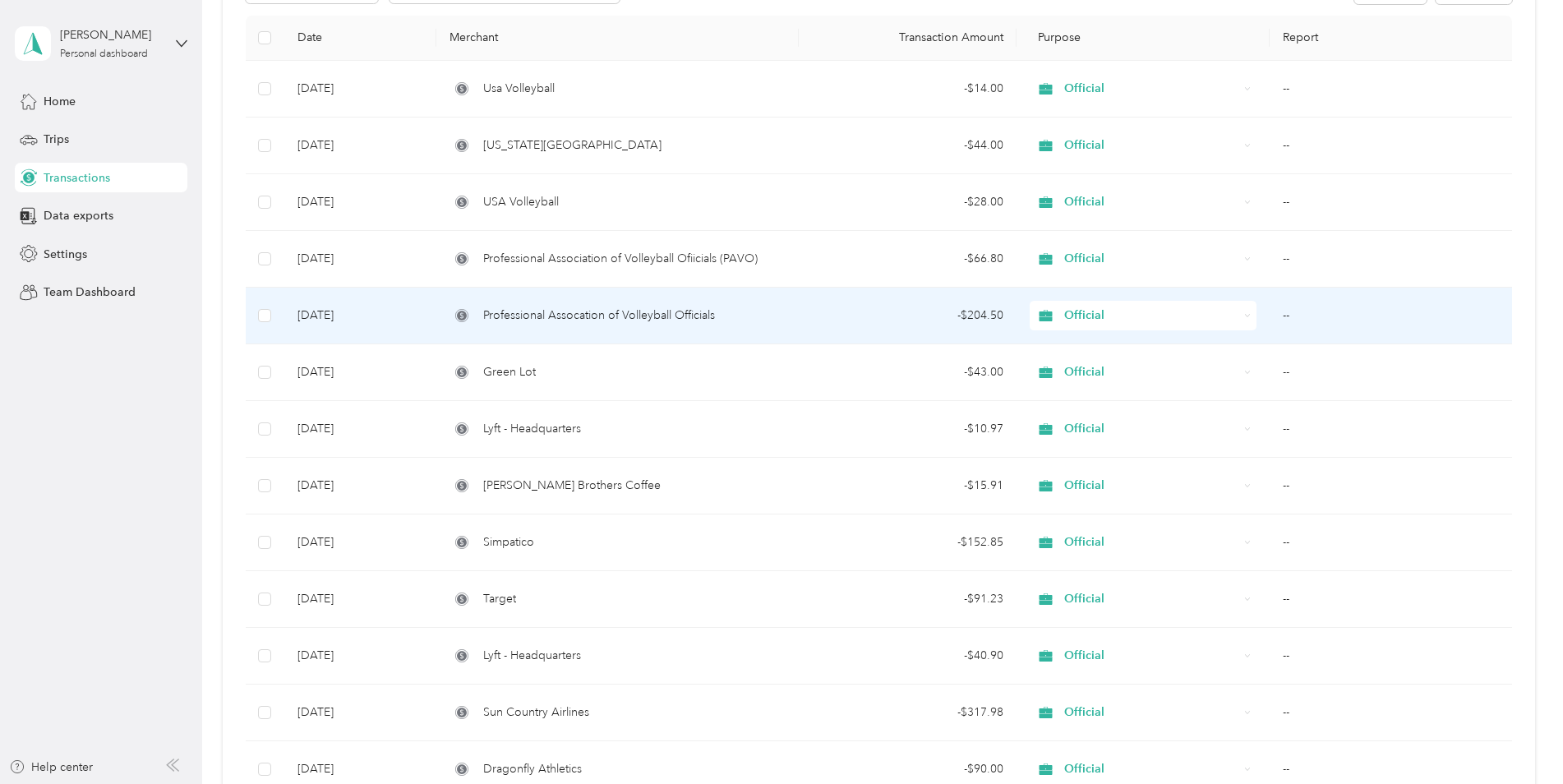
click at [1315, 318] on td "--" at bounding box center [1391, 316] width 242 height 57
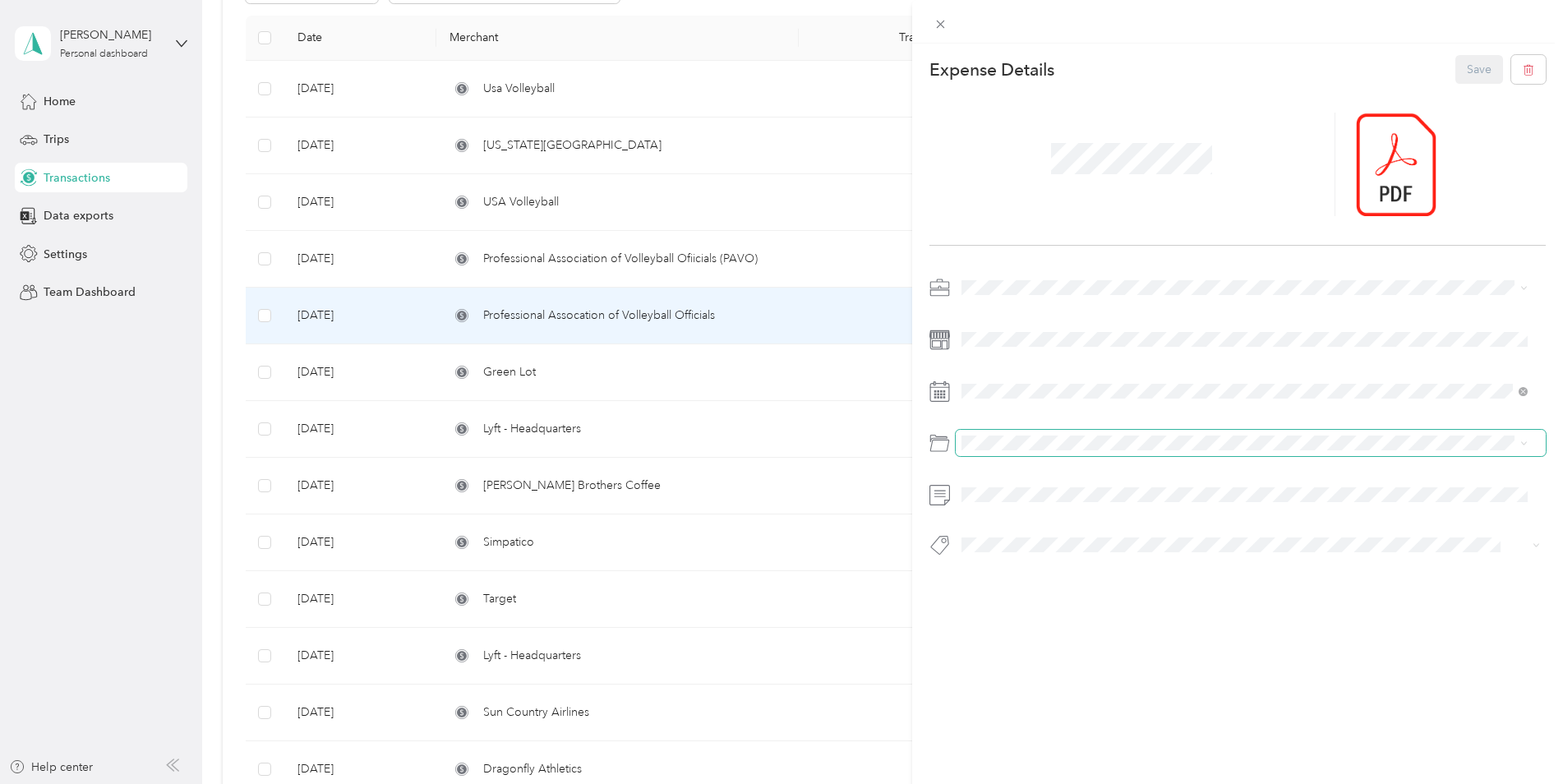
click at [1005, 432] on span at bounding box center [1251, 443] width 591 height 26
click at [1460, 61] on button "Save" at bounding box center [1479, 69] width 47 height 29
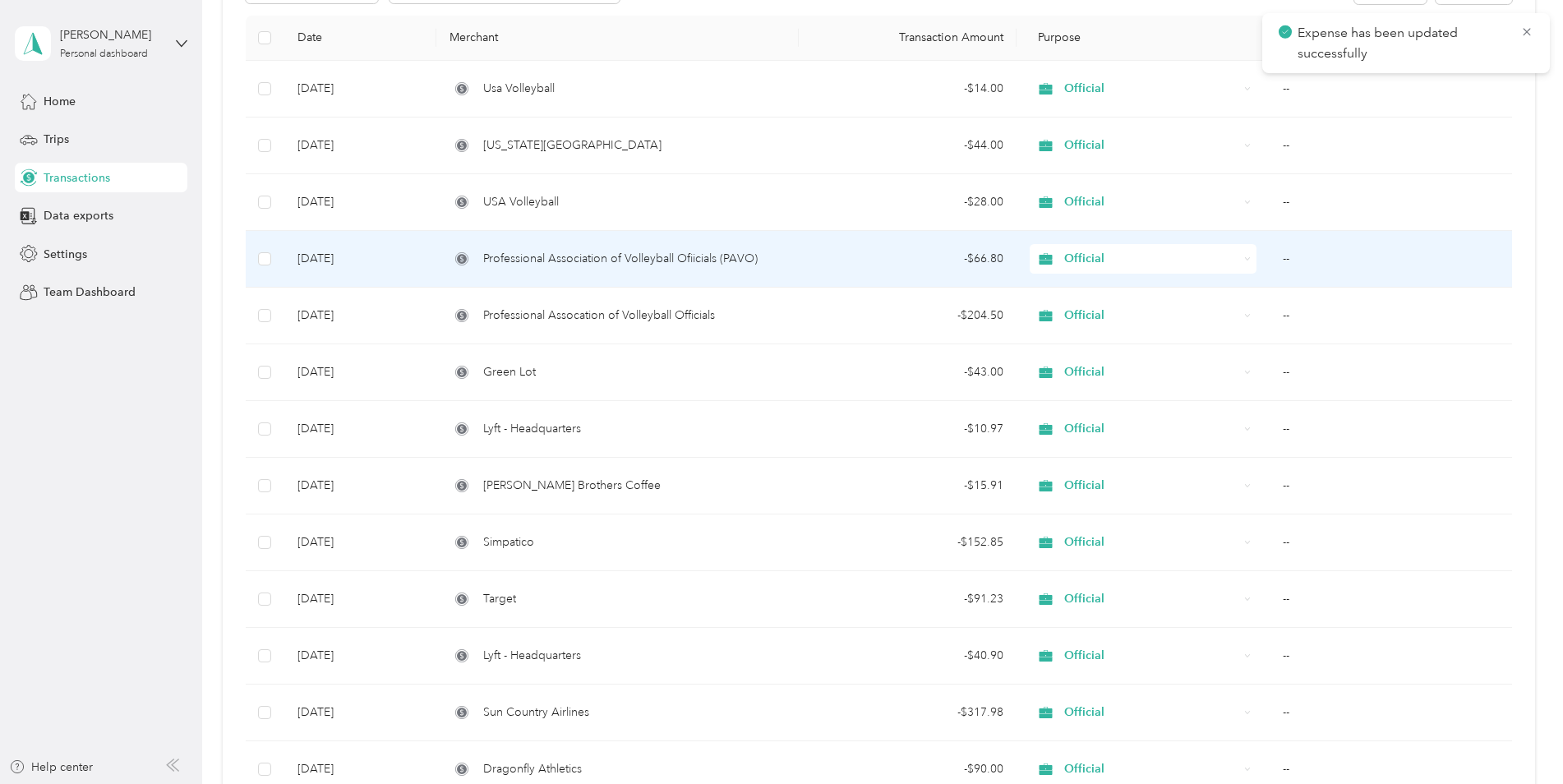
click at [1287, 251] on td "--" at bounding box center [1391, 259] width 242 height 57
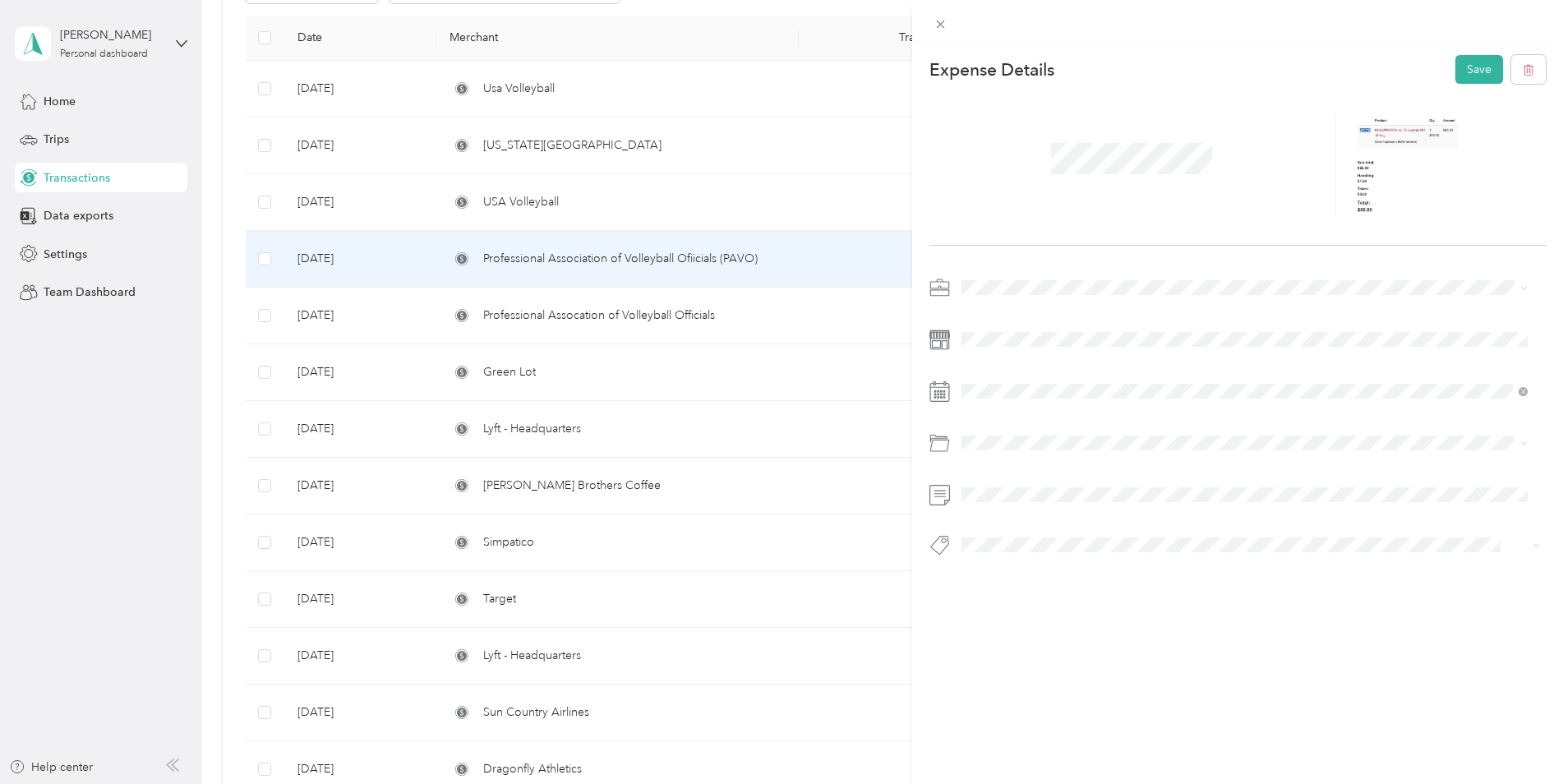
click at [1090, 505] on div "Education and Training" at bounding box center [1244, 509] width 556 height 18
click at [1455, 80] on button "Save" at bounding box center [1479, 69] width 47 height 29
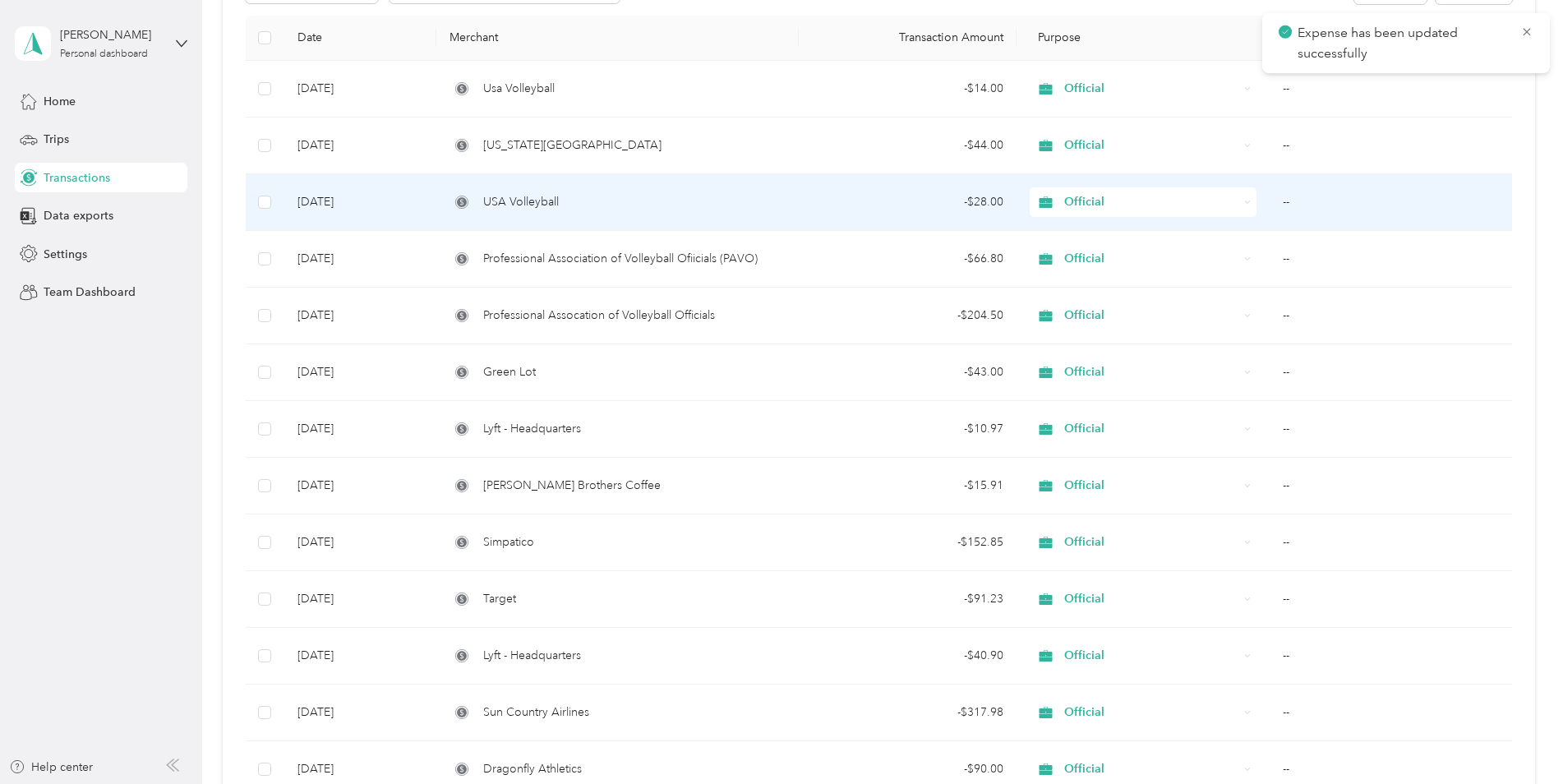
click at [809, 202] on td "- $28.00" at bounding box center [908, 202] width 218 height 57
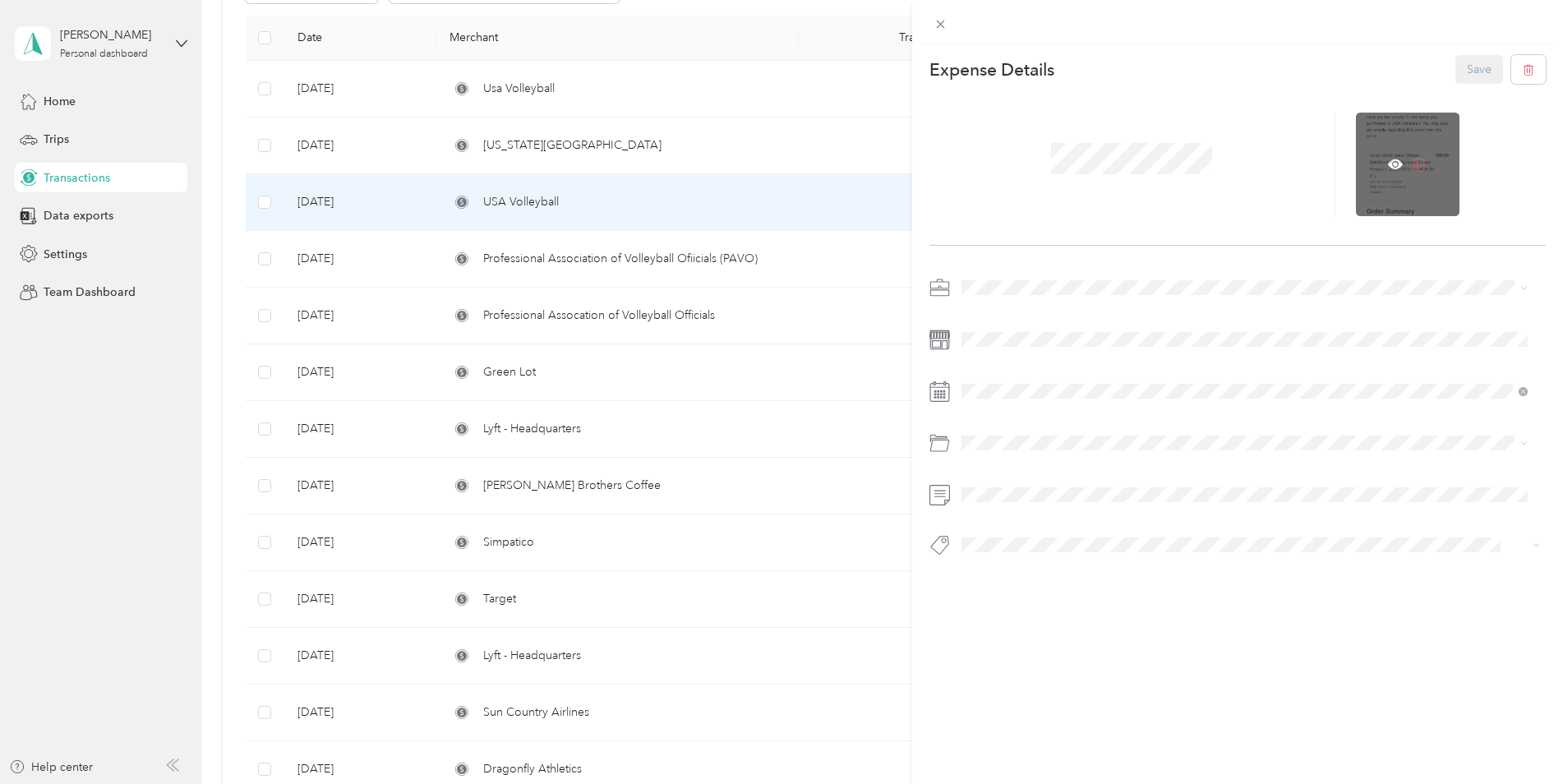
click at [1417, 165] on icon at bounding box center [1419, 164] width 15 height 15
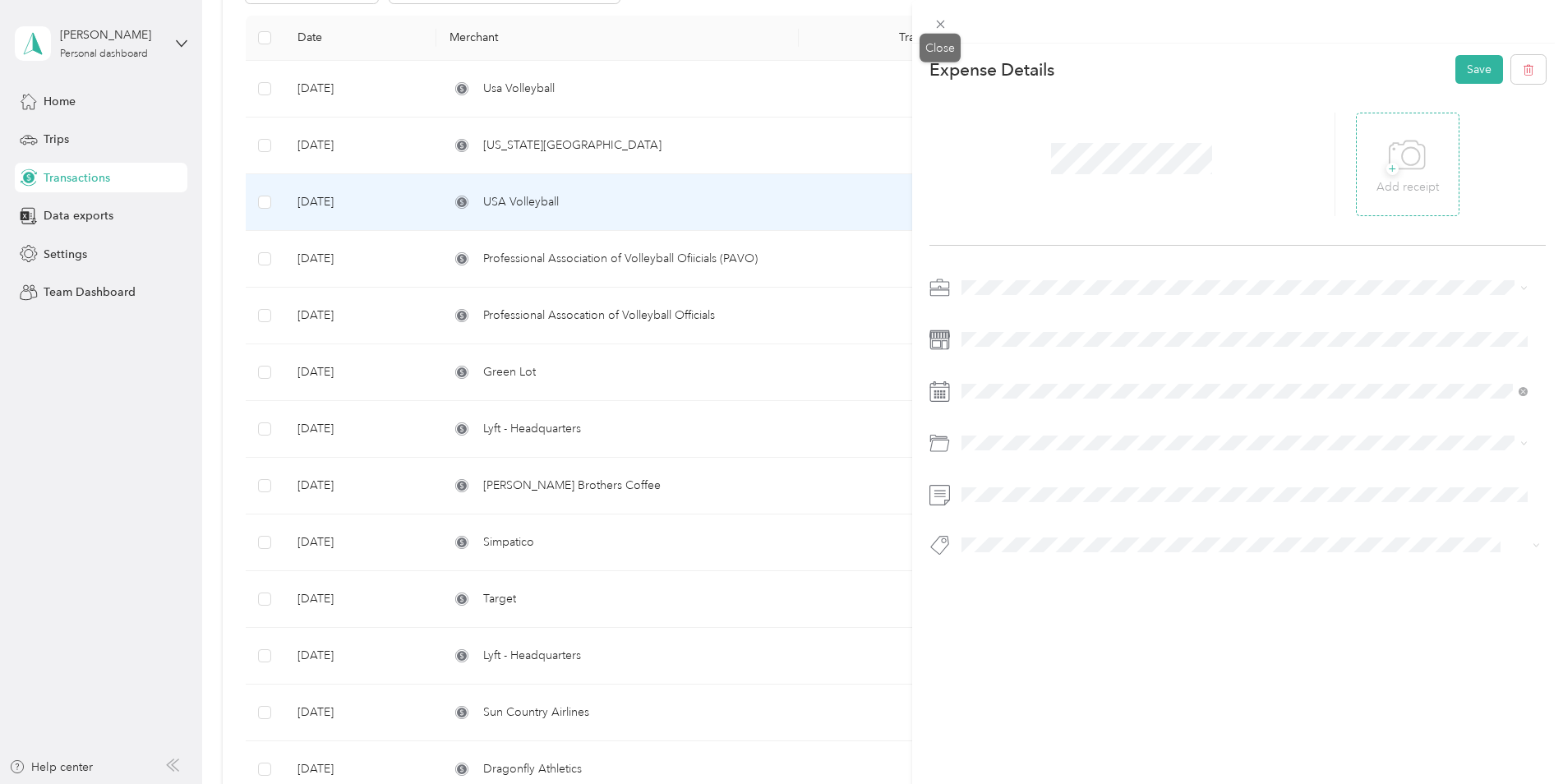
click at [929, 21] on div at bounding box center [941, 24] width 23 height 14
click at [937, 21] on icon at bounding box center [940, 24] width 8 height 8
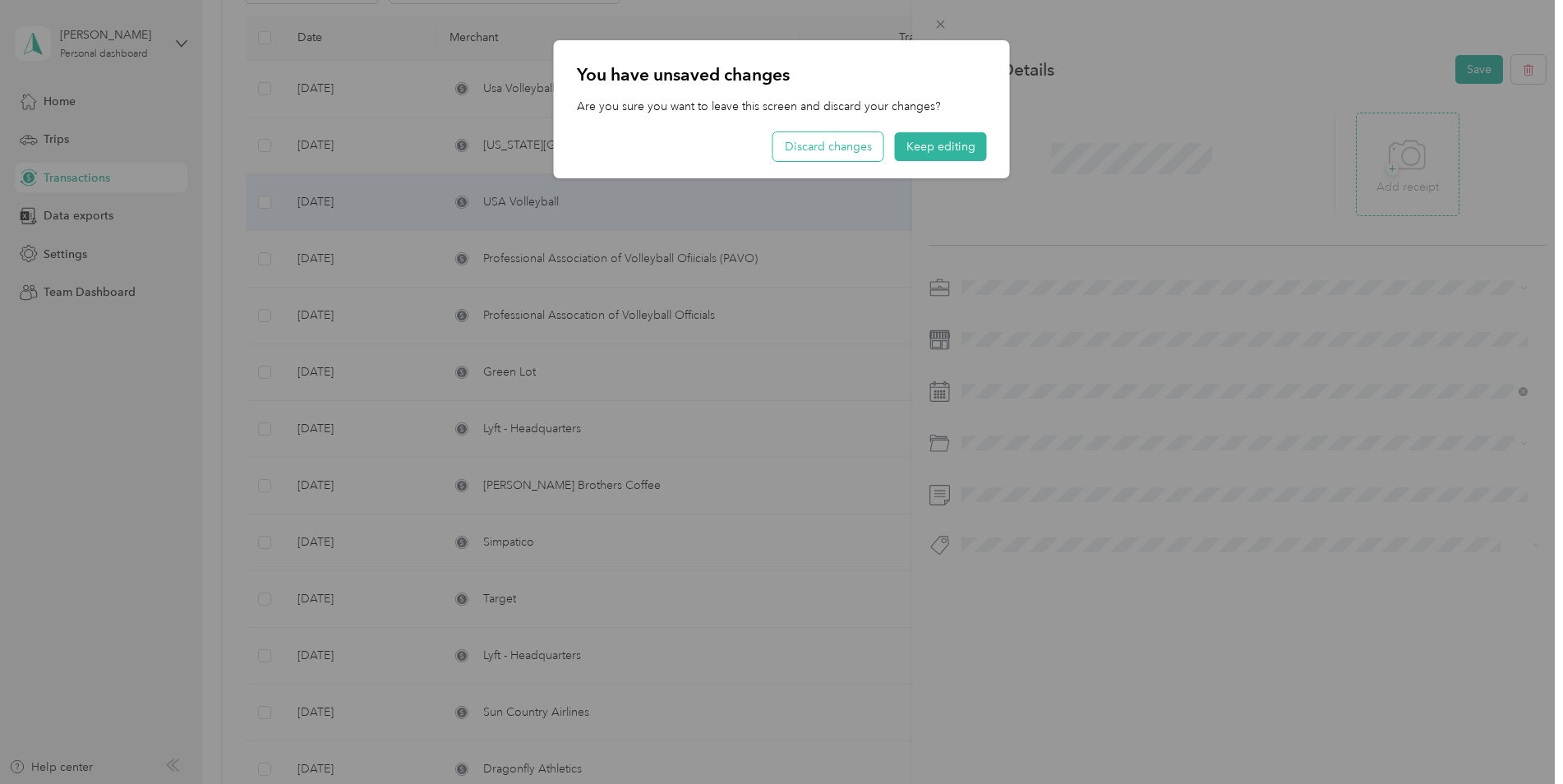
click at [870, 147] on button "Discard changes" at bounding box center [829, 146] width 110 height 29
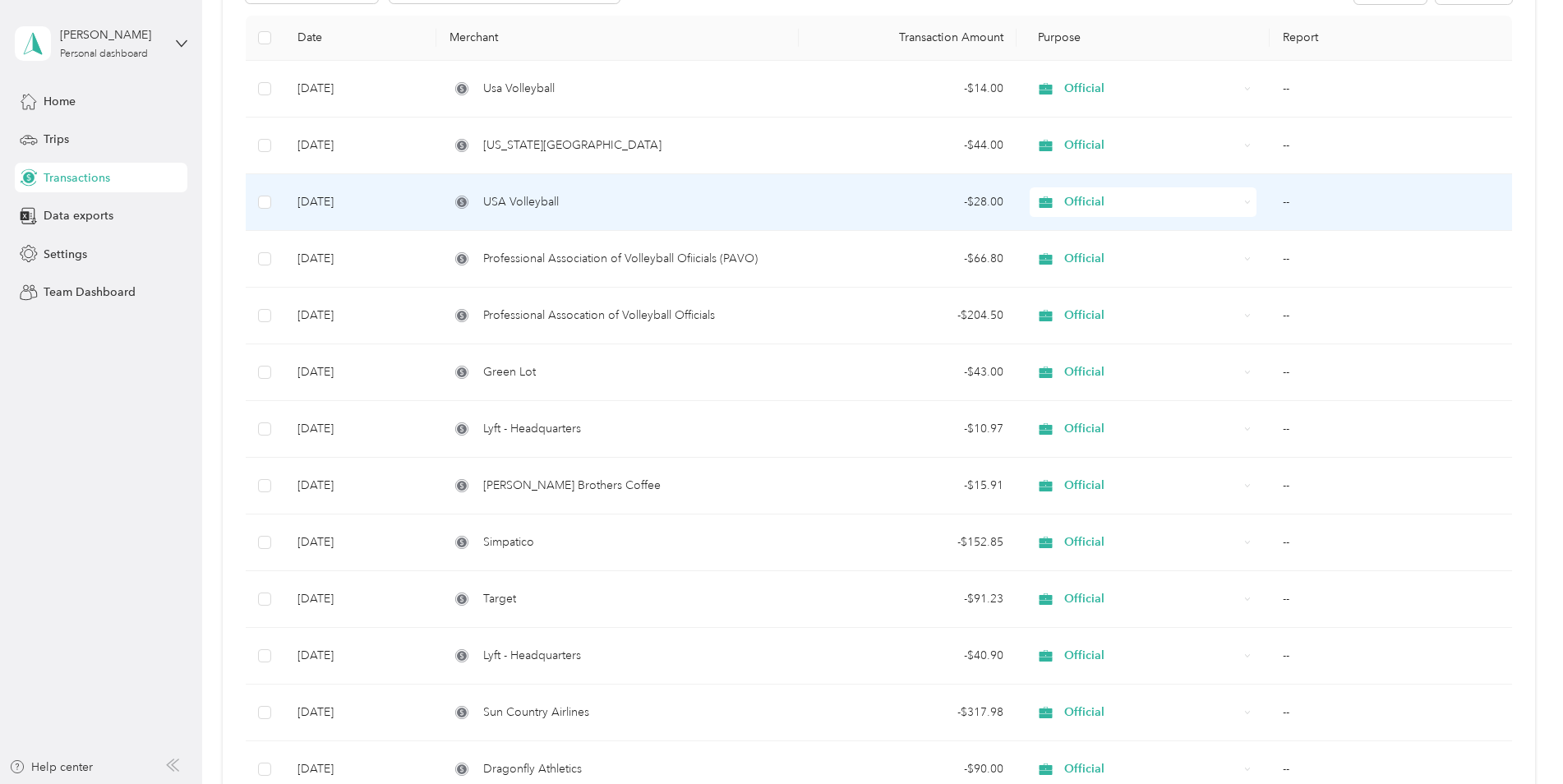
click at [871, 190] on td "- $28.00" at bounding box center [908, 202] width 218 height 57
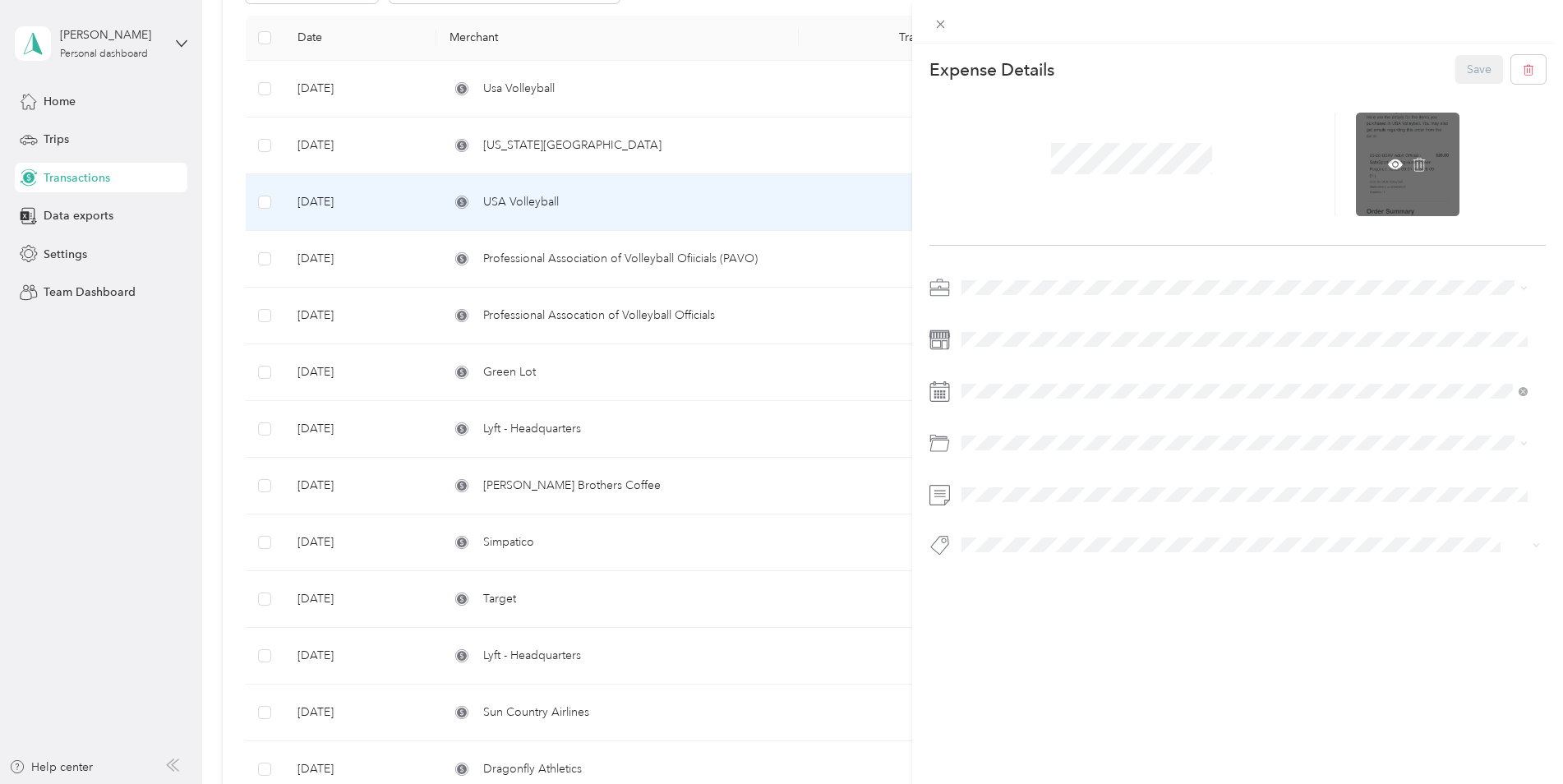
click at [1379, 168] on div at bounding box center [1407, 164] width 103 height 103
click at [1388, 158] on icon at bounding box center [1395, 164] width 15 height 15
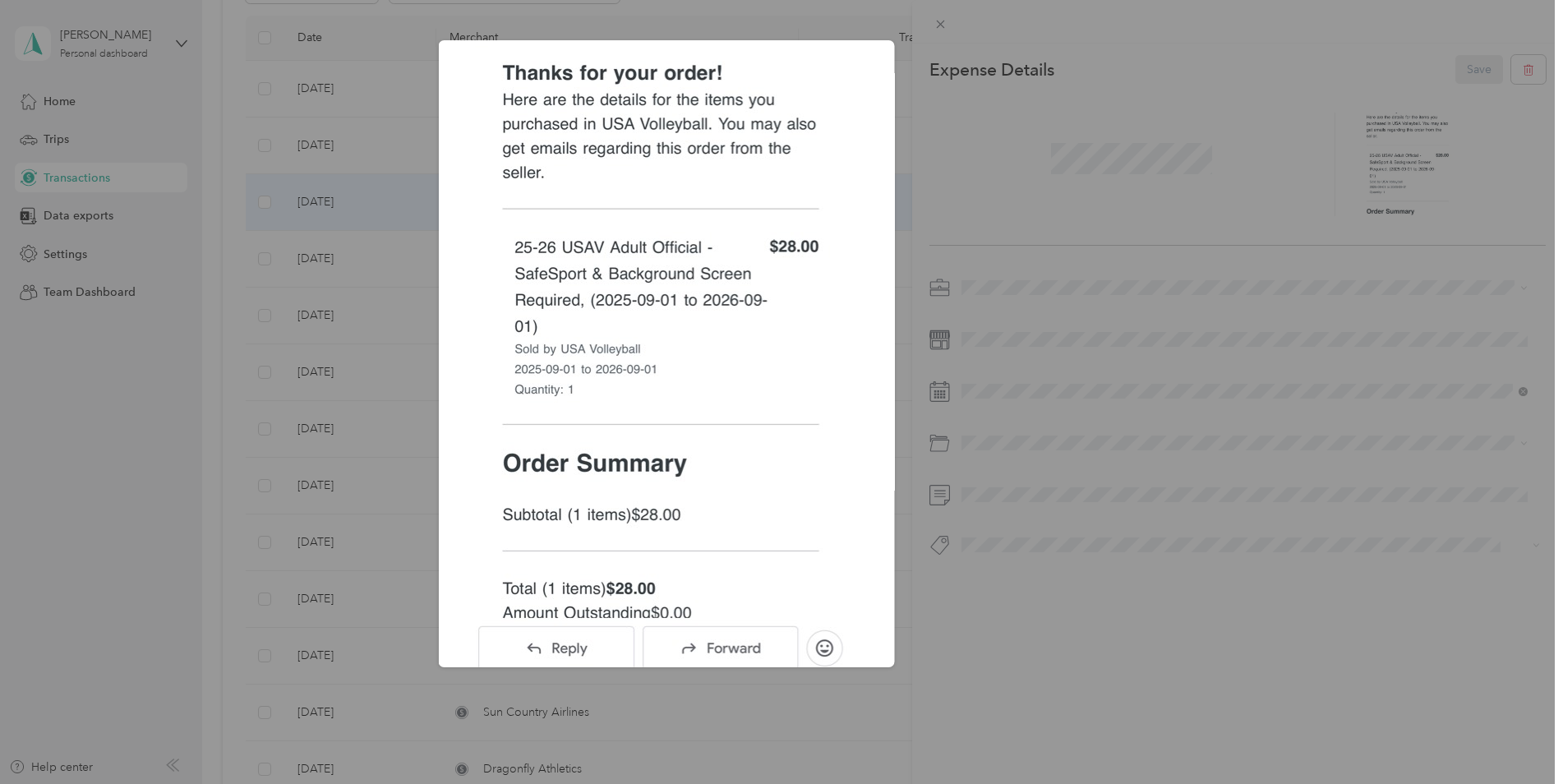
scroll to position [466, 0]
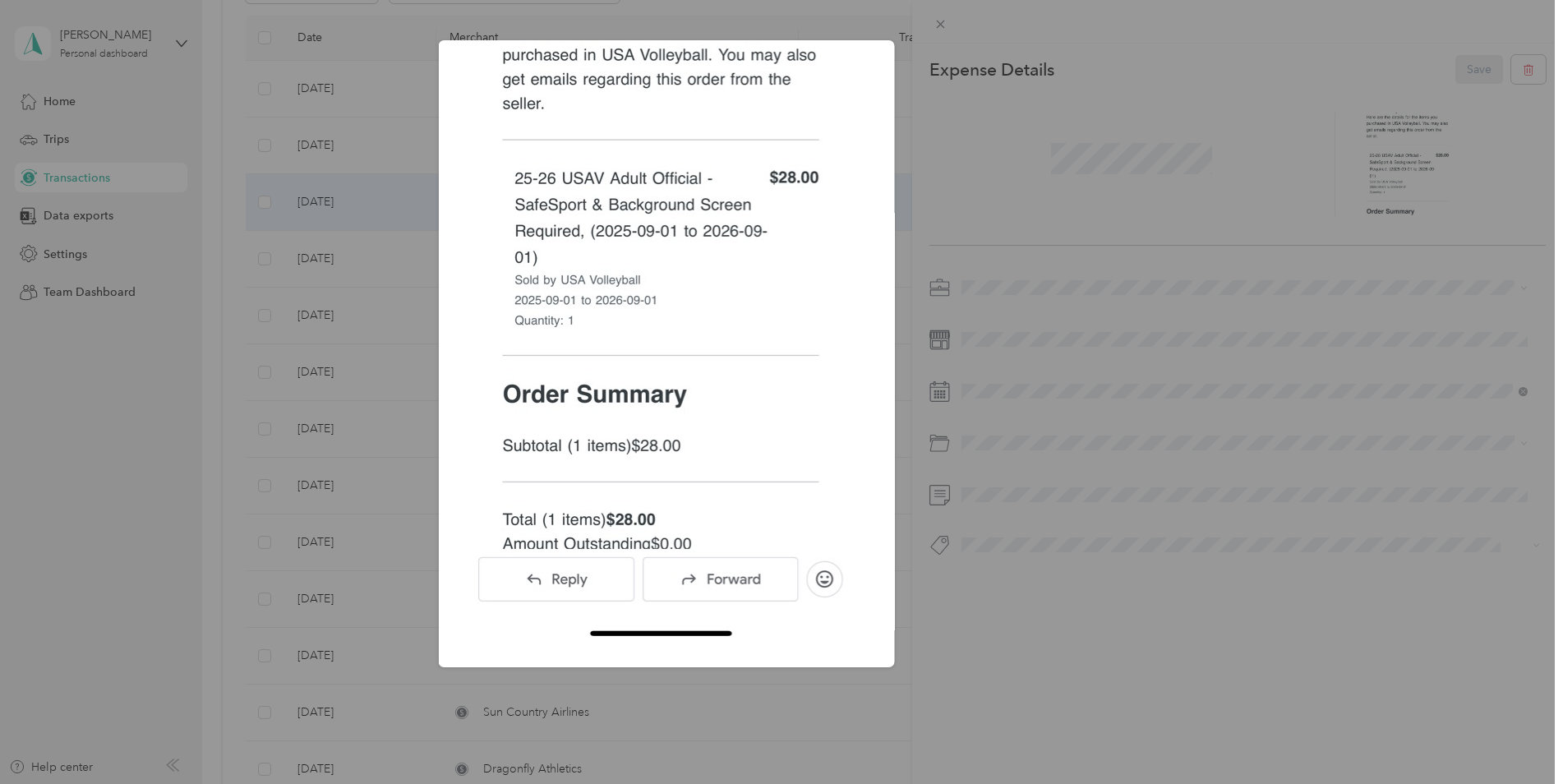
click at [1203, 449] on div "Aug_6__2025?X-Amz-Expires=600&X-Amz-Date=20250929T142128Z&X-Amz-Algorithm=AWS4-…" at bounding box center [1009, 356] width 456 height 632
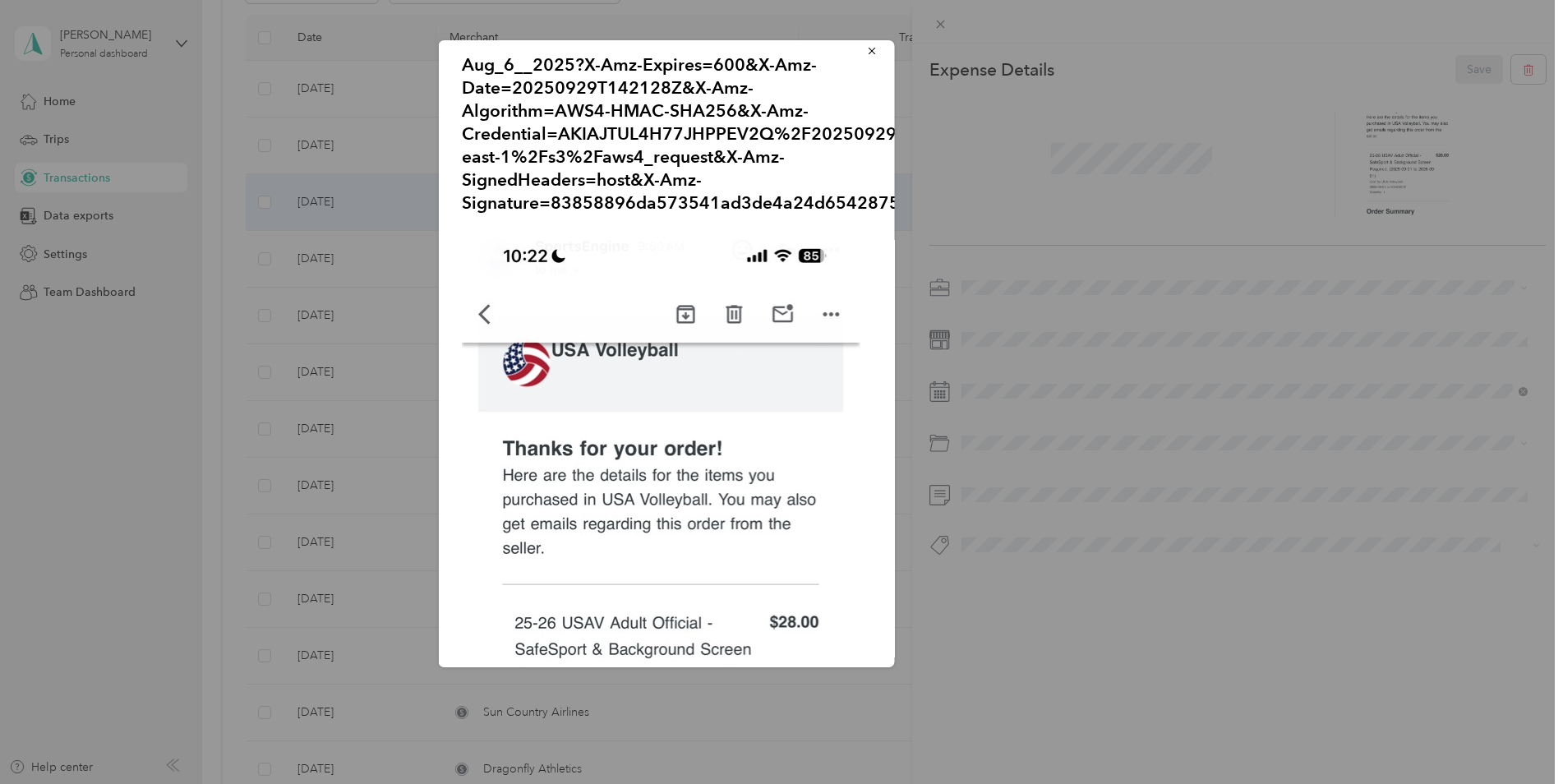
scroll to position [0, 0]
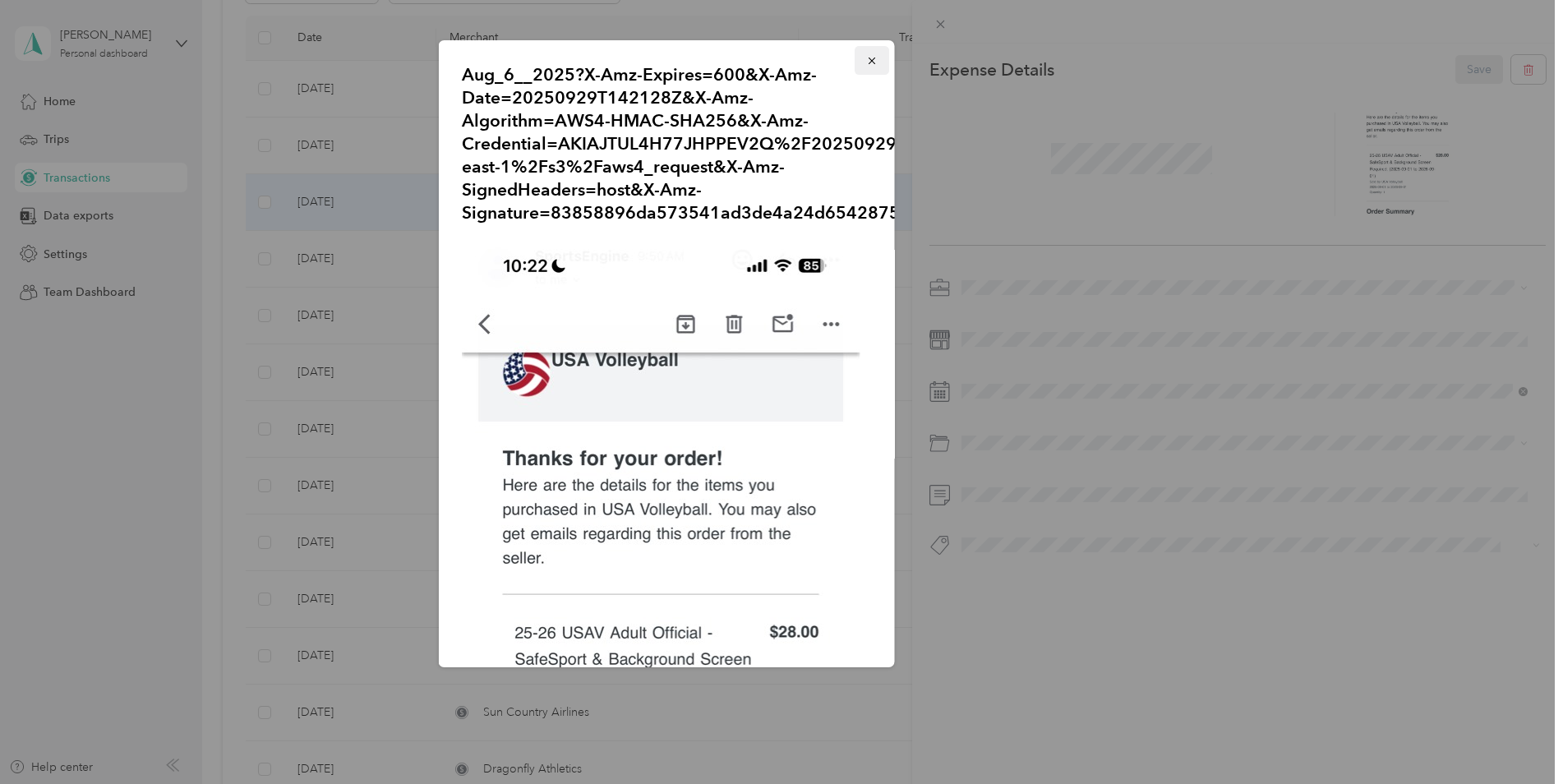
click at [866, 60] on icon "button" at bounding box center [872, 60] width 11 height 11
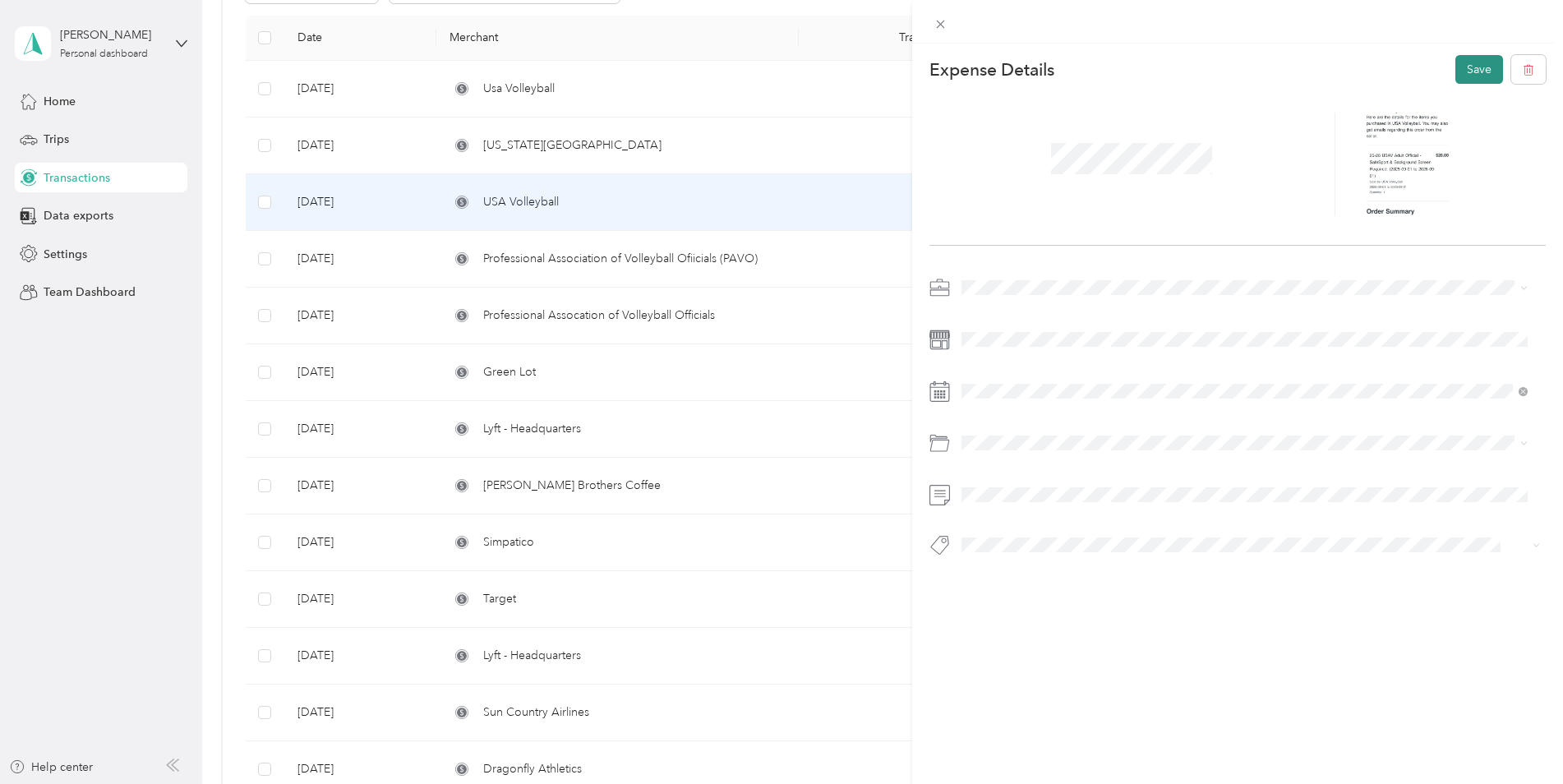
click at [1464, 66] on button "Save" at bounding box center [1479, 69] width 47 height 29
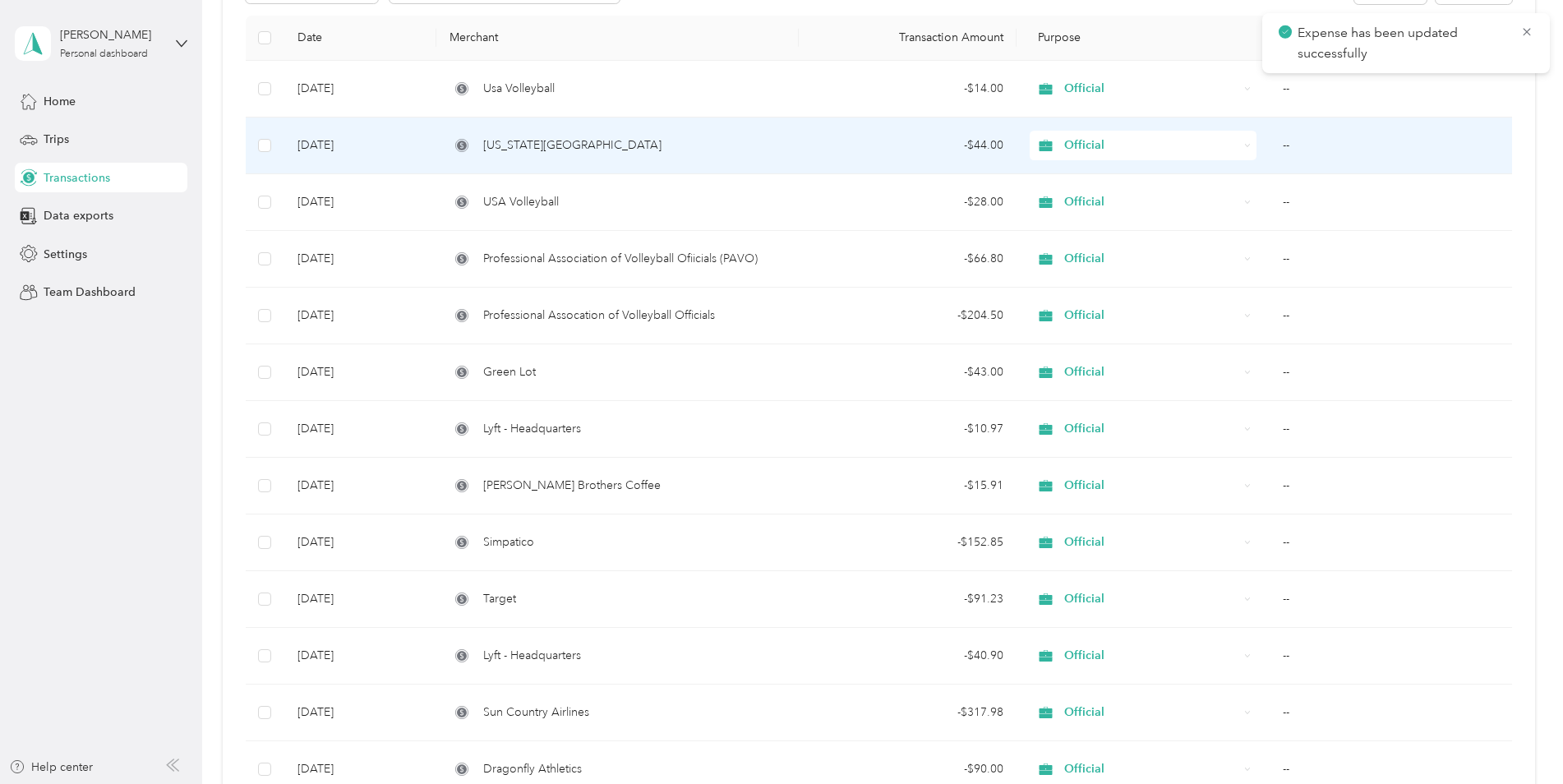
click at [1310, 142] on td "--" at bounding box center [1391, 145] width 242 height 57
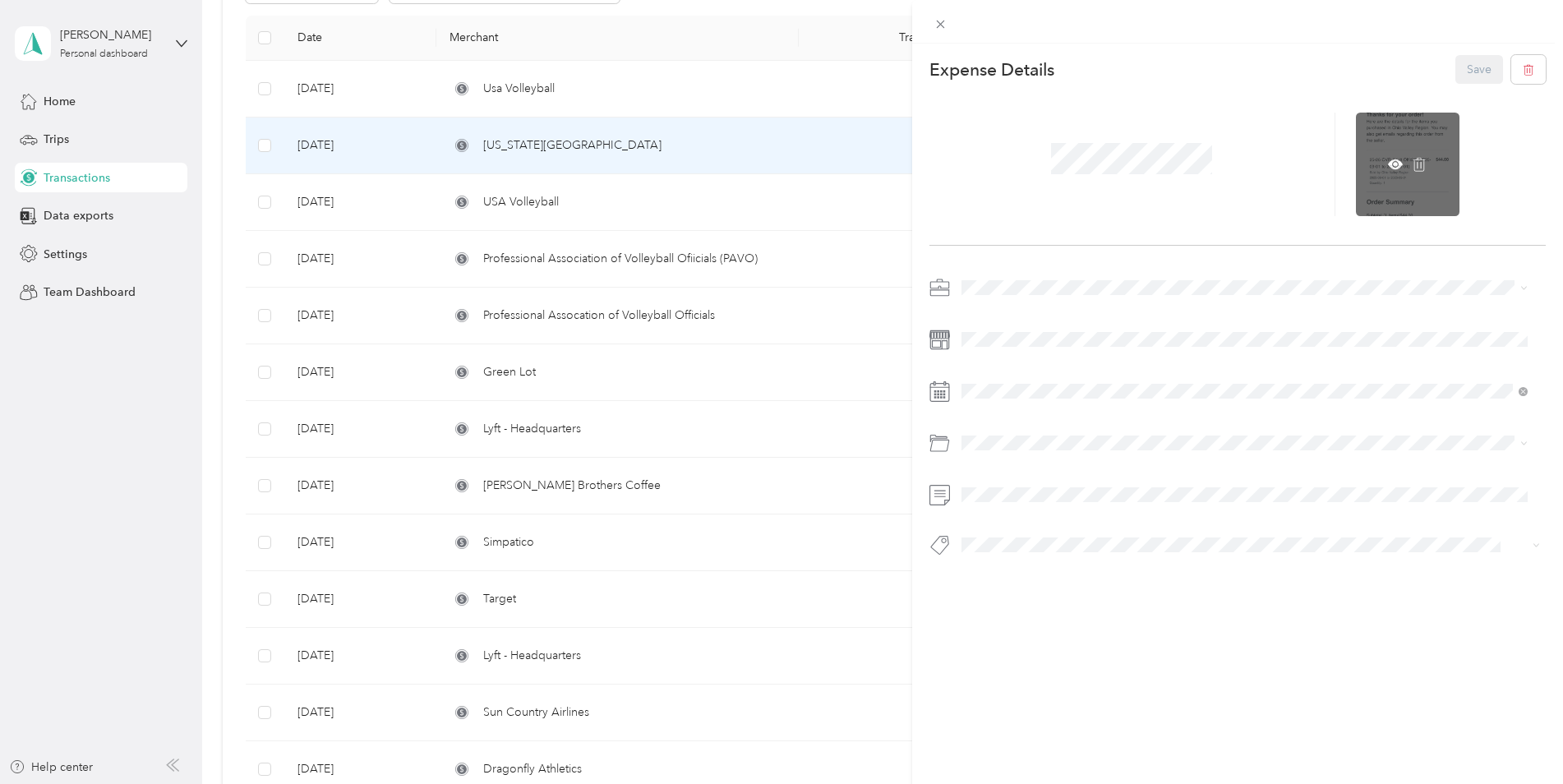
click at [1379, 166] on div at bounding box center [1407, 164] width 103 height 103
click at [1388, 159] on icon at bounding box center [1395, 164] width 15 height 15
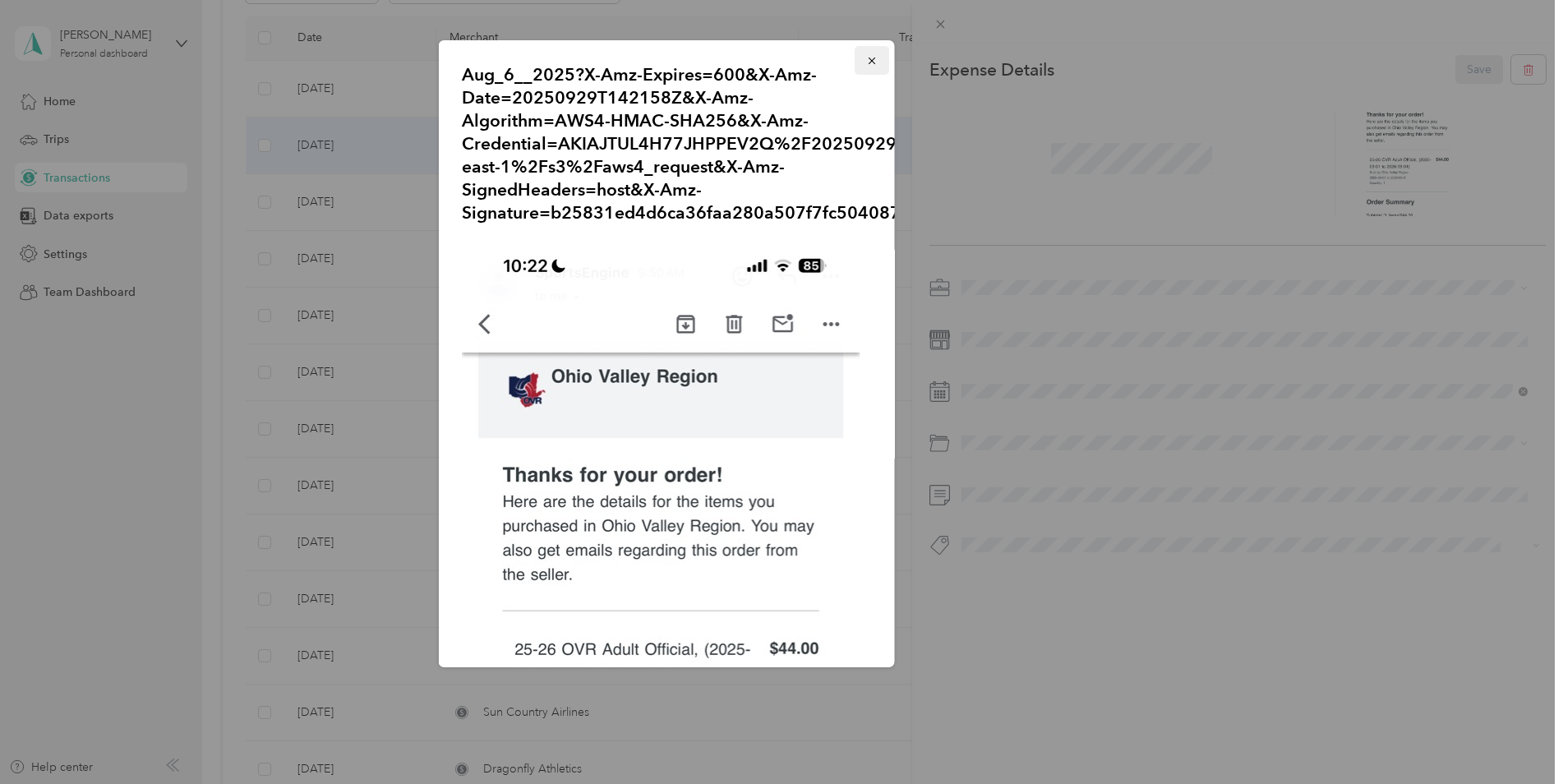
click at [872, 70] on button "button" at bounding box center [872, 60] width 34 height 29
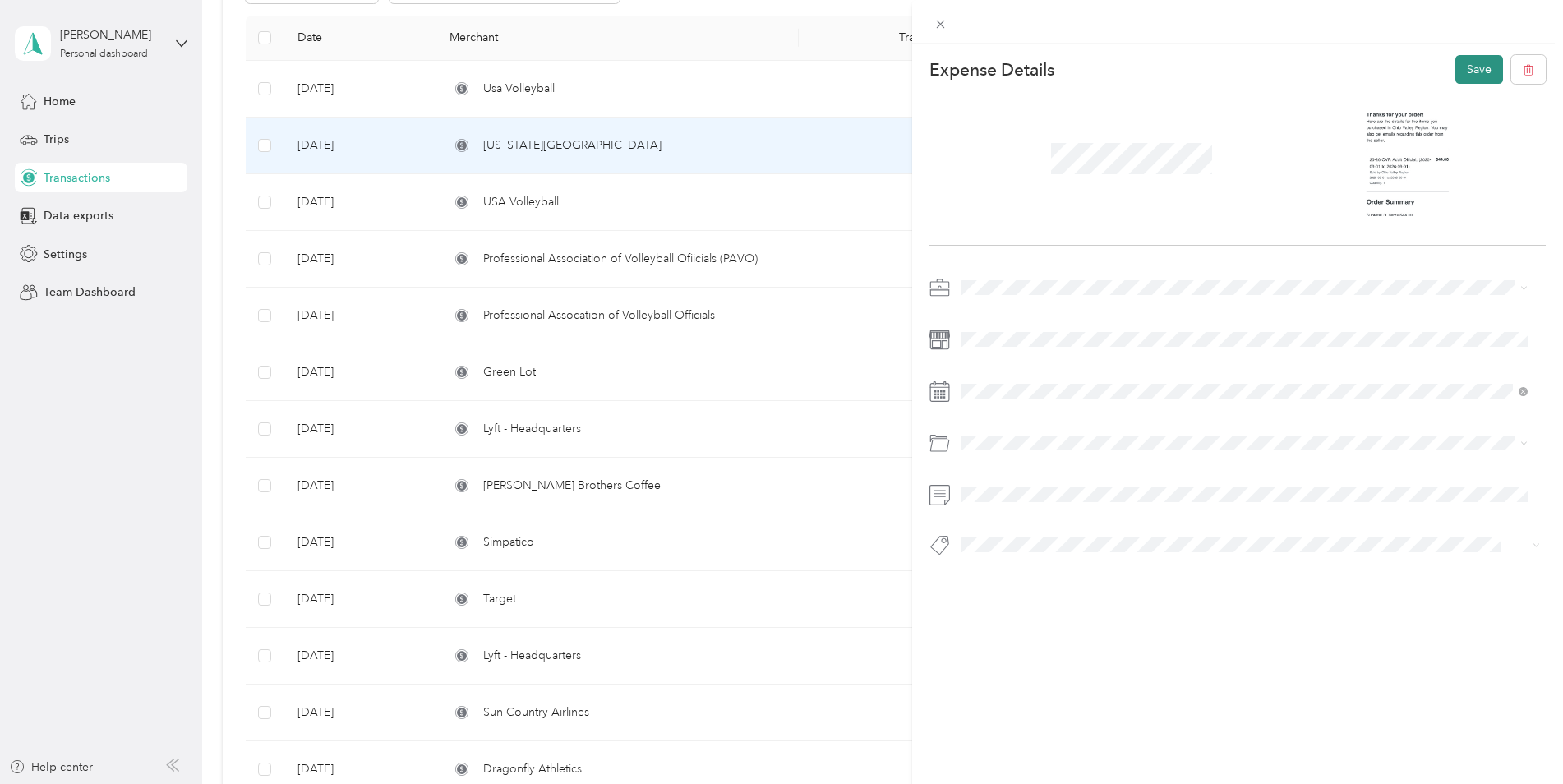
click at [1455, 65] on button "Save" at bounding box center [1479, 69] width 47 height 29
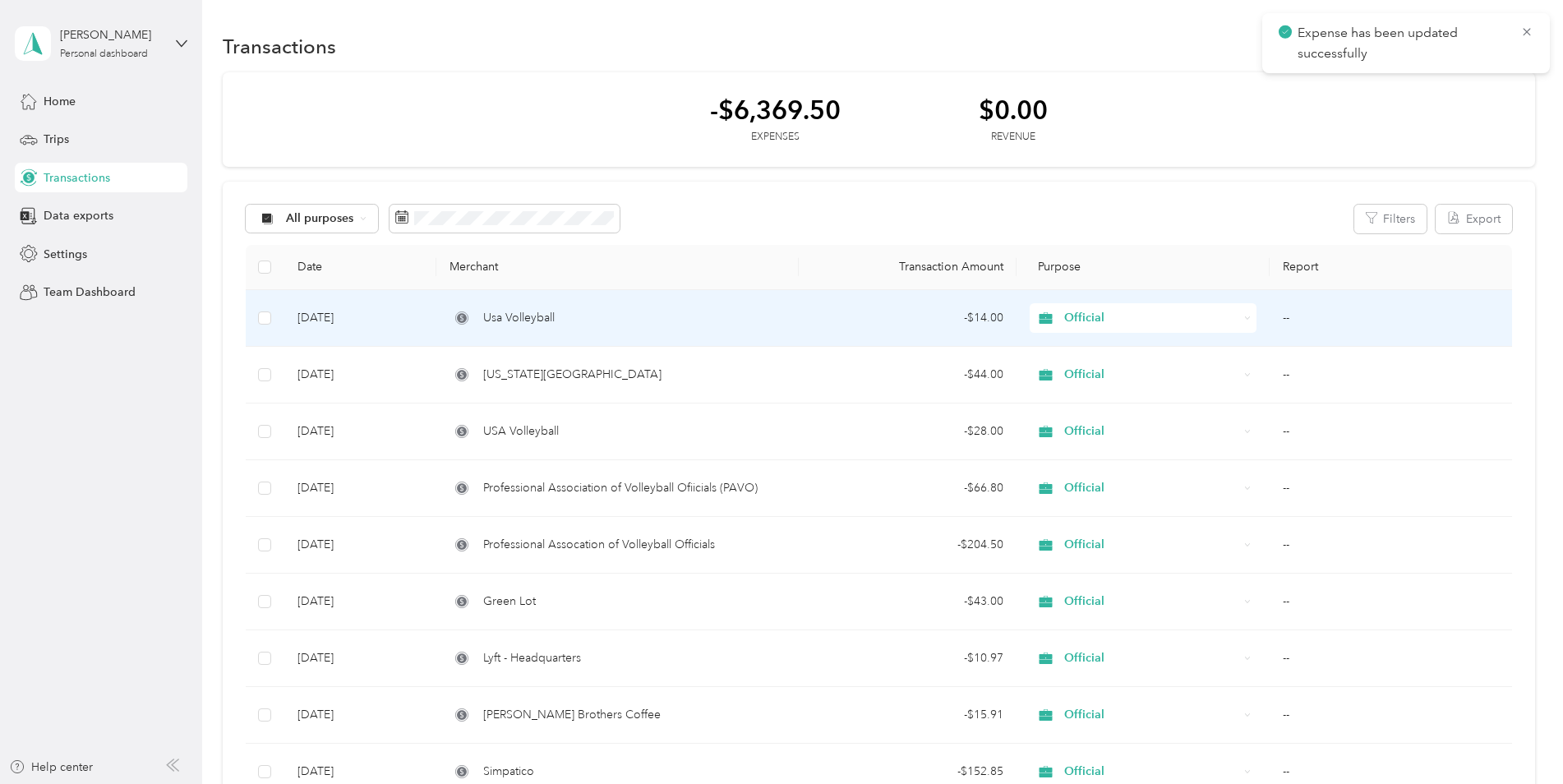
click at [751, 330] on td "Usa Volleyball" at bounding box center [618, 318] width 362 height 57
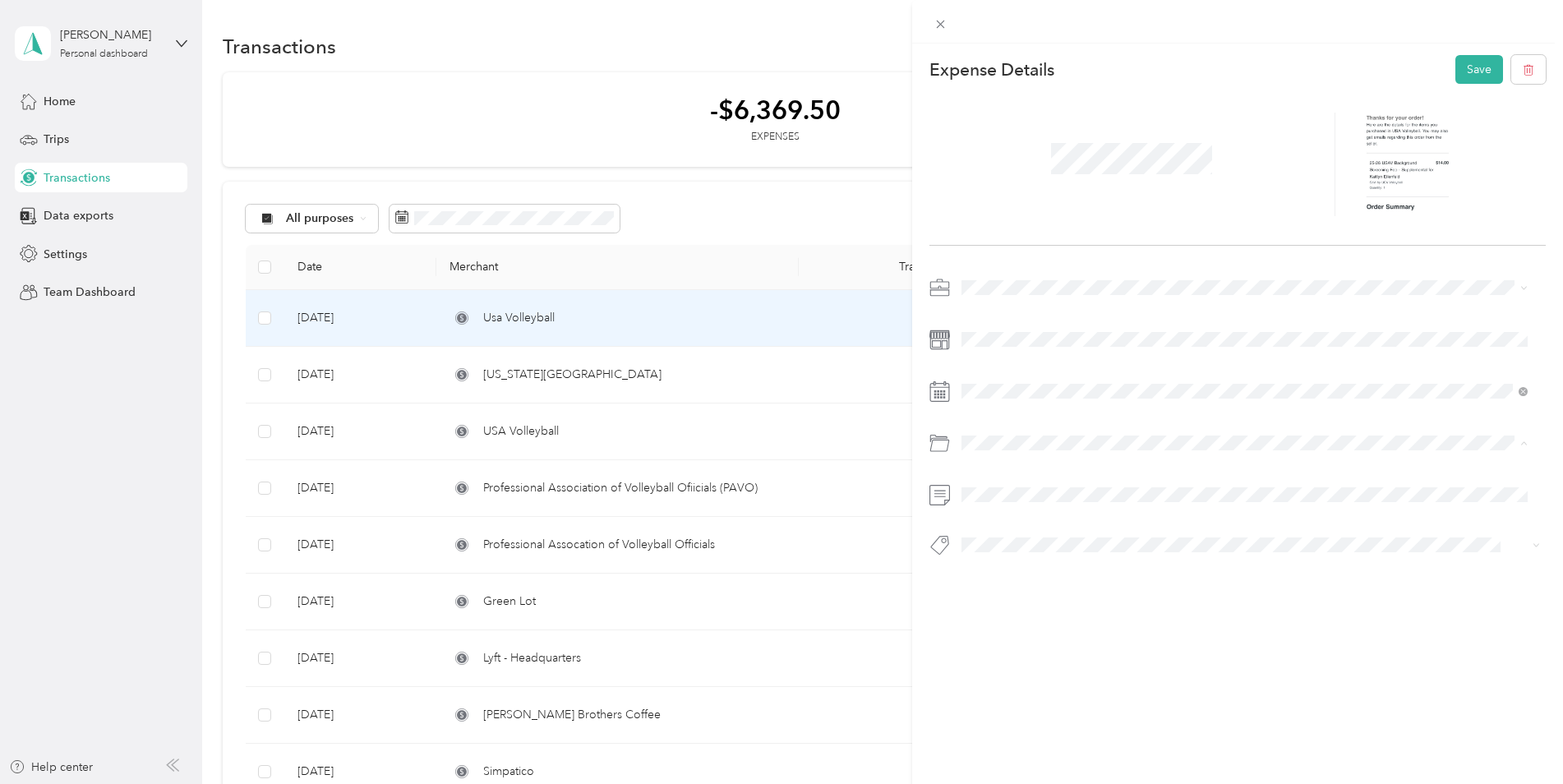
click at [1048, 510] on span "Professional Dues and Fees" at bounding box center [1038, 509] width 142 height 14
click at [1455, 74] on button "Save" at bounding box center [1479, 69] width 47 height 29
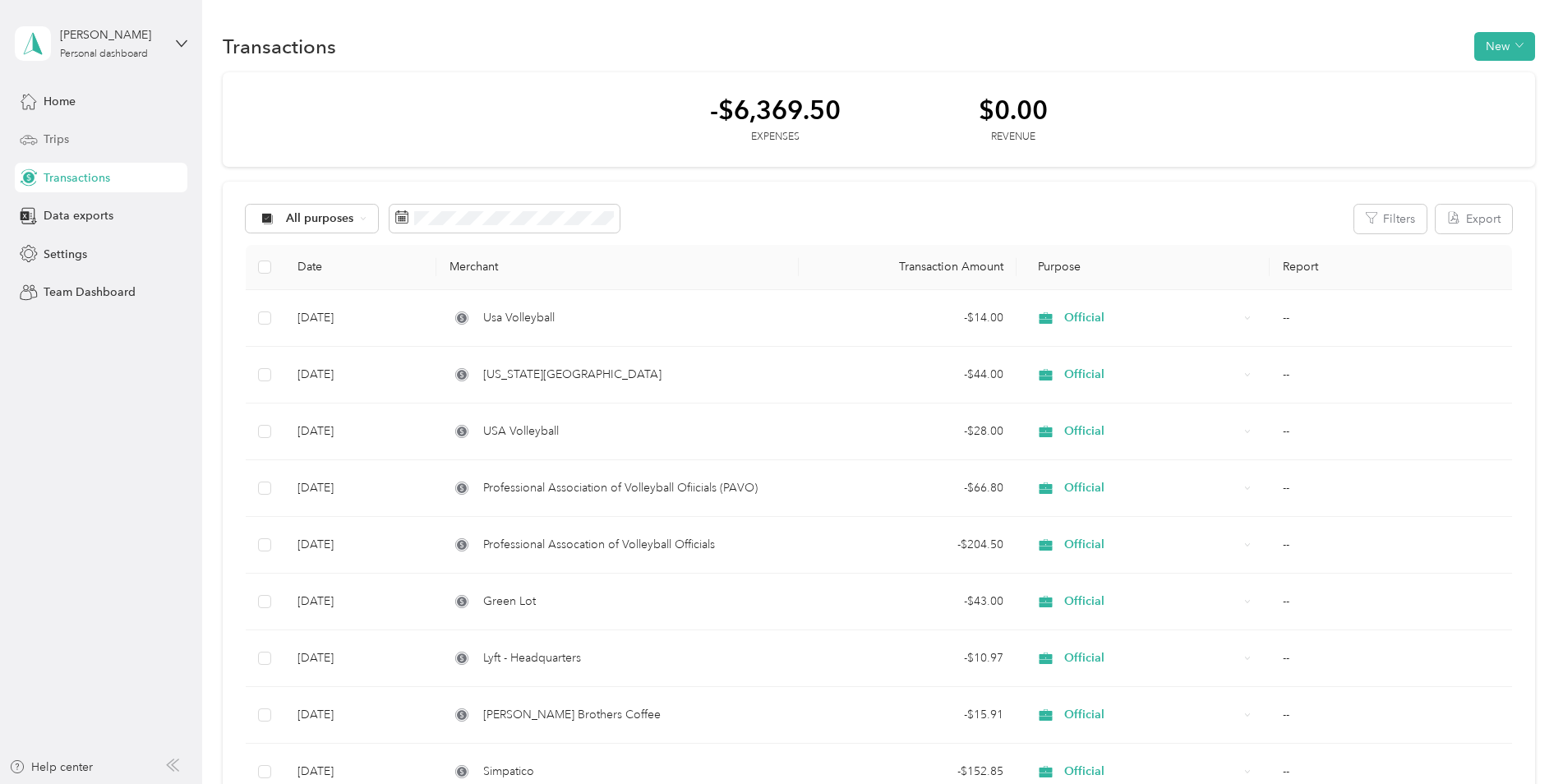
click at [104, 133] on div "Trips" at bounding box center [101, 140] width 172 height 30
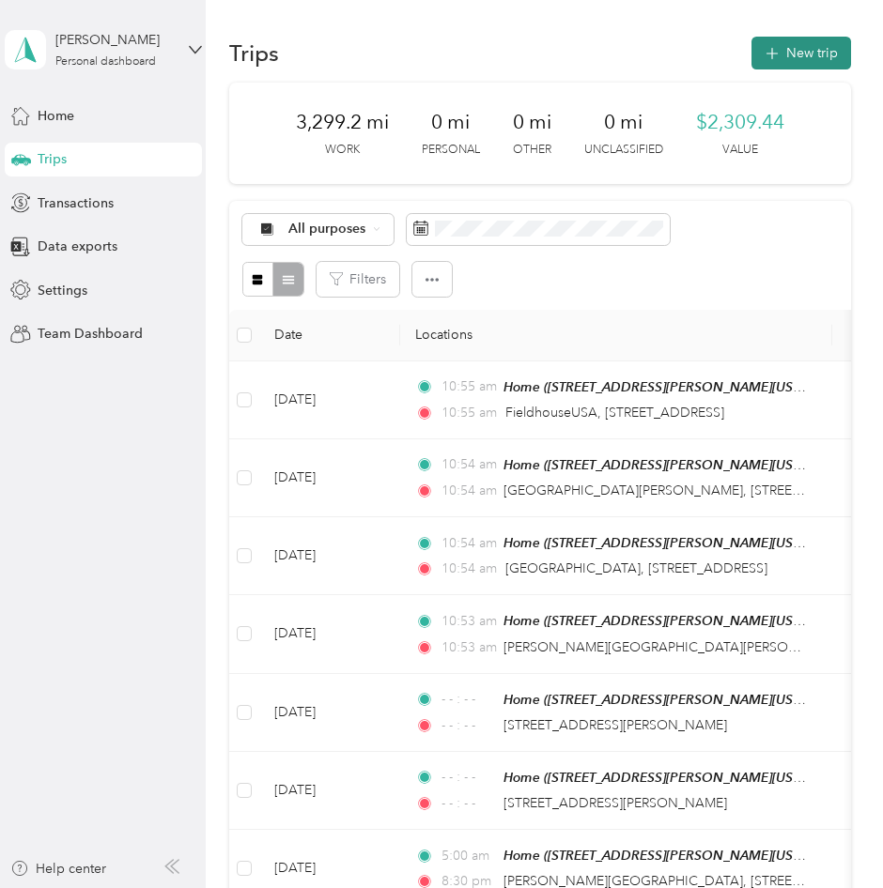
click at [791, 61] on button "New trip" at bounding box center [801, 53] width 100 height 33
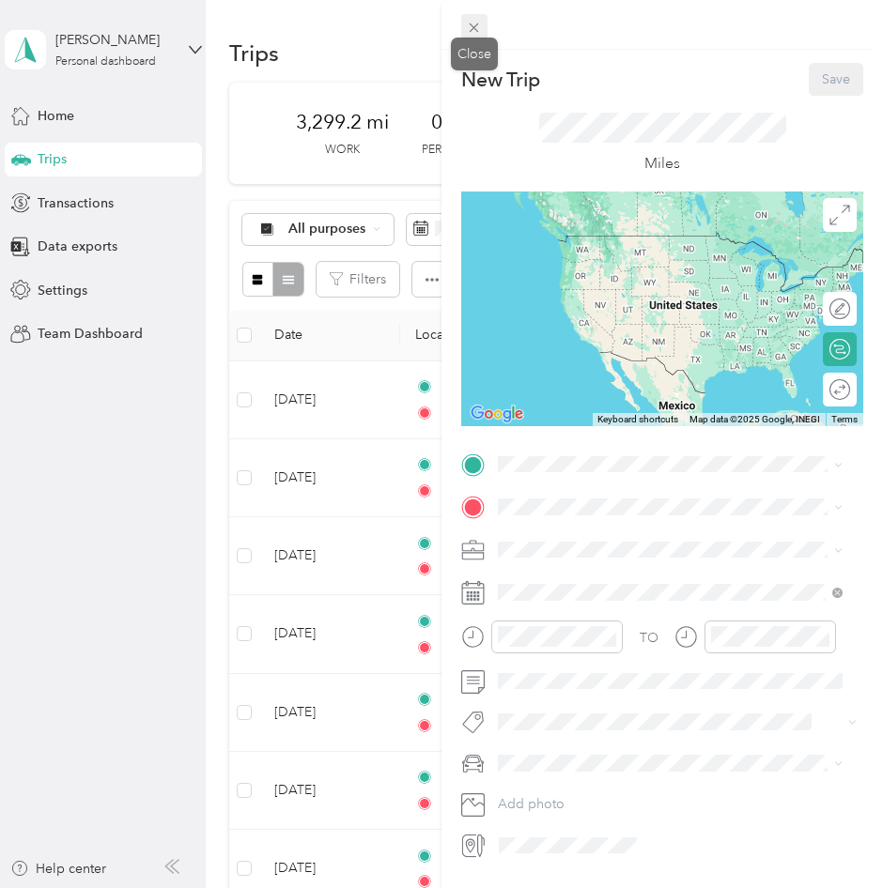
click at [468, 24] on icon at bounding box center [474, 28] width 16 height 16
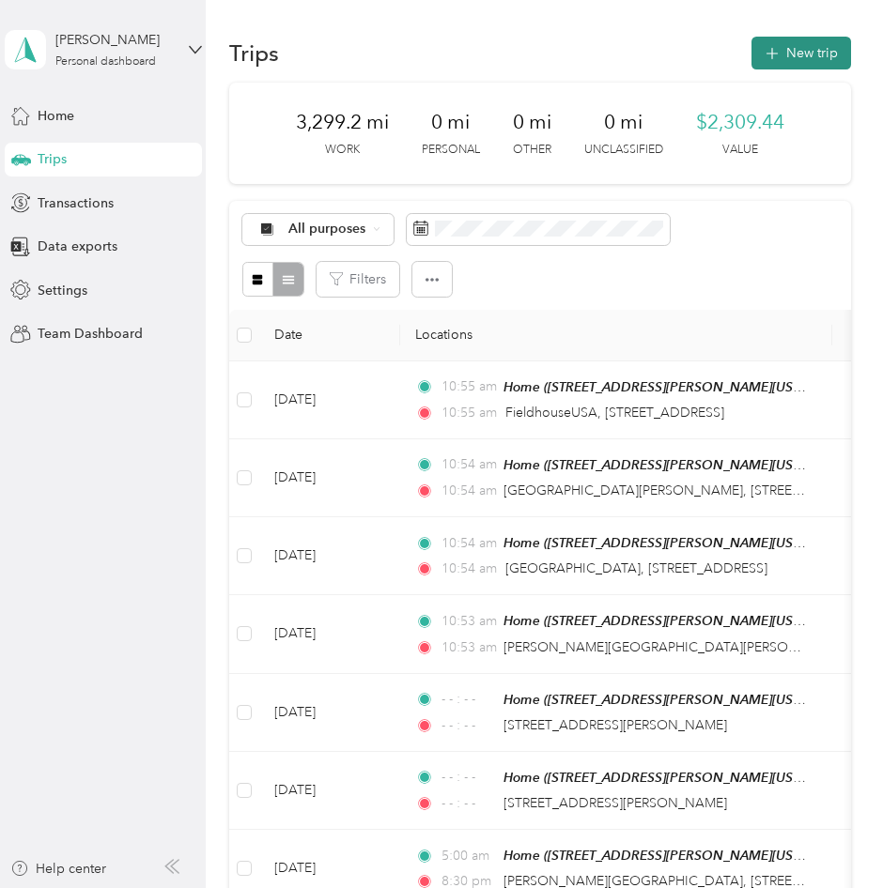
click at [794, 67] on button "New trip" at bounding box center [801, 53] width 100 height 33
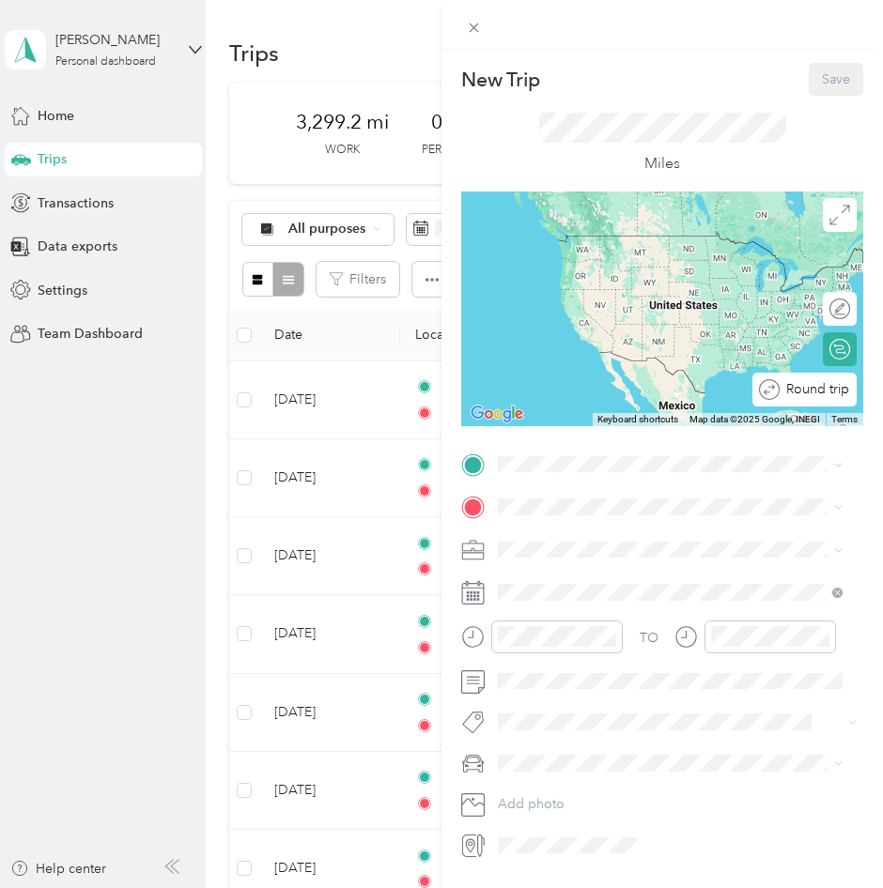
click at [823, 389] on div "Round trip" at bounding box center [814, 390] width 70 height 20
click at [823, 389] on div "Round trip" at bounding box center [777, 390] width 145 height 20
click at [807, 393] on div "Round trip" at bounding box center [777, 390] width 145 height 20
click at [597, 568] on span "[STREET_ADDRESS][PERSON_NAME][US_STATE]" at bounding box center [679, 560] width 292 height 16
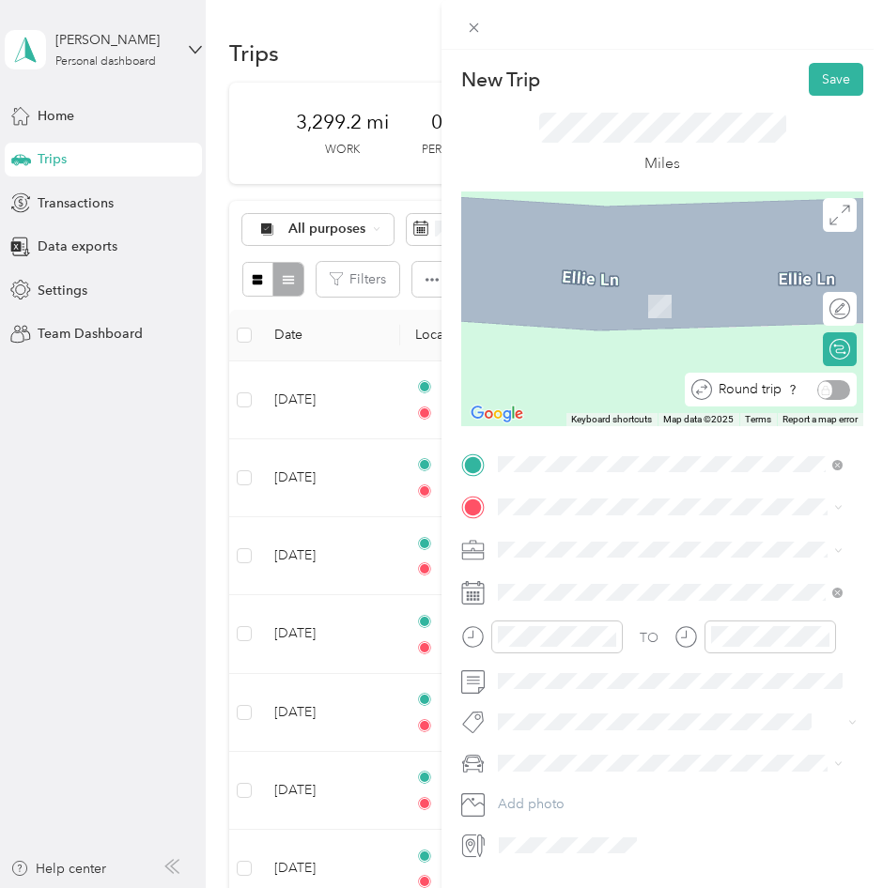
click at [820, 393] on div "Round trip" at bounding box center [781, 390] width 138 height 20
click at [814, 393] on div "Round trip" at bounding box center [777, 390] width 145 height 20
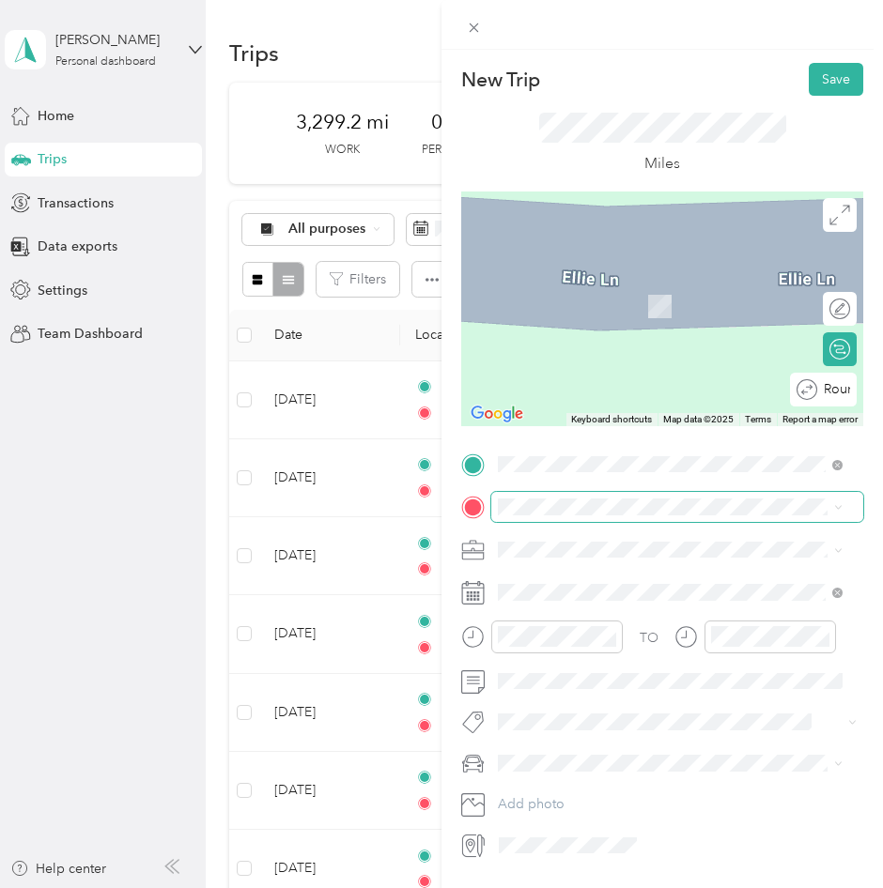
click at [617, 520] on span at bounding box center [677, 507] width 372 height 30
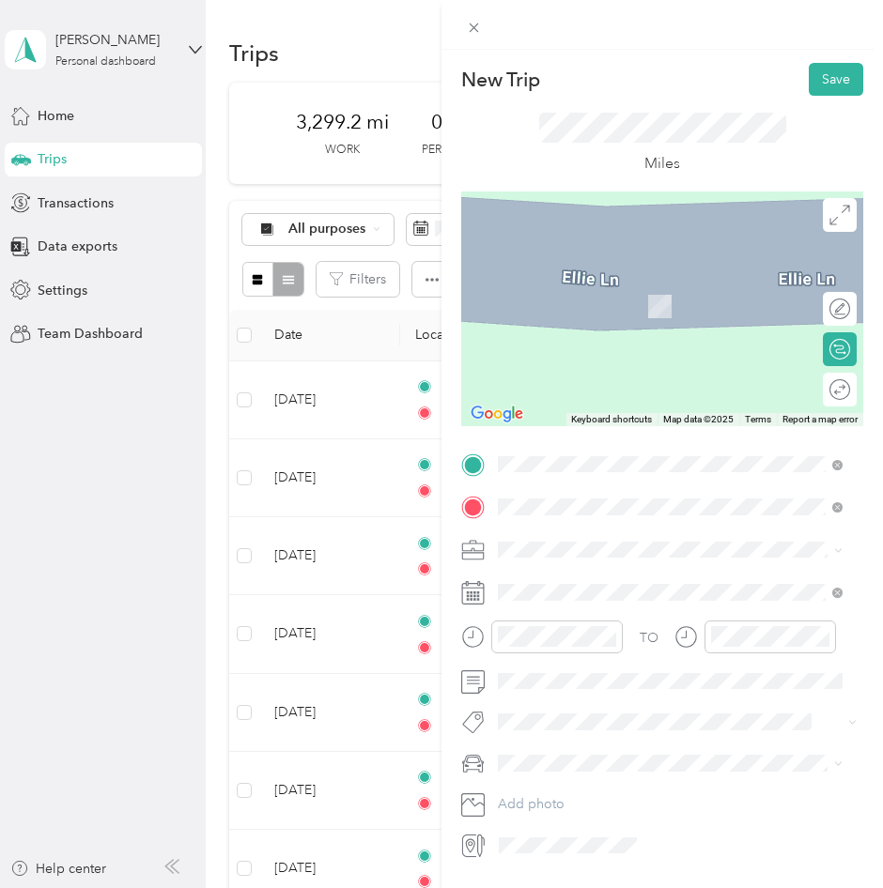
click at [593, 577] on span "[GEOGRAPHIC_DATA] [GEOGRAPHIC_DATA][US_STATE]" at bounding box center [684, 582] width 303 height 33
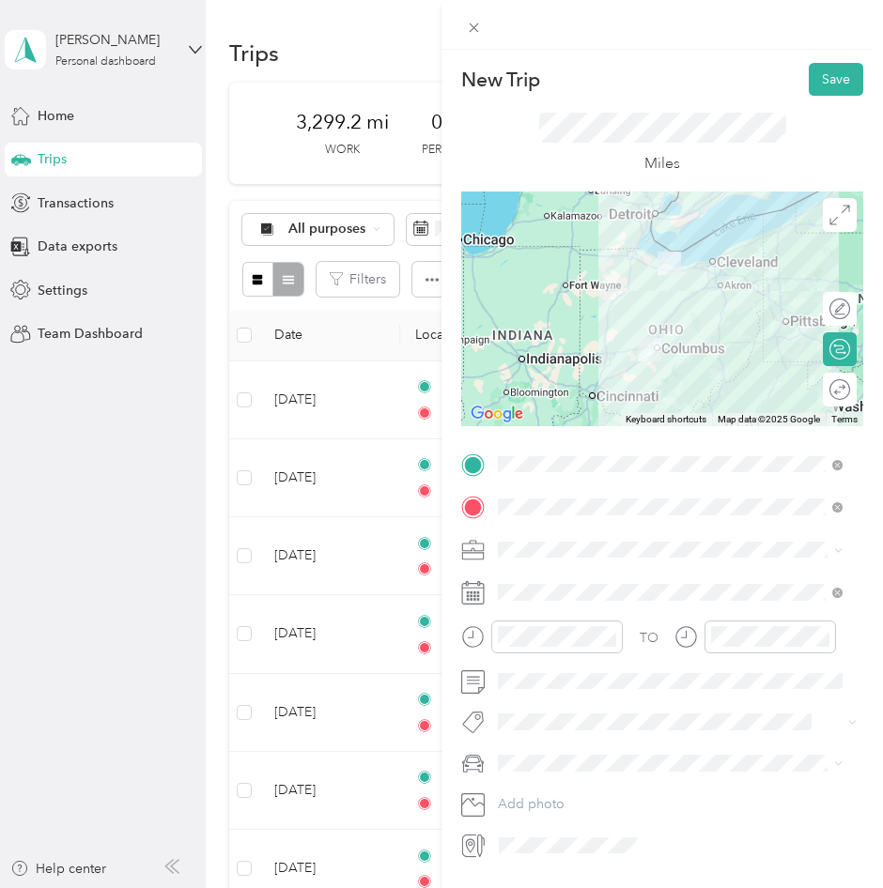
click at [551, 647] on div "Official" at bounding box center [669, 640] width 331 height 20
click at [613, 638] on icon "close-circle" at bounding box center [609, 636] width 13 height 13
click at [818, 639] on icon "close-circle" at bounding box center [822, 636] width 13 height 13
click at [836, 87] on button "Save" at bounding box center [836, 79] width 54 height 33
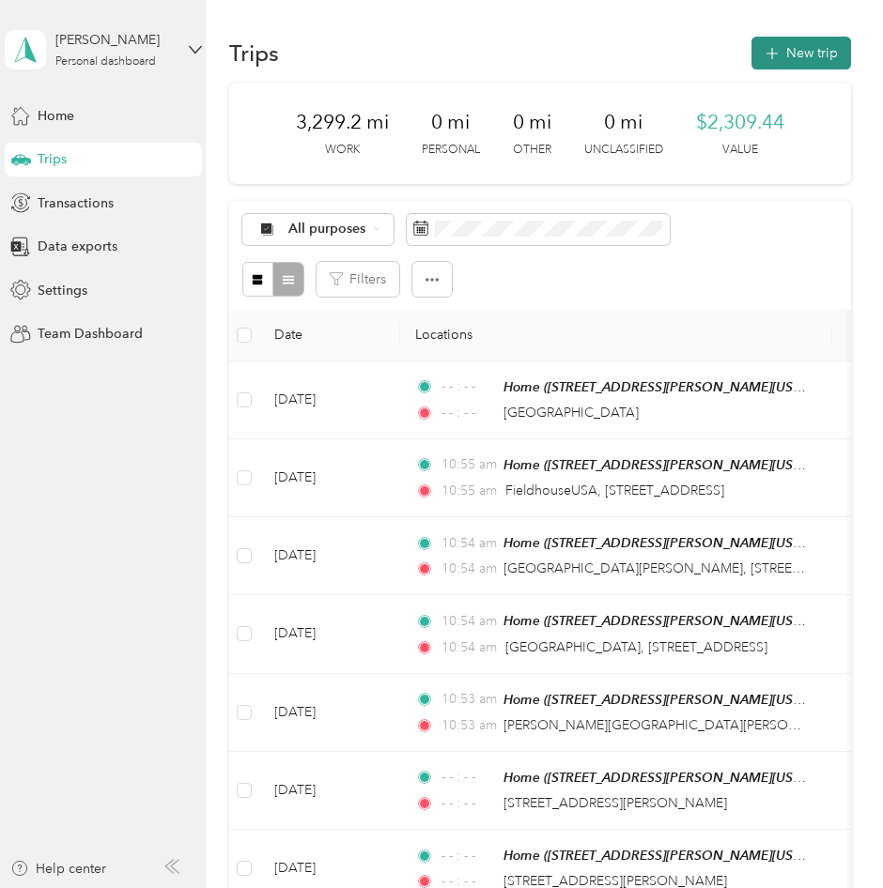
click at [811, 66] on button "New trip" at bounding box center [801, 53] width 100 height 33
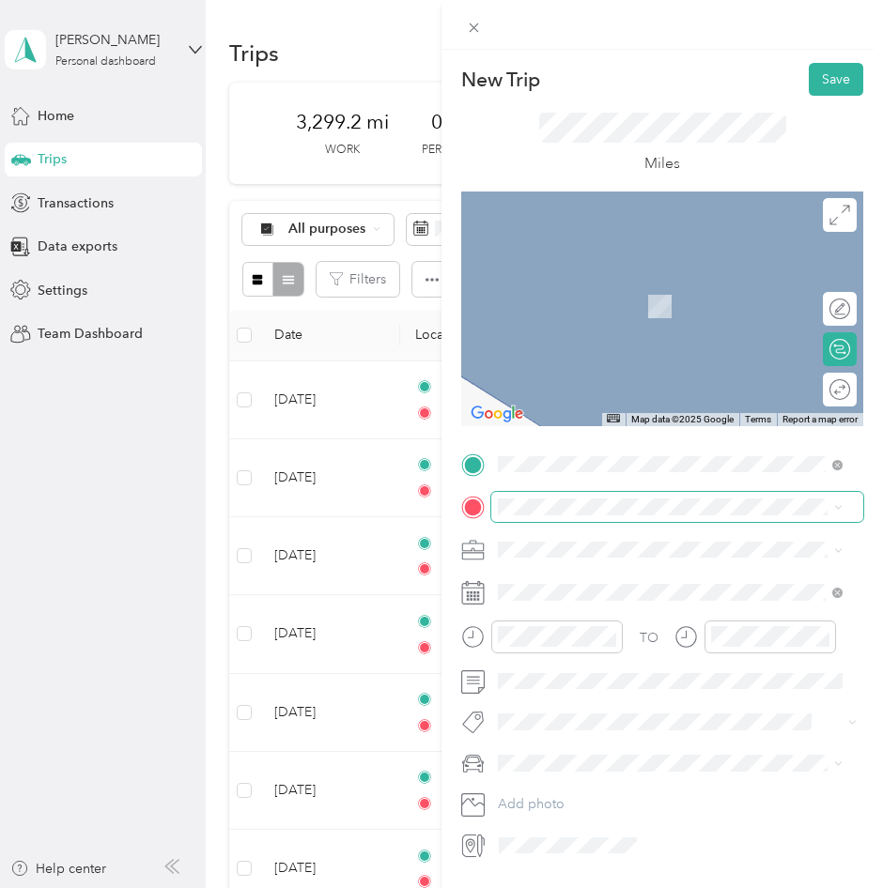
click at [584, 518] on span at bounding box center [677, 507] width 372 height 30
click at [598, 603] on span "[STREET_ADDRESS][PERSON_NAME][US_STATE]" at bounding box center [679, 597] width 292 height 16
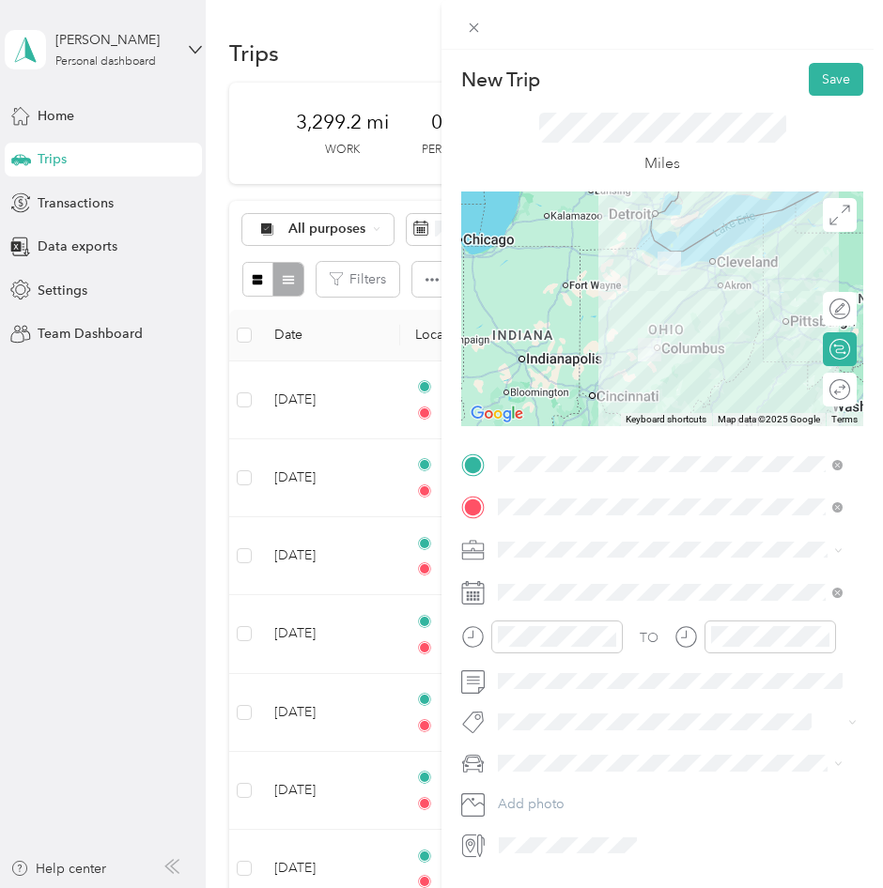
click at [563, 639] on div "Official" at bounding box center [669, 639] width 331 height 20
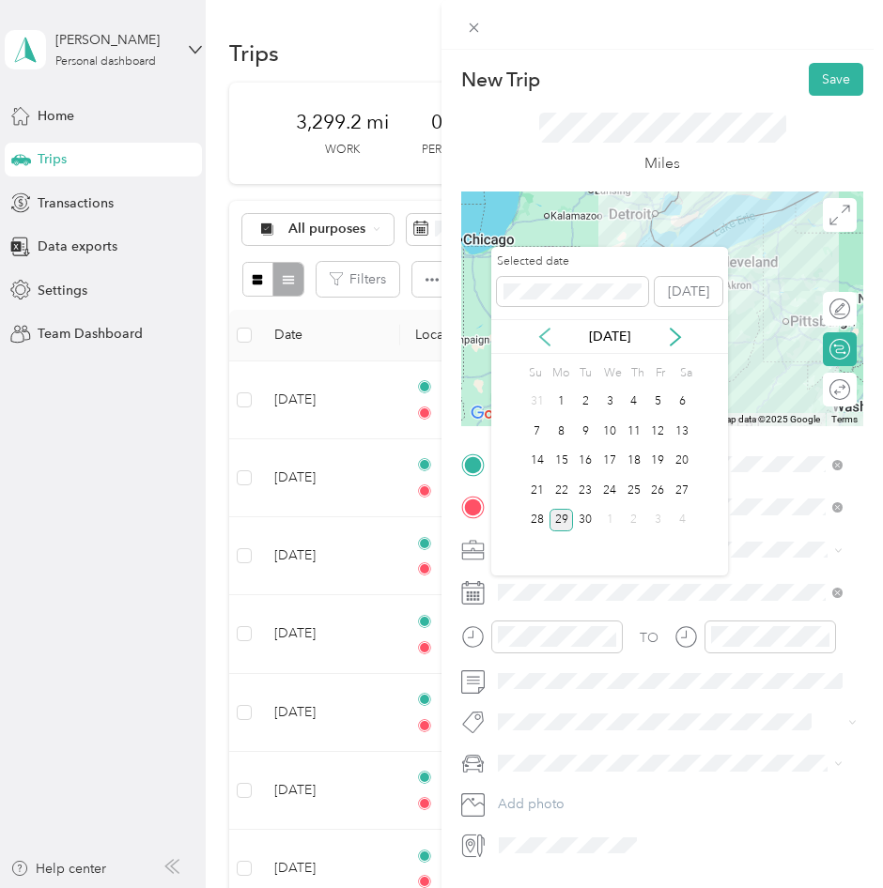
click at [547, 337] on icon at bounding box center [544, 337] width 19 height 19
click at [686, 518] on div "30" at bounding box center [682, 520] width 24 height 23
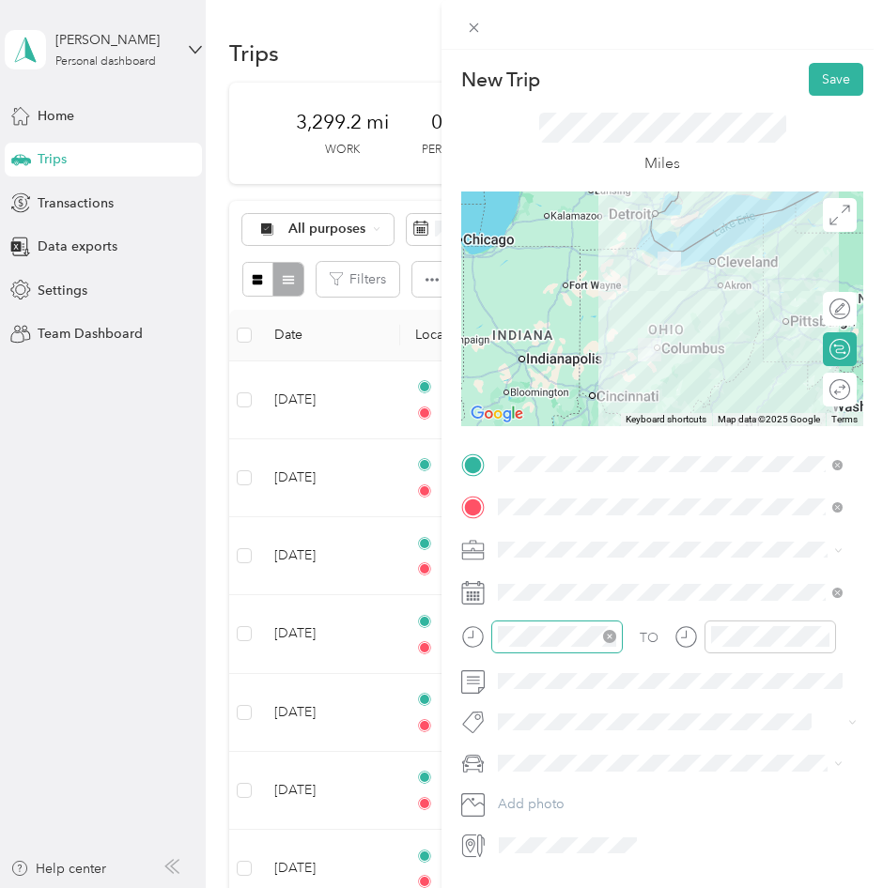
click at [608, 635] on icon "close-circle" at bounding box center [609, 636] width 13 height 13
click at [823, 636] on icon "close-circle" at bounding box center [822, 636] width 13 height 13
click at [821, 82] on button "Save" at bounding box center [836, 79] width 54 height 33
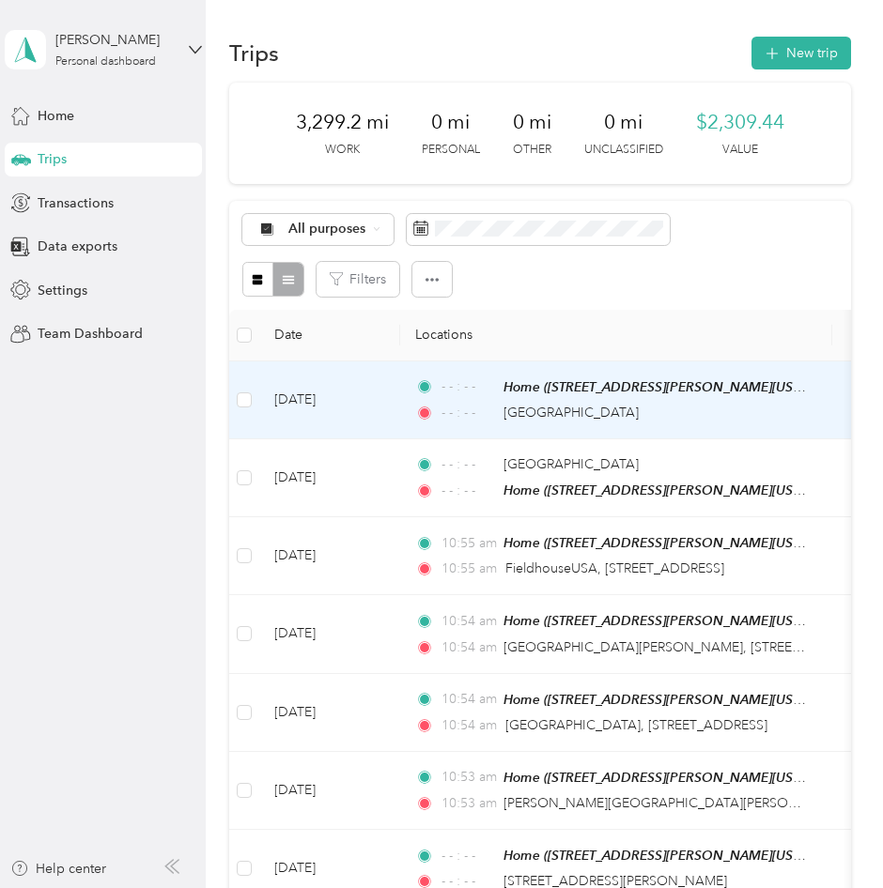
click at [474, 396] on span "- - : - -" at bounding box center [468, 387] width 54 height 21
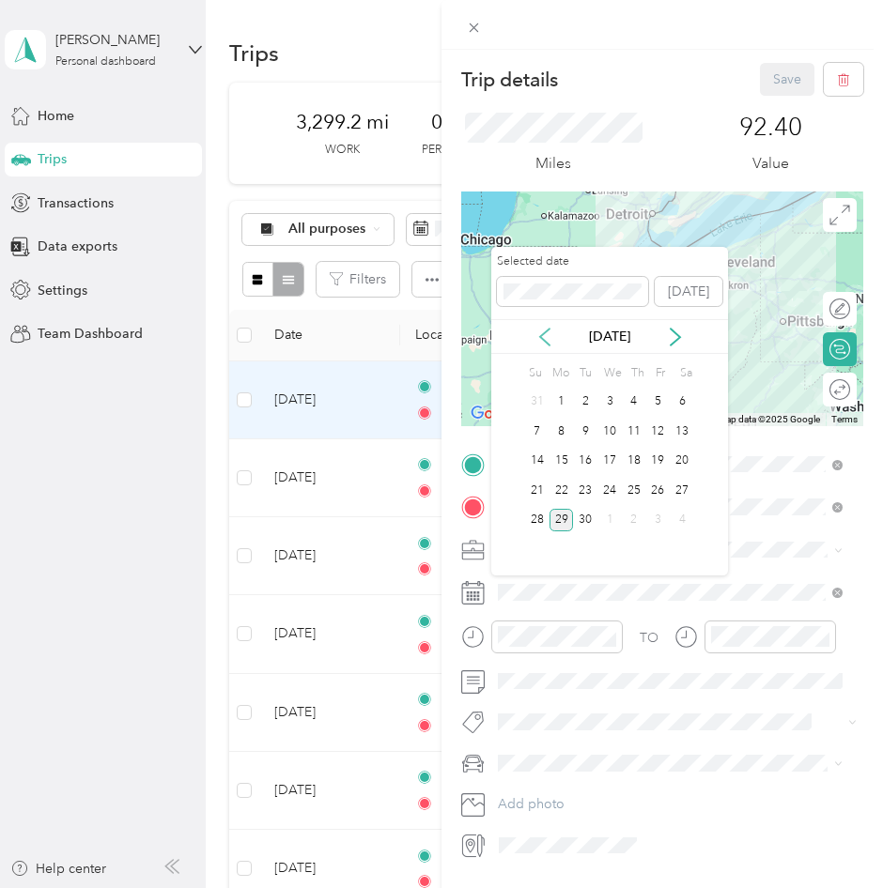
click at [549, 337] on icon at bounding box center [544, 337] width 19 height 19
click at [658, 519] on div "29" at bounding box center [658, 520] width 24 height 23
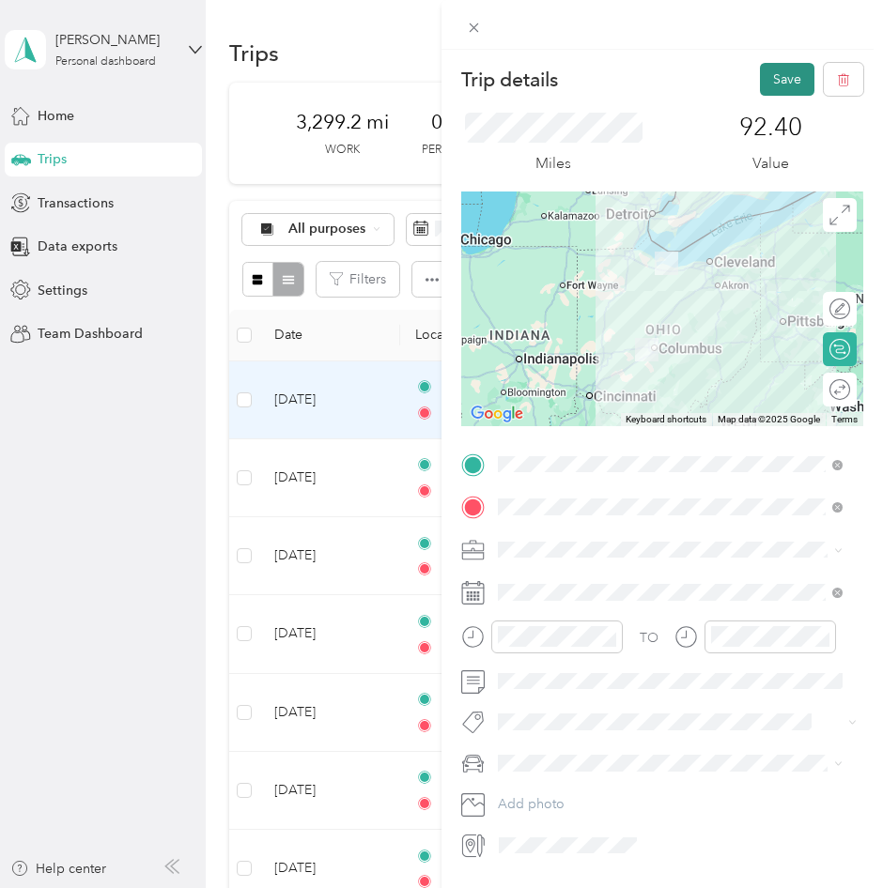
click at [767, 73] on button "Save" at bounding box center [787, 79] width 54 height 33
